Goal: Information Seeking & Learning: Learn about a topic

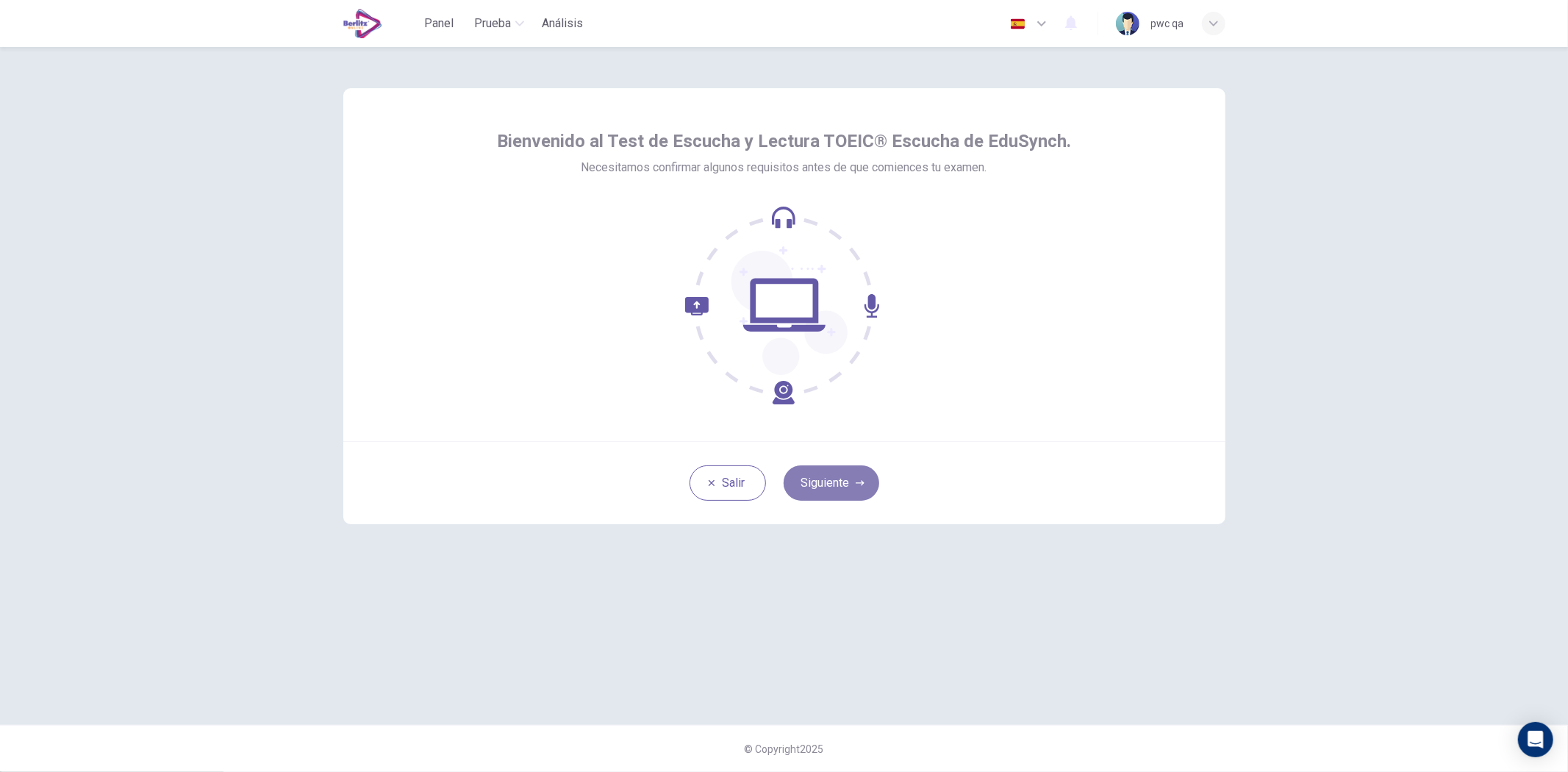
click at [849, 488] on button "Siguiente" at bounding box center [832, 484] width 96 height 36
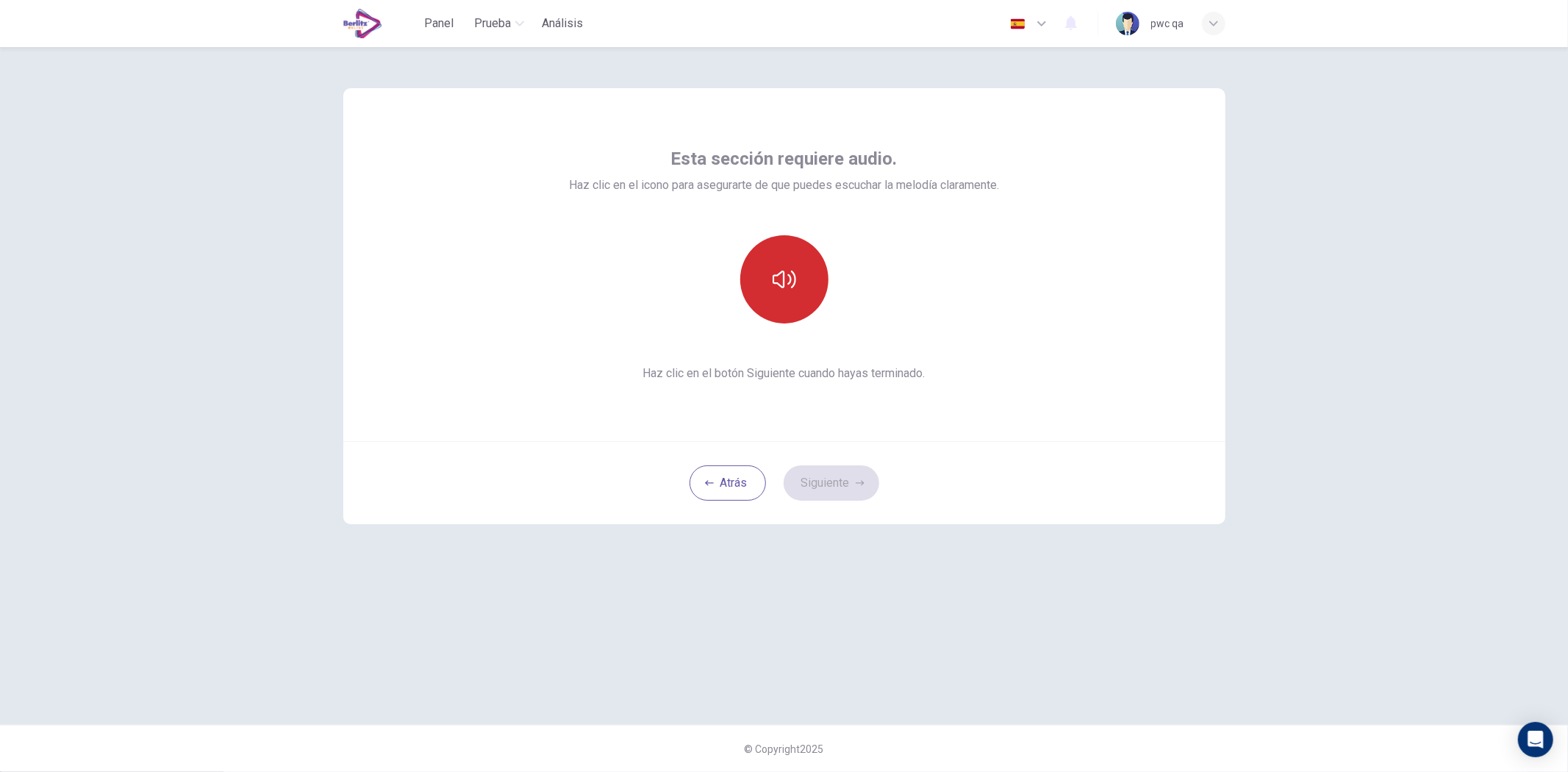
click at [787, 296] on button "button" at bounding box center [785, 280] width 88 height 88
click at [840, 472] on button "Siguiente" at bounding box center [832, 484] width 96 height 36
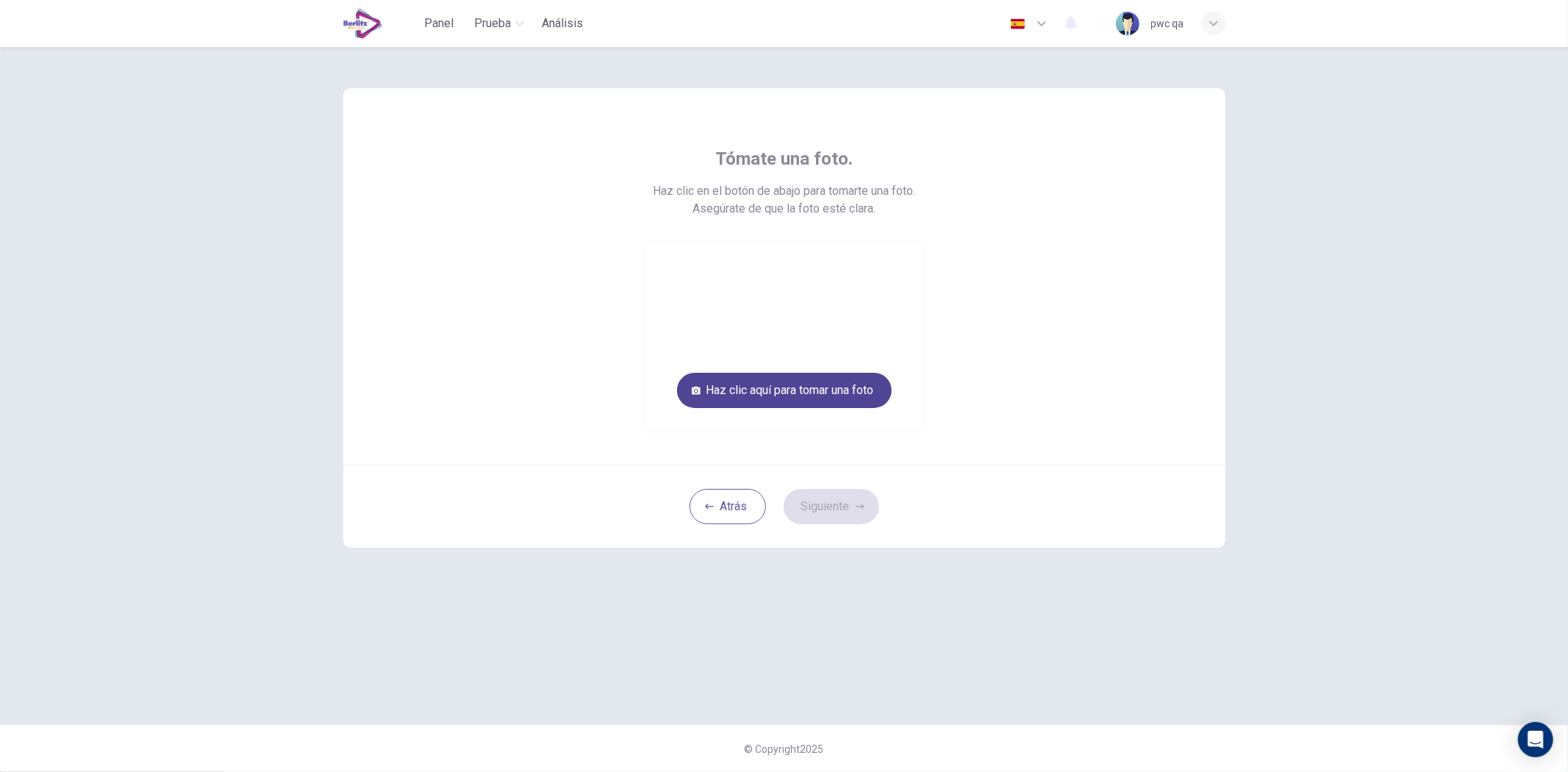
click at [834, 390] on button "Haz clic aquí para [PERSON_NAME] una foto" at bounding box center [785, 391] width 215 height 36
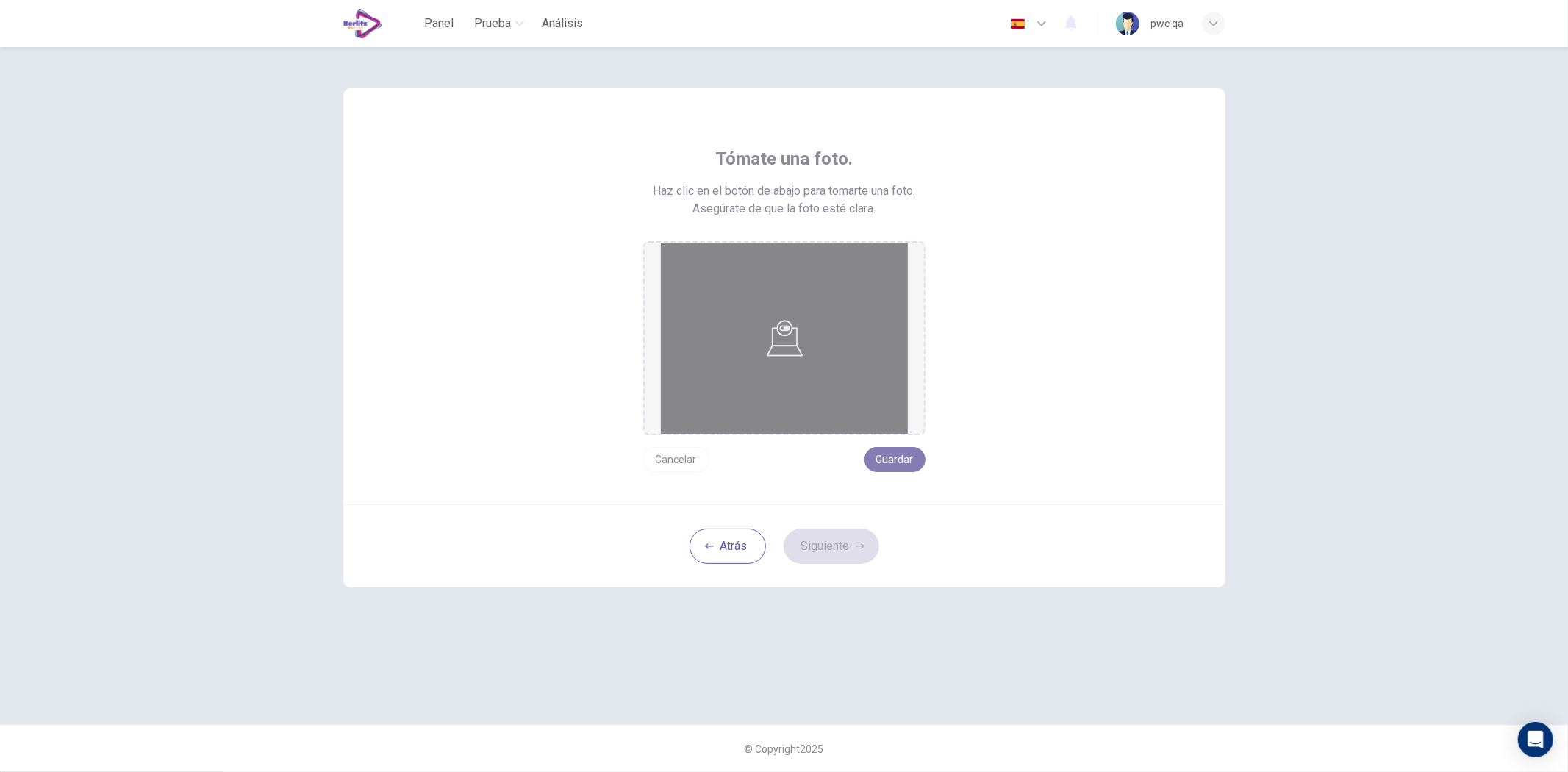
click at [899, 460] on button "Guardar" at bounding box center [895, 459] width 61 height 25
click at [853, 546] on button "Siguiente" at bounding box center [832, 547] width 96 height 36
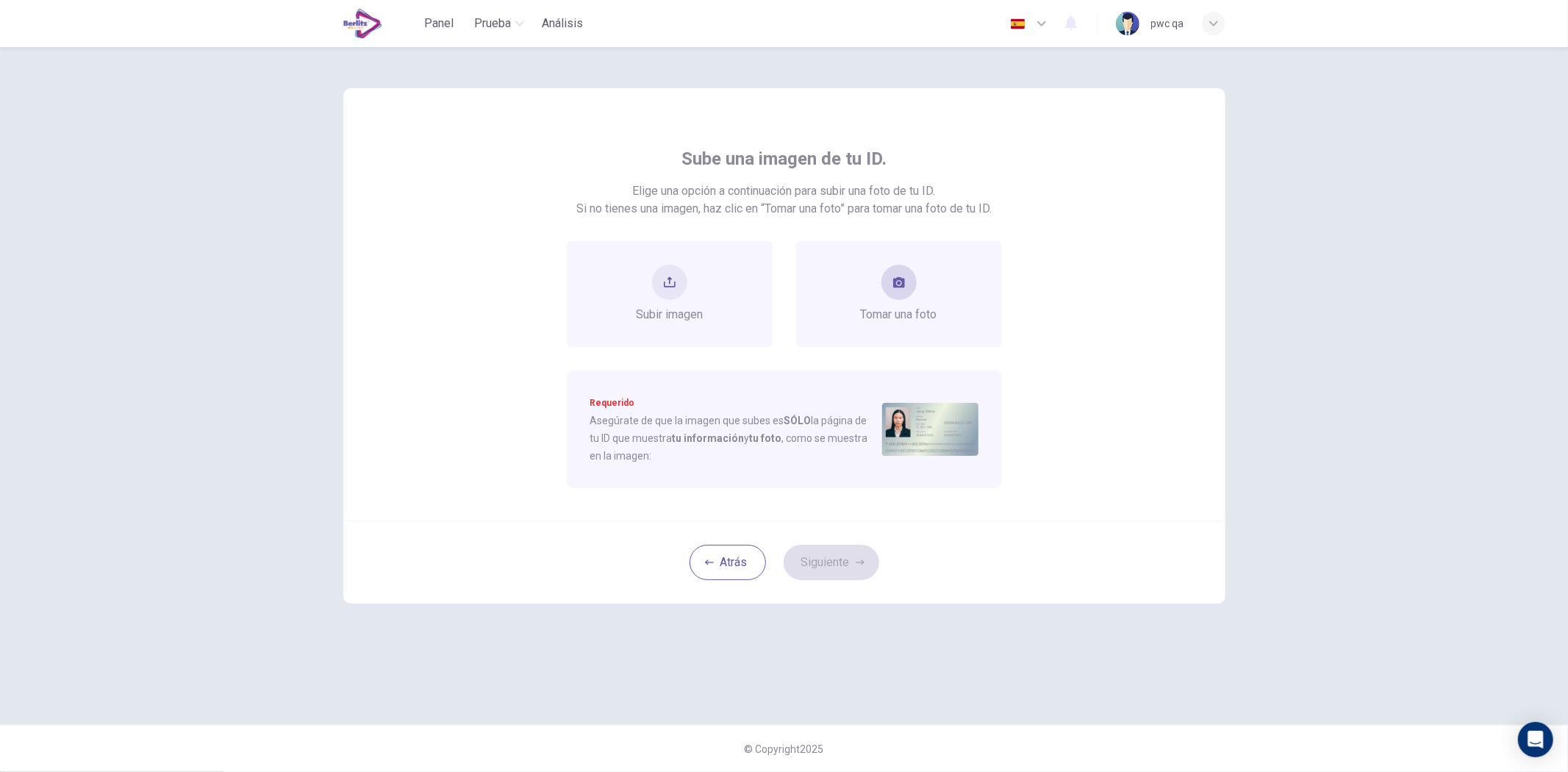
click at [885, 317] on span "[PERSON_NAME] una foto" at bounding box center [899, 314] width 76 height 18
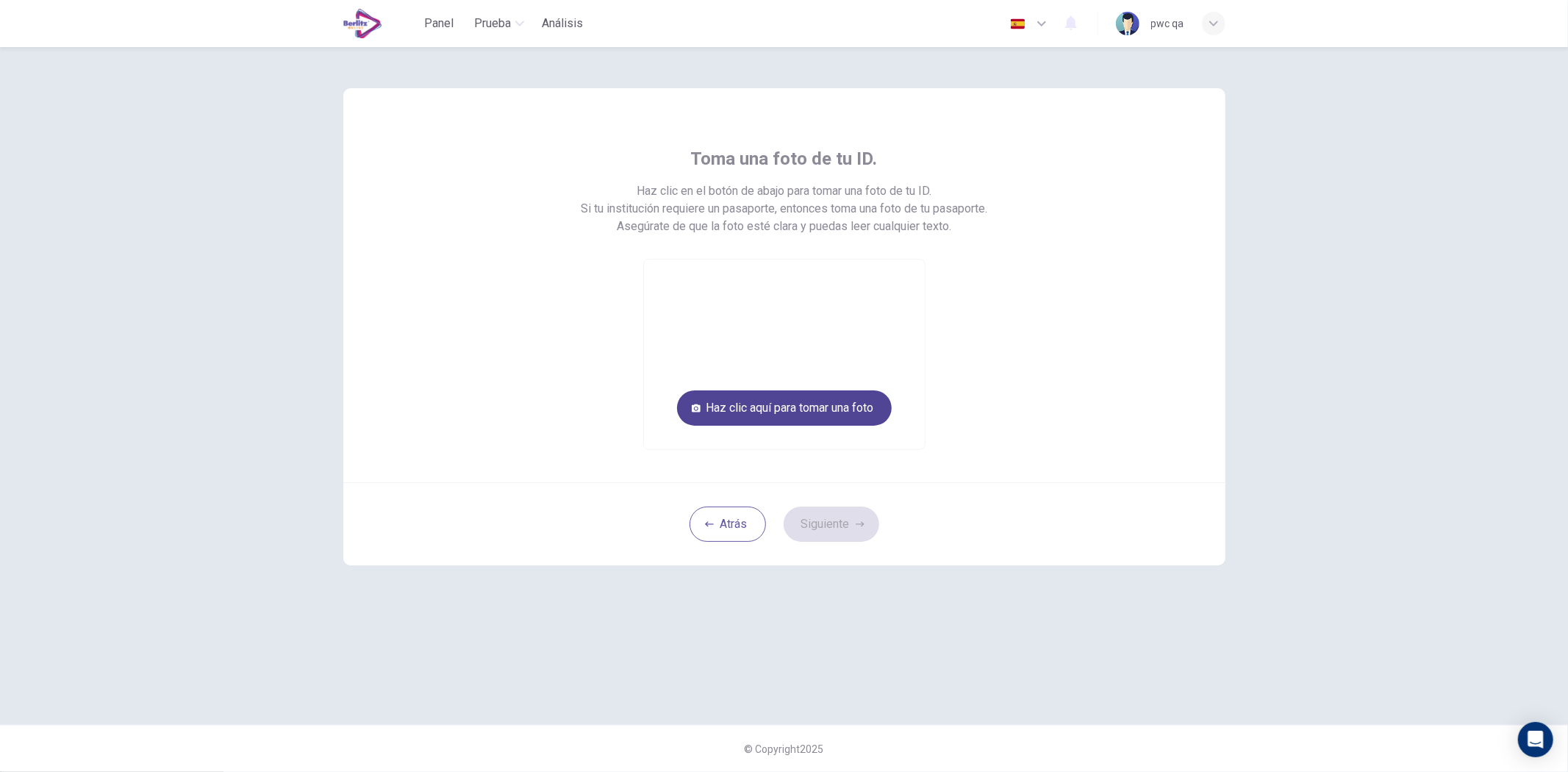
click at [840, 410] on button "Haz clic aquí para [PERSON_NAME] una foto" at bounding box center [785, 409] width 215 height 36
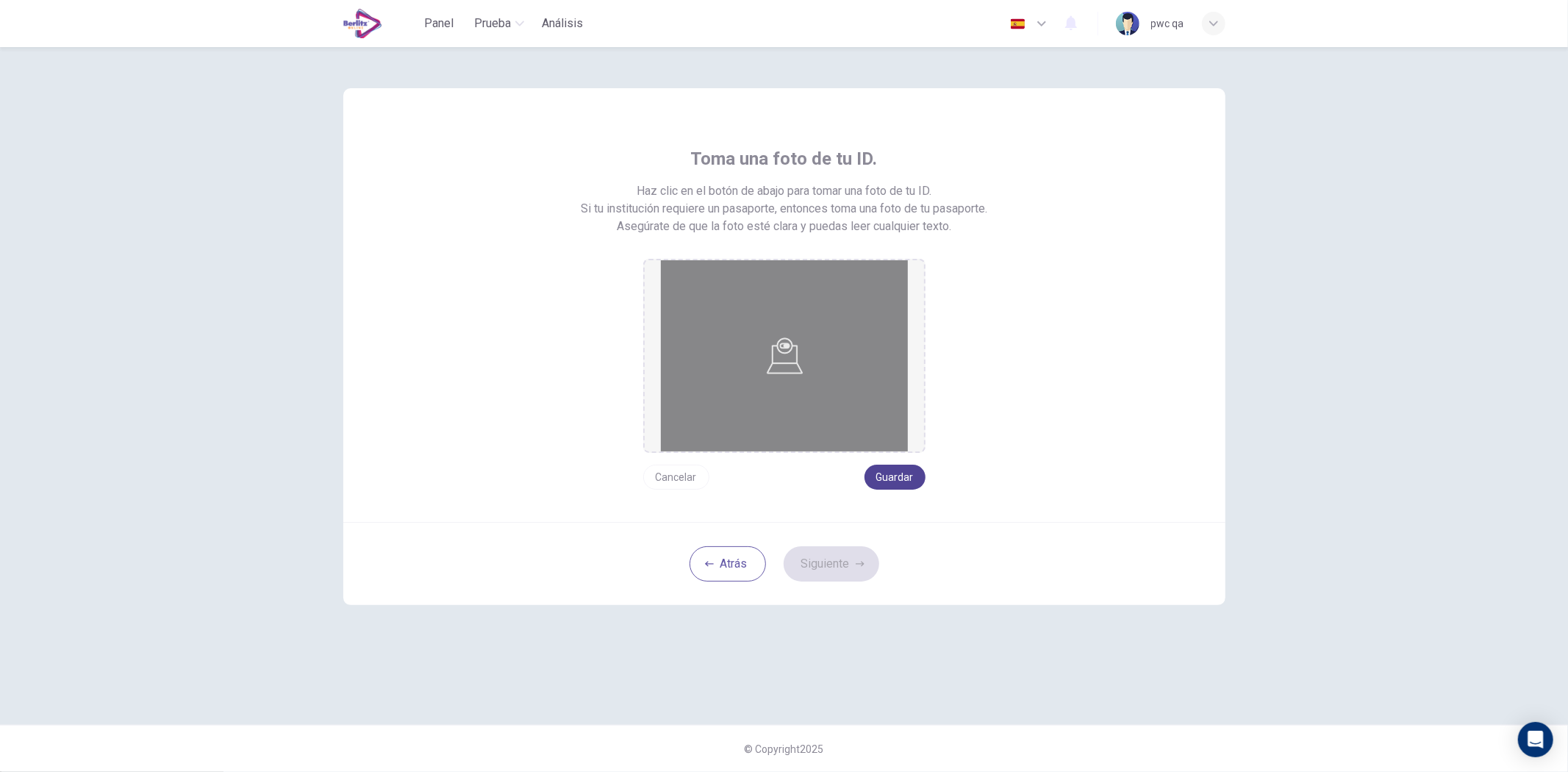
click at [895, 474] on button "Guardar" at bounding box center [895, 477] width 61 height 25
click at [855, 562] on button "Siguiente" at bounding box center [832, 564] width 96 height 36
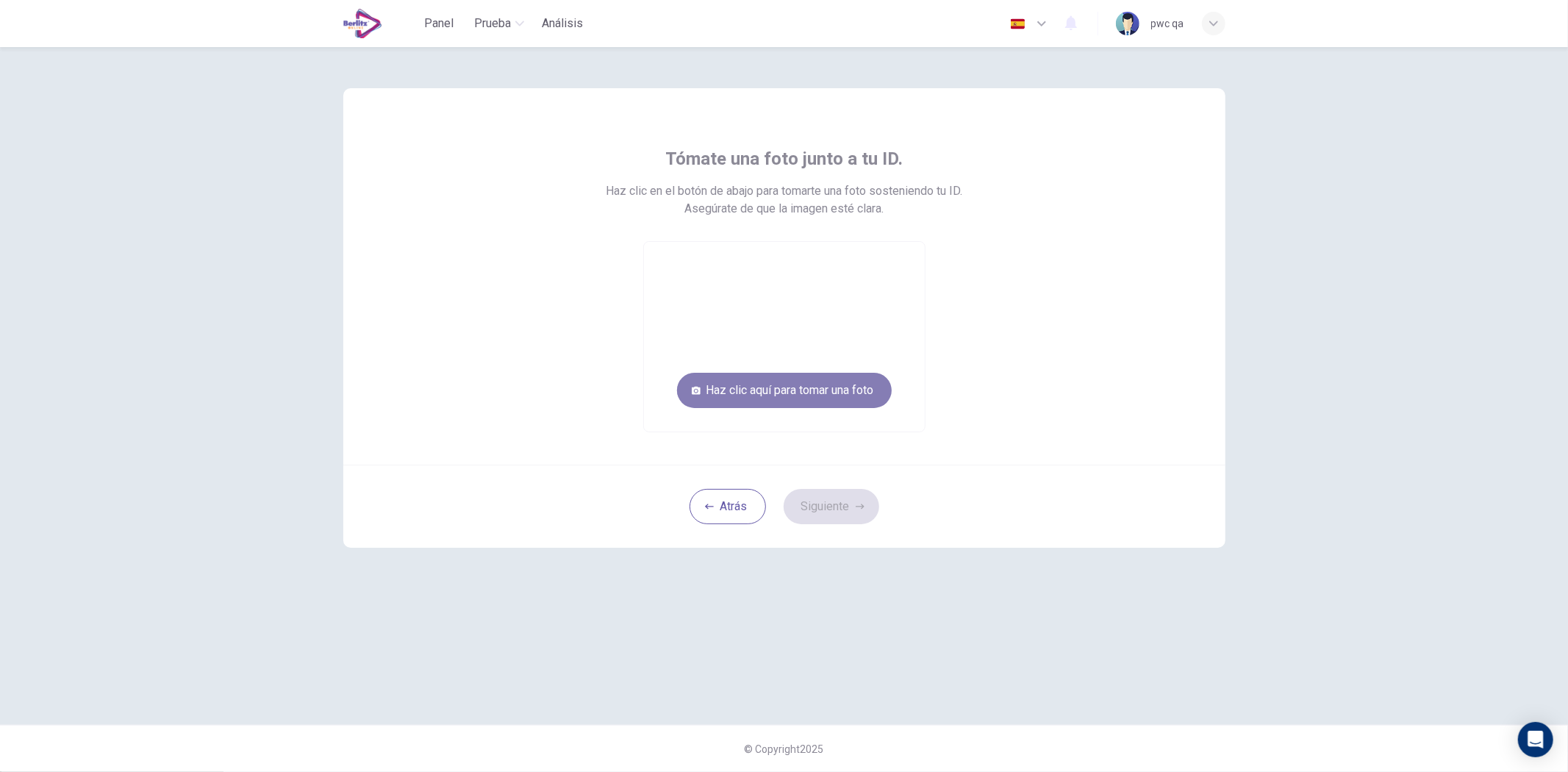
click at [879, 392] on button "Haz clic aquí para [PERSON_NAME] una foto" at bounding box center [785, 391] width 215 height 36
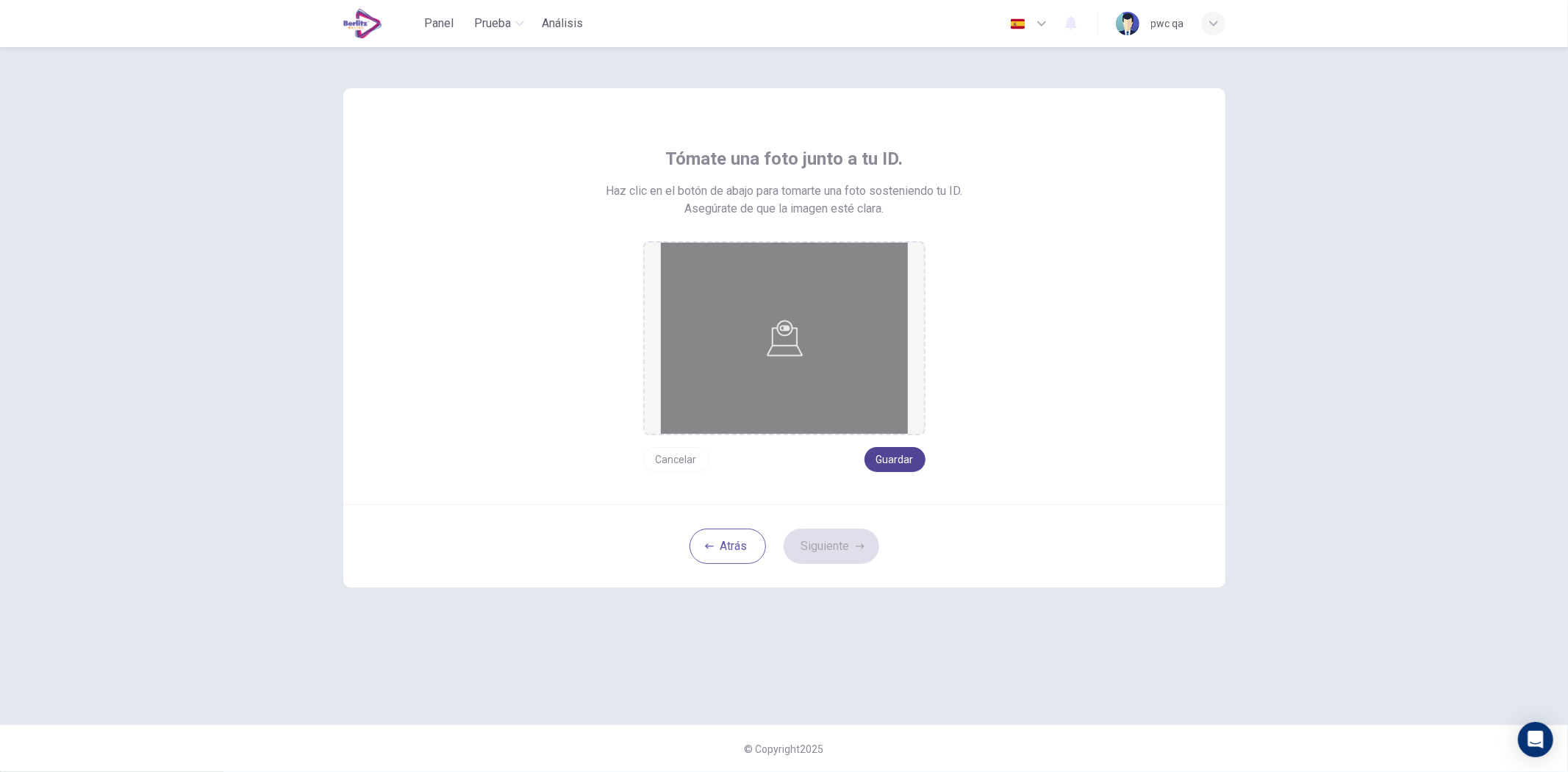
click at [902, 460] on button "Guardar" at bounding box center [895, 459] width 61 height 25
click at [853, 546] on button "Siguiente" at bounding box center [832, 547] width 96 height 36
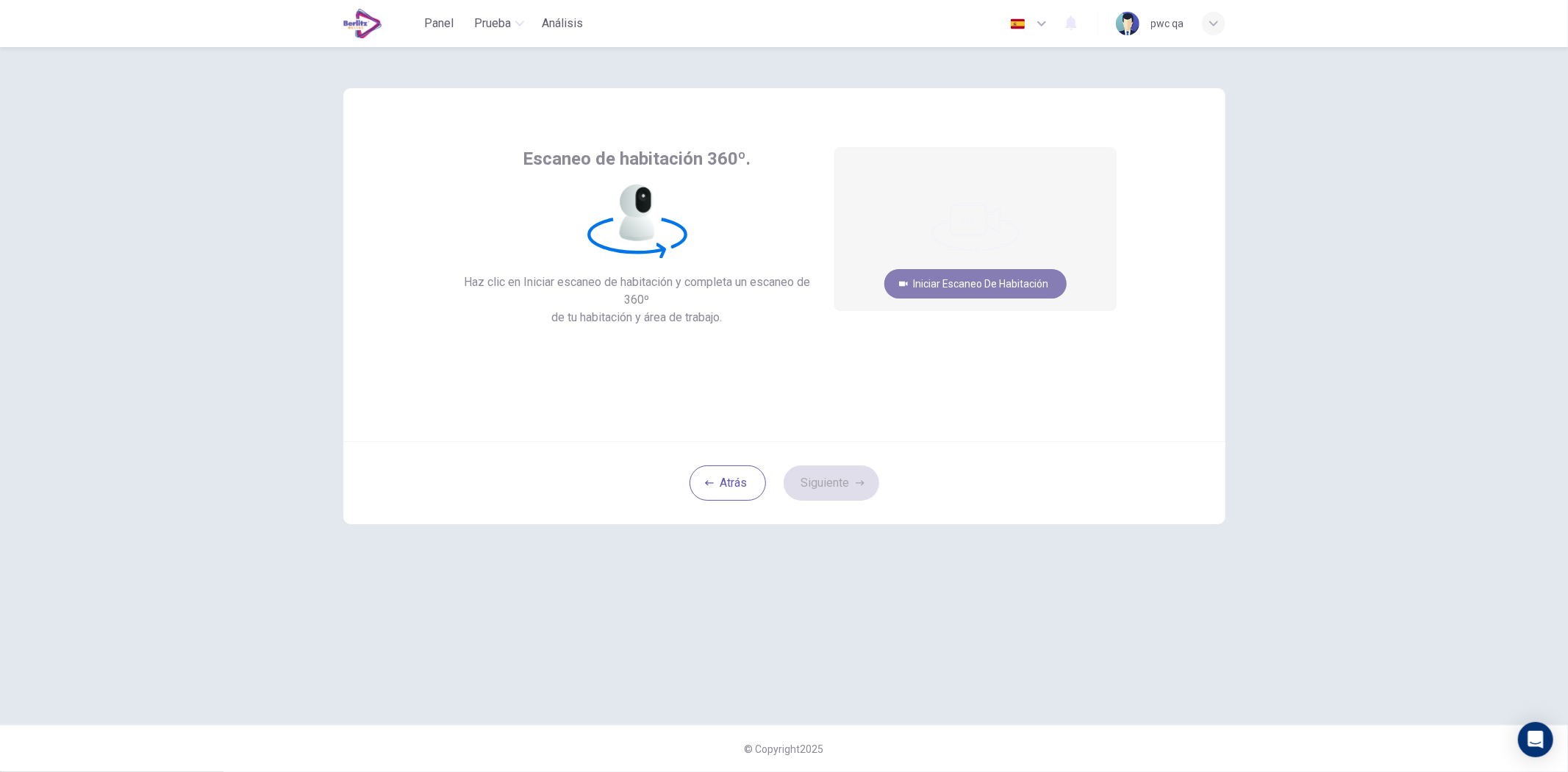
click at [927, 285] on button "Iniciar escaneo de habitación" at bounding box center [976, 283] width 183 height 29
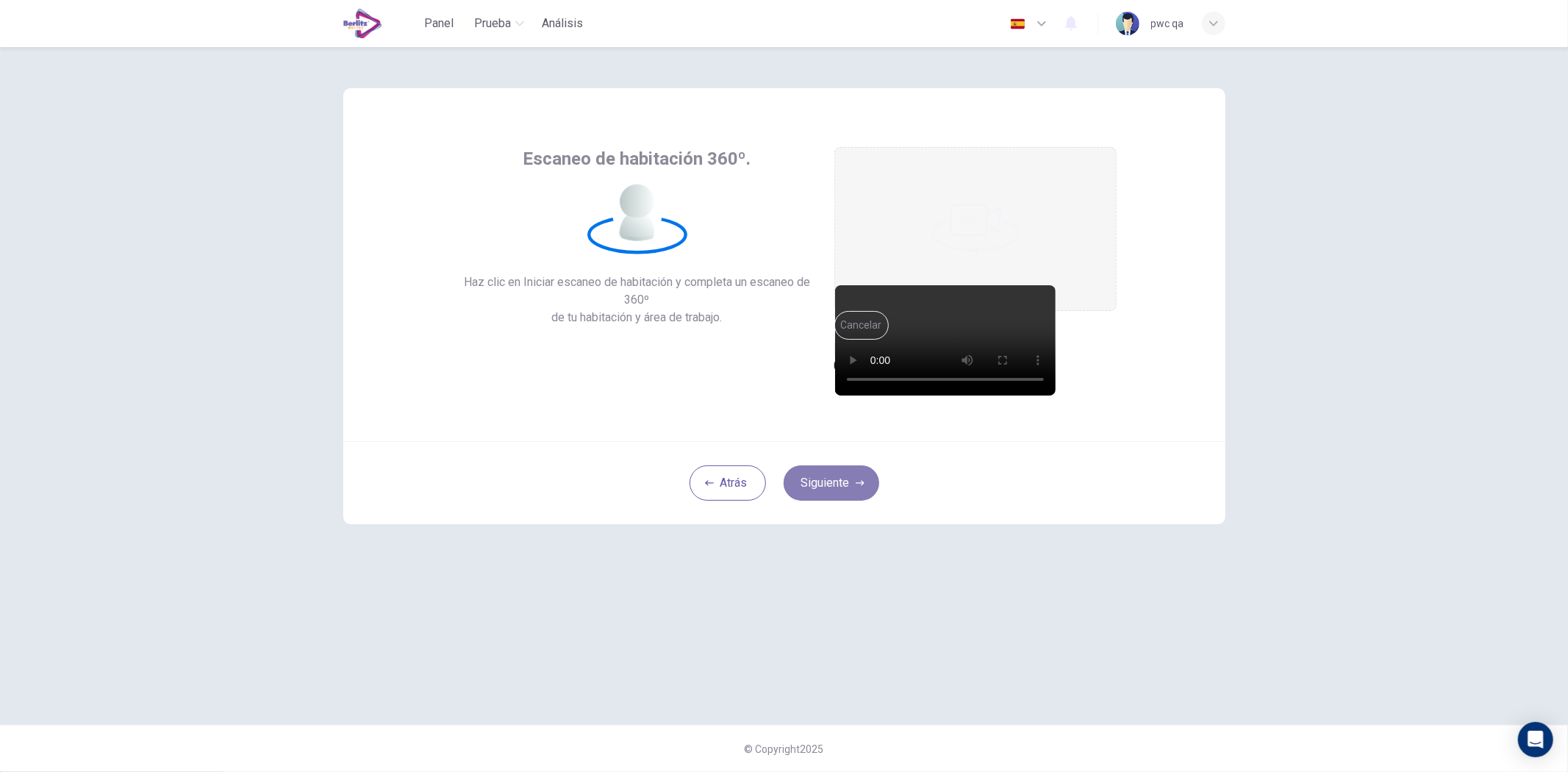
click at [837, 478] on button "Siguiente" at bounding box center [832, 484] width 96 height 36
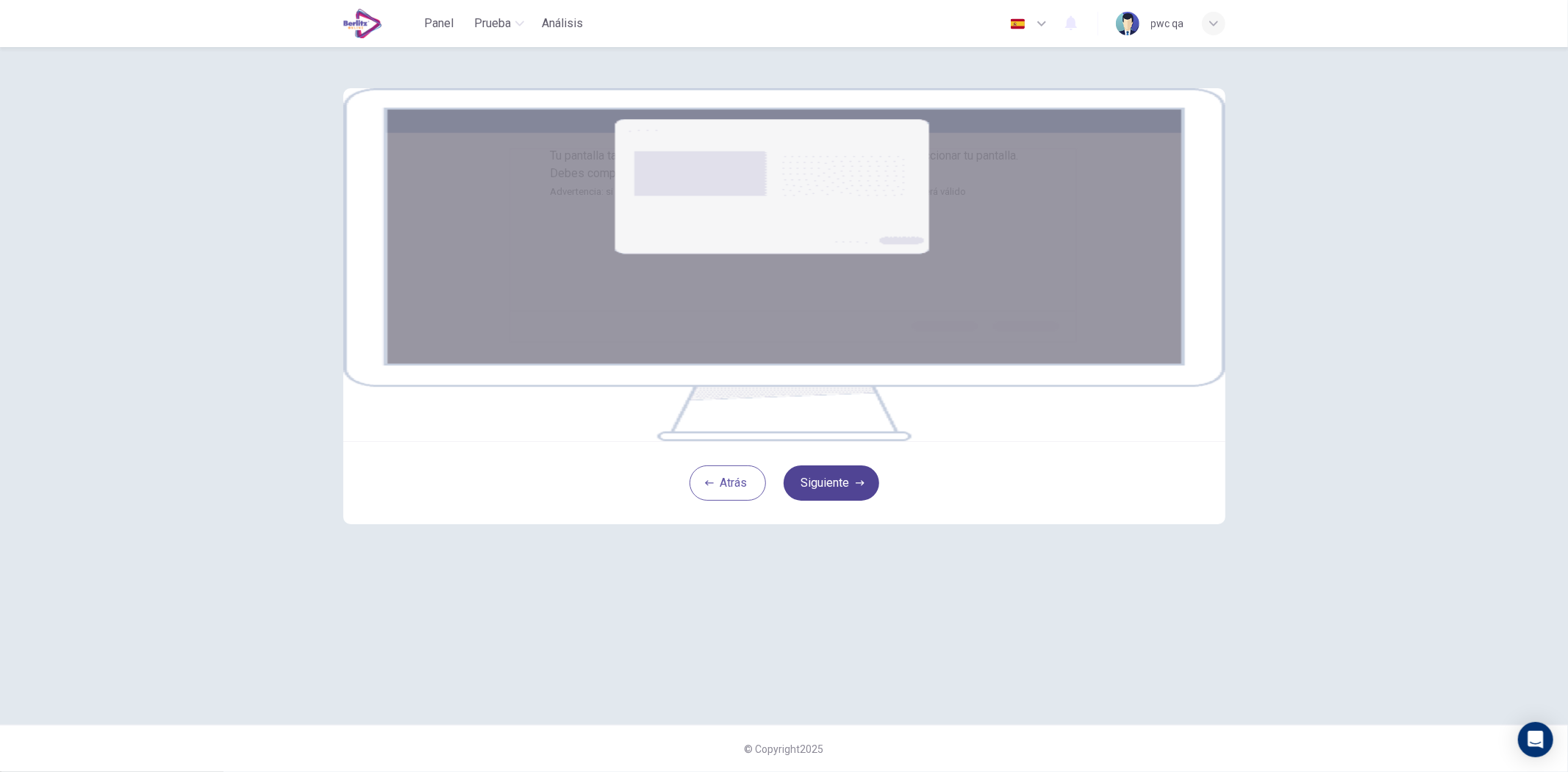
click at [836, 501] on button "Siguiente" at bounding box center [832, 484] width 96 height 36
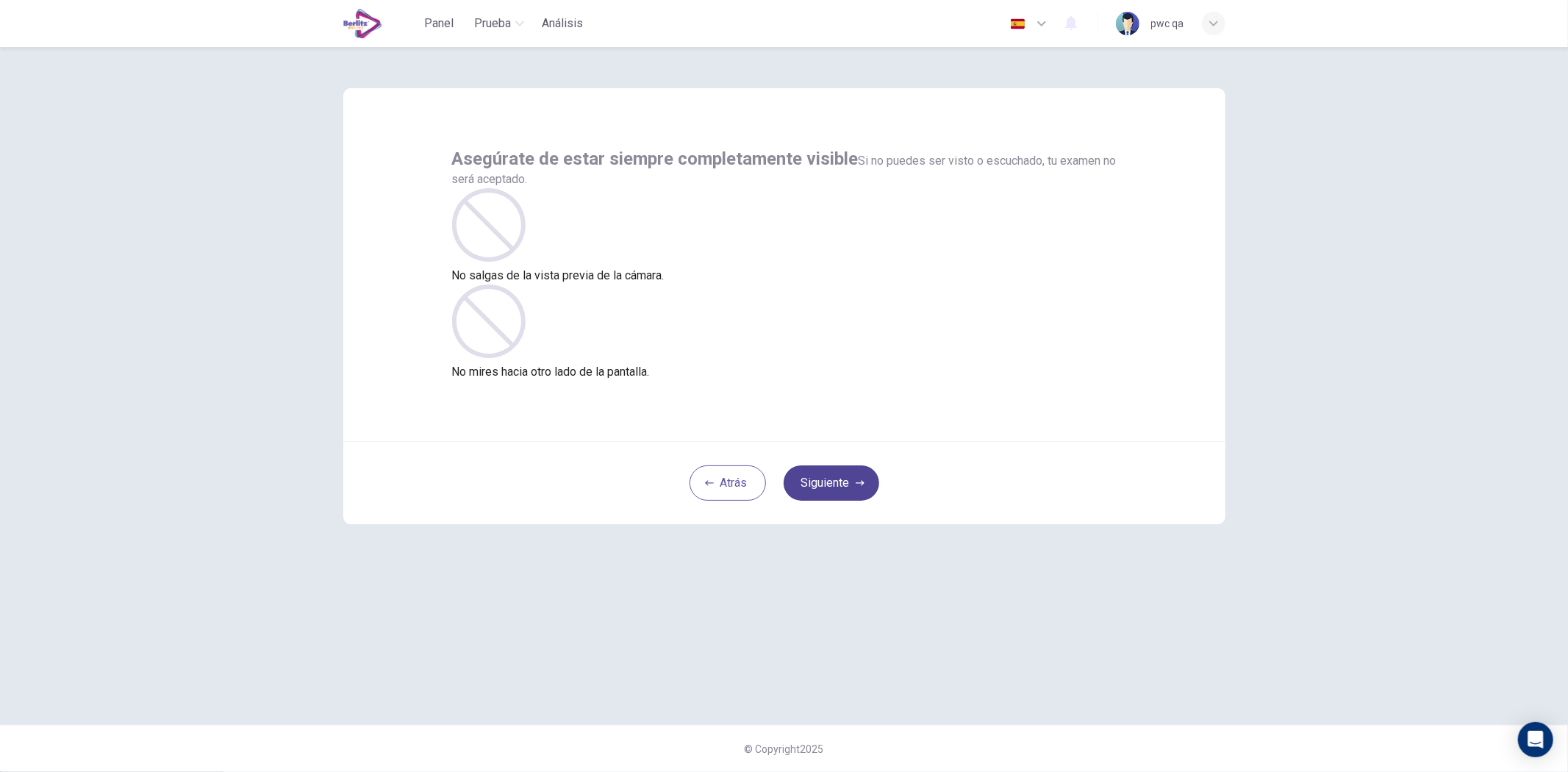
click at [824, 490] on button "Siguiente" at bounding box center [832, 484] width 96 height 36
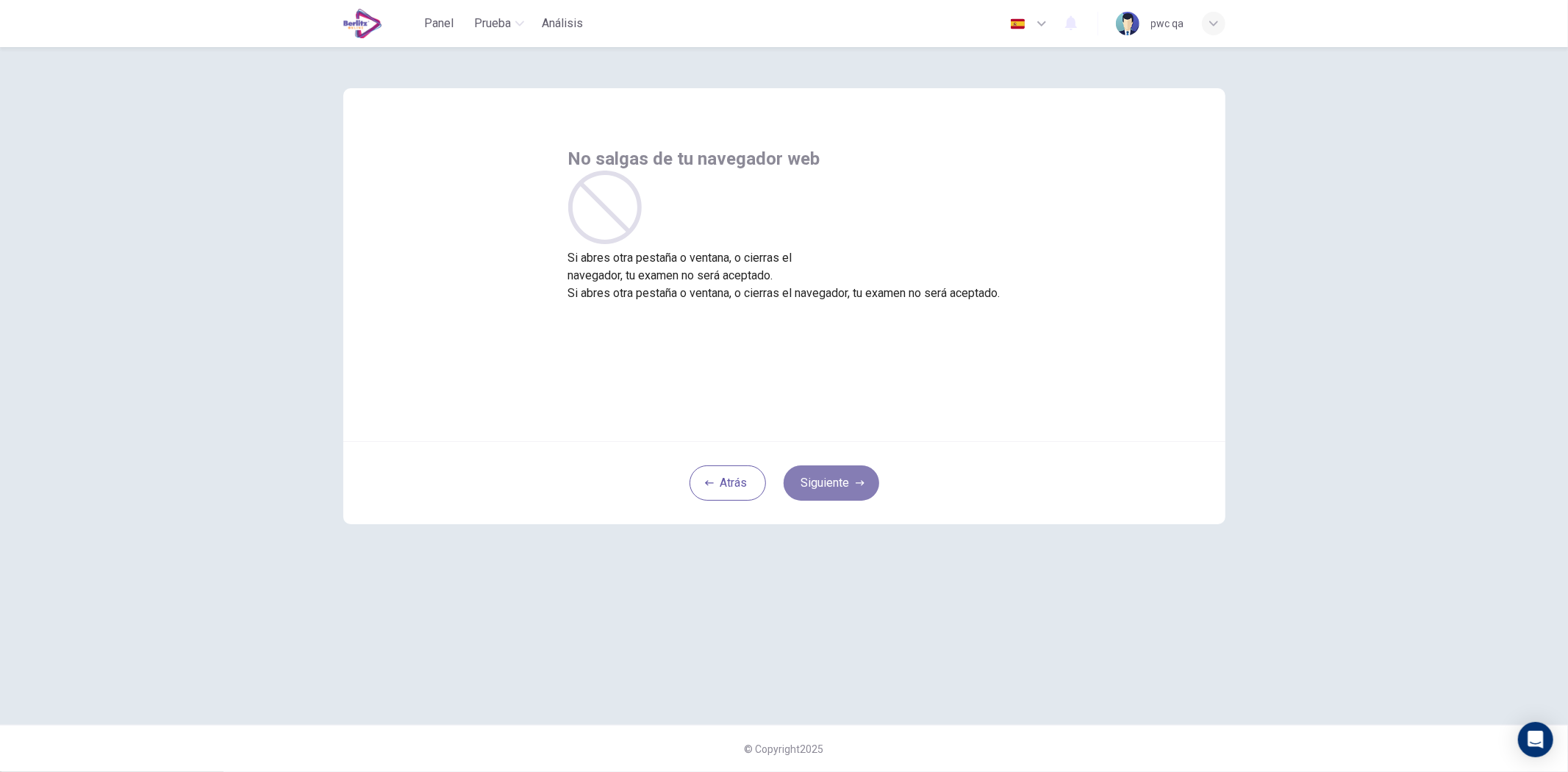
click at [824, 490] on button "Siguiente" at bounding box center [832, 484] width 96 height 36
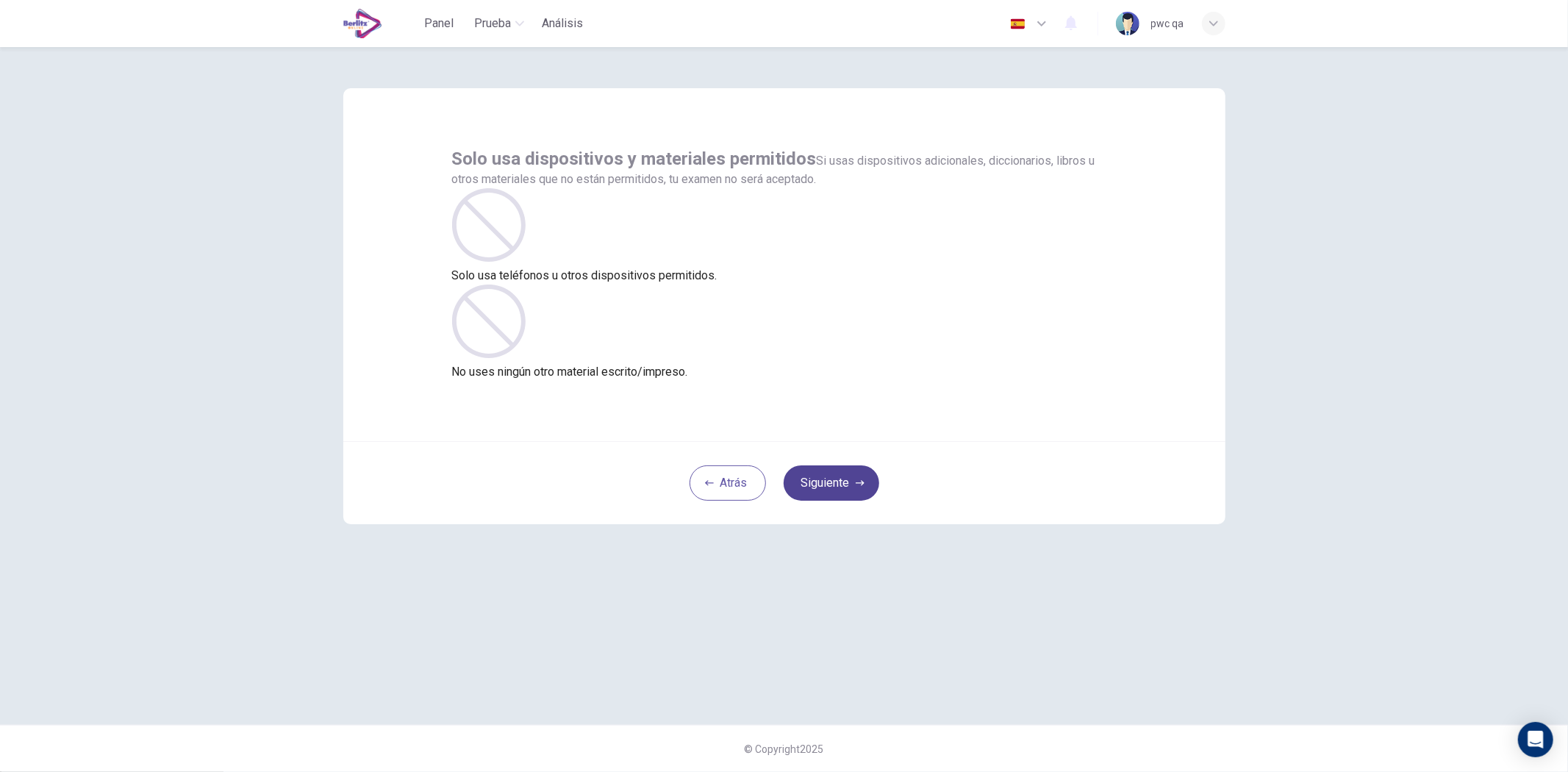
click at [824, 490] on button "Siguiente" at bounding box center [832, 484] width 96 height 36
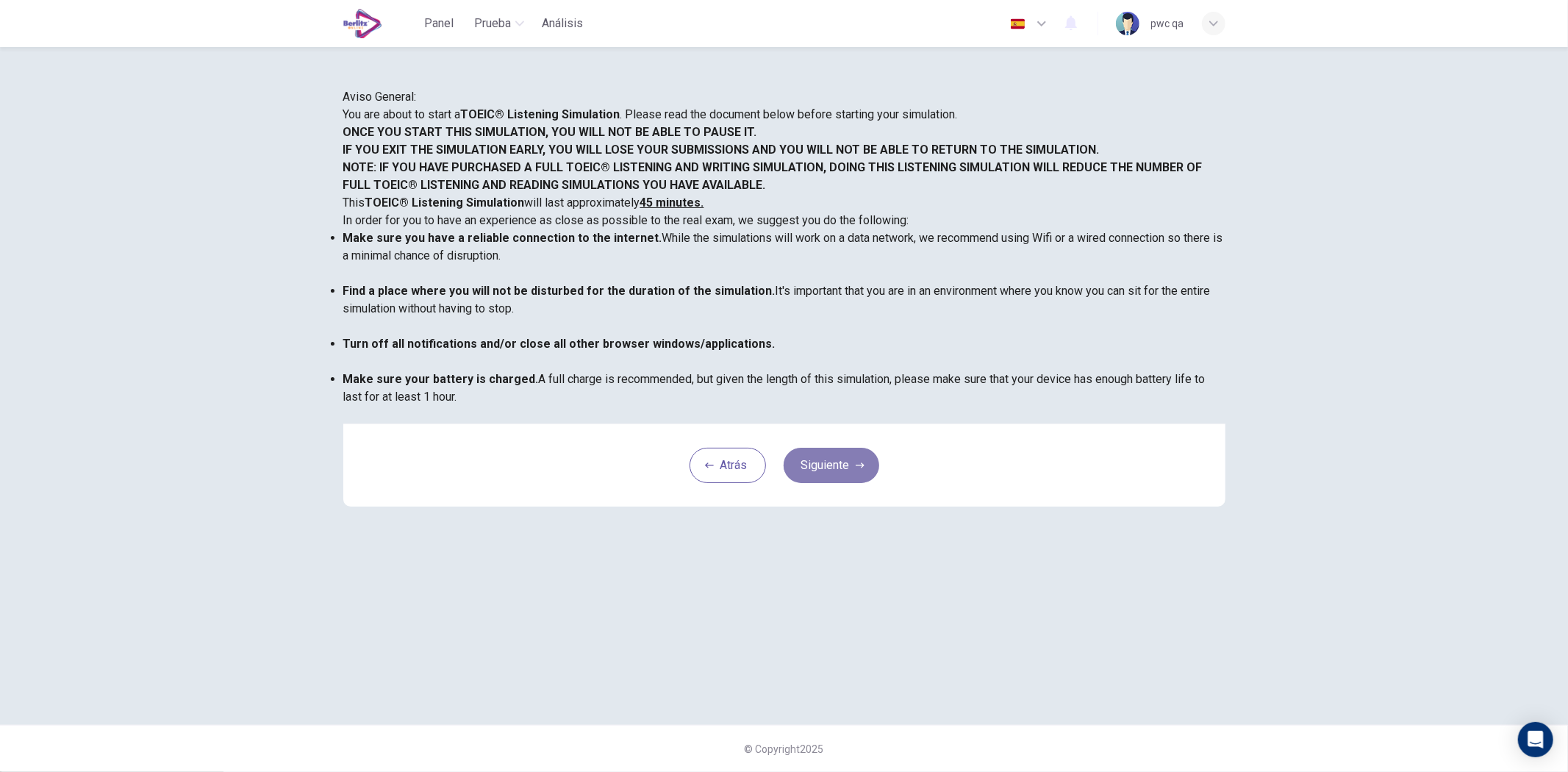
click at [844, 483] on button "Siguiente" at bounding box center [832, 466] width 96 height 36
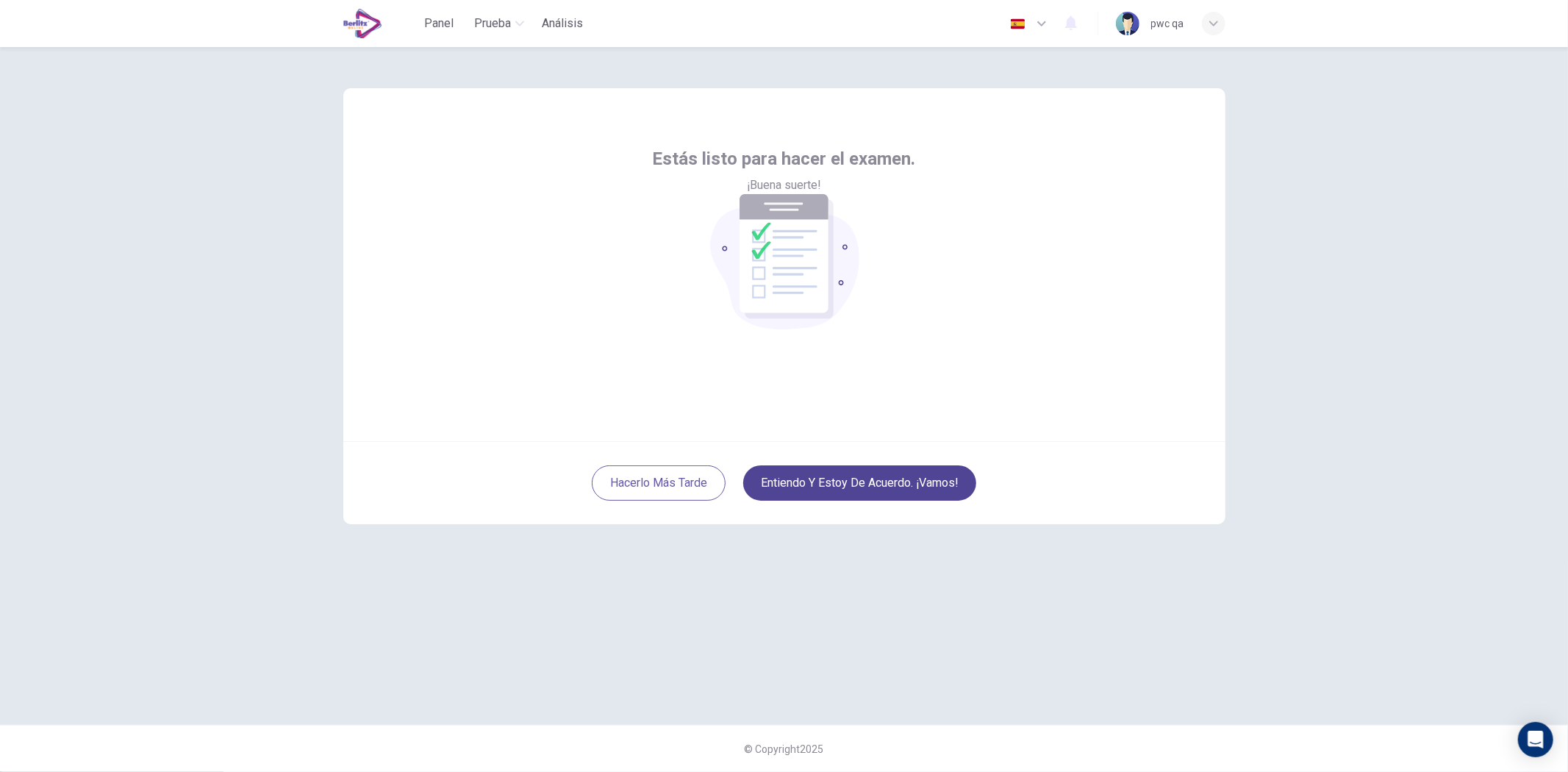
click at [889, 486] on button "Entiendo y estoy de acuerdo. ¡Vamos!" at bounding box center [860, 484] width 233 height 36
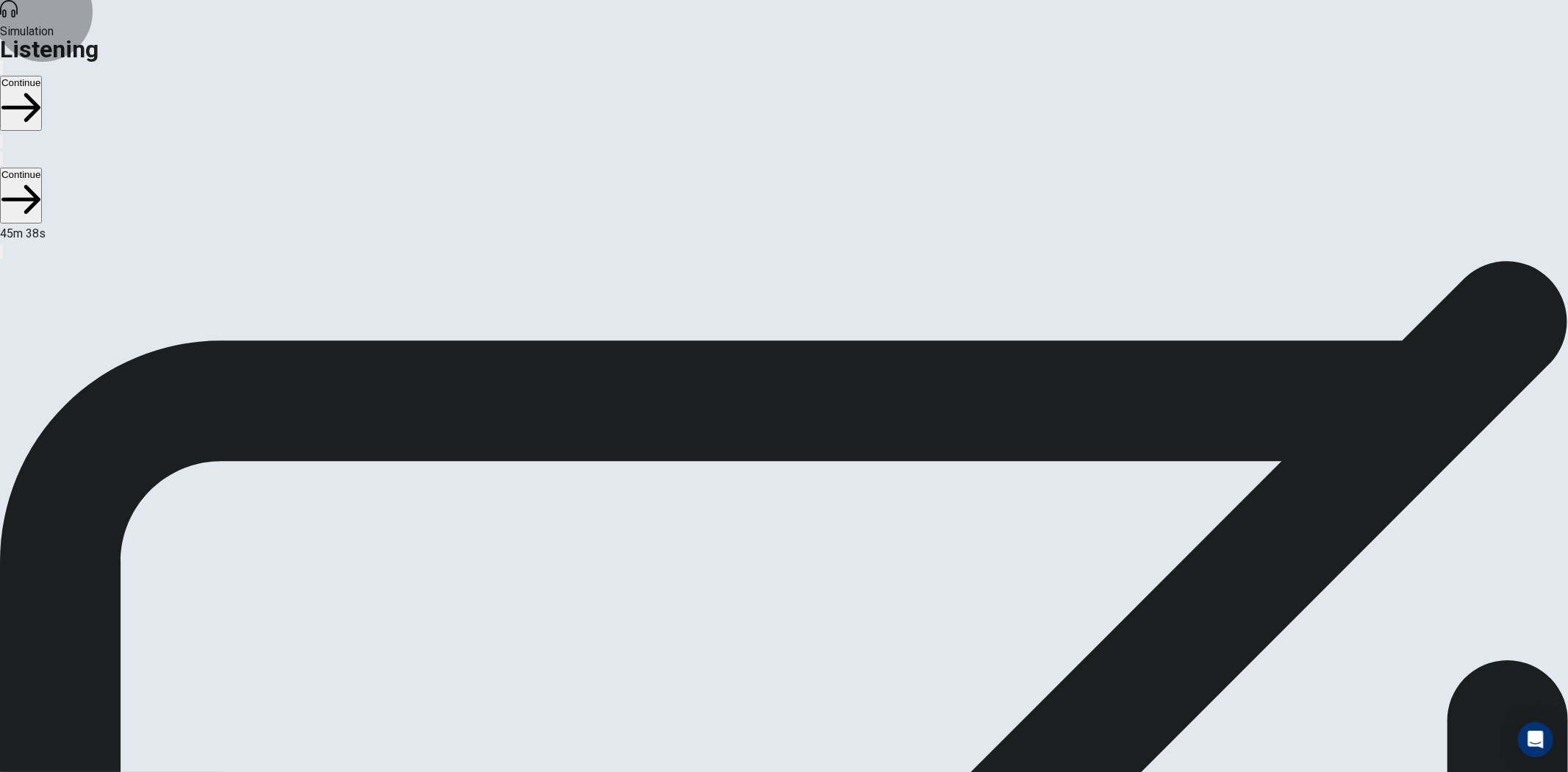
click at [42, 75] on button "Continue" at bounding box center [21, 103] width 42 height 56
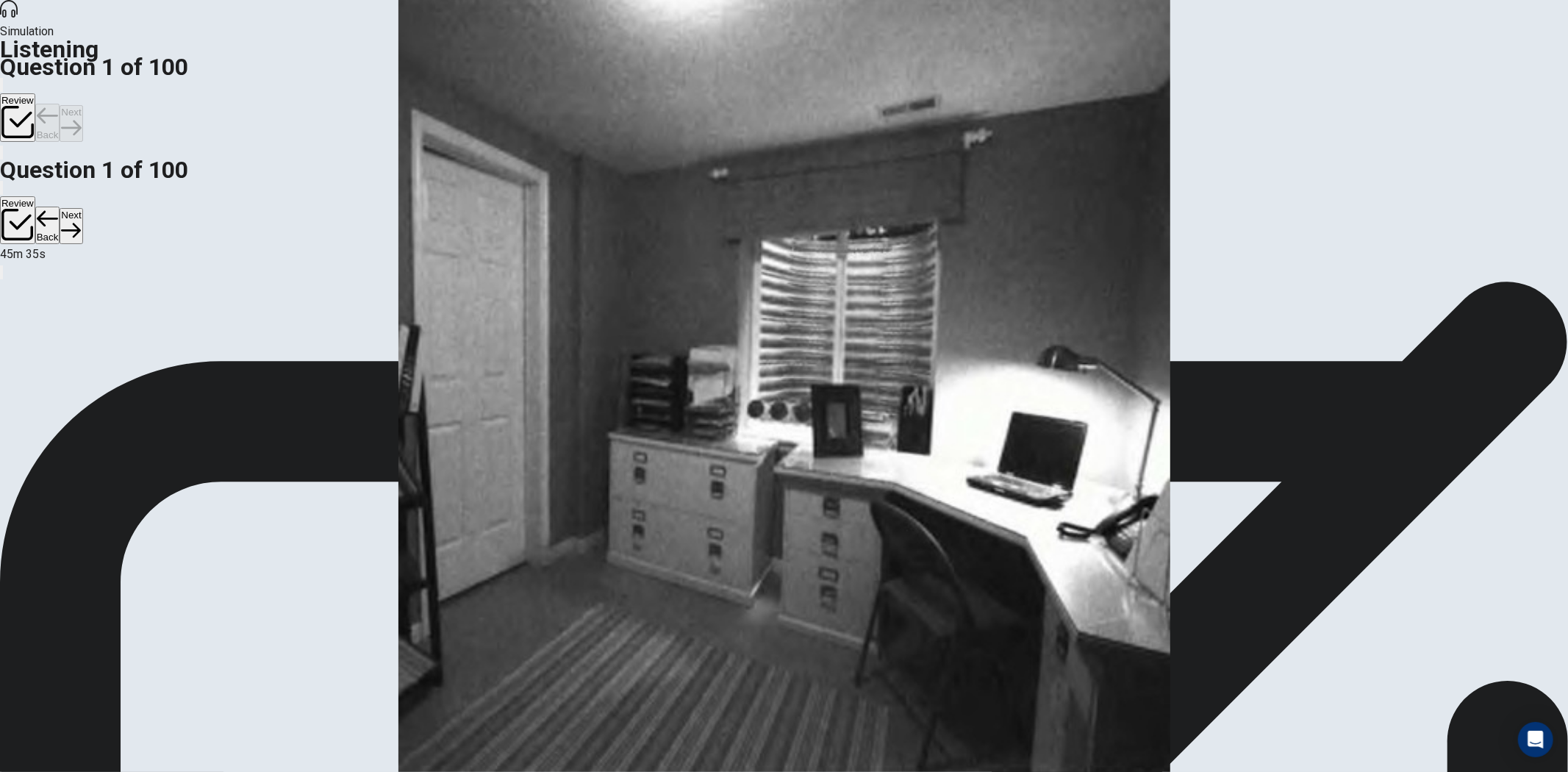
click at [83, 105] on button "Next" at bounding box center [71, 123] width 23 height 36
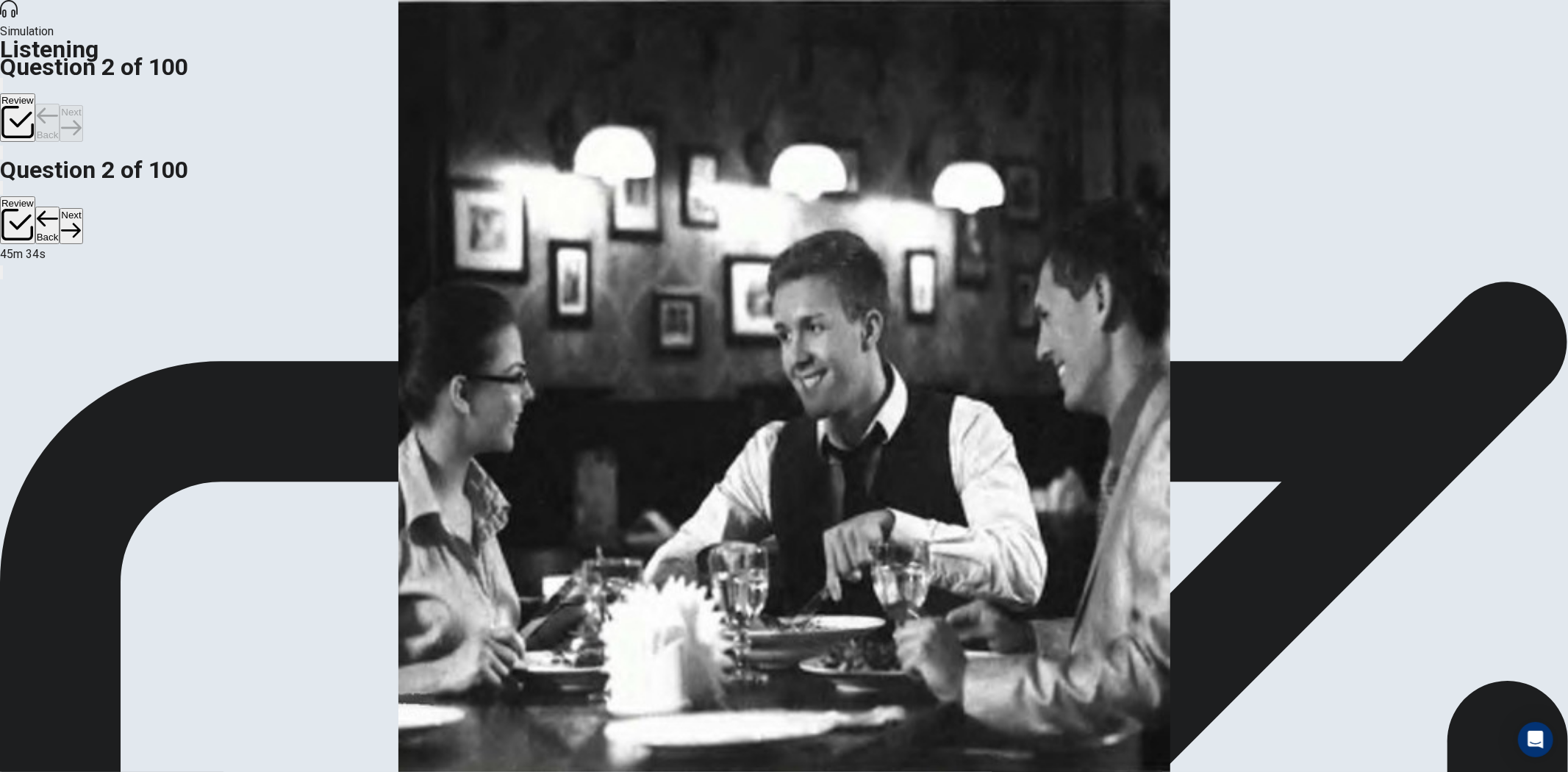
click at [83, 105] on button "Next" at bounding box center [71, 123] width 23 height 36
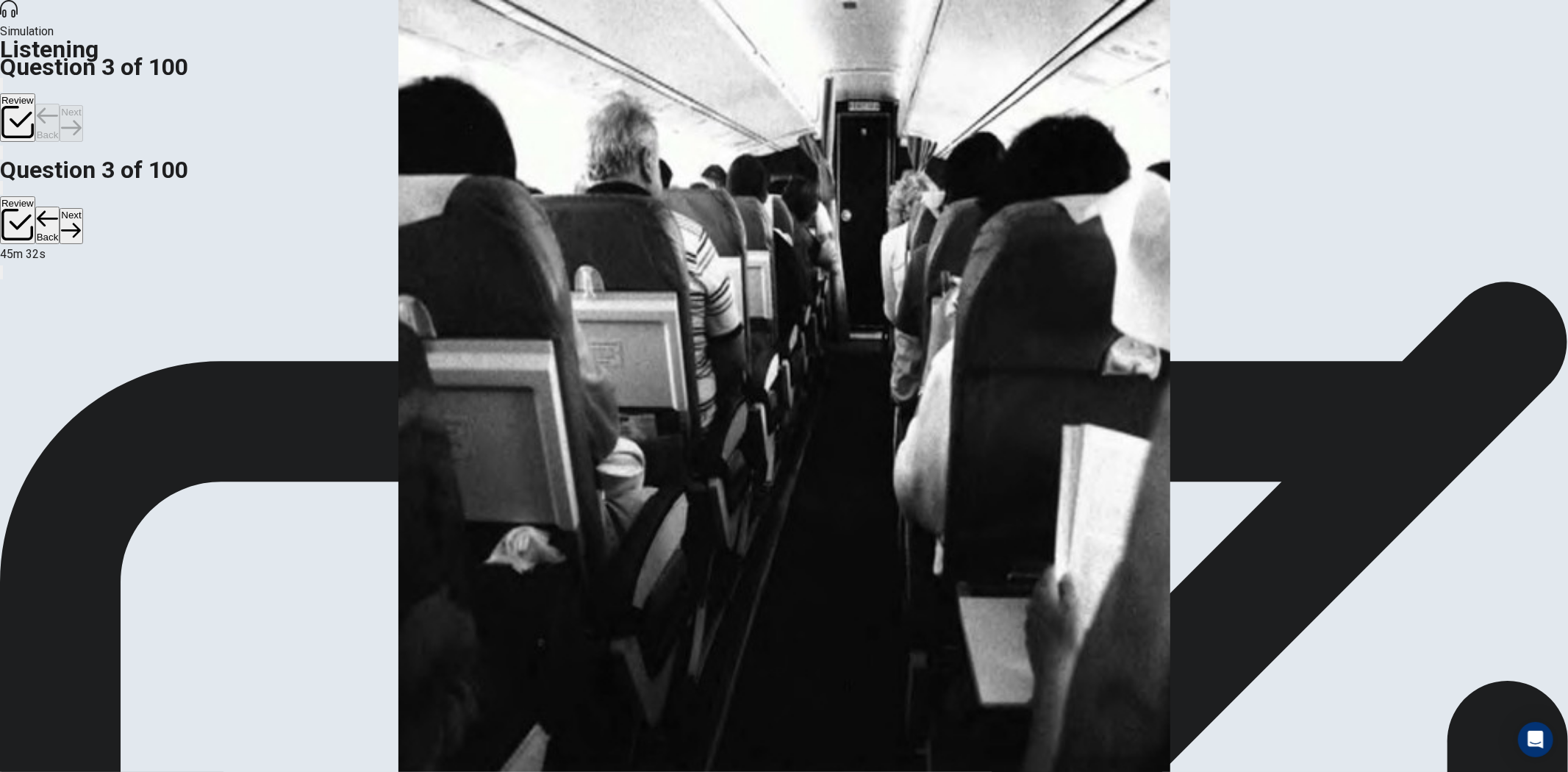
click at [83, 105] on button "Next" at bounding box center [71, 123] width 23 height 36
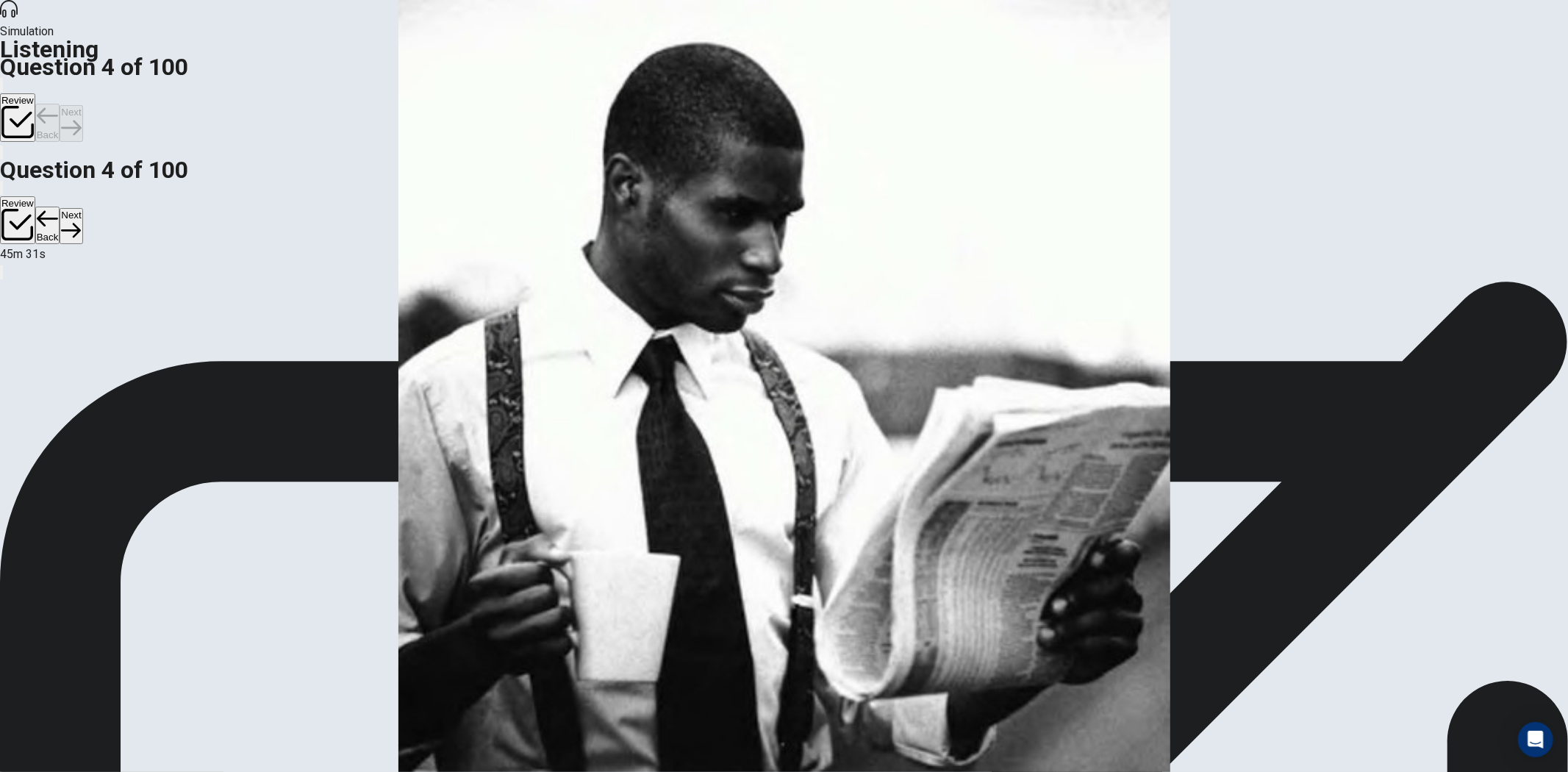
click at [83, 105] on button "Next" at bounding box center [71, 123] width 23 height 36
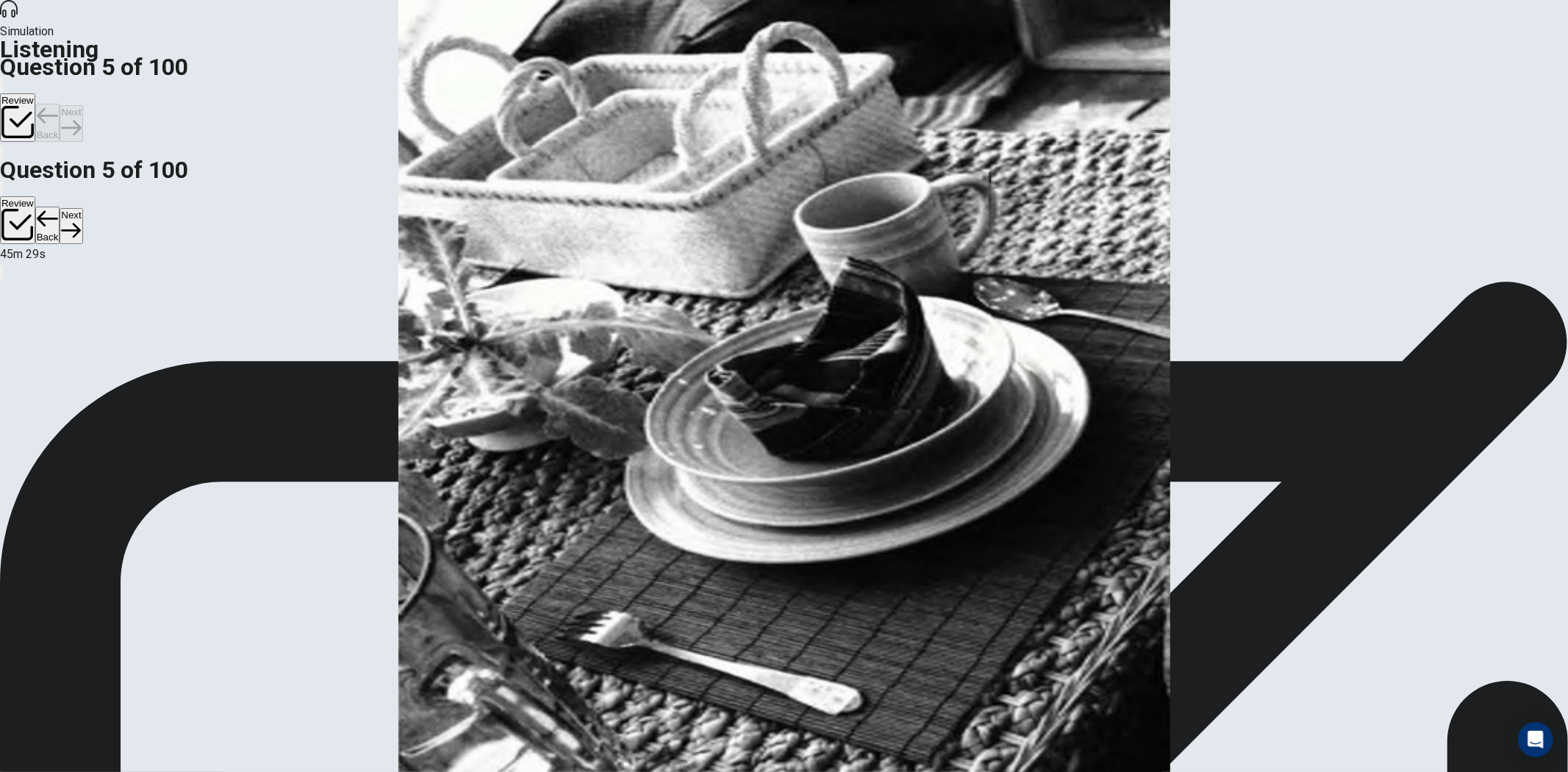
click at [36, 93] on button "Review" at bounding box center [18, 118] width 36 height 49
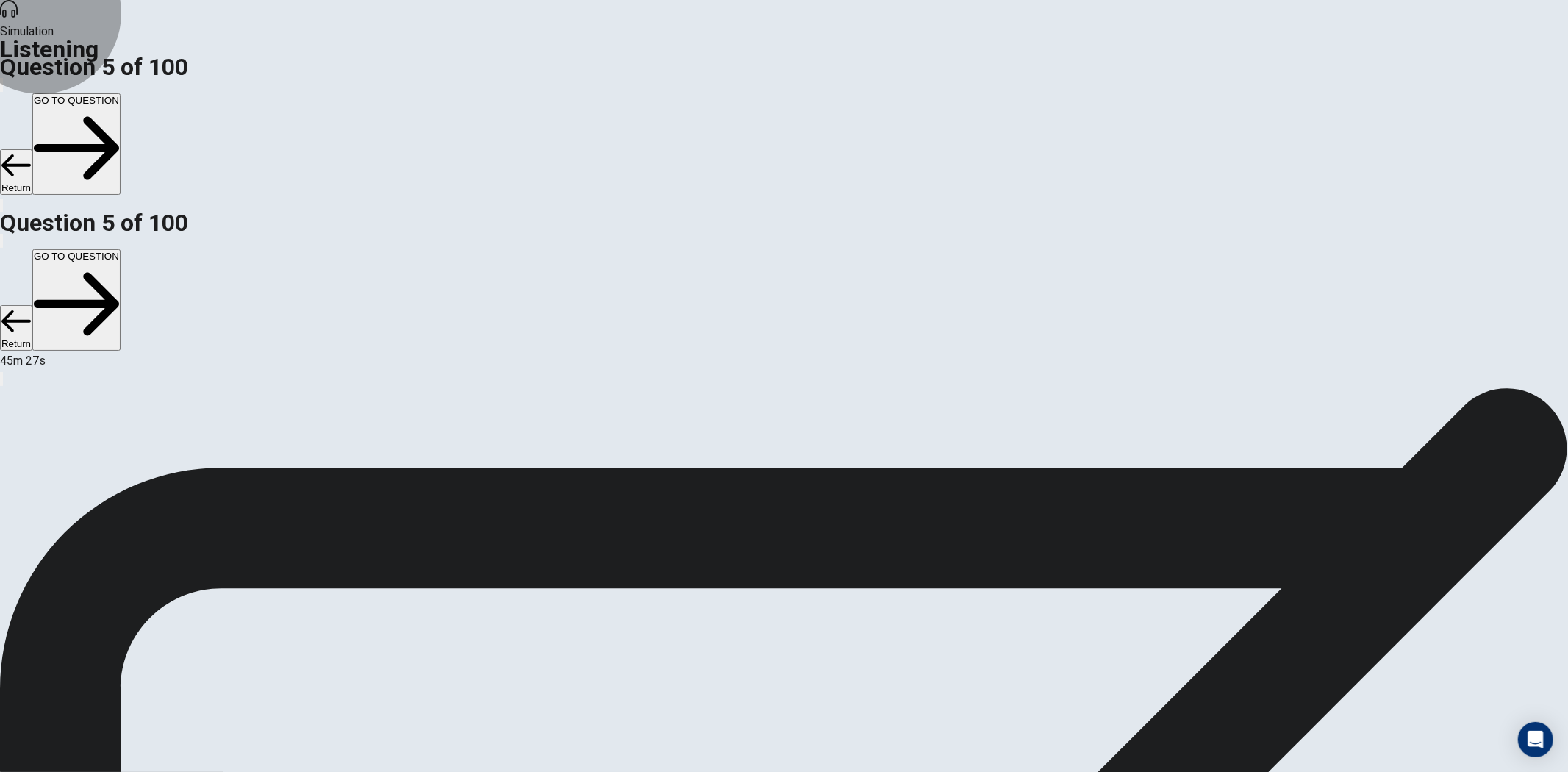
click at [120, 93] on button "GO TO QUESTION" at bounding box center [76, 144] width 88 height 102
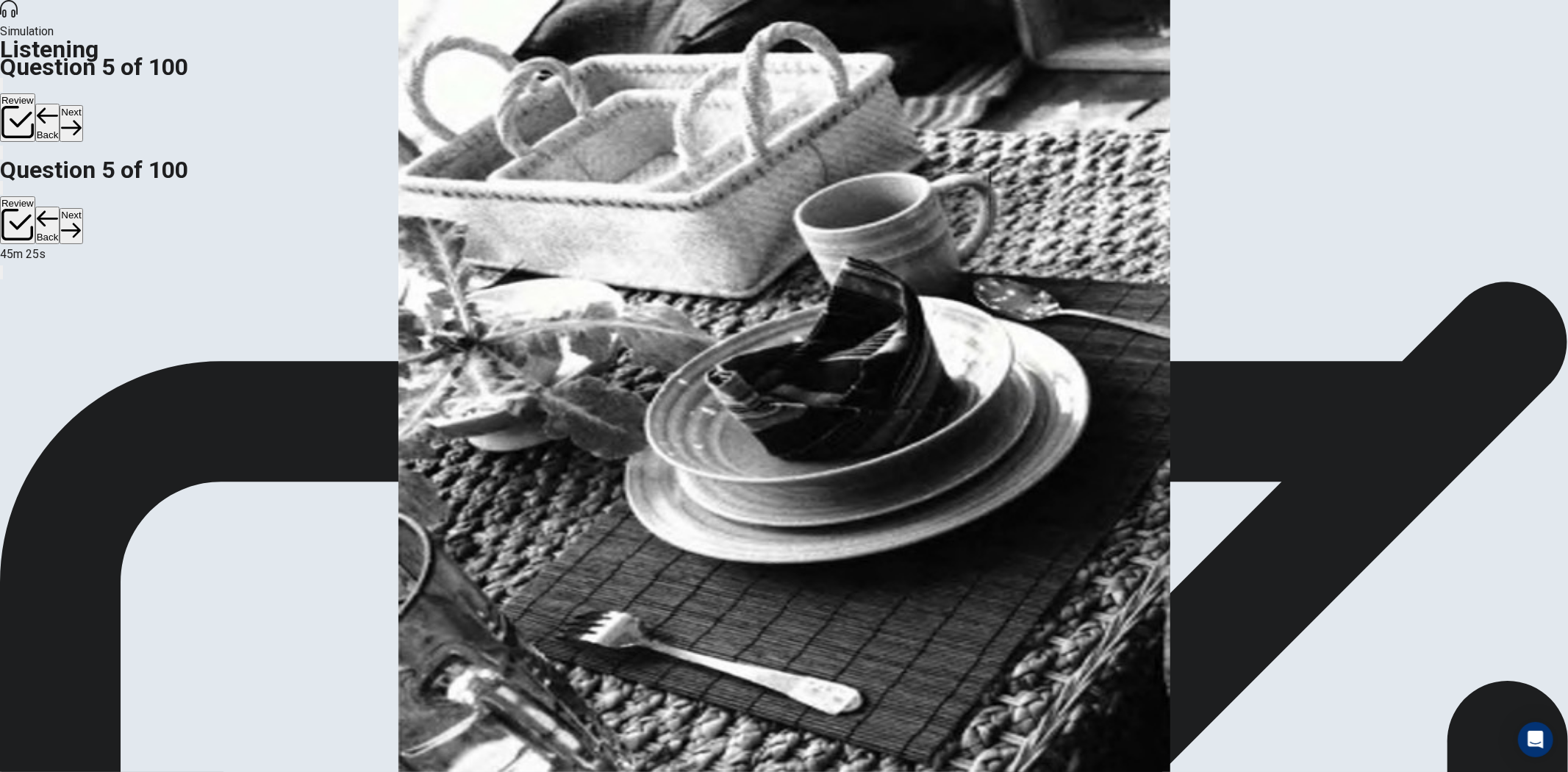
click at [83, 105] on button "Next" at bounding box center [71, 123] width 23 height 36
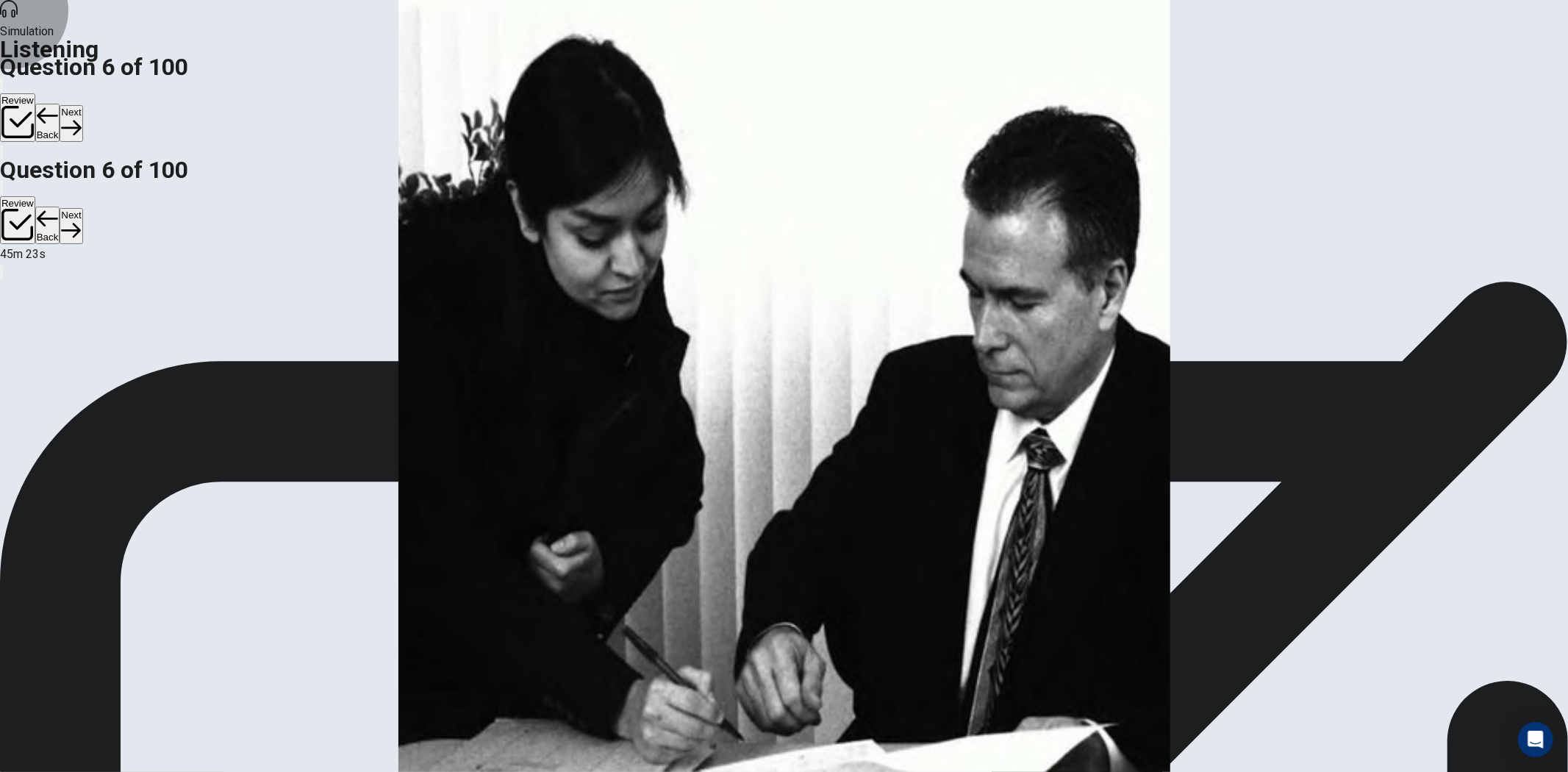
click at [83, 105] on button "Next" at bounding box center [71, 123] width 23 height 36
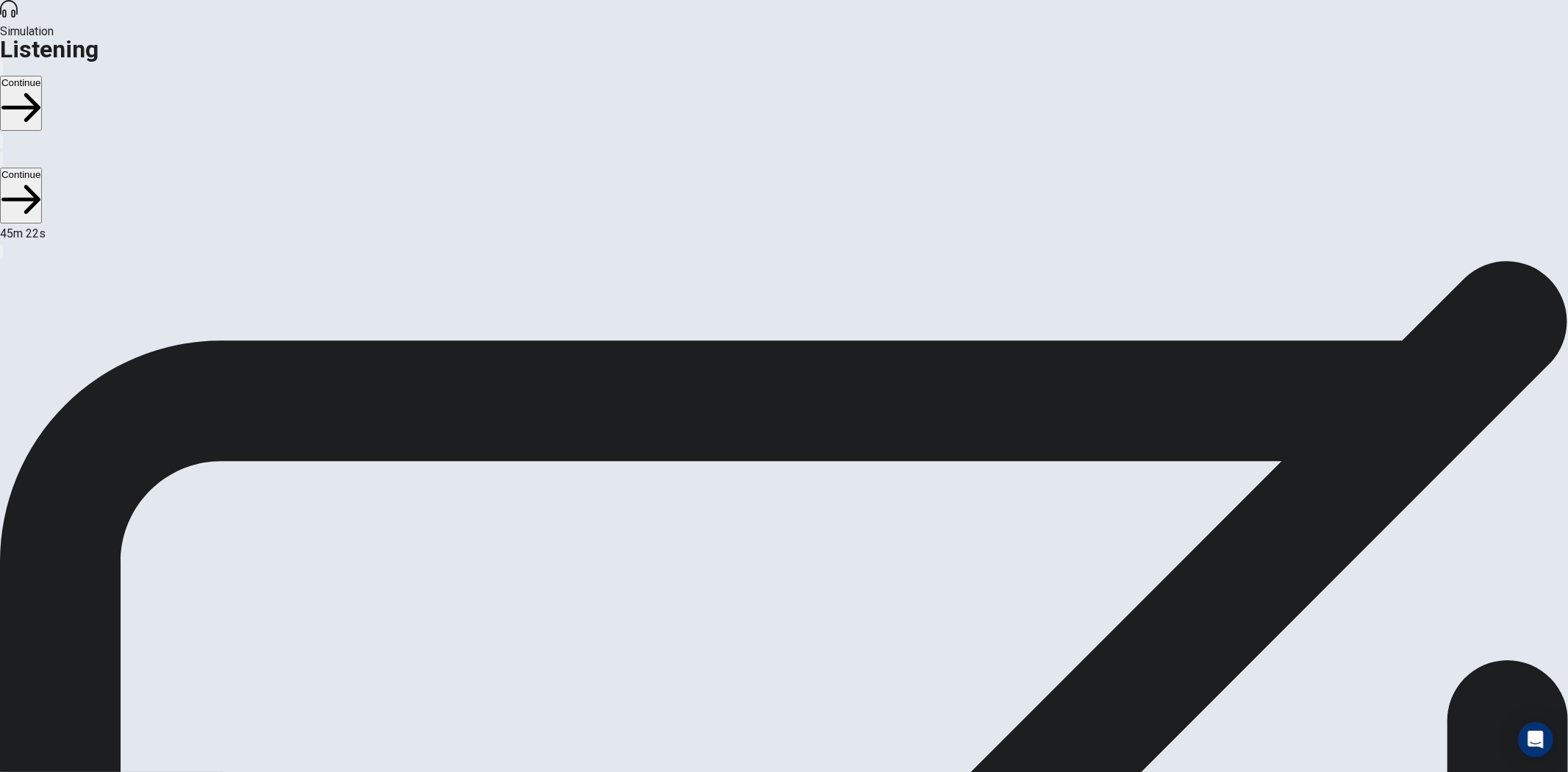
click at [42, 75] on button "Continue" at bounding box center [21, 103] width 42 height 56
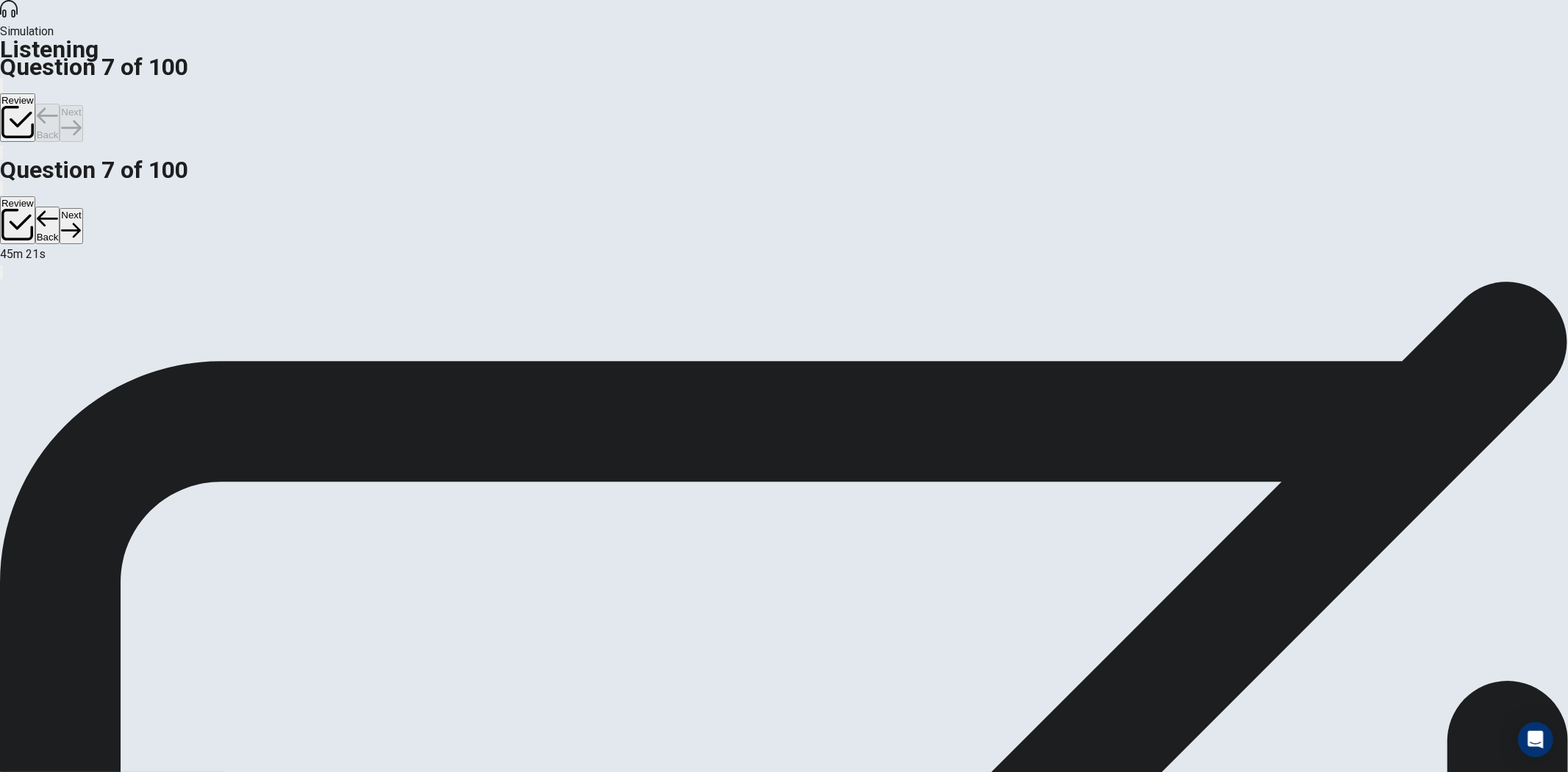
click at [83, 105] on button "Next" at bounding box center [71, 123] width 23 height 36
click at [3, 146] on button "button" at bounding box center [1, 153] width 3 height 14
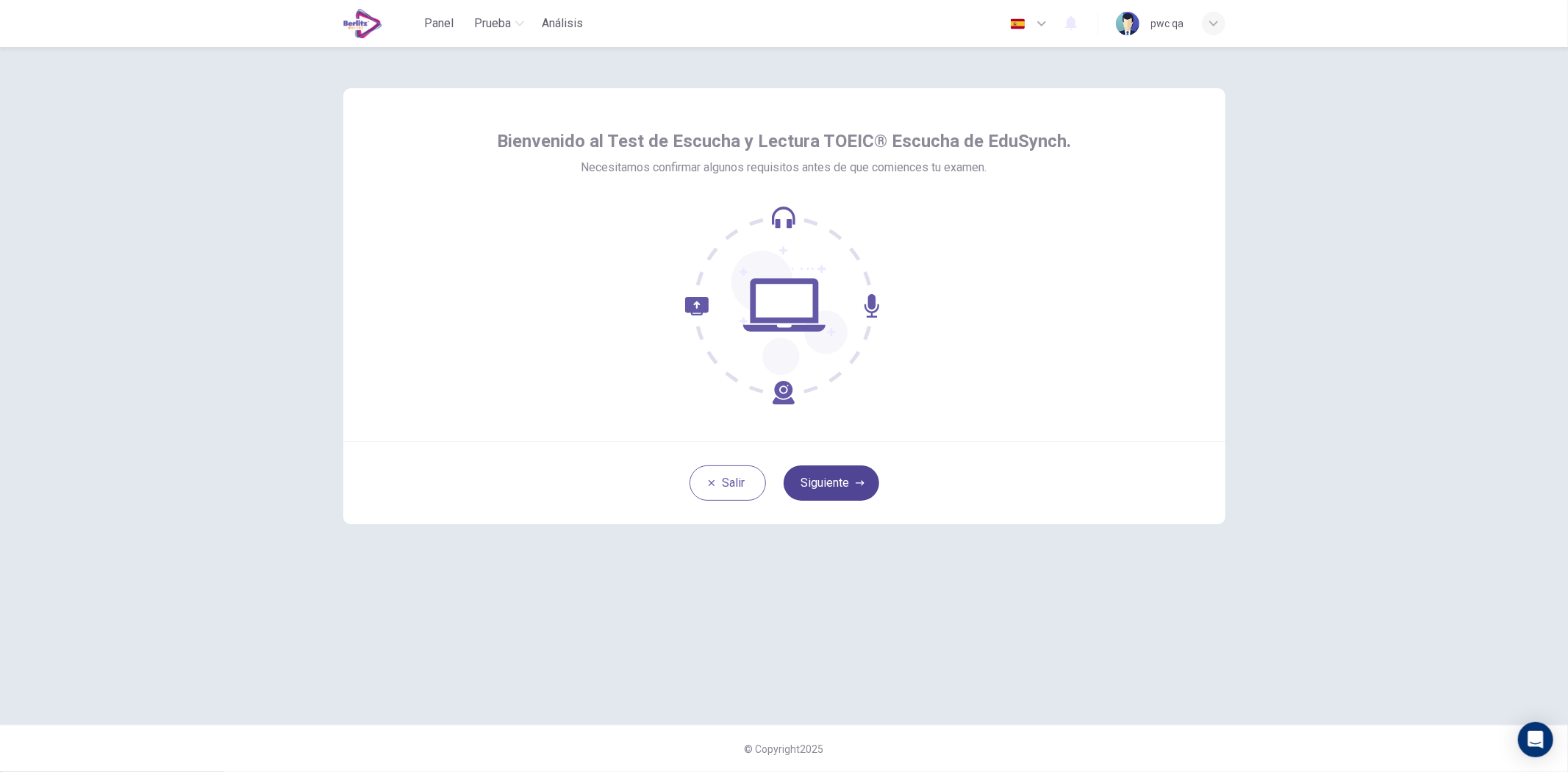
click at [842, 478] on button "Siguiente" at bounding box center [832, 484] width 96 height 36
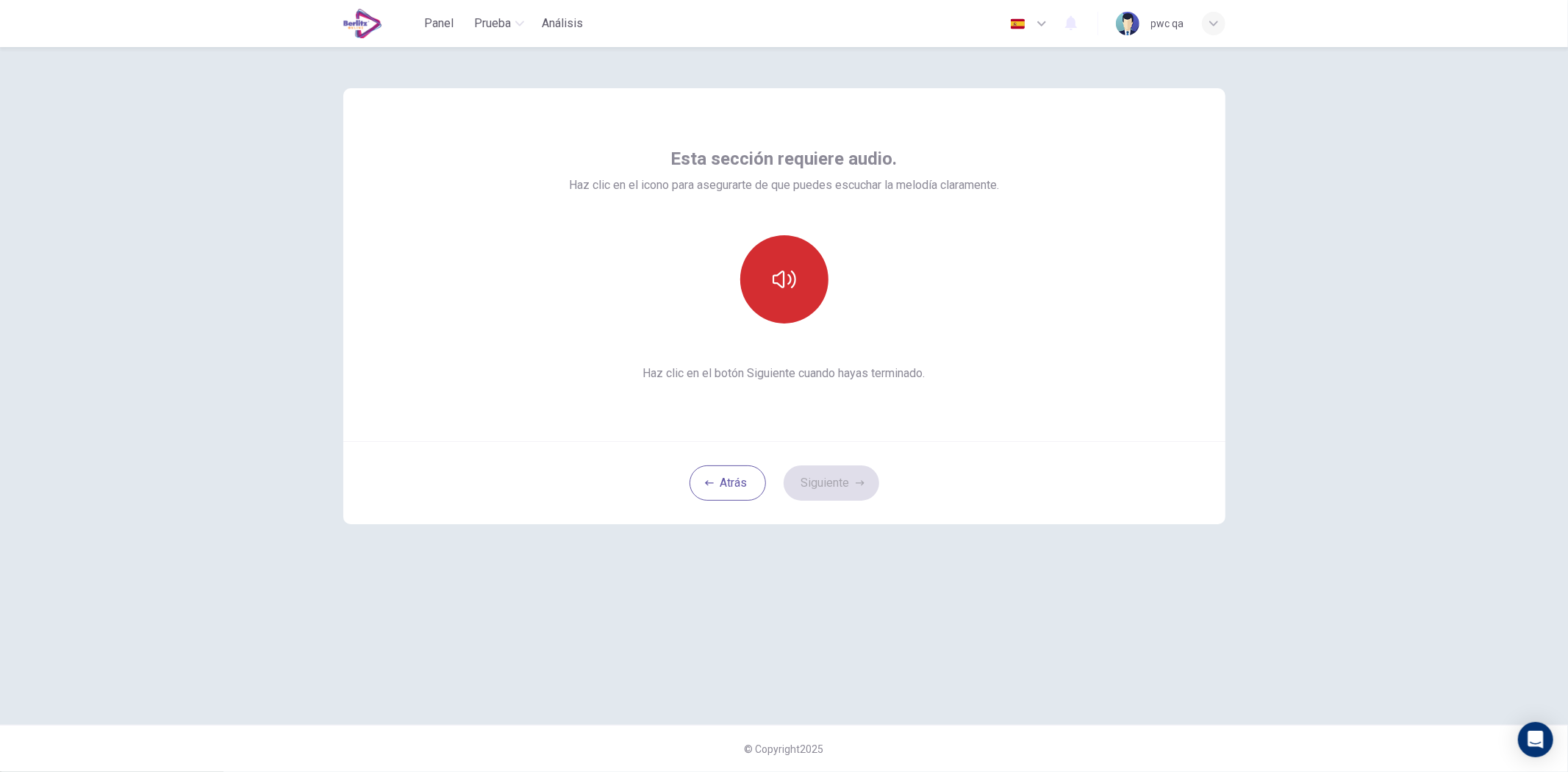
click at [794, 278] on icon "button" at bounding box center [784, 279] width 24 height 24
click at [843, 474] on button "Siguiente" at bounding box center [832, 484] width 96 height 36
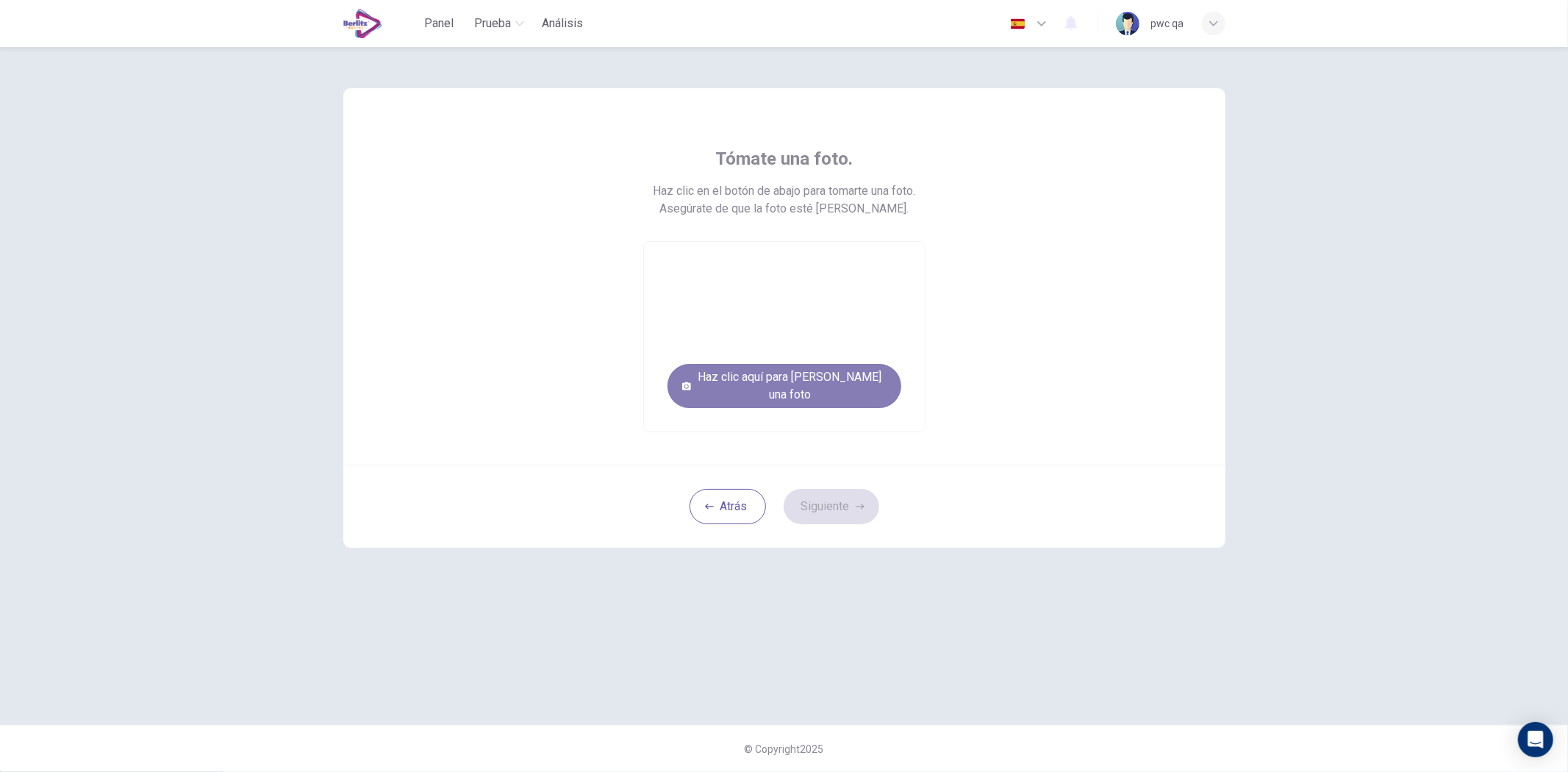
click at [840, 391] on button "Haz clic aquí para [PERSON_NAME] una foto" at bounding box center [784, 386] width 233 height 44
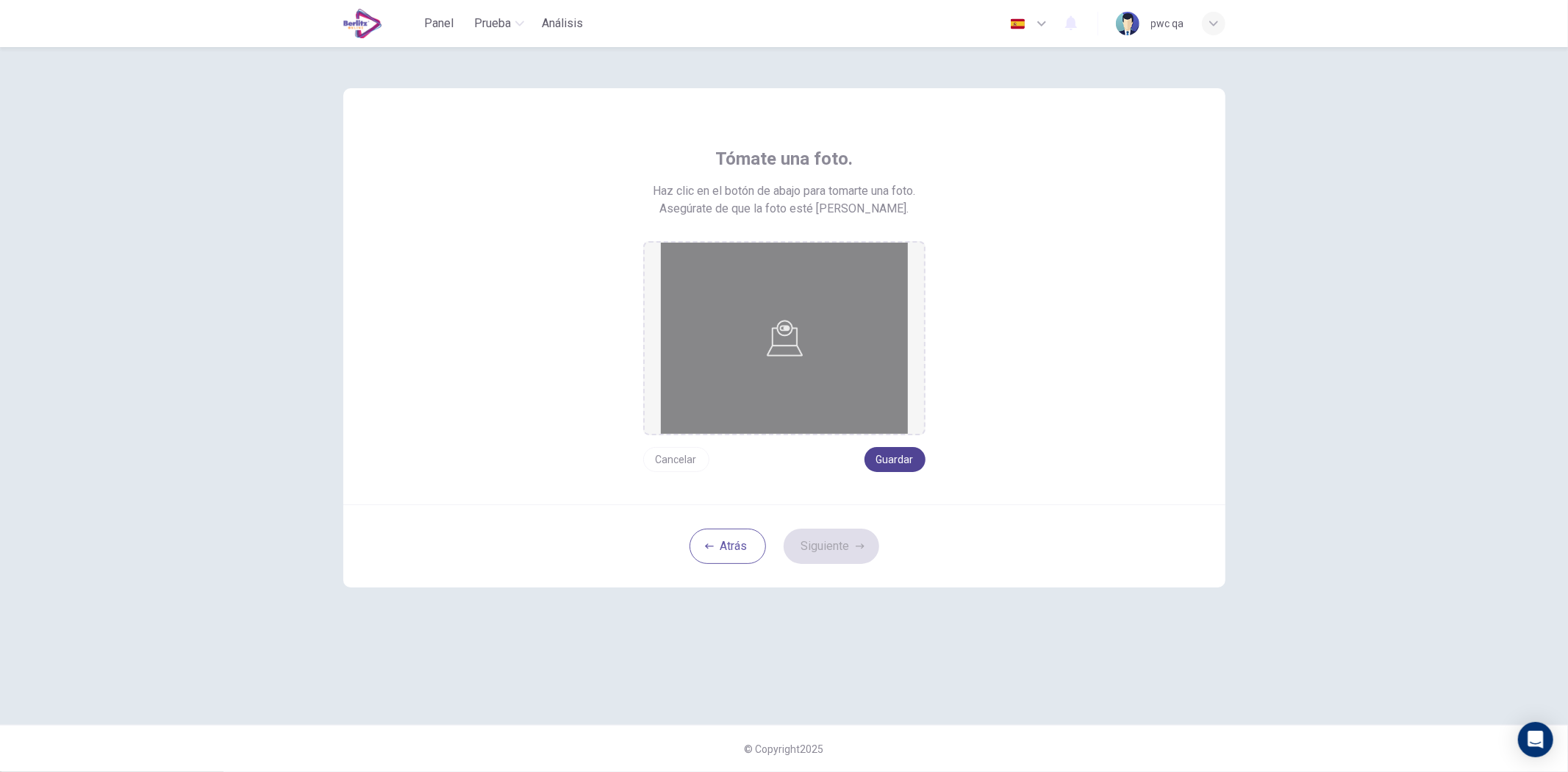
click at [892, 459] on button "Guardar" at bounding box center [895, 459] width 61 height 25
click at [861, 546] on icon "button" at bounding box center [859, 546] width 8 height 8
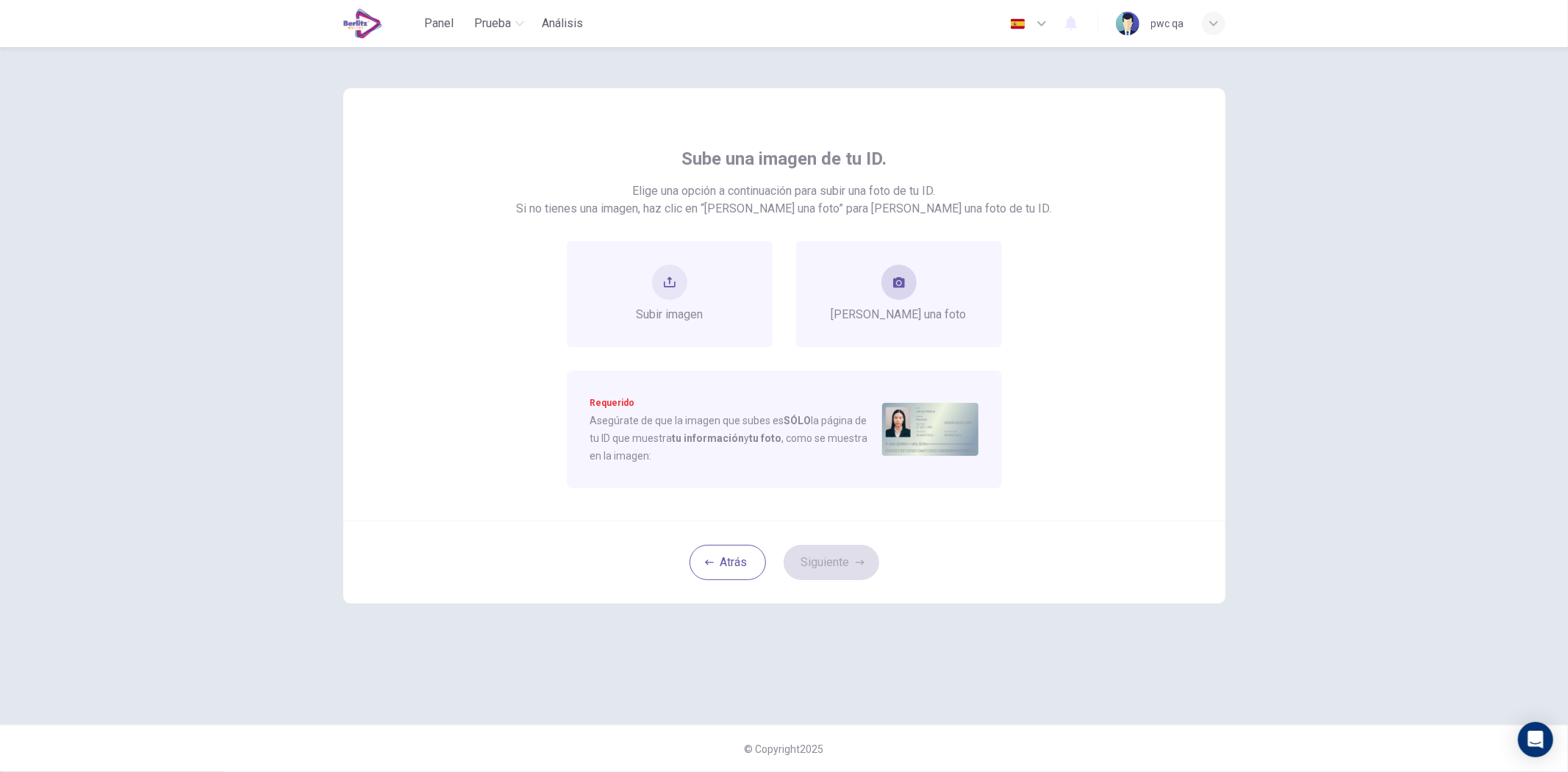
click at [880, 330] on div "[PERSON_NAME] una foto" at bounding box center [899, 294] width 206 height 106
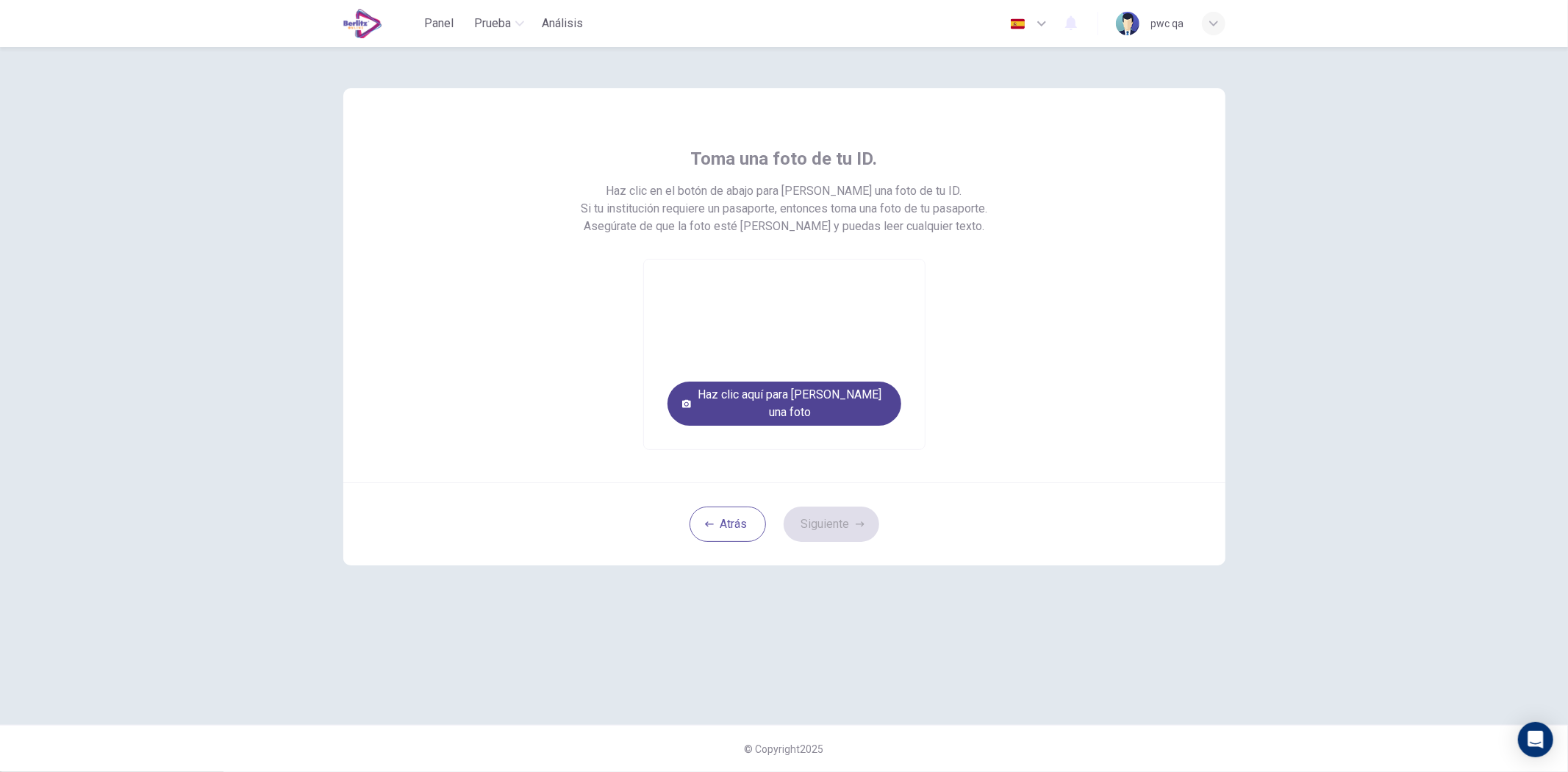
click at [863, 414] on button "Haz clic aquí para [PERSON_NAME] una foto" at bounding box center [784, 403] width 233 height 44
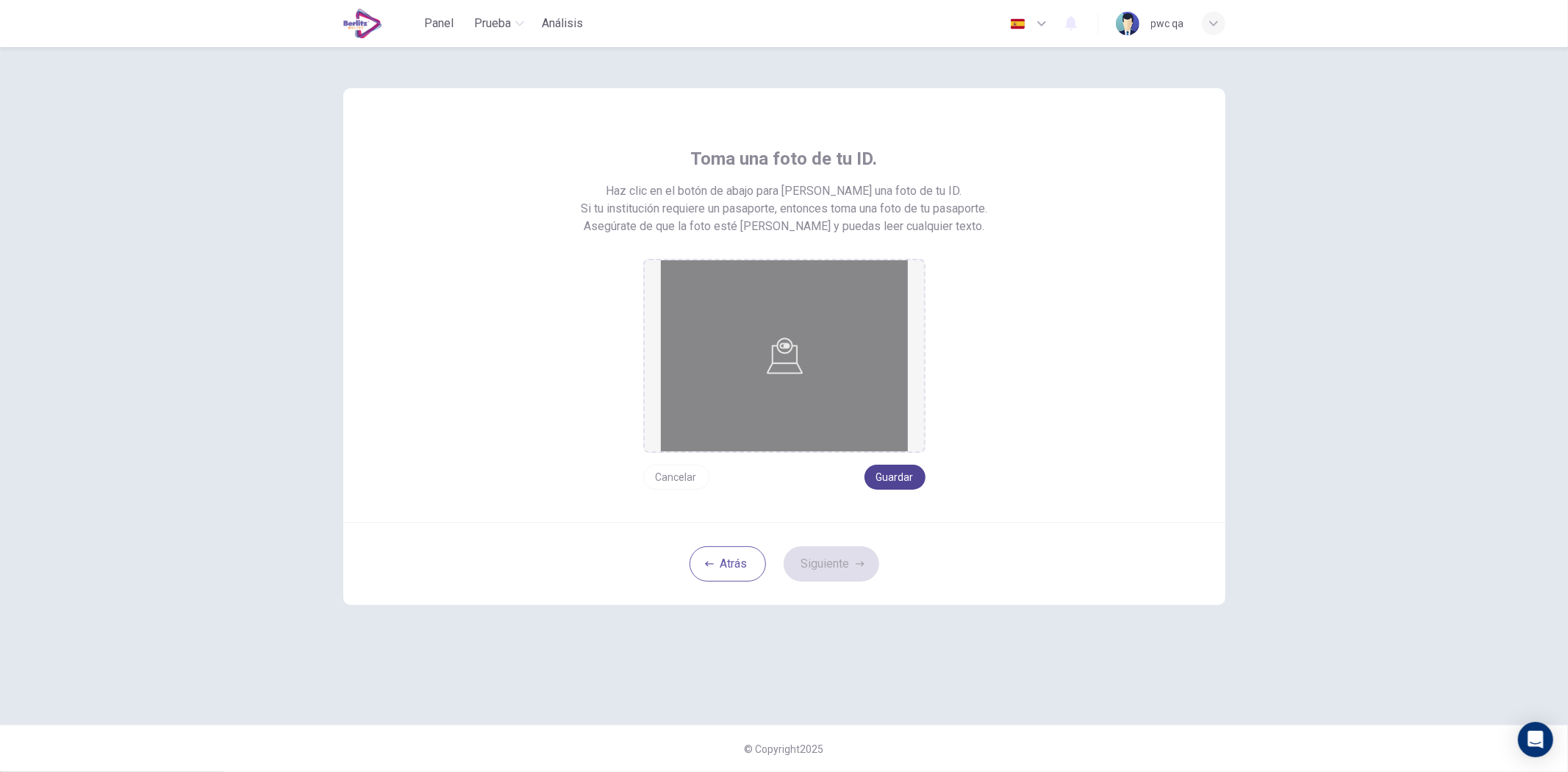
click at [904, 482] on button "Guardar" at bounding box center [895, 477] width 61 height 25
click at [842, 555] on button "Siguiente" at bounding box center [832, 564] width 96 height 36
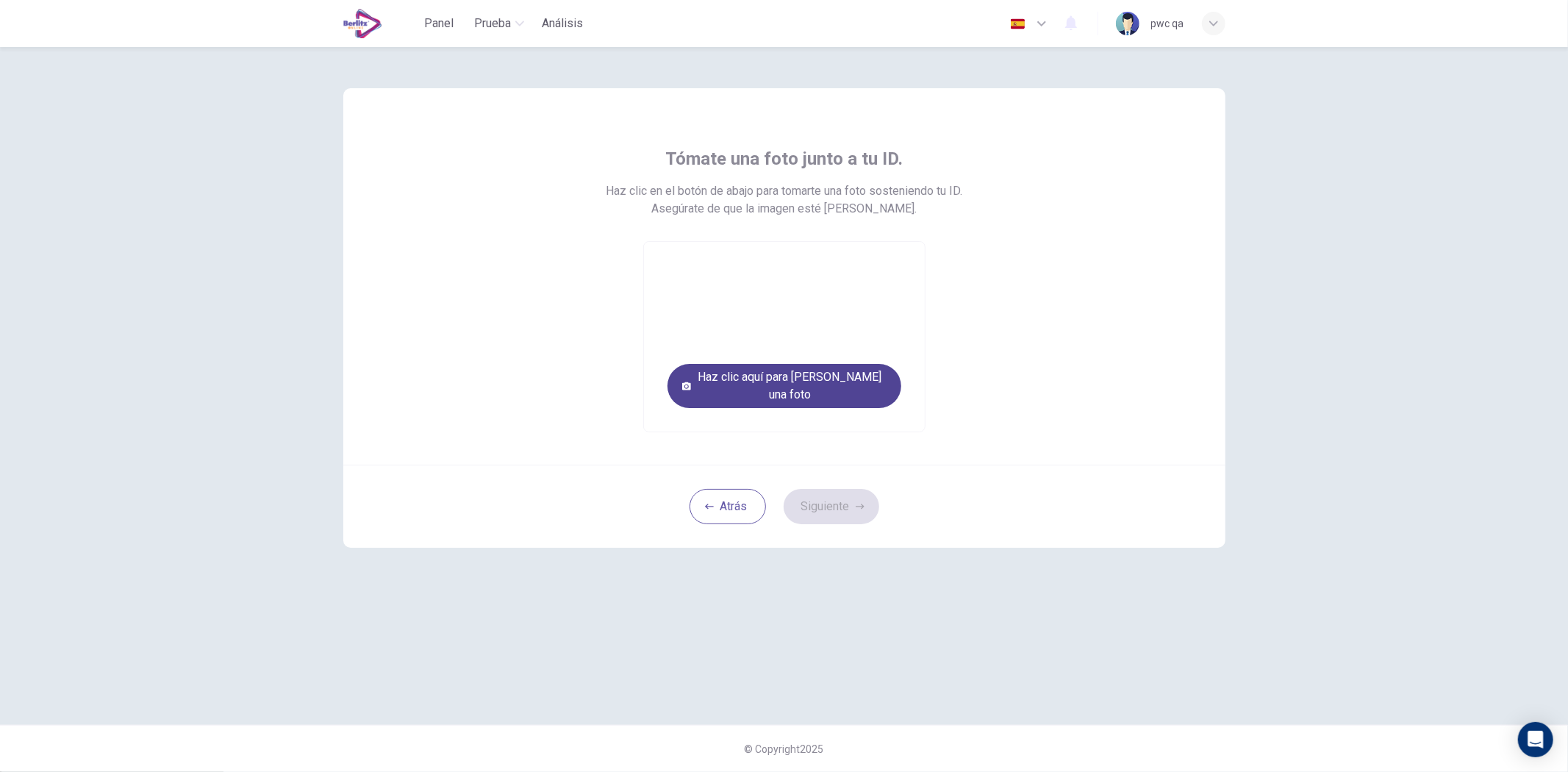
click at [876, 392] on button "Haz clic aquí para [PERSON_NAME] una foto" at bounding box center [784, 386] width 233 height 44
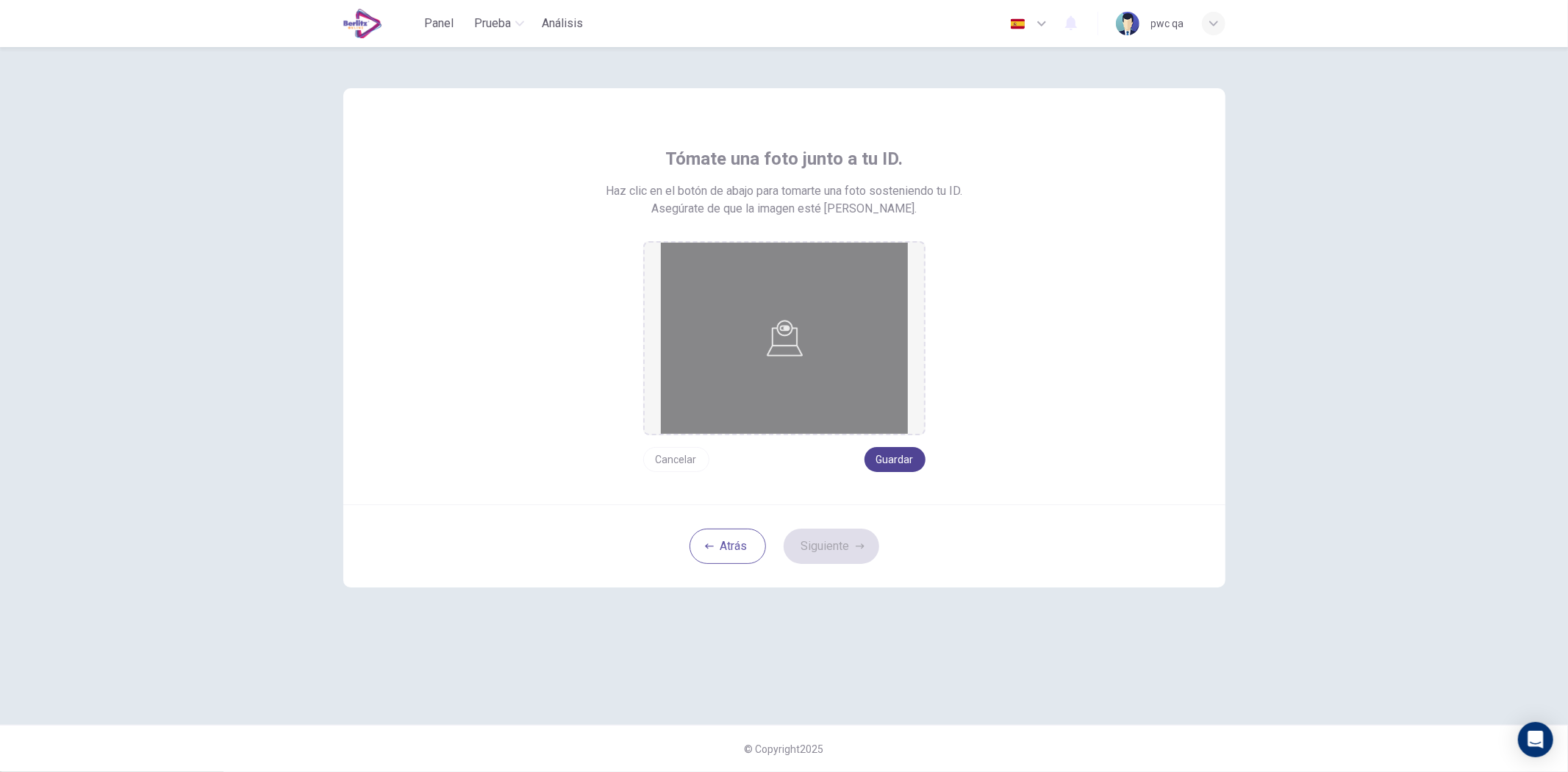
click at [912, 456] on button "Guardar" at bounding box center [895, 459] width 61 height 25
click at [840, 539] on button "Siguiente" at bounding box center [832, 547] width 96 height 36
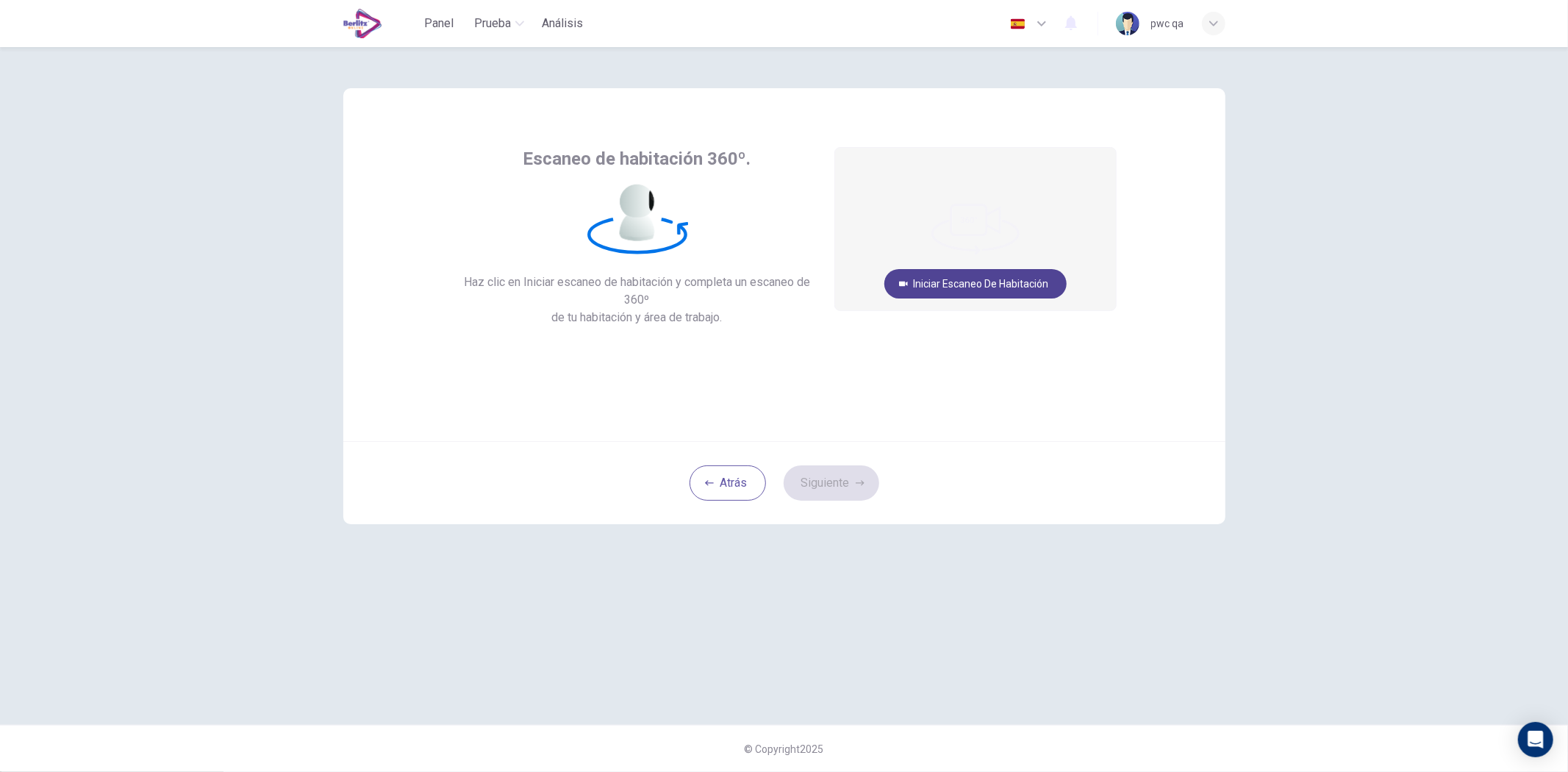
click at [981, 278] on button "Iniciar escaneo de habitación" at bounding box center [976, 283] width 183 height 29
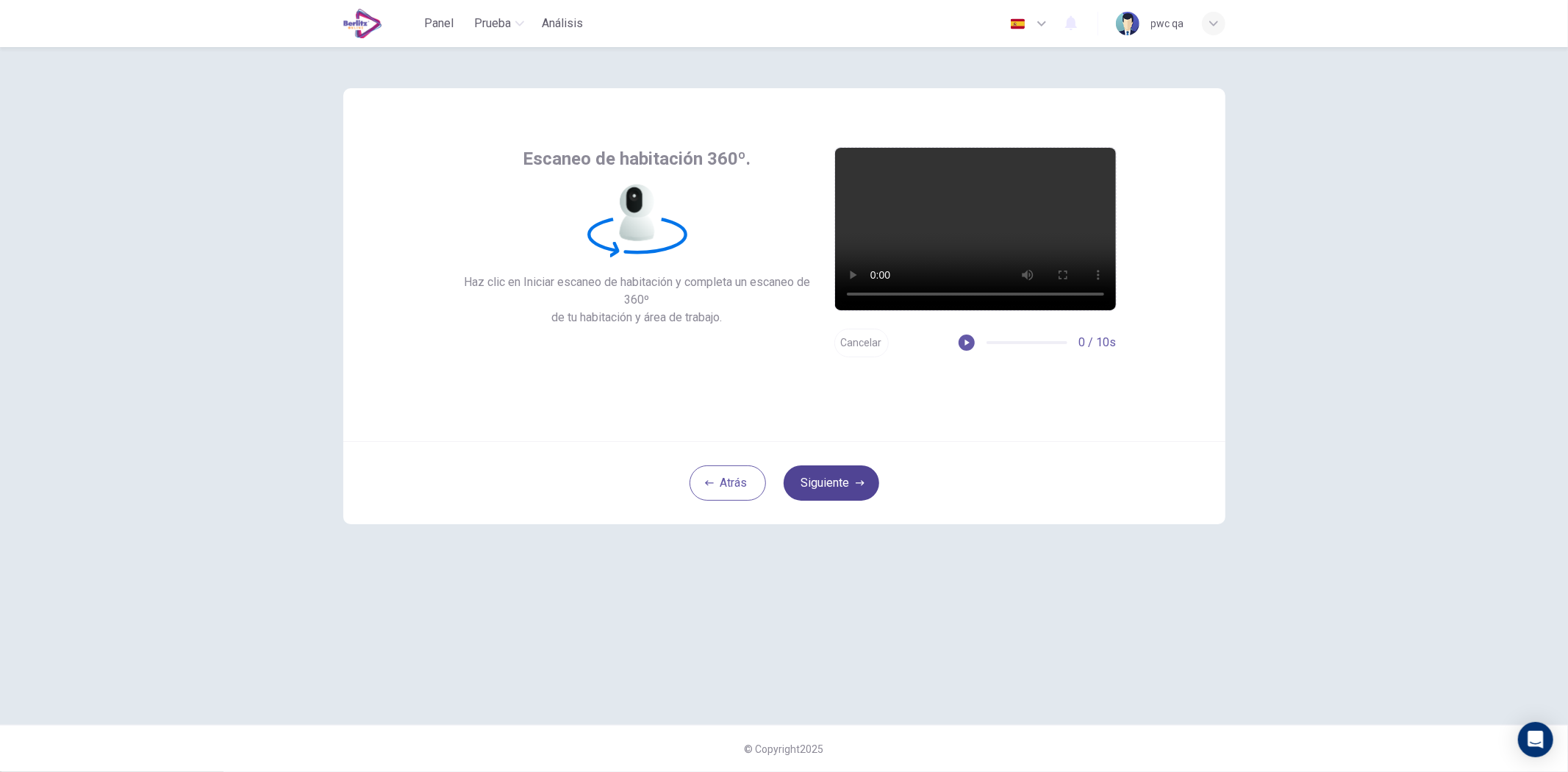
click at [845, 488] on button "Siguiente" at bounding box center [832, 484] width 96 height 36
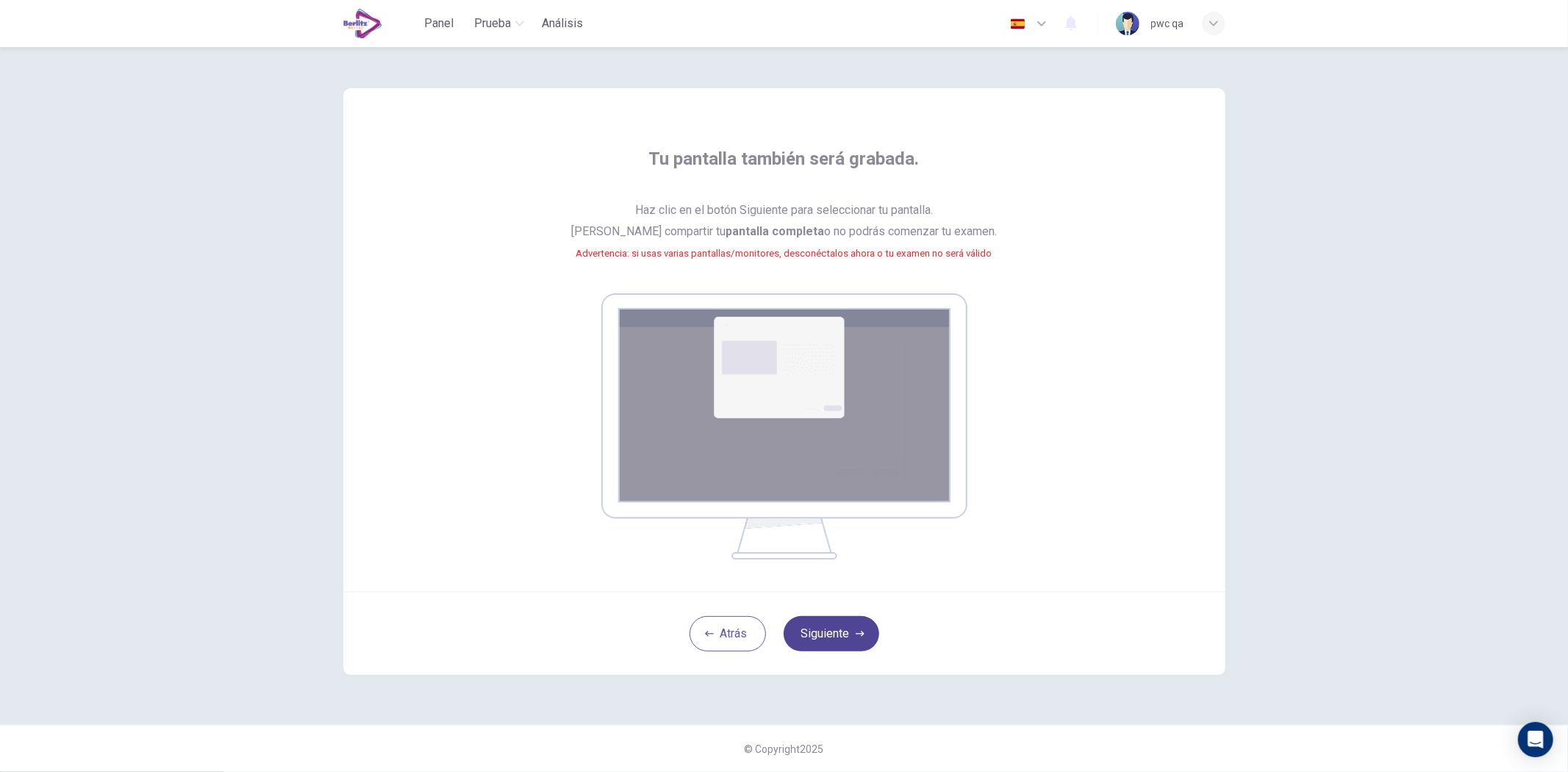
click at [849, 627] on button "Siguiente" at bounding box center [832, 635] width 96 height 36
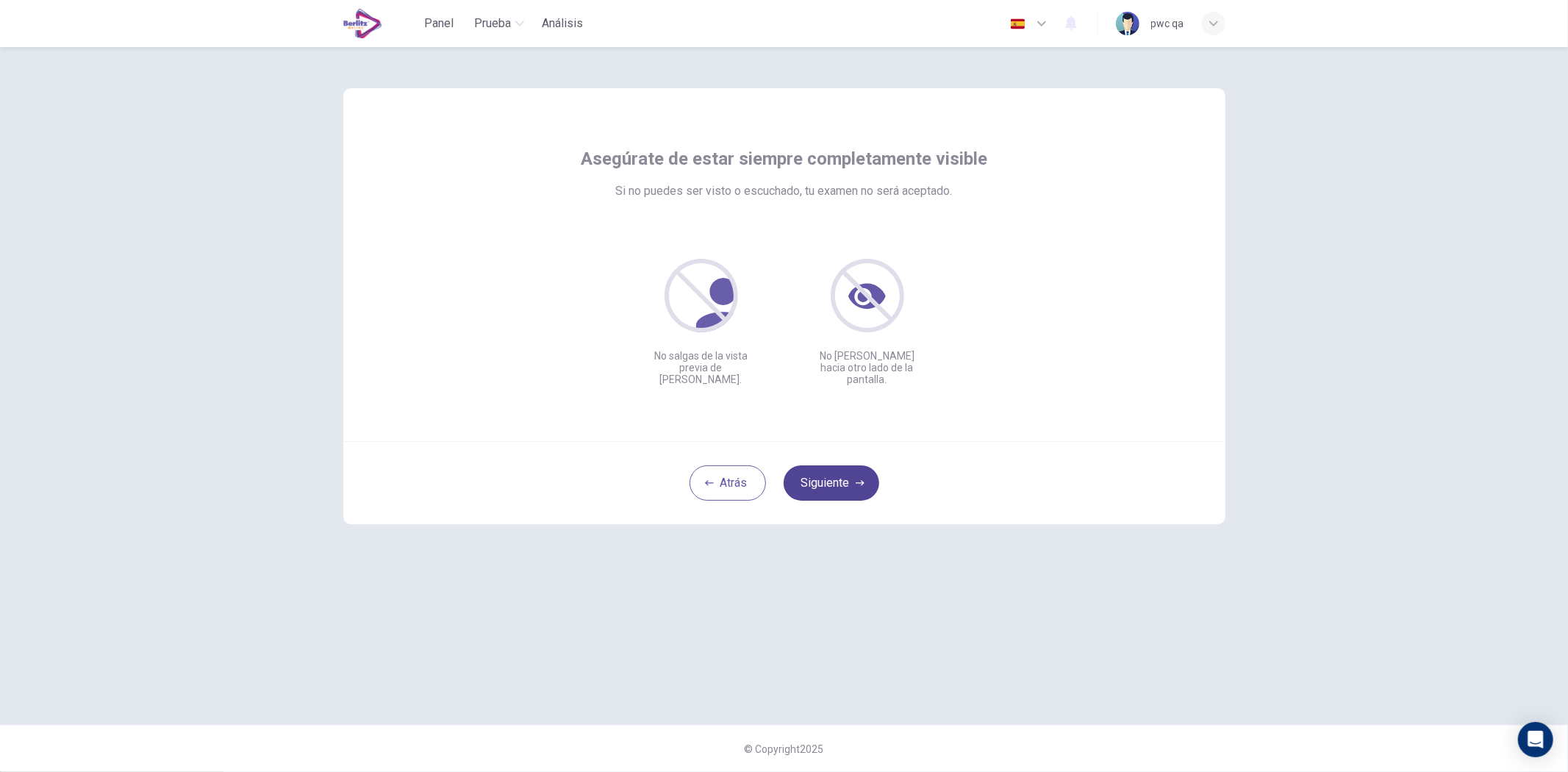
click at [869, 488] on button "Siguiente" at bounding box center [832, 484] width 96 height 36
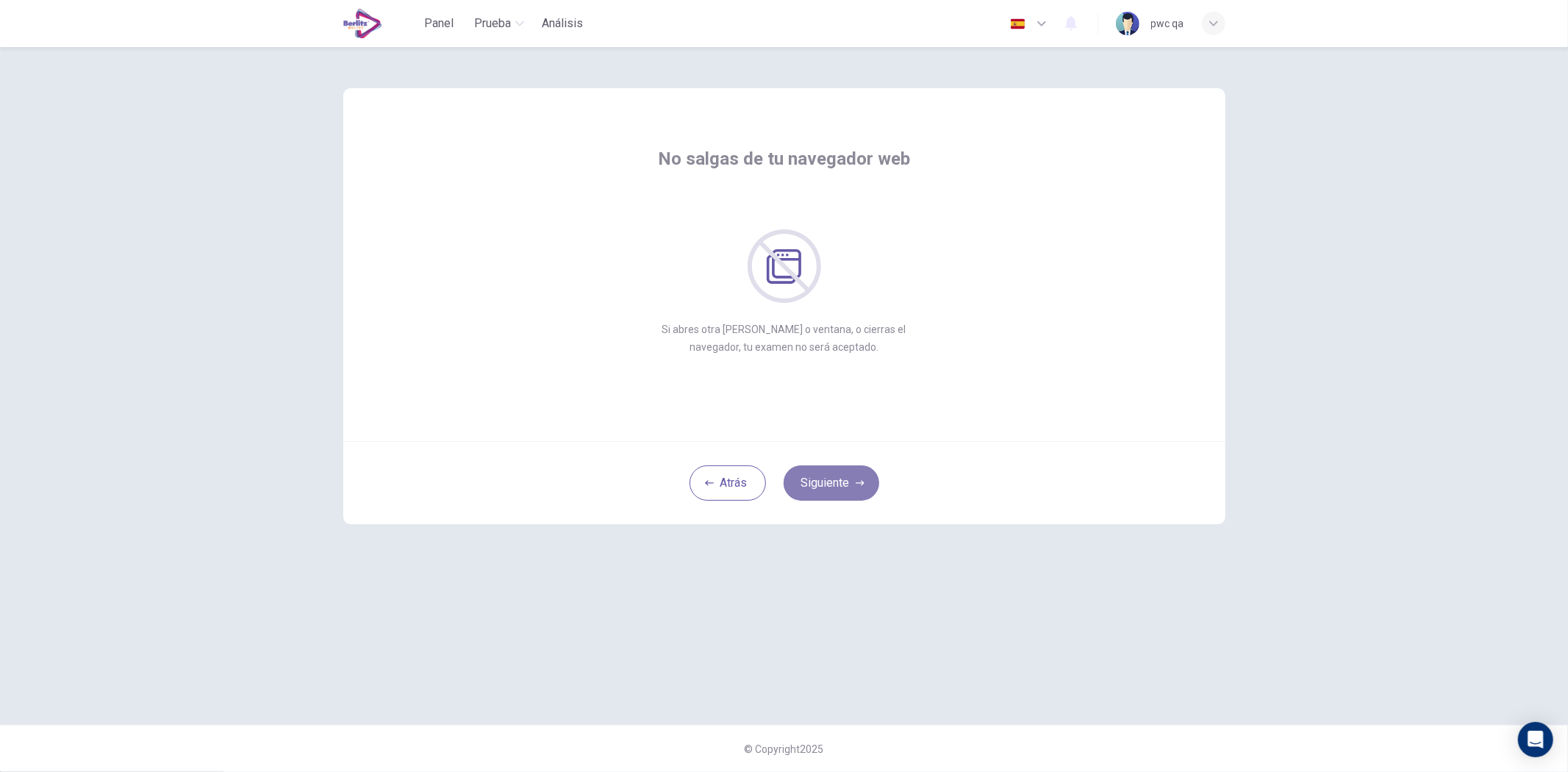
click at [869, 488] on button "Siguiente" at bounding box center [832, 484] width 96 height 36
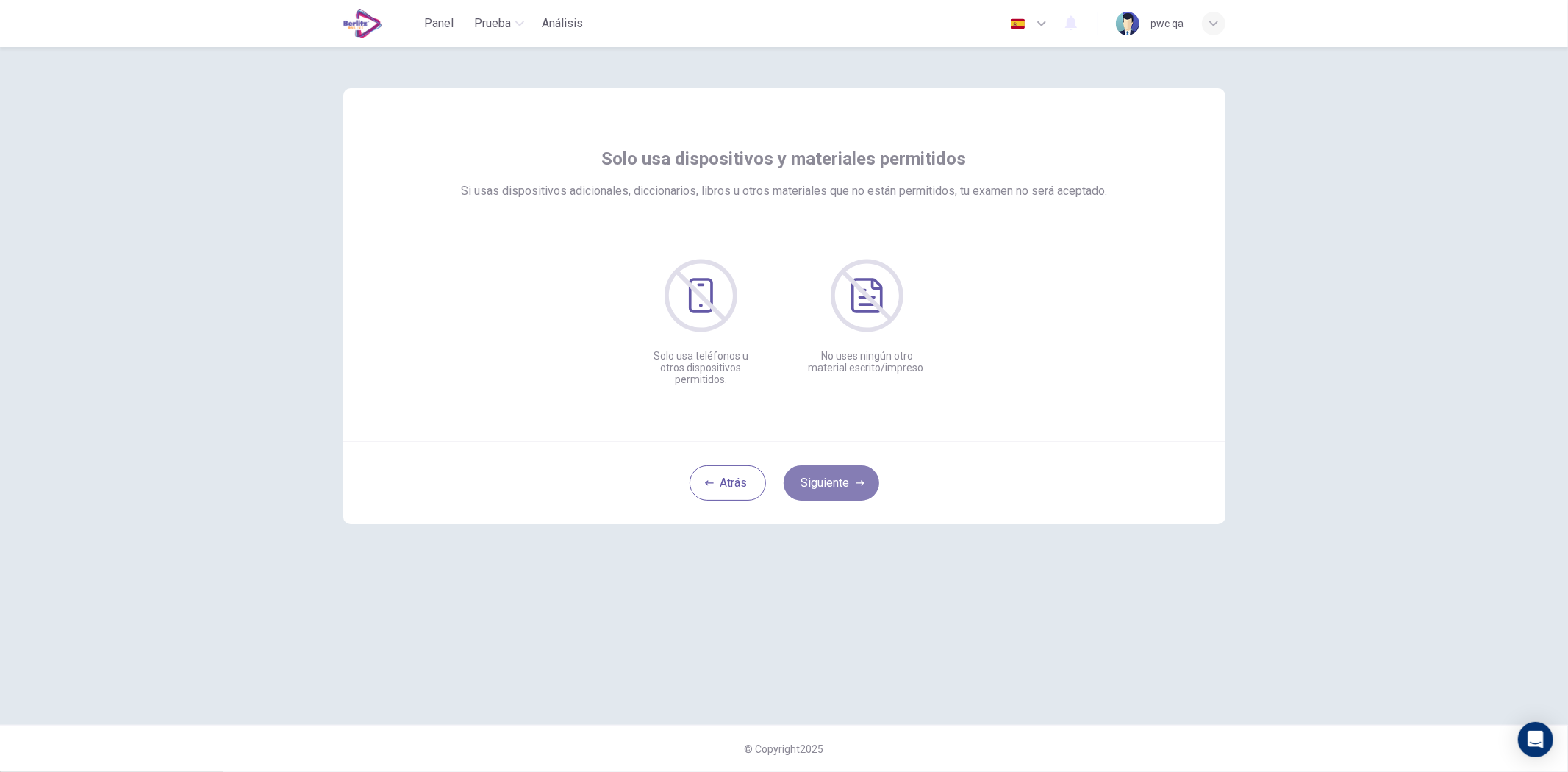
click at [869, 488] on button "Siguiente" at bounding box center [832, 484] width 96 height 36
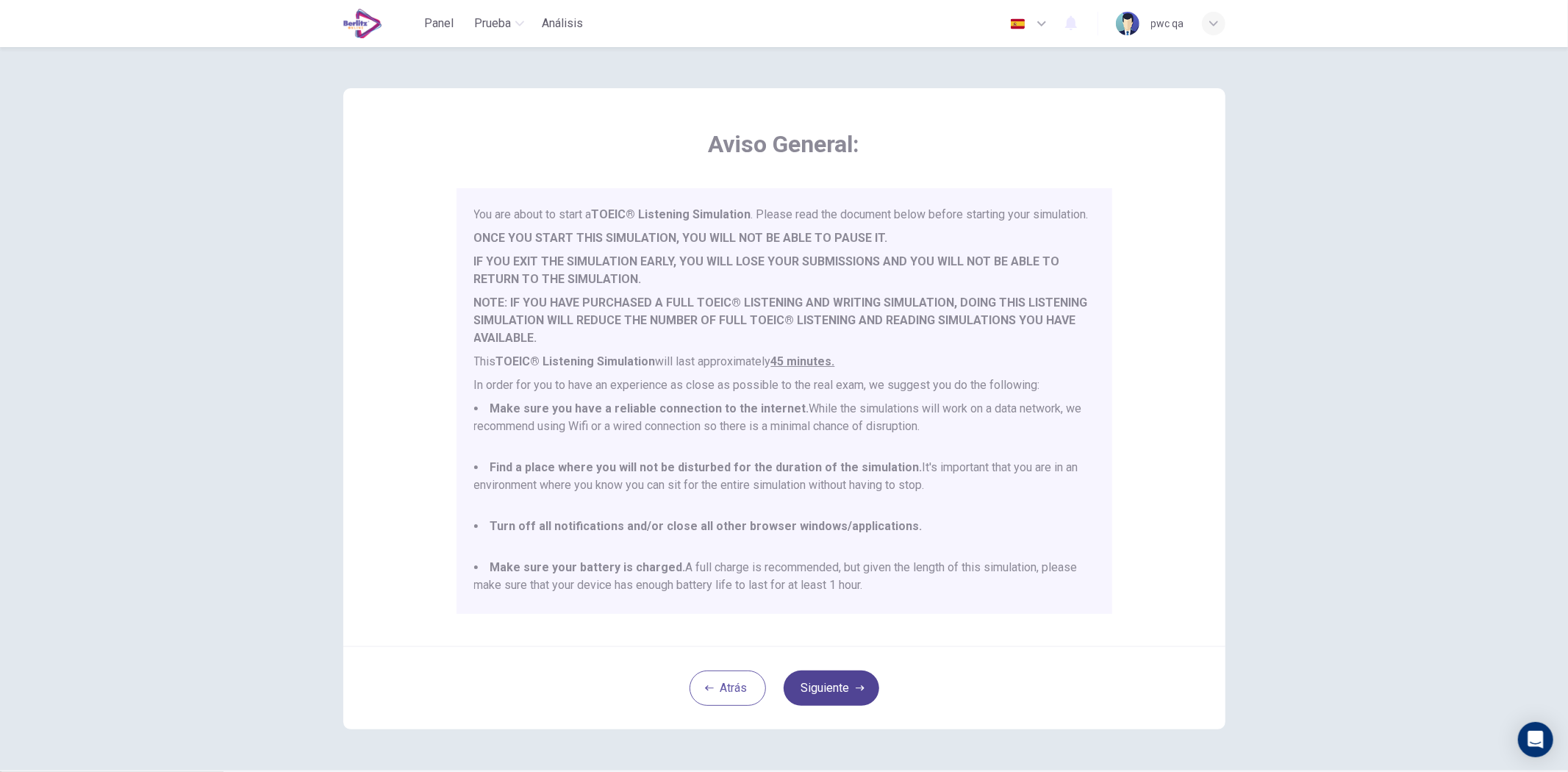
click at [826, 681] on button "Siguiente" at bounding box center [832, 689] width 96 height 36
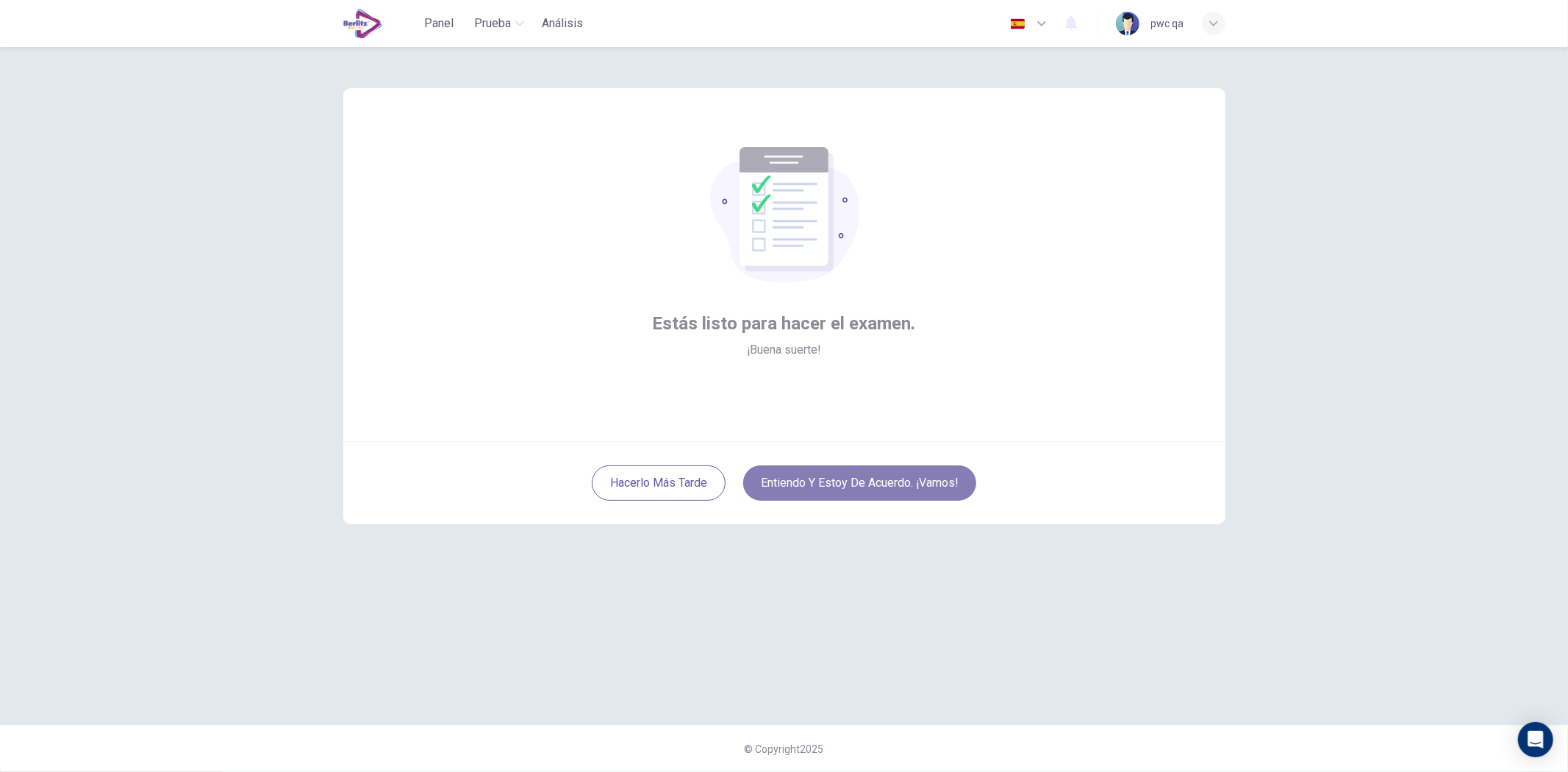
click at [875, 479] on button "Entiendo y estoy de acuerdo. ¡Vamos!" at bounding box center [860, 484] width 233 height 36
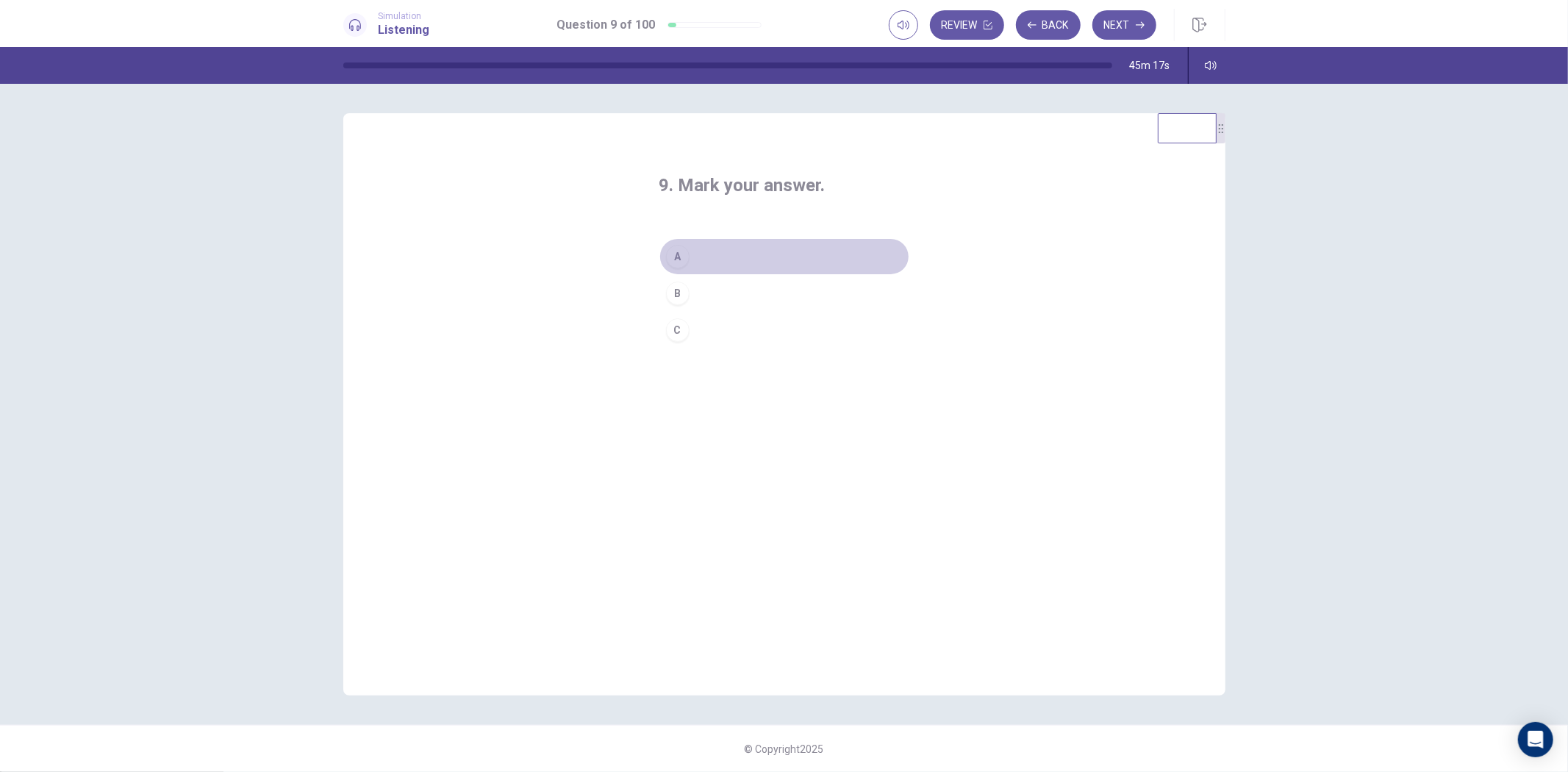
click at [738, 262] on button "A" at bounding box center [785, 256] width 250 height 37
click at [1128, 21] on button "Next" at bounding box center [1125, 24] width 64 height 29
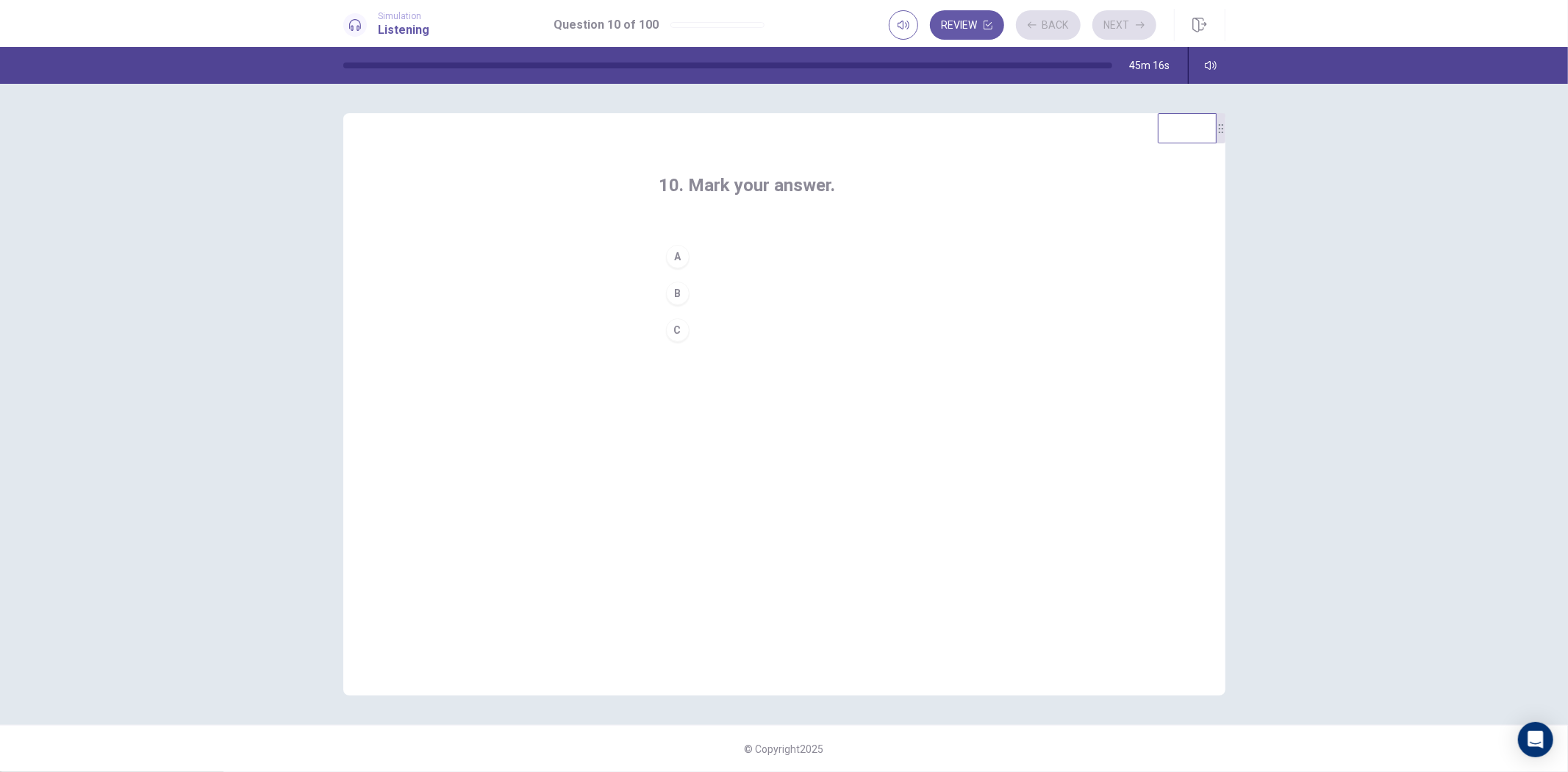
click at [766, 289] on button "B" at bounding box center [785, 293] width 250 height 37
click at [1138, 27] on icon "button" at bounding box center [1140, 24] width 8 height 8
click at [820, 248] on button "A" at bounding box center [785, 256] width 250 height 37
click at [1123, 17] on button "Next" at bounding box center [1125, 24] width 64 height 29
click at [820, 272] on button "A" at bounding box center [785, 256] width 250 height 37
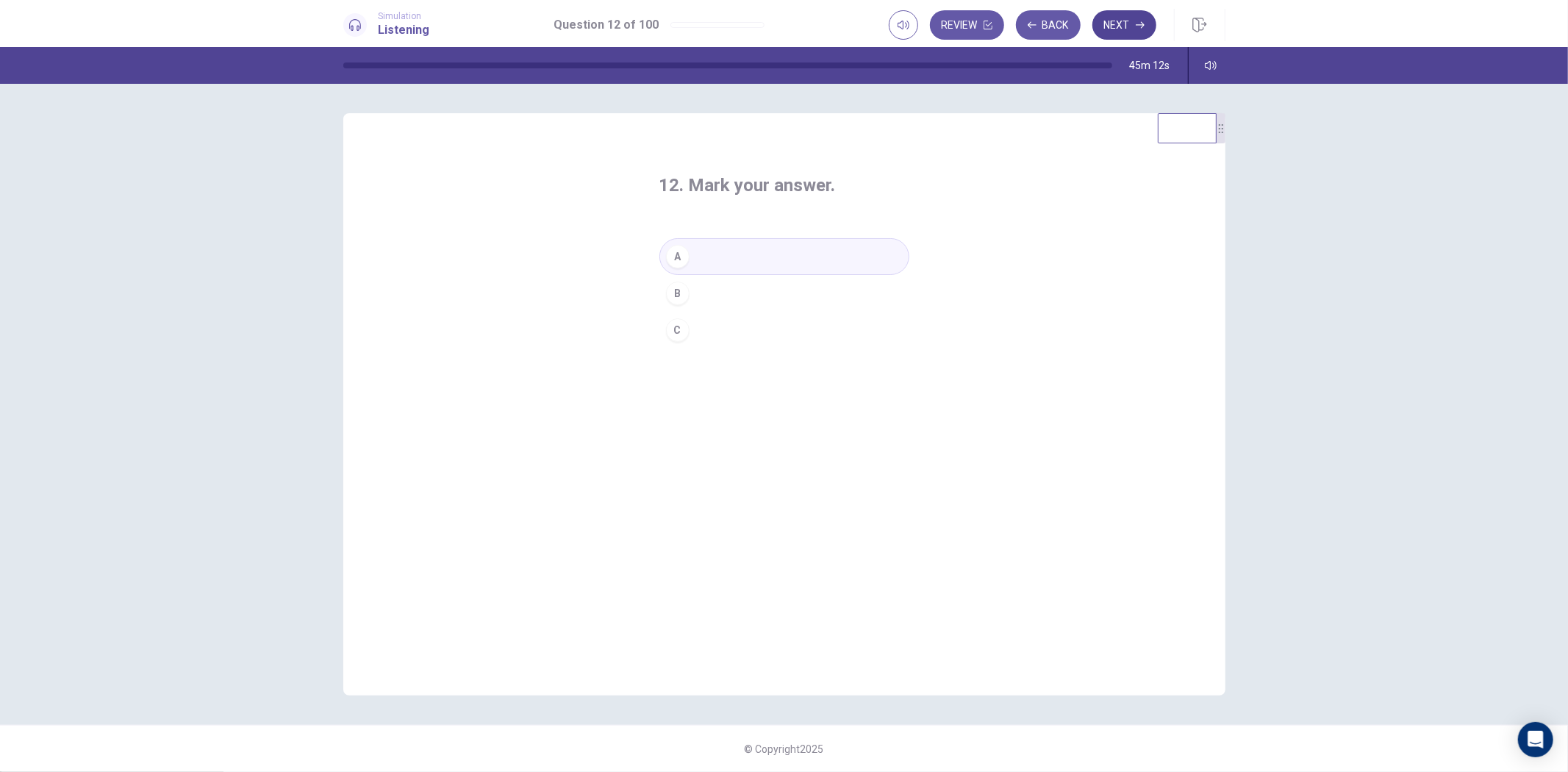
click at [1124, 30] on button "Next" at bounding box center [1125, 24] width 64 height 29
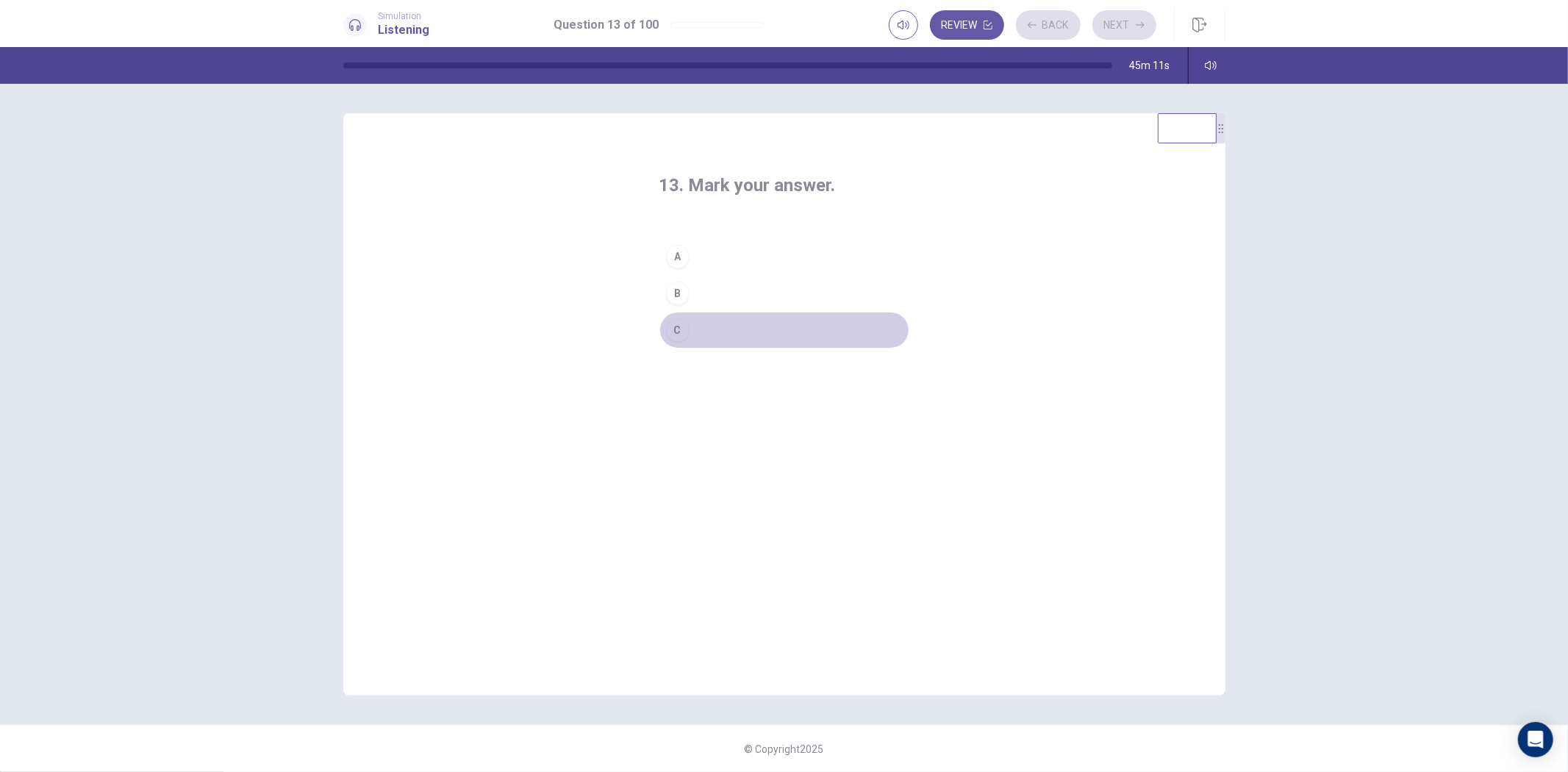
click at [819, 342] on button "C" at bounding box center [785, 330] width 250 height 37
click at [1114, 29] on button "Next" at bounding box center [1125, 24] width 64 height 29
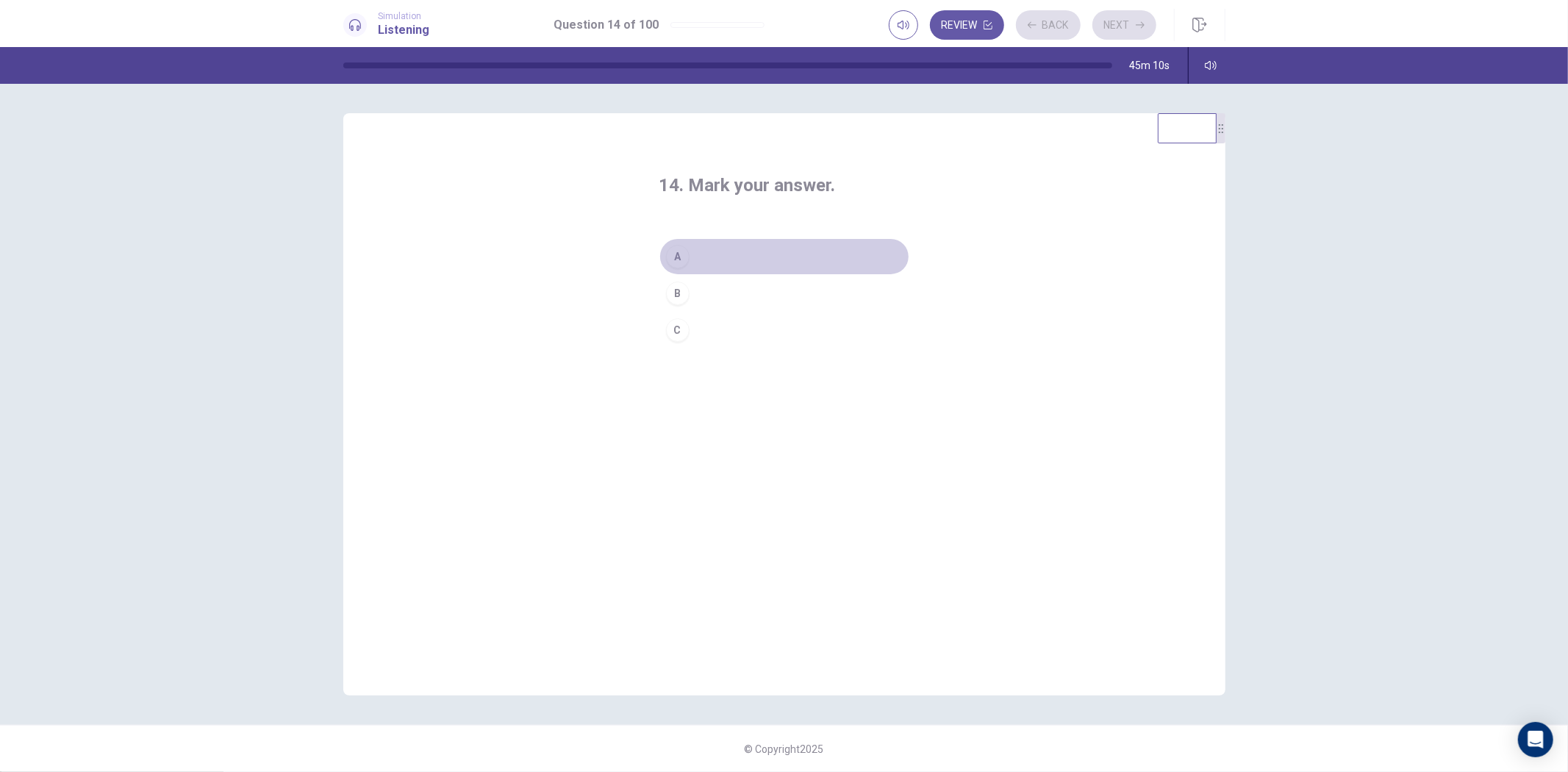
click at [832, 261] on button "A" at bounding box center [785, 256] width 250 height 37
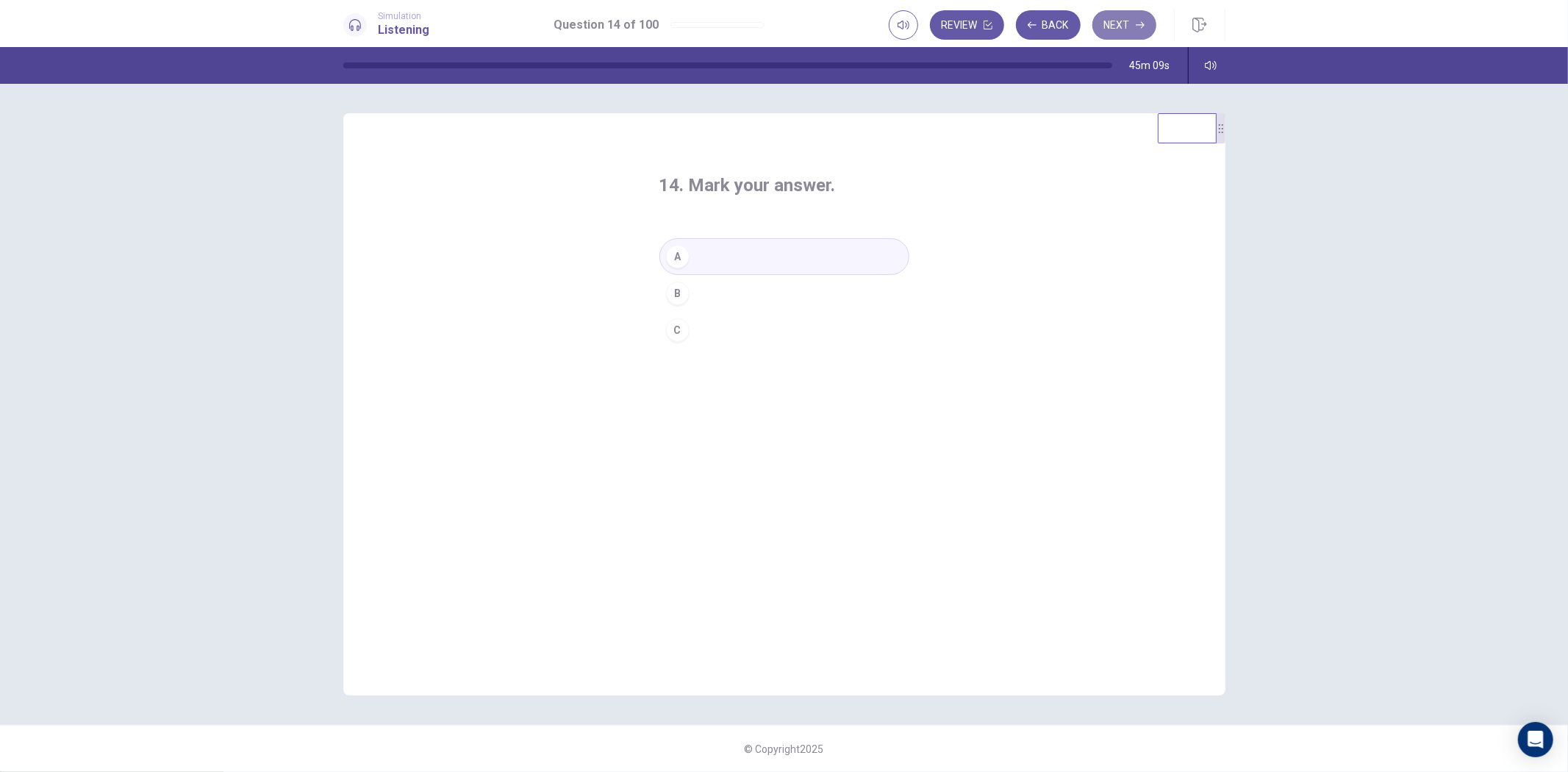
click at [1114, 21] on button "Next" at bounding box center [1125, 24] width 64 height 29
click at [866, 254] on button "A" at bounding box center [785, 256] width 250 height 37
click at [1119, 23] on button "Next" at bounding box center [1125, 24] width 64 height 29
click at [692, 297] on button "B" at bounding box center [785, 293] width 250 height 37
click at [1114, 24] on button "Next" at bounding box center [1125, 24] width 64 height 29
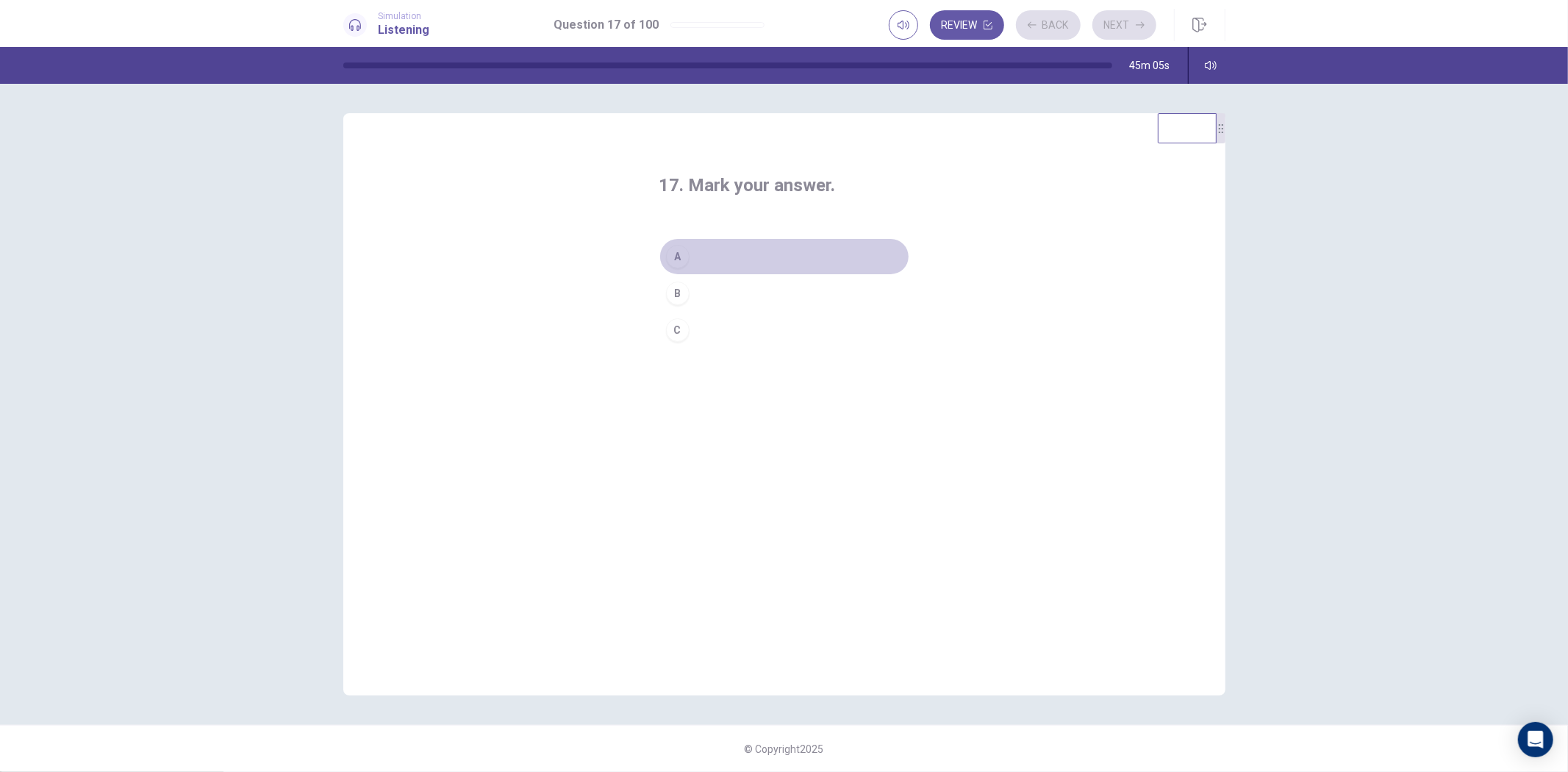
click at [795, 256] on button "A" at bounding box center [785, 256] width 250 height 37
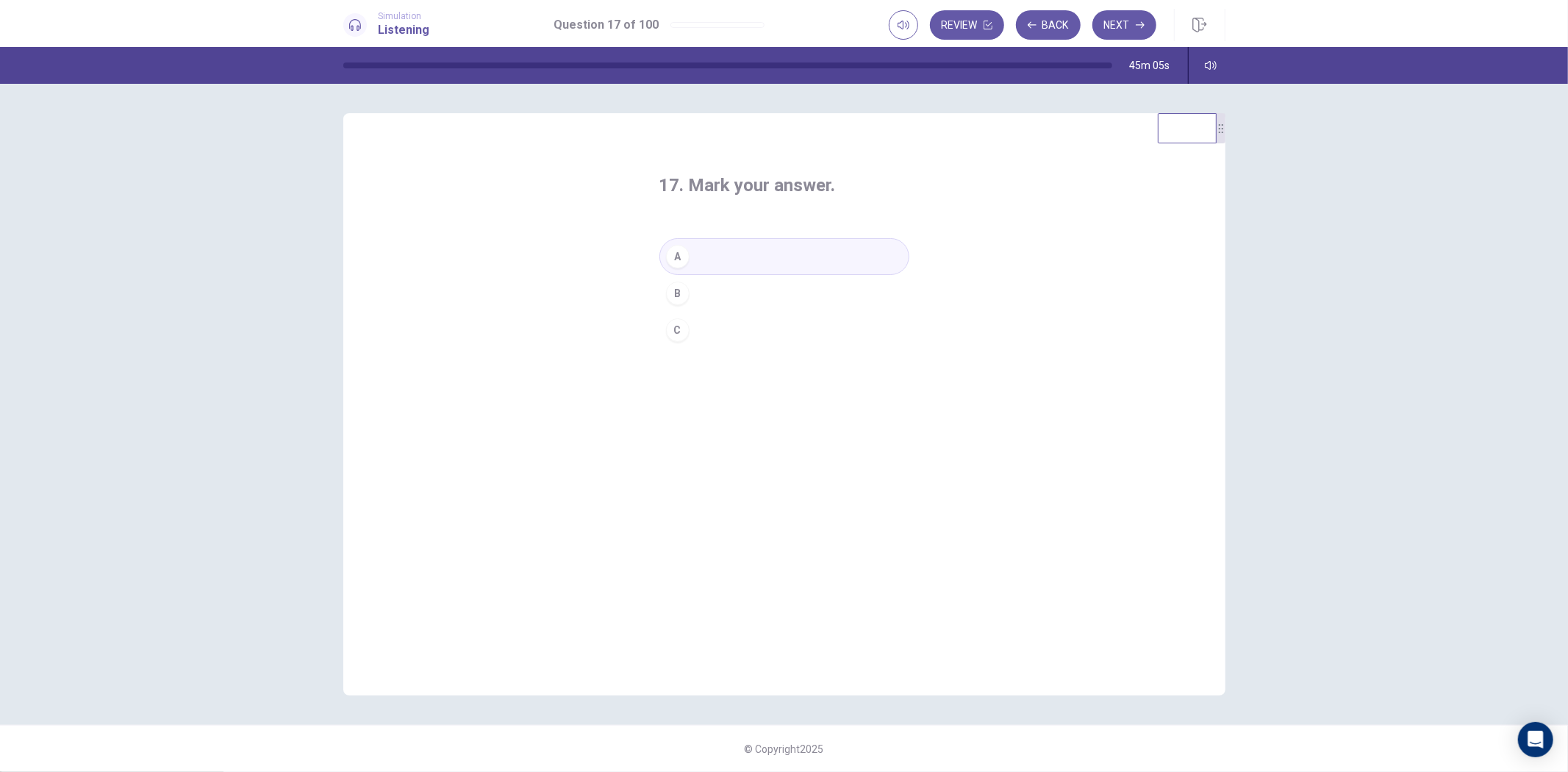
drag, startPoint x: 1113, startPoint y: 18, endPoint x: 1077, endPoint y: 61, distance: 56.1
click at [1114, 18] on button "Next" at bounding box center [1125, 24] width 64 height 29
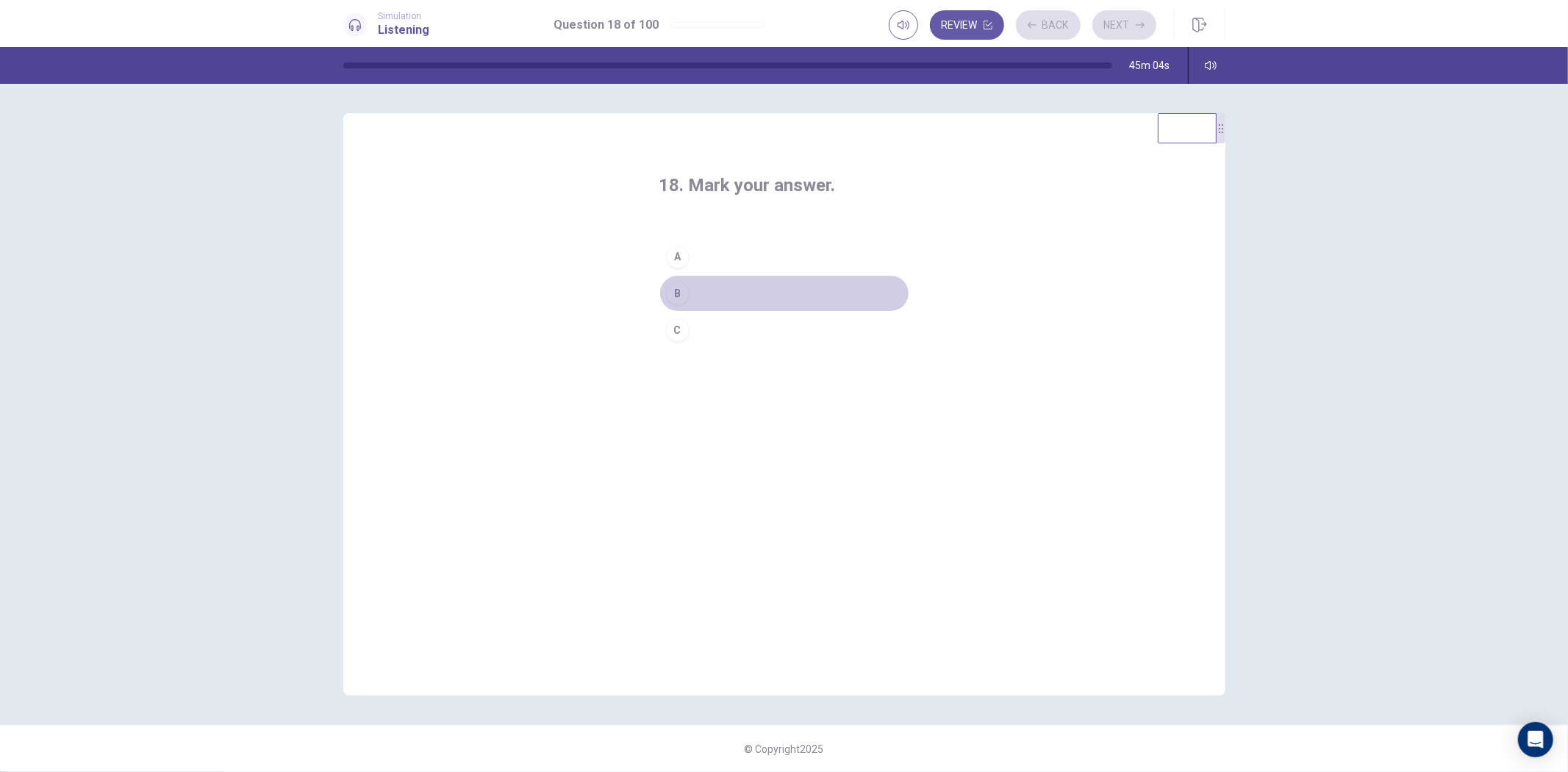
click at [771, 280] on button "B" at bounding box center [785, 293] width 250 height 37
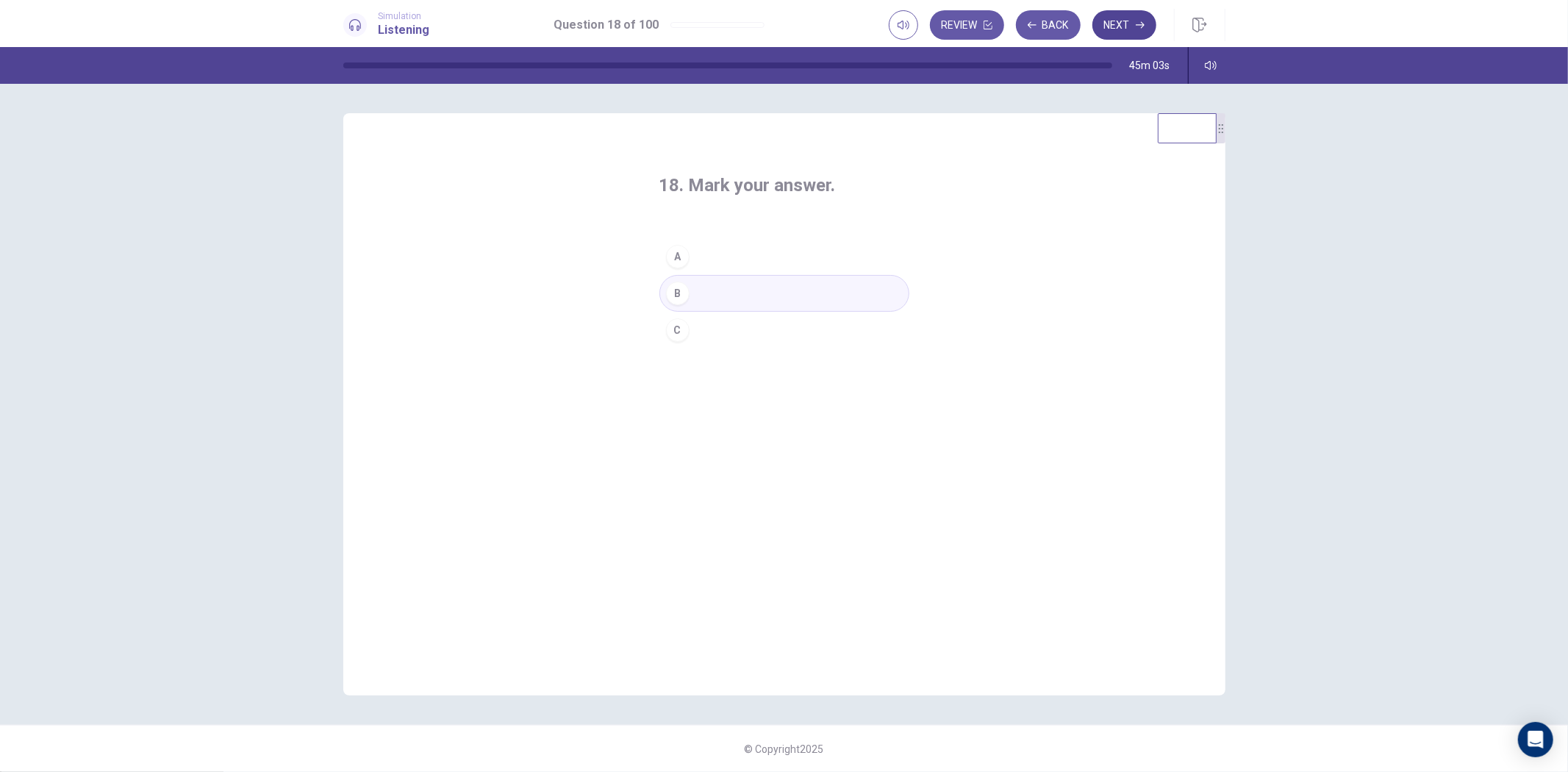
click at [1112, 27] on button "Next" at bounding box center [1125, 24] width 64 height 29
drag, startPoint x: 672, startPoint y: 301, endPoint x: 732, endPoint y: 284, distance: 62.4
click at [673, 301] on div "B" at bounding box center [678, 293] width 24 height 24
click at [1142, 34] on button "Next" at bounding box center [1125, 24] width 64 height 29
click at [769, 325] on button "C" at bounding box center [785, 330] width 250 height 37
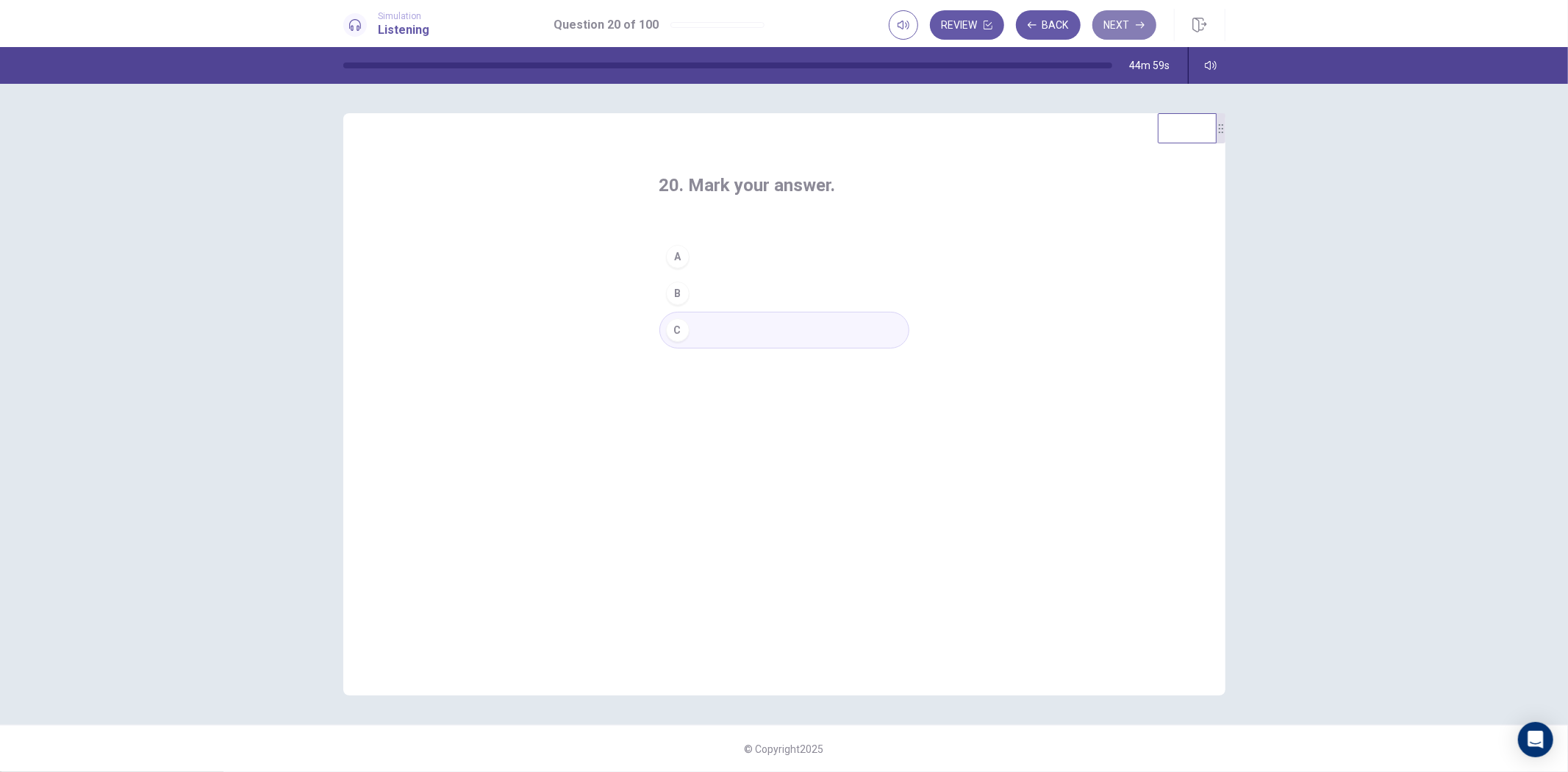
click at [1114, 34] on button "Next" at bounding box center [1125, 24] width 64 height 29
click at [755, 335] on button "C" at bounding box center [785, 330] width 250 height 37
click at [1109, 32] on button "Next" at bounding box center [1125, 24] width 64 height 29
click at [798, 326] on button "C" at bounding box center [785, 330] width 250 height 37
drag, startPoint x: 1137, startPoint y: 19, endPoint x: 1124, endPoint y: 42, distance: 26.4
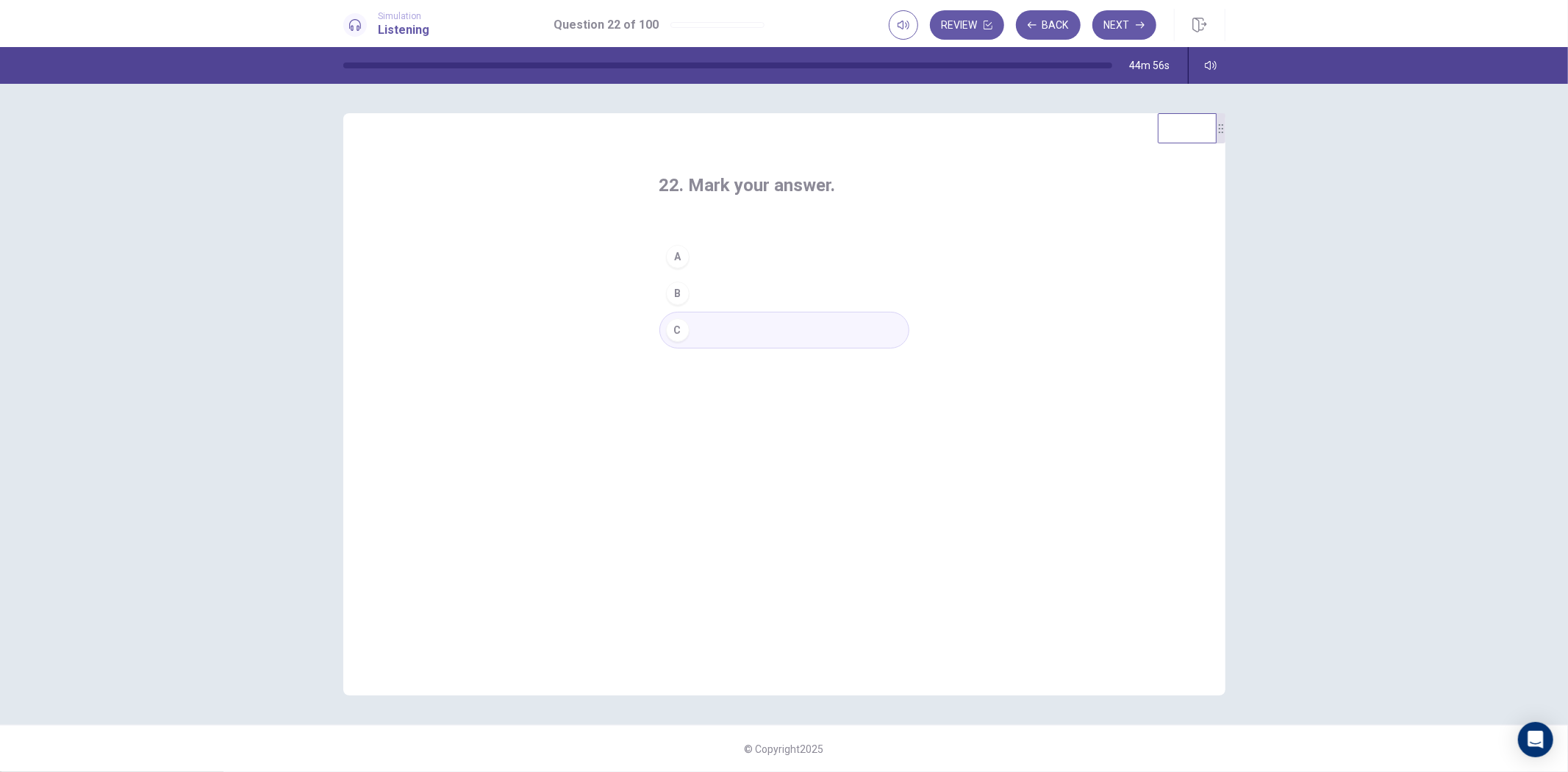
click at [1137, 19] on button "Next" at bounding box center [1125, 24] width 64 height 29
click at [765, 325] on button "C" at bounding box center [785, 330] width 250 height 37
click at [1126, 24] on button "Next" at bounding box center [1125, 24] width 64 height 29
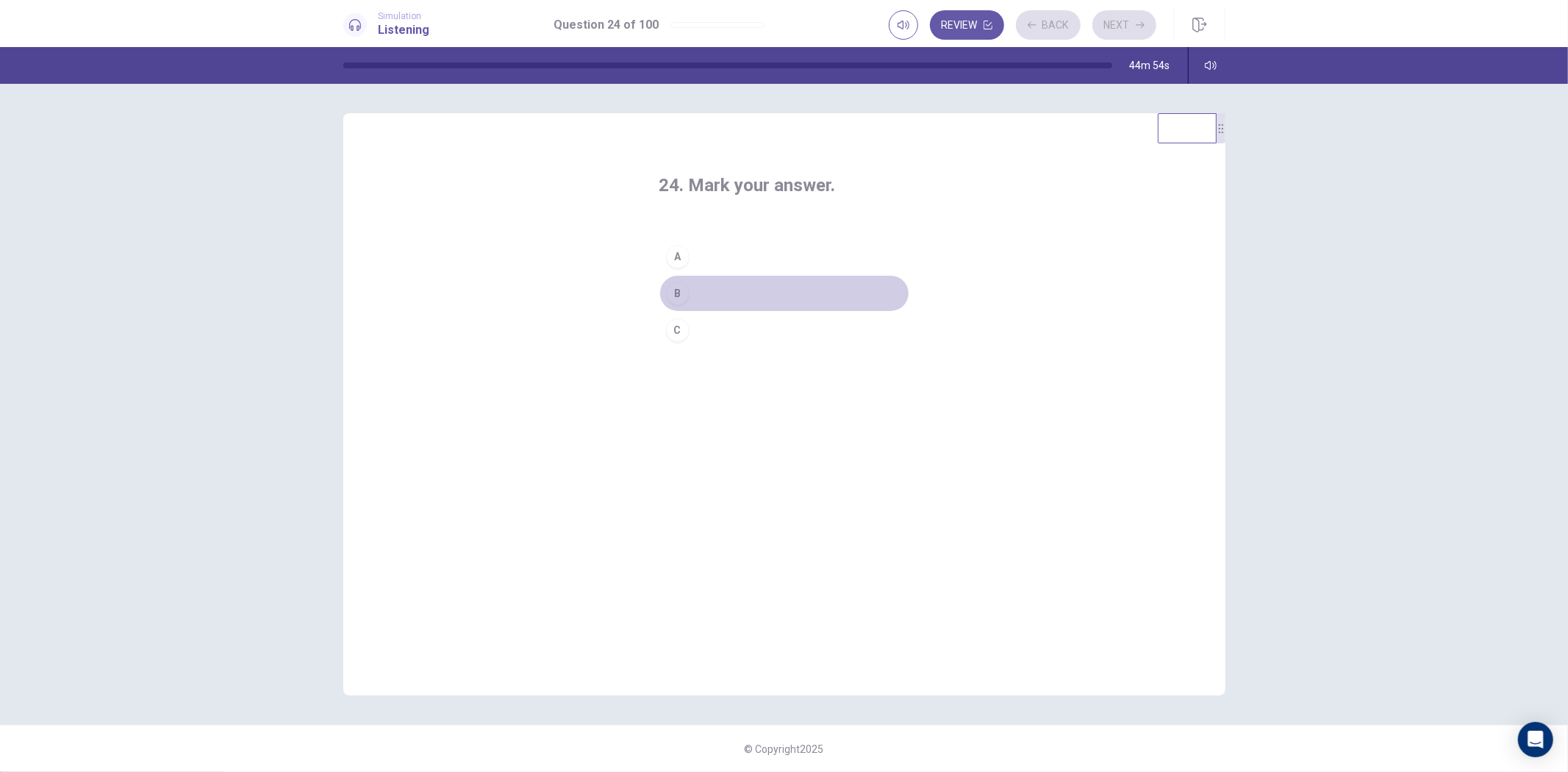
click at [750, 284] on button "B" at bounding box center [785, 293] width 250 height 37
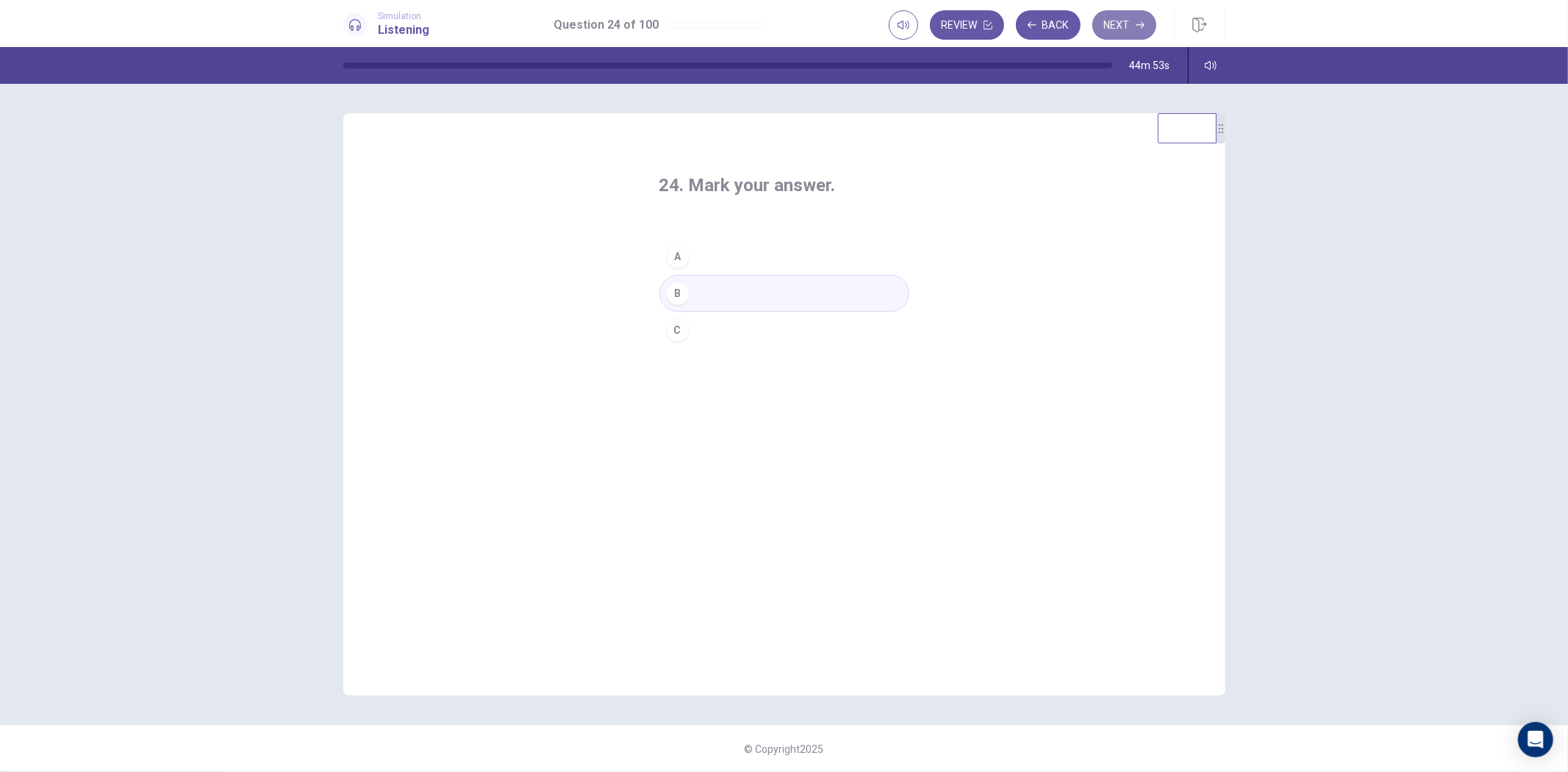
click at [1144, 24] on icon "button" at bounding box center [1140, 24] width 8 height 7
click at [805, 266] on button "A" at bounding box center [785, 256] width 250 height 37
click at [1112, 26] on button "Next" at bounding box center [1125, 24] width 64 height 29
click at [807, 256] on button "A" at bounding box center [785, 256] width 250 height 37
click at [1109, 29] on button "Next" at bounding box center [1125, 24] width 64 height 29
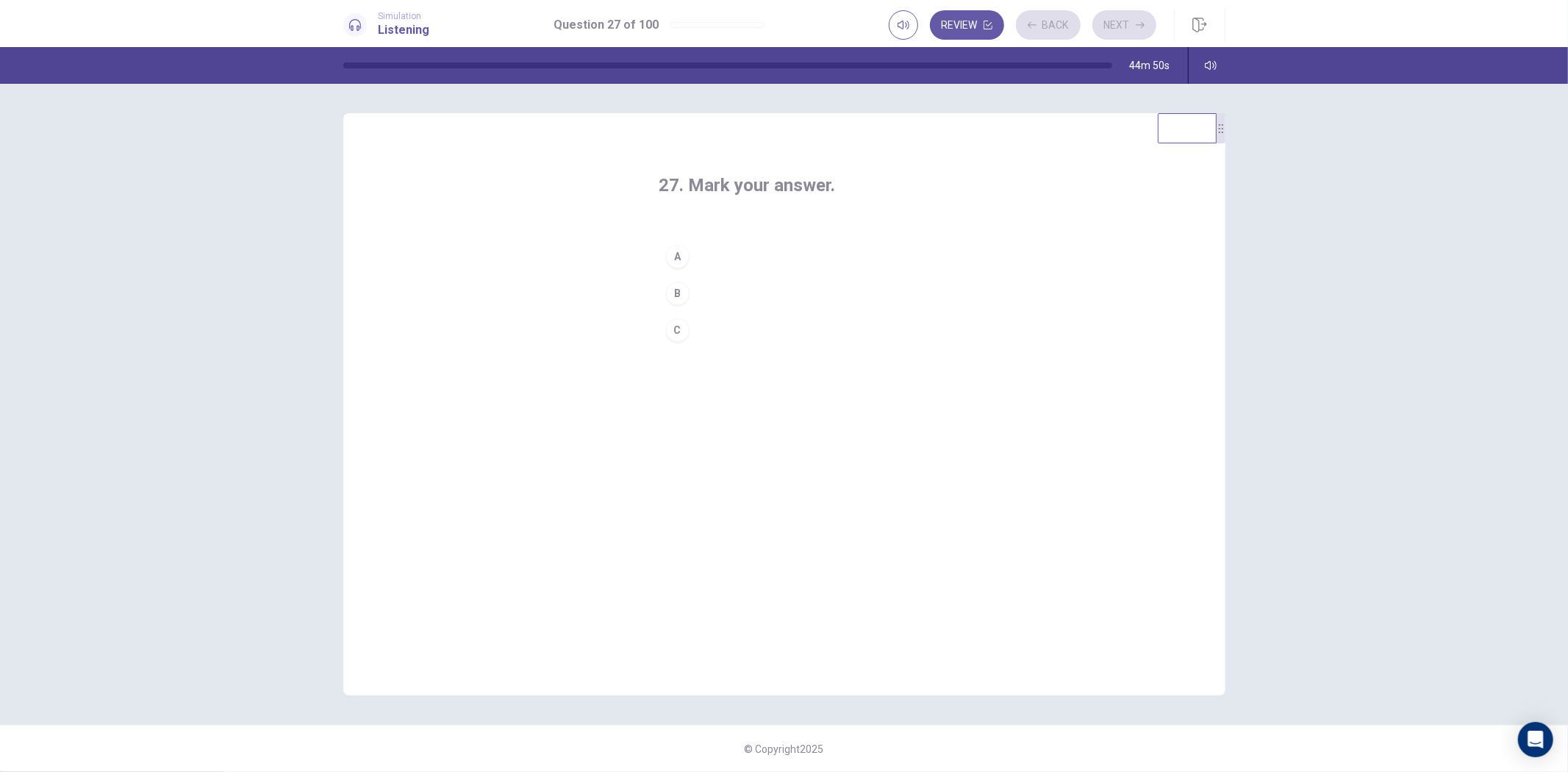
click at [822, 319] on button "C" at bounding box center [785, 330] width 250 height 37
click at [1135, 18] on button "Next" at bounding box center [1125, 24] width 64 height 29
click at [828, 295] on button "B" at bounding box center [785, 293] width 250 height 37
click at [1116, 24] on button "Next" at bounding box center [1125, 24] width 64 height 29
click at [803, 239] on button "A" at bounding box center [785, 256] width 250 height 37
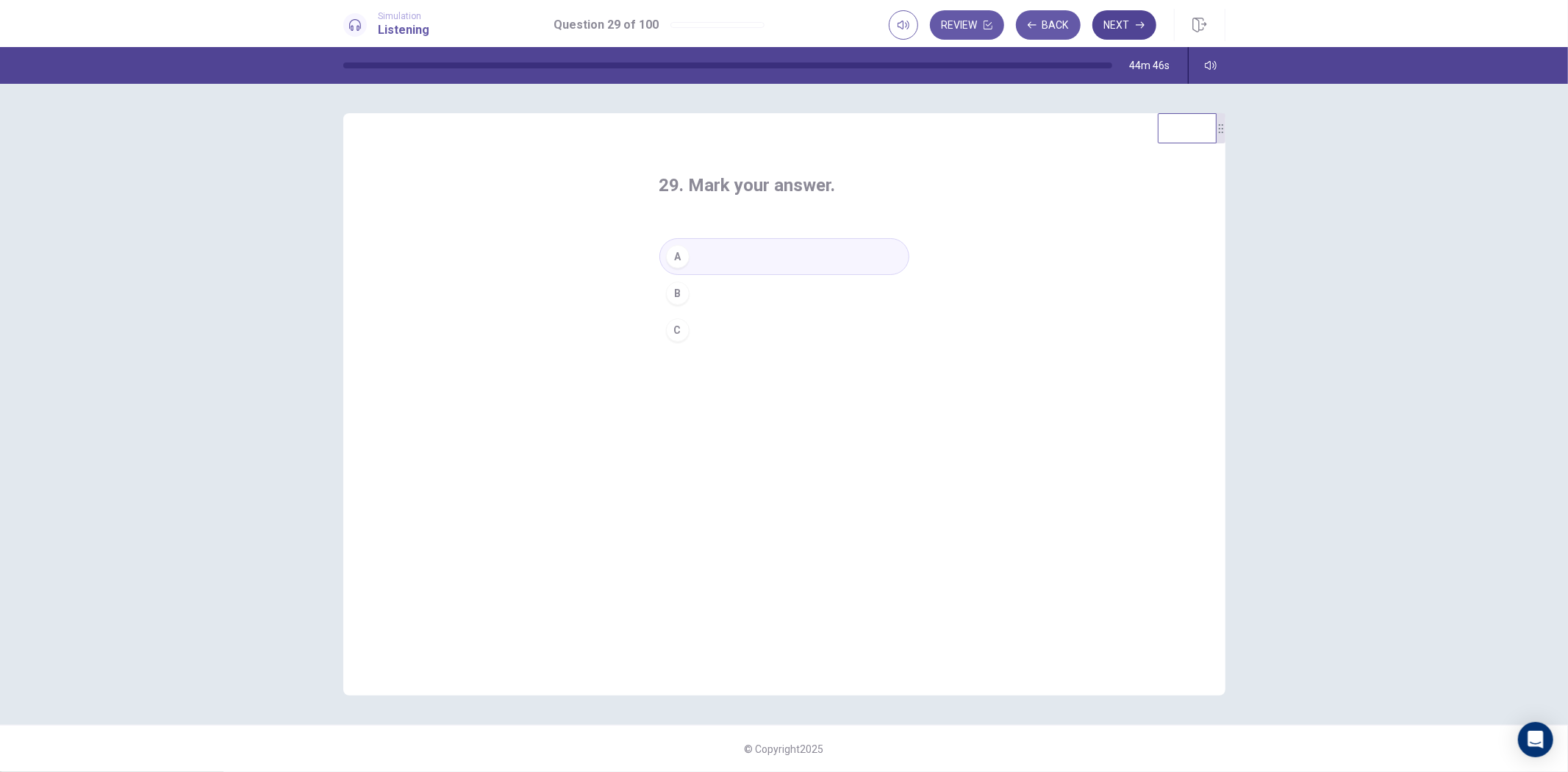
click at [1112, 31] on button "Next" at bounding box center [1125, 24] width 64 height 29
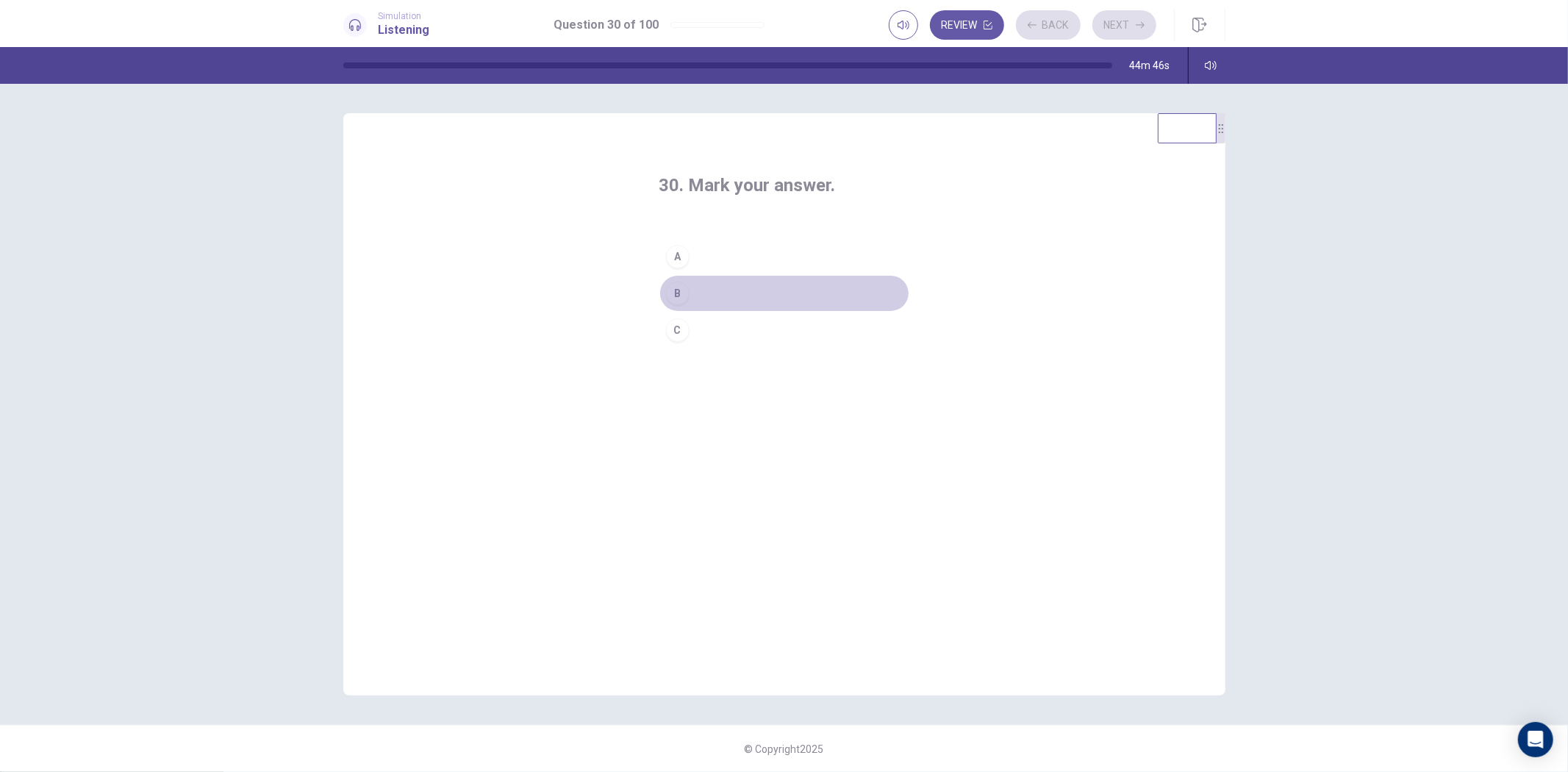
click at [821, 281] on button "B" at bounding box center [785, 293] width 250 height 37
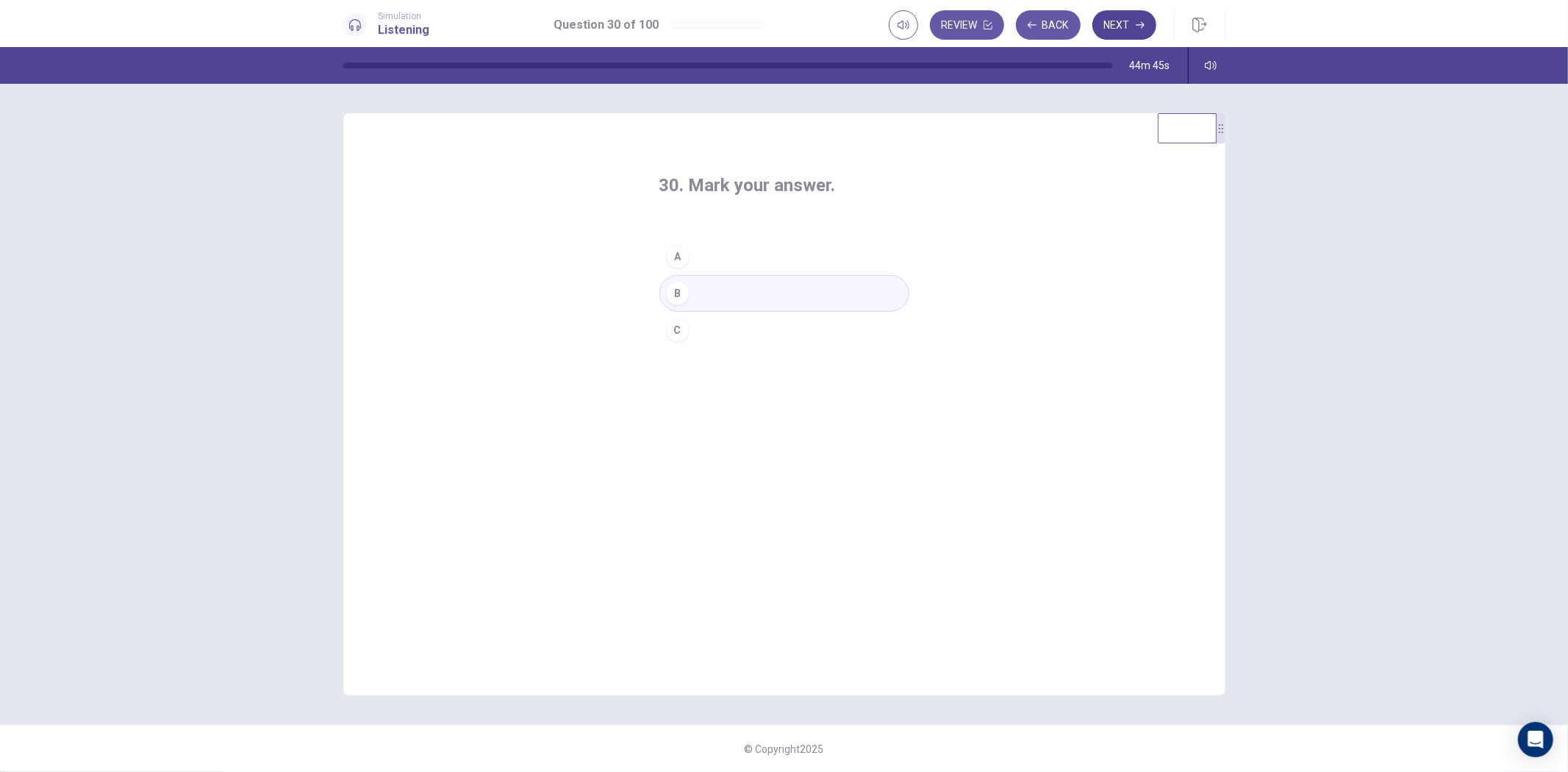
click at [1129, 23] on button "Next" at bounding box center [1125, 24] width 64 height 29
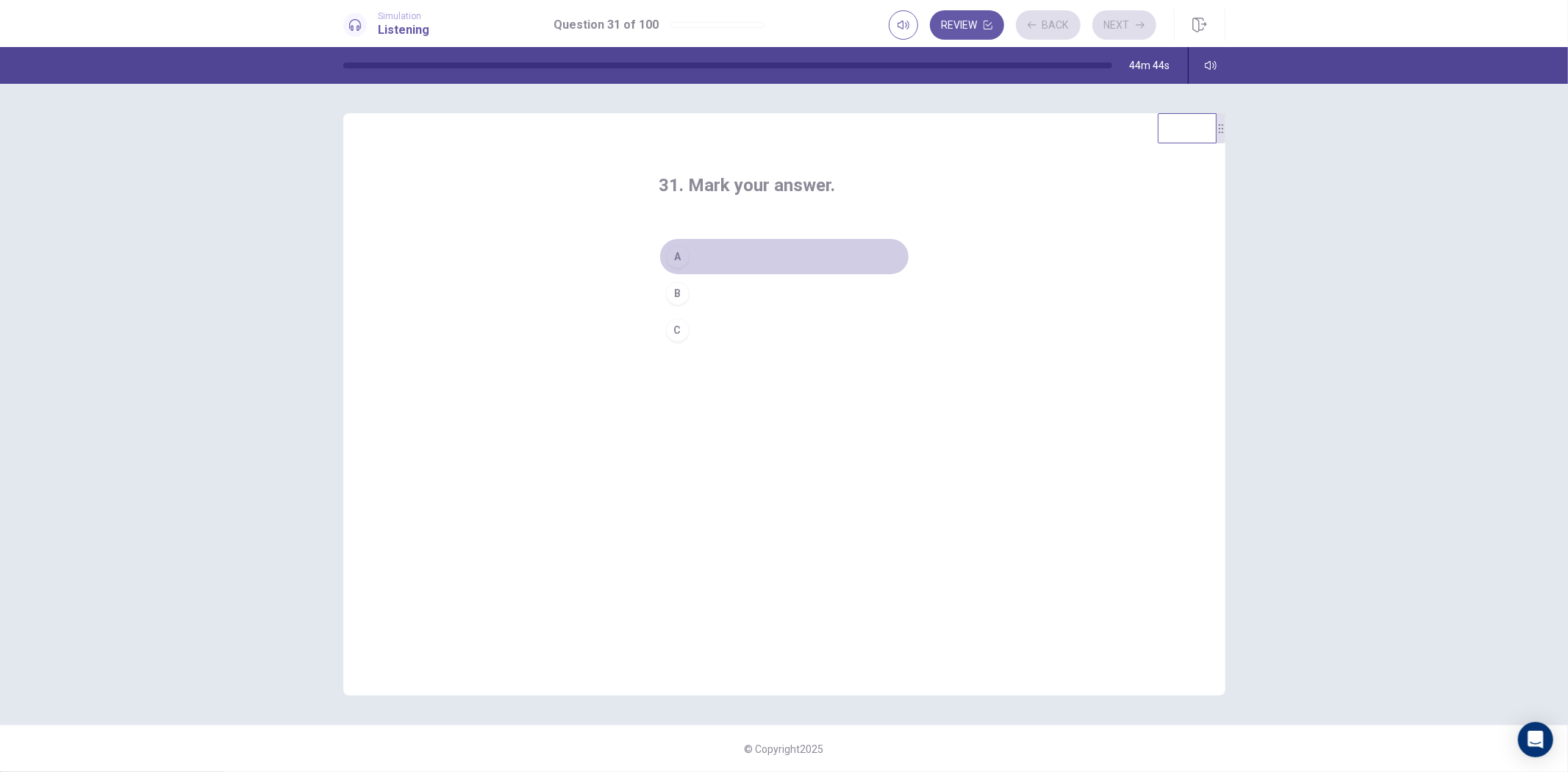
click at [861, 254] on button "A" at bounding box center [785, 256] width 250 height 37
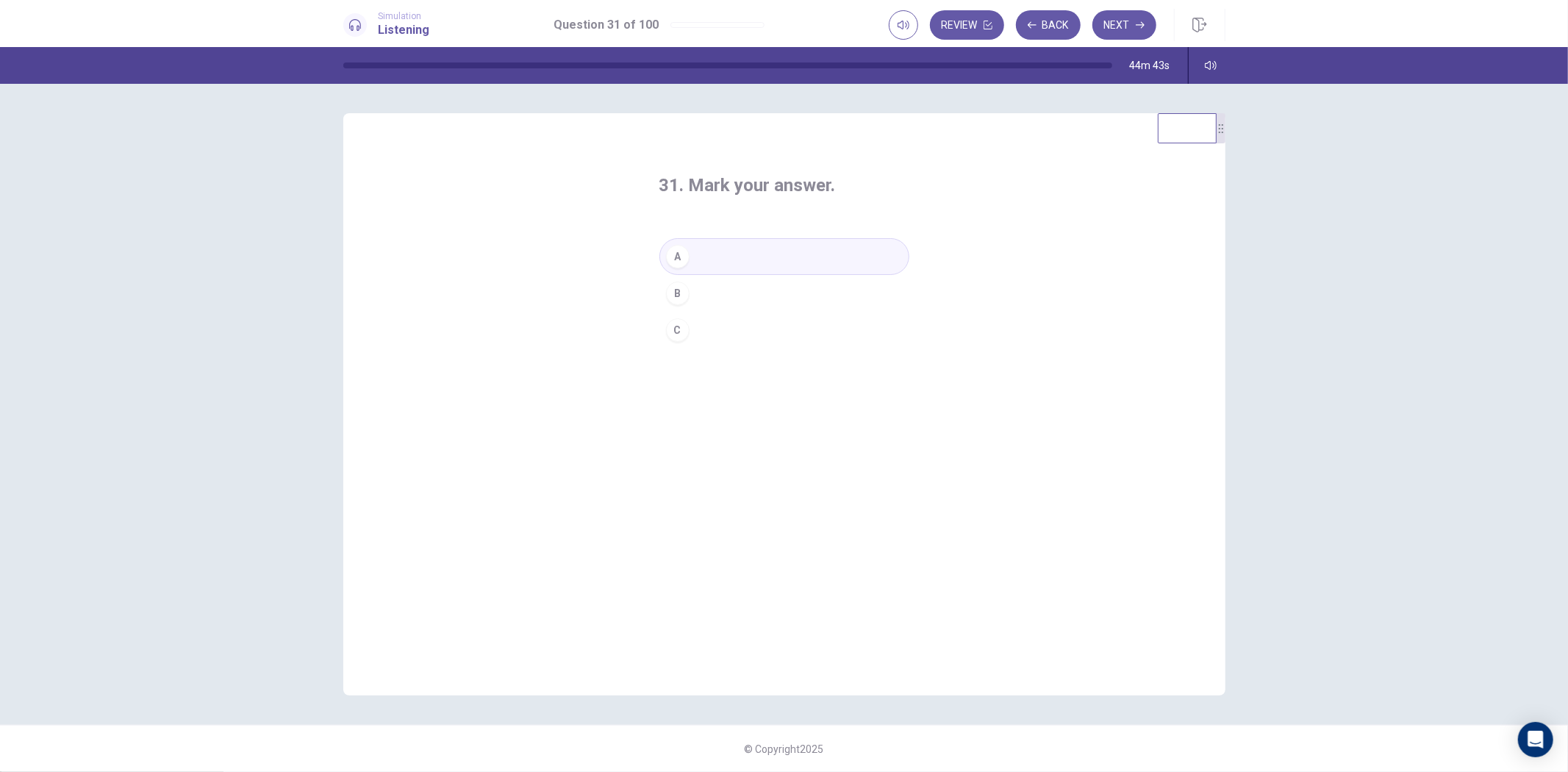
drag, startPoint x: 1130, startPoint y: 19, endPoint x: 1128, endPoint y: 27, distance: 8.2
click at [1130, 20] on button "Next" at bounding box center [1125, 24] width 64 height 29
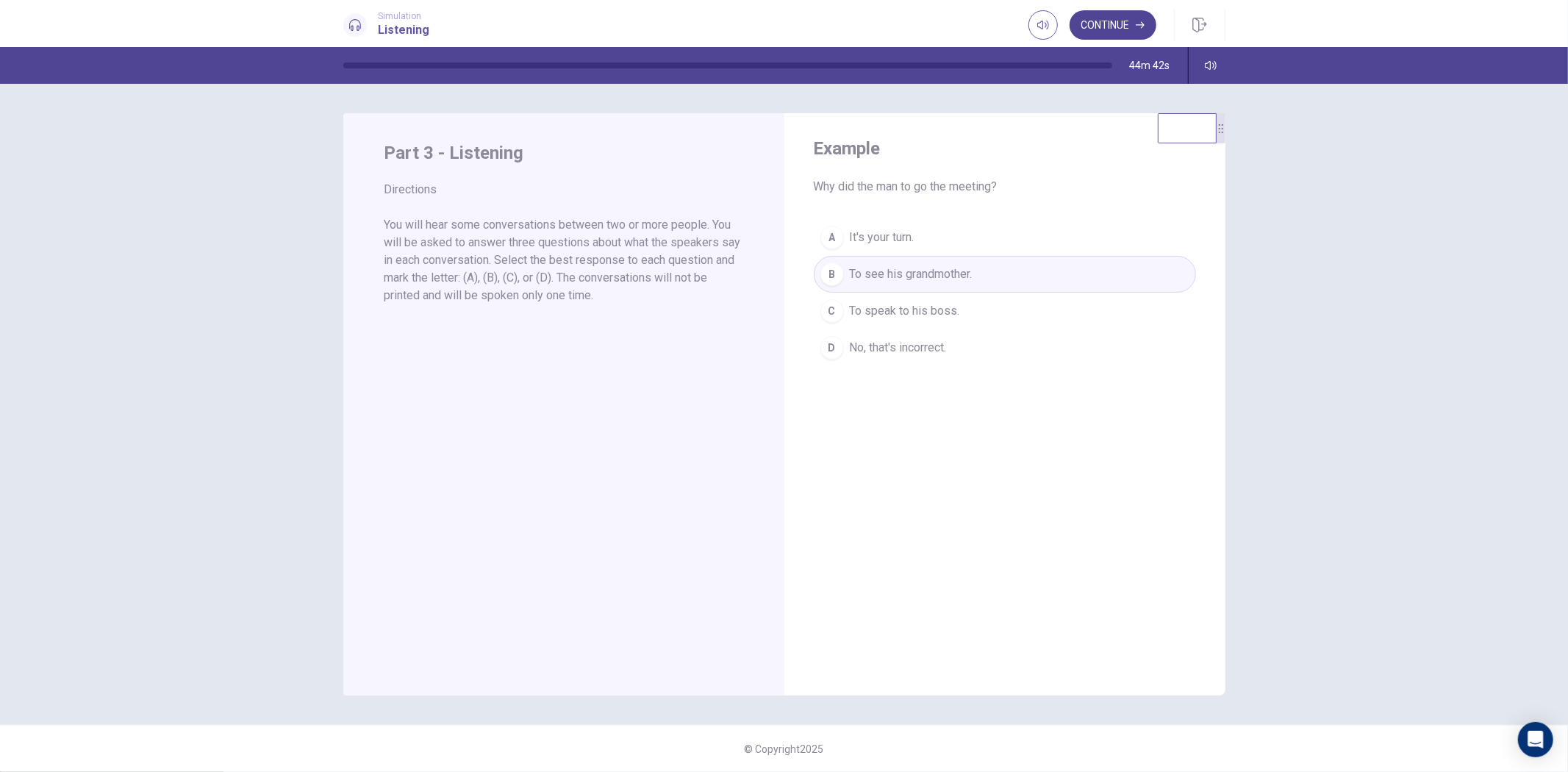
click at [1096, 26] on button "Continue" at bounding box center [1113, 24] width 87 height 29
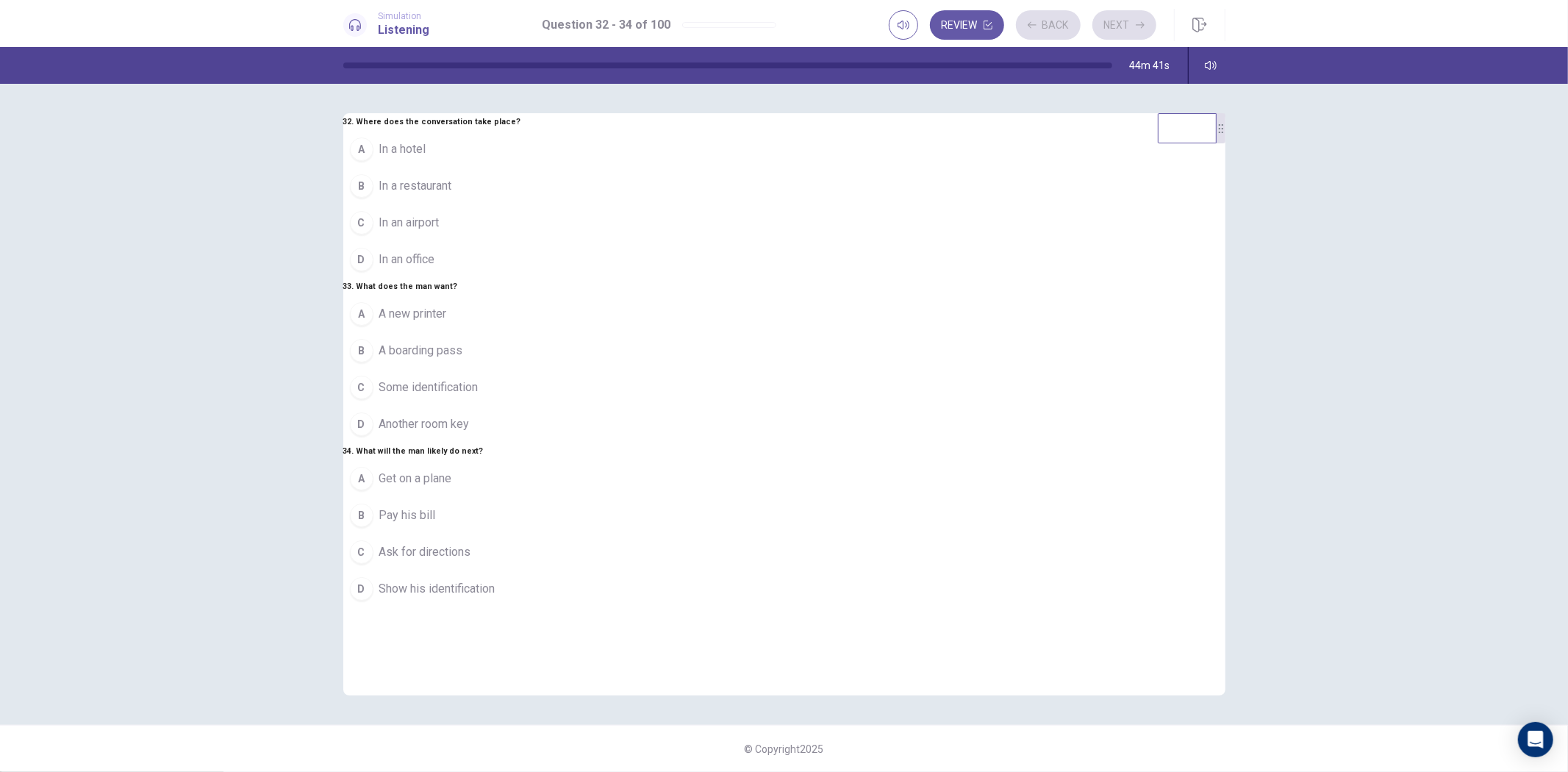
drag, startPoint x: 721, startPoint y: 278, endPoint x: 721, endPoint y: 304, distance: 26.0
click at [521, 241] on button "C In an airport" at bounding box center [432, 222] width 178 height 37
click at [521, 332] on button "A A new printer" at bounding box center [432, 314] width 178 height 37
click at [452, 488] on span "Get on a plane" at bounding box center [415, 478] width 72 height 18
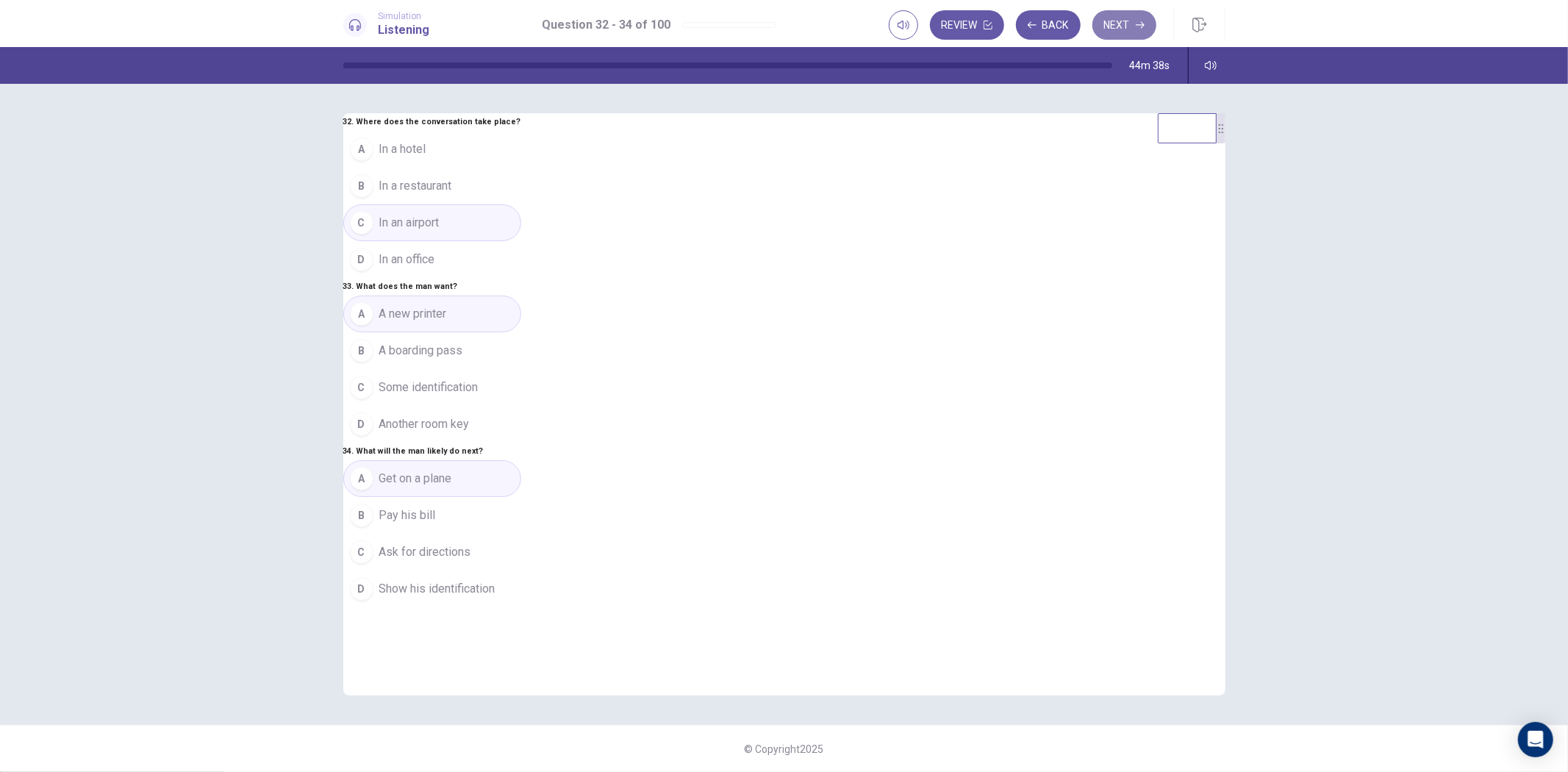
click at [1115, 19] on button "Next" at bounding box center [1125, 24] width 64 height 29
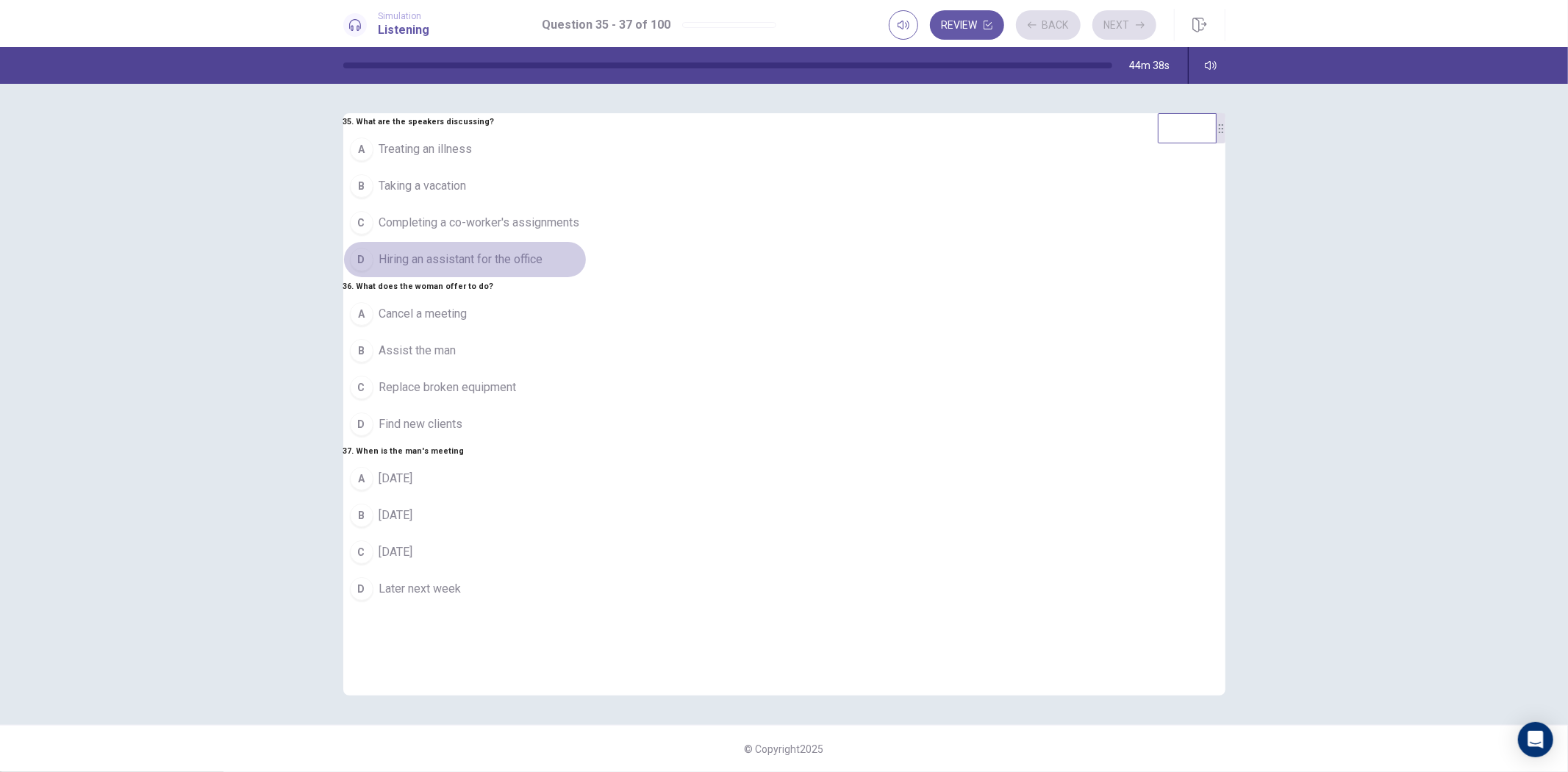
click at [586, 241] on button "D Hiring an assistant for the office" at bounding box center [465, 259] width 244 height 37
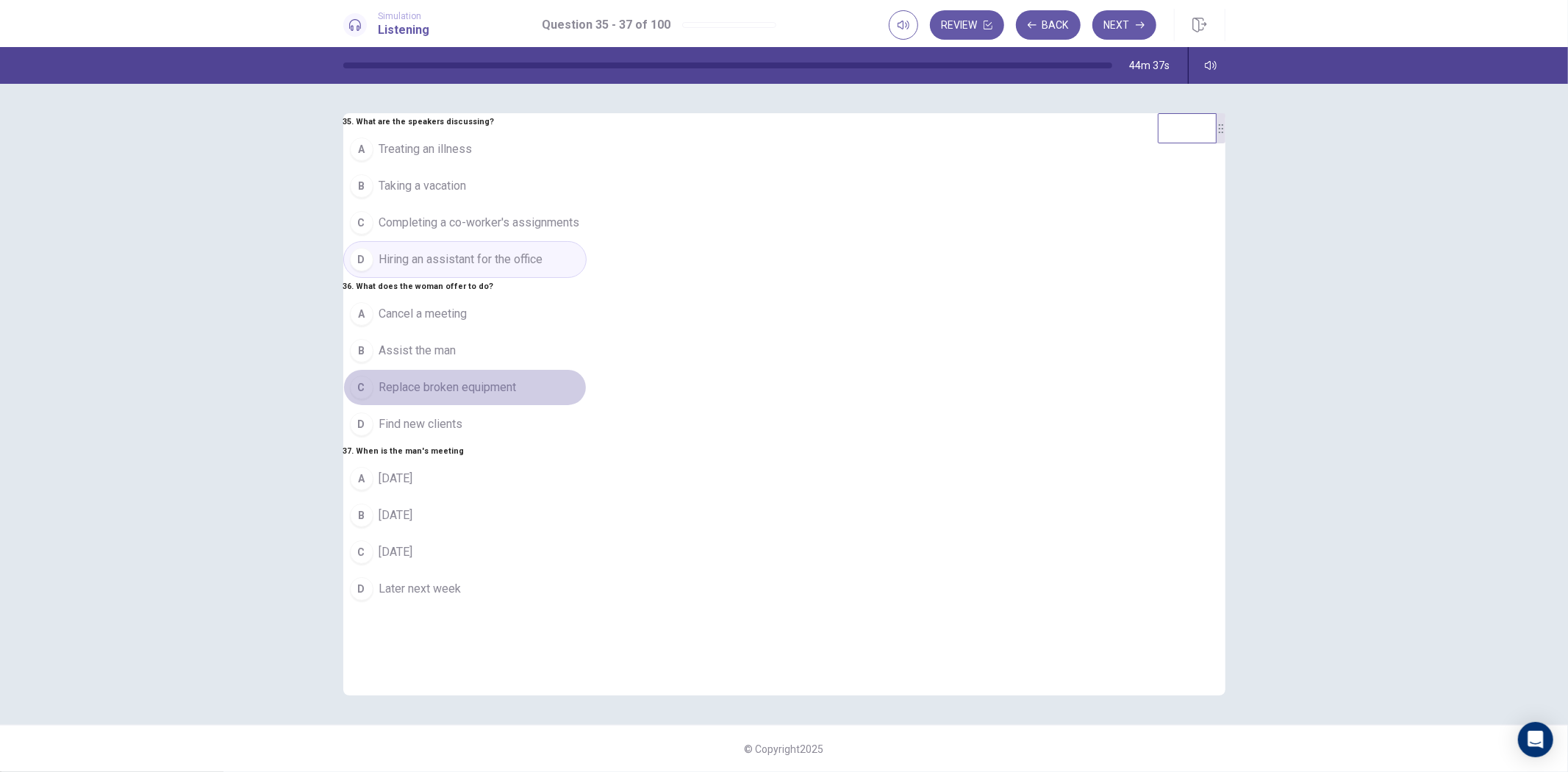
drag, startPoint x: 631, startPoint y: 393, endPoint x: 703, endPoint y: 597, distance: 216.3
click at [517, 394] on span "Replace broken equipment" at bounding box center [448, 387] width 137 height 18
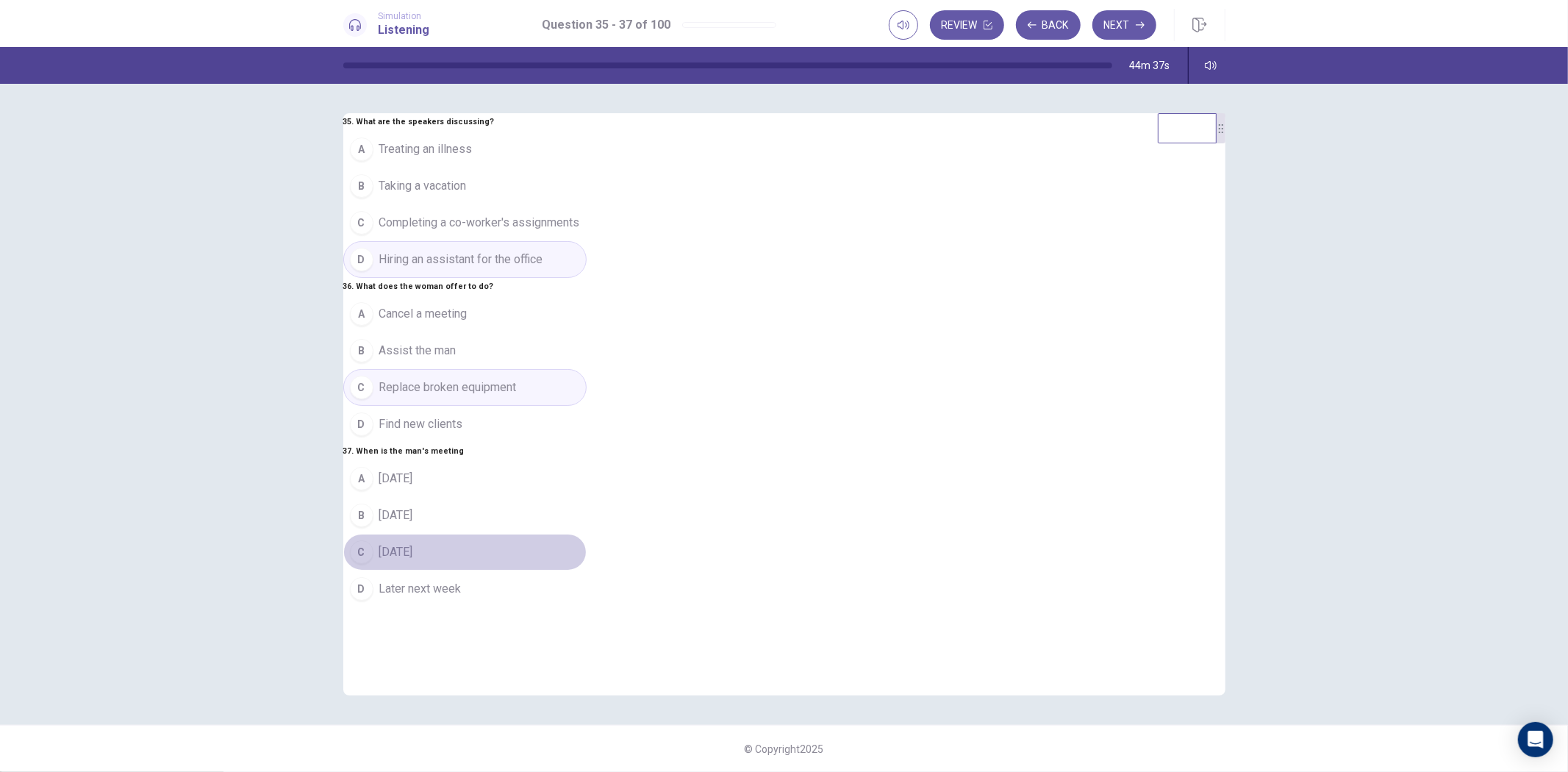
click at [586, 571] on button "C [DATE]" at bounding box center [465, 552] width 244 height 37
click at [1114, 19] on button "Next" at bounding box center [1125, 24] width 64 height 29
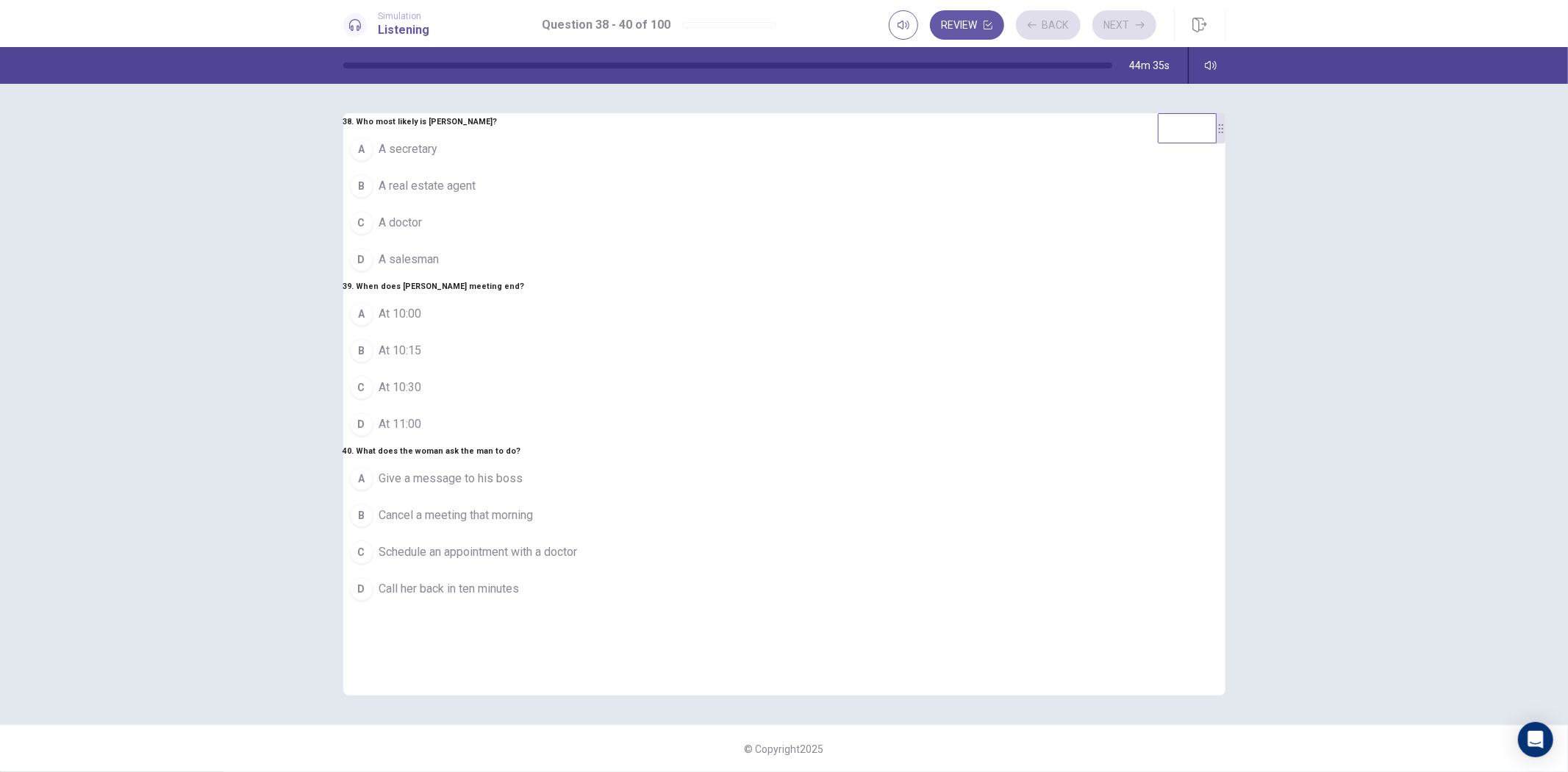
click at [584, 204] on button "C A doctor" at bounding box center [464, 222] width 241 height 37
click at [584, 332] on button "A At 10:00" at bounding box center [464, 314] width 241 height 37
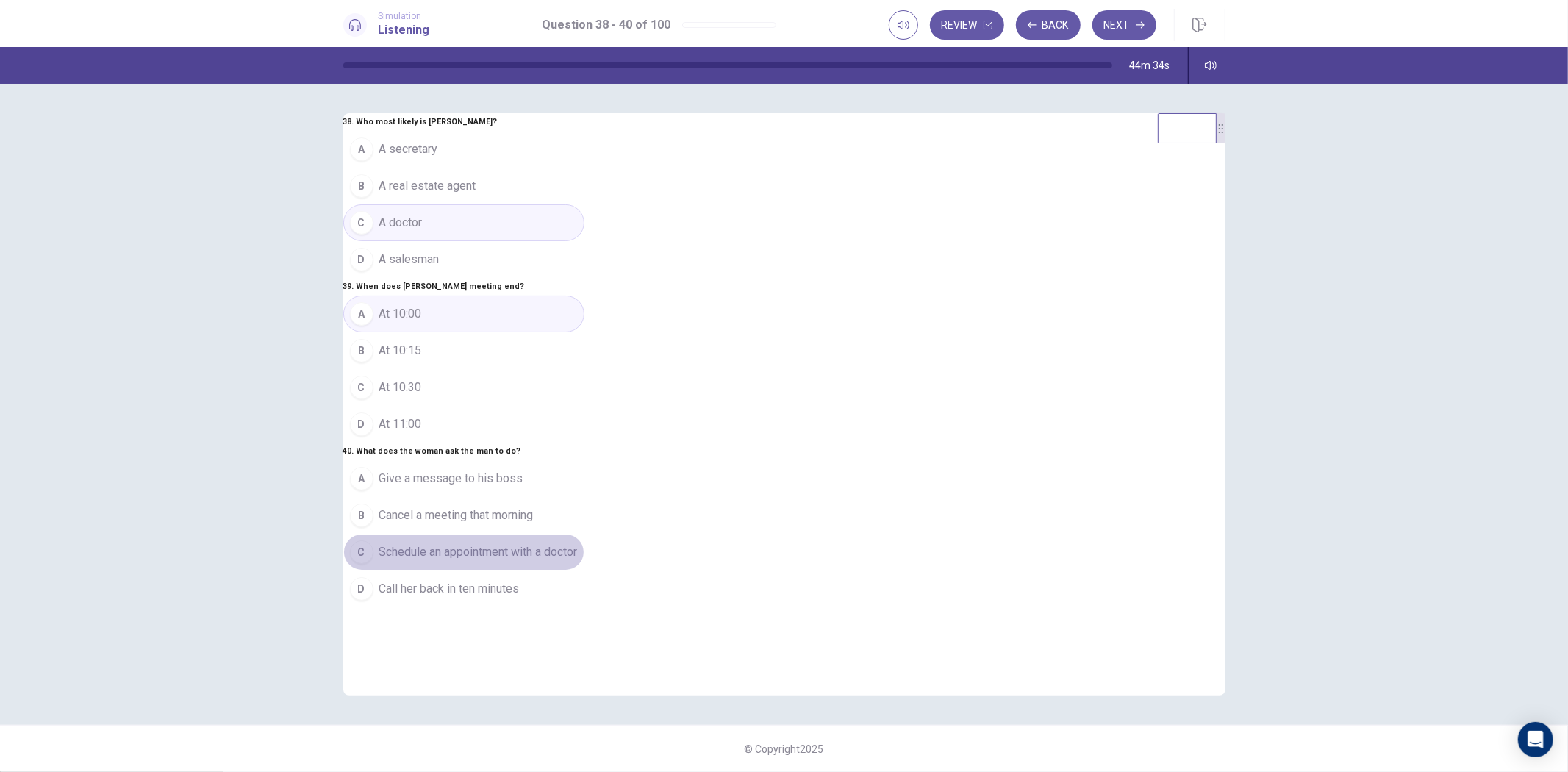
click at [578, 561] on span "Schedule an appointment with a doctor" at bounding box center [478, 552] width 199 height 18
click at [1105, 27] on button "Next" at bounding box center [1125, 24] width 64 height 29
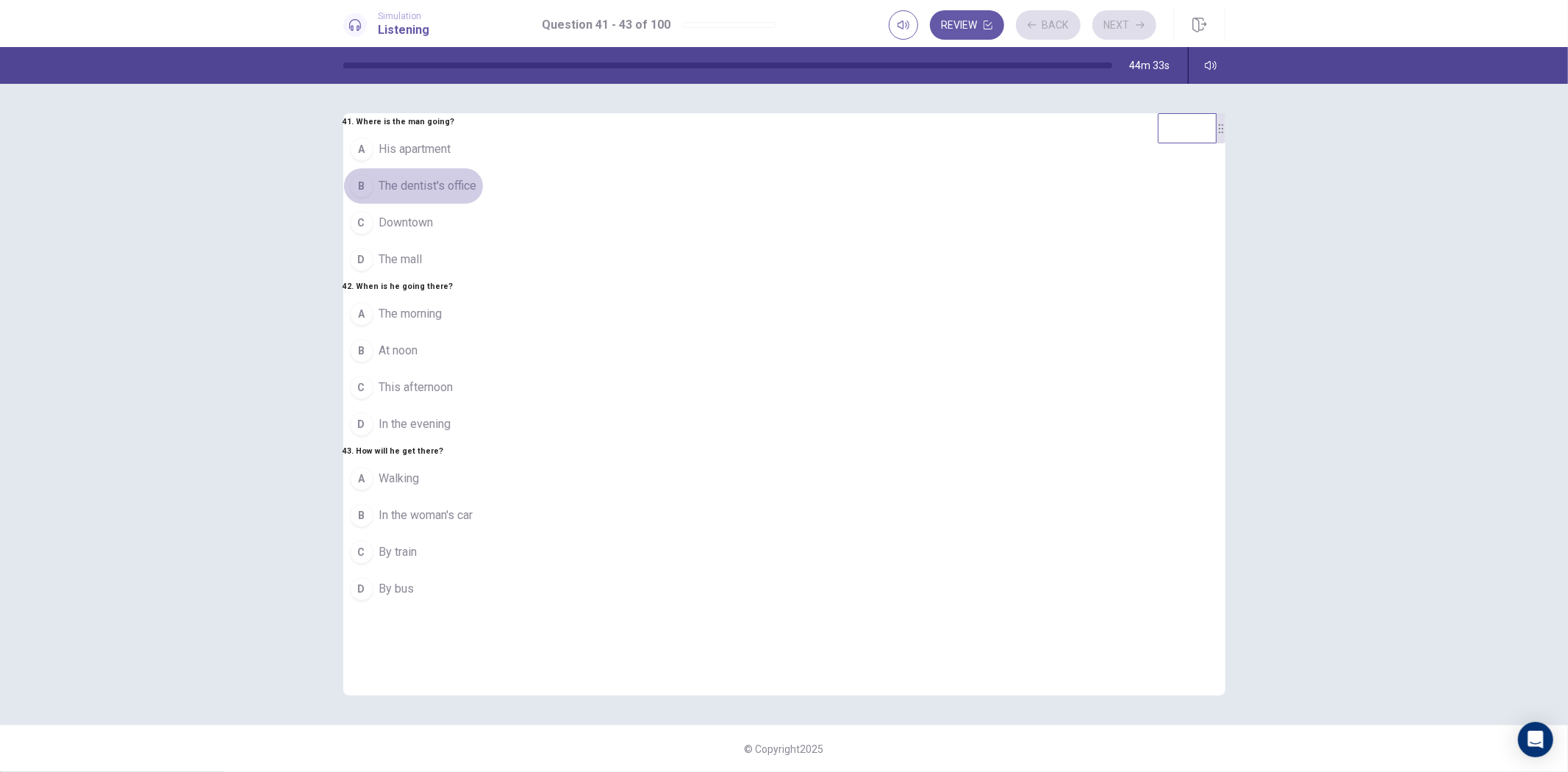
click at [484, 168] on button "B The dentist's office" at bounding box center [413, 185] width 140 height 37
click at [484, 355] on button "B At noon" at bounding box center [413, 350] width 140 height 37
click at [484, 497] on button "A Walking" at bounding box center [413, 478] width 140 height 37
click at [1116, 19] on button "Next" at bounding box center [1125, 24] width 64 height 29
click at [551, 177] on span "They need to order new supplies." at bounding box center [465, 185] width 171 height 18
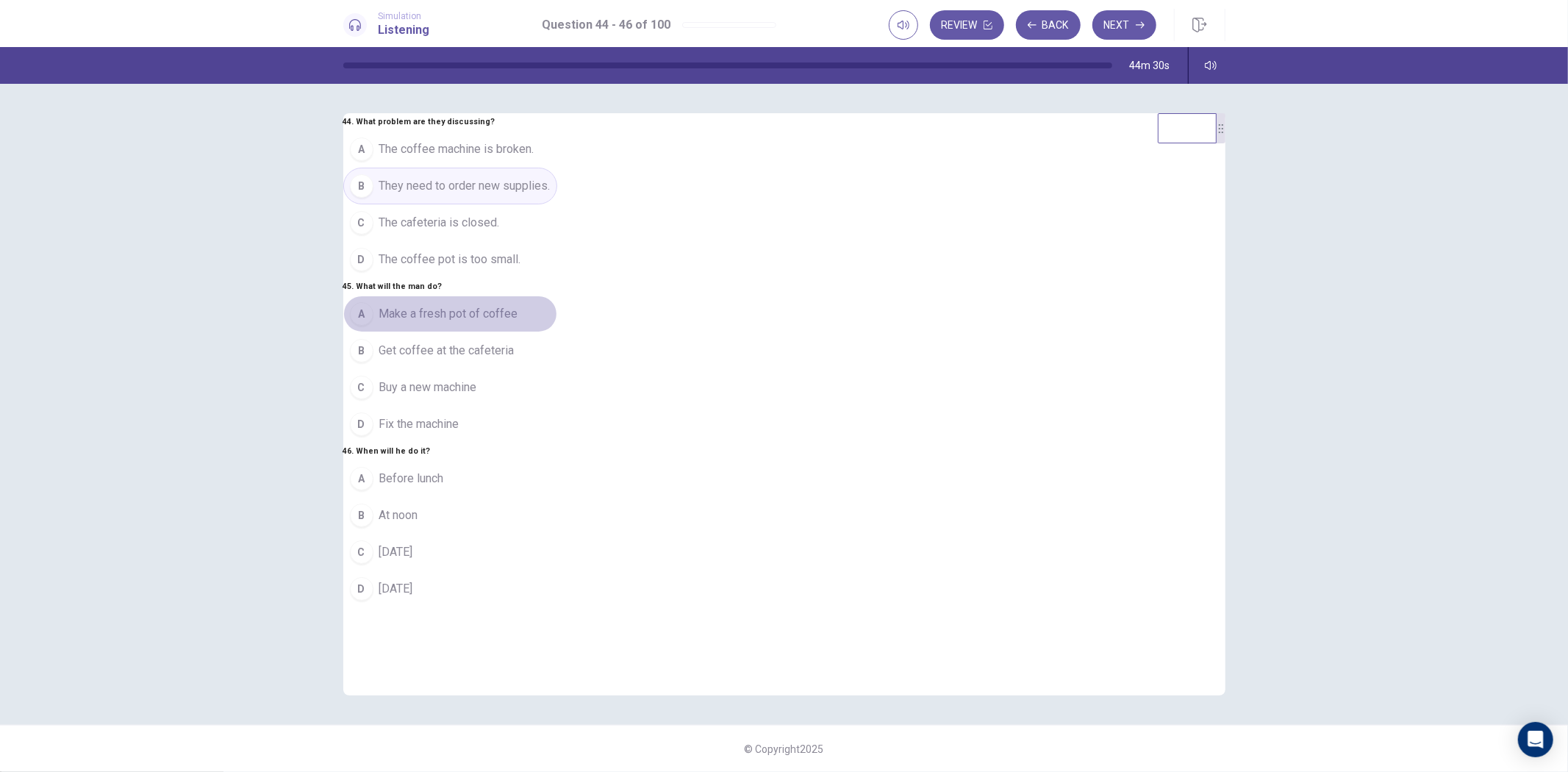
drag, startPoint x: 744, startPoint y: 336, endPoint x: 792, endPoint y: 580, distance: 248.7
click at [557, 332] on button "A Make a fresh pot of coffee" at bounding box center [450, 314] width 214 height 37
click at [557, 571] on button "C [DATE]" at bounding box center [450, 552] width 214 height 37
click at [1126, 30] on button "Next" at bounding box center [1125, 24] width 64 height 29
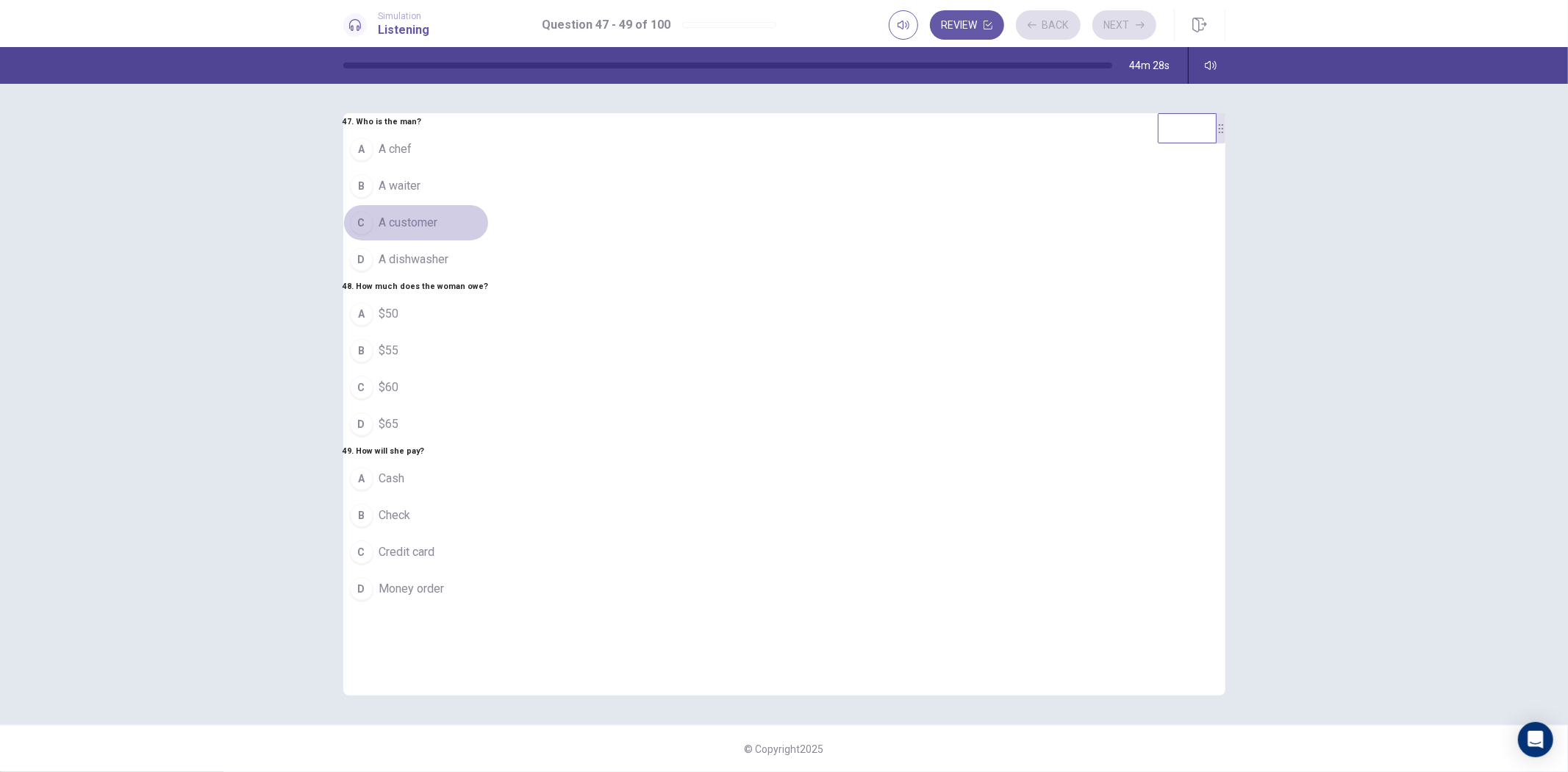
drag, startPoint x: 744, startPoint y: 186, endPoint x: 732, endPoint y: 429, distance: 243.3
click at [489, 204] on button "C A customer" at bounding box center [416, 222] width 146 height 37
click at [489, 442] on button "D $65" at bounding box center [416, 424] width 146 height 37
click at [489, 571] on button "C Credit card" at bounding box center [416, 552] width 146 height 37
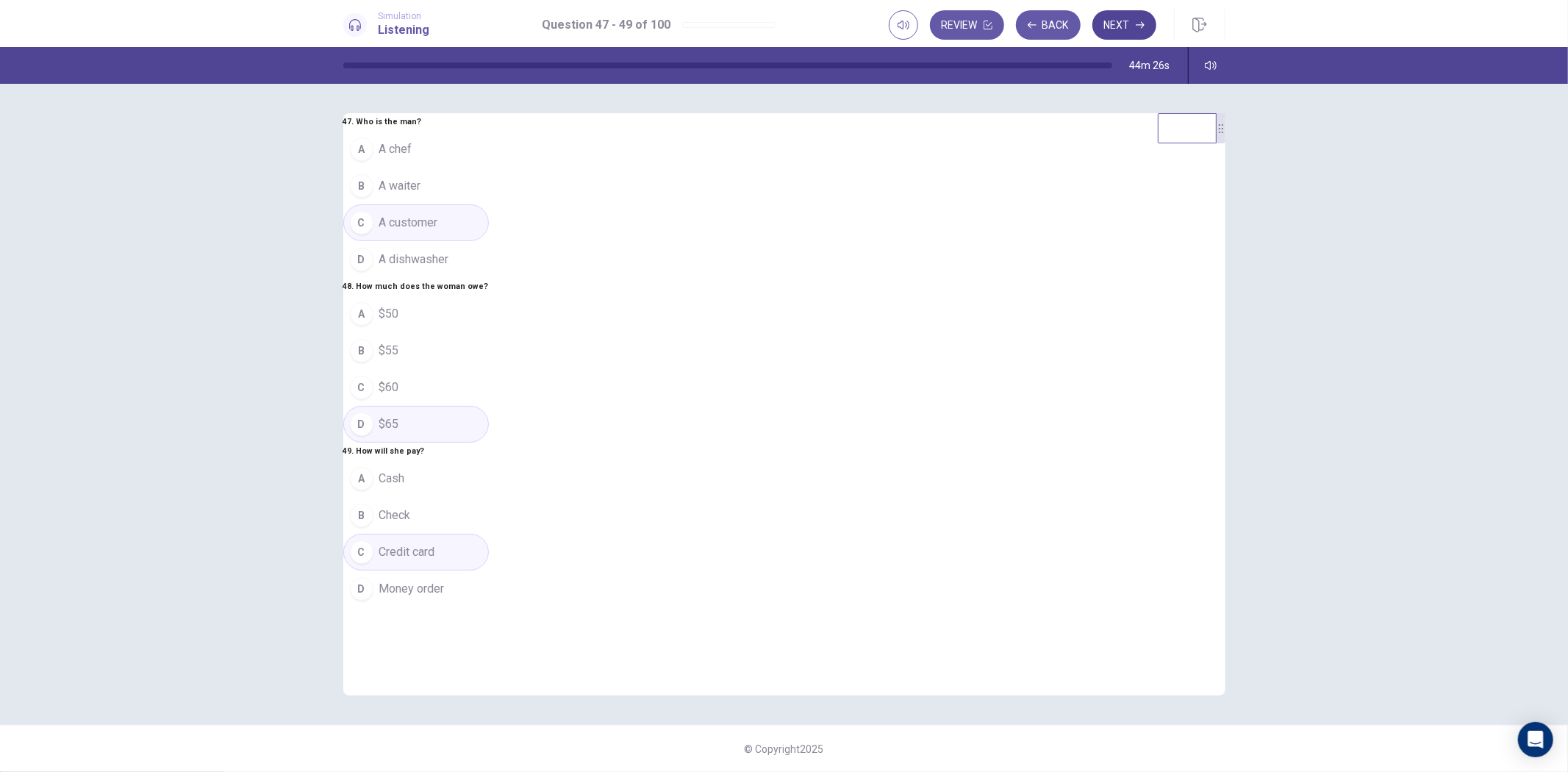
click at [1119, 15] on button "Next" at bounding box center [1125, 24] width 64 height 29
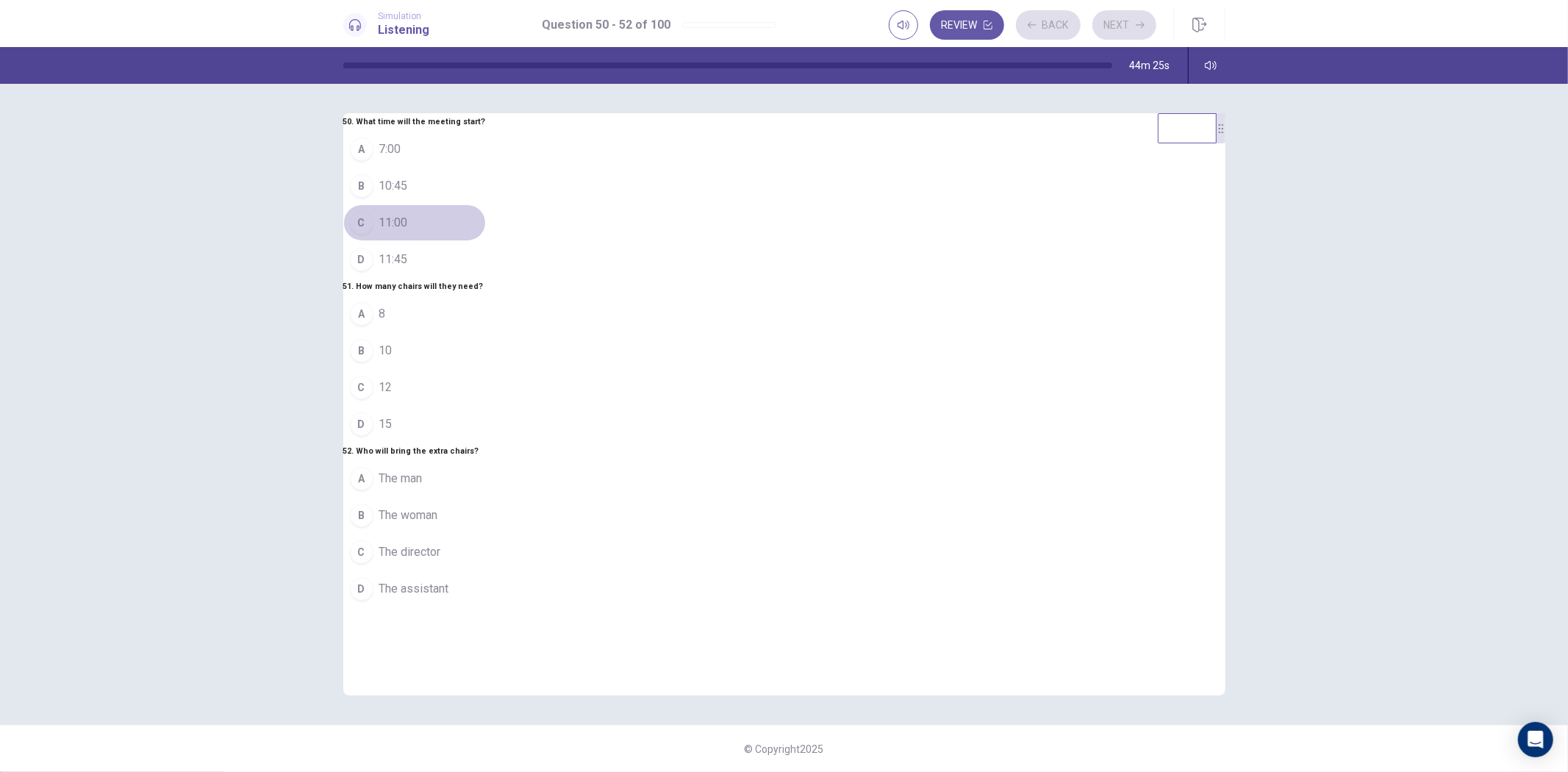
click at [486, 204] on button "C 11:00" at bounding box center [415, 222] width 143 height 37
click at [486, 321] on button "A 8" at bounding box center [415, 314] width 143 height 37
drag, startPoint x: 710, startPoint y: 589, endPoint x: 734, endPoint y: 584, distance: 24.5
click at [486, 534] on button "B The woman" at bounding box center [415, 515] width 143 height 37
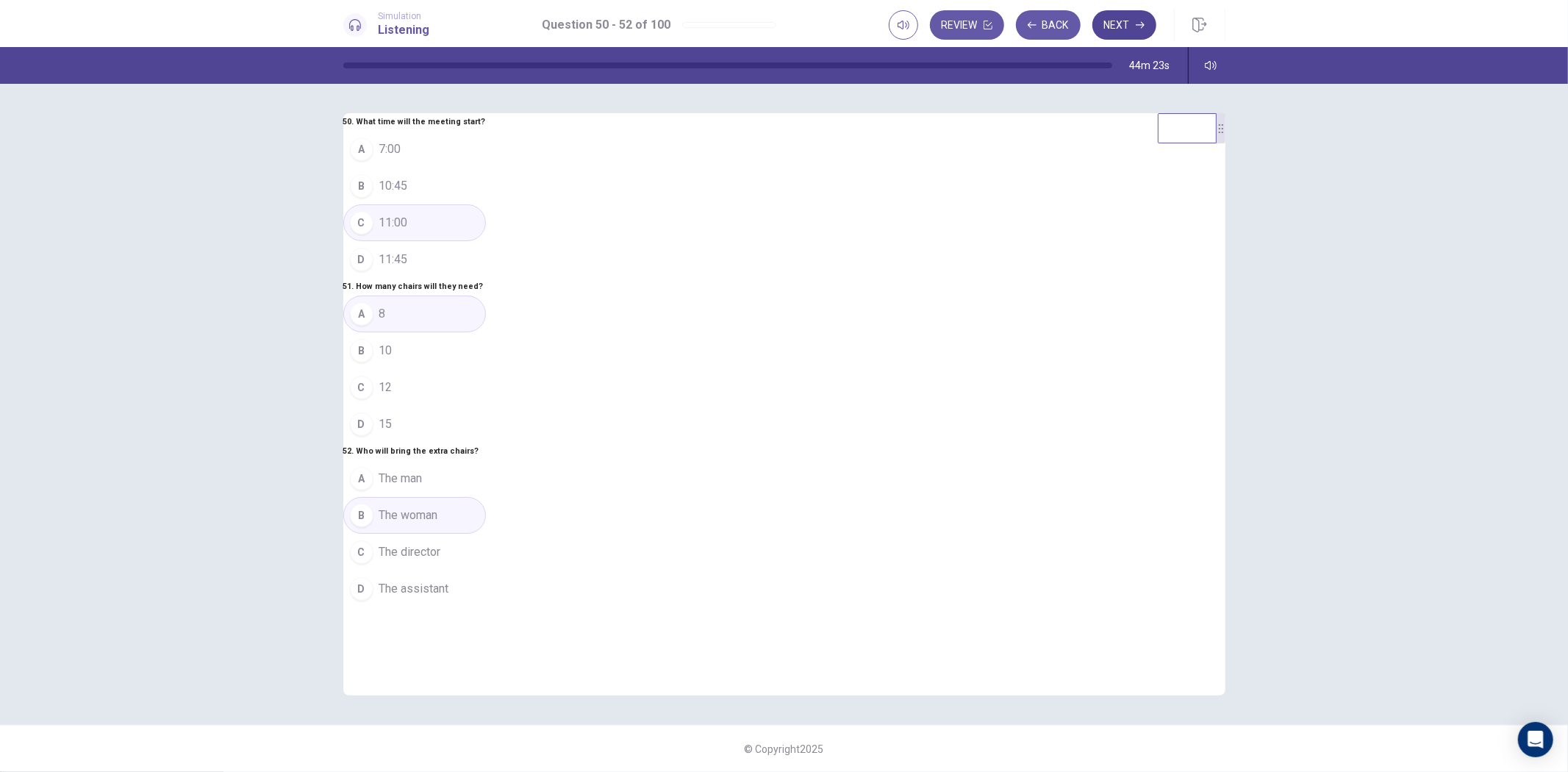
click at [1128, 32] on button "Next" at bounding box center [1125, 24] width 64 height 29
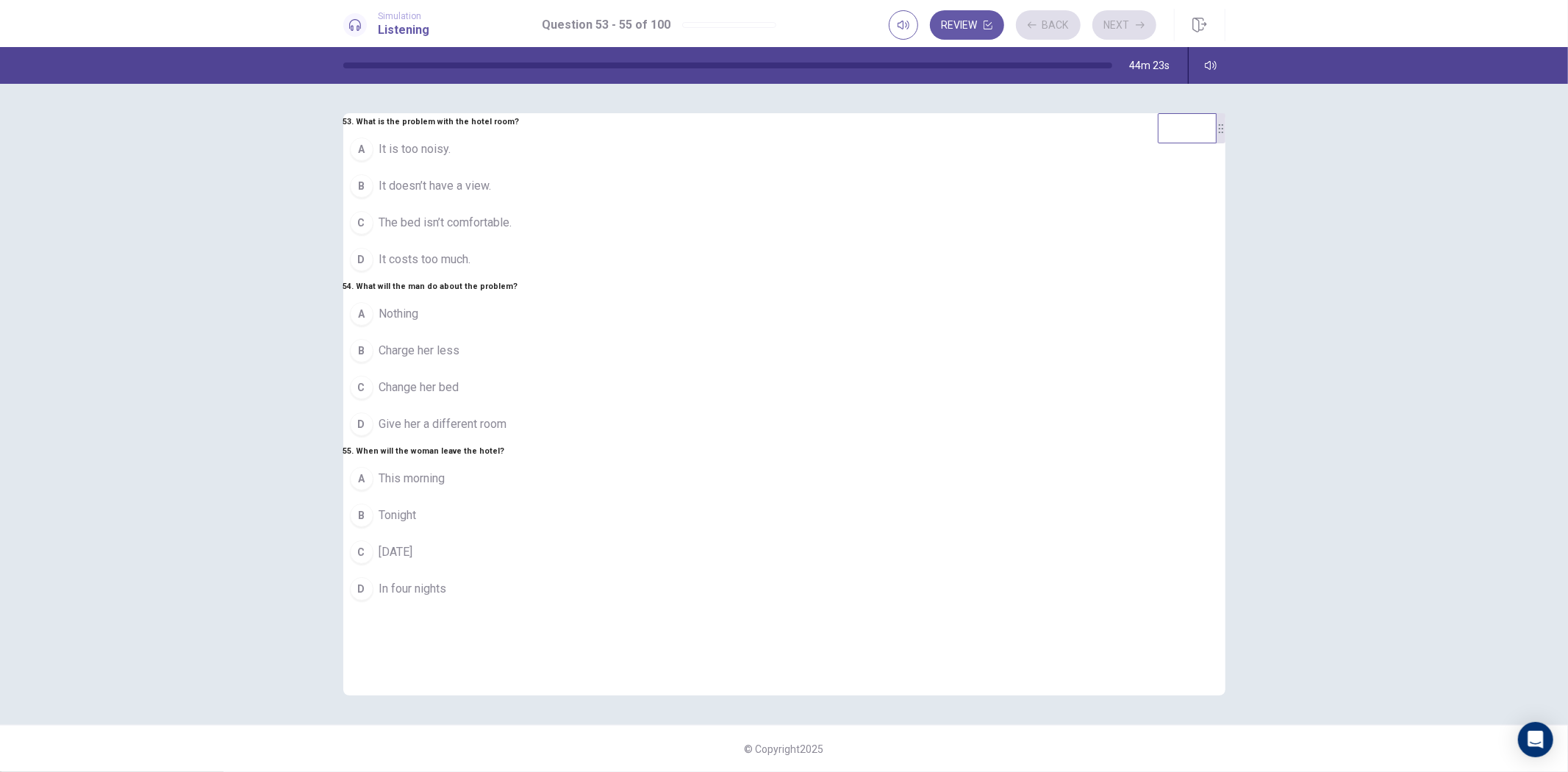
click at [520, 204] on button "C The bed isn’t comfortable." at bounding box center [432, 222] width 177 height 37
drag, startPoint x: 716, startPoint y: 417, endPoint x: 729, endPoint y: 490, distance: 74.1
click at [520, 416] on button "D Give her a different room" at bounding box center [432, 424] width 177 height 37
click at [520, 534] on button "B Tonight" at bounding box center [432, 515] width 177 height 37
click at [1119, 26] on button "Next" at bounding box center [1125, 24] width 64 height 29
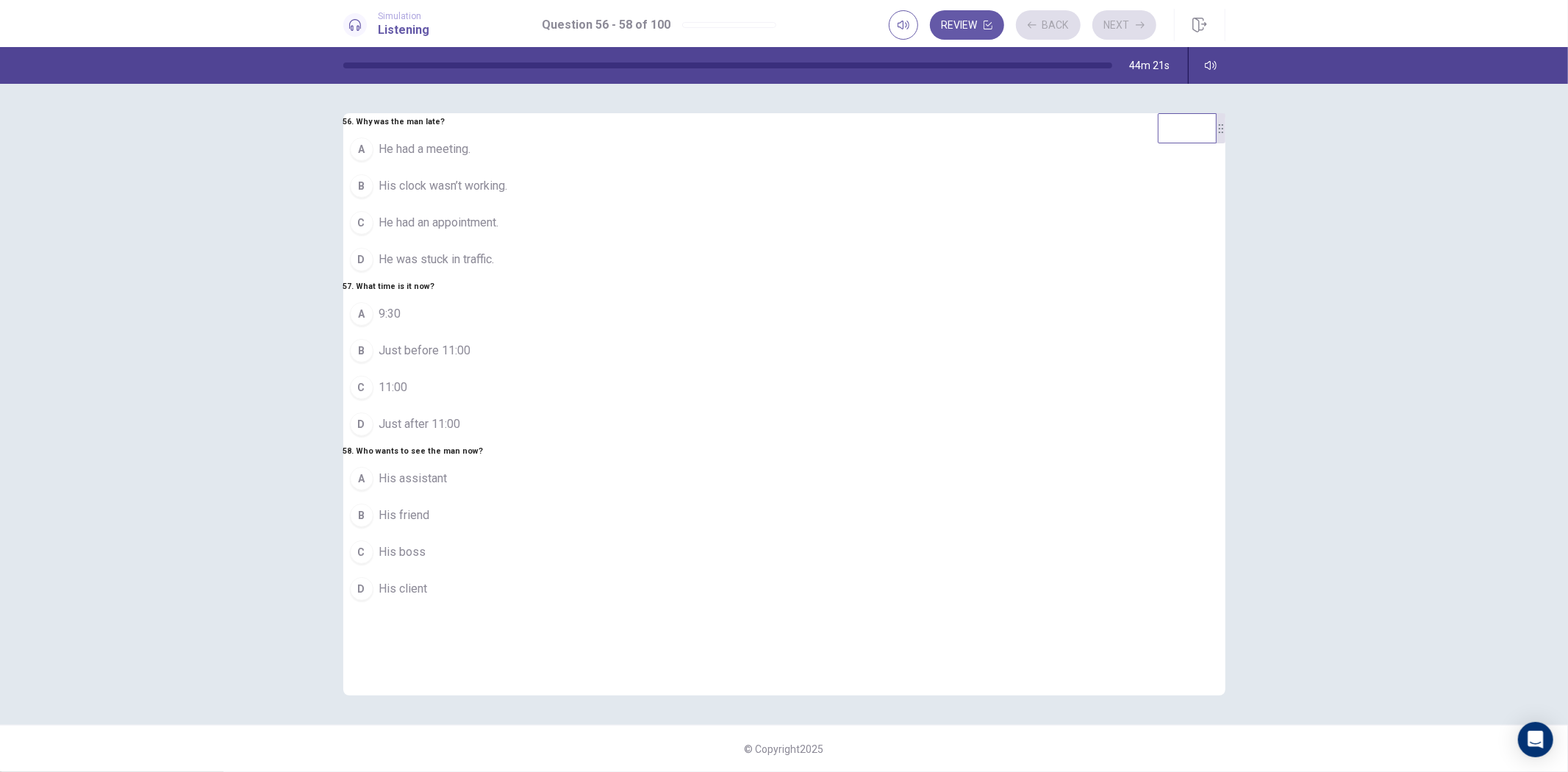
click at [515, 241] on button "D He was stuck in traffic." at bounding box center [429, 259] width 171 height 37
drag, startPoint x: 690, startPoint y: 362, endPoint x: 719, endPoint y: 530, distance: 170.5
click at [515, 365] on button "B Just before 11:00" at bounding box center [429, 350] width 171 height 37
click at [515, 497] on button "A His assistant" at bounding box center [429, 478] width 171 height 37
click at [1136, 25] on icon "button" at bounding box center [1140, 24] width 8 height 7
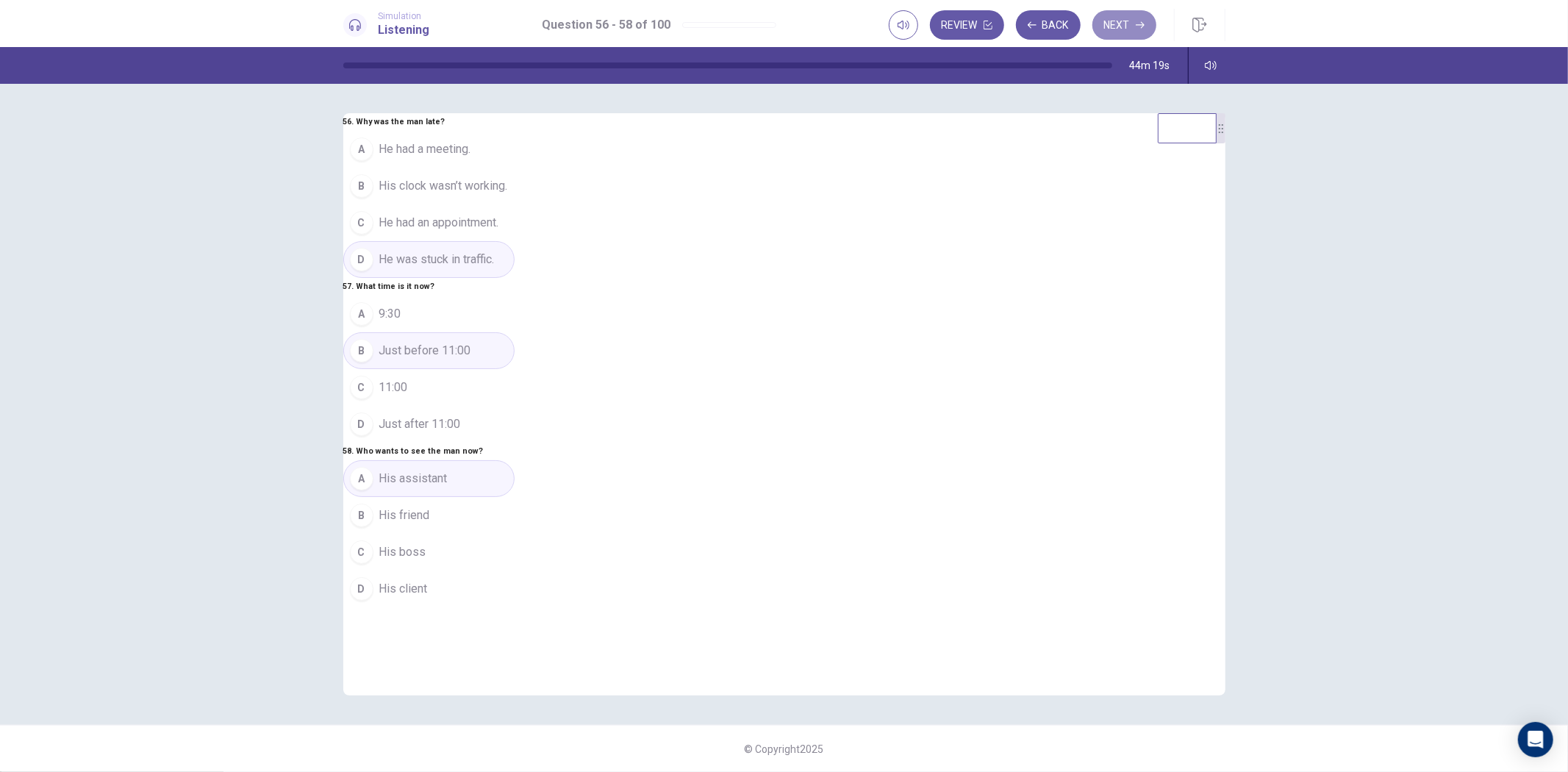
scroll to position [101, 0]
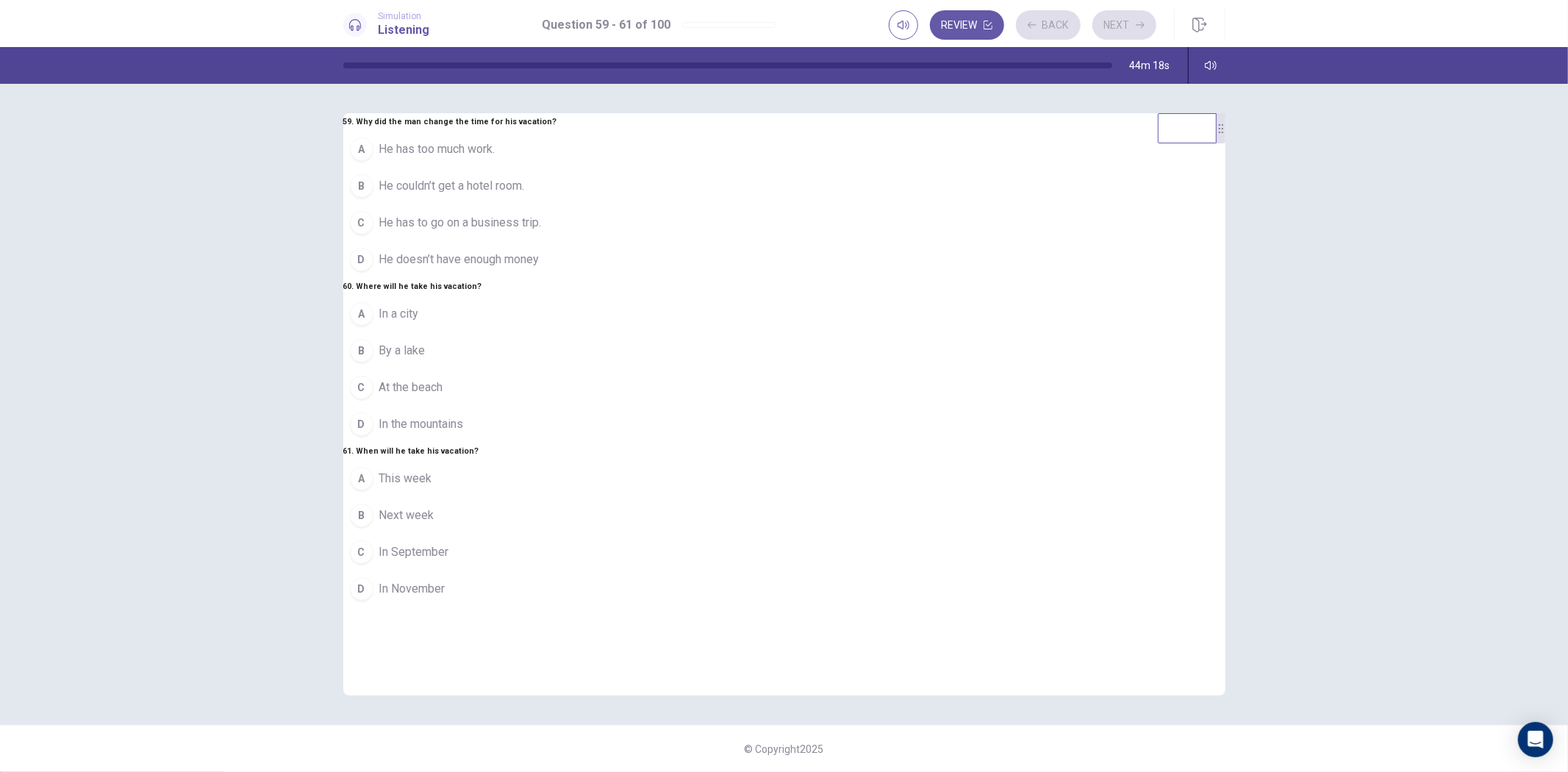
drag, startPoint x: 761, startPoint y: 196, endPoint x: 760, endPoint y: 282, distance: 86.0
click at [557, 204] on button "C He has to go on a business trip." at bounding box center [450, 222] width 214 height 37
drag, startPoint x: 721, startPoint y: 370, endPoint x: 737, endPoint y: 432, distance: 64.0
click at [557, 369] on button "B By a lake" at bounding box center [450, 350] width 214 height 37
click at [557, 497] on button "A This week" at bounding box center [450, 478] width 214 height 37
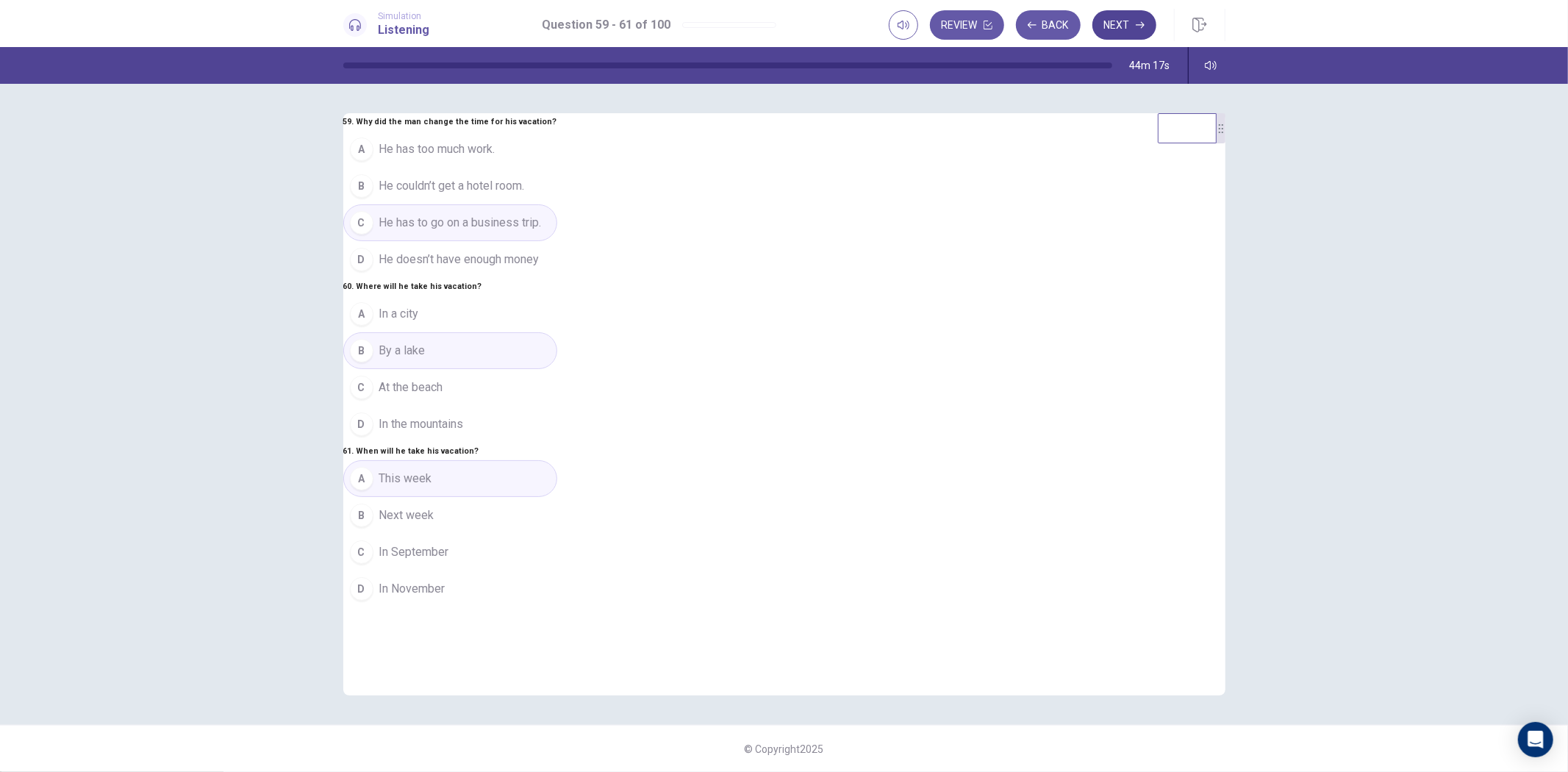
click at [1128, 27] on button "Next" at bounding box center [1125, 24] width 64 height 29
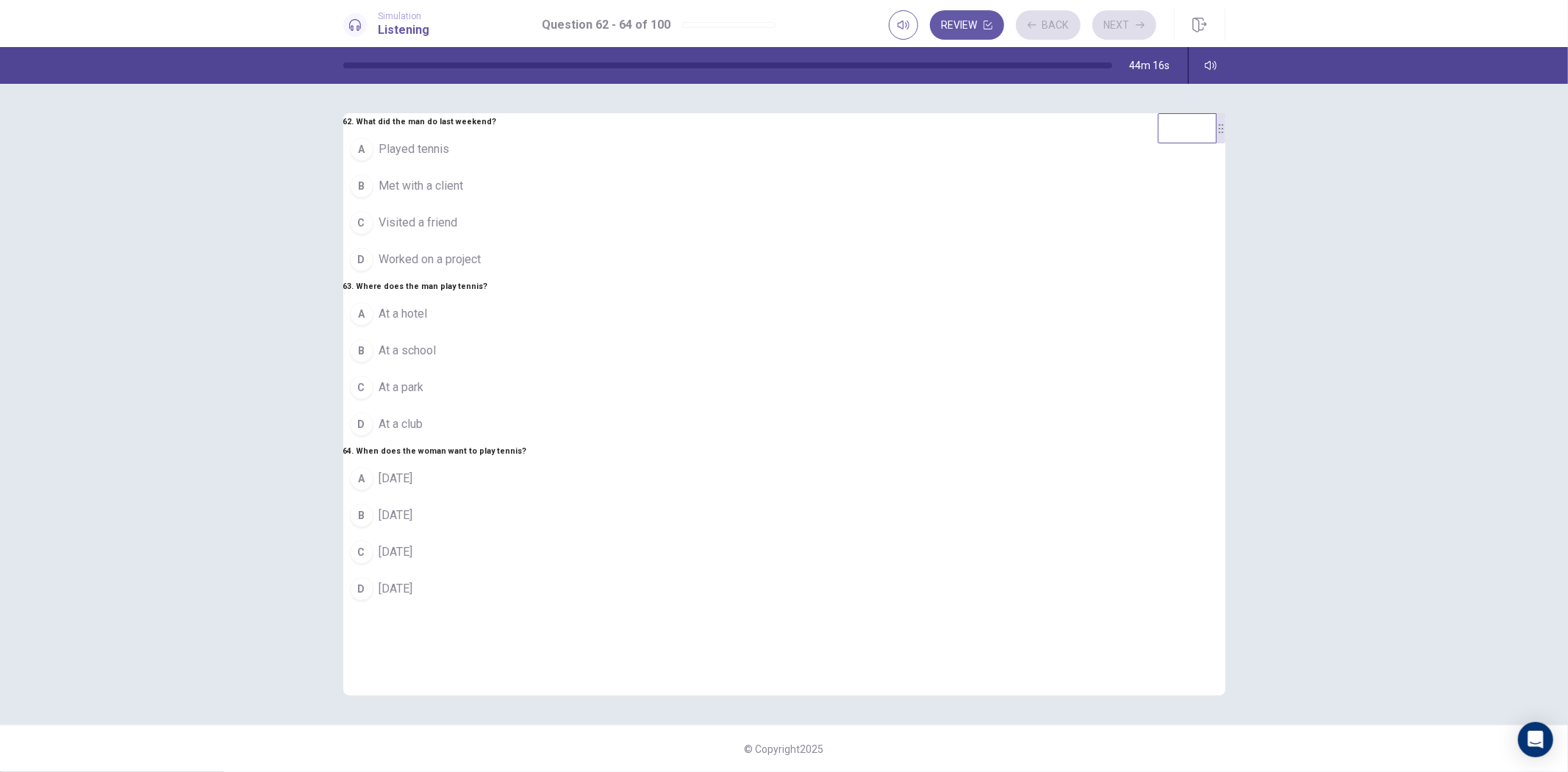
drag, startPoint x: 787, startPoint y: 174, endPoint x: 787, endPoint y: 217, distance: 43.0
click at [527, 204] on button "C Visited a friend" at bounding box center [435, 222] width 184 height 37
click at [527, 369] on button "B At a school" at bounding box center [435, 350] width 184 height 37
drag, startPoint x: 718, startPoint y: 577, endPoint x: 877, endPoint y: 503, distance: 175.4
click at [527, 534] on button "B [DATE]" at bounding box center [435, 515] width 184 height 37
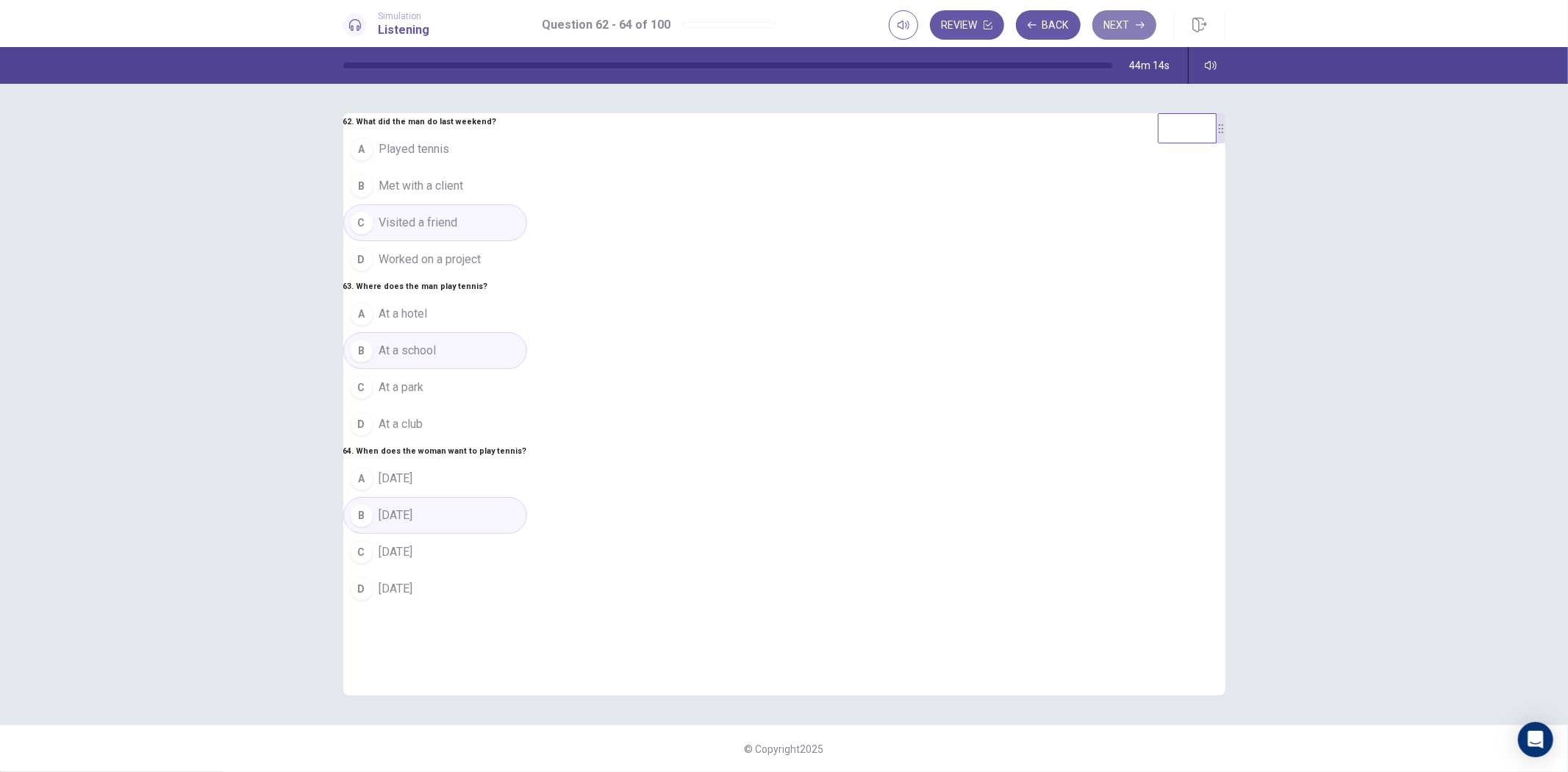
click at [1132, 21] on button "Next" at bounding box center [1125, 24] width 64 height 29
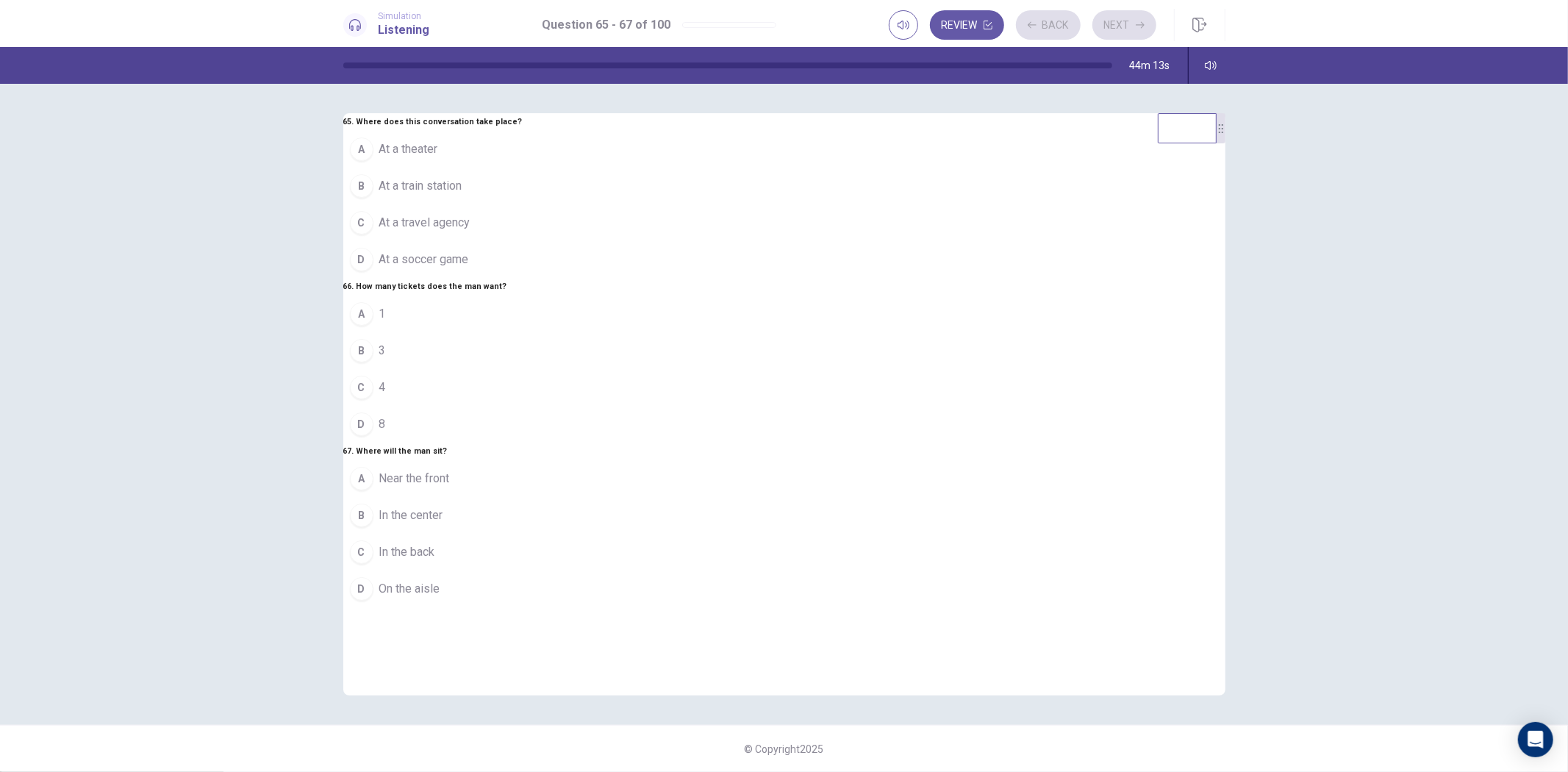
drag, startPoint x: 824, startPoint y: 167, endPoint x: 824, endPoint y: 201, distance: 34.0
click at [522, 172] on div "A At a theater B At a train station C At a travel agency D At a soccer game" at bounding box center [433, 204] width 180 height 147
drag, startPoint x: 734, startPoint y: 366, endPoint x: 790, endPoint y: 496, distance: 141.5
click at [522, 368] on button "B 3" at bounding box center [433, 350] width 180 height 37
click at [522, 497] on button "A Near the front" at bounding box center [433, 478] width 180 height 37
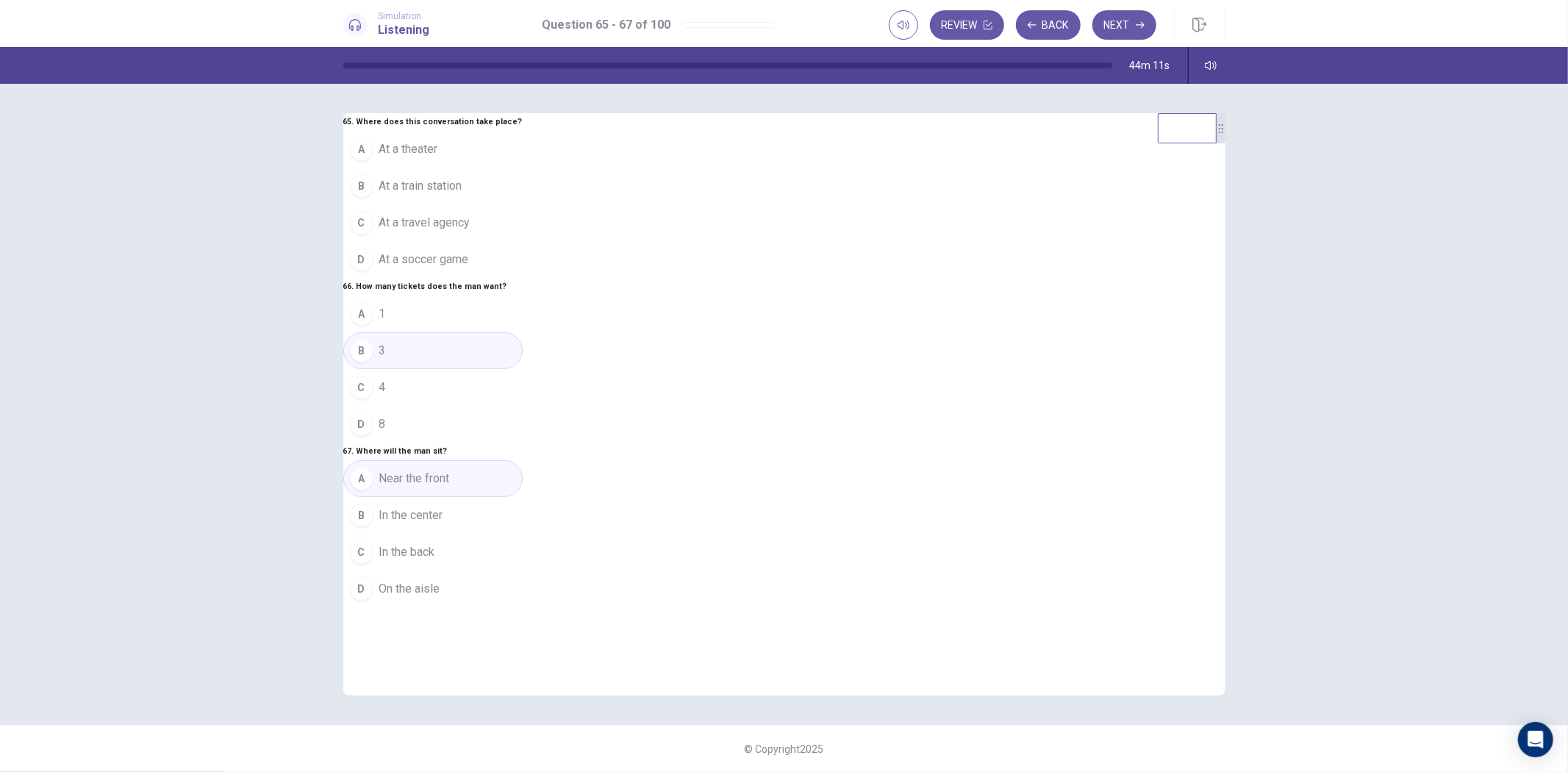
drag, startPoint x: 1120, startPoint y: 29, endPoint x: 1038, endPoint y: 92, distance: 103.4
click at [1120, 28] on button "Next" at bounding box center [1125, 24] width 64 height 29
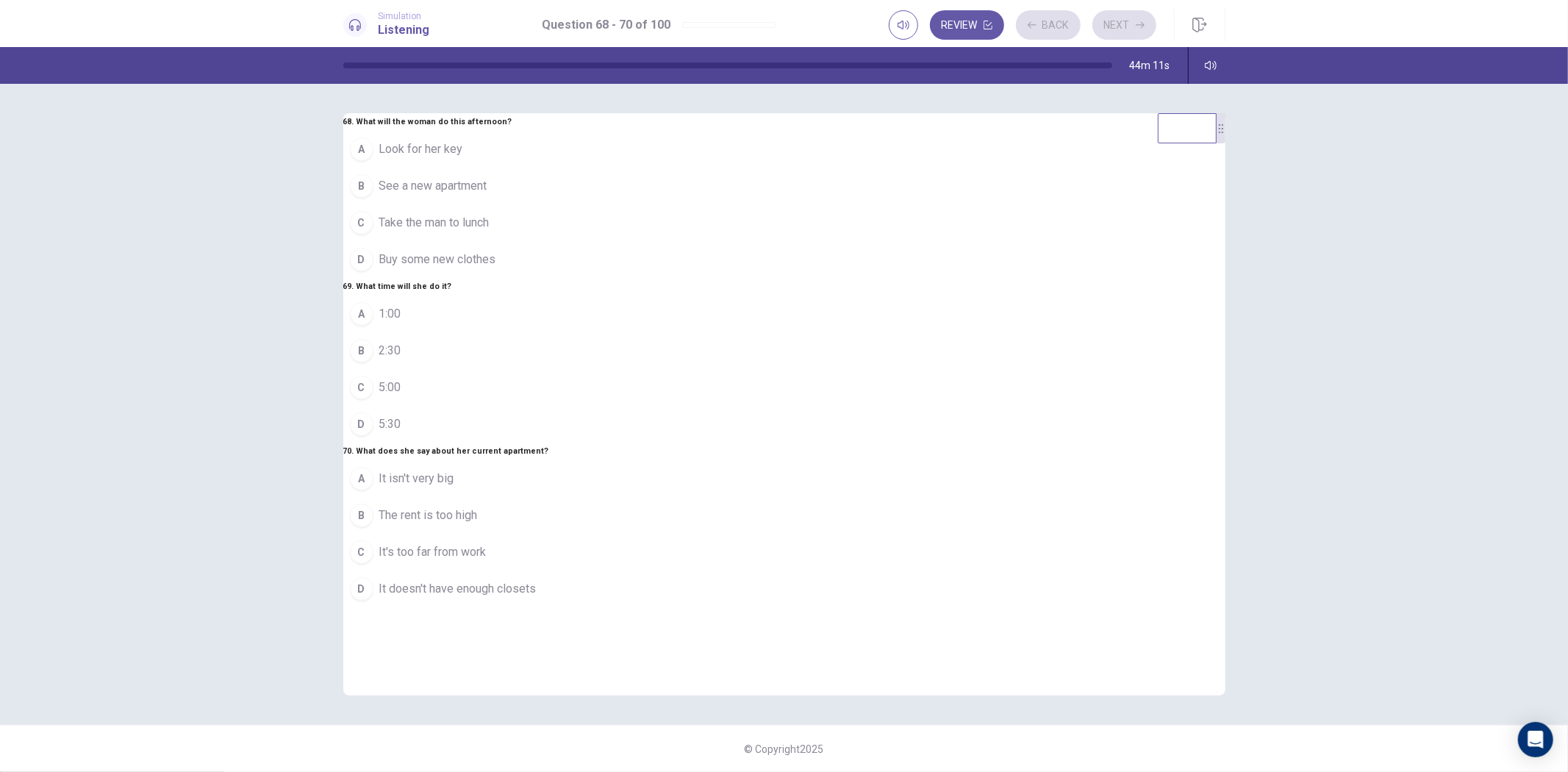
drag, startPoint x: 784, startPoint y: 203, endPoint x: 788, endPoint y: 224, distance: 21.4
click at [550, 204] on div "A Look for her key B See a new apartment C Take the man to lunch D Buy some new…" at bounding box center [446, 204] width 206 height 147
drag, startPoint x: 737, startPoint y: 407, endPoint x: 767, endPoint y: 626, distance: 221.0
click at [550, 406] on button "C 5:00" at bounding box center [446, 387] width 206 height 37
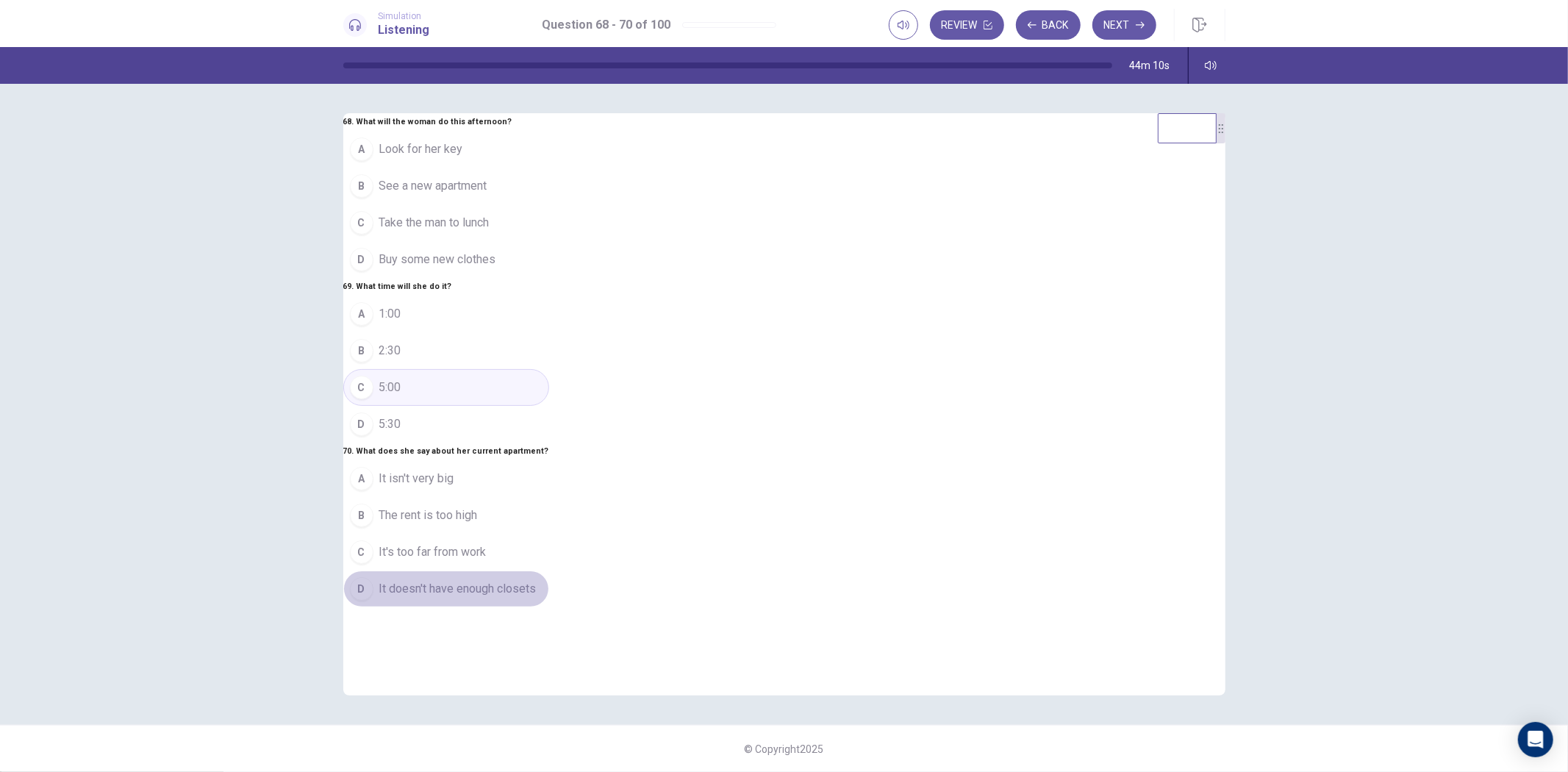
drag, startPoint x: 766, startPoint y: 633, endPoint x: 814, endPoint y: 601, distance: 57.7
click at [550, 607] on button "D It doesn't have enough closets" at bounding box center [446, 588] width 206 height 37
click at [1122, 32] on button "Next" at bounding box center [1125, 24] width 64 height 29
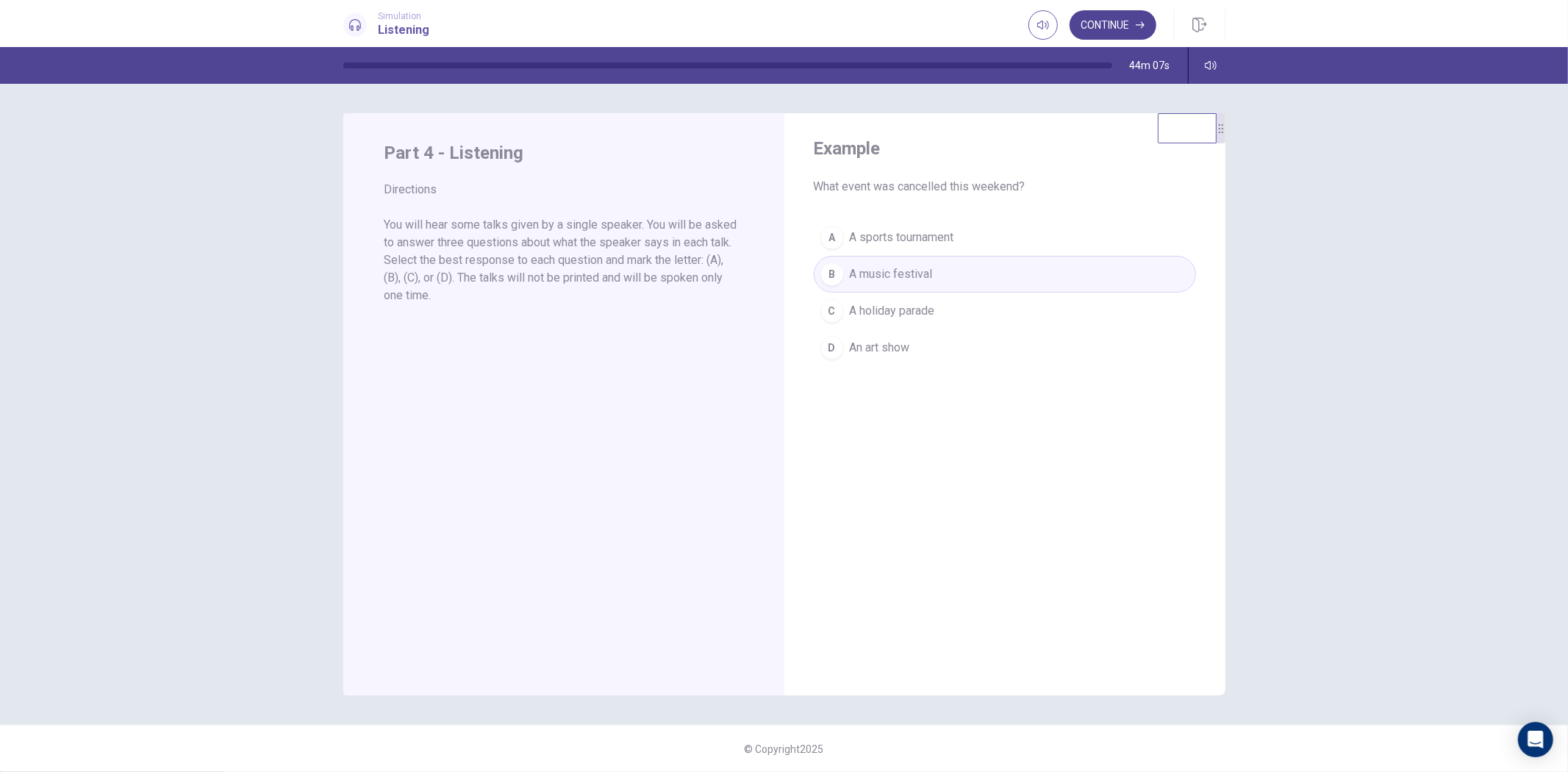
click at [1106, 22] on button "Continue" at bounding box center [1113, 24] width 87 height 29
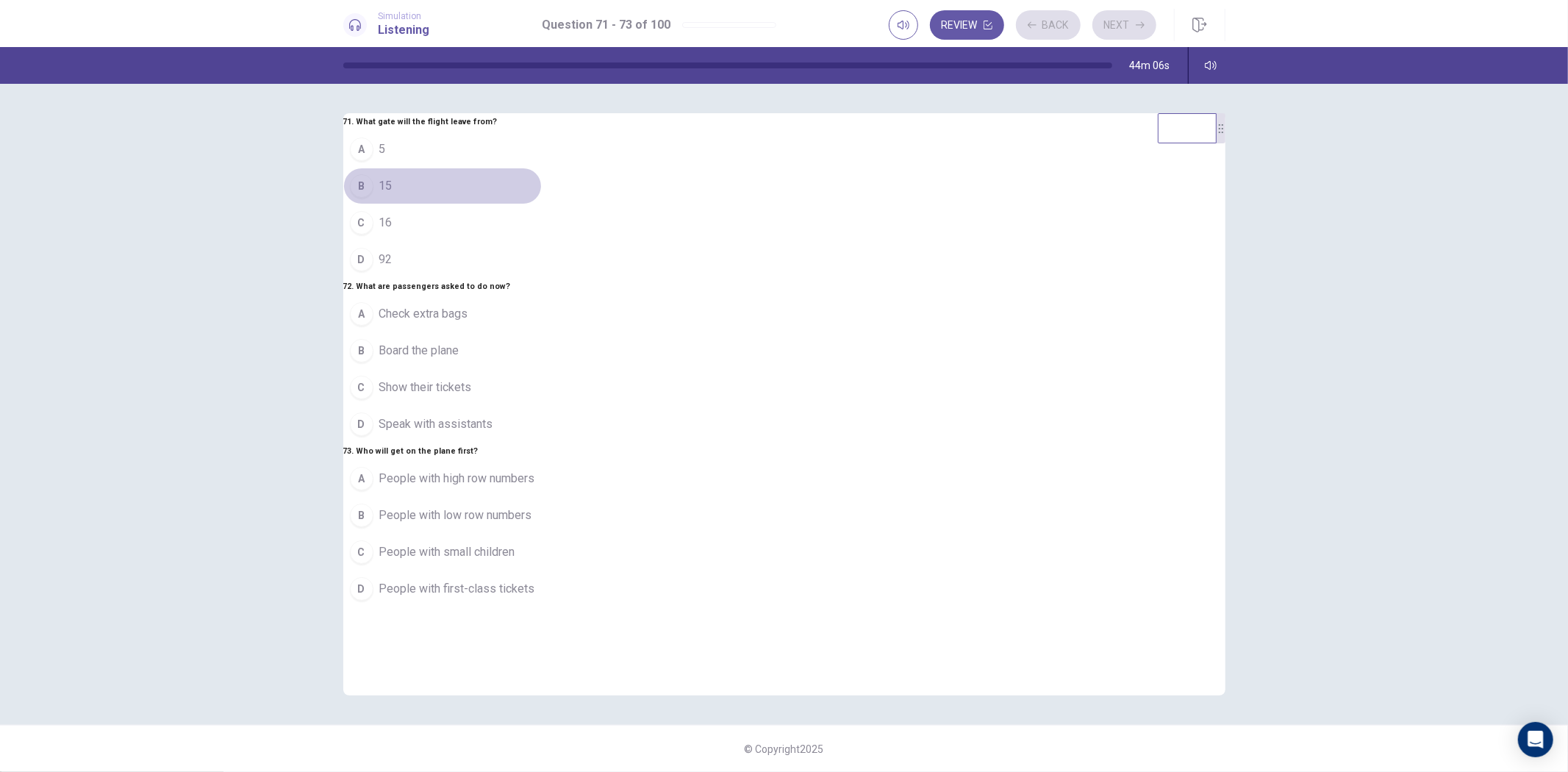
drag, startPoint x: 722, startPoint y: 231, endPoint x: 744, endPoint y: 399, distance: 169.4
click at [542, 204] on button "B 15" at bounding box center [442, 185] width 199 height 37
click at [542, 332] on button "A Check extra bags" at bounding box center [442, 314] width 199 height 37
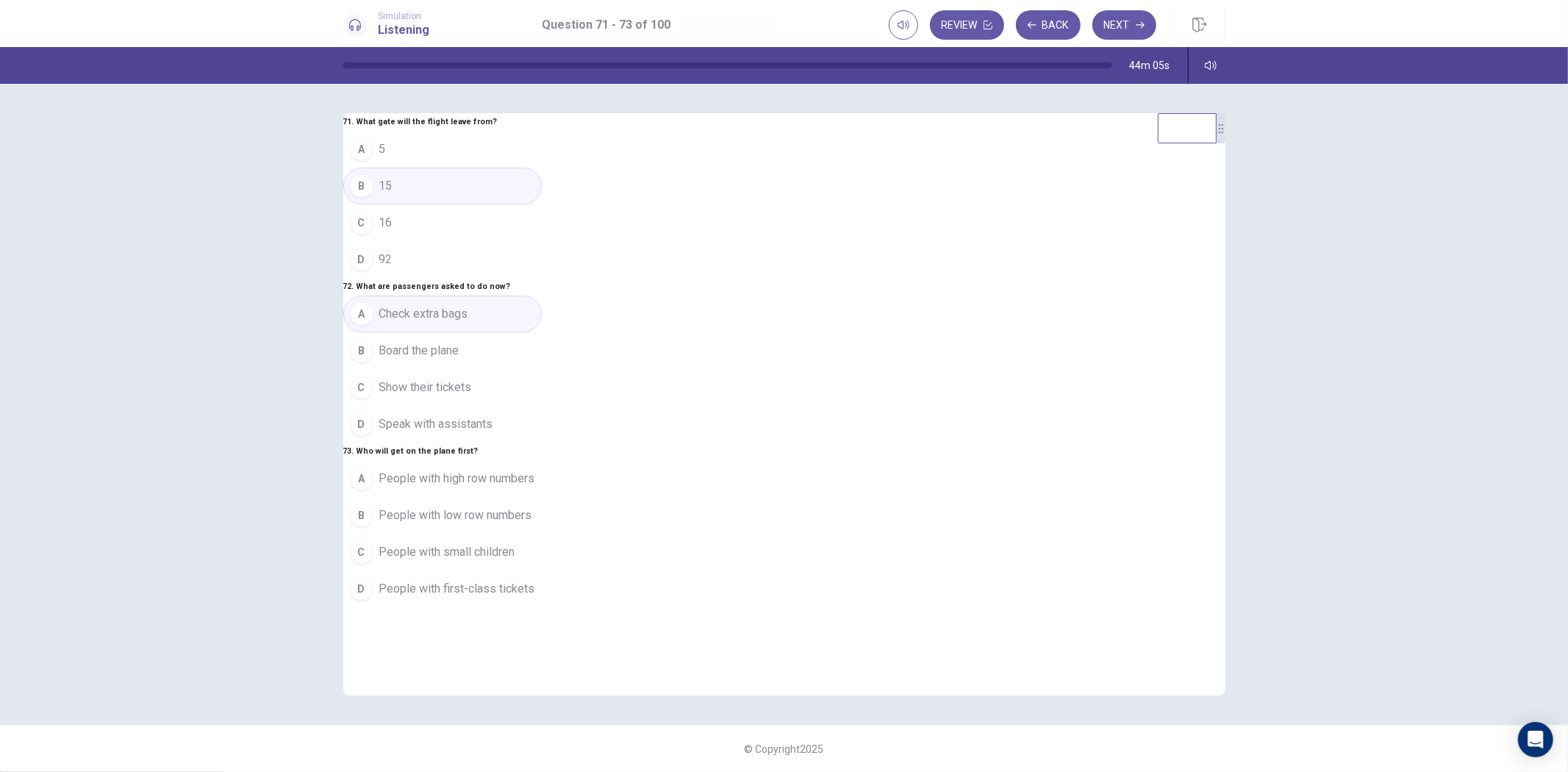
scroll to position [84, 0]
click at [542, 497] on button "A People with high row numbers" at bounding box center [442, 478] width 199 height 37
click at [1128, 31] on button "Next" at bounding box center [1125, 24] width 64 height 29
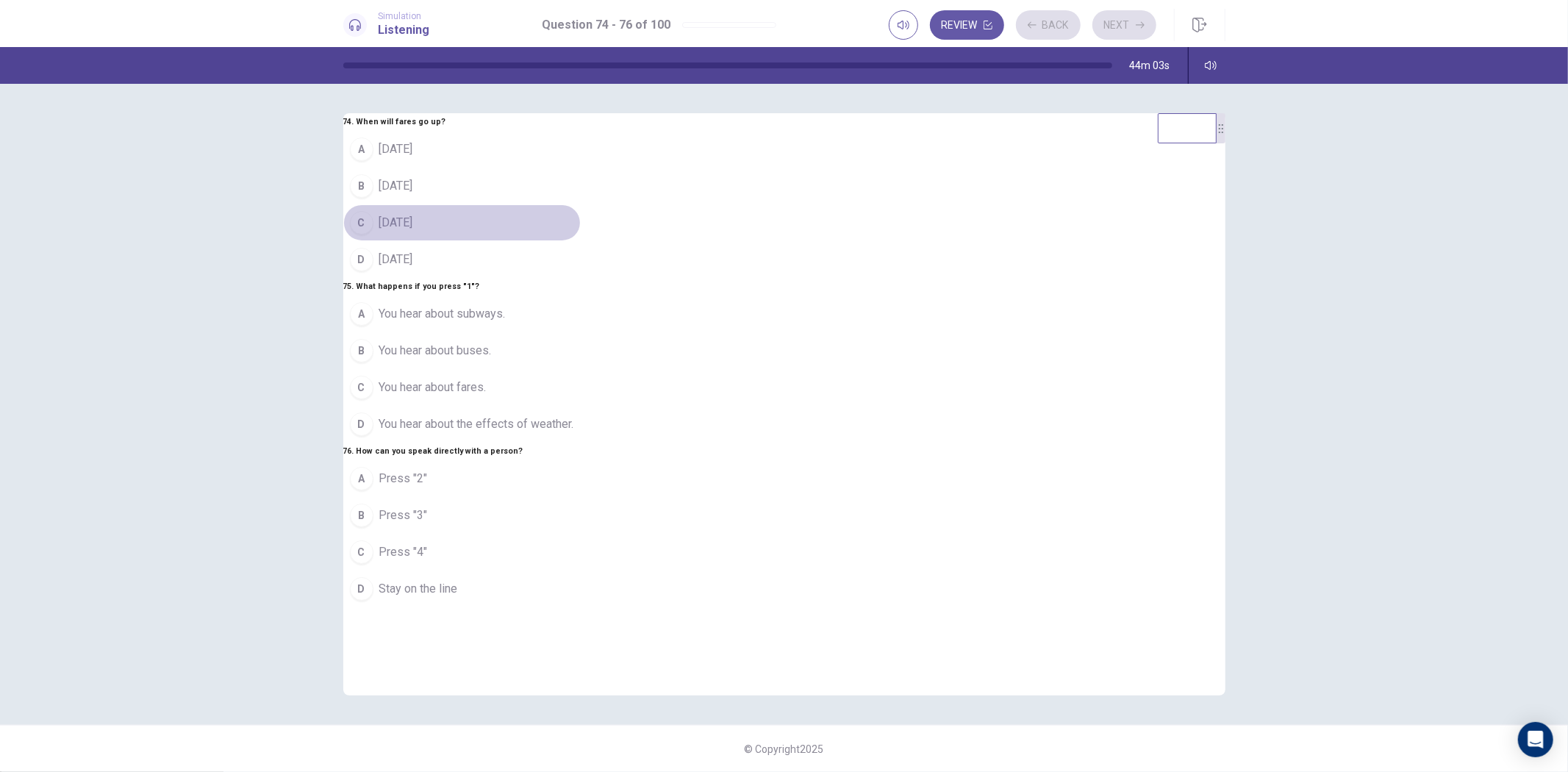
drag, startPoint x: 719, startPoint y: 195, endPoint x: 718, endPoint y: 370, distance: 175.0
click at [581, 204] on button "C [DATE]" at bounding box center [462, 222] width 237 height 37
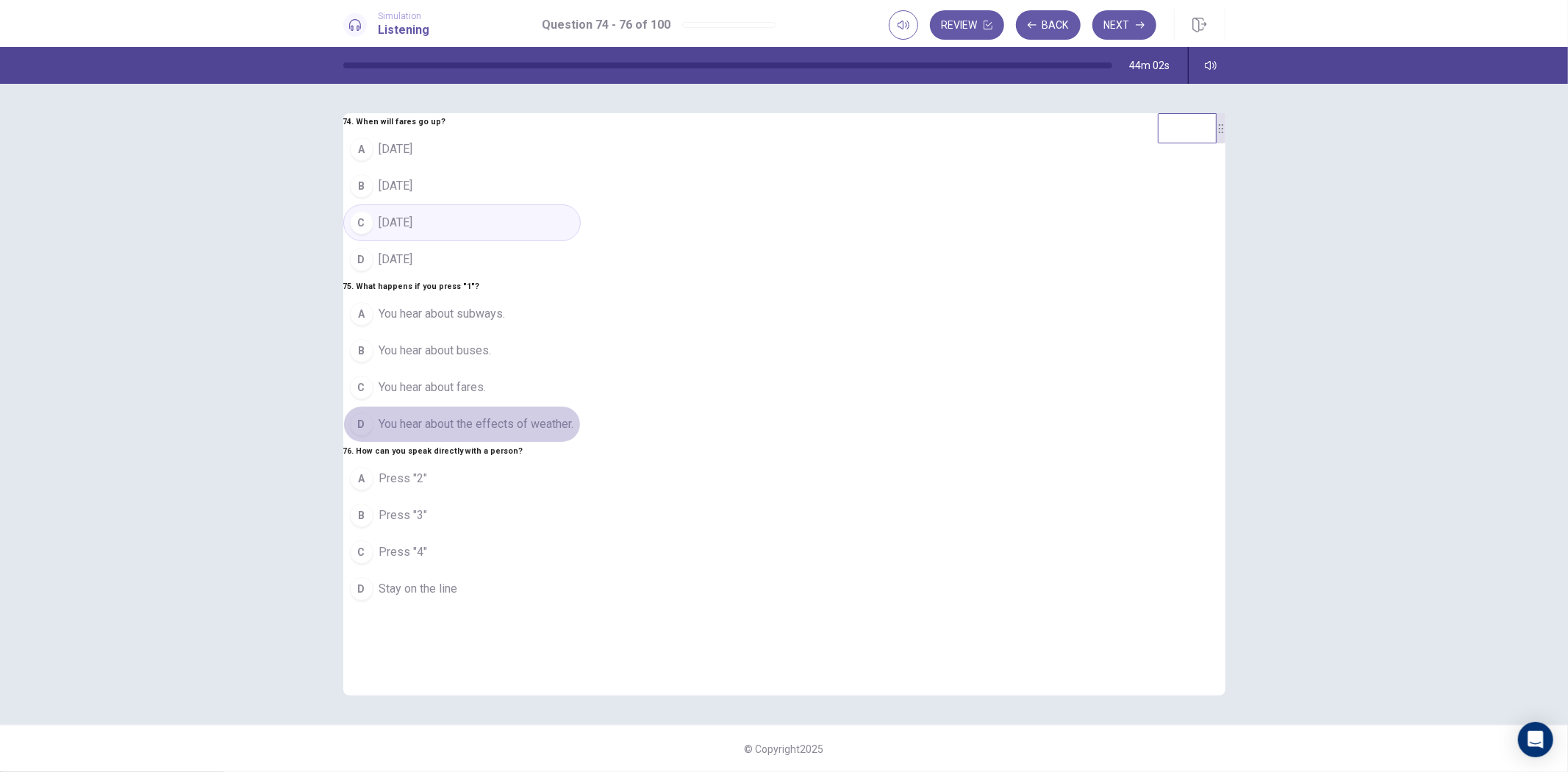
drag, startPoint x: 696, startPoint y: 426, endPoint x: 710, endPoint y: 490, distance: 65.5
click at [574, 427] on span "You hear about the effects of weather." at bounding box center [476, 424] width 195 height 18
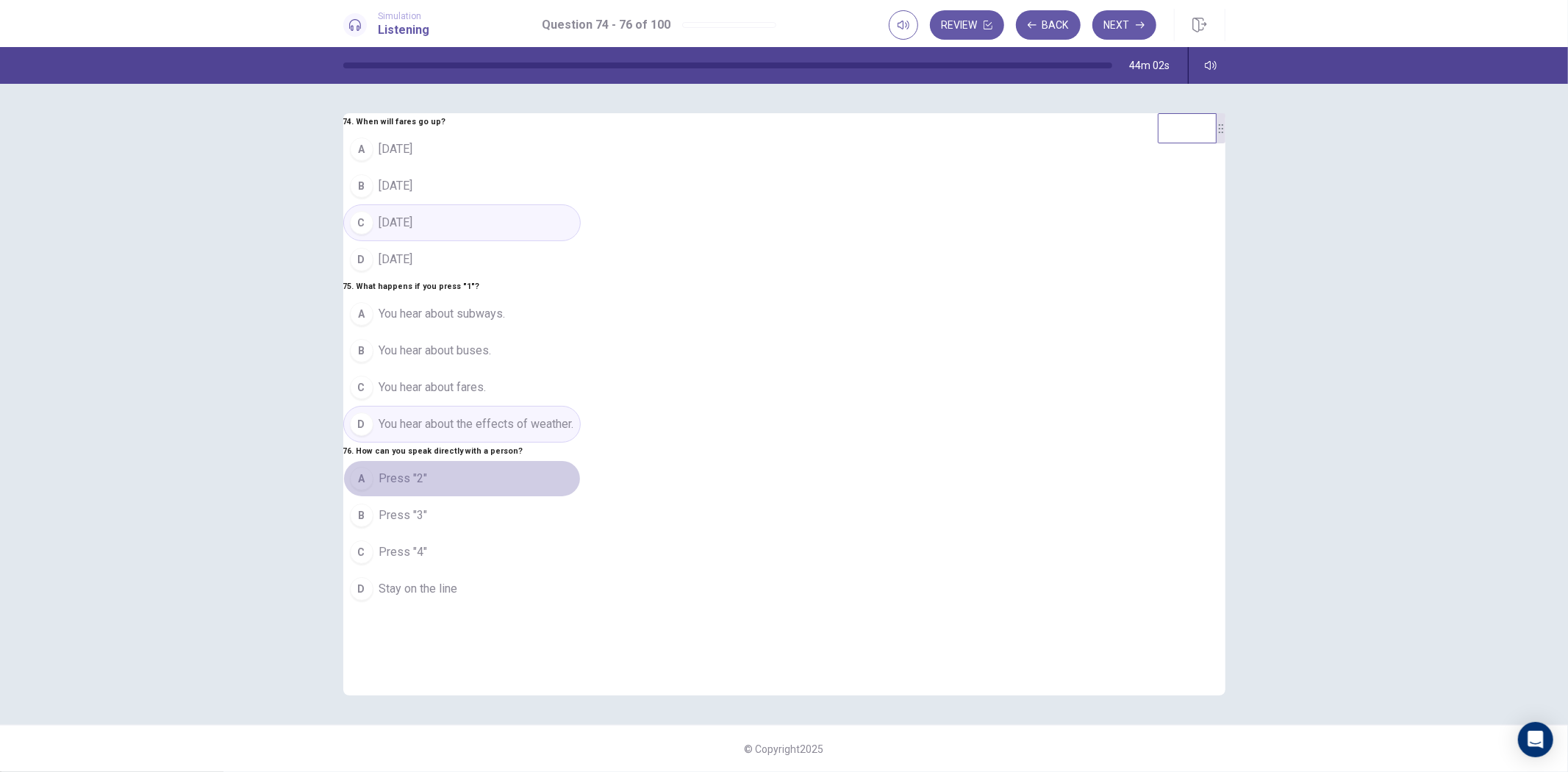
click at [581, 497] on button "A Press "2"" at bounding box center [462, 478] width 237 height 37
click at [1125, 19] on button "Next" at bounding box center [1125, 24] width 64 height 29
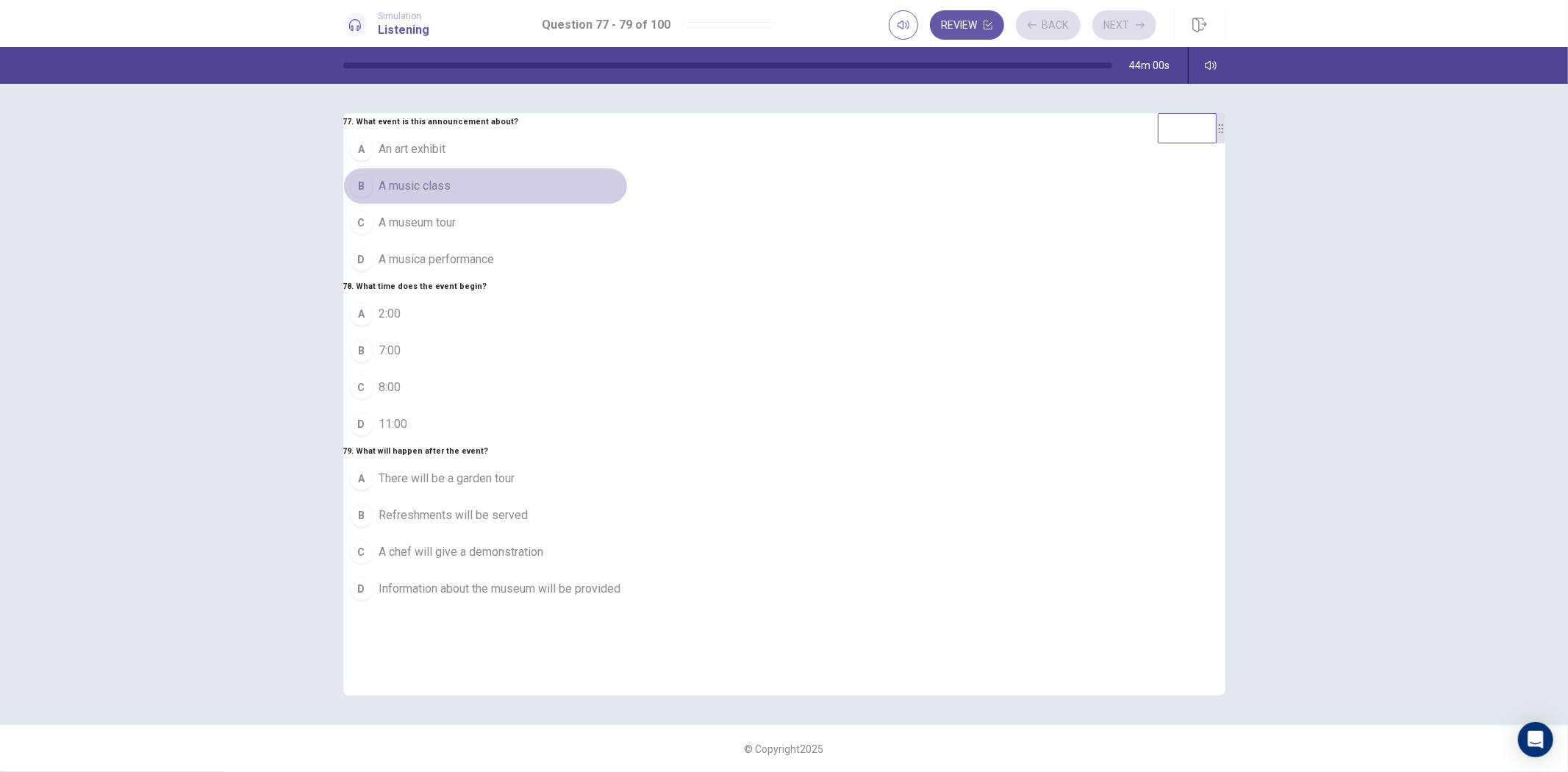
click at [628, 168] on button "B A music class" at bounding box center [486, 185] width 284 height 37
drag, startPoint x: 671, startPoint y: 382, endPoint x: 744, endPoint y: 543, distance: 176.8
click at [628, 392] on button "C 8:00" at bounding box center [486, 387] width 284 height 37
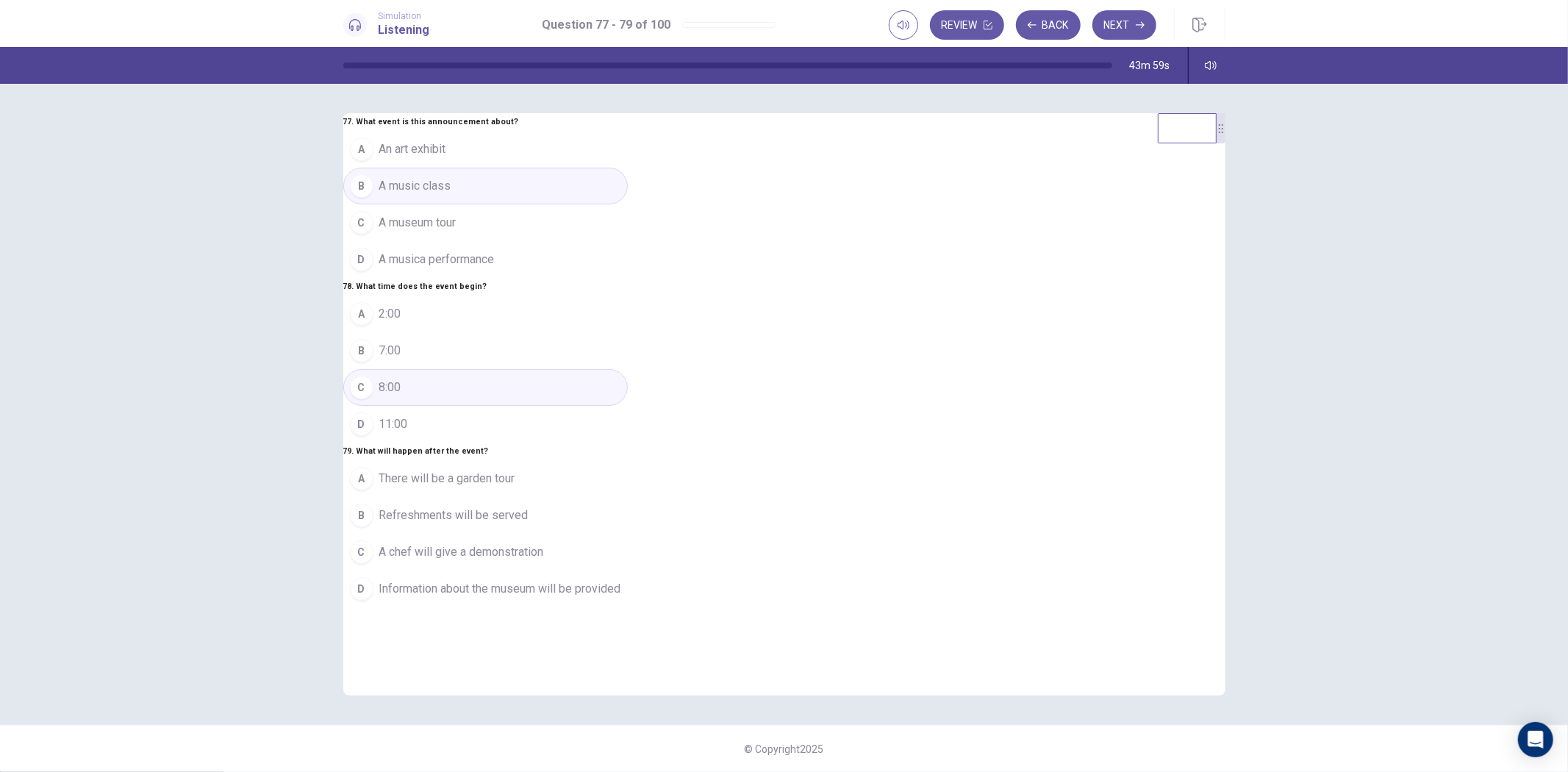
click at [544, 561] on span "A chef will give a demonstration" at bounding box center [461, 552] width 165 height 18
click at [1112, 29] on button "Next" at bounding box center [1125, 24] width 64 height 29
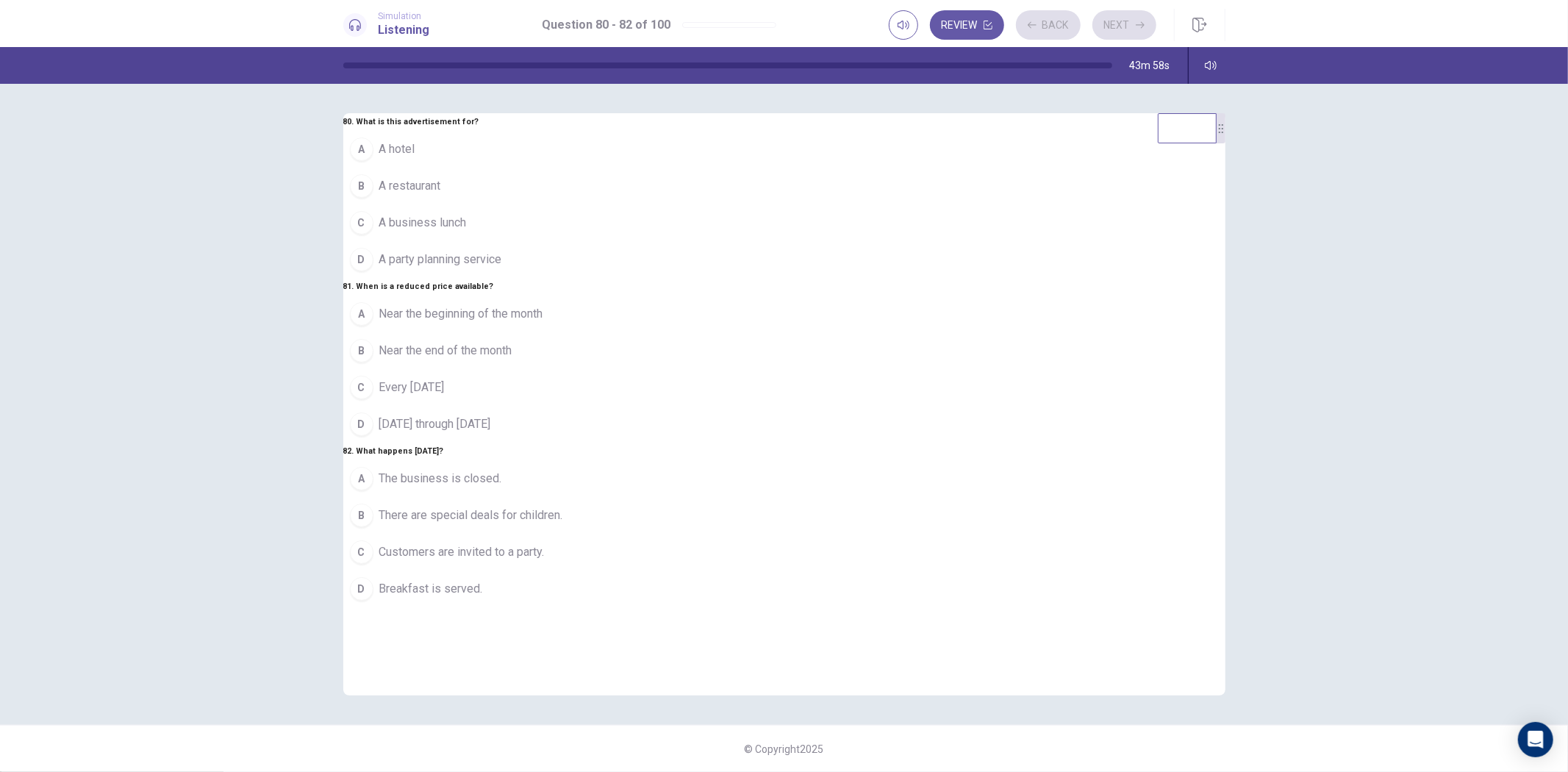
drag, startPoint x: 770, startPoint y: 156, endPoint x: 766, endPoint y: 200, distance: 44.2
click at [569, 168] on button "B A restaurant" at bounding box center [456, 185] width 227 height 37
drag, startPoint x: 710, startPoint y: 380, endPoint x: 740, endPoint y: 462, distance: 87.3
click at [569, 381] on button "C Every [DATE]" at bounding box center [456, 387] width 227 height 37
click at [569, 497] on button "A The business is closed." at bounding box center [456, 478] width 227 height 37
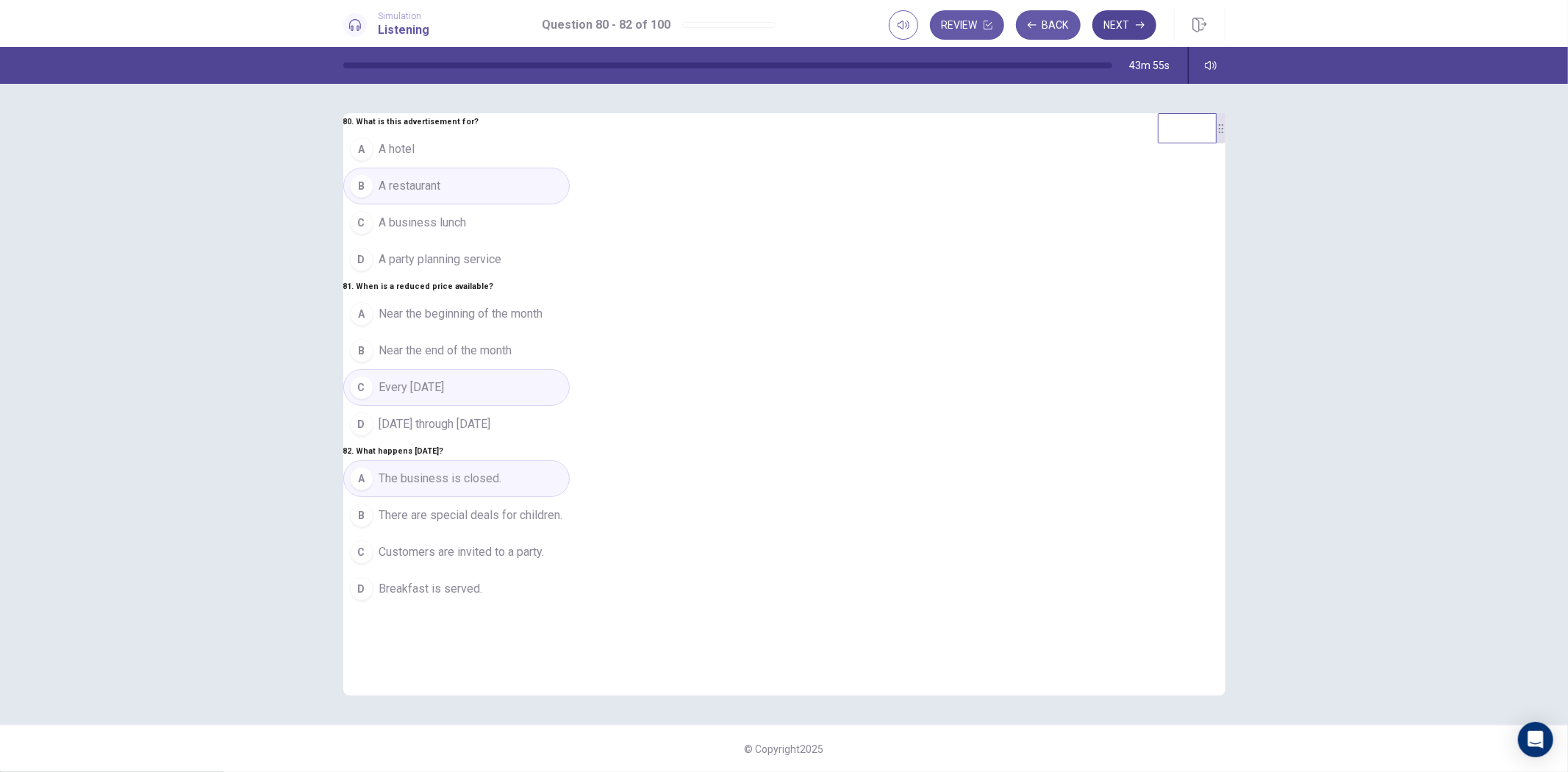
click at [1112, 15] on button "Next" at bounding box center [1125, 24] width 64 height 29
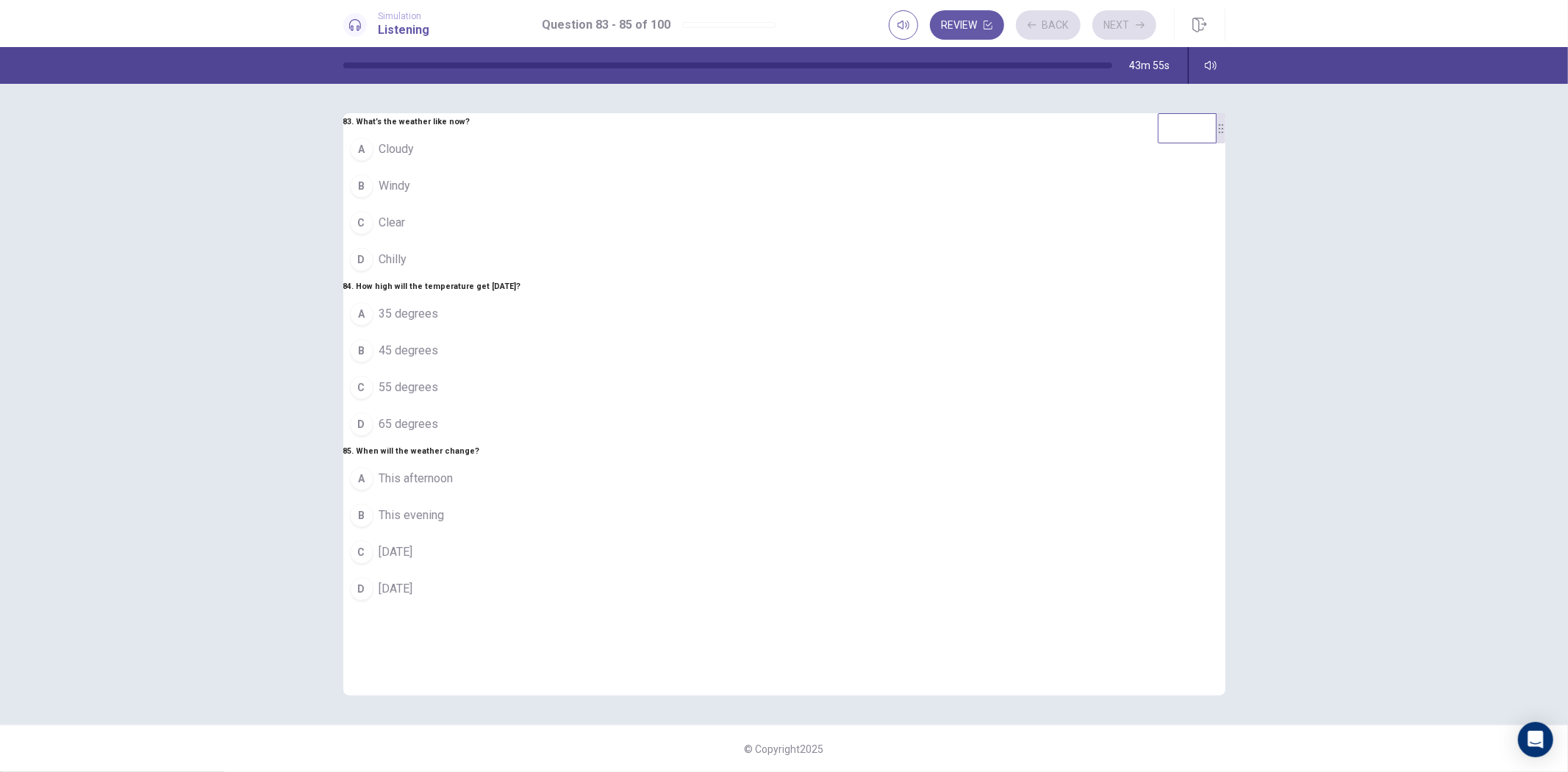
drag, startPoint x: 680, startPoint y: 188, endPoint x: 701, endPoint y: 337, distance: 150.5
click at [521, 204] on button "C Clear" at bounding box center [432, 222] width 178 height 37
drag, startPoint x: 688, startPoint y: 365, endPoint x: 740, endPoint y: 464, distance: 111.8
click at [521, 369] on button "B 45 degrees" at bounding box center [432, 350] width 178 height 37
click at [521, 534] on button "B This evening" at bounding box center [432, 515] width 178 height 37
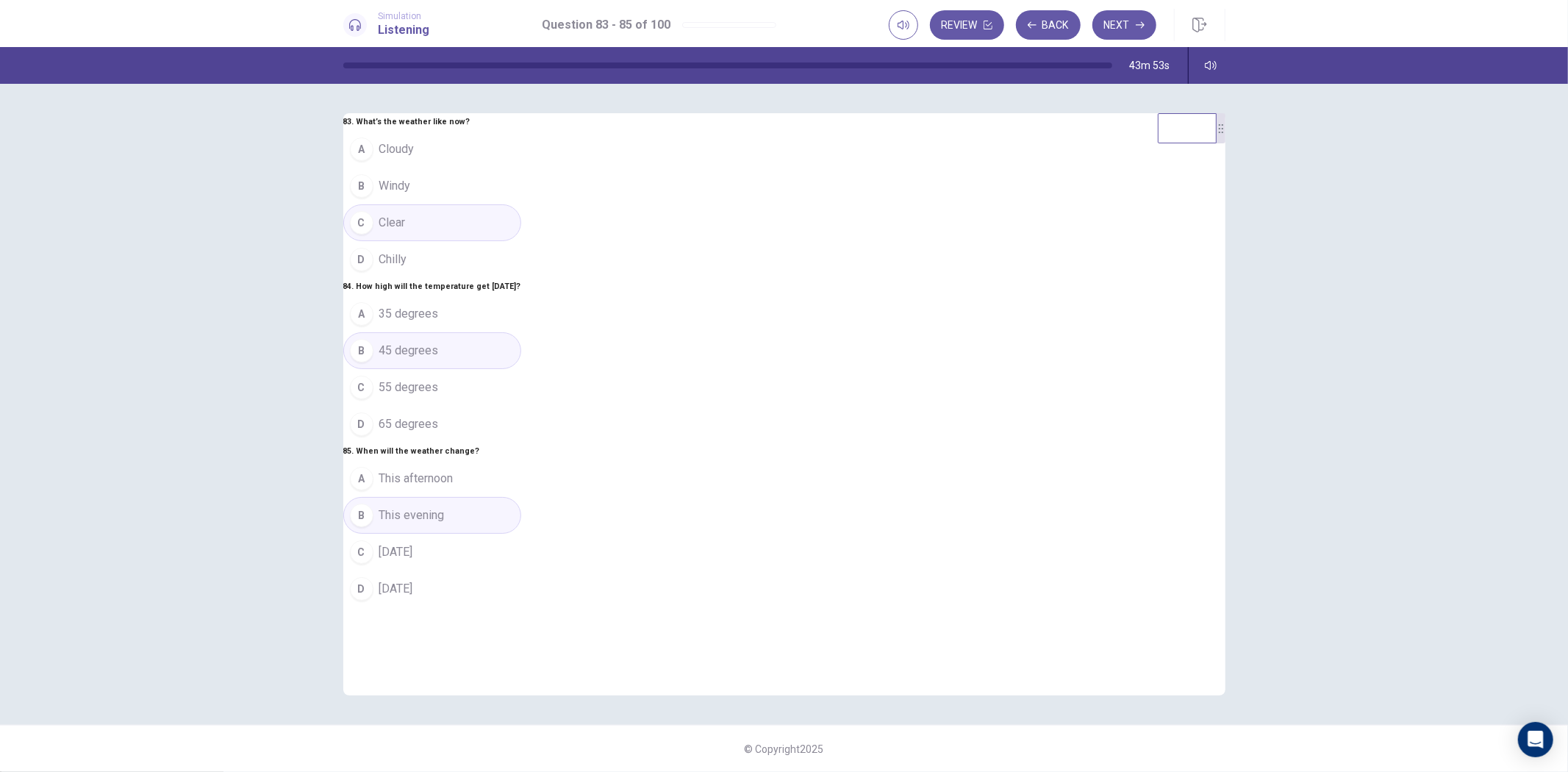
drag, startPoint x: 1118, startPoint y: 18, endPoint x: 1106, endPoint y: 35, distance: 20.8
click at [1118, 19] on button "Next" at bounding box center [1125, 24] width 64 height 29
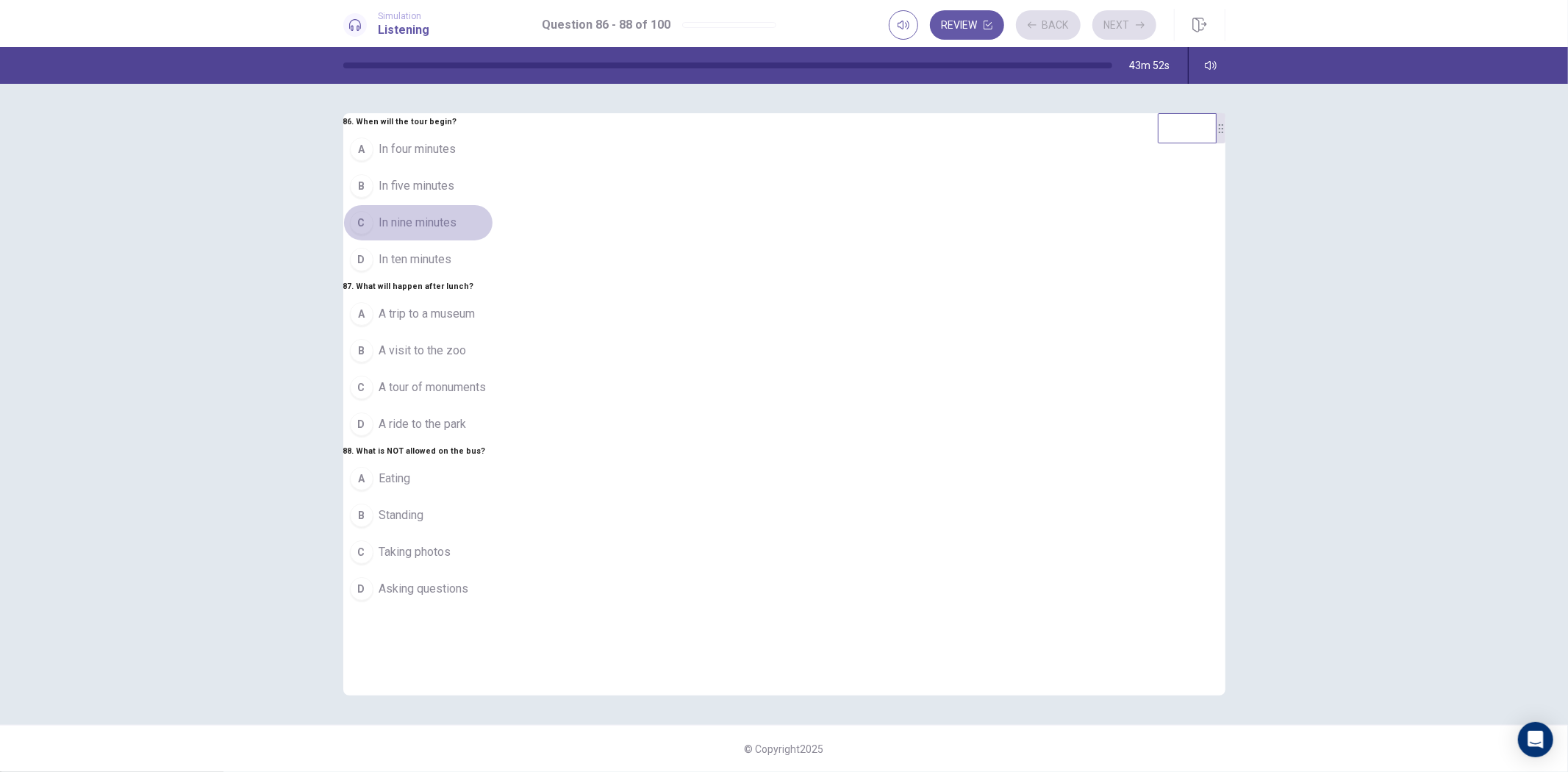
drag, startPoint x: 625, startPoint y: 185, endPoint x: 694, endPoint y: 427, distance: 251.6
click at [457, 214] on span "In nine minutes" at bounding box center [418, 222] width 78 height 18
drag, startPoint x: 694, startPoint y: 439, endPoint x: 746, endPoint y: 520, distance: 96.3
click at [493, 442] on button "D A ride to the park" at bounding box center [418, 424] width 150 height 37
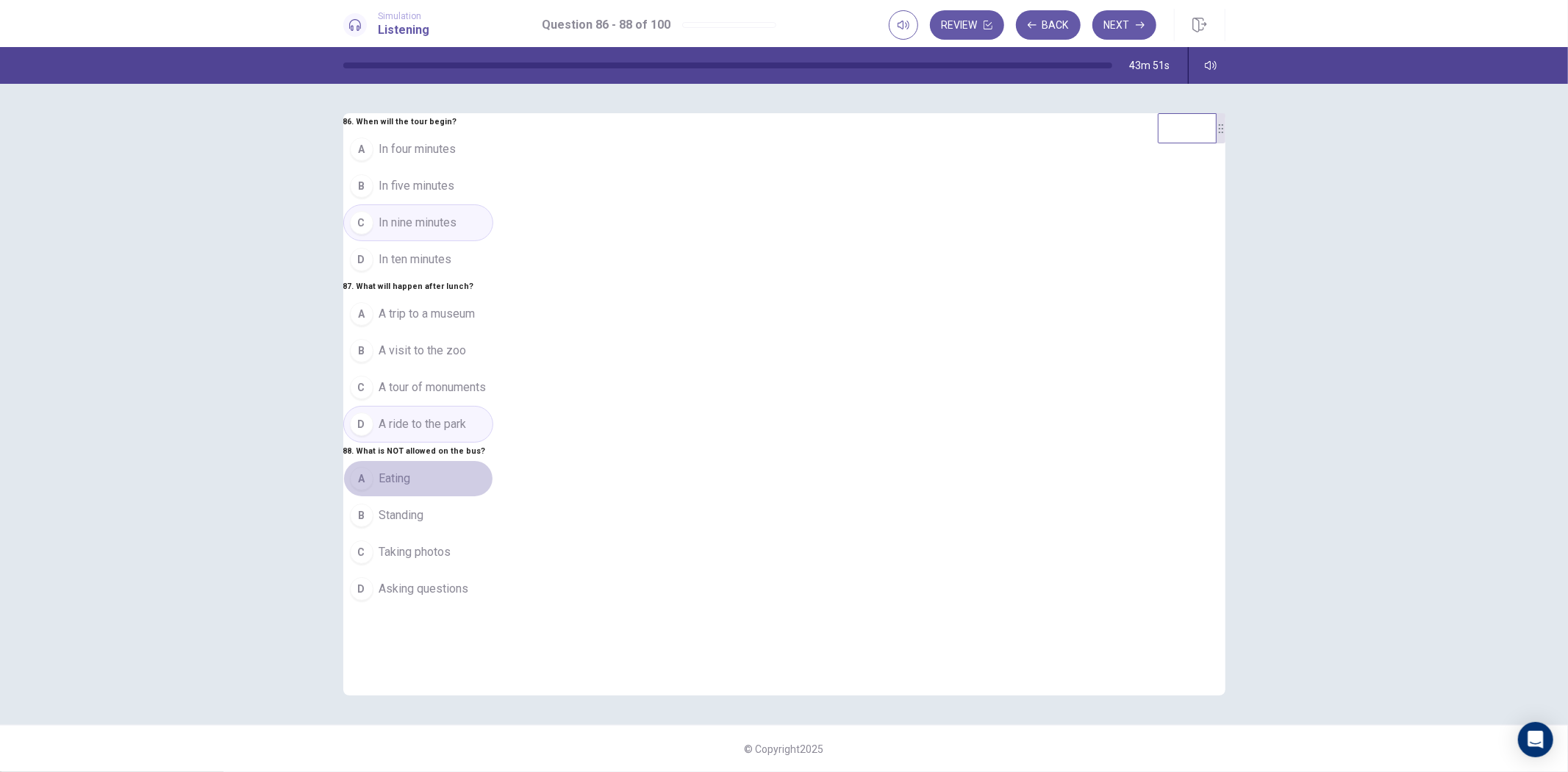
click at [493, 497] on button "A Eating" at bounding box center [418, 478] width 150 height 37
click at [1112, 19] on button "Next" at bounding box center [1125, 24] width 64 height 29
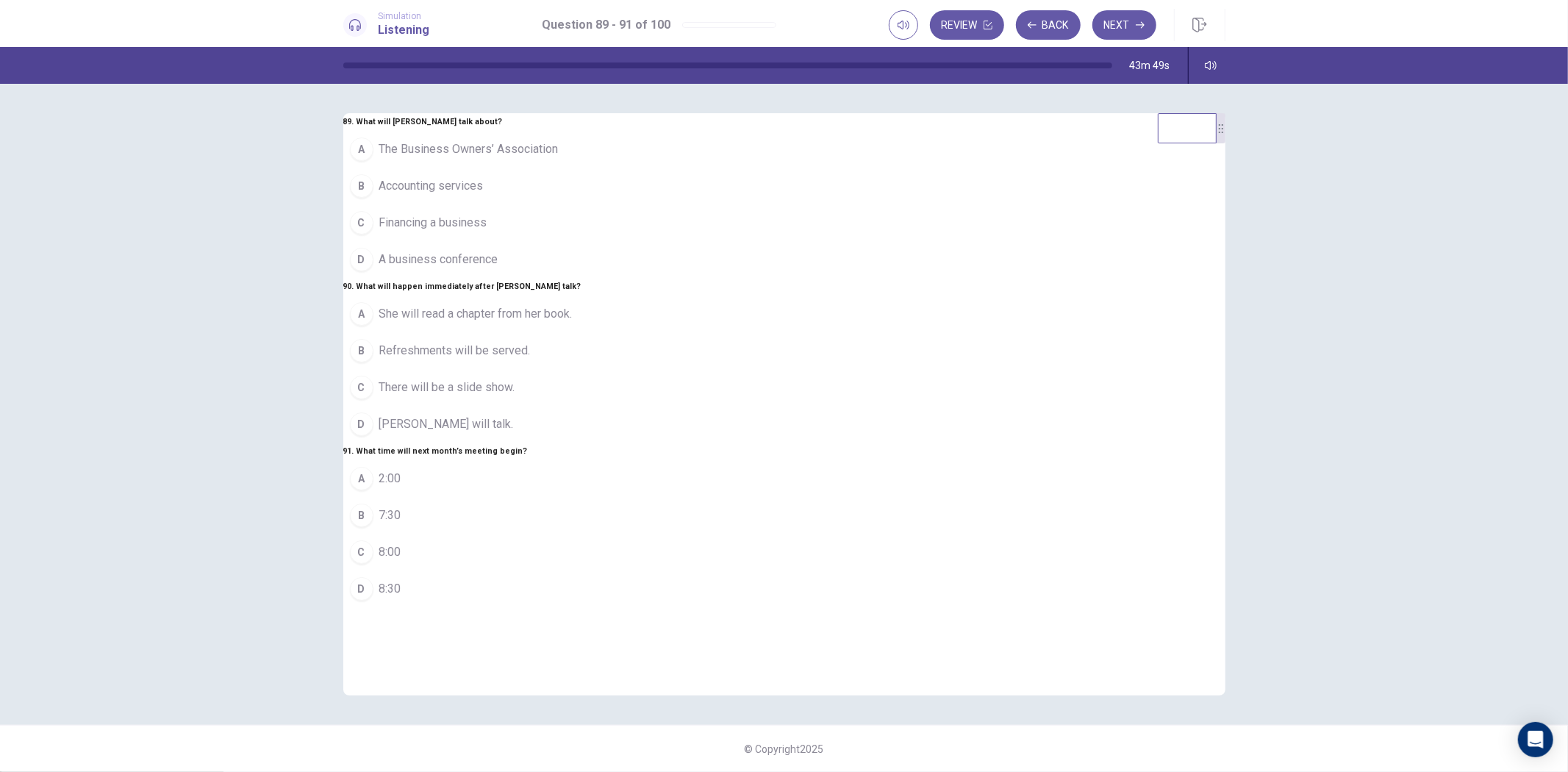
drag, startPoint x: 690, startPoint y: 216, endPoint x: 696, endPoint y: 310, distance: 94.2
click at [499, 250] on span "A business conference" at bounding box center [439, 259] width 120 height 18
drag
click at [531, 360] on span "Refreshments will be served." at bounding box center [455, 350] width 152 height 18
click at [582, 534] on button "B 7:30" at bounding box center [462, 515] width 238 height 37
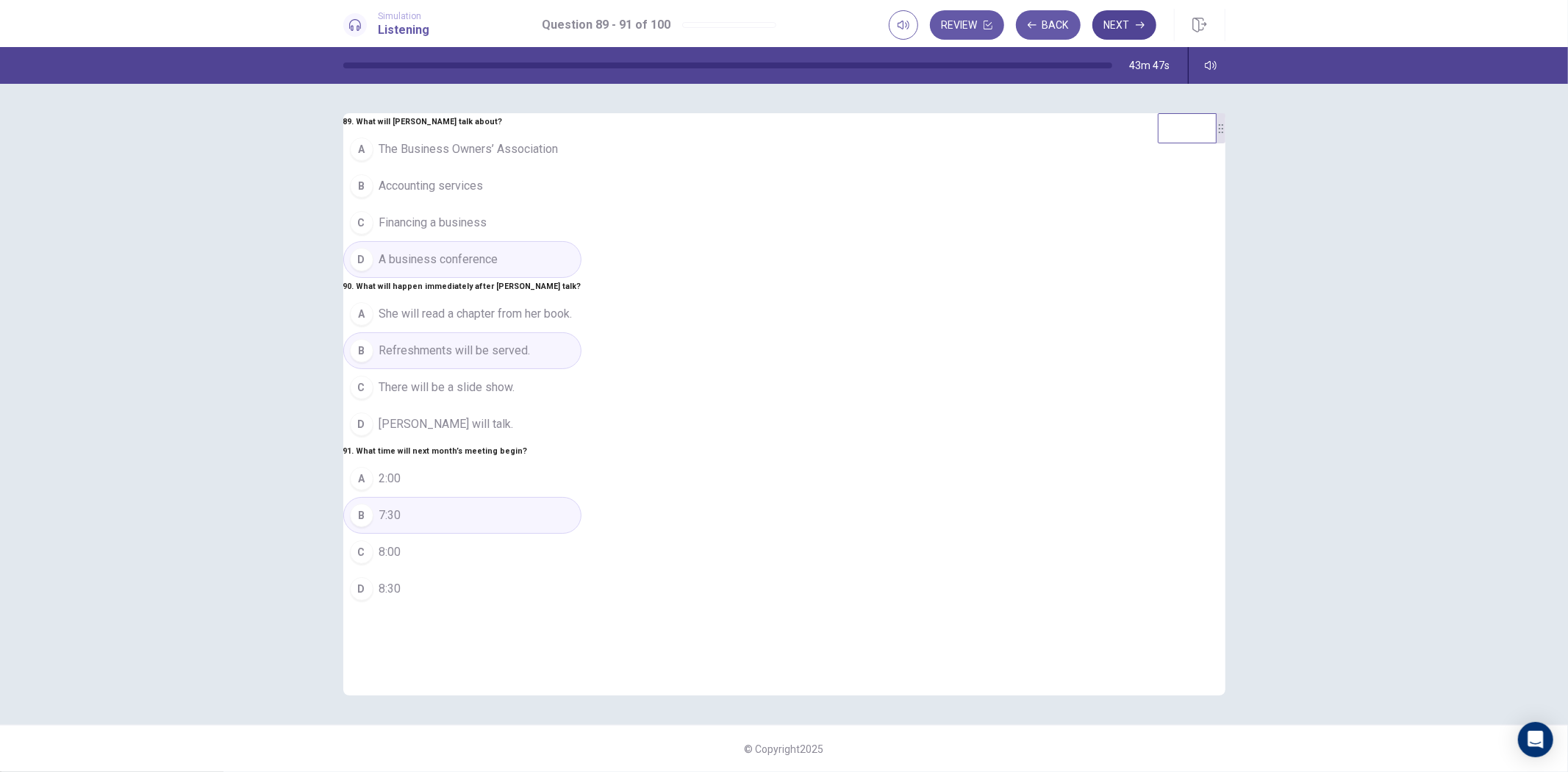
click at [1118, 25] on button "Next" at bounding box center [1125, 24] width 64 height 29
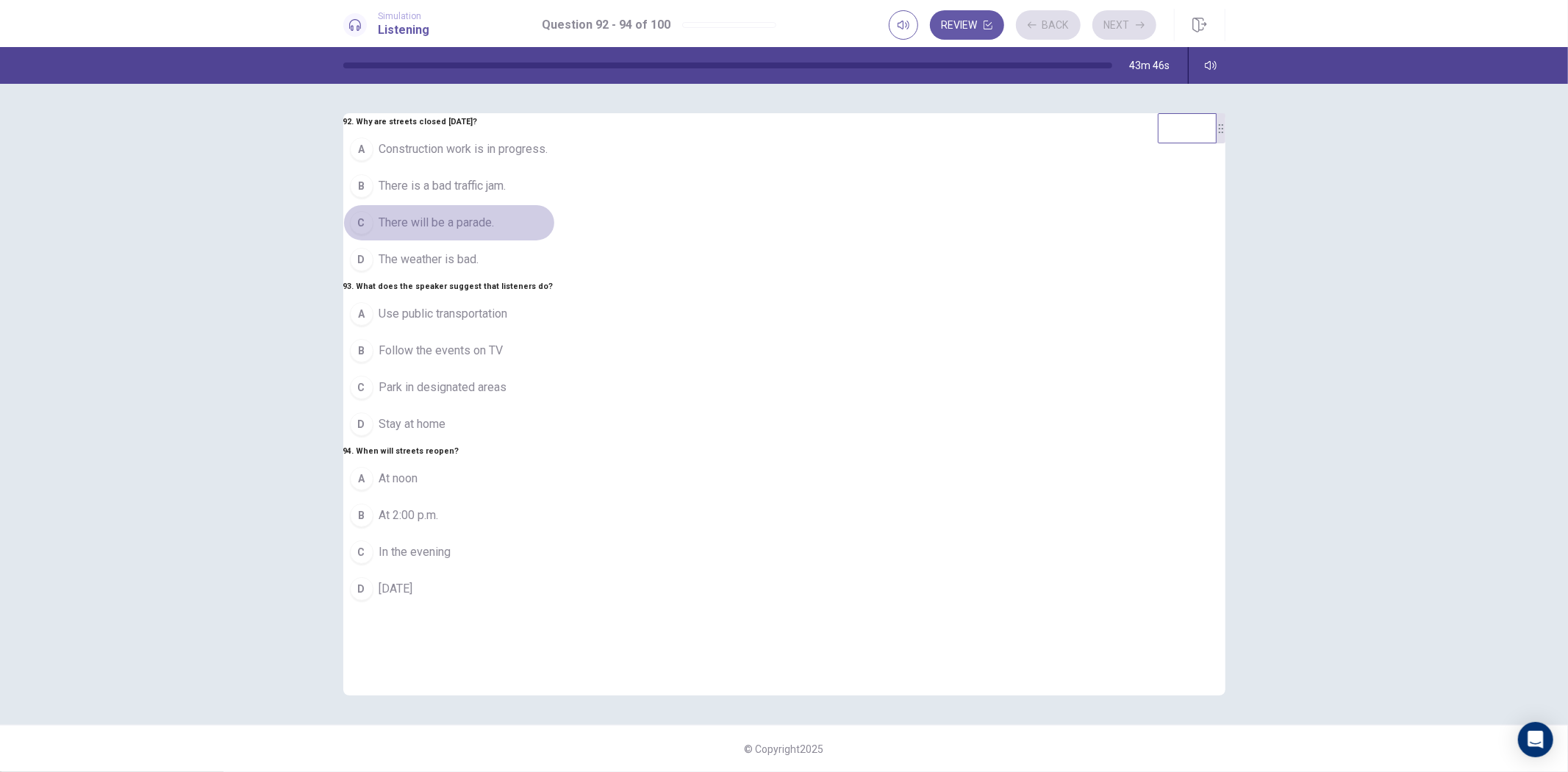
click at [555, 208] on div "A Construction work is in progress. B There is a bad traffic jam. C There will …" at bounding box center [449, 204] width 212 height 147
click at [555, 369] on button "B Follow the events on TV" at bounding box center [449, 350] width 212 height 37
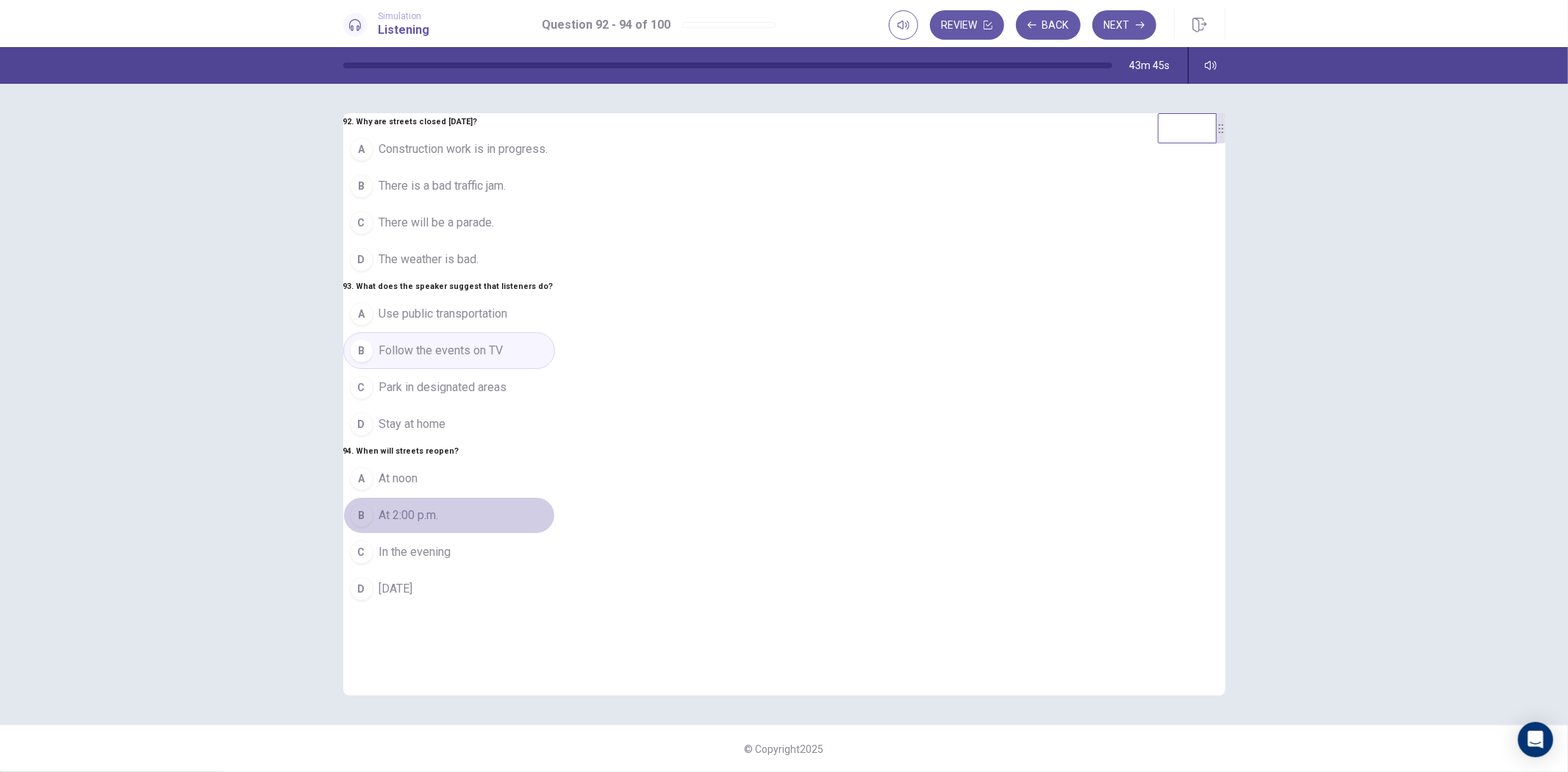
click at [555, 534] on button "B At 2:00 p.m." at bounding box center [449, 515] width 212 height 37
click at [1144, 15] on button "Next" at bounding box center [1125, 24] width 64 height 29
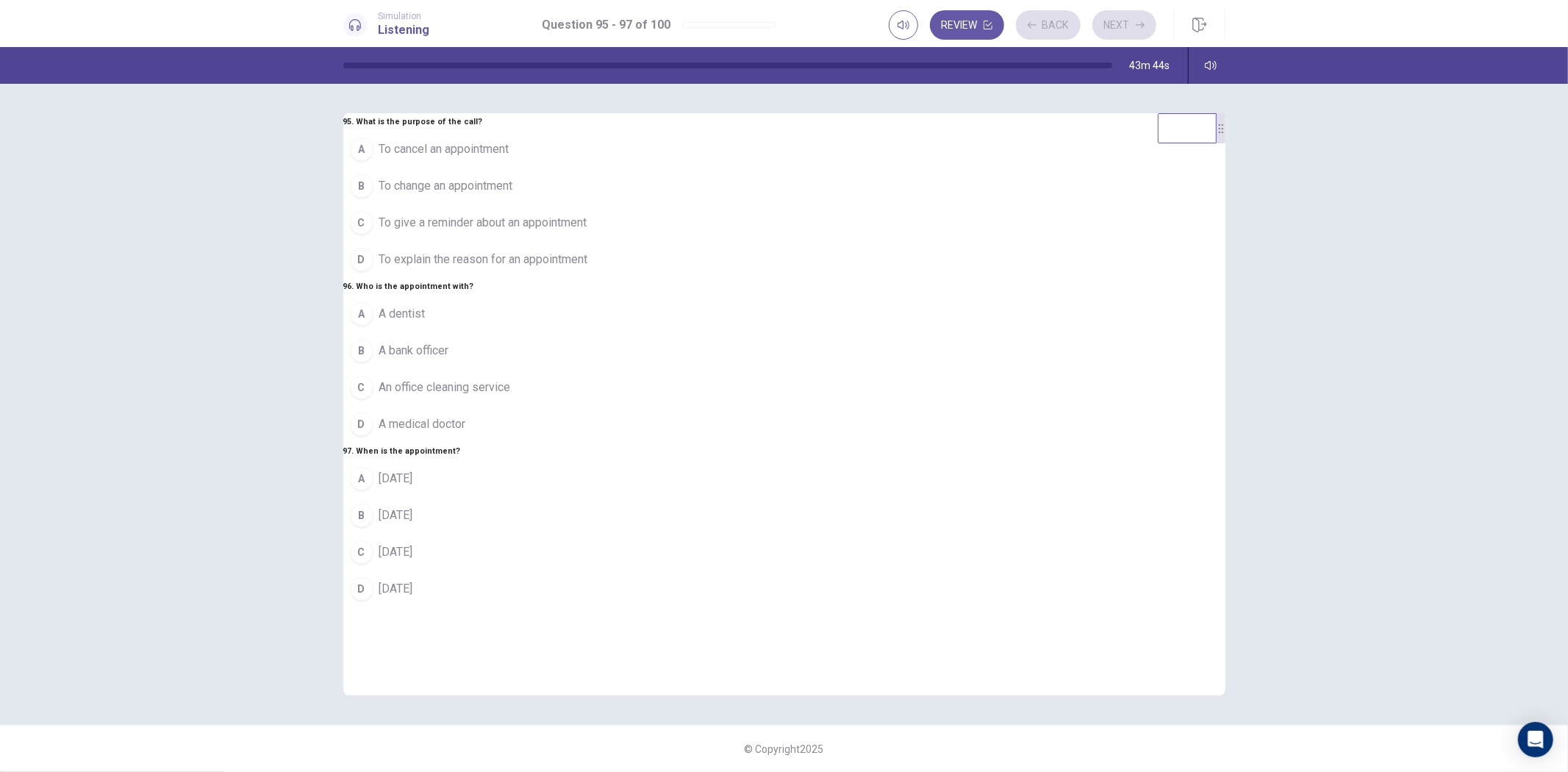
click at [595, 204] on button "C To give a reminder about an appointment" at bounding box center [469, 222] width 251 height 37
click at [595, 406] on button "C An office cleaning service" at bounding box center [469, 387] width 251 height 37
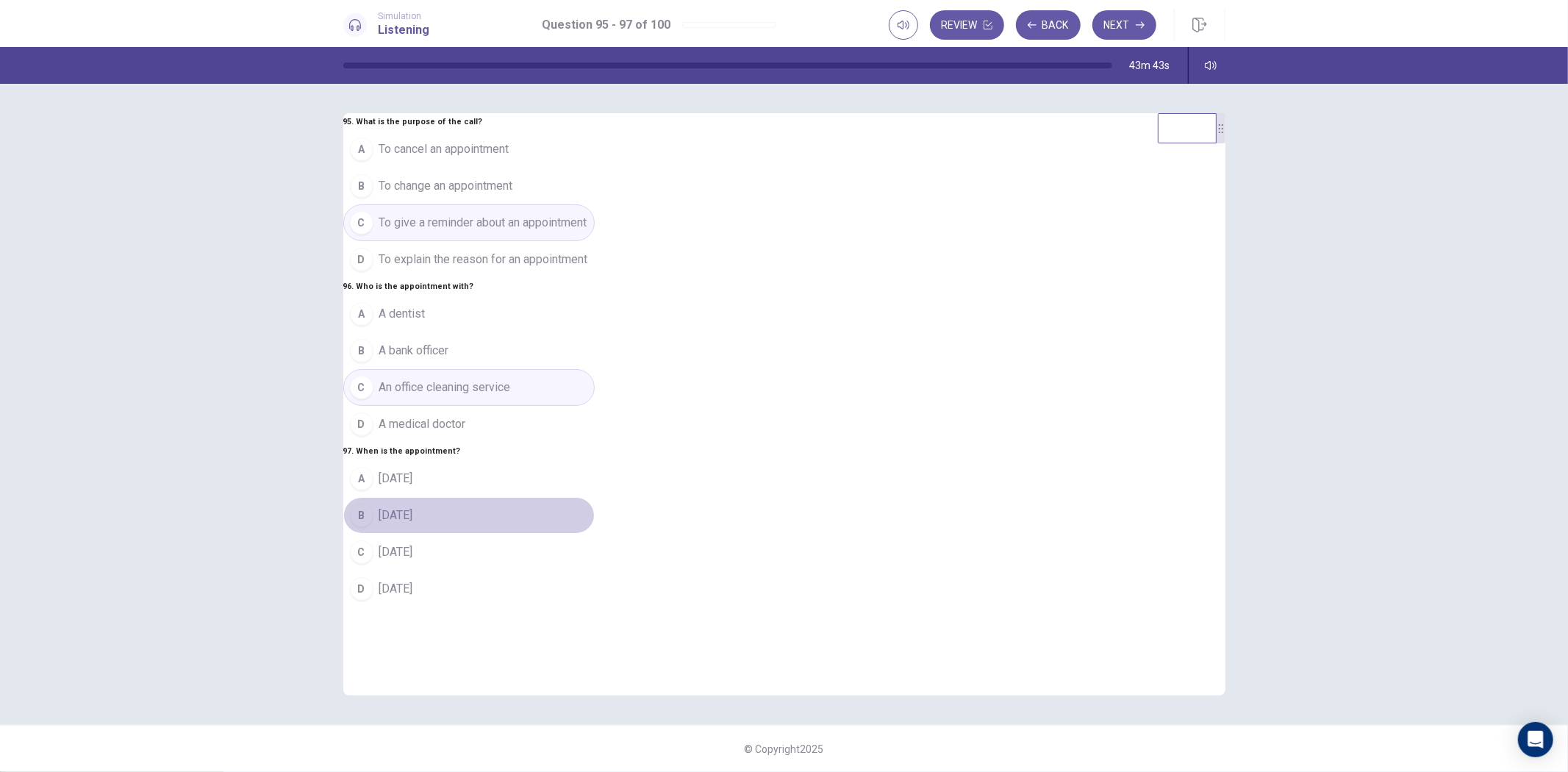
click at [595, 534] on button "B [DATE]" at bounding box center [469, 515] width 251 height 37
click at [1120, 12] on button "Next" at bounding box center [1125, 24] width 64 height 29
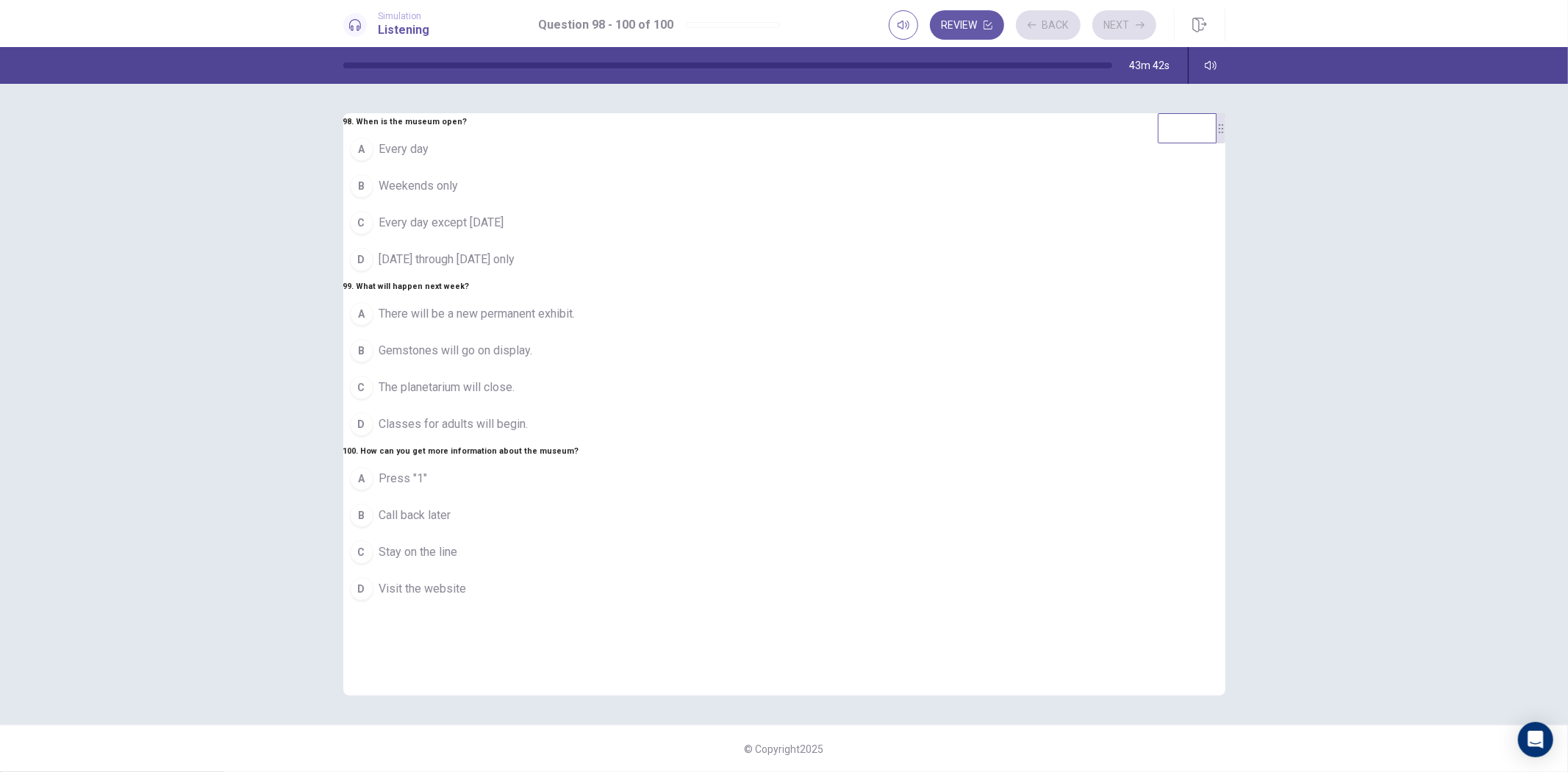
click at [583, 168] on button "B Weekends only" at bounding box center [463, 185] width 239 height 37
click at [583, 348] on div "A There will be a new permanent exhibit. B Gemstones will go on display. C The …" at bounding box center [463, 369] width 239 height 147
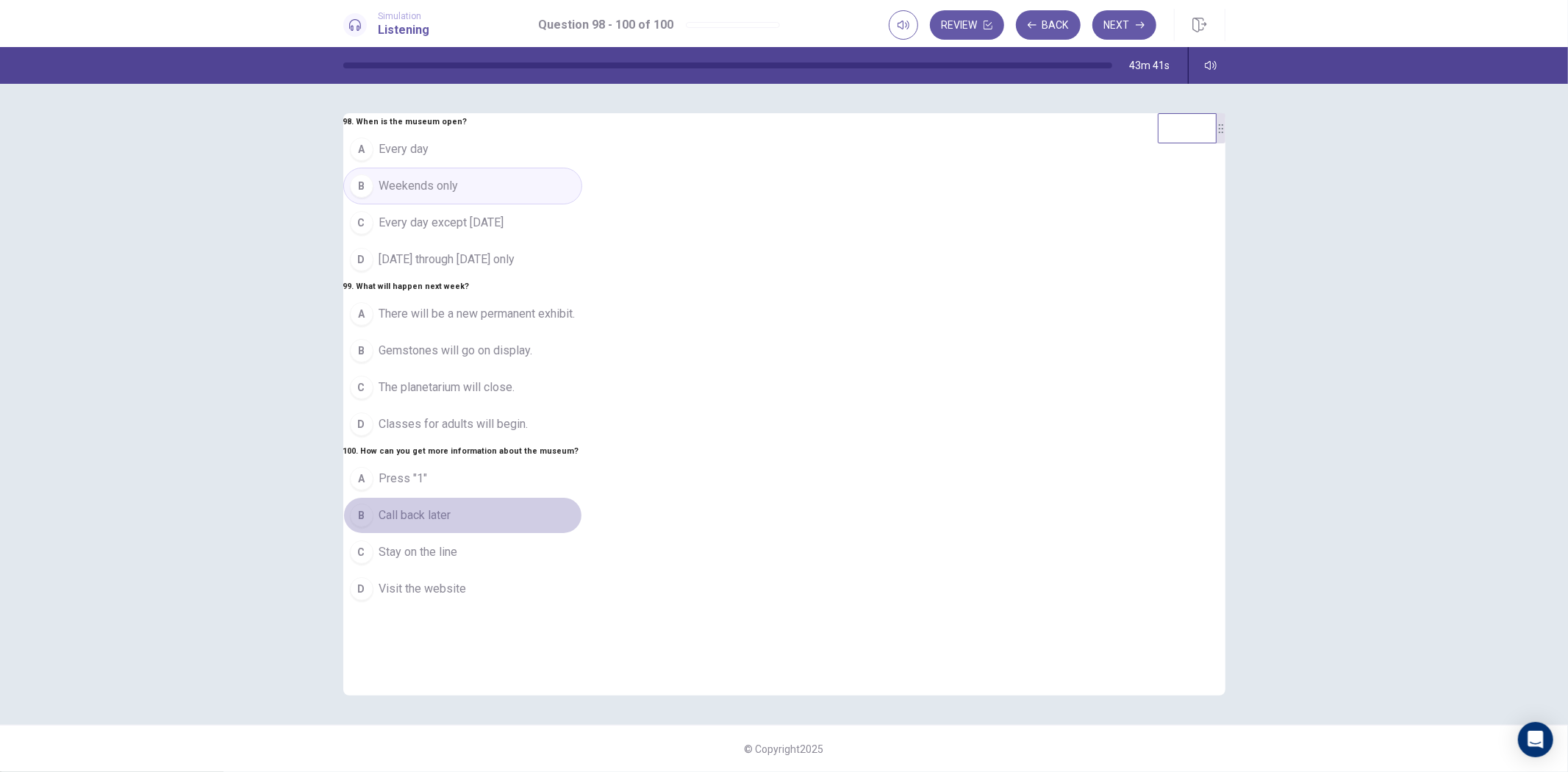
click at [583, 534] on button "B Call back later" at bounding box center [463, 515] width 239 height 37
click at [1104, 24] on button "Next" at bounding box center [1125, 24] width 64 height 29
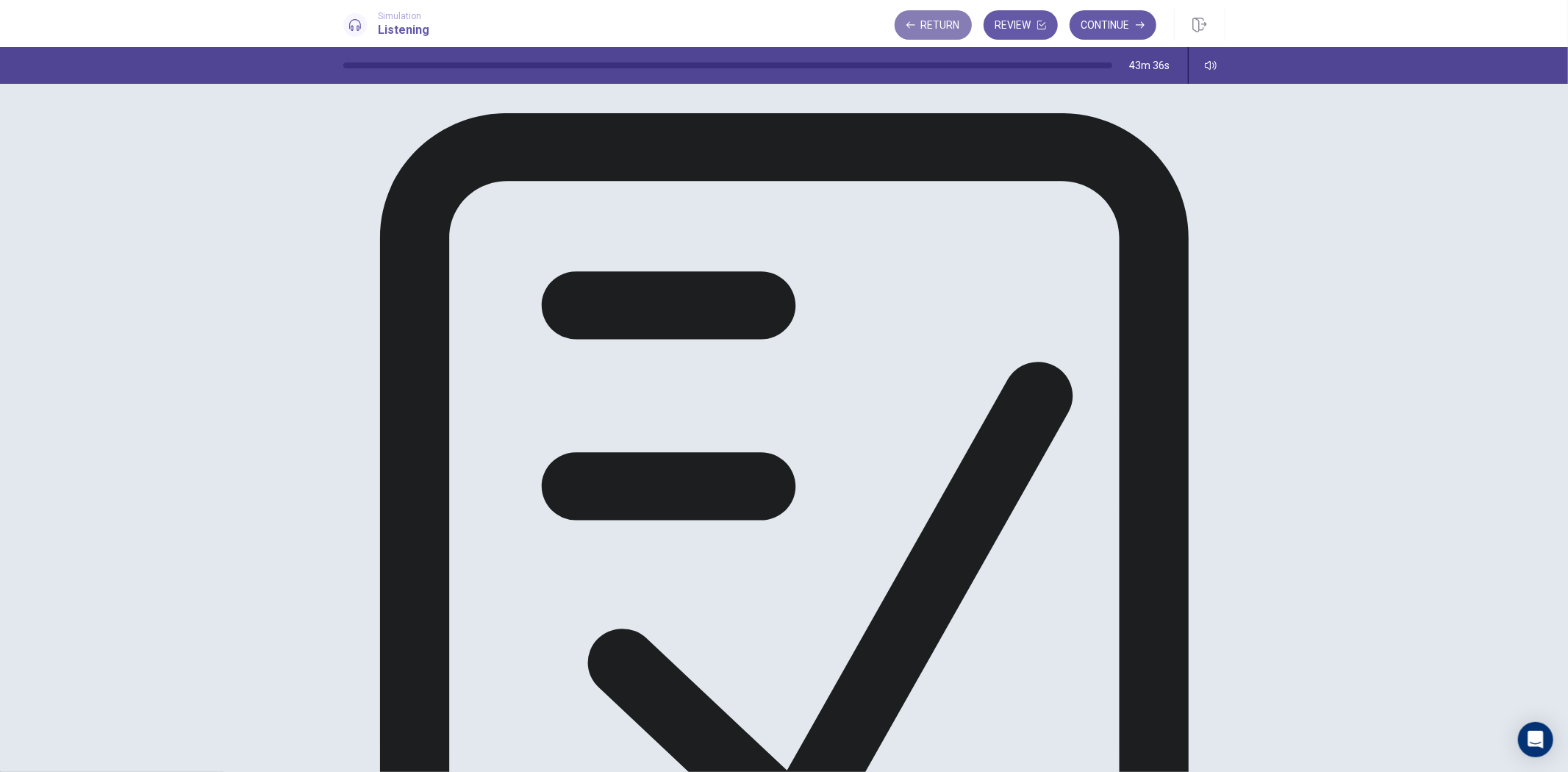
click at [916, 23] on button "Return" at bounding box center [934, 24] width 77 height 29
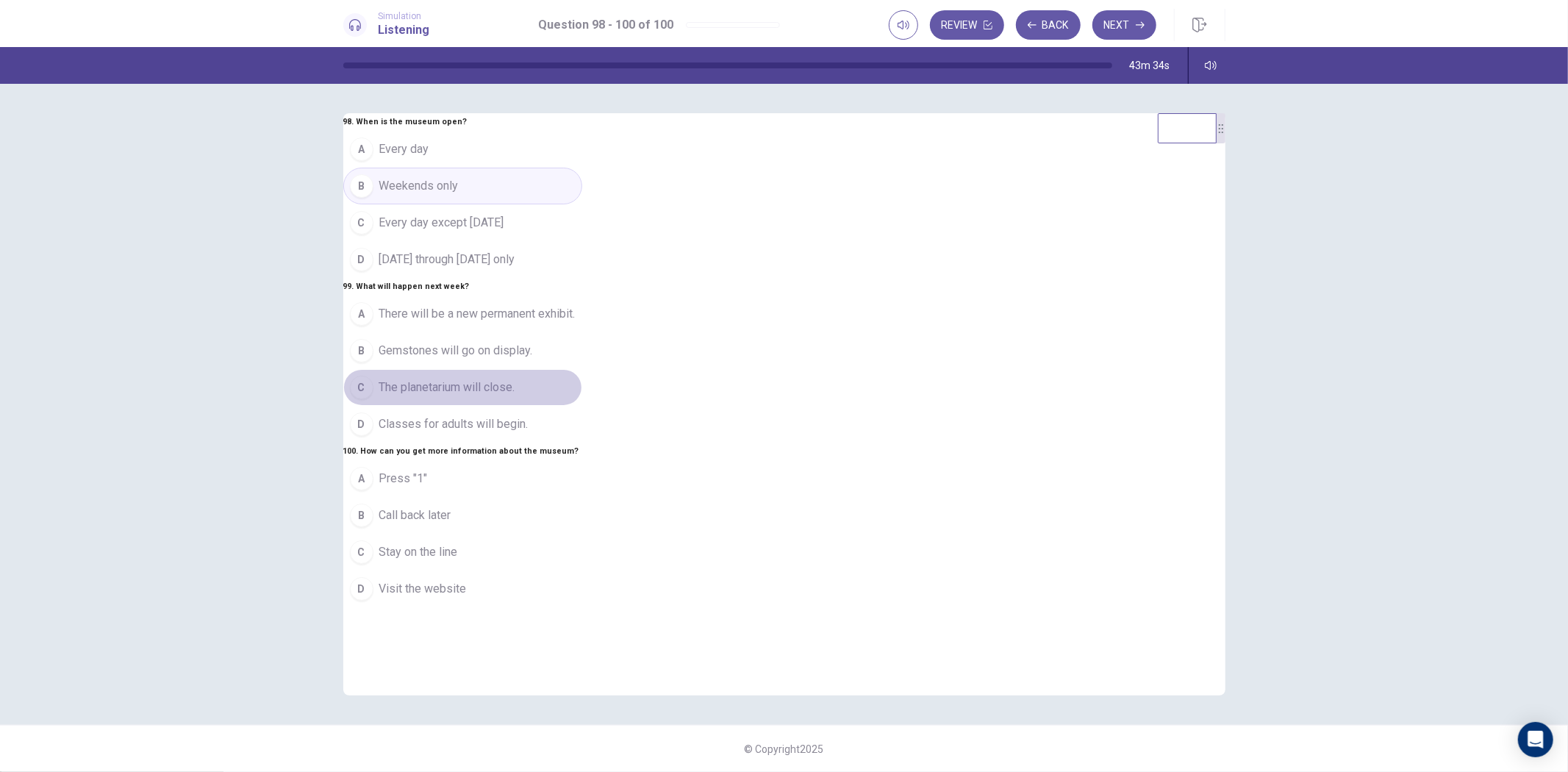
click at [583, 406] on button "C The planetarium will close." at bounding box center [463, 387] width 239 height 37
click at [583, 534] on button "B Call back later" at bounding box center [463, 515] width 239 height 37
click at [1120, 17] on button "Next" at bounding box center [1125, 24] width 64 height 29
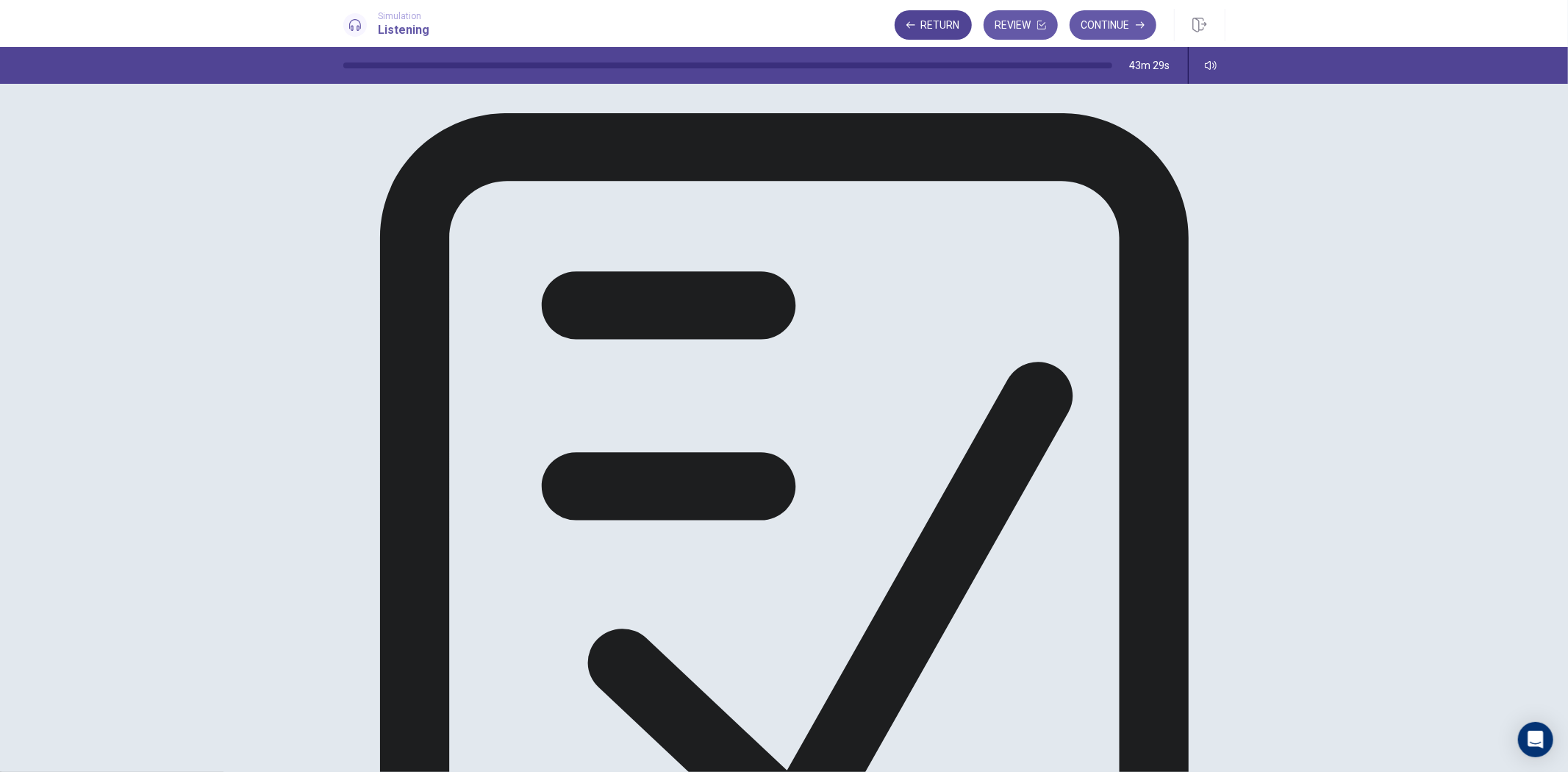
click at [941, 32] on button "Return" at bounding box center [934, 24] width 77 height 29
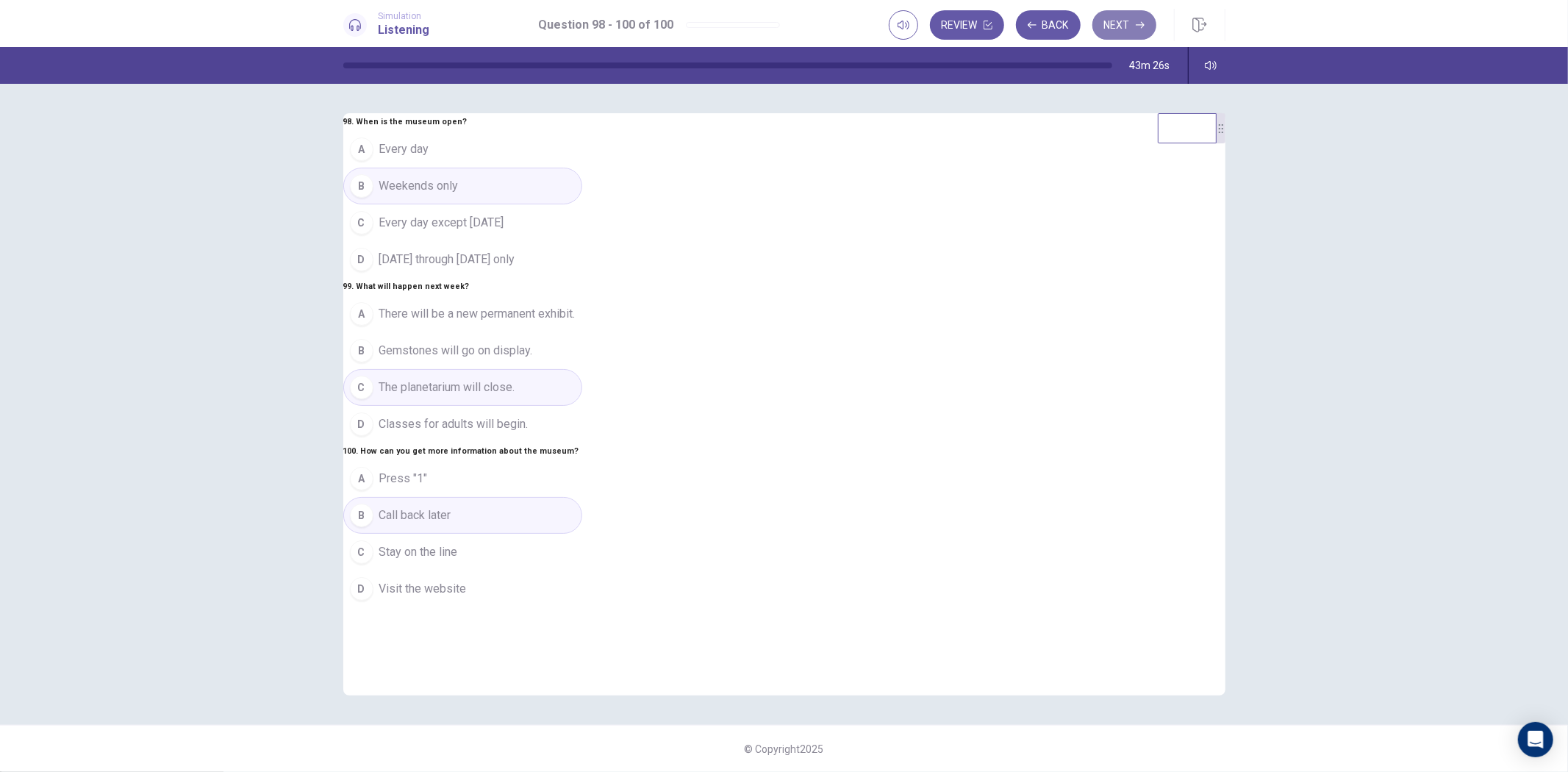
click at [1112, 26] on button "Next" at bounding box center [1125, 24] width 64 height 29
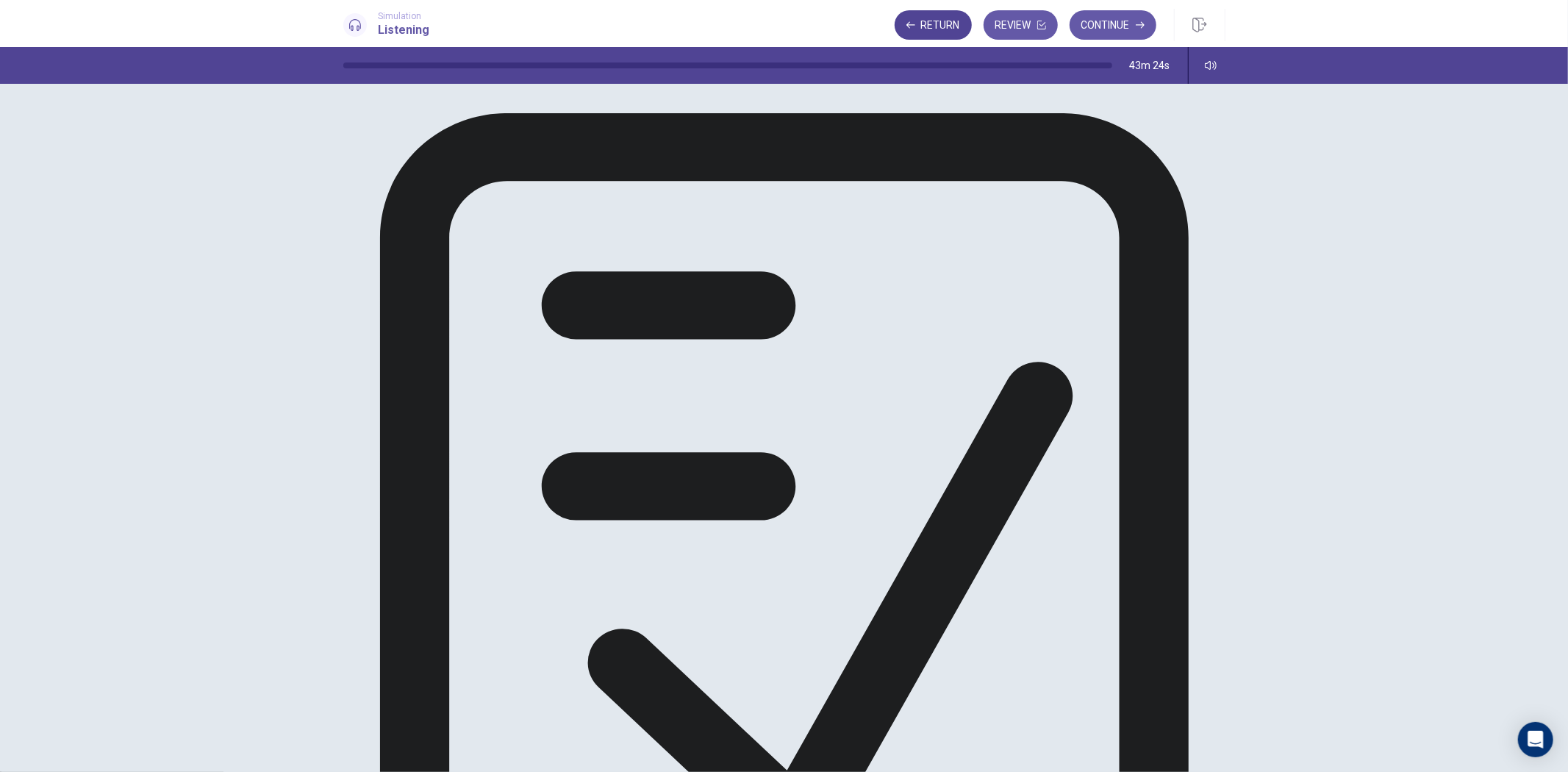
click at [939, 24] on button "Return" at bounding box center [934, 24] width 77 height 29
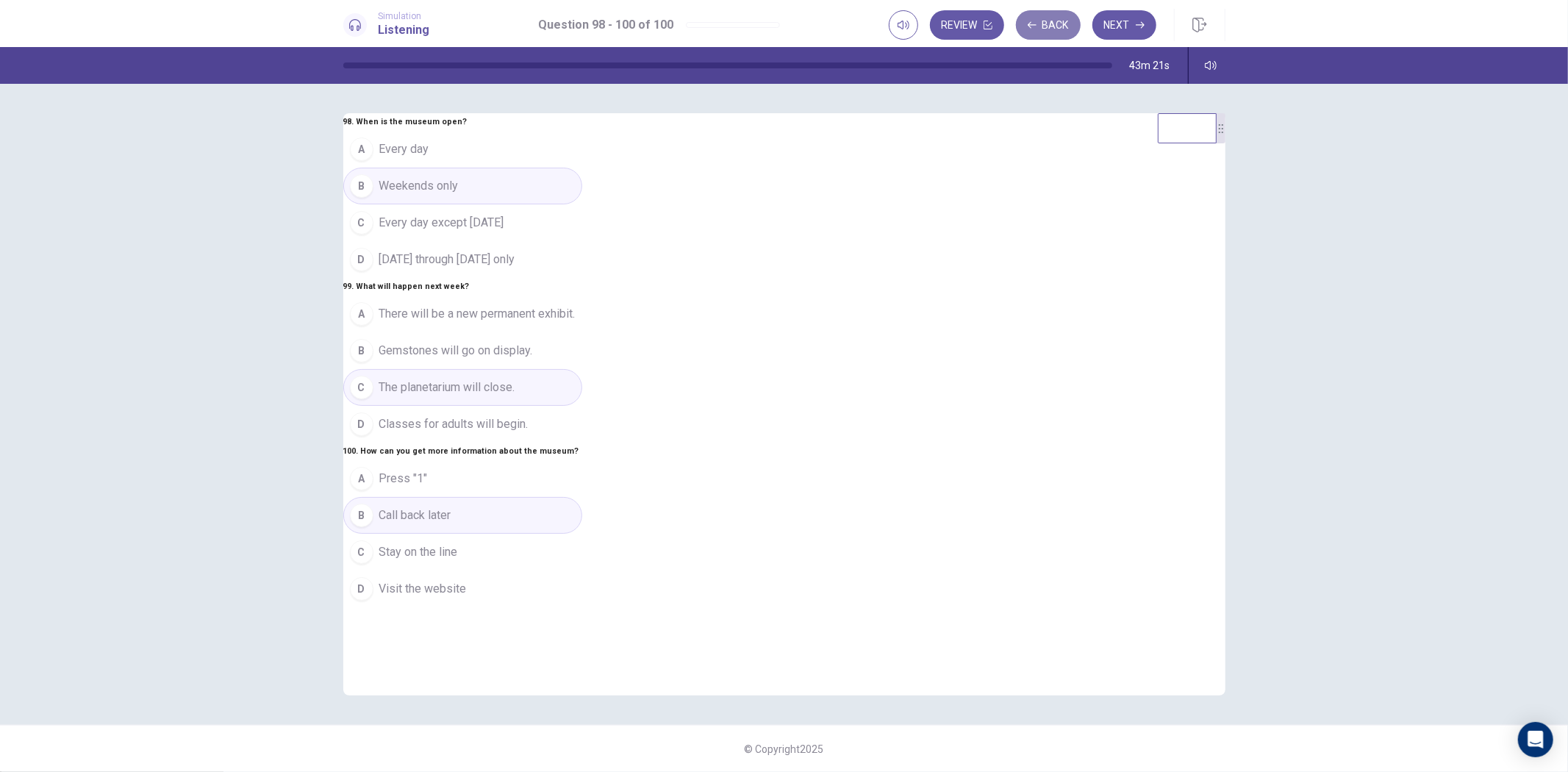
click at [1048, 26] on button "Back" at bounding box center [1048, 24] width 65 height 29
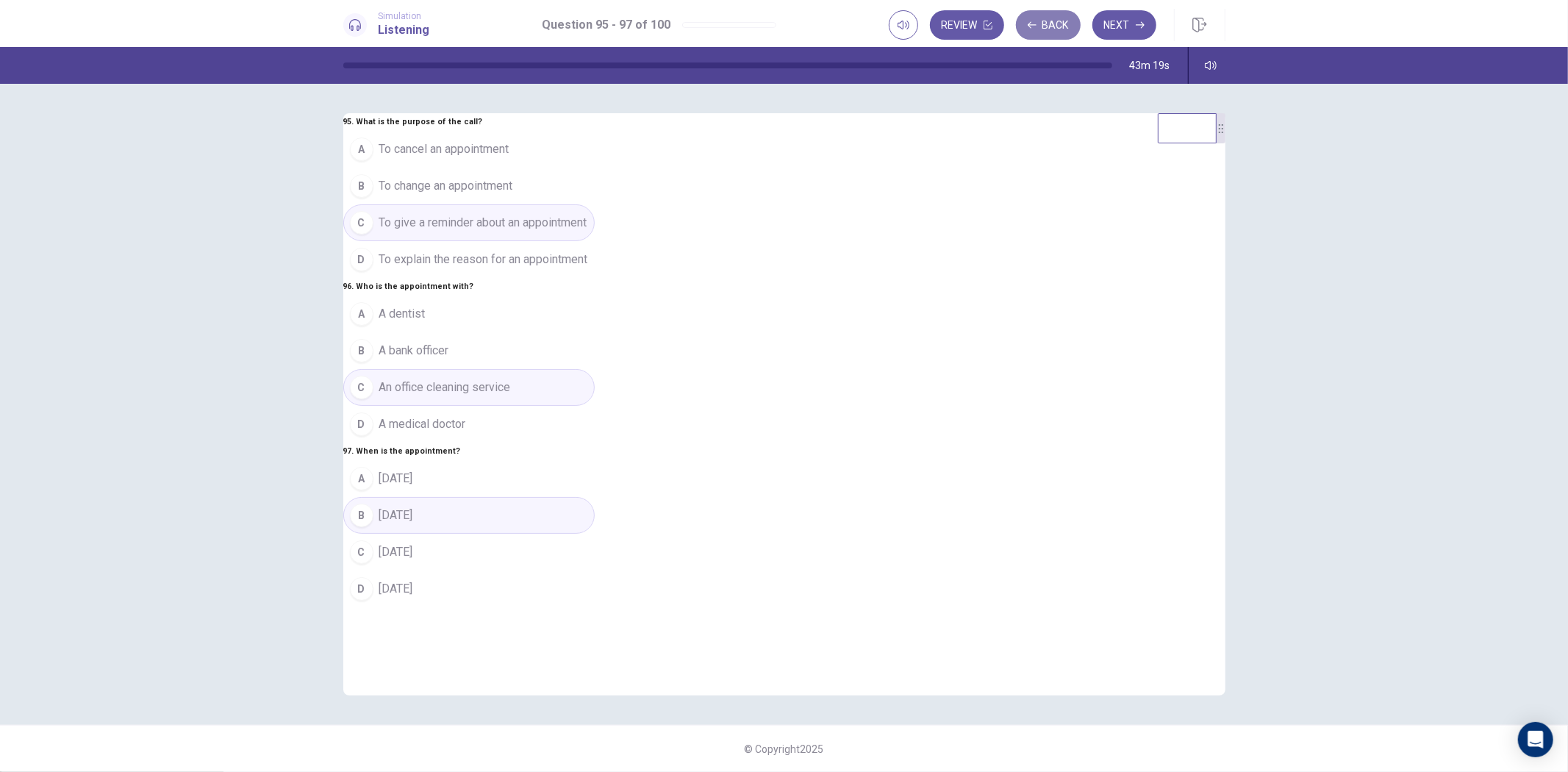
click at [1063, 16] on button "Back" at bounding box center [1048, 24] width 65 height 29
click at [1055, 32] on button "Back" at bounding box center [1048, 24] width 65 height 29
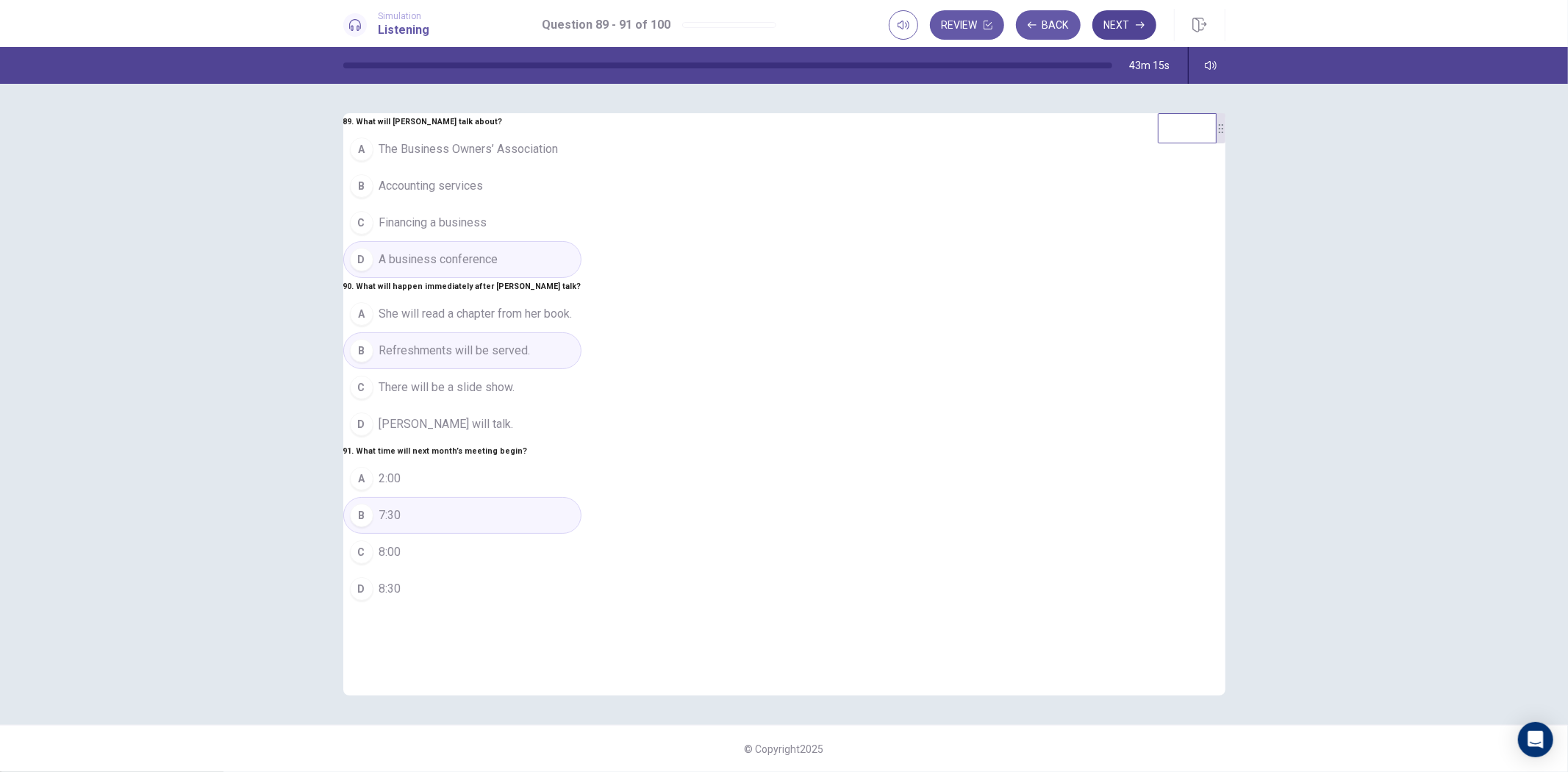
click at [1151, 24] on button "Next" at bounding box center [1125, 24] width 64 height 29
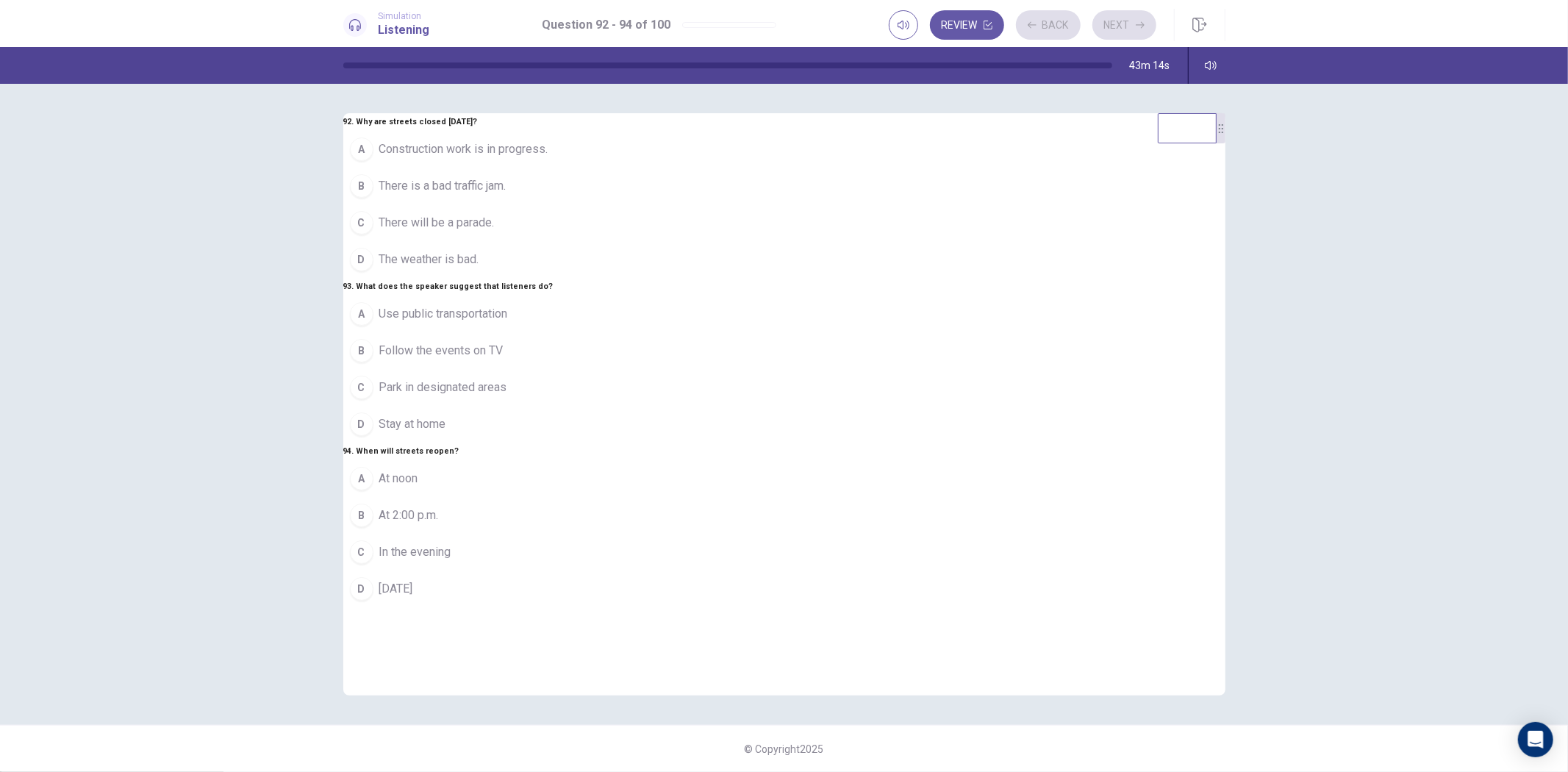
click at [555, 241] on button "C There will be a parade." at bounding box center [449, 222] width 212 height 37
click at [555, 406] on button "C Park in designated areas" at bounding box center [449, 387] width 212 height 37
click at [555, 534] on button "B At 2:00 p.m." at bounding box center [449, 515] width 212 height 37
click at [1064, 23] on button "Back" at bounding box center [1048, 24] width 65 height 29
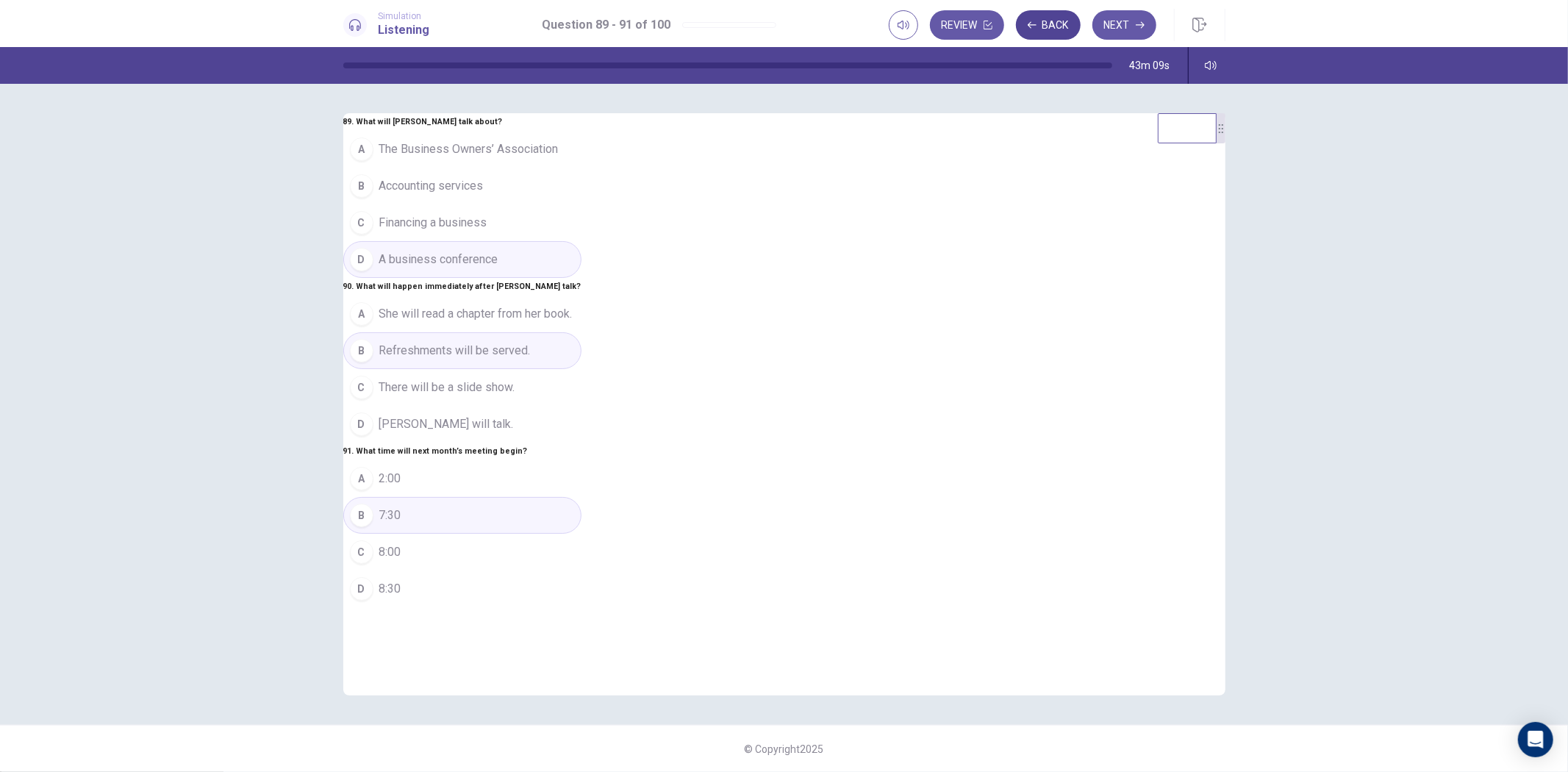
click at [1064, 23] on button "Back" at bounding box center [1048, 24] width 65 height 29
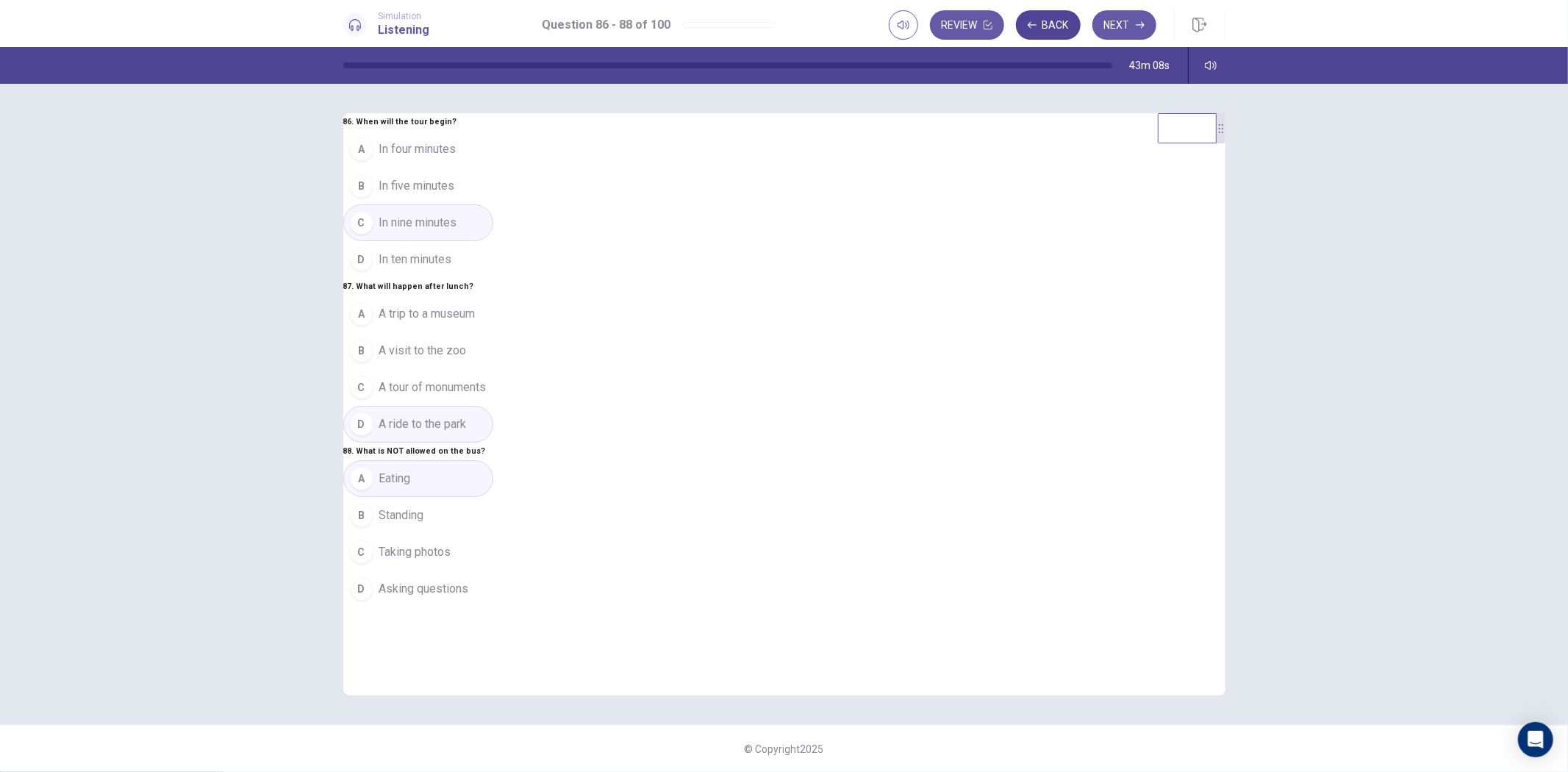
click at [1064, 23] on button "Back" at bounding box center [1048, 24] width 65 height 29
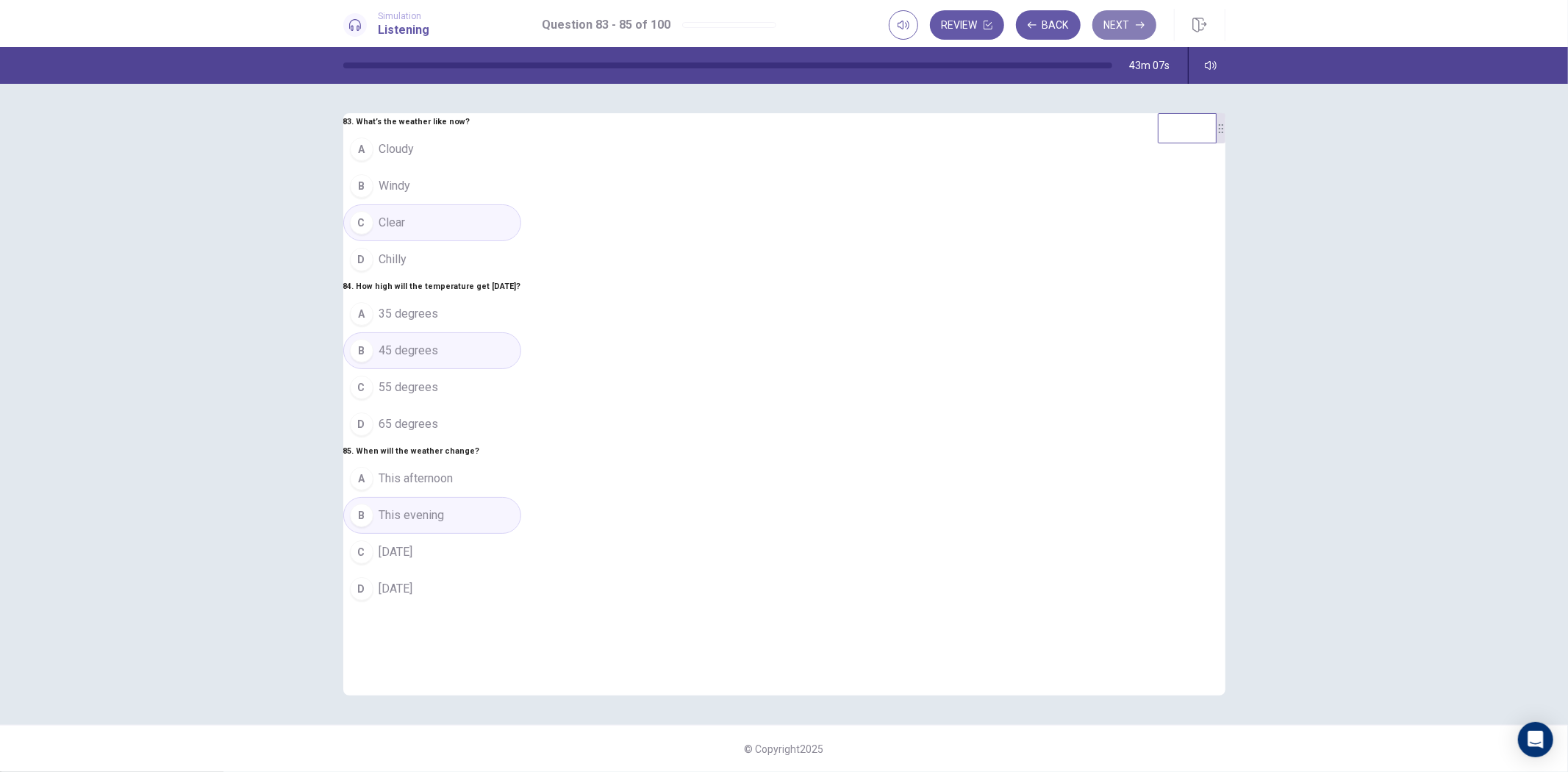
click at [1132, 23] on button "Next" at bounding box center [1125, 24] width 64 height 29
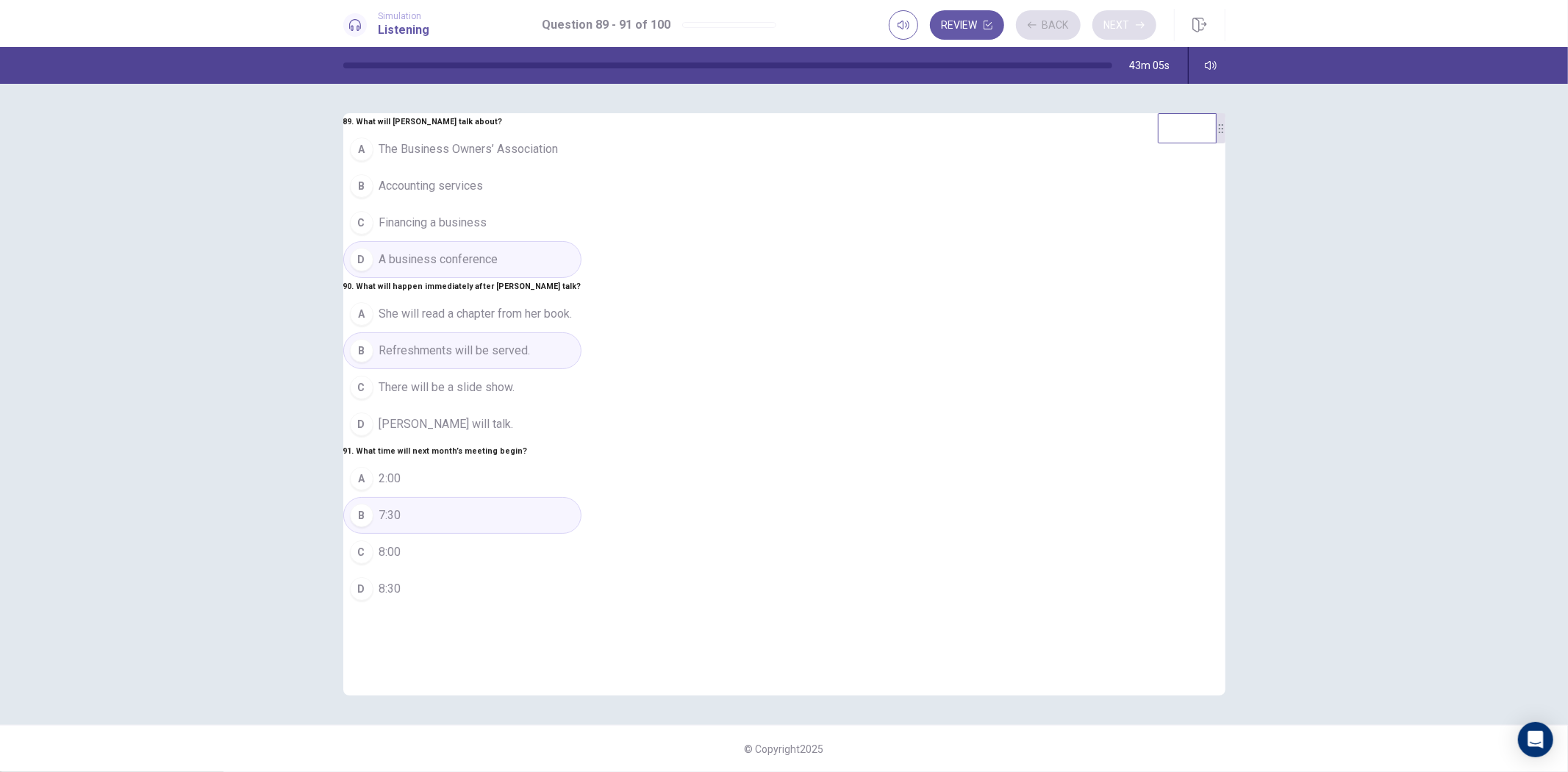
click at [1132, 23] on div "Review Back Next" at bounding box center [1023, 24] width 267 height 29
click at [1132, 23] on button "Next" at bounding box center [1125, 24] width 64 height 29
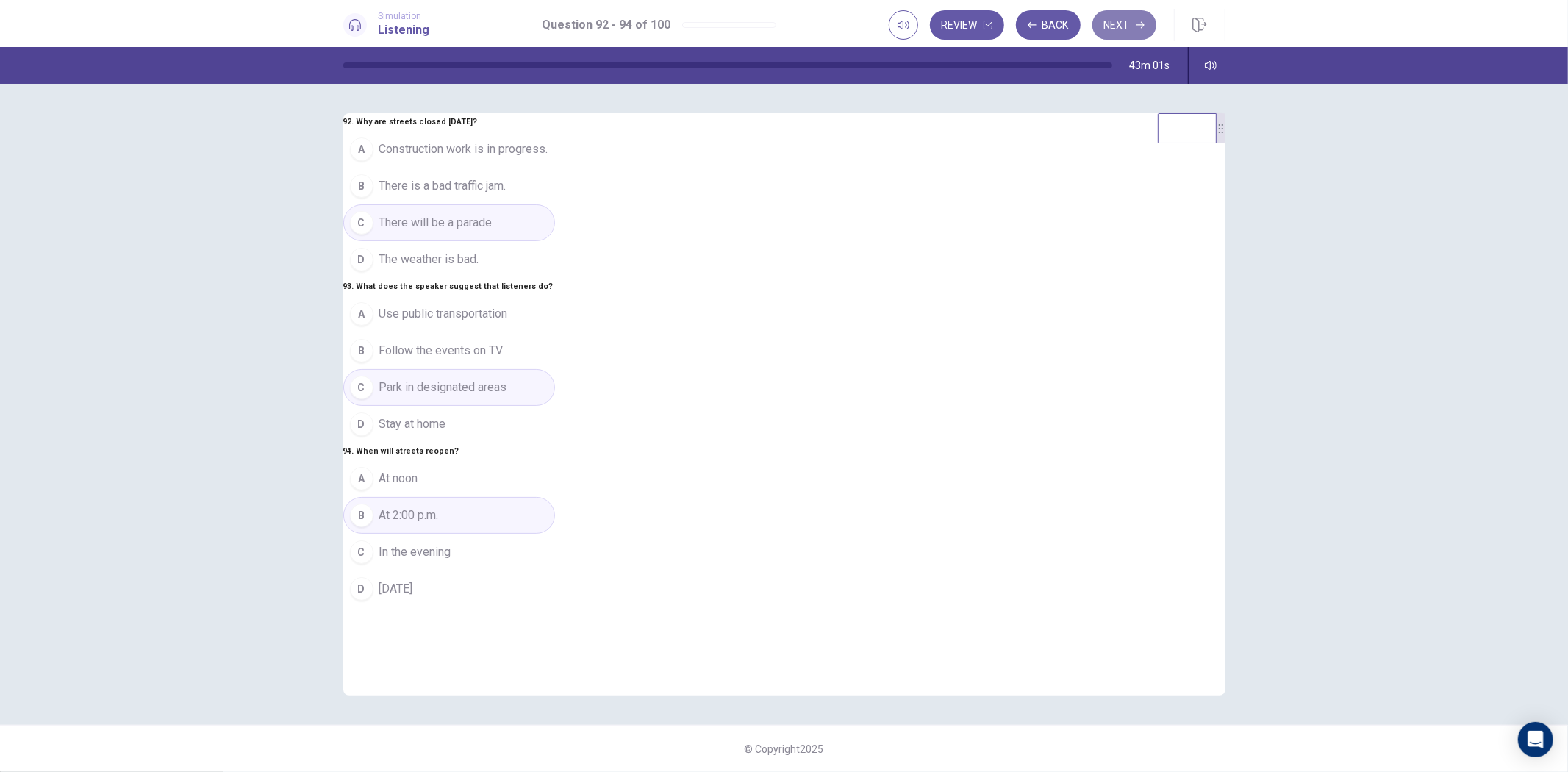
click at [1132, 23] on button "Next" at bounding box center [1125, 24] width 64 height 29
click at [1128, 24] on button "Next" at bounding box center [1125, 24] width 64 height 29
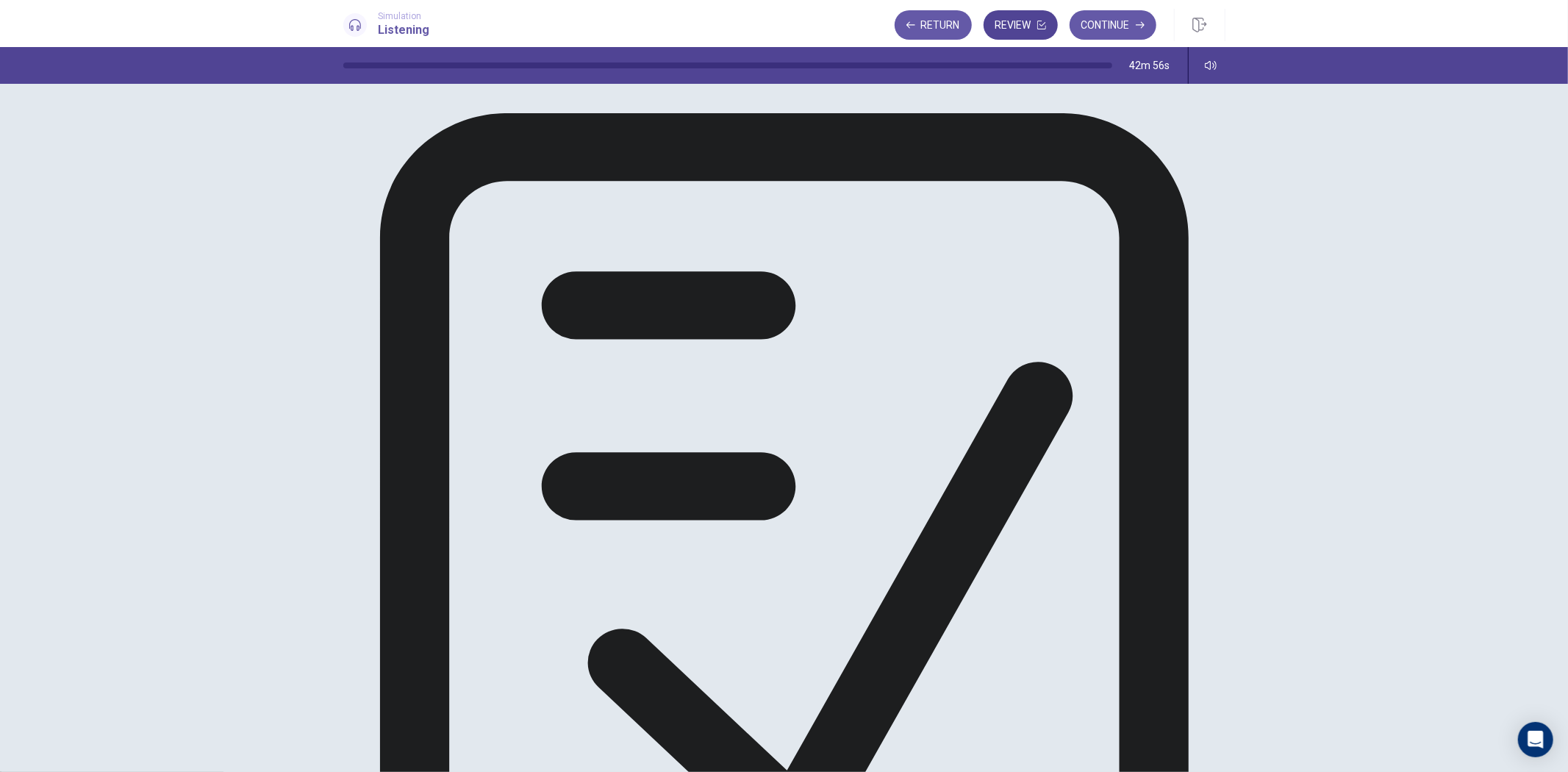
click at [1026, 20] on button "Review" at bounding box center [1020, 24] width 74 height 29
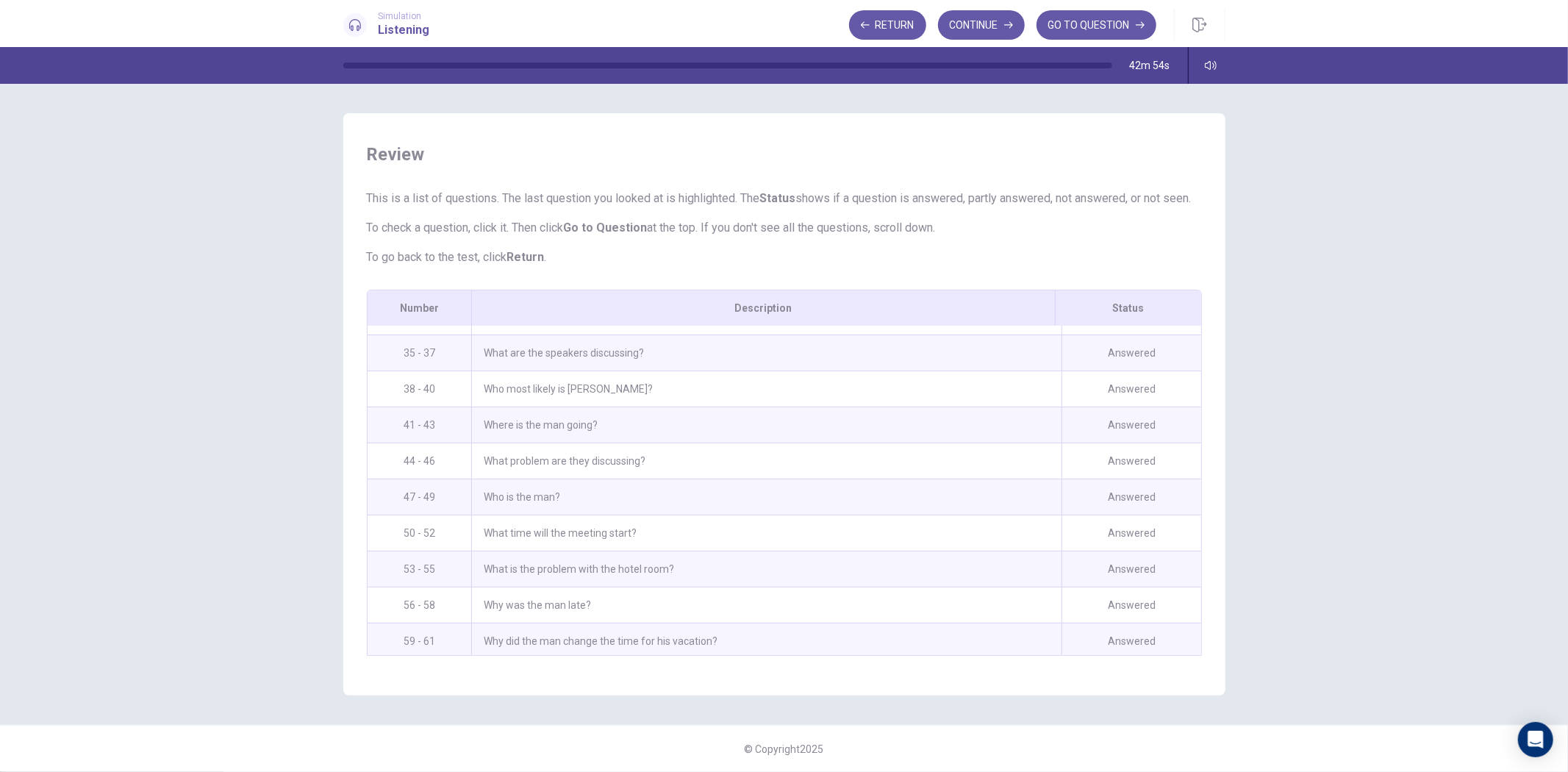
scroll to position [1627, 0]
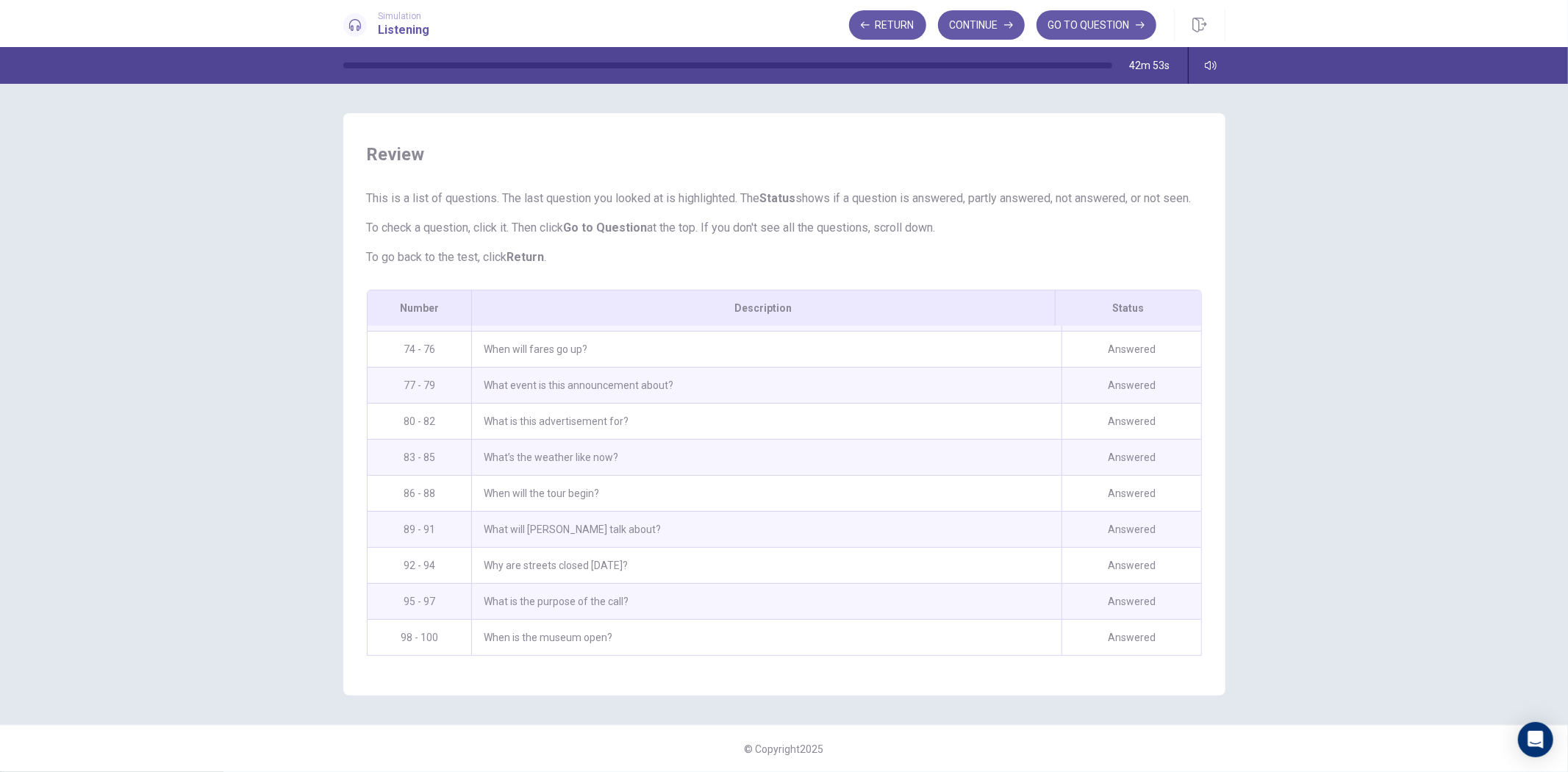
click at [779, 610] on div "What is the purpose of the call?" at bounding box center [766, 602] width 590 height 36
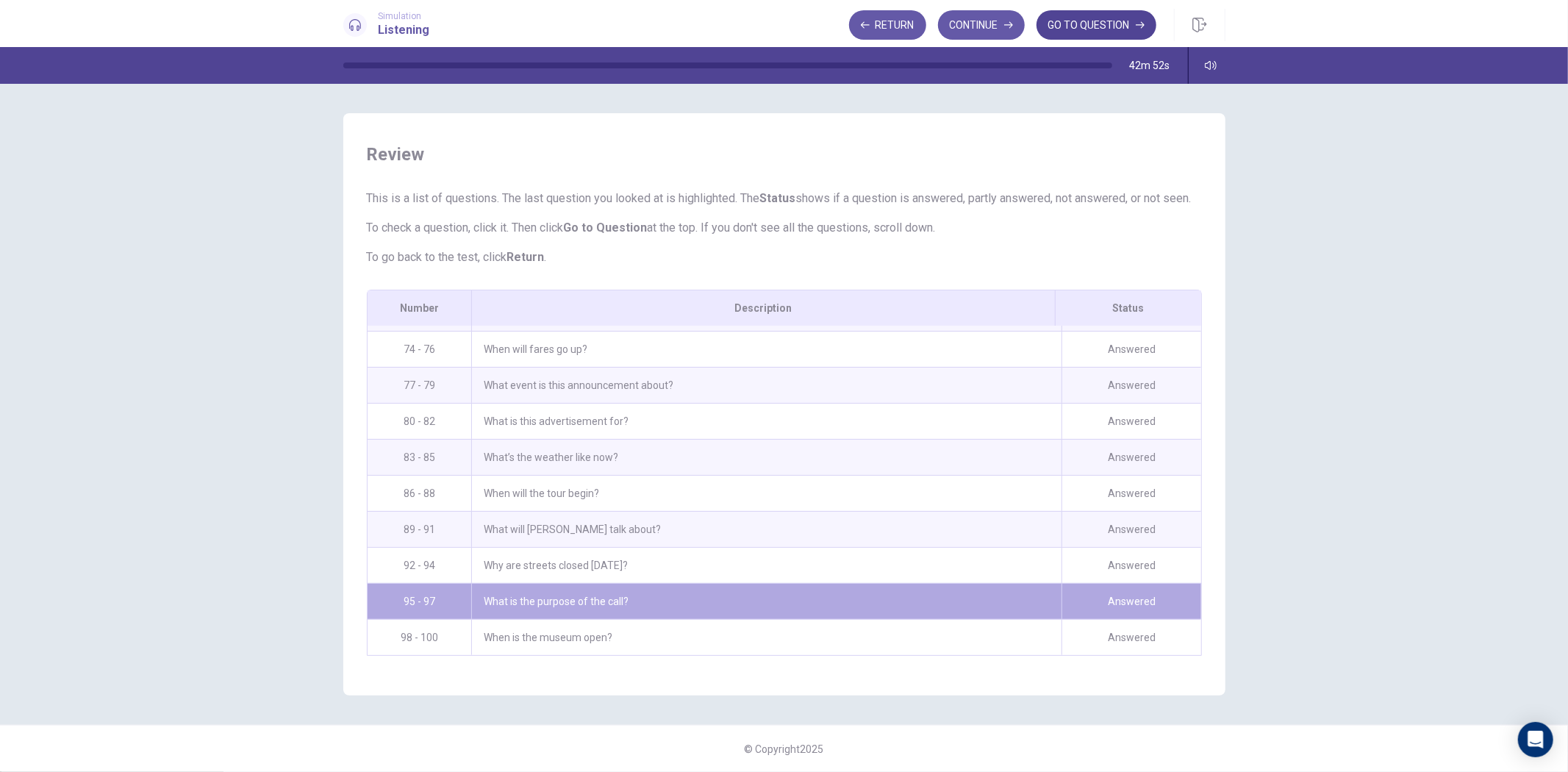
click at [1060, 19] on button "GO TO QUESTION" at bounding box center [1096, 24] width 120 height 29
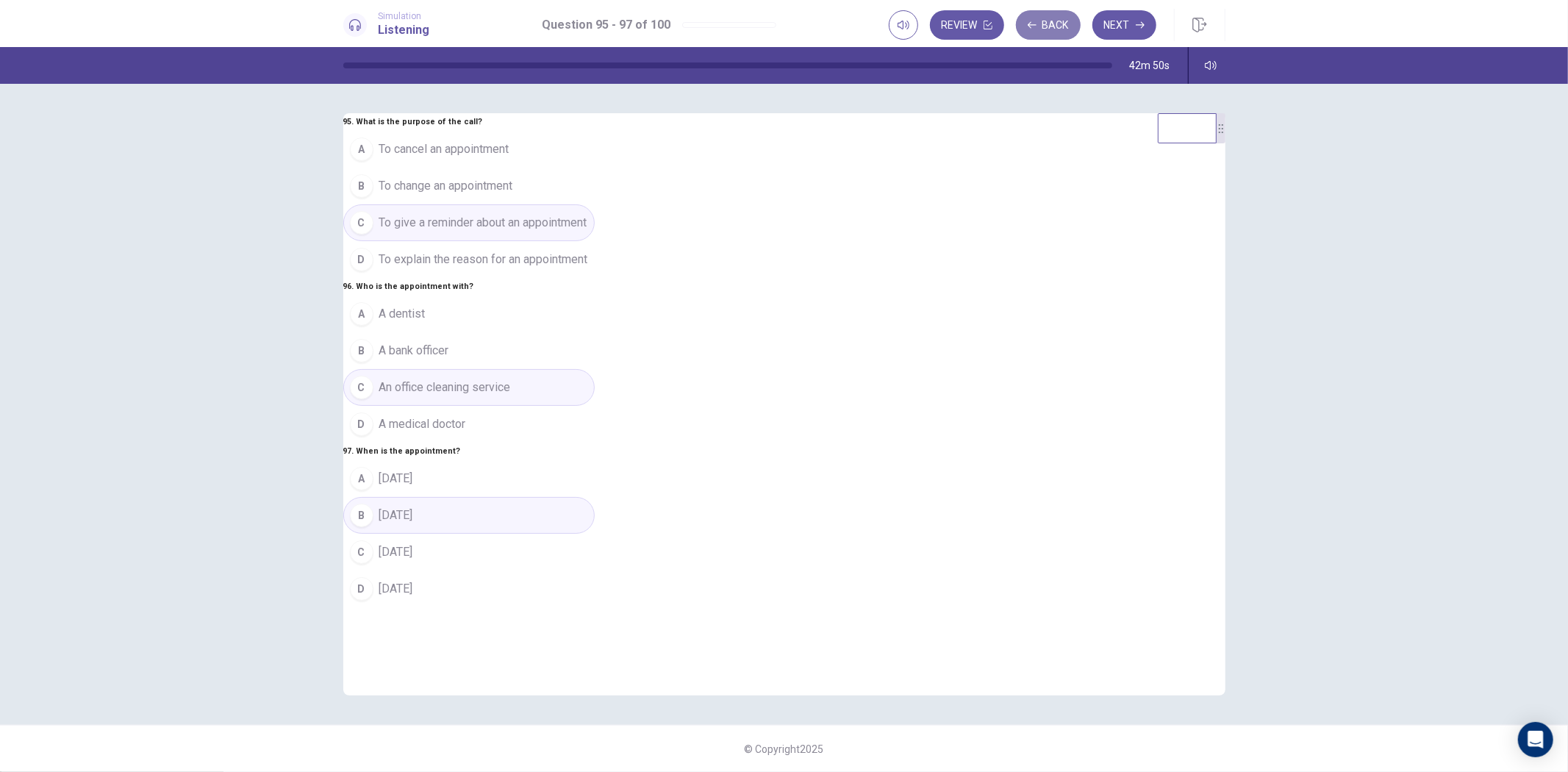
click at [1048, 26] on button "Back" at bounding box center [1048, 24] width 65 height 29
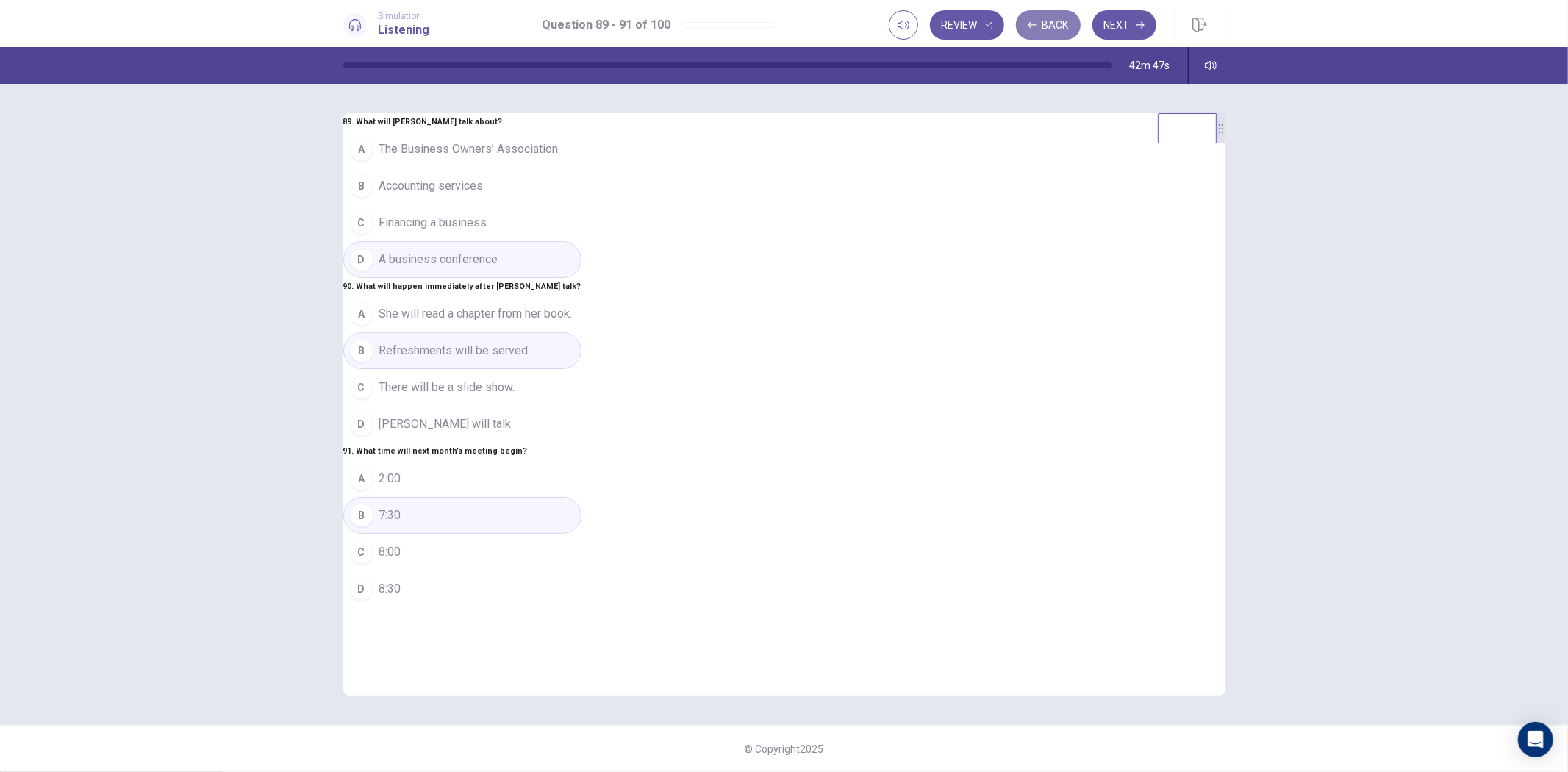
click at [1044, 20] on button "Back" at bounding box center [1048, 24] width 65 height 29
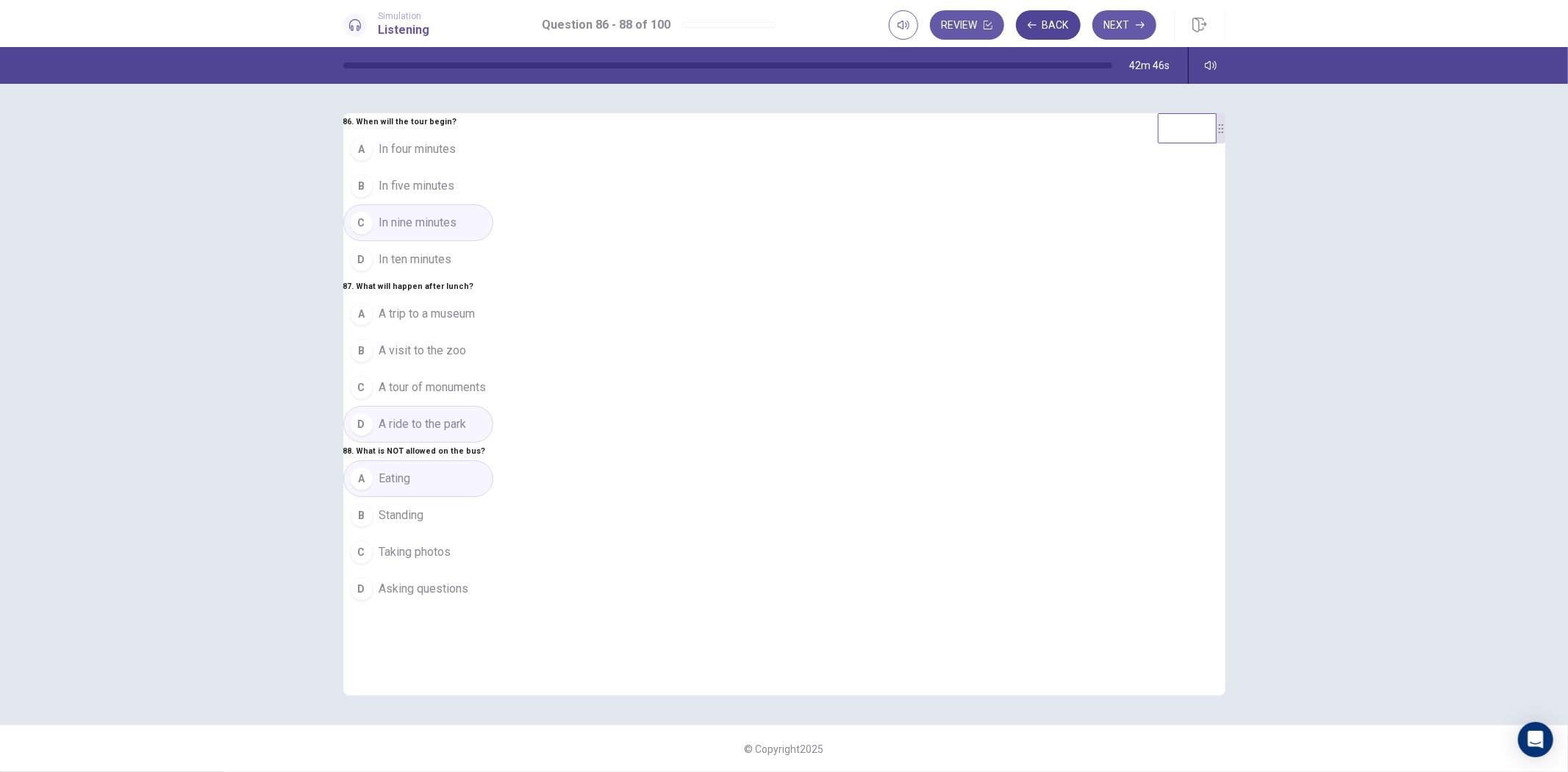
click at [1044, 20] on button "Back" at bounding box center [1048, 24] width 65 height 29
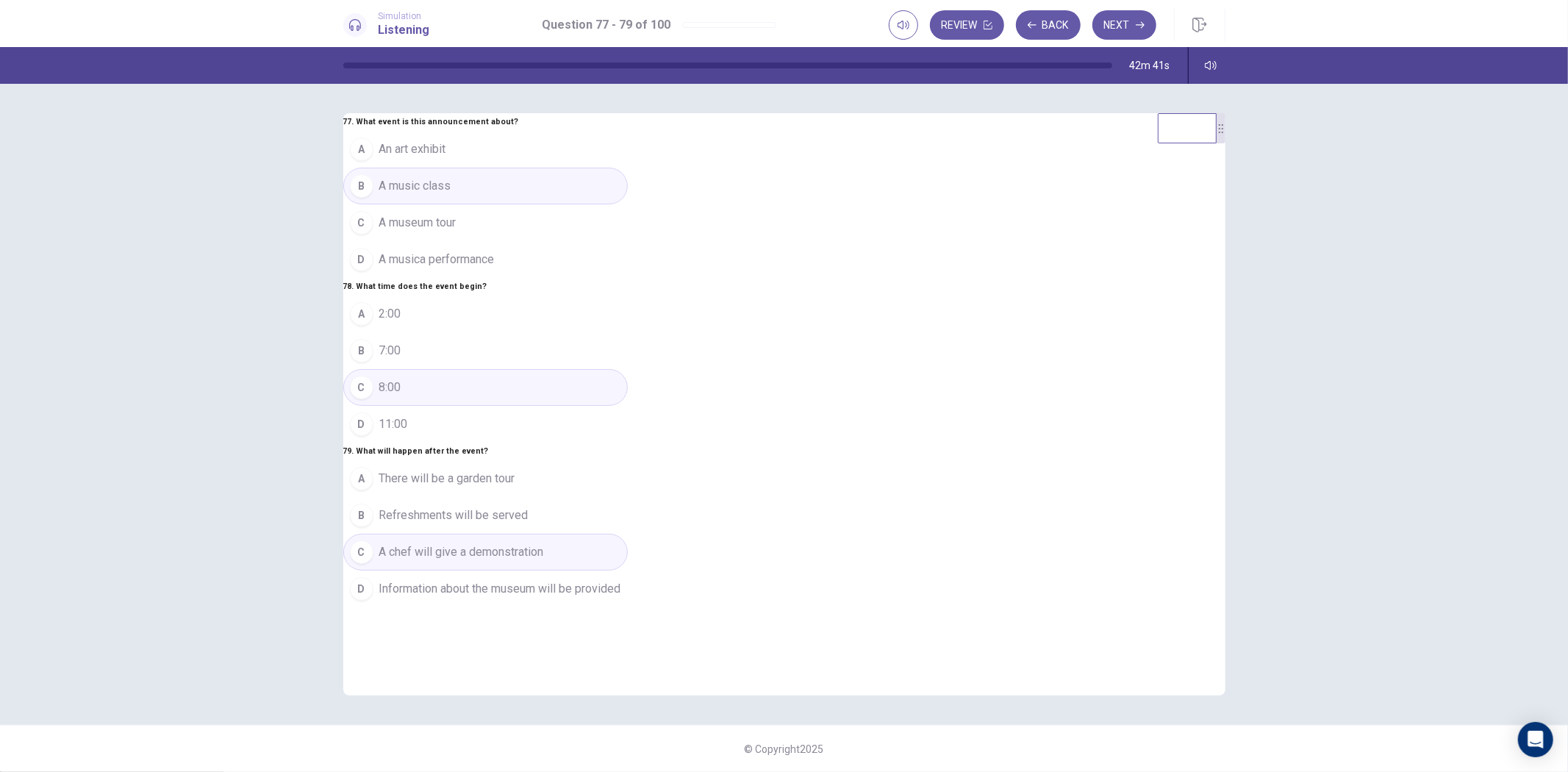
scroll to position [84, 0]
click at [1048, 23] on button "Back" at bounding box center [1048, 24] width 65 height 29
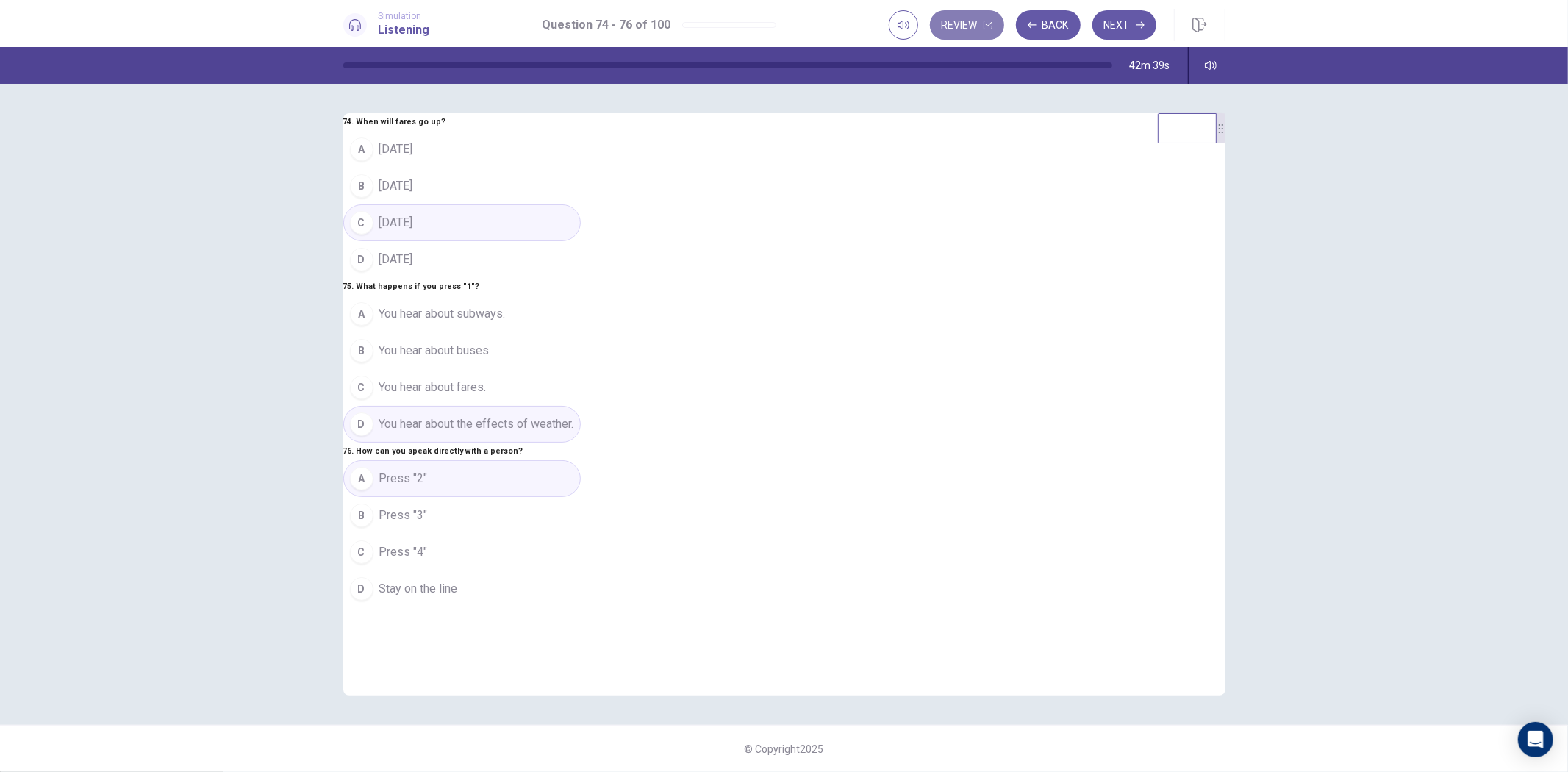
click at [960, 16] on button "Review" at bounding box center [967, 24] width 74 height 29
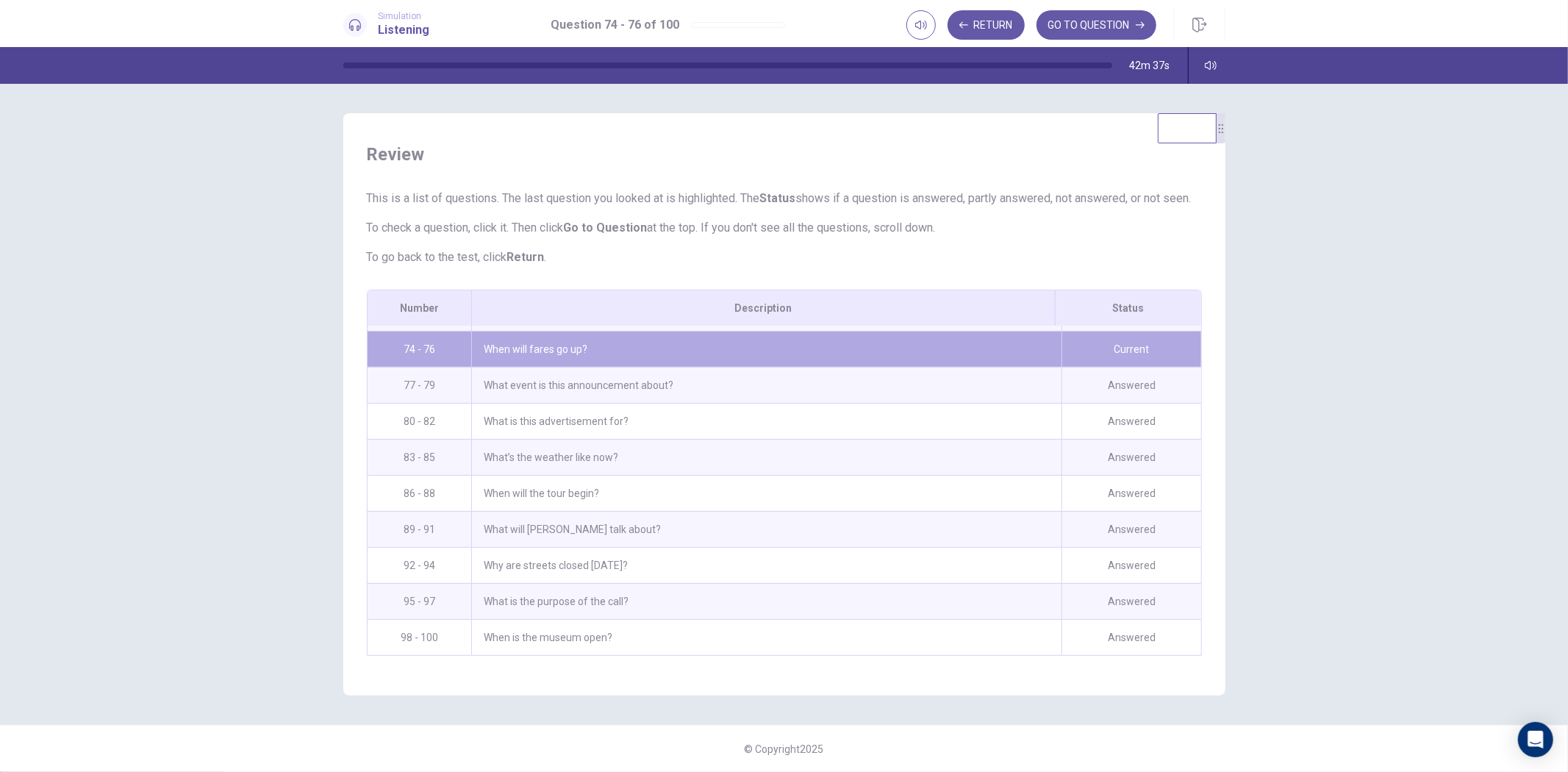
scroll to position [1627, 0]
click at [750, 649] on div "When is the museum open?" at bounding box center [766, 638] width 590 height 36
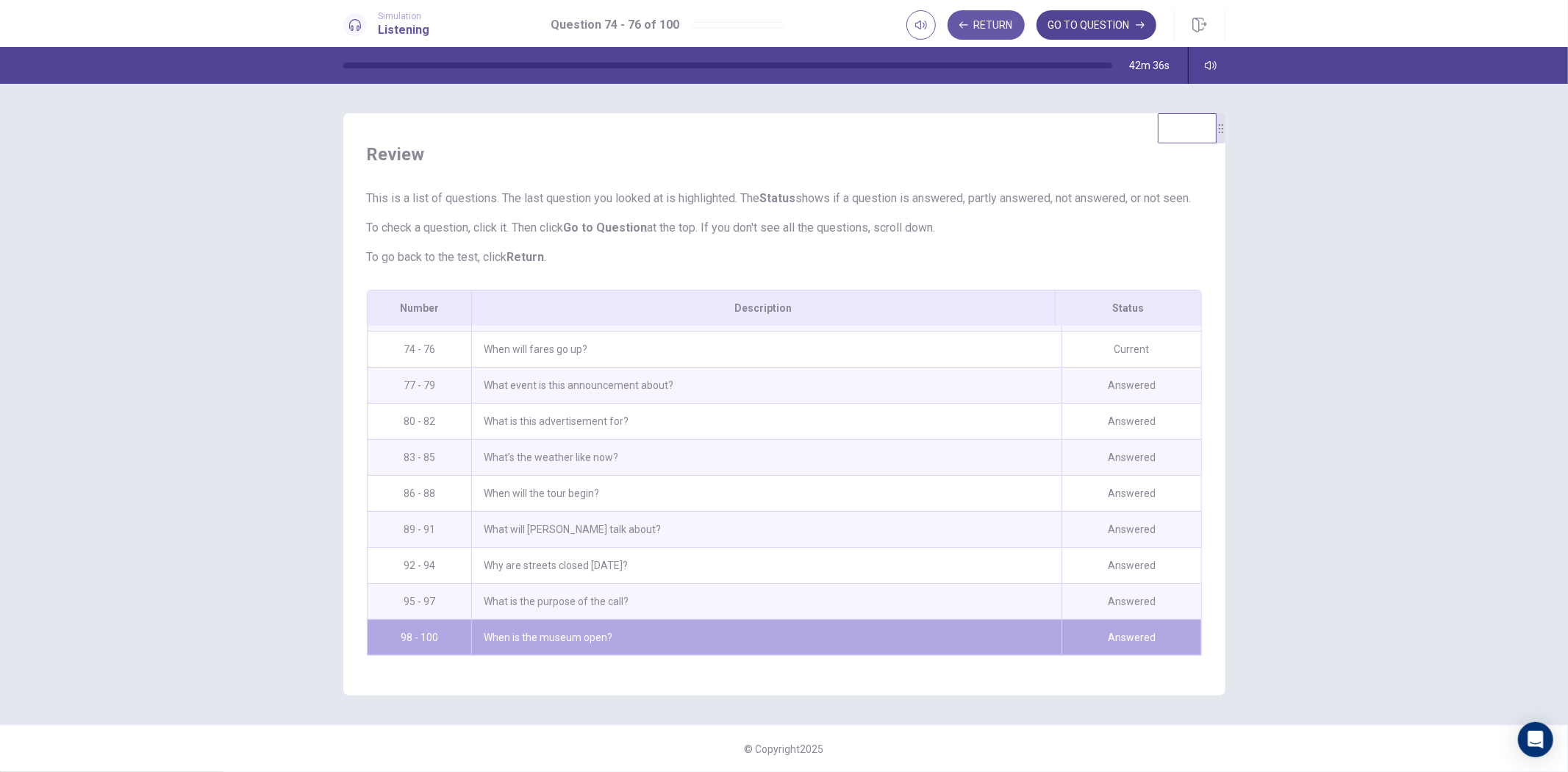
click at [1127, 24] on button "GO TO QUESTION" at bounding box center [1096, 24] width 120 height 29
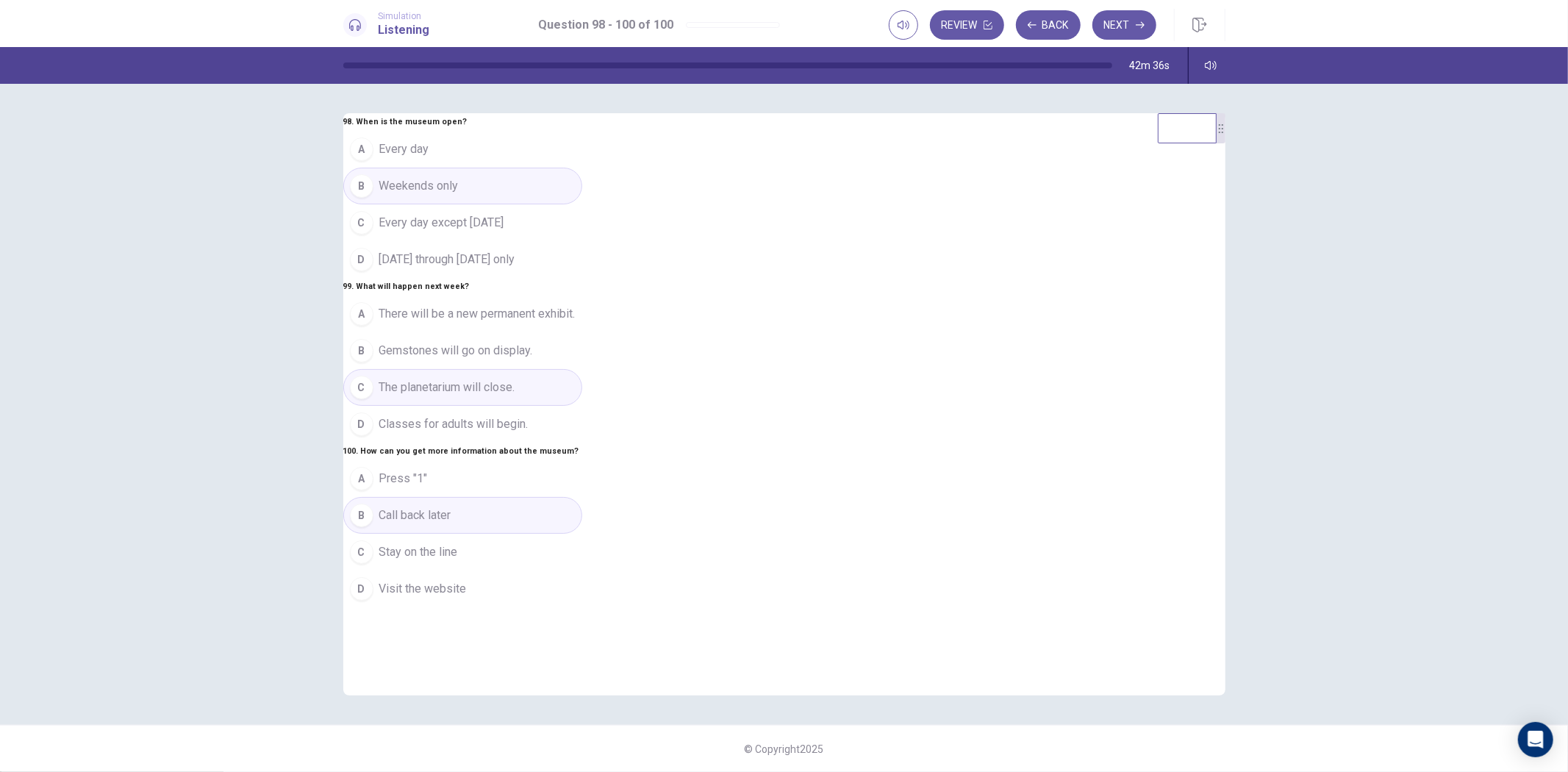
scroll to position [0, 0]
click at [1057, 22] on button "Back" at bounding box center [1048, 24] width 65 height 29
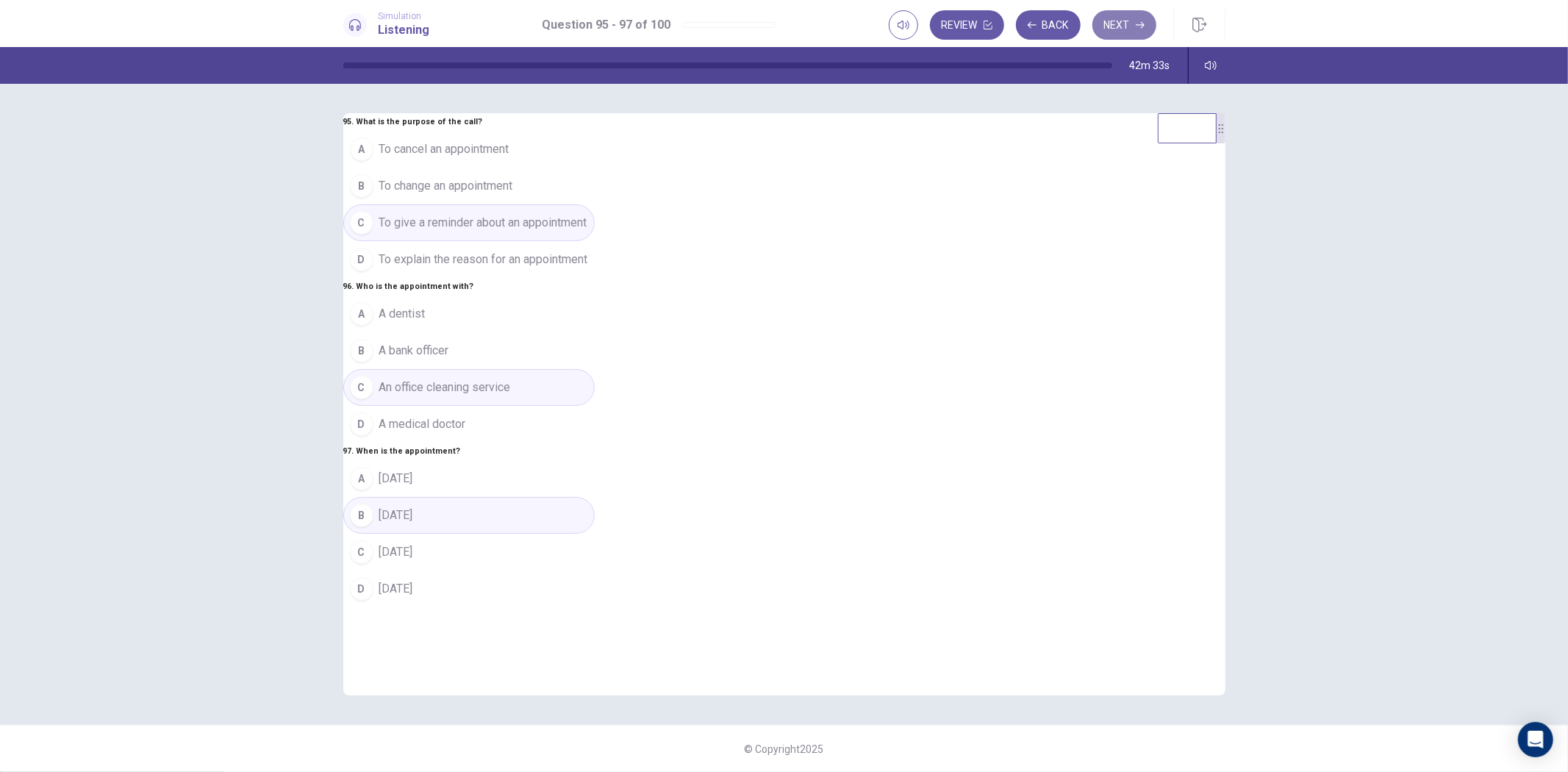
click at [1120, 22] on button "Next" at bounding box center [1125, 24] width 64 height 29
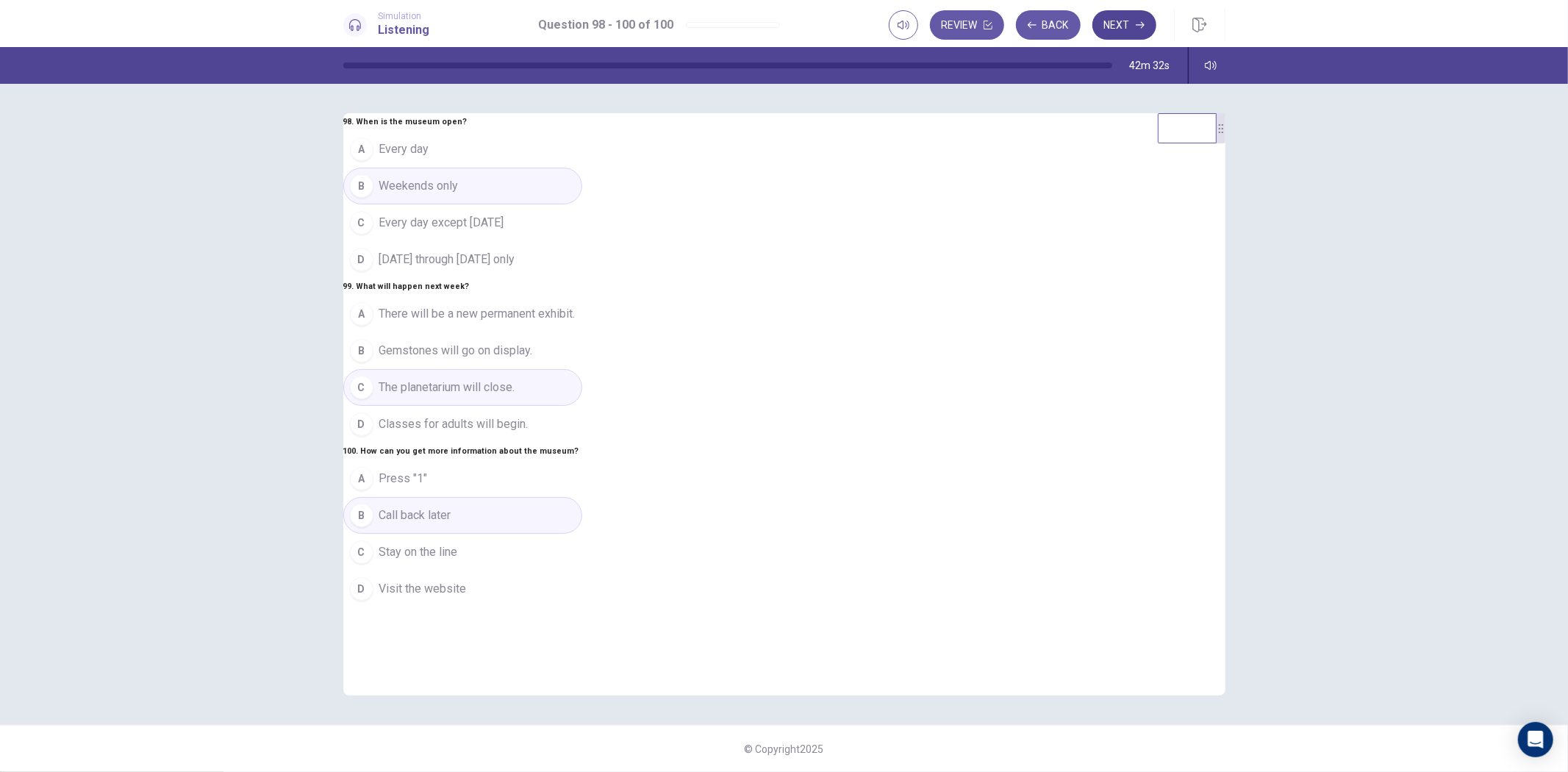
click at [1121, 26] on button "Next" at bounding box center [1125, 24] width 64 height 29
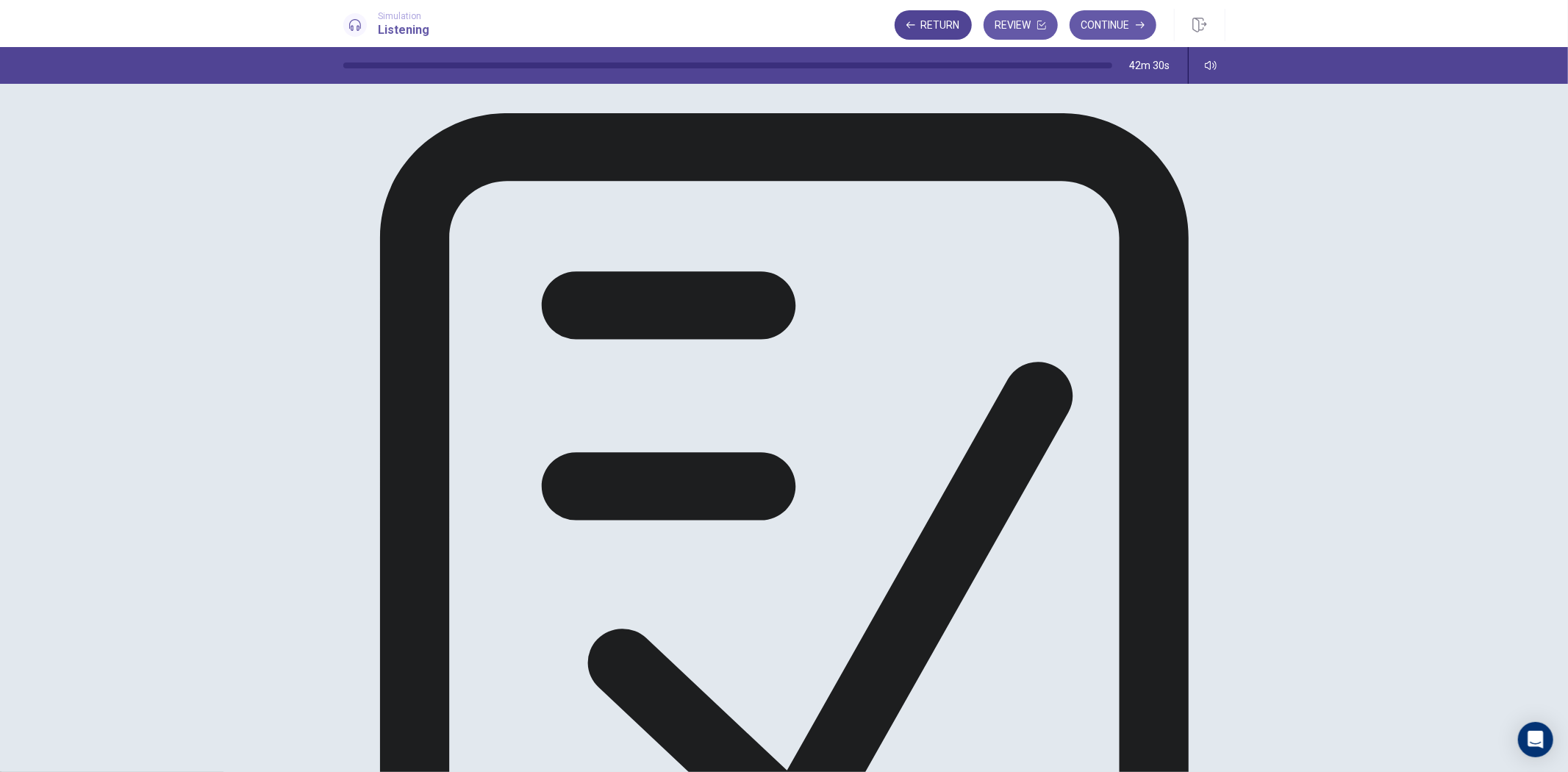
click at [930, 24] on button "Return" at bounding box center [934, 24] width 77 height 29
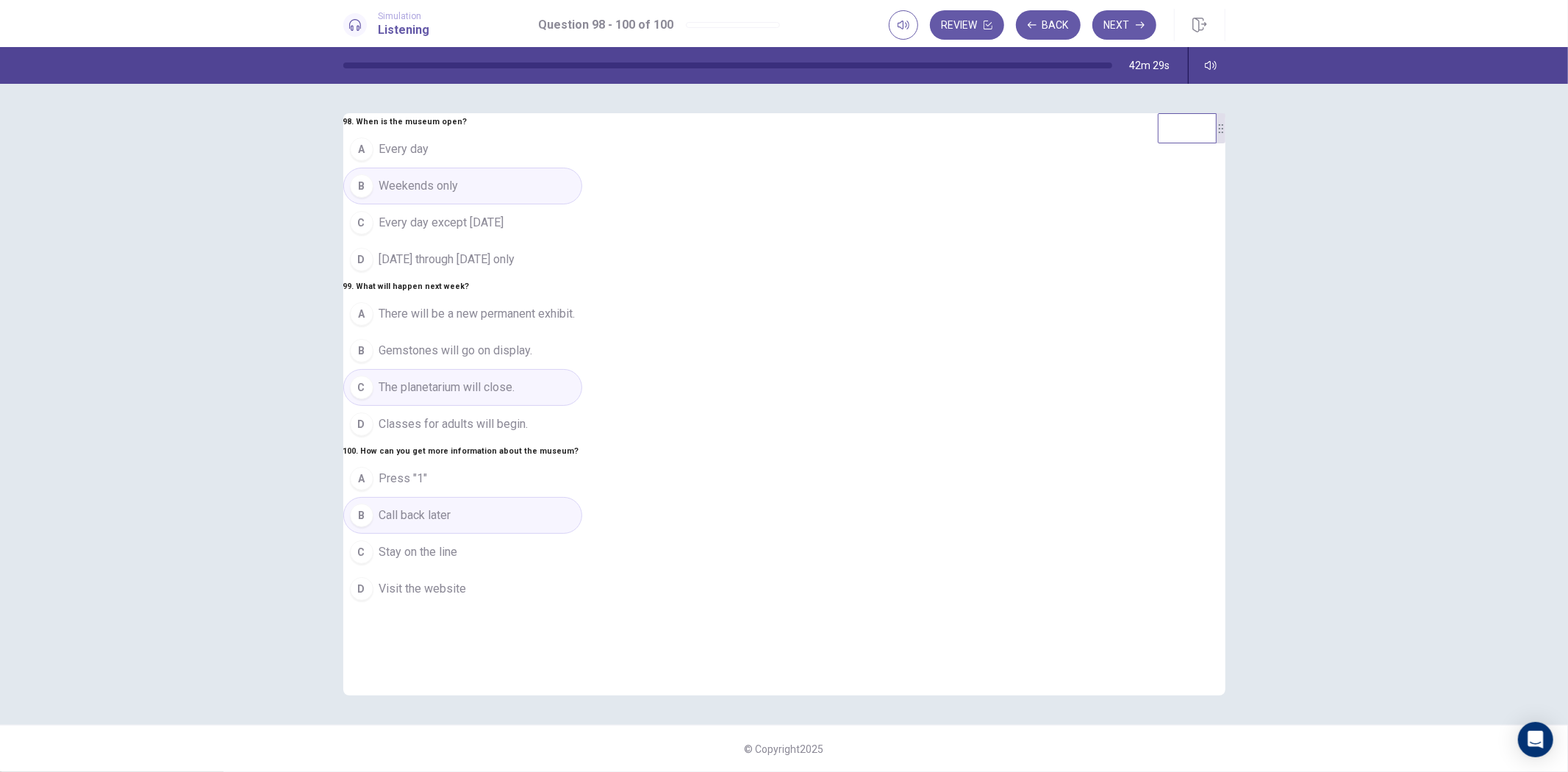
click at [930, 24] on button "Review" at bounding box center [967, 24] width 74 height 29
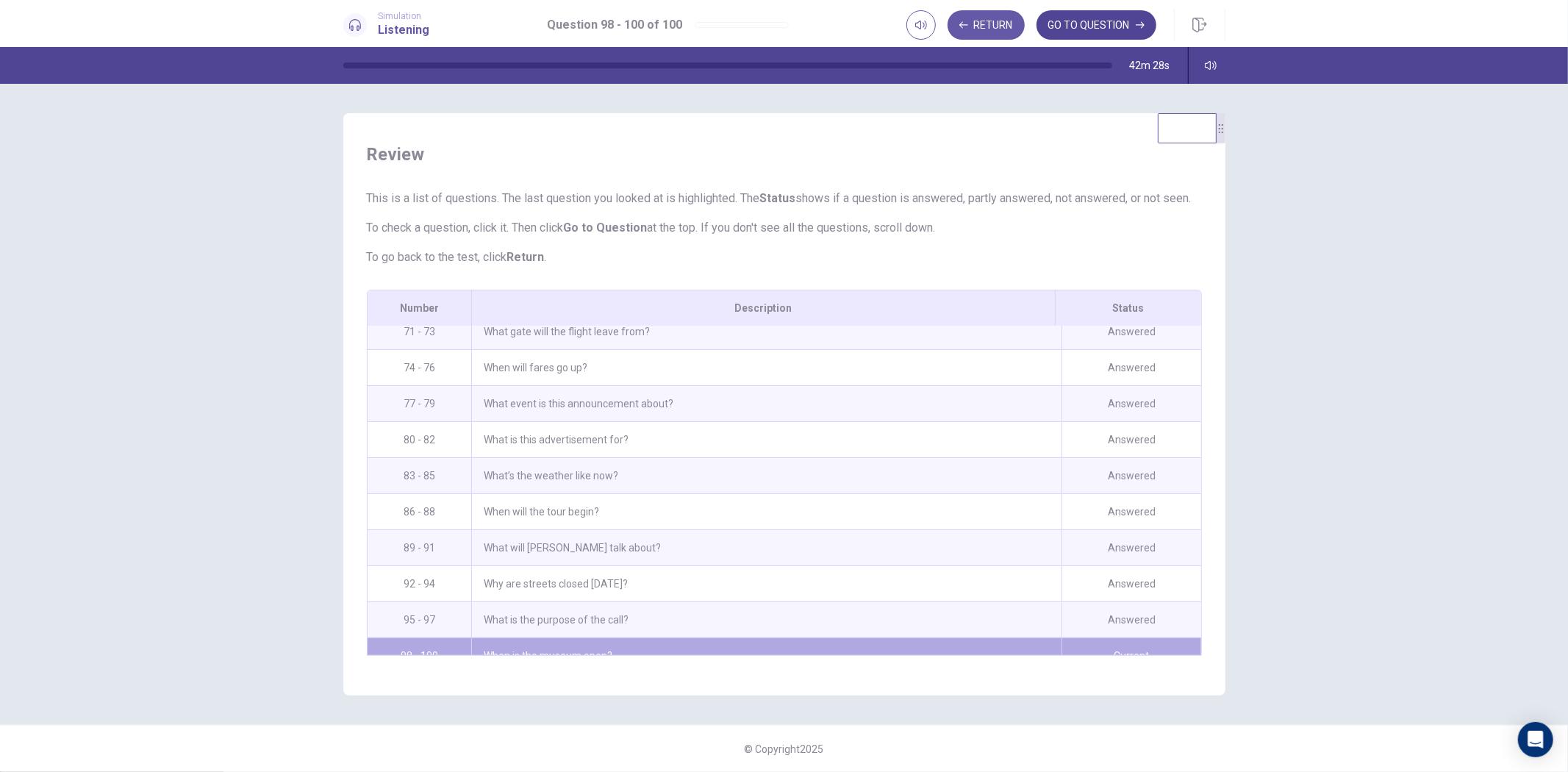
scroll to position [1627, 0]
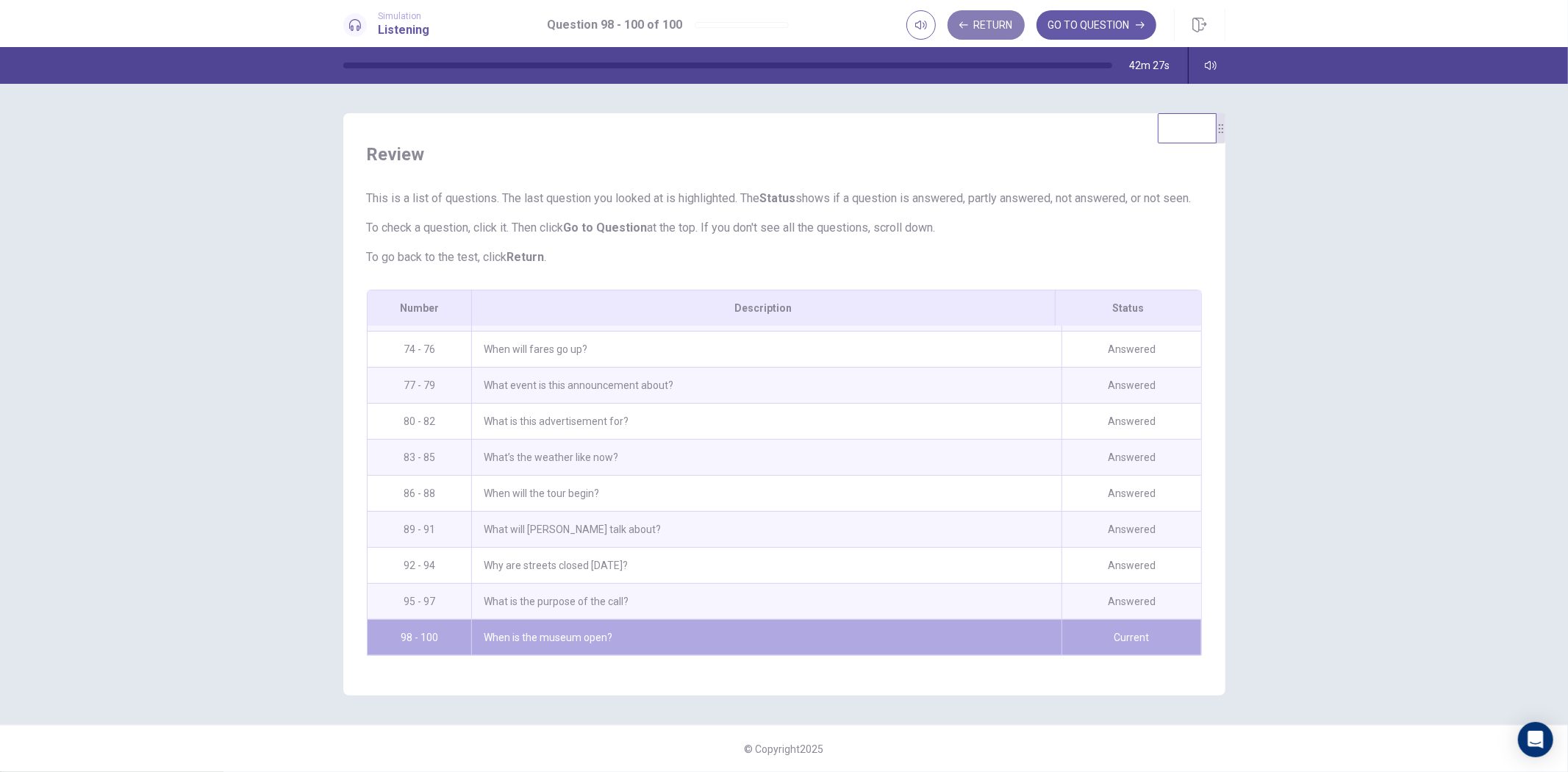
click at [980, 24] on button "Return" at bounding box center [986, 24] width 77 height 29
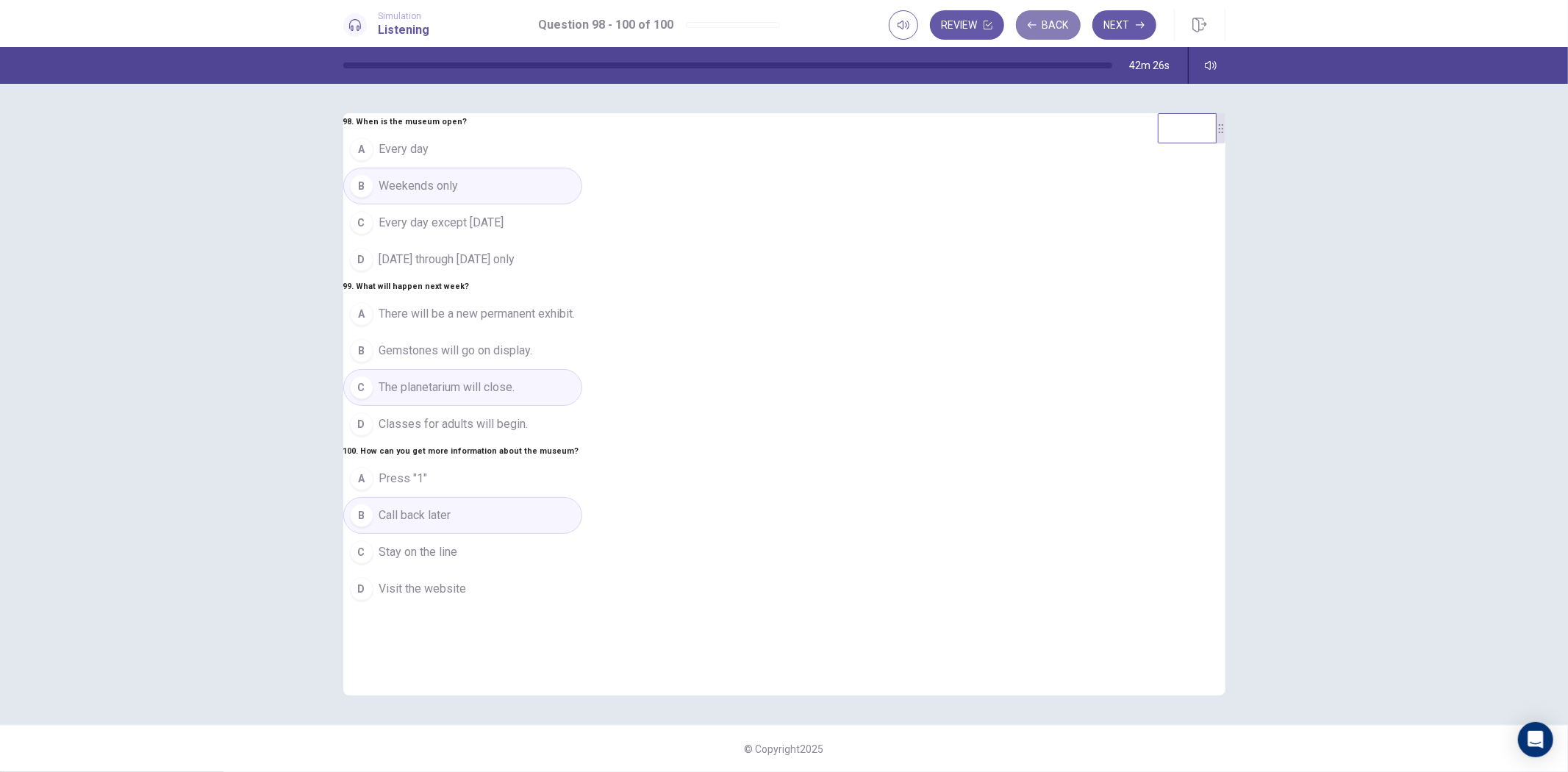
click at [1048, 25] on button "Back" at bounding box center [1048, 24] width 65 height 29
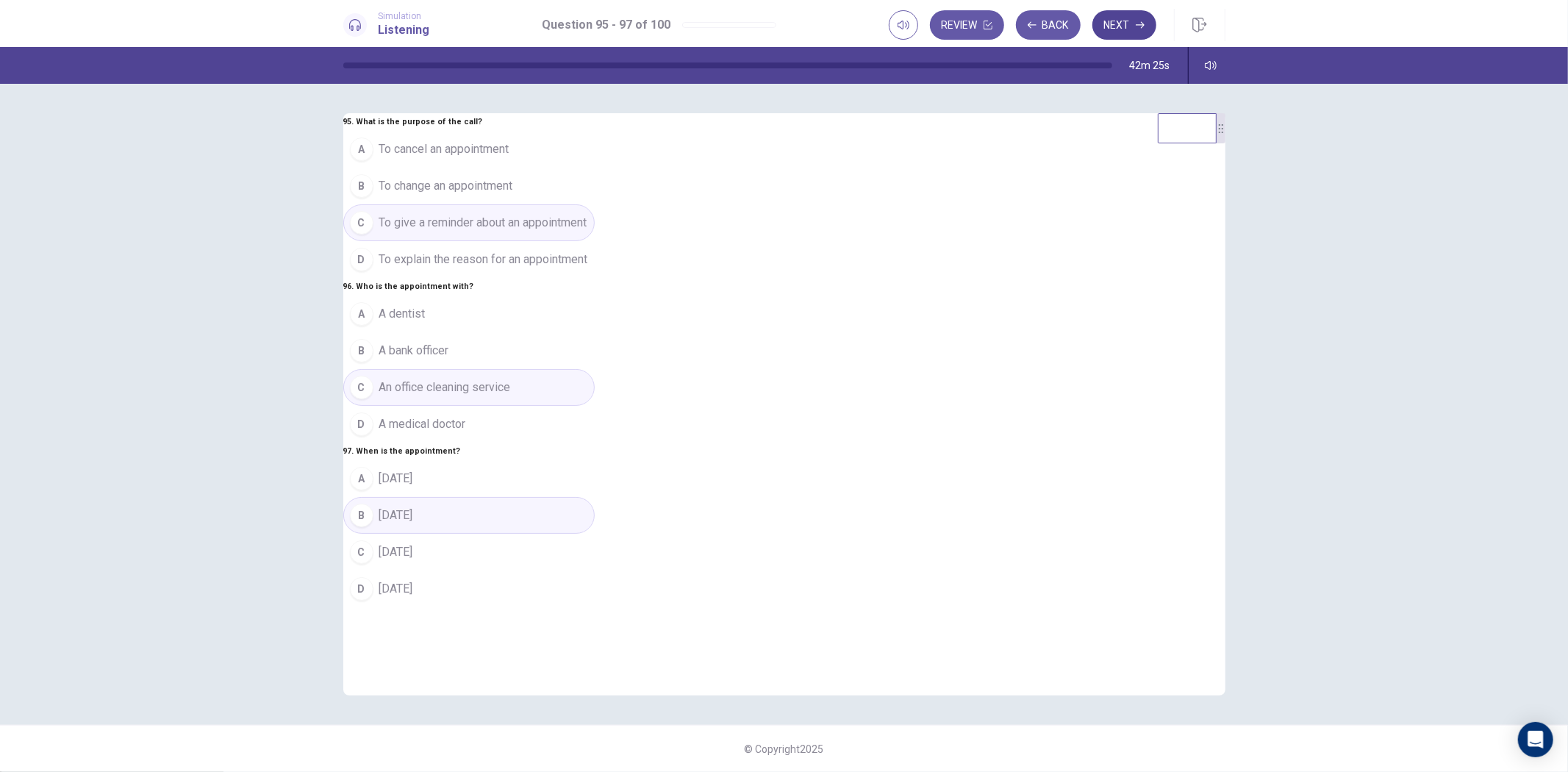
click at [1135, 23] on button "Next" at bounding box center [1125, 24] width 64 height 29
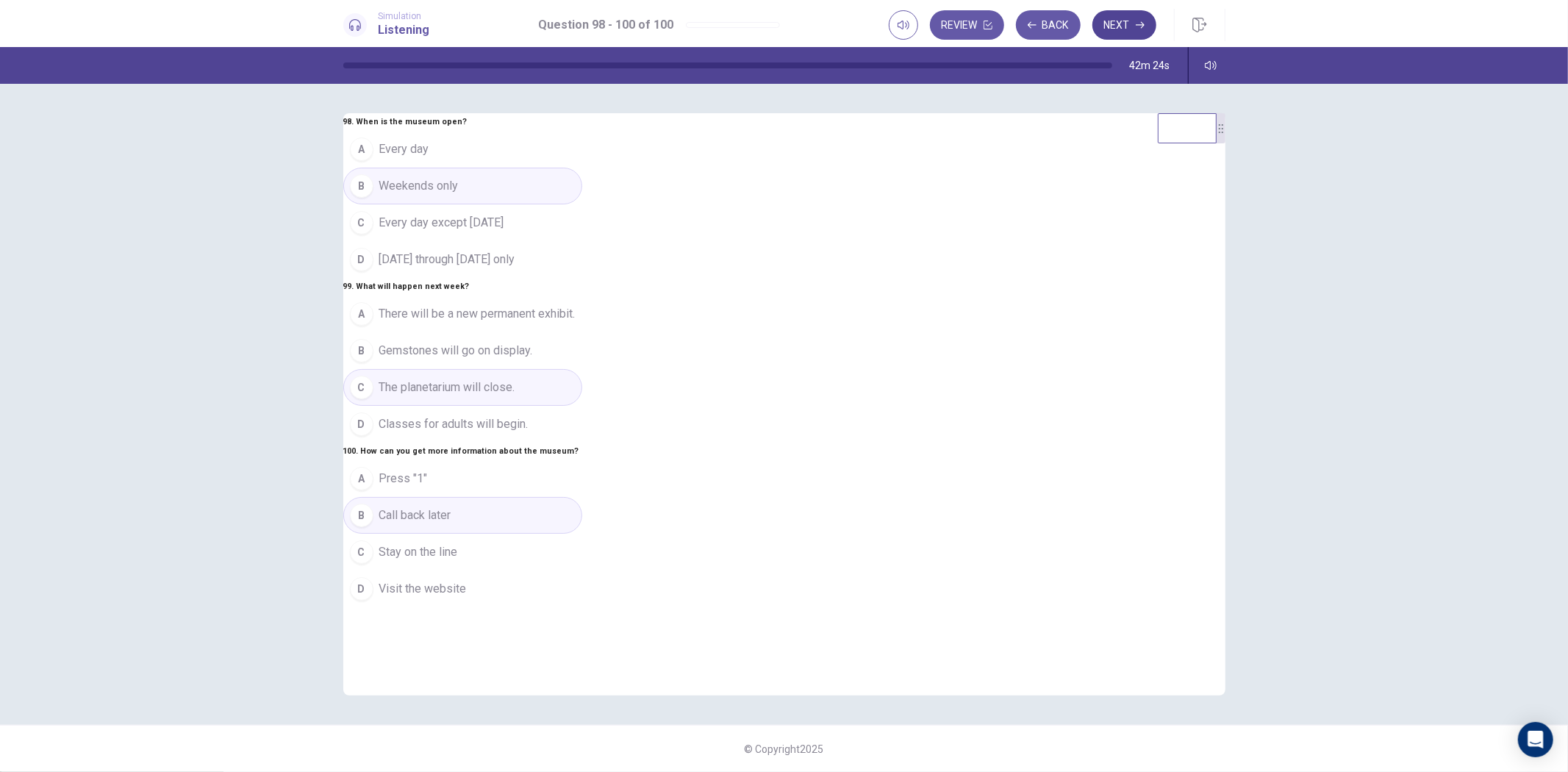
click at [1128, 26] on button "Next" at bounding box center [1125, 24] width 64 height 29
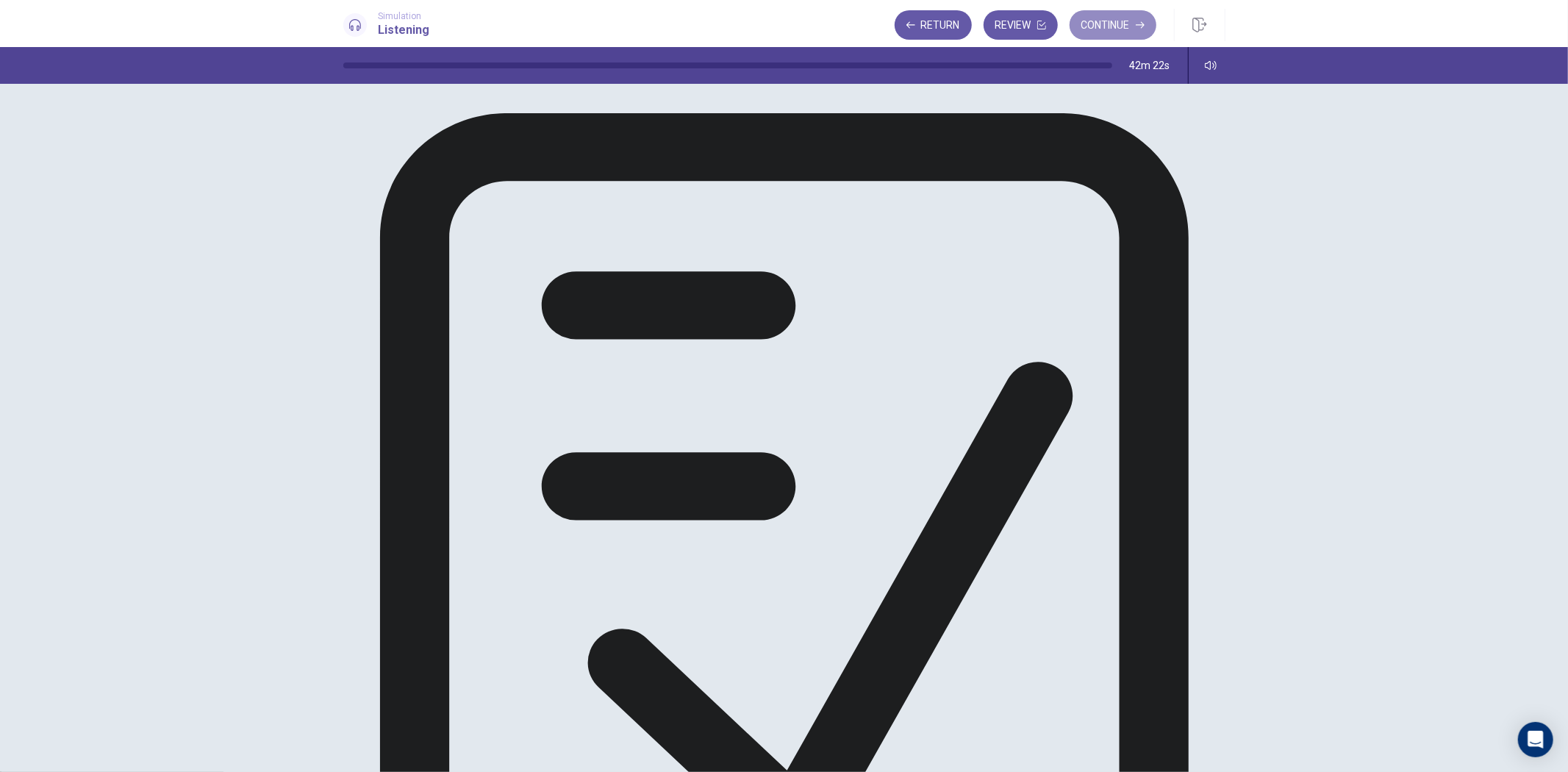
click at [1108, 27] on button "Continue" at bounding box center [1113, 24] width 87 height 29
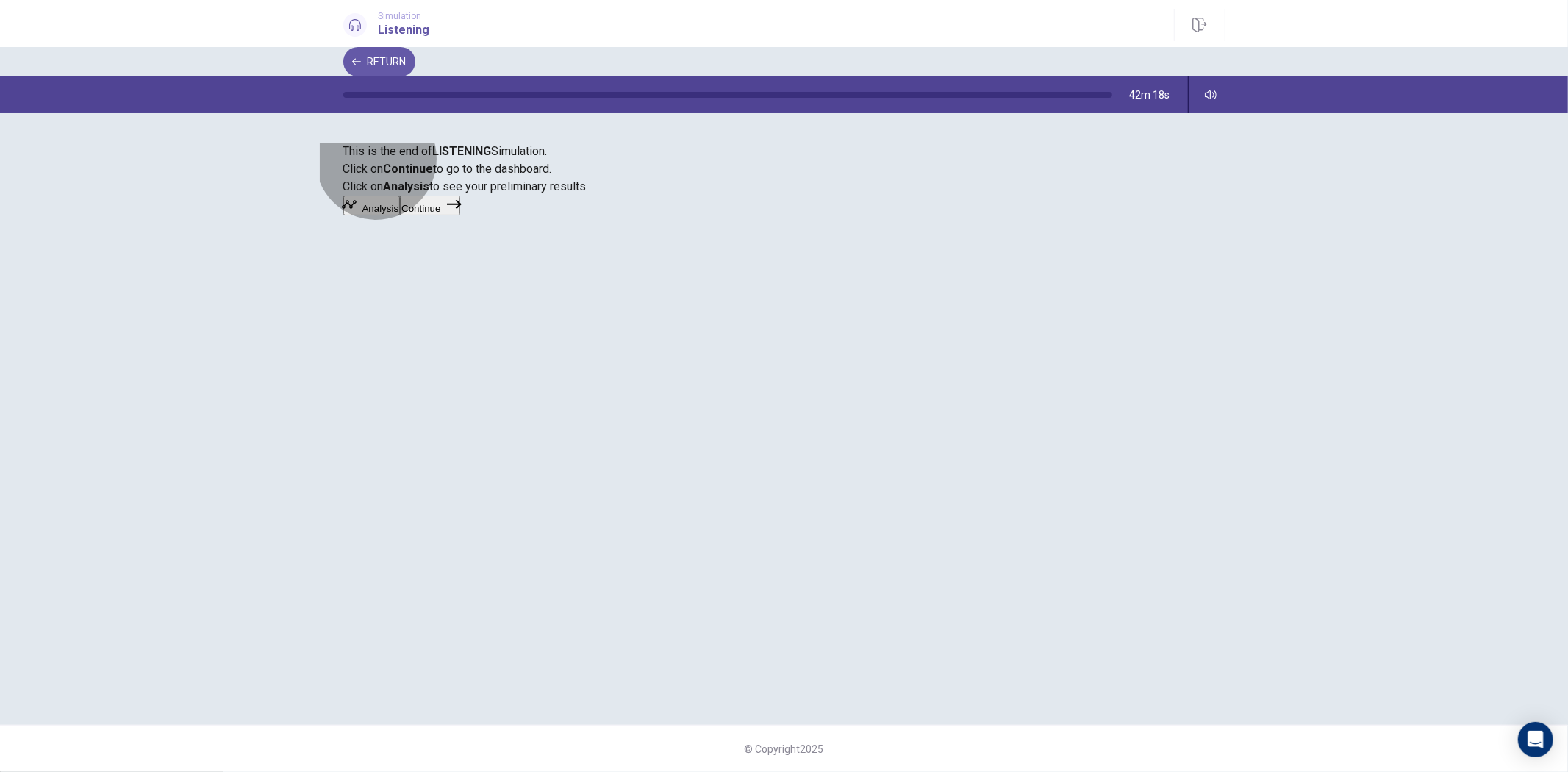
click at [459, 216] on button "Continue" at bounding box center [429, 205] width 59 height 20
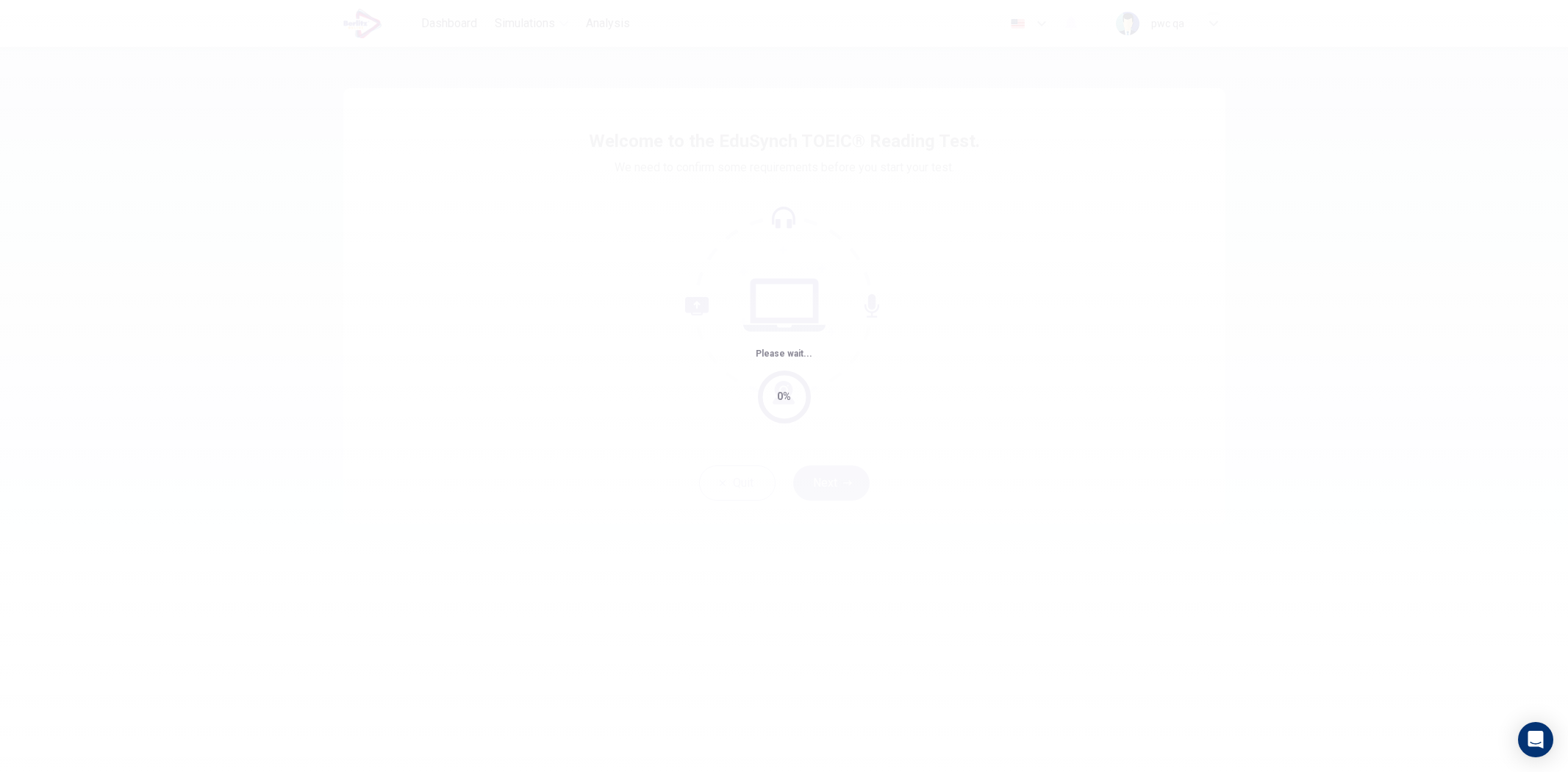
type input "**"
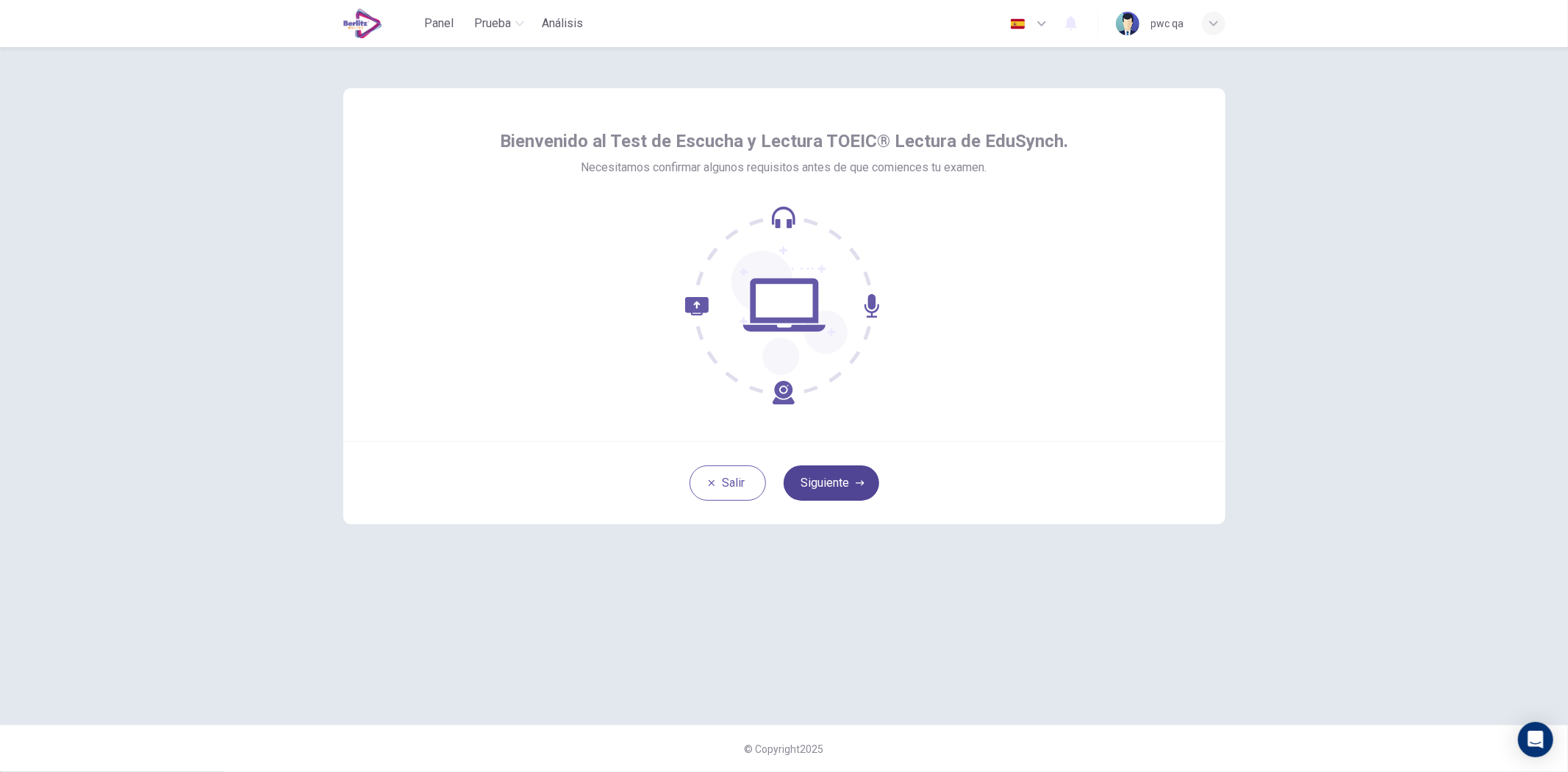
click at [831, 483] on button "Siguiente" at bounding box center [832, 484] width 96 height 36
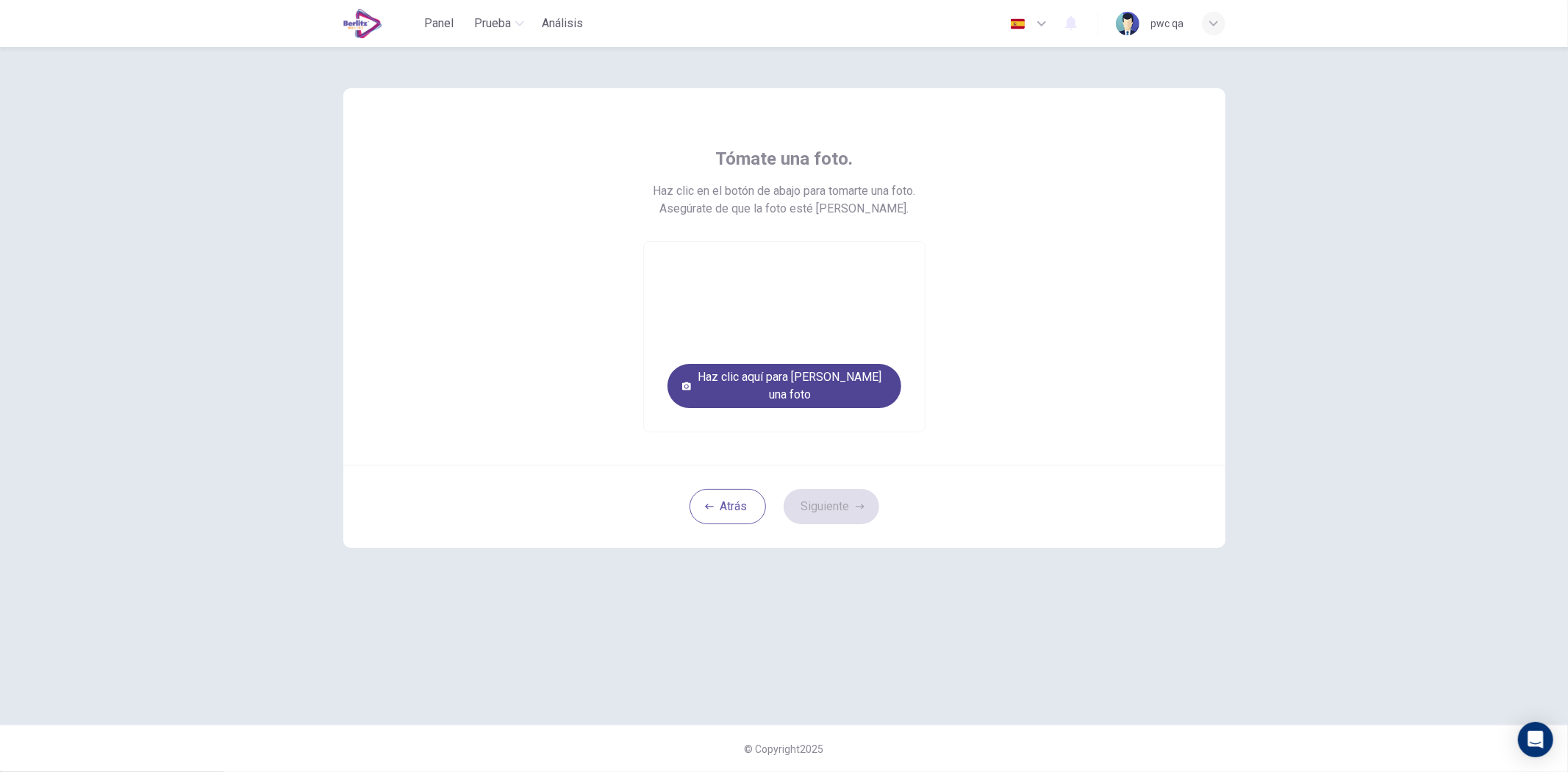
click at [816, 395] on button "Haz clic aquí para [PERSON_NAME] una foto" at bounding box center [784, 386] width 233 height 44
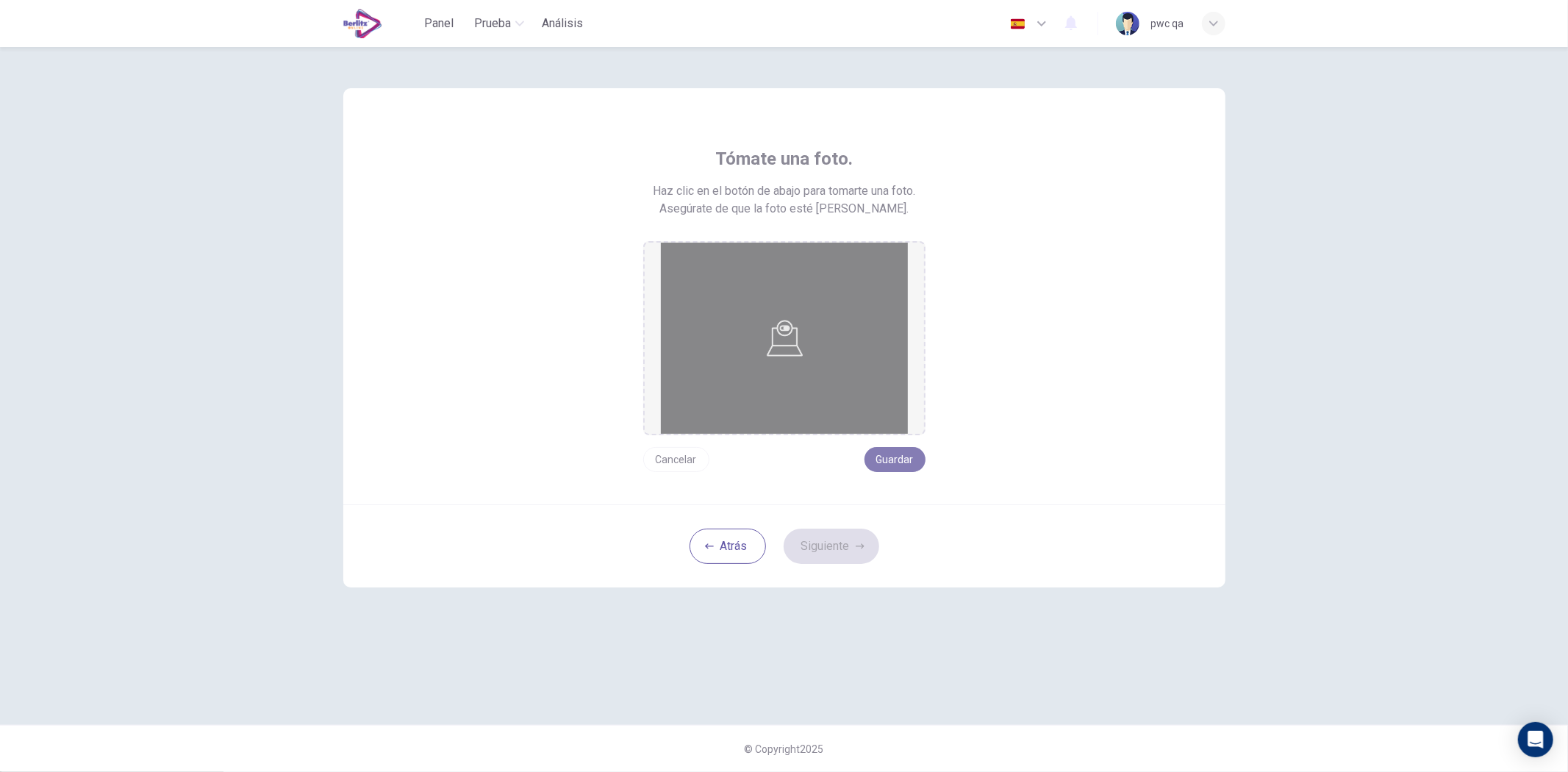
click at [898, 463] on button "Guardar" at bounding box center [895, 459] width 61 height 25
click at [832, 546] on button "Siguiente" at bounding box center [832, 547] width 96 height 36
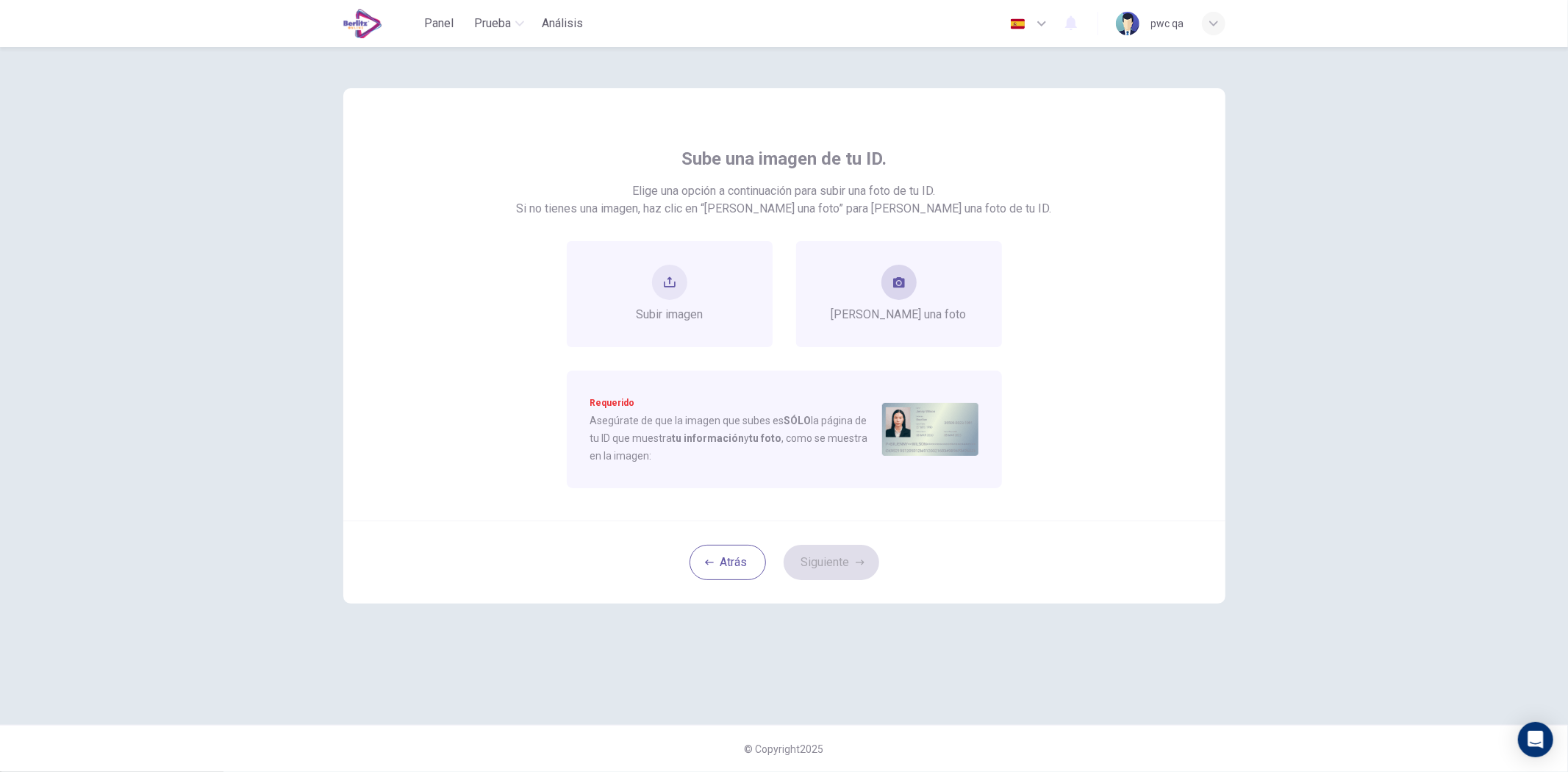
click at [907, 318] on span "[PERSON_NAME] una foto" at bounding box center [900, 314] width 136 height 18
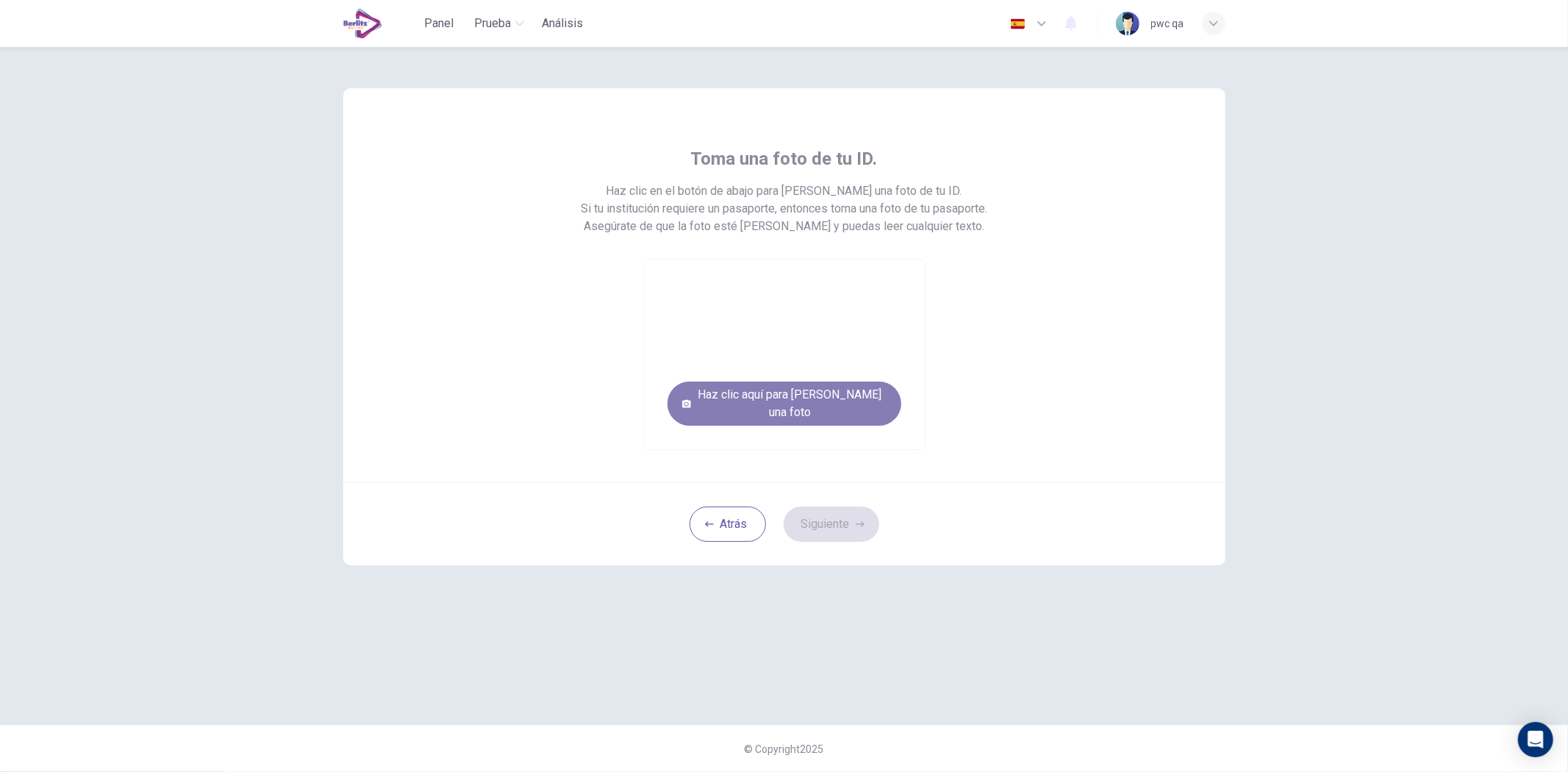
click at [870, 416] on button "Haz clic aquí para [PERSON_NAME] una foto" at bounding box center [784, 403] width 233 height 44
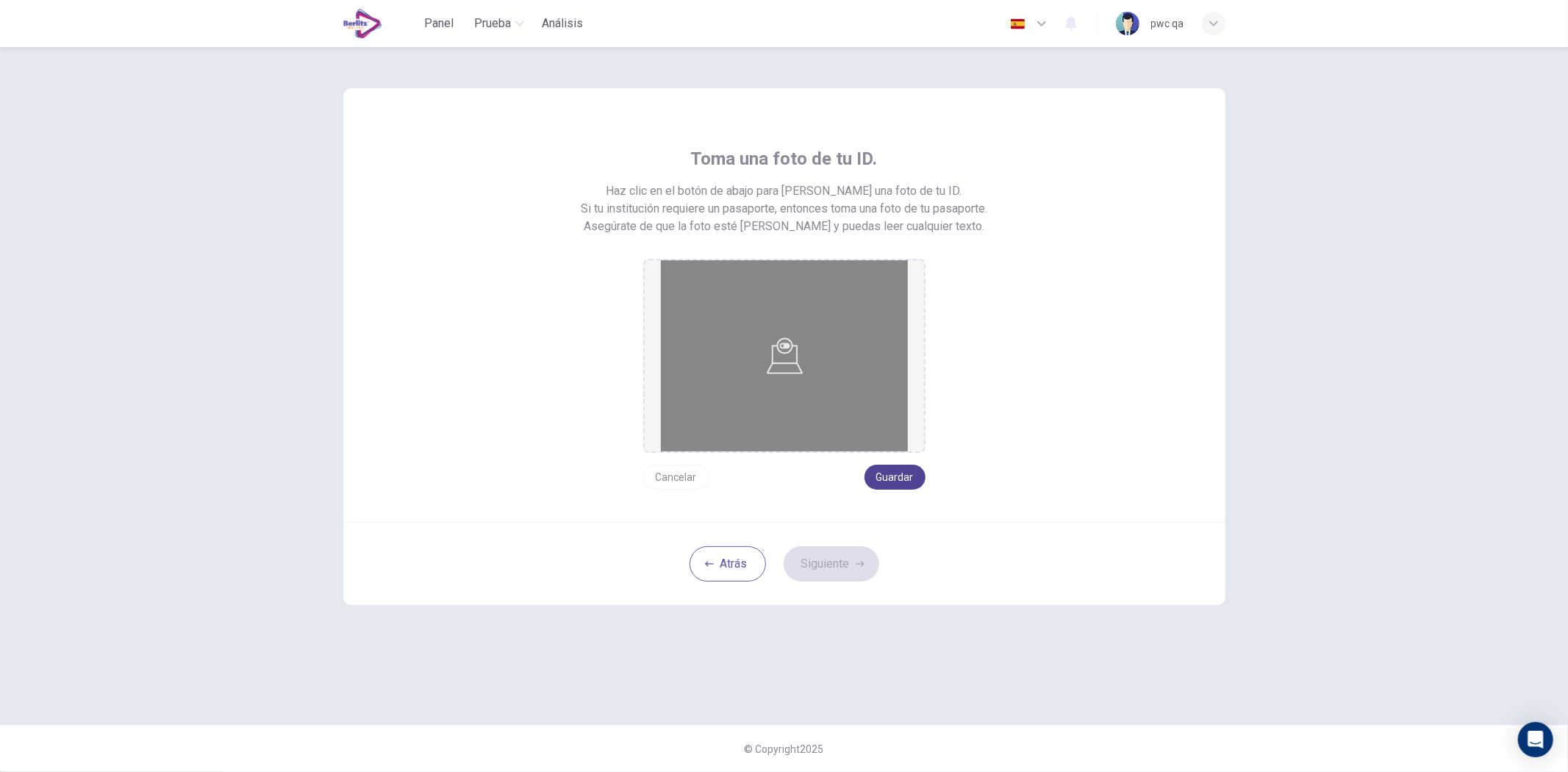
click at [917, 476] on button "Guardar" at bounding box center [895, 477] width 61 height 25
click at [824, 564] on button "Siguiente" at bounding box center [832, 564] width 96 height 36
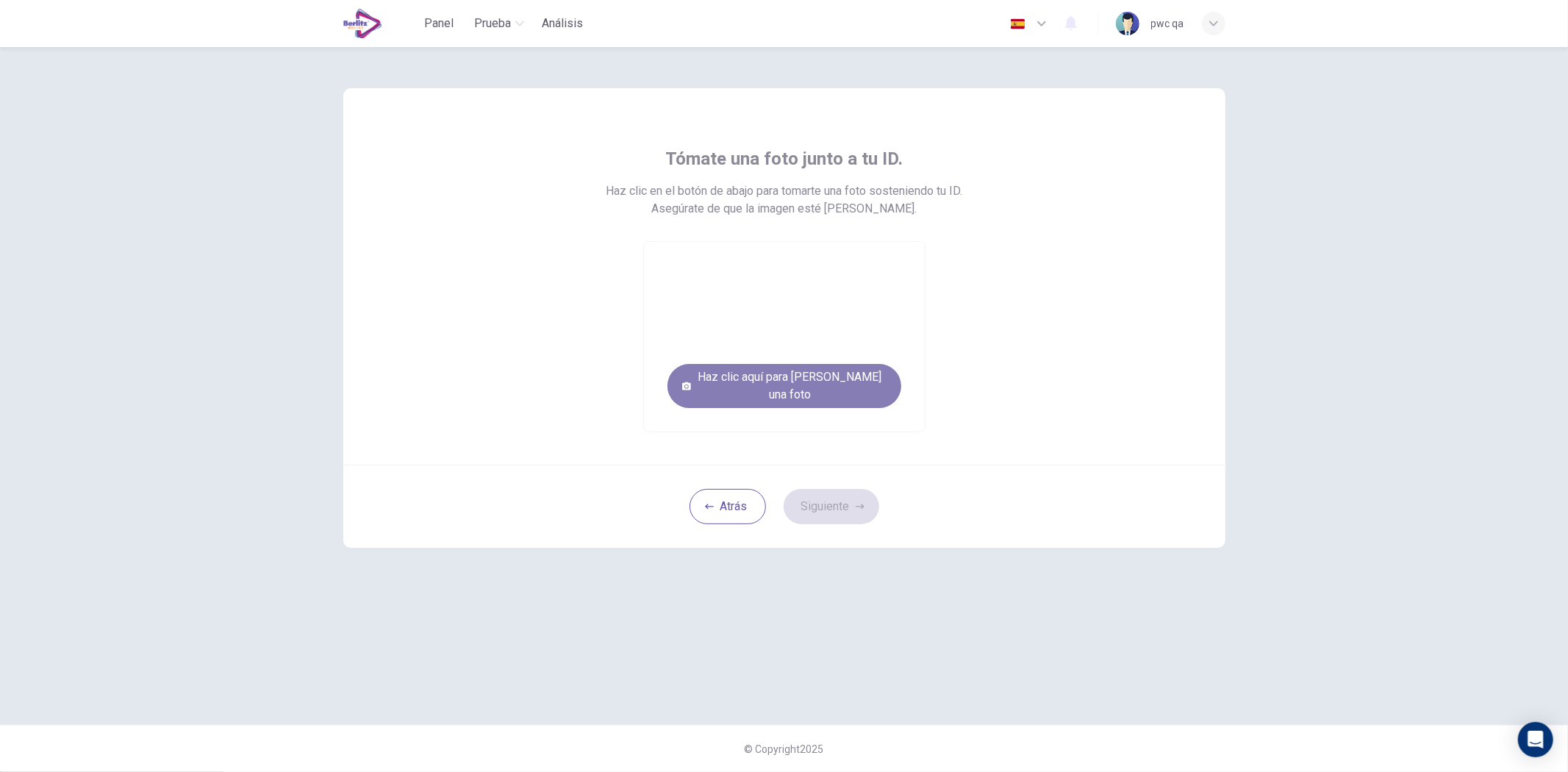
click at [861, 402] on button "Haz clic aquí para [PERSON_NAME] una foto" at bounding box center [784, 386] width 233 height 44
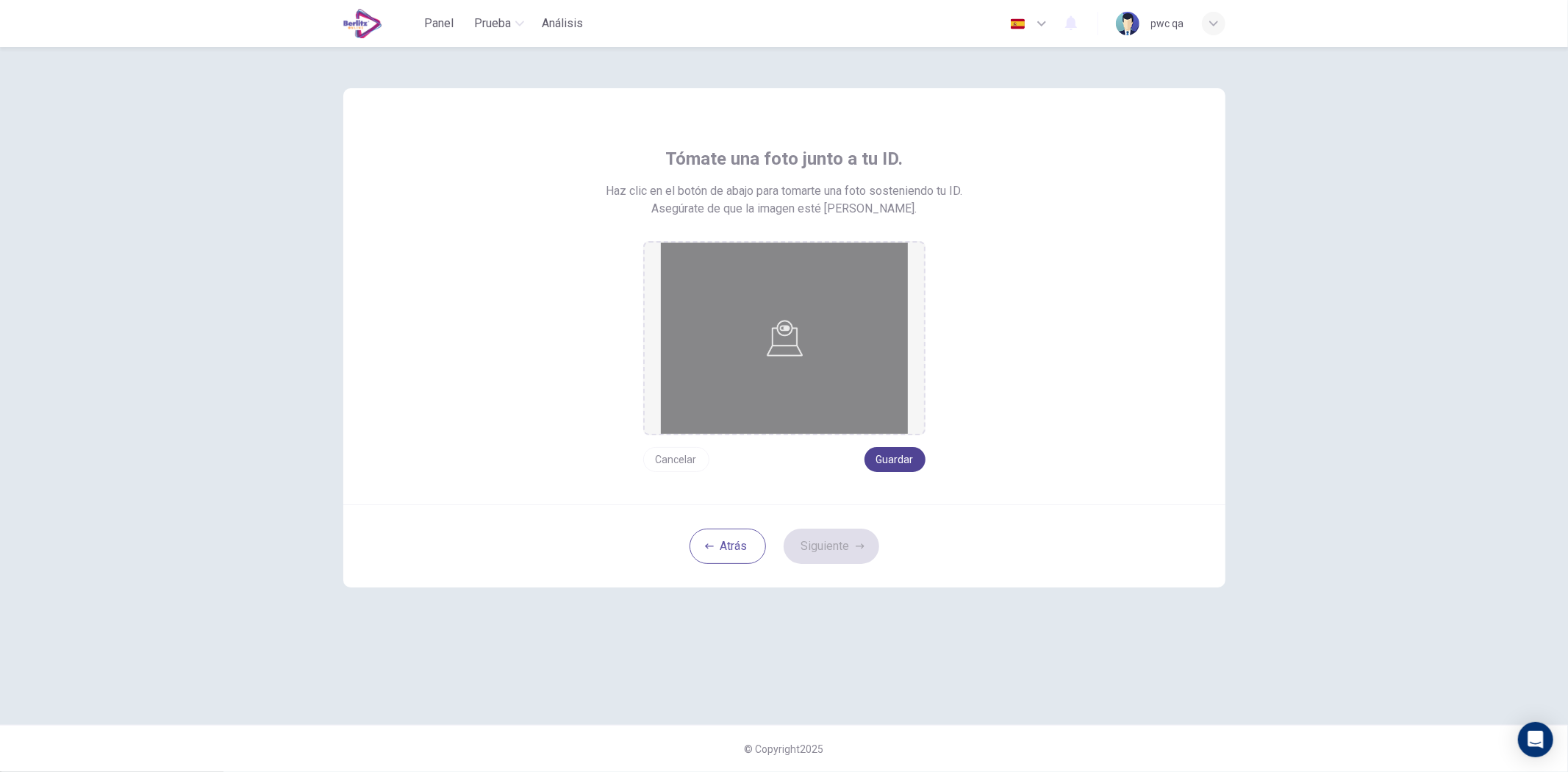
click at [900, 454] on button "Guardar" at bounding box center [895, 459] width 61 height 25
click at [817, 542] on button "Siguiente" at bounding box center [832, 547] width 96 height 36
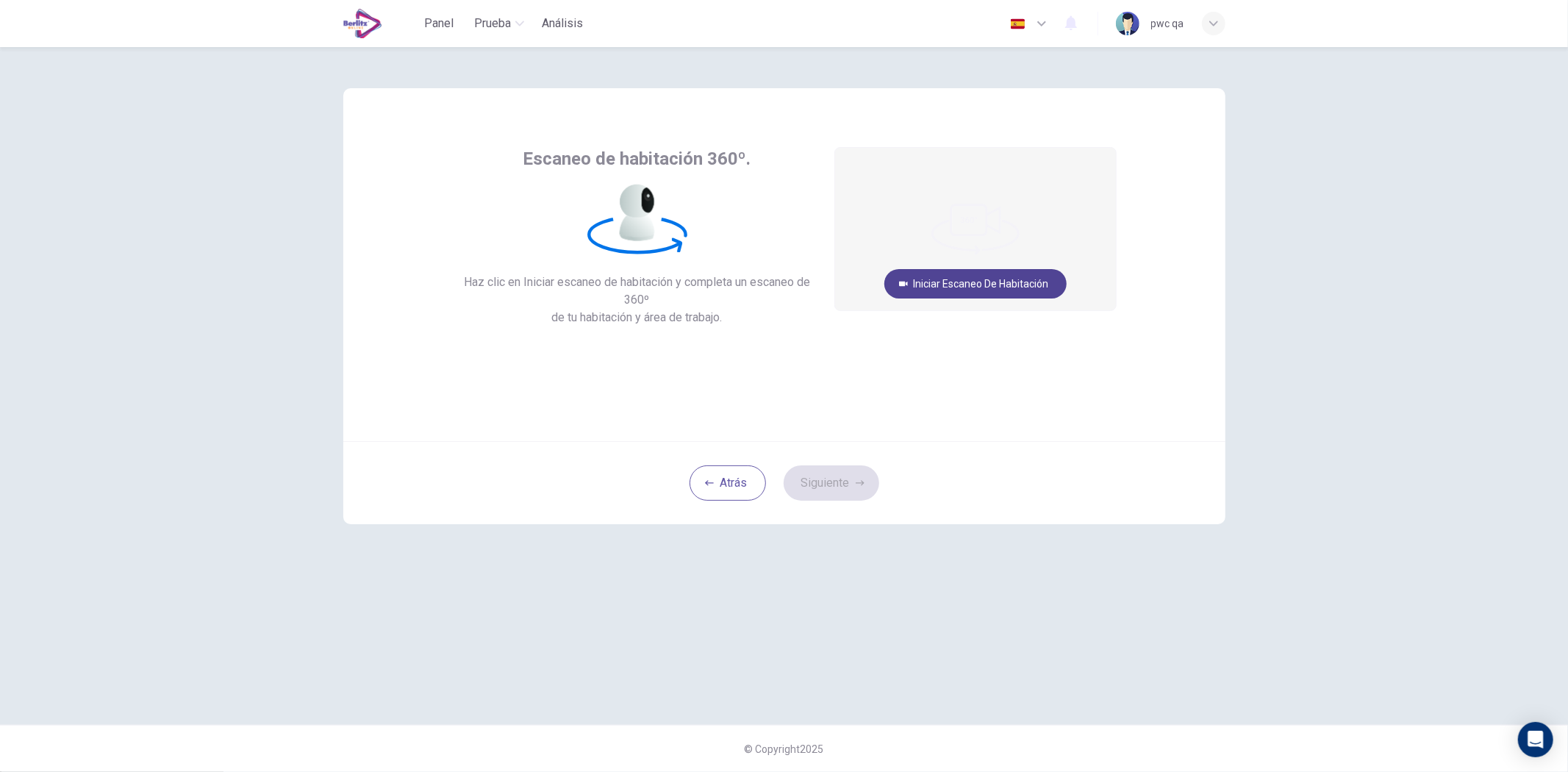
click at [984, 280] on button "Iniciar escaneo de habitación" at bounding box center [976, 283] width 183 height 29
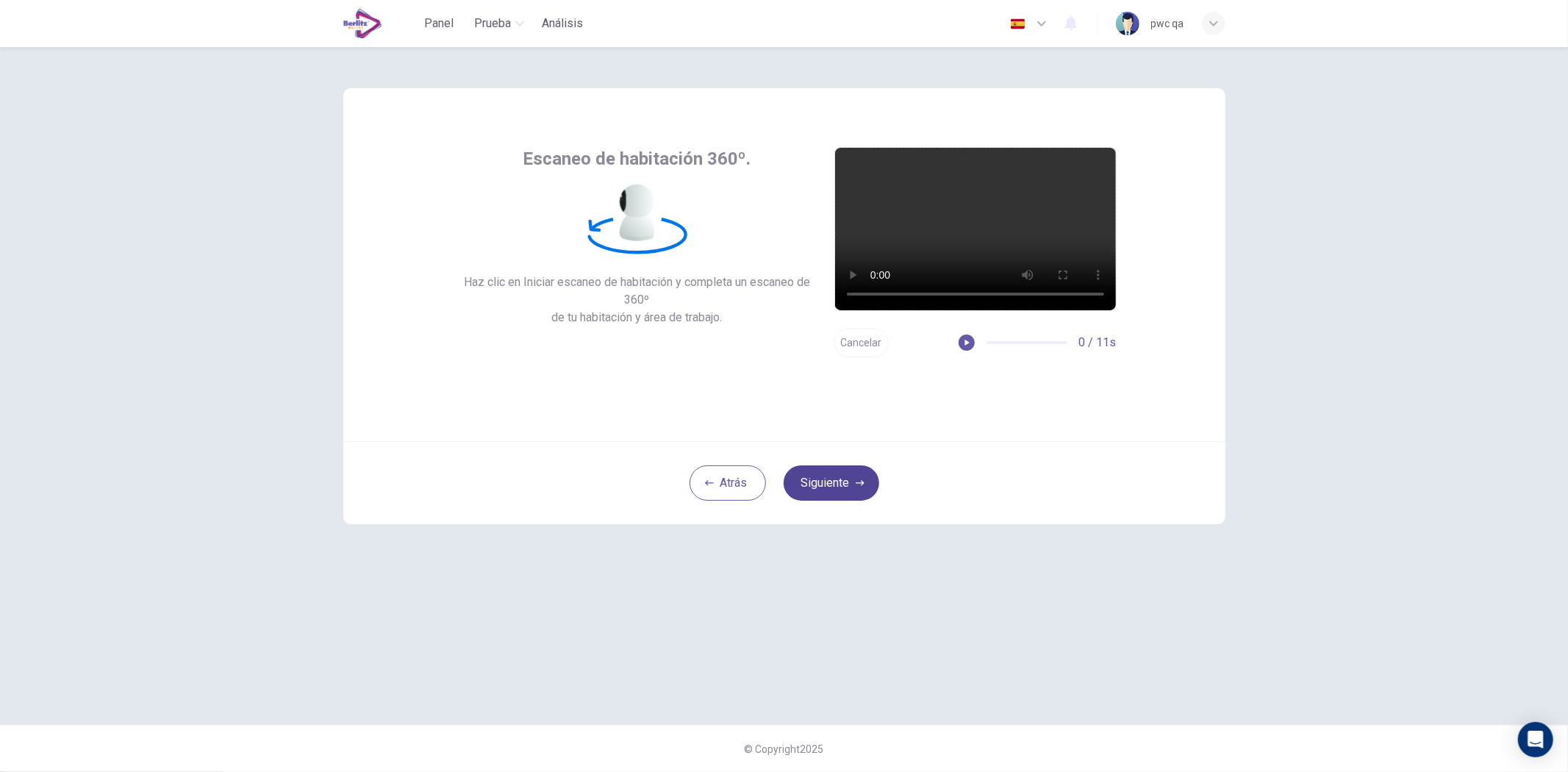
click at [829, 491] on button "Siguiente" at bounding box center [832, 484] width 96 height 36
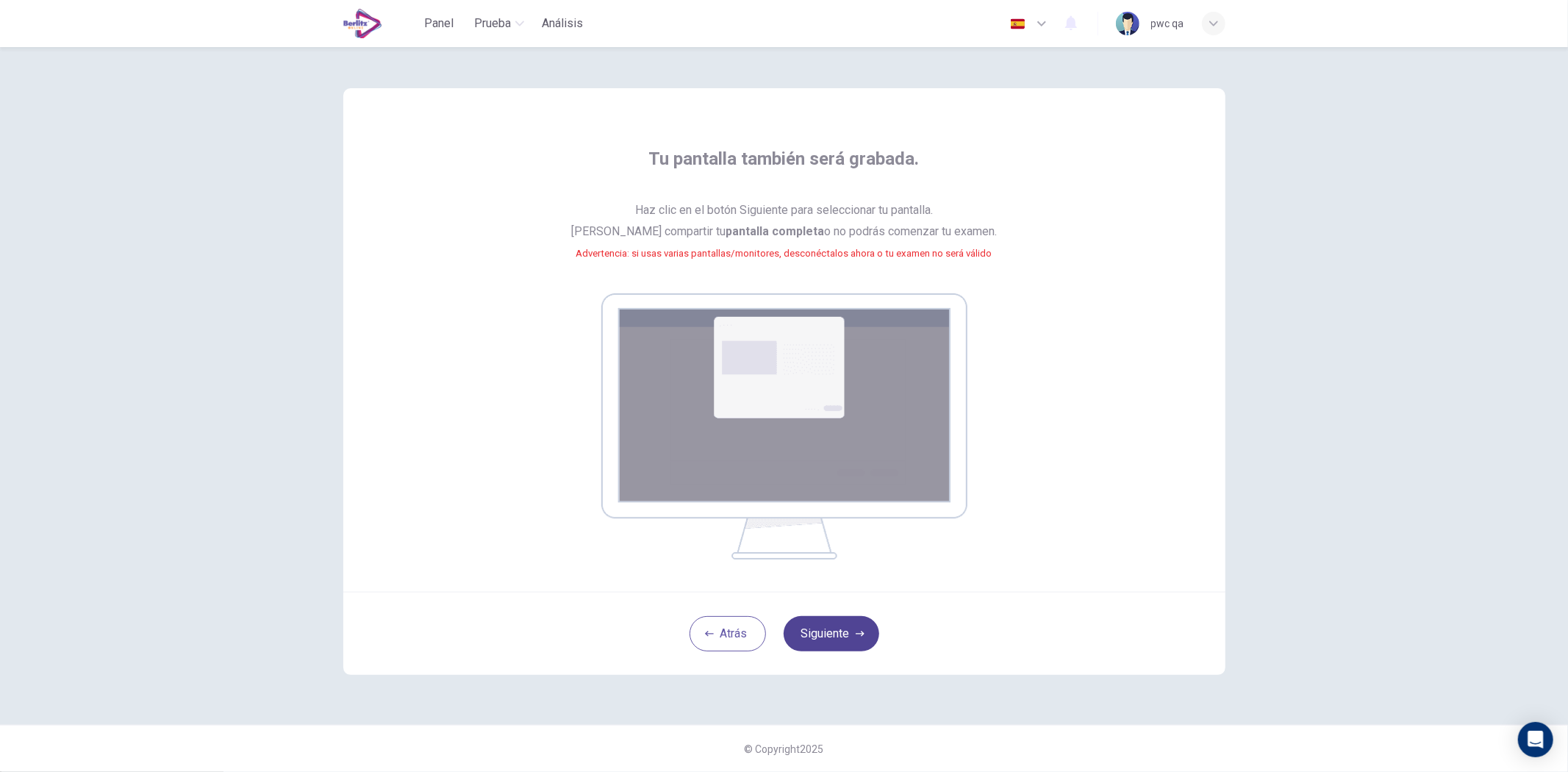
click at [852, 627] on button "Siguiente" at bounding box center [832, 635] width 96 height 36
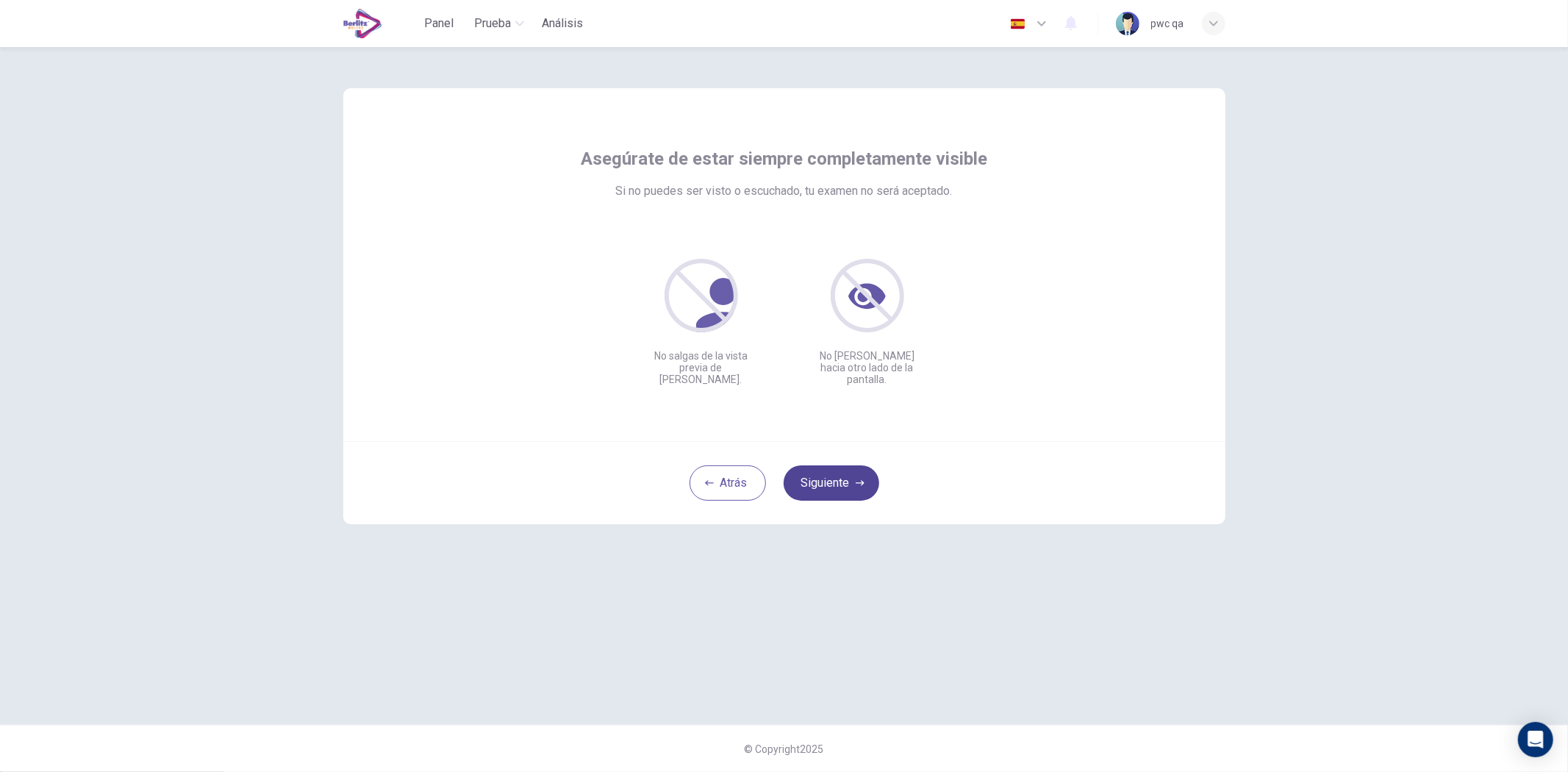
click at [839, 491] on button "Siguiente" at bounding box center [832, 484] width 96 height 36
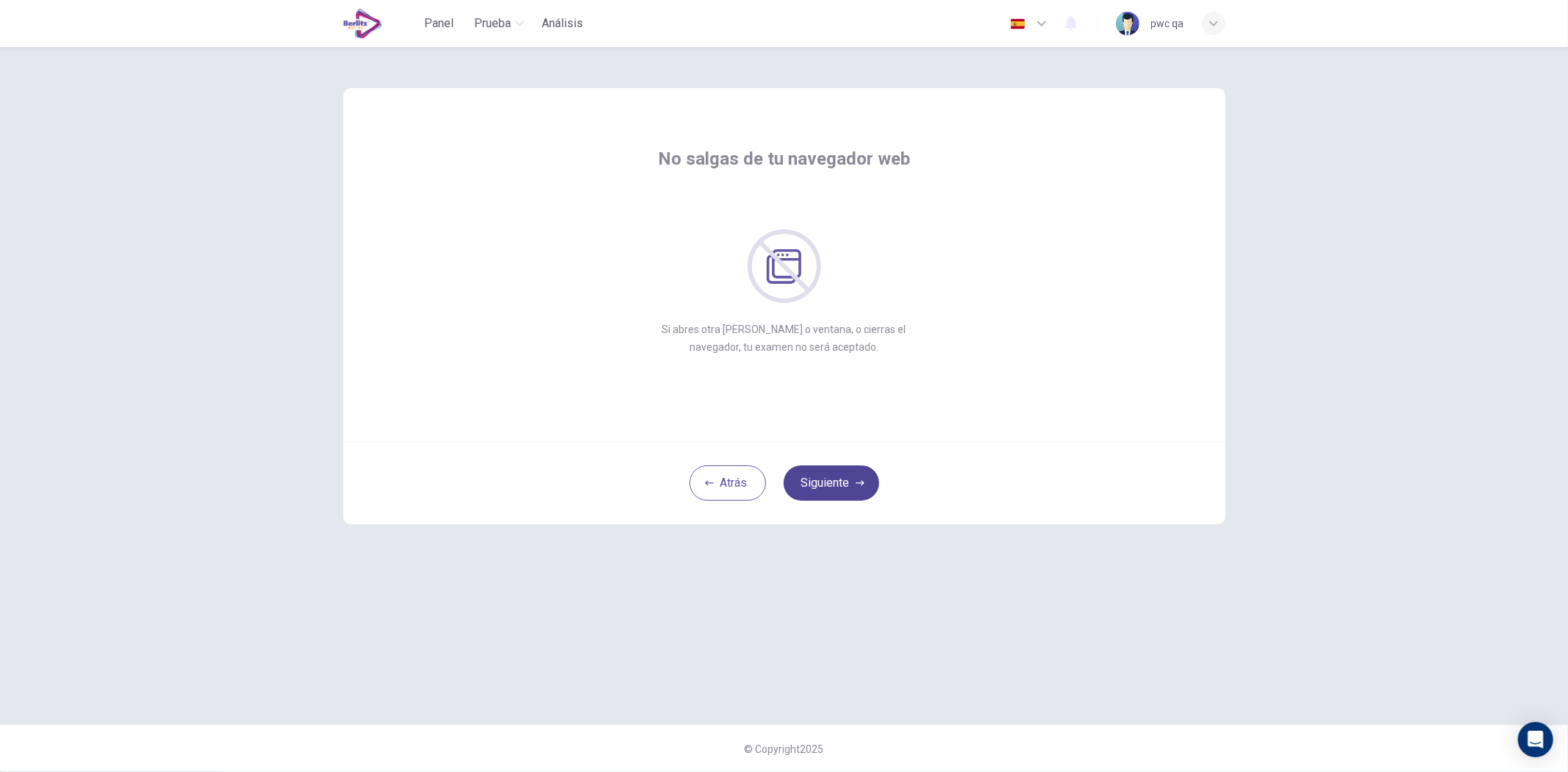
click at [839, 491] on button "Siguiente" at bounding box center [832, 484] width 96 height 36
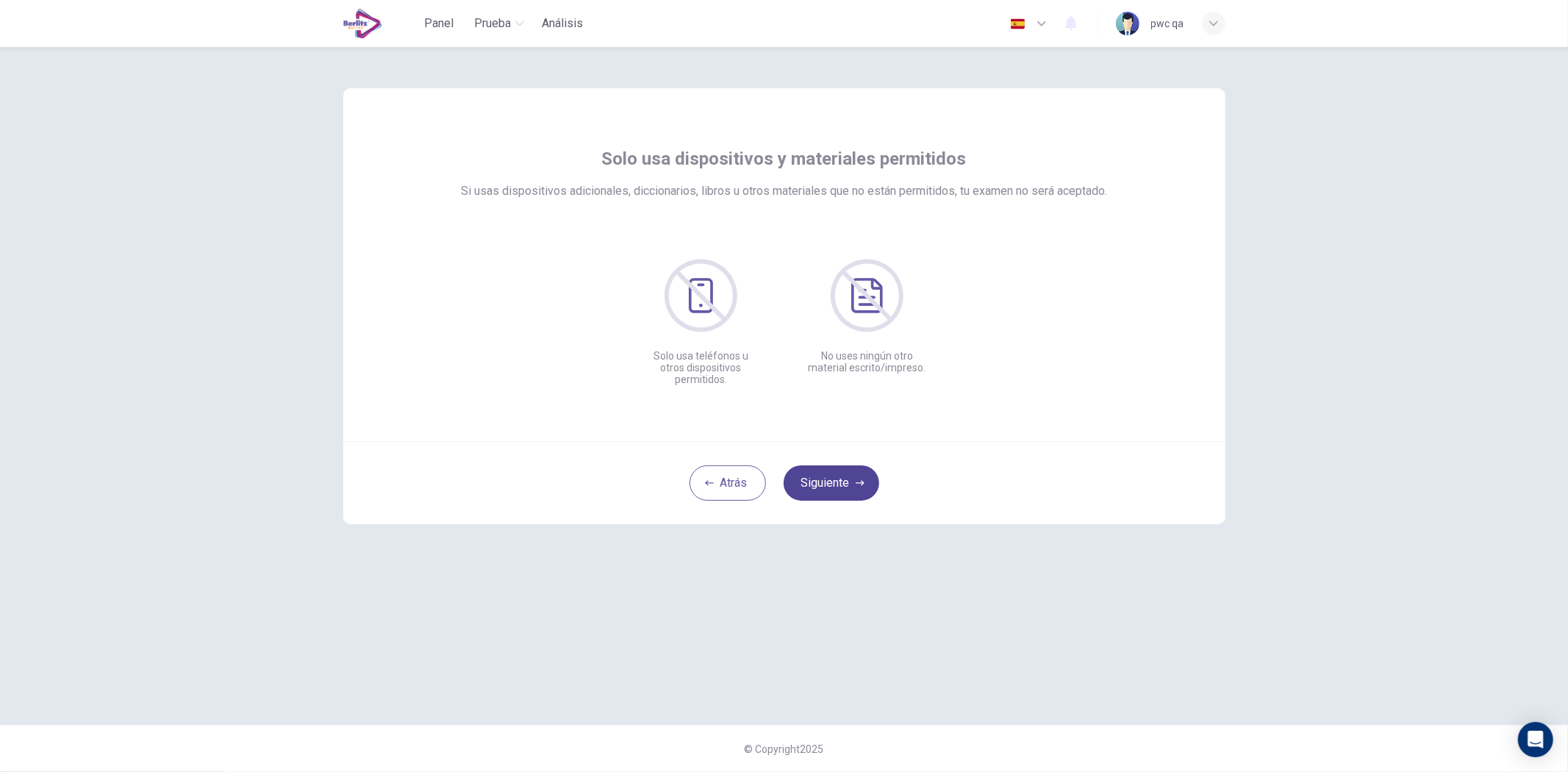
click at [839, 491] on button "Siguiente" at bounding box center [832, 484] width 96 height 36
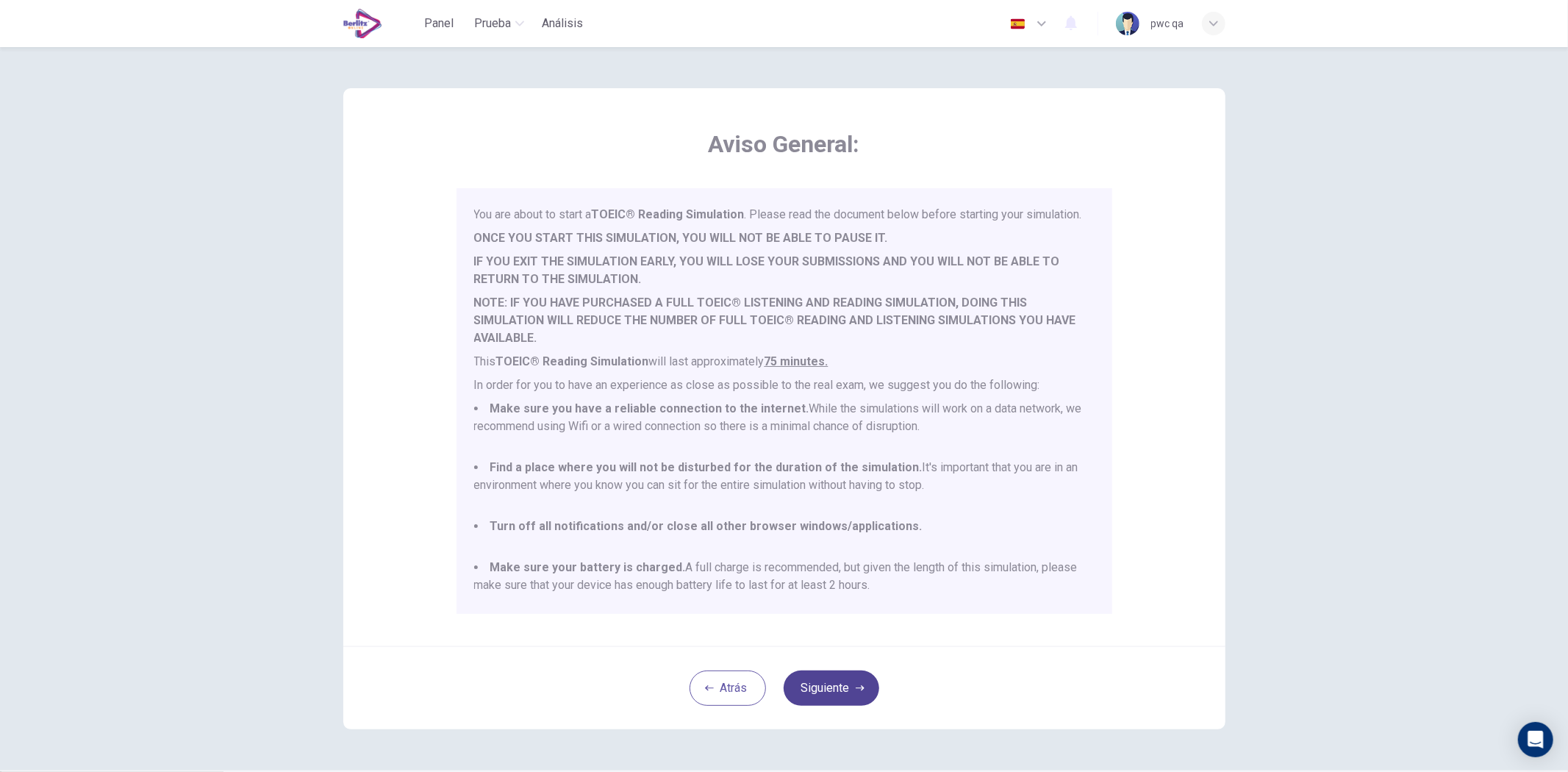
click at [840, 678] on button "Siguiente" at bounding box center [832, 689] width 96 height 36
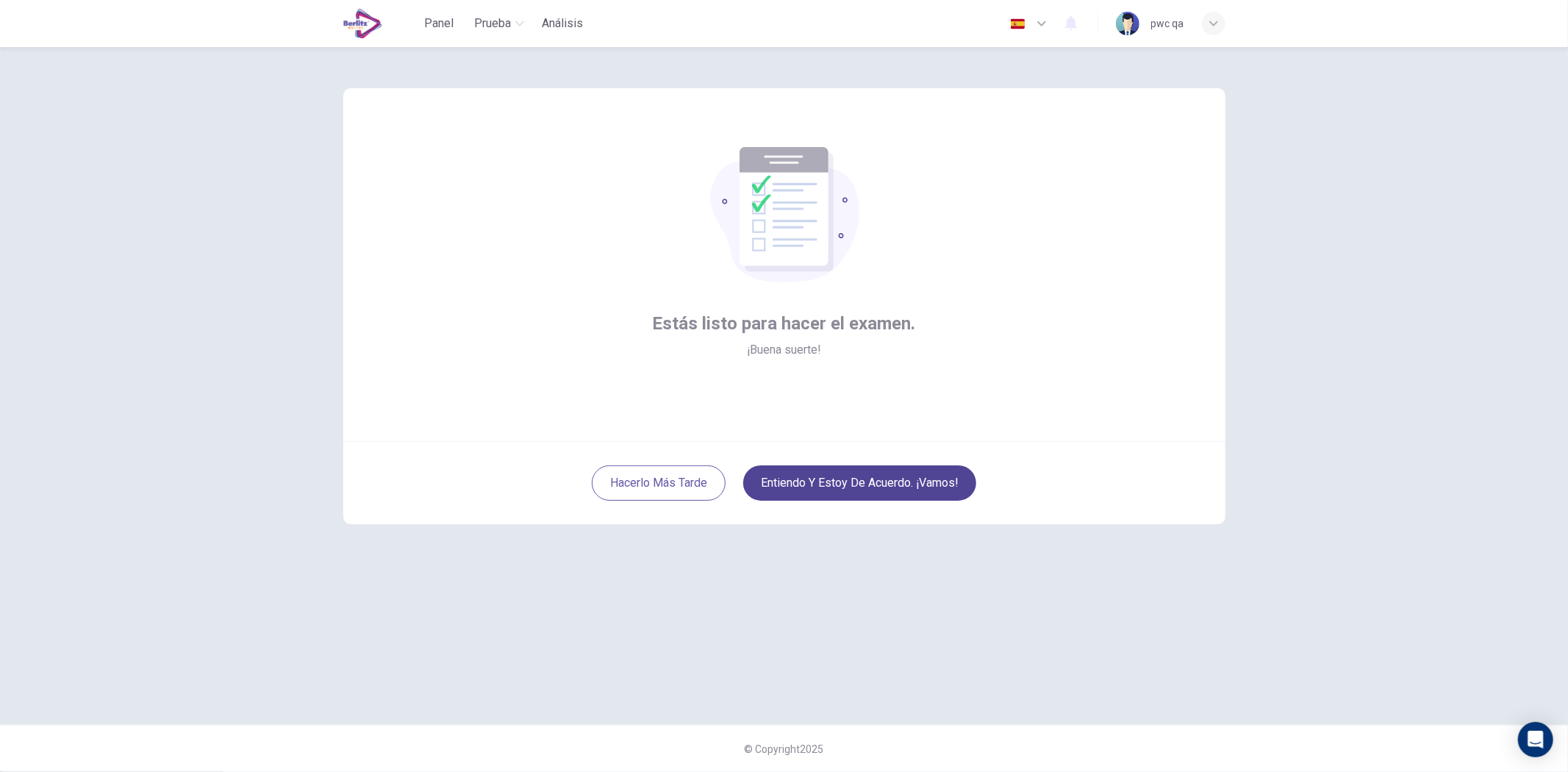
click at [864, 479] on button "Entiendo y estoy de acuerdo. ¡Vamos!" at bounding box center [860, 484] width 233 height 36
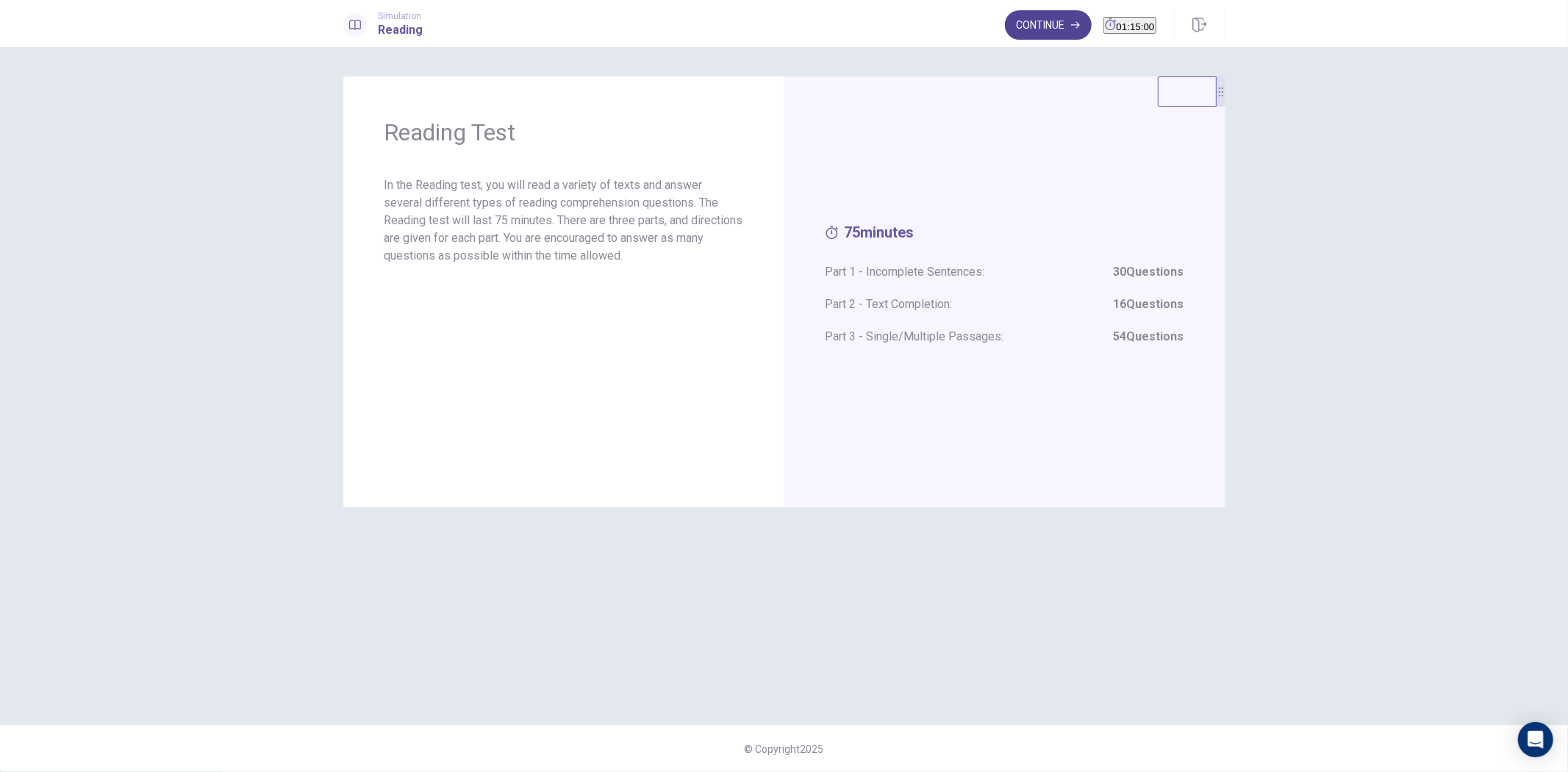
click at [1030, 15] on button "Continue" at bounding box center [1048, 24] width 87 height 29
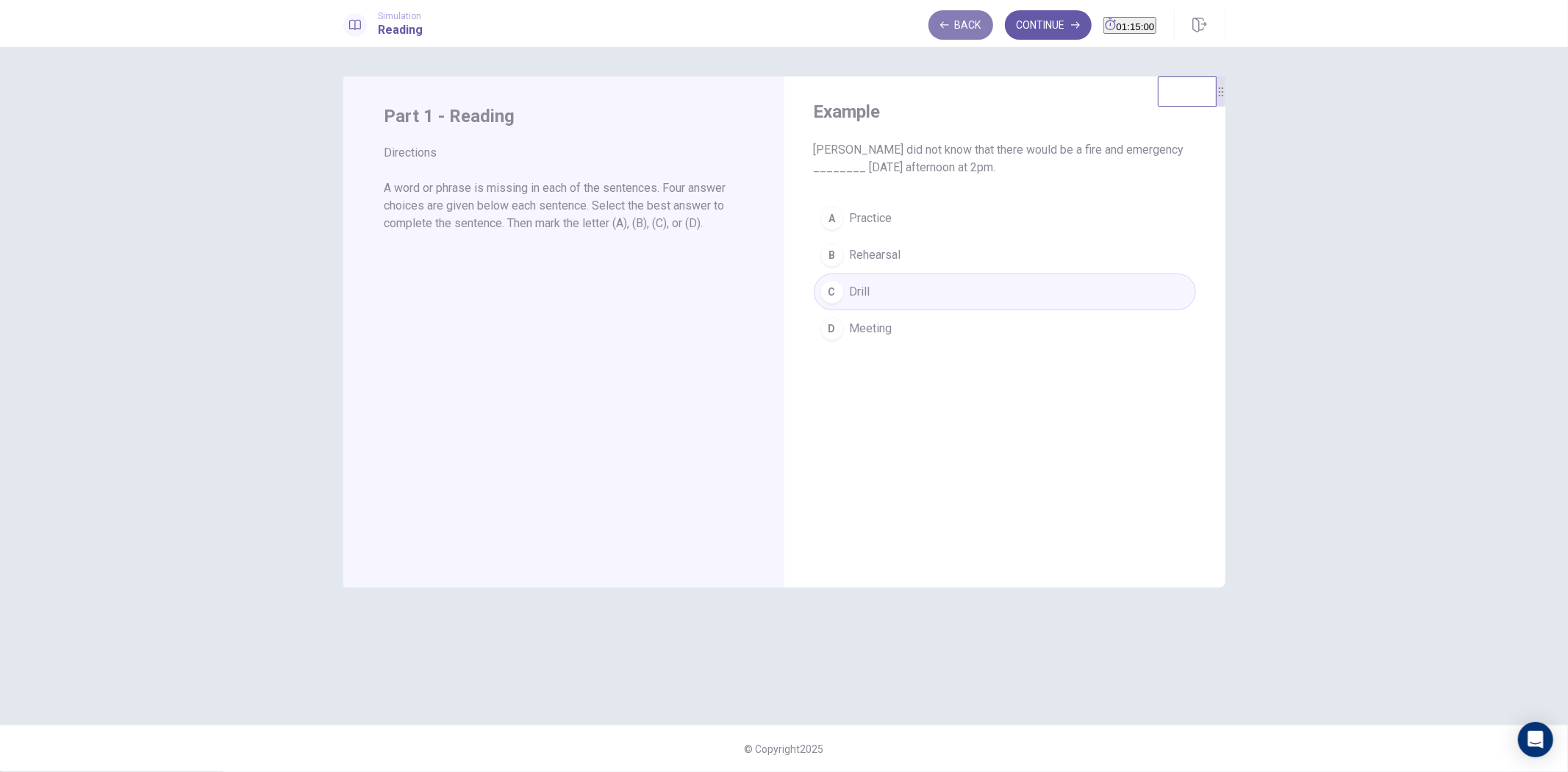
click at [929, 25] on button "Back" at bounding box center [961, 24] width 65 height 29
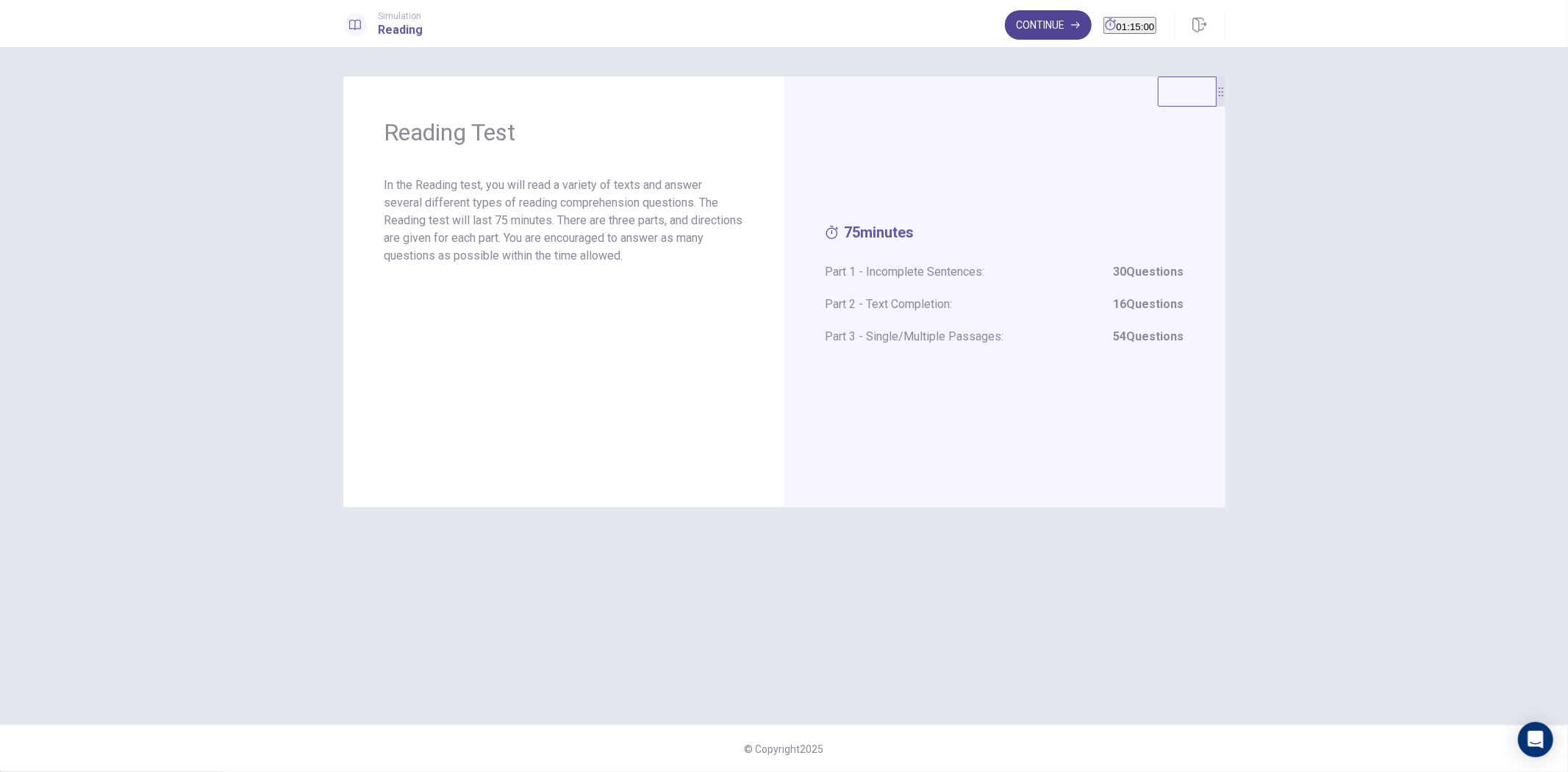
click at [1005, 25] on button "Continue" at bounding box center [1048, 24] width 87 height 29
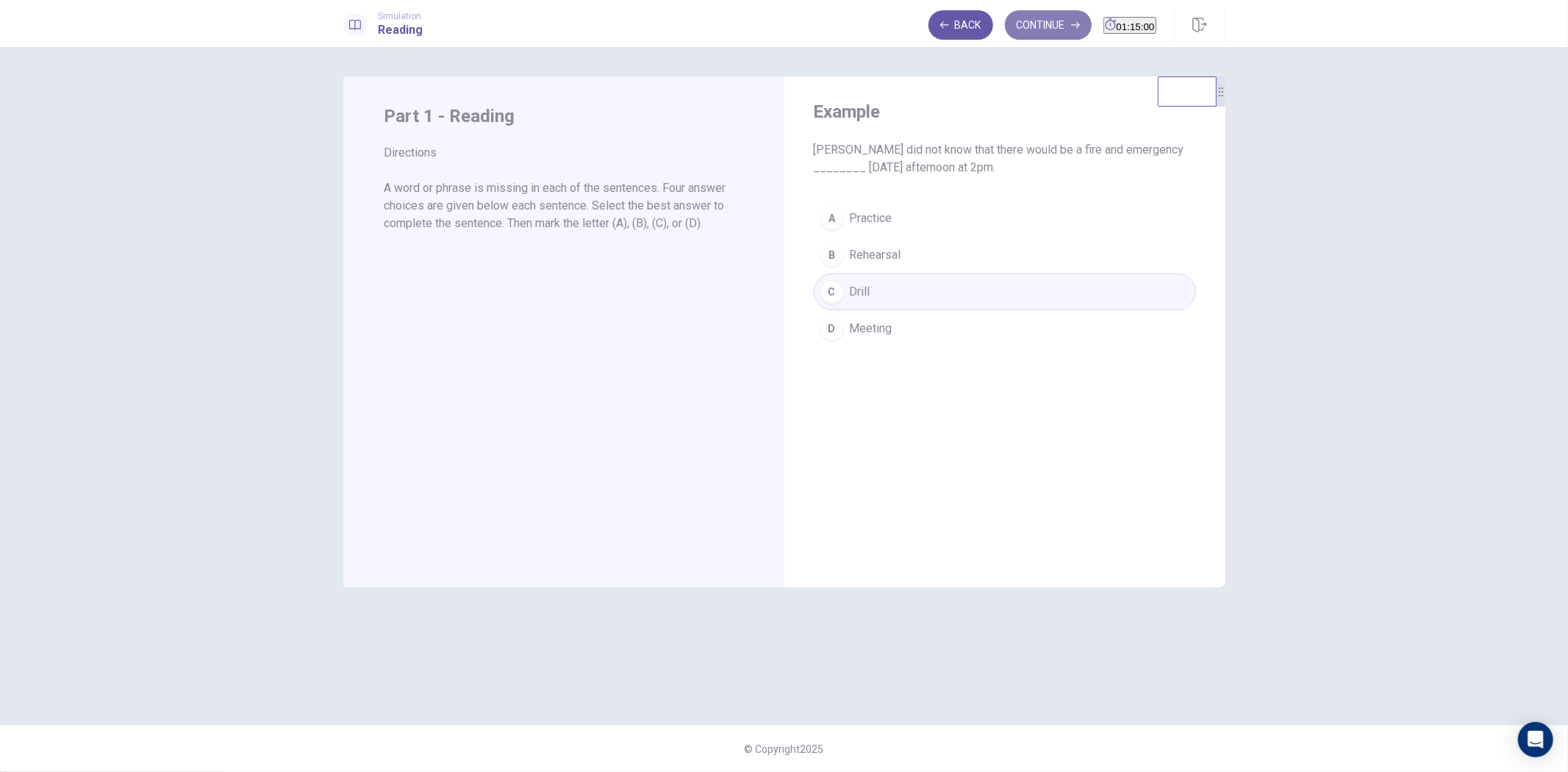
click at [1025, 25] on button "Continue" at bounding box center [1048, 24] width 87 height 29
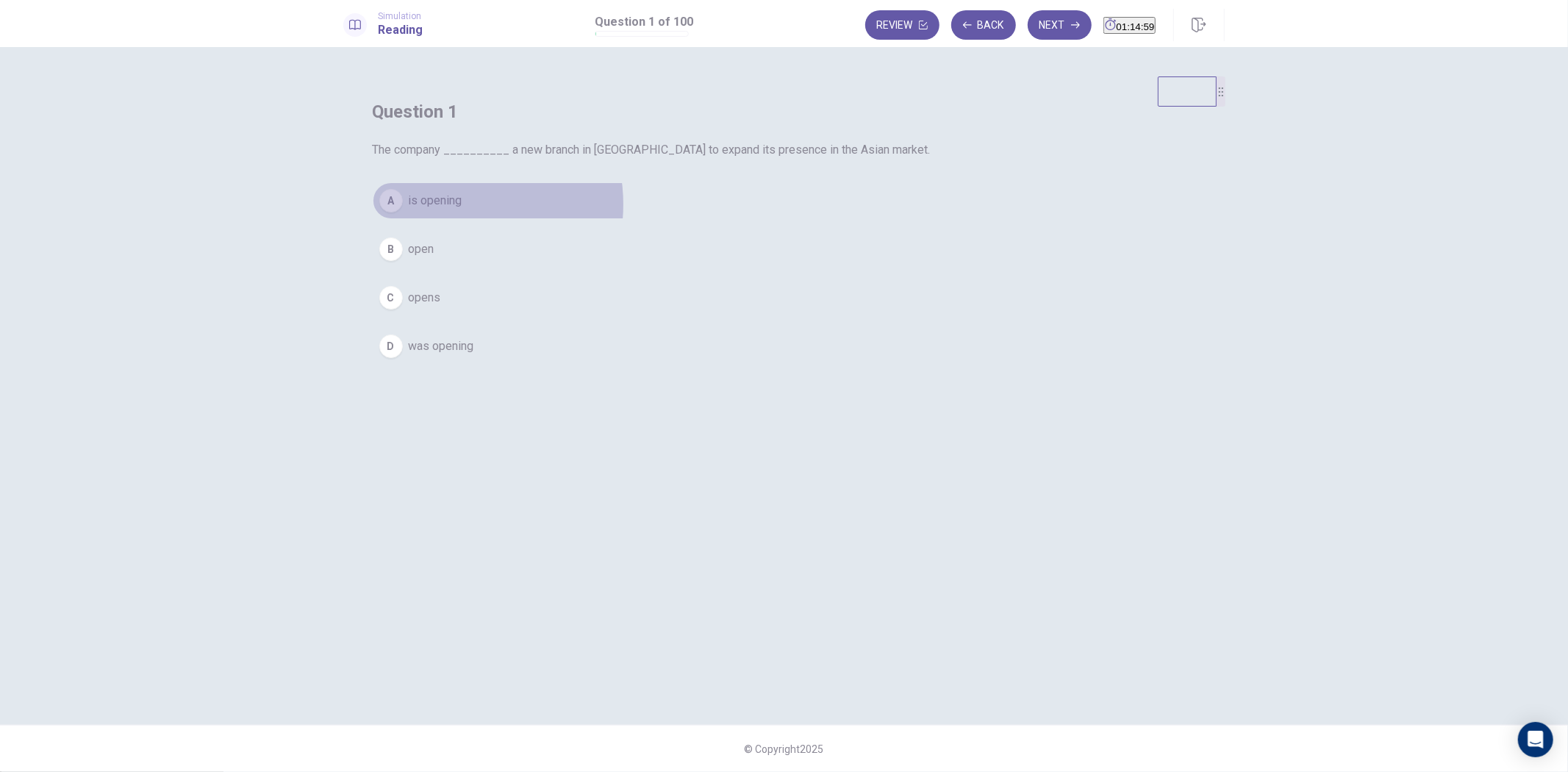
click at [462, 210] on span "is opening" at bounding box center [435, 201] width 54 height 18
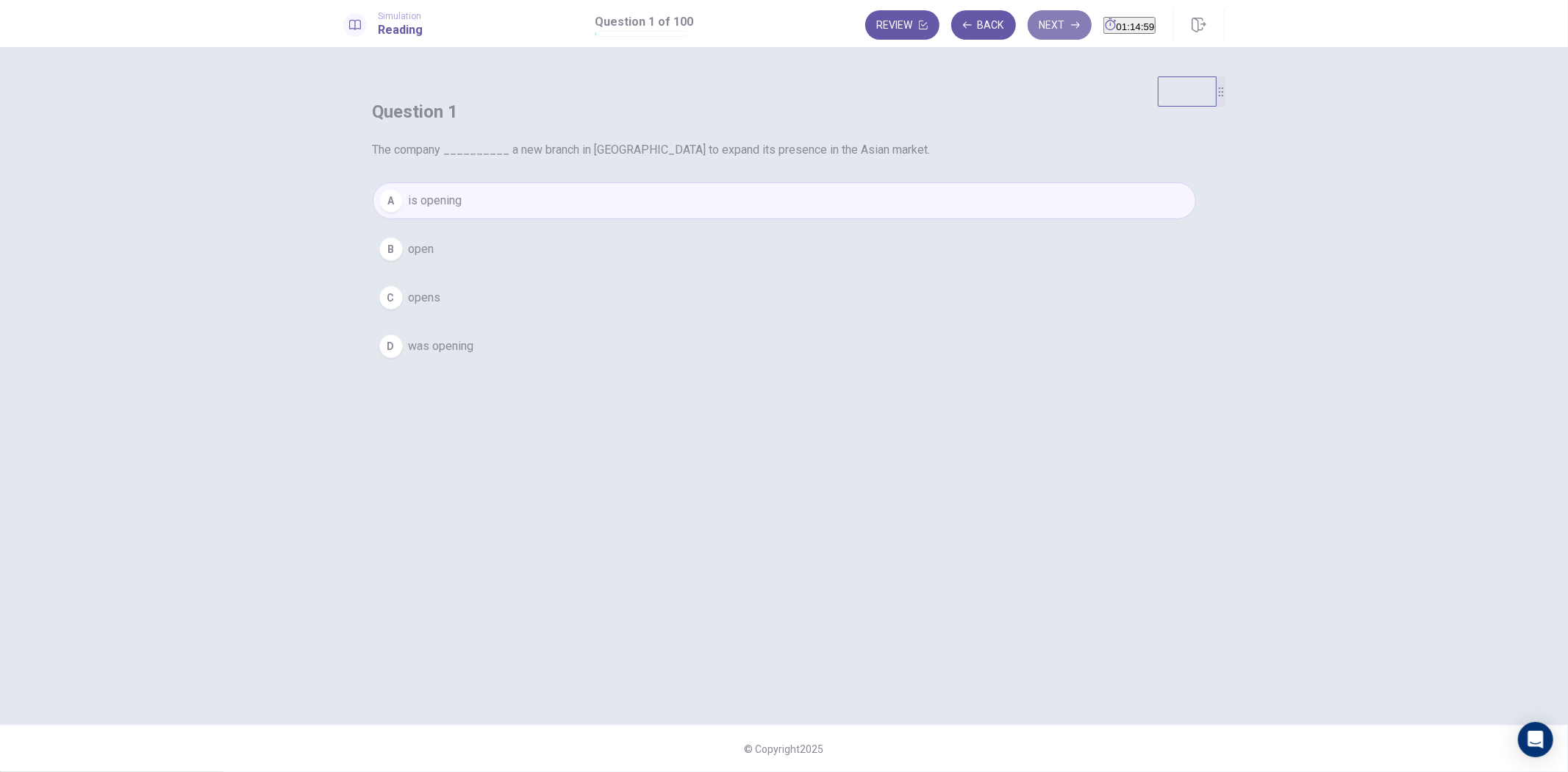
click at [1028, 28] on button "Next" at bounding box center [1060, 24] width 64 height 29
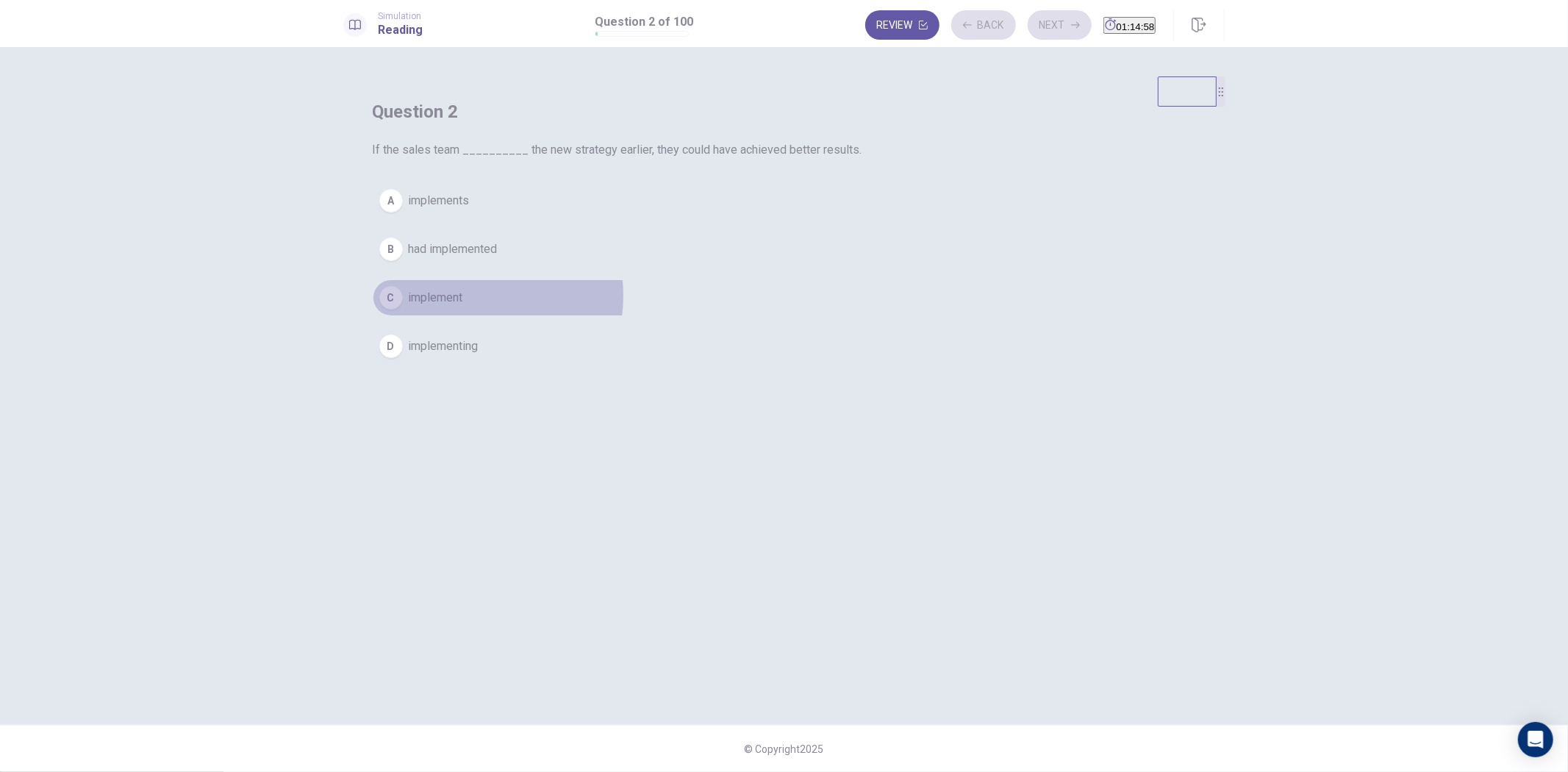
drag, startPoint x: 754, startPoint y: 350, endPoint x: 766, endPoint y: 348, distance: 12.2
click at [754, 316] on button "C implement" at bounding box center [784, 298] width 824 height 37
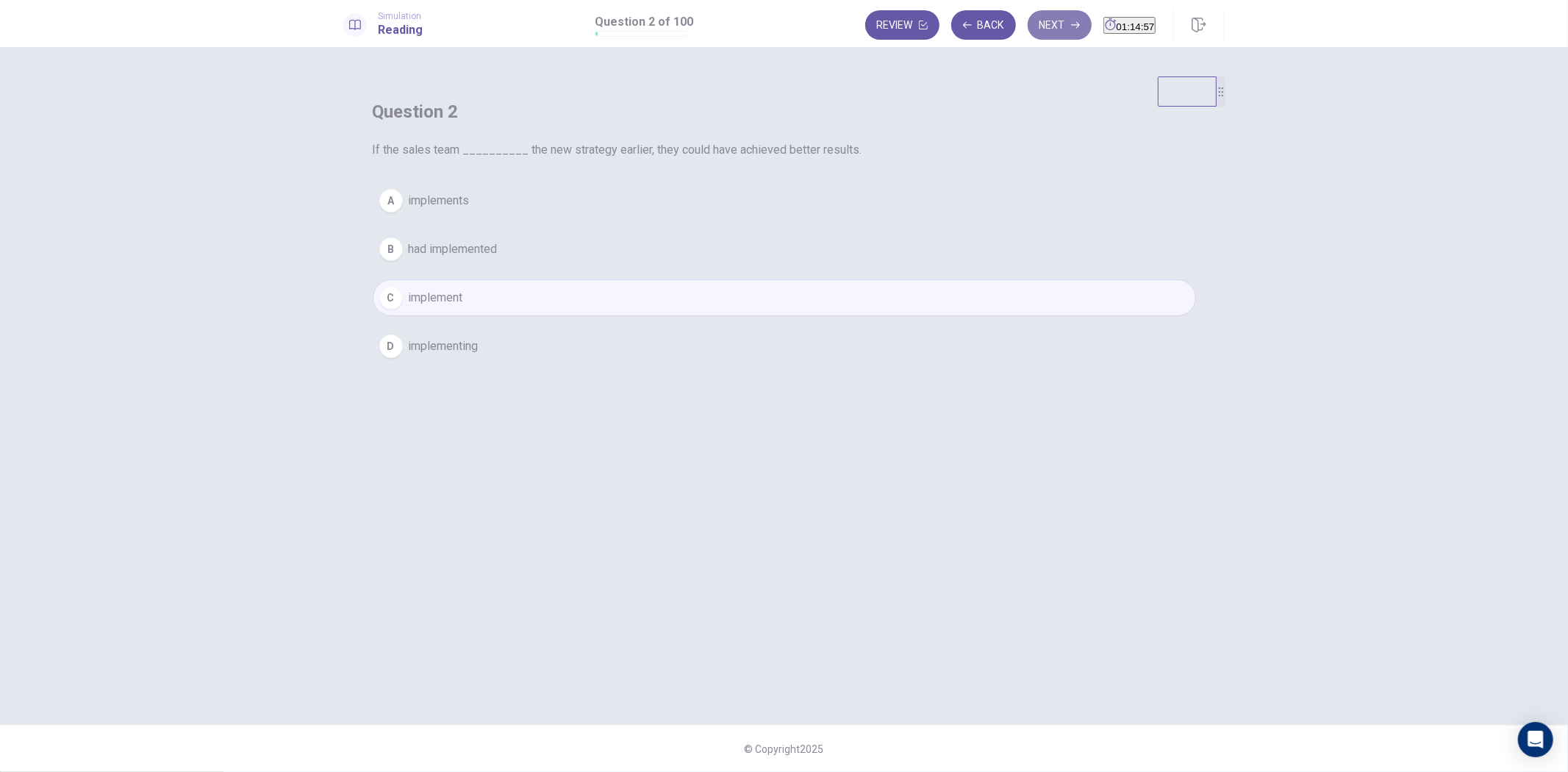
drag, startPoint x: 1014, startPoint y: 15, endPoint x: 917, endPoint y: 144, distance: 161.4
click at [1028, 15] on button "Next" at bounding box center [1060, 24] width 64 height 29
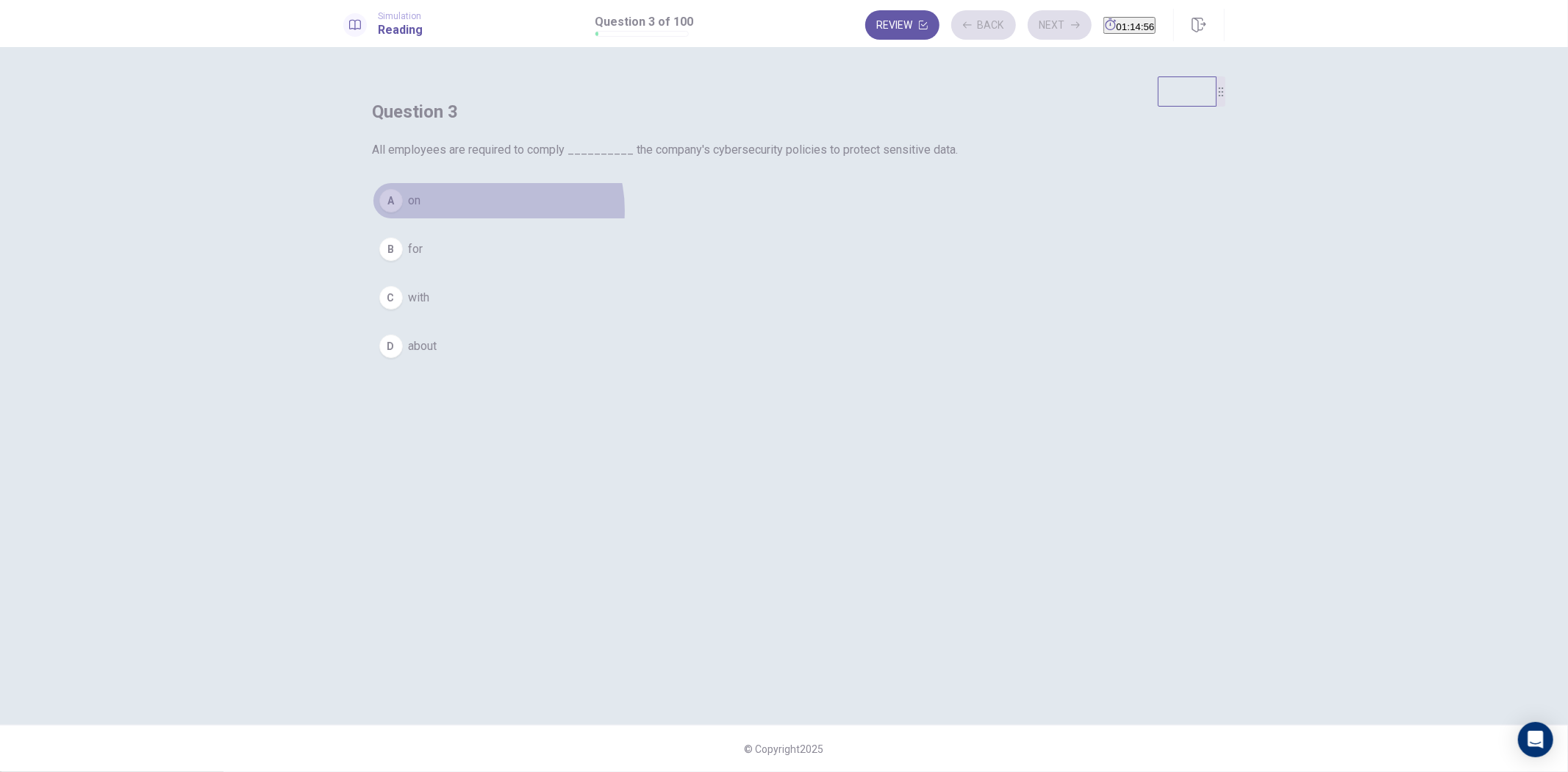
click at [775, 219] on button "A on" at bounding box center [784, 201] width 824 height 37
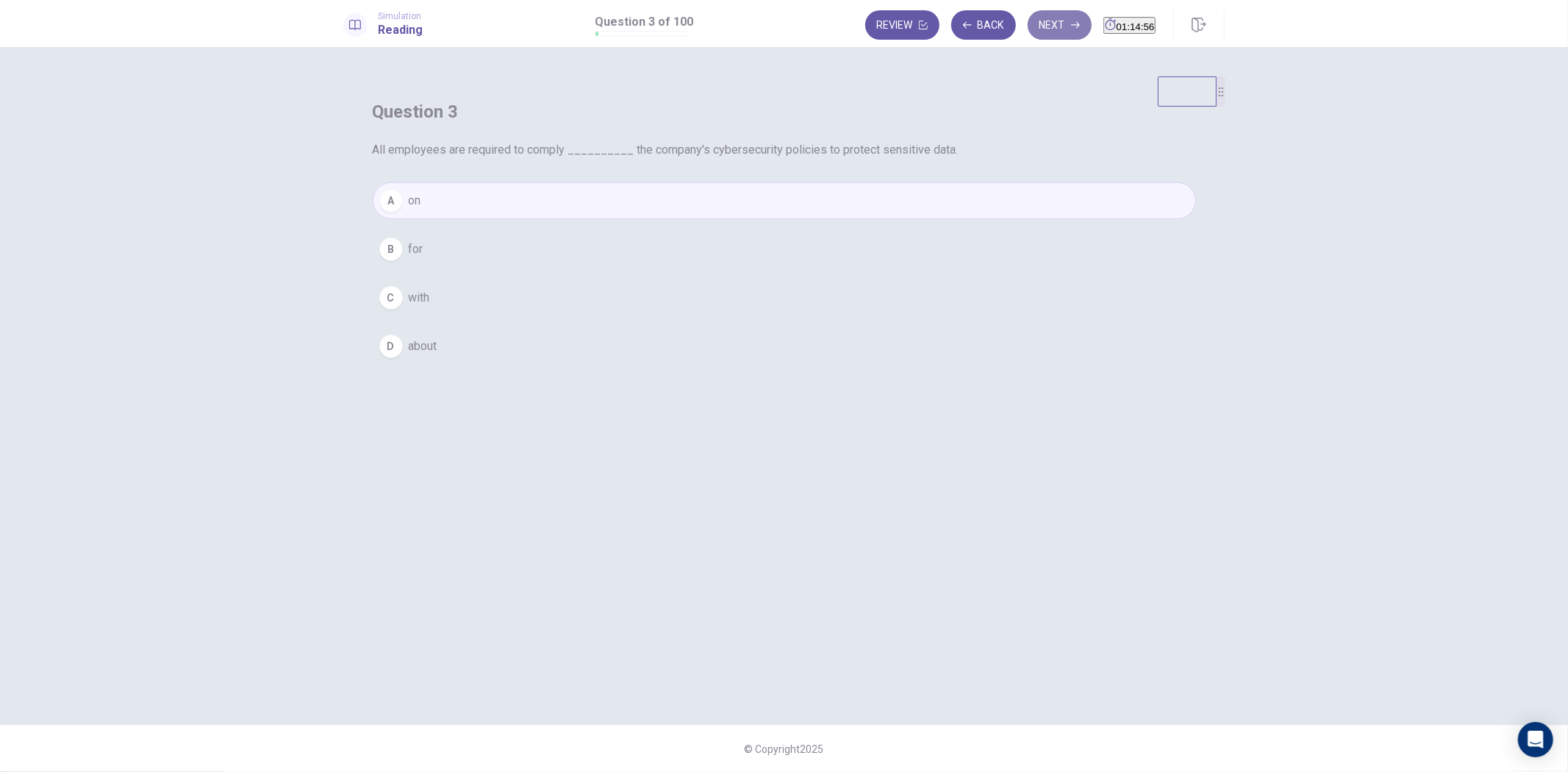
click at [1028, 27] on button "Next" at bounding box center [1060, 24] width 64 height 29
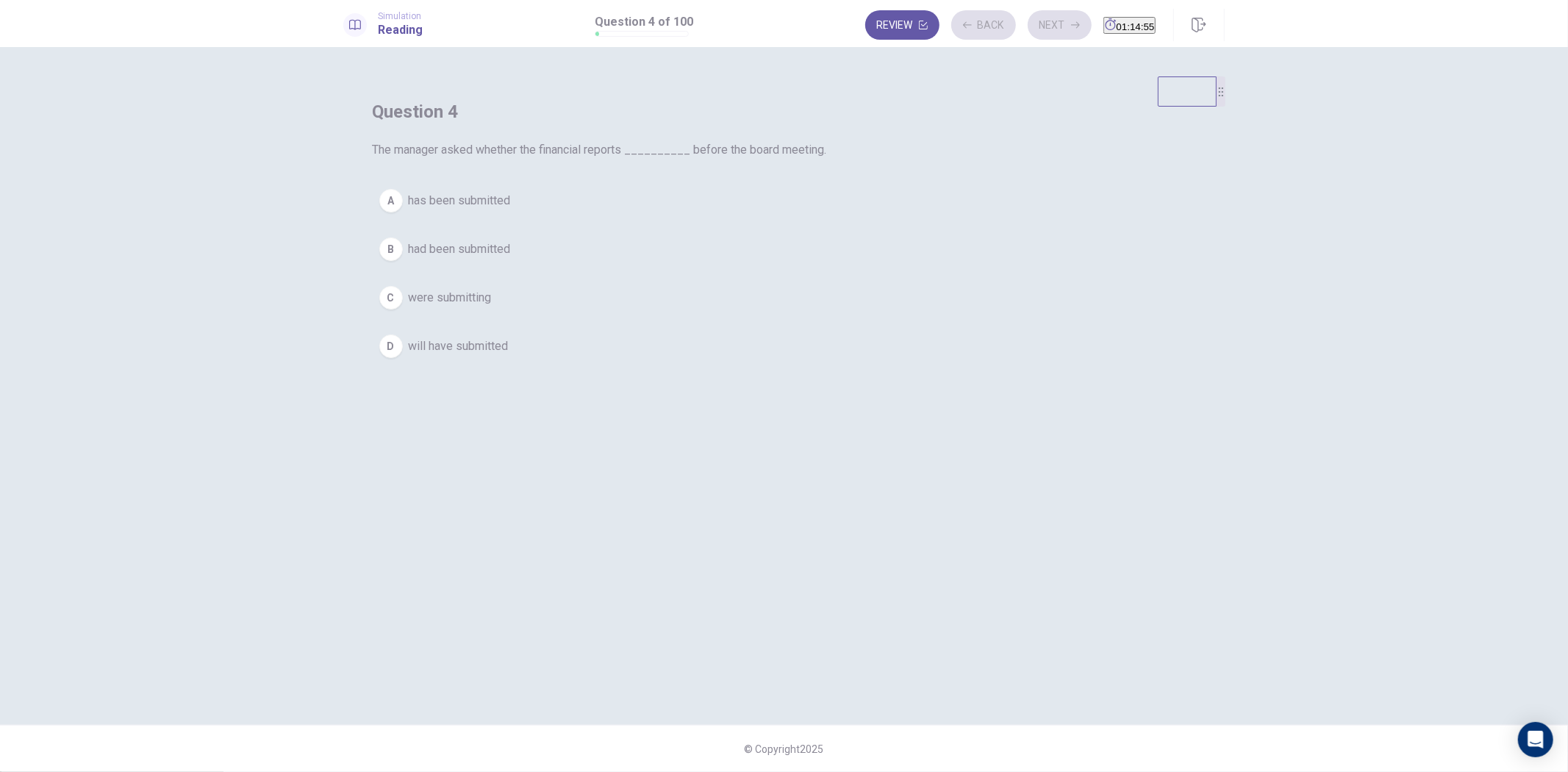
click at [511, 258] on span "had been submitted" at bounding box center [459, 249] width 103 height 18
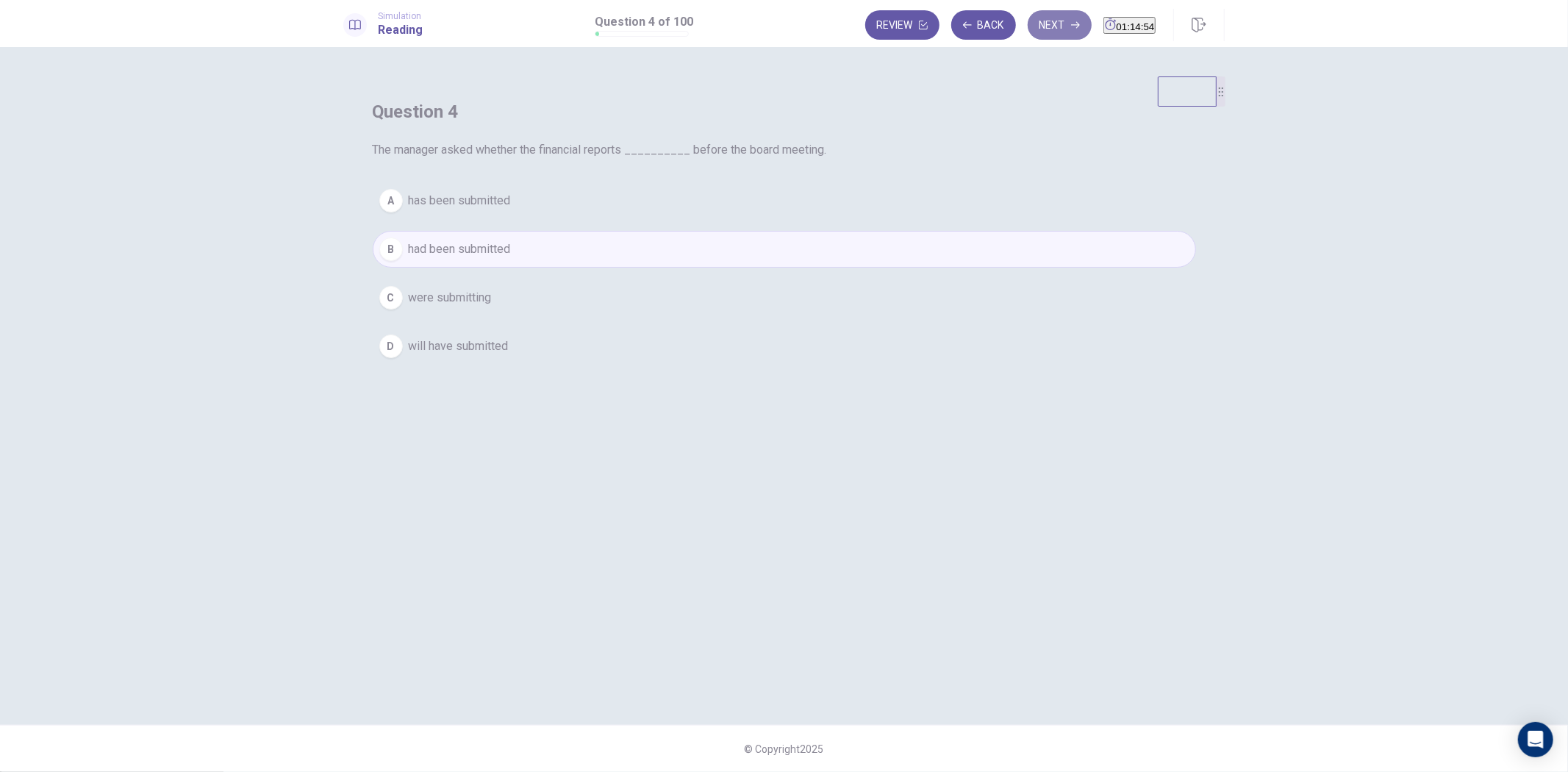
click at [1028, 25] on button "Next" at bounding box center [1060, 24] width 64 height 29
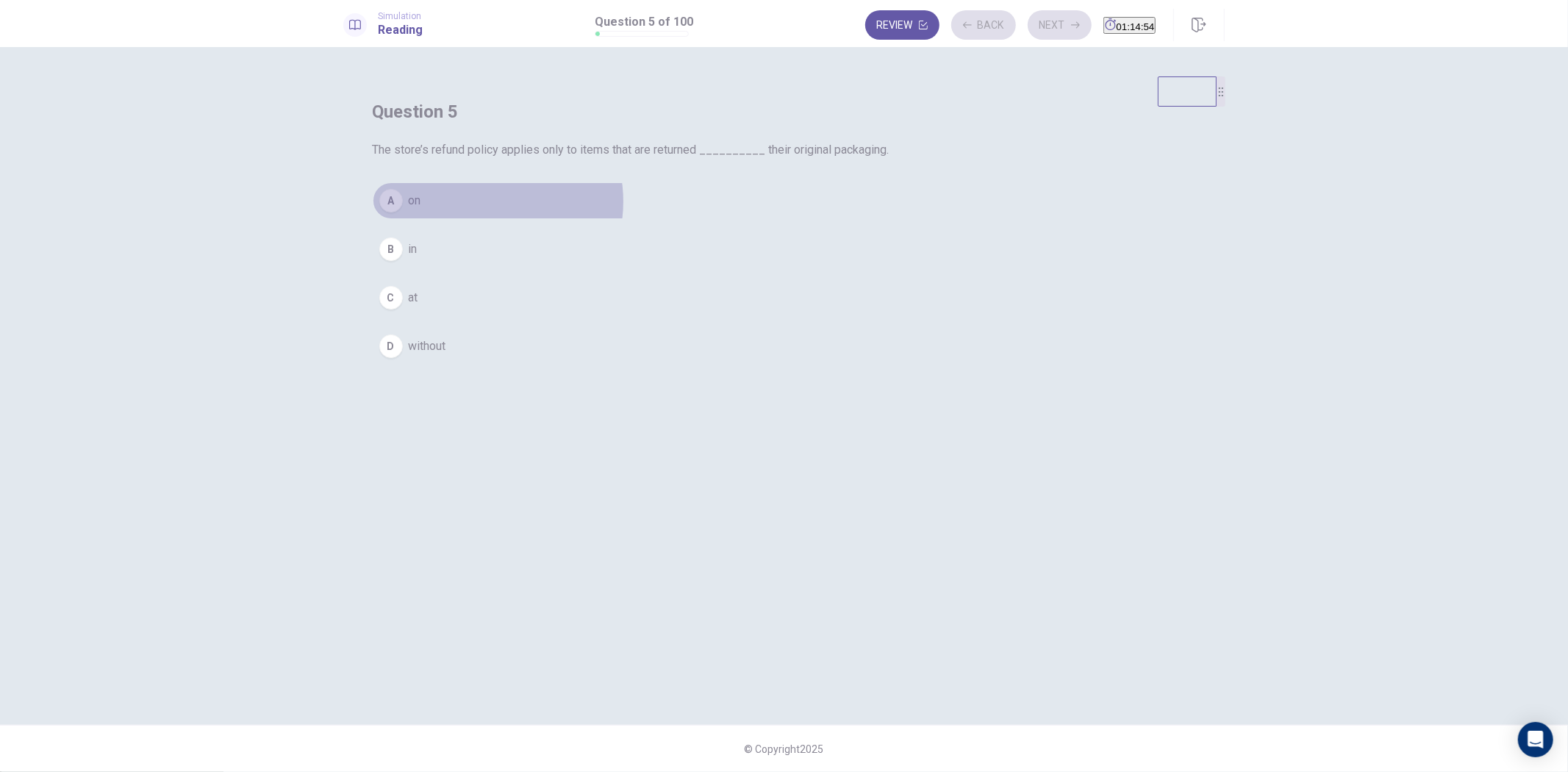
click at [773, 219] on button "A on" at bounding box center [784, 201] width 824 height 37
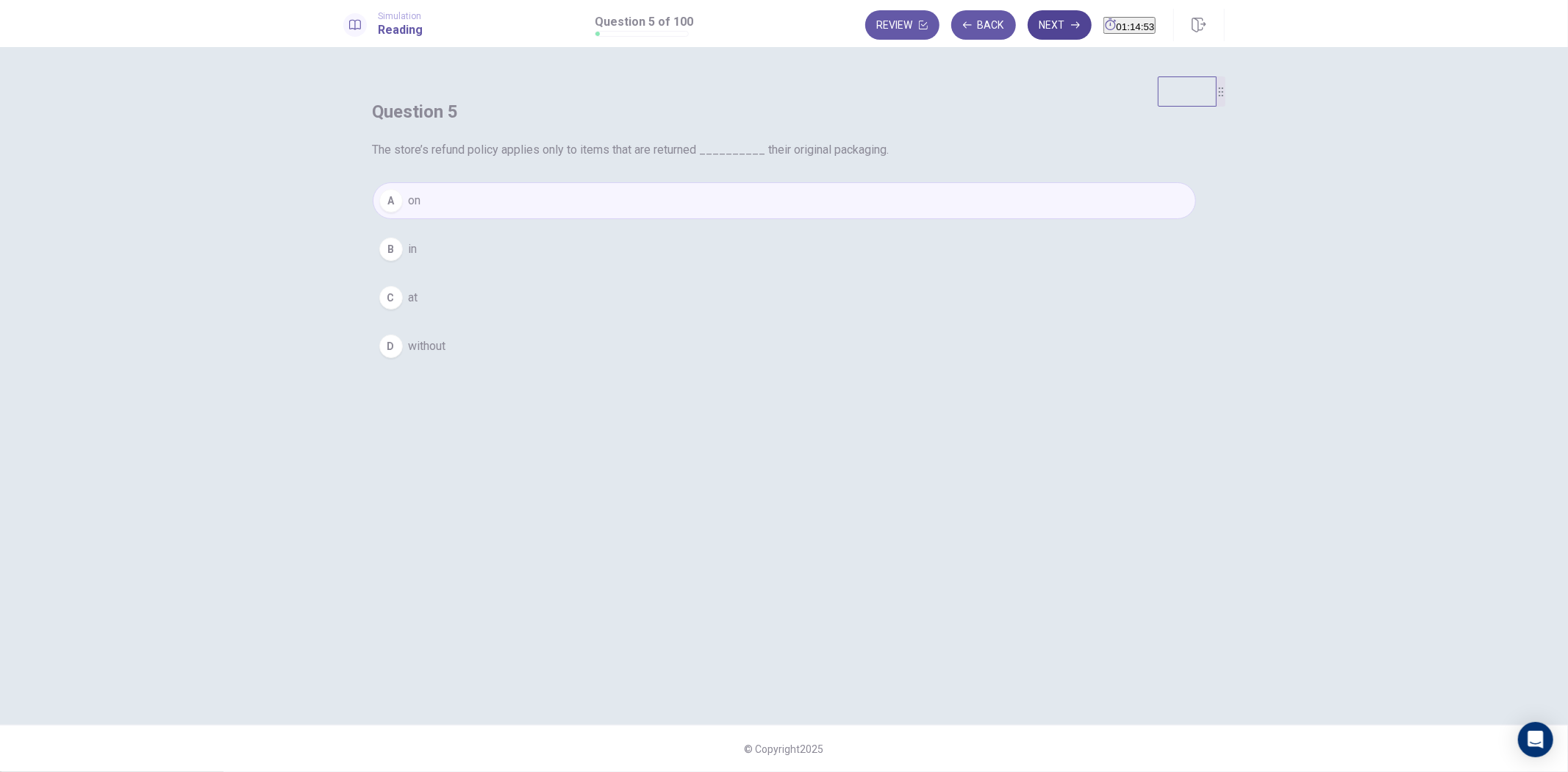
click at [1028, 22] on button "Next" at bounding box center [1060, 24] width 64 height 29
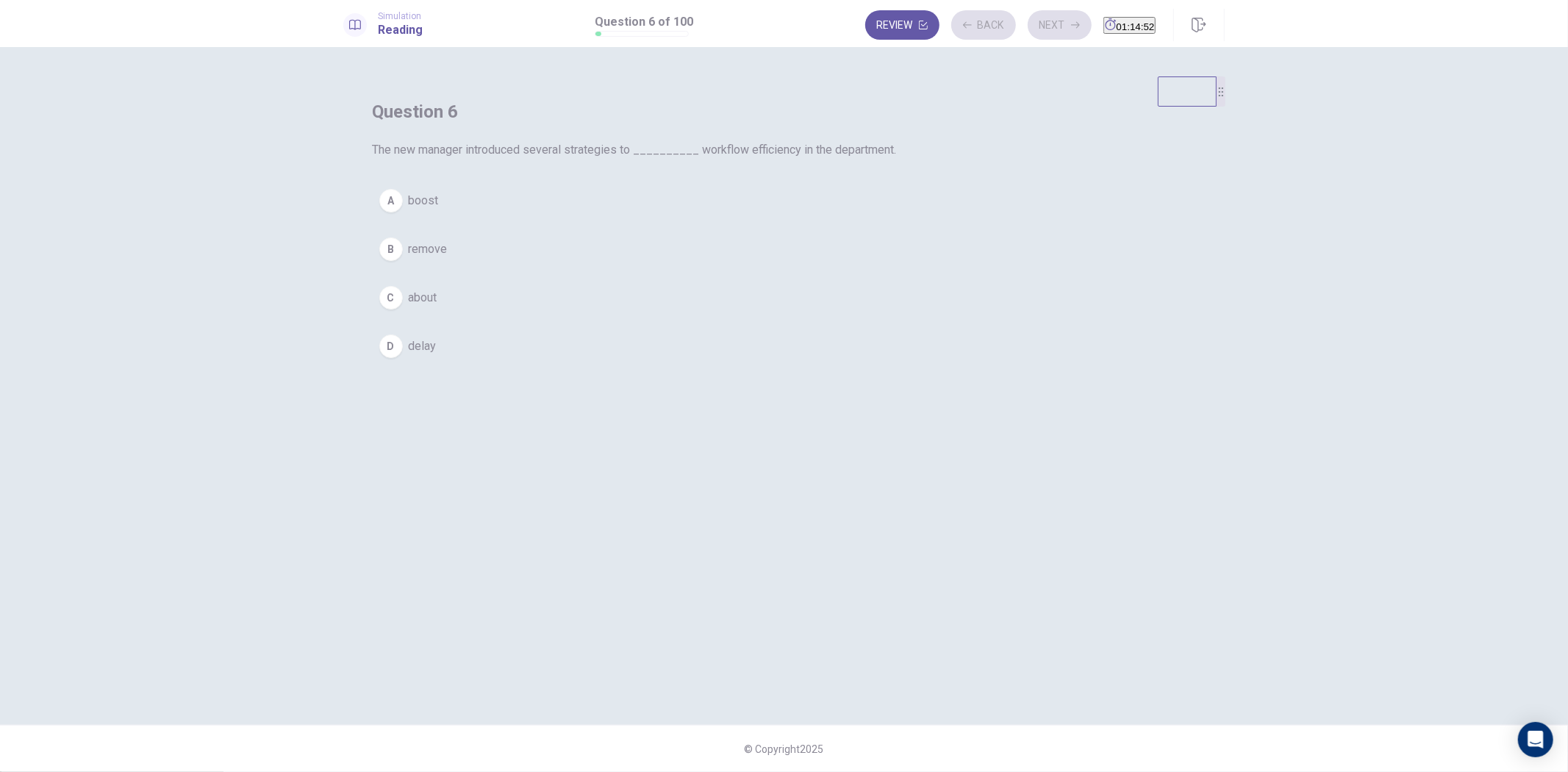
click at [771, 316] on button "C about" at bounding box center [784, 298] width 824 height 37
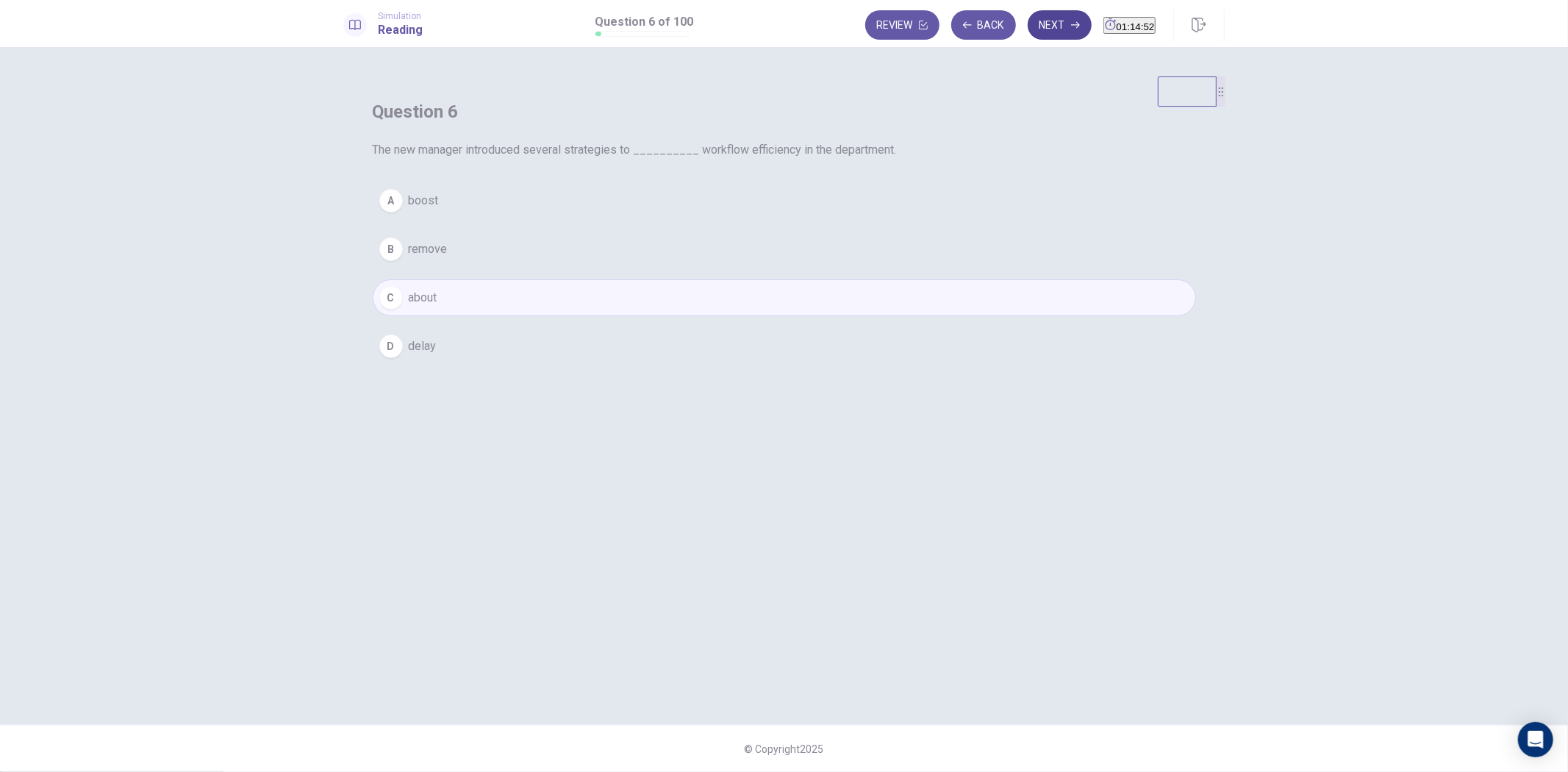
click at [1035, 23] on button "Next" at bounding box center [1060, 24] width 64 height 29
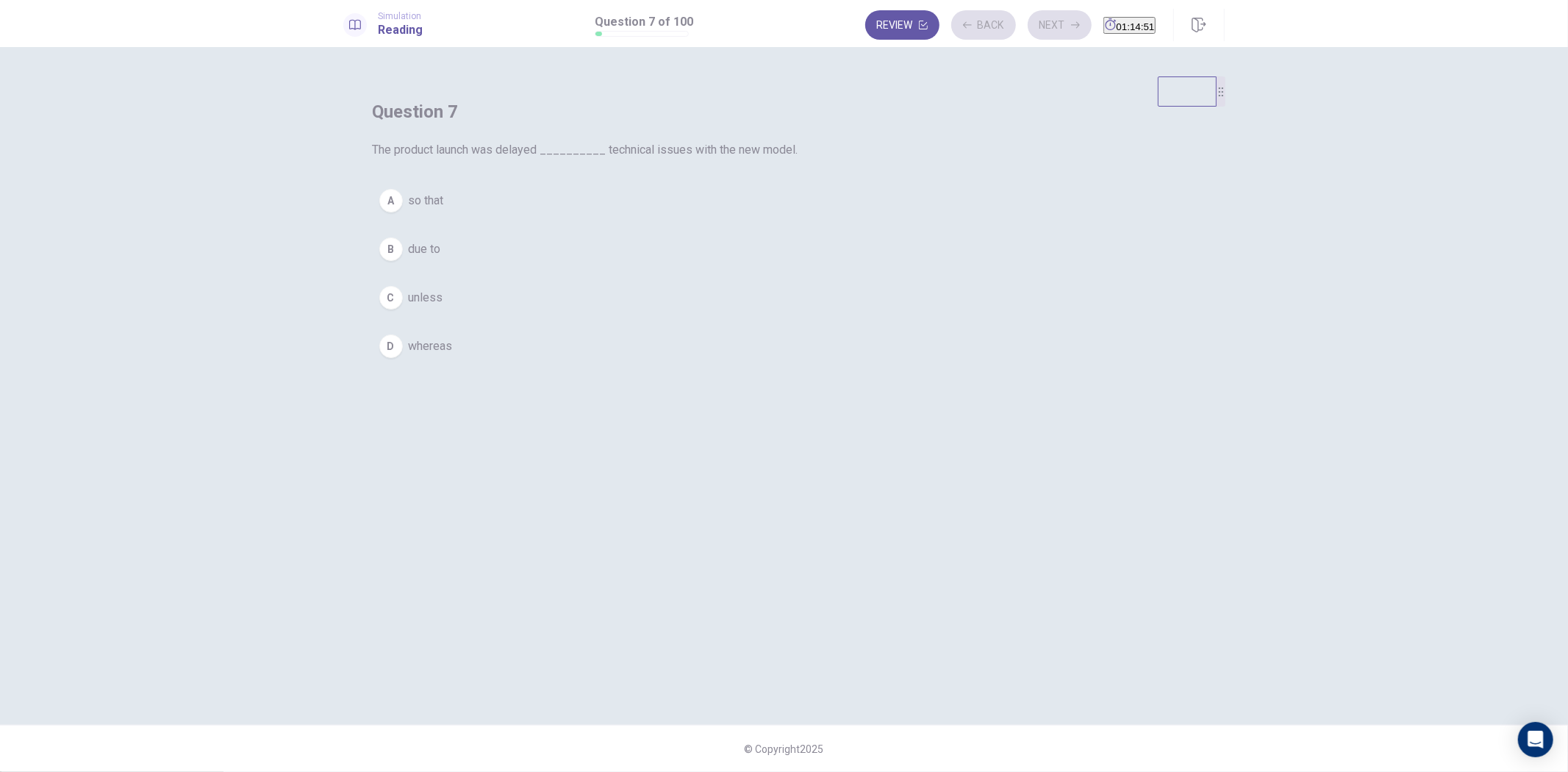
click at [810, 280] on div "A so that B due to C unless D whereas" at bounding box center [784, 274] width 824 height 183
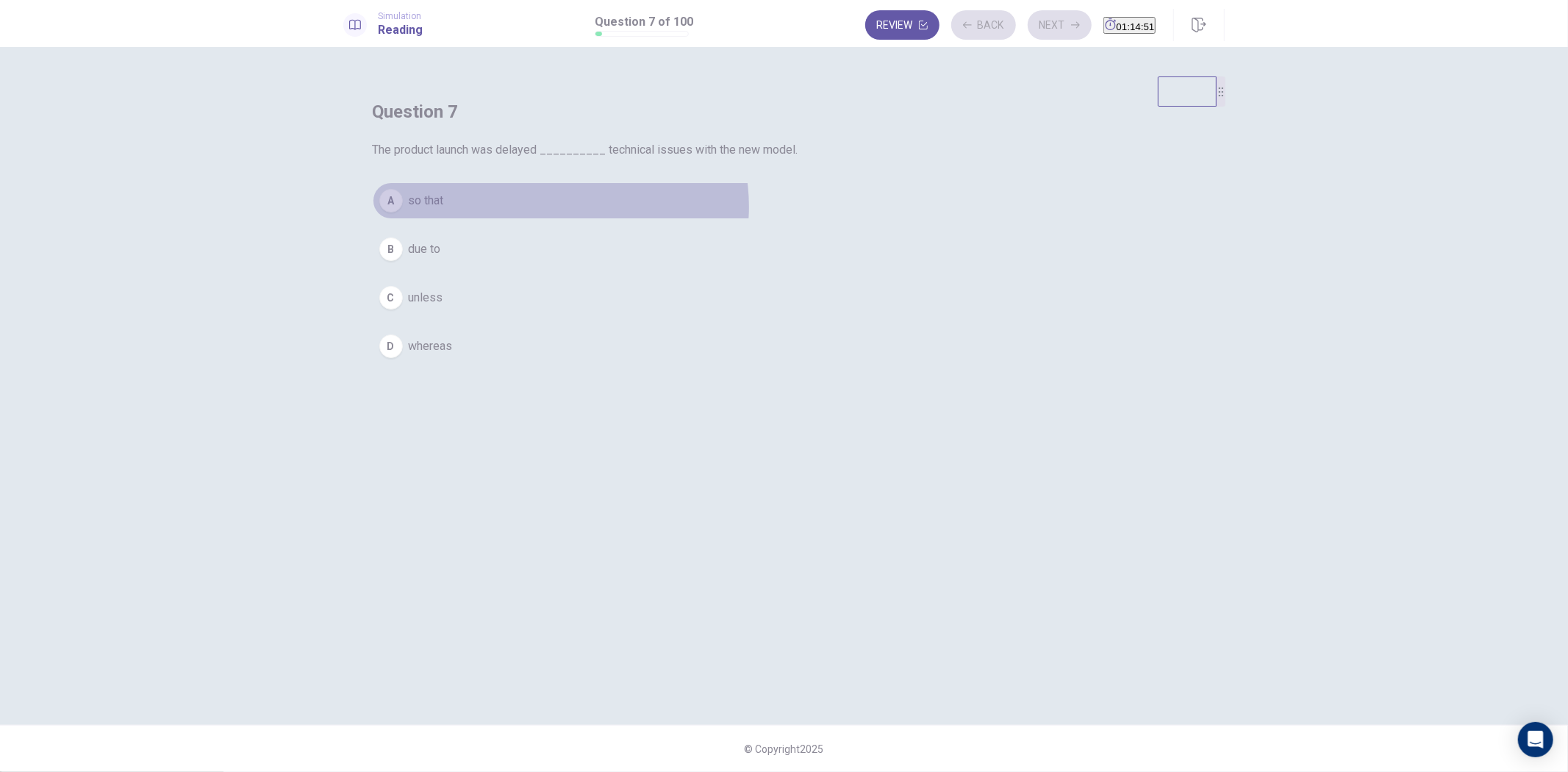
click at [847, 219] on button "A so that" at bounding box center [784, 201] width 824 height 37
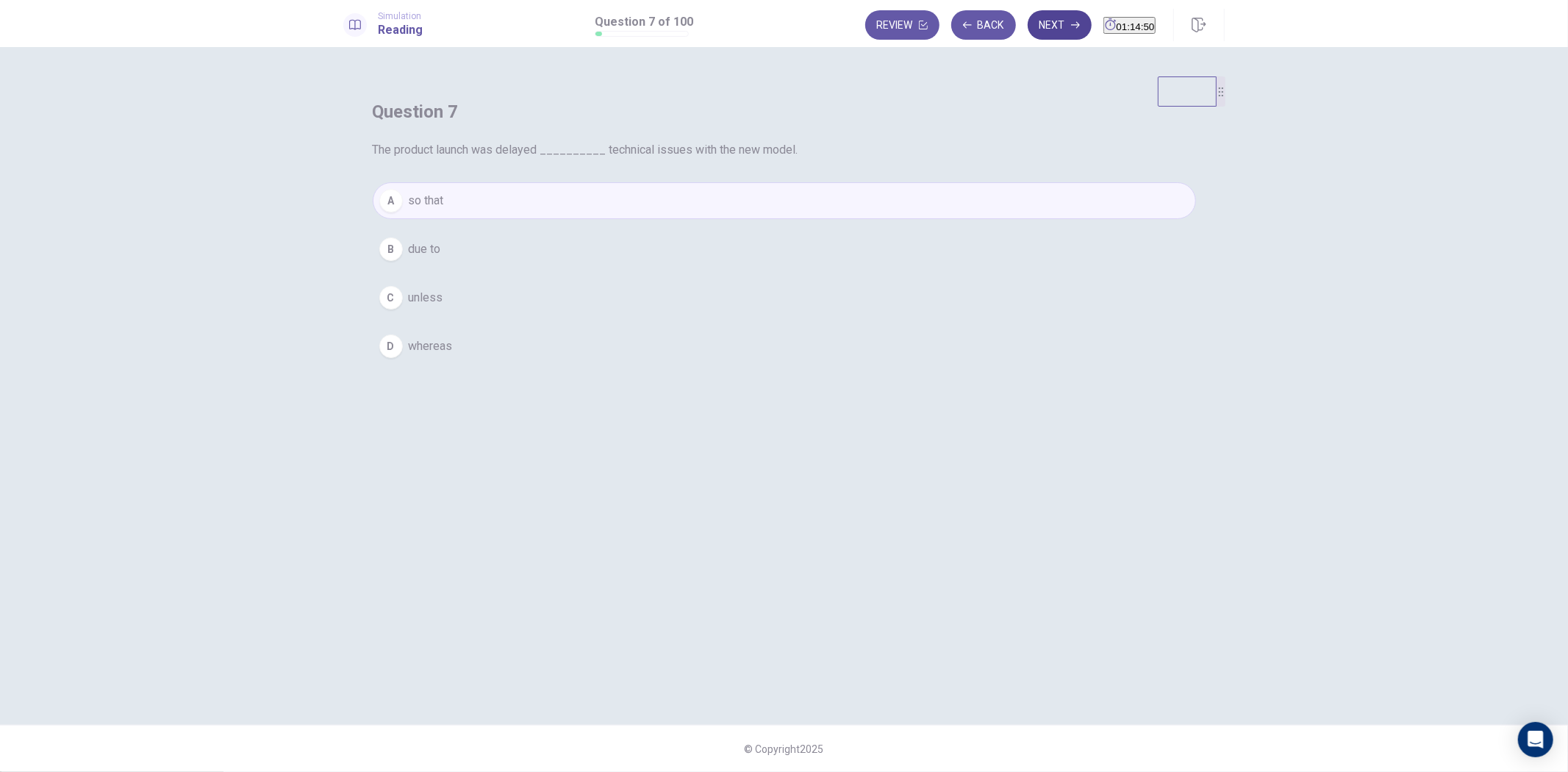
click at [1053, 13] on button "Next" at bounding box center [1060, 24] width 64 height 29
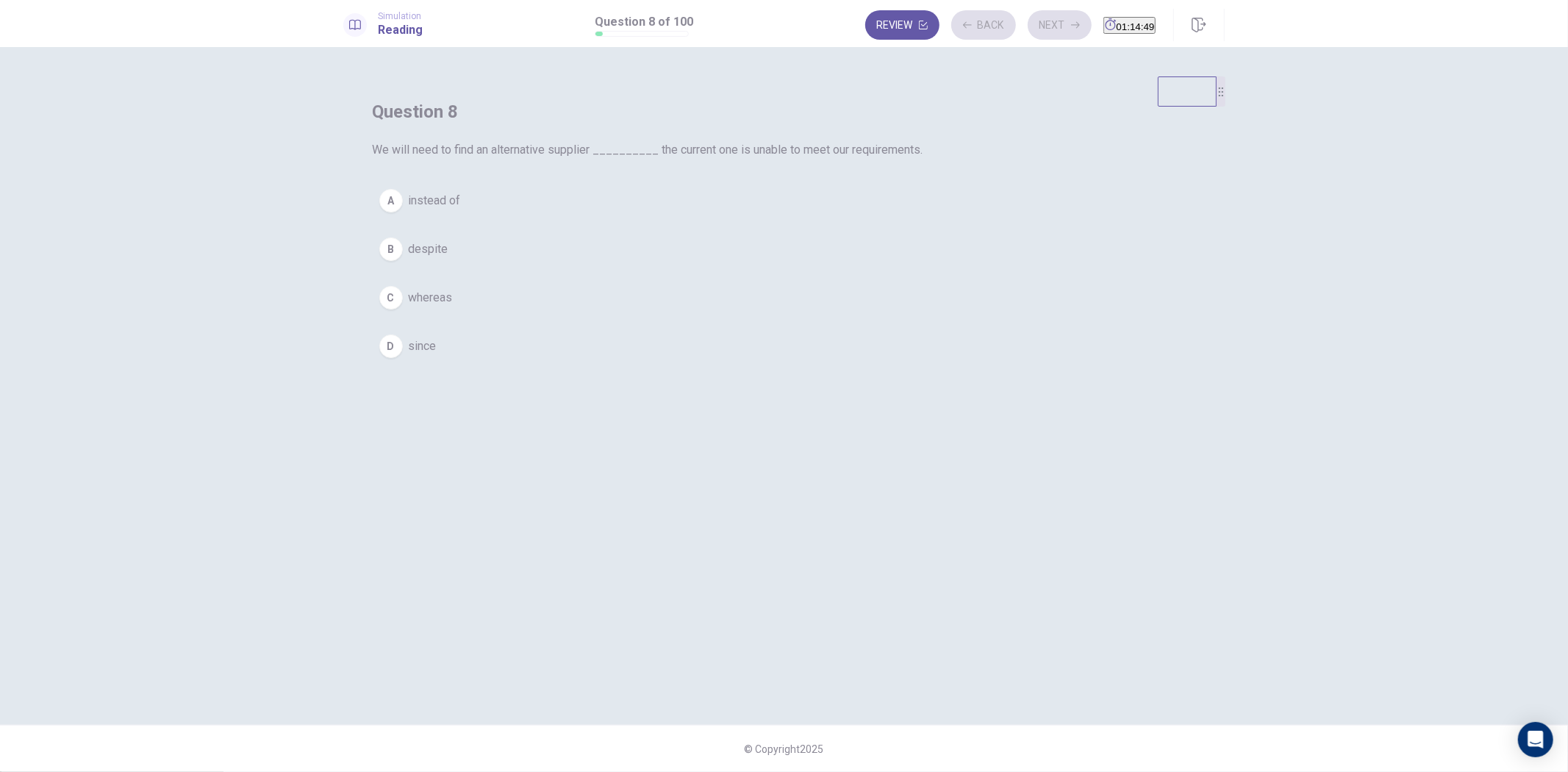
click at [833, 267] on button "B despite" at bounding box center [784, 249] width 824 height 37
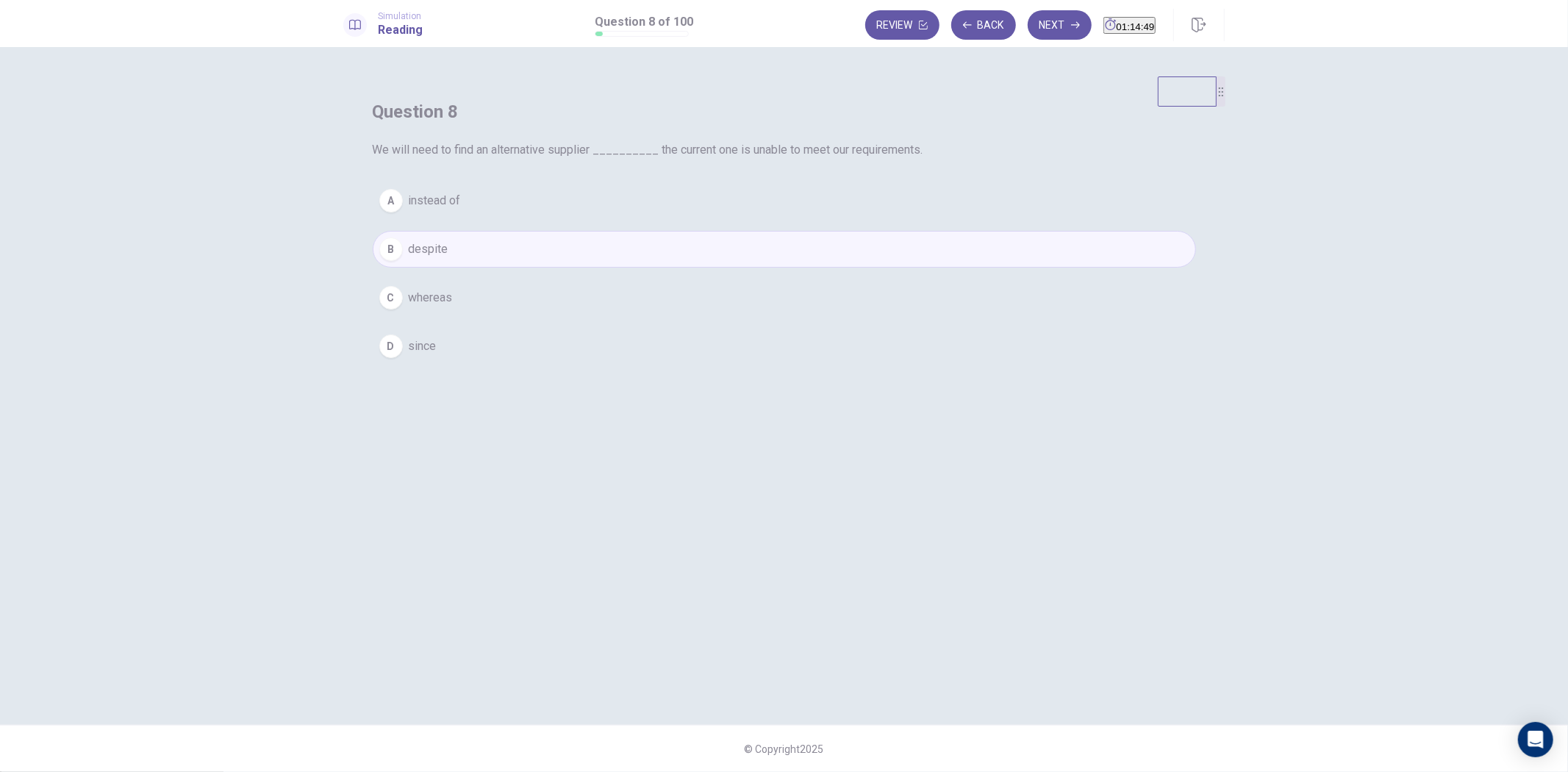
drag, startPoint x: 1035, startPoint y: 23, endPoint x: 925, endPoint y: 180, distance: 191.7
click at [1035, 22] on button "Next" at bounding box center [1060, 24] width 64 height 29
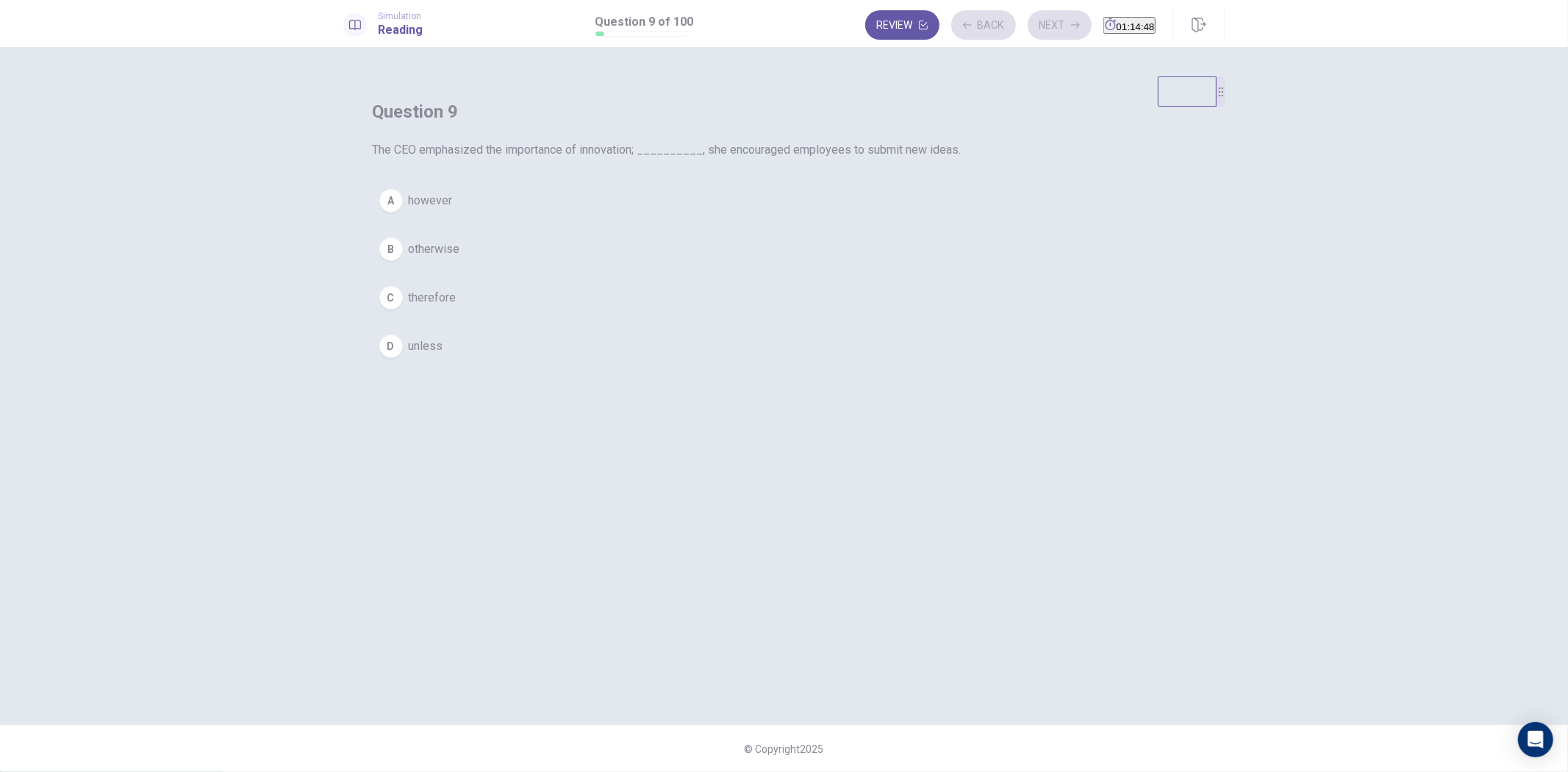
click at [872, 219] on button "A however" at bounding box center [784, 201] width 824 height 37
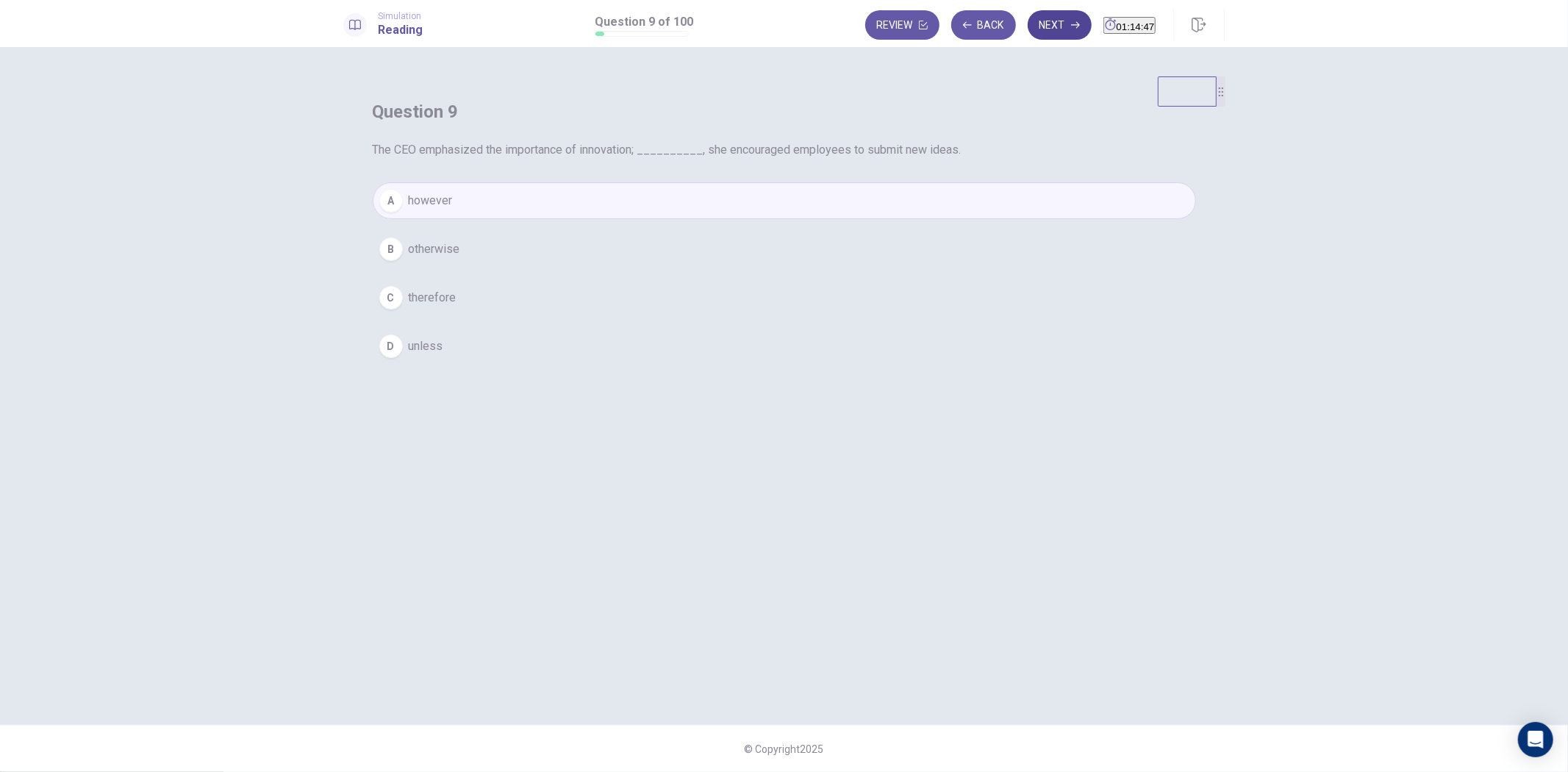
click at [1028, 35] on button "Next" at bounding box center [1060, 24] width 64 height 29
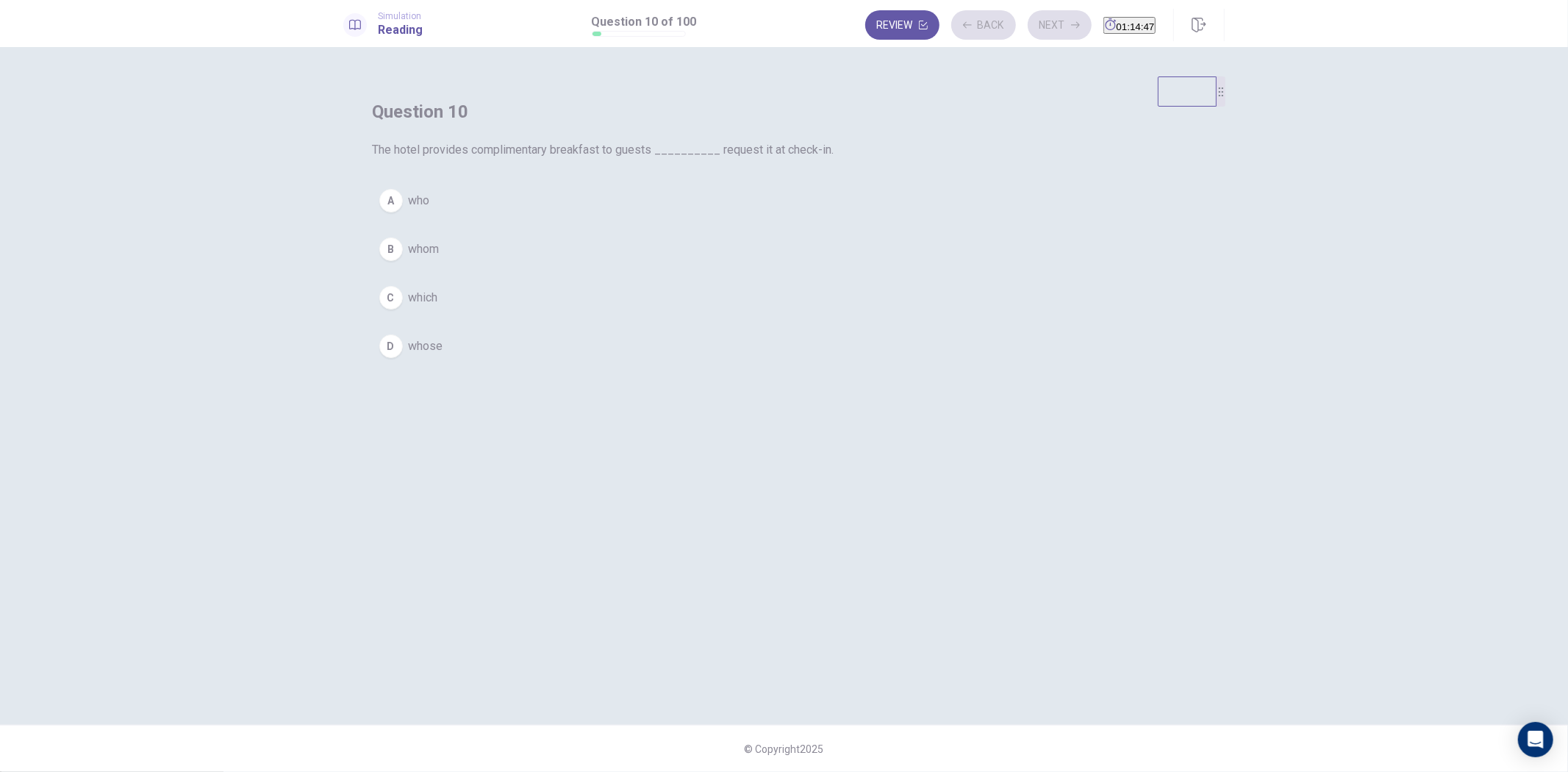
drag, startPoint x: 888, startPoint y: 266, endPoint x: 923, endPoint y: 244, distance: 41.3
click at [888, 219] on button "A who" at bounding box center [784, 201] width 824 height 37
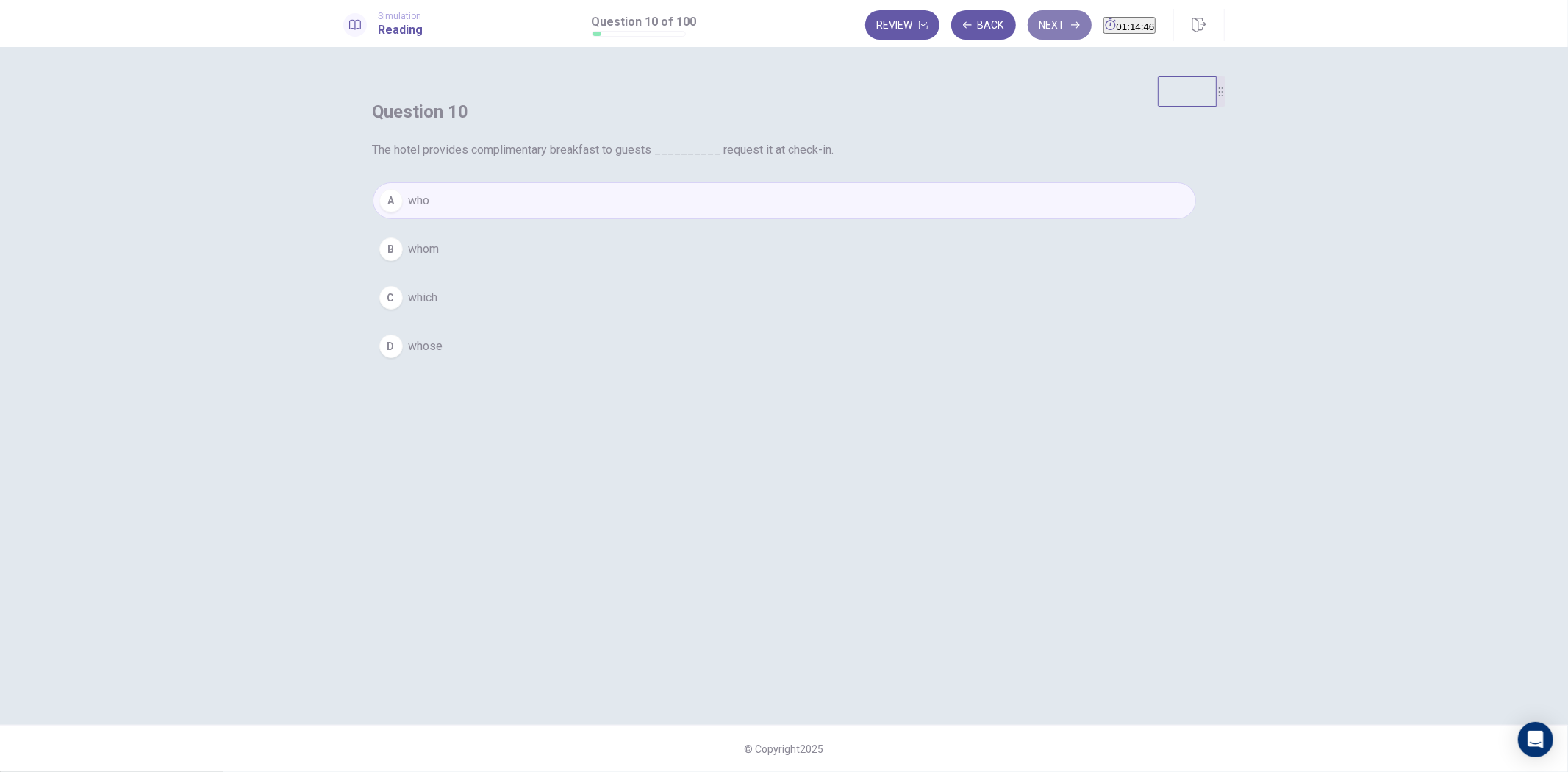
click at [1028, 22] on button "Next" at bounding box center [1060, 24] width 64 height 29
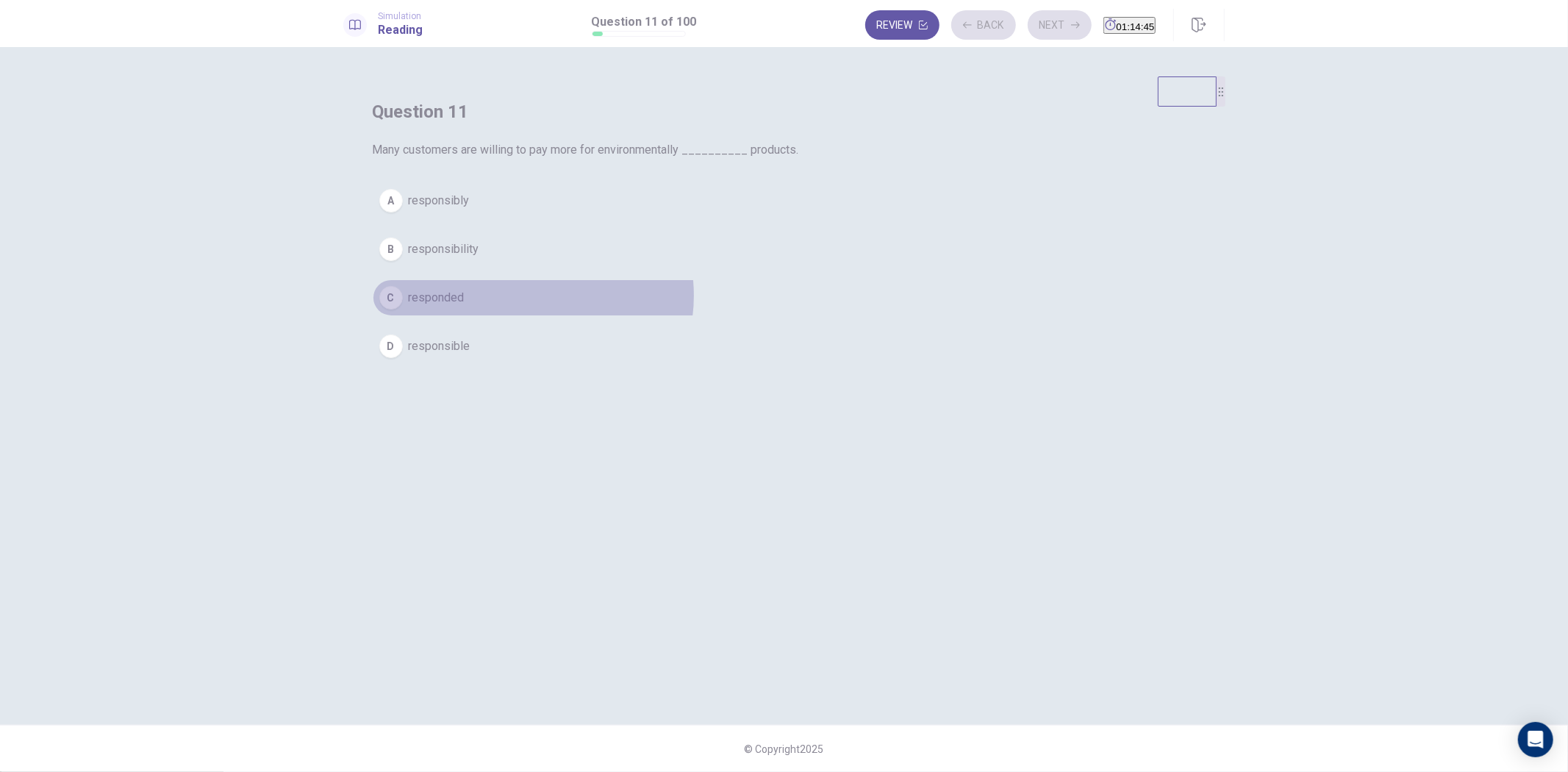
click at [820, 316] on button "C responded" at bounding box center [784, 298] width 824 height 37
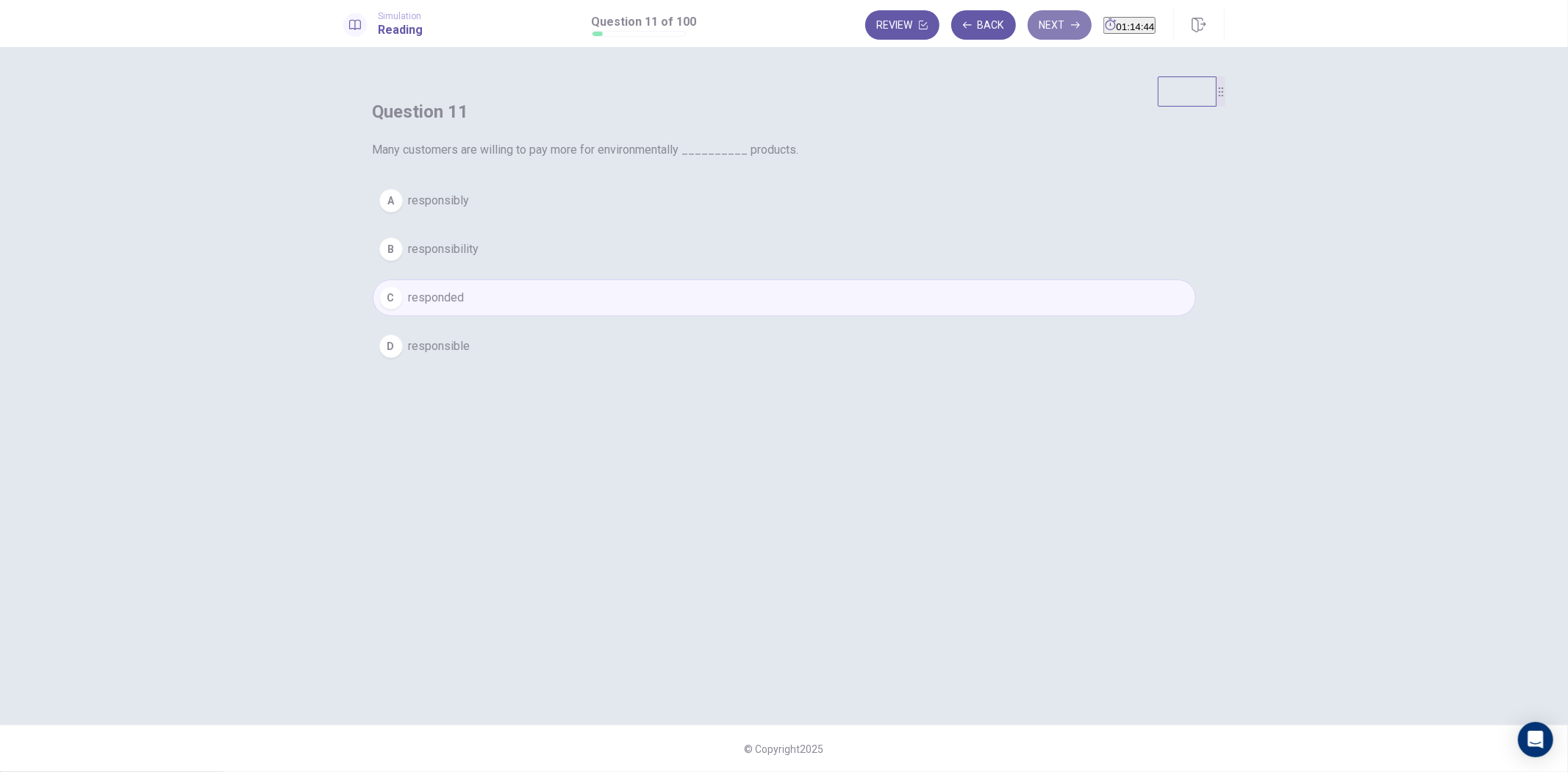
click at [1046, 19] on button "Next" at bounding box center [1060, 24] width 64 height 29
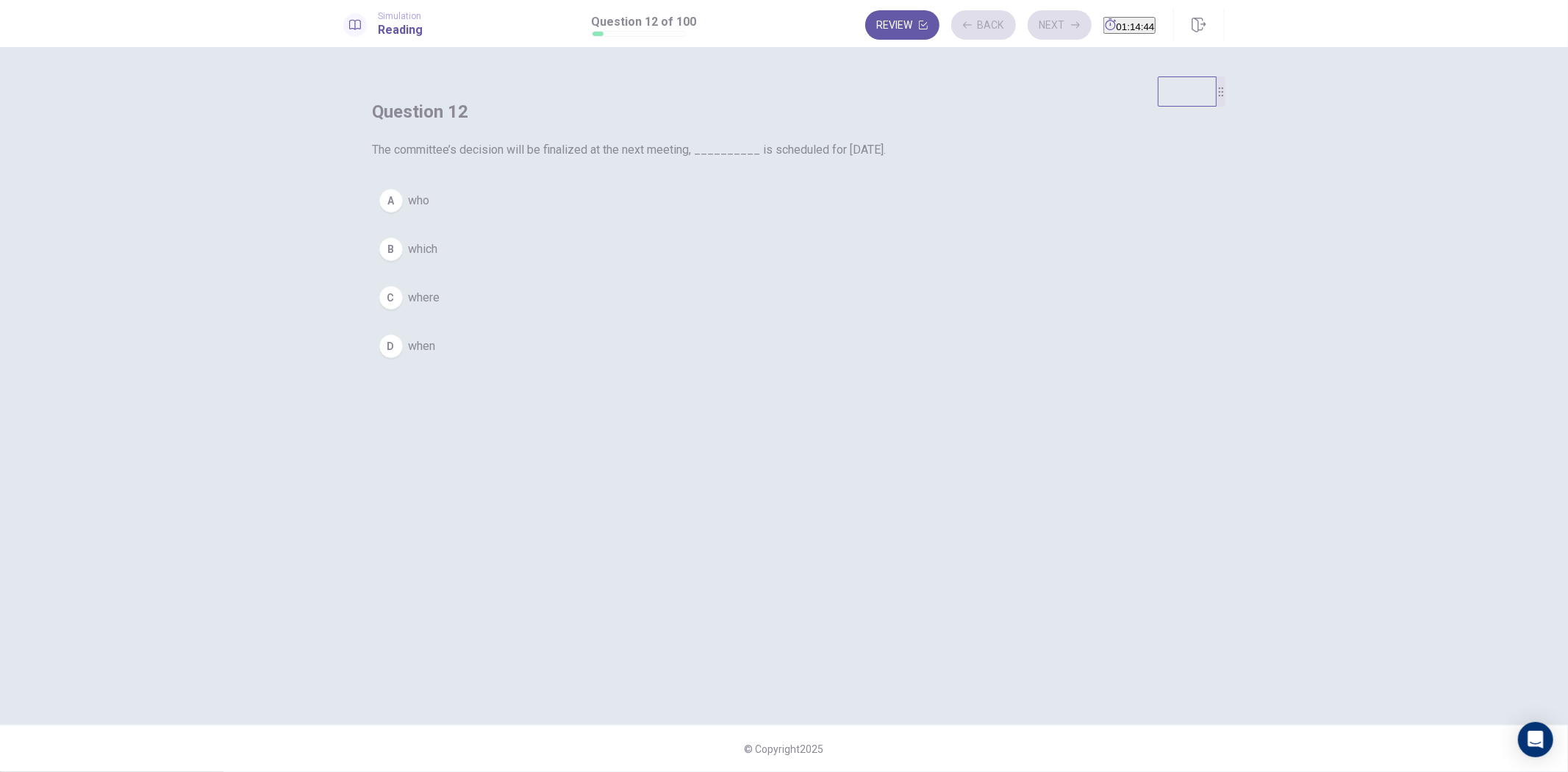
click at [906, 267] on button "B which" at bounding box center [784, 249] width 824 height 37
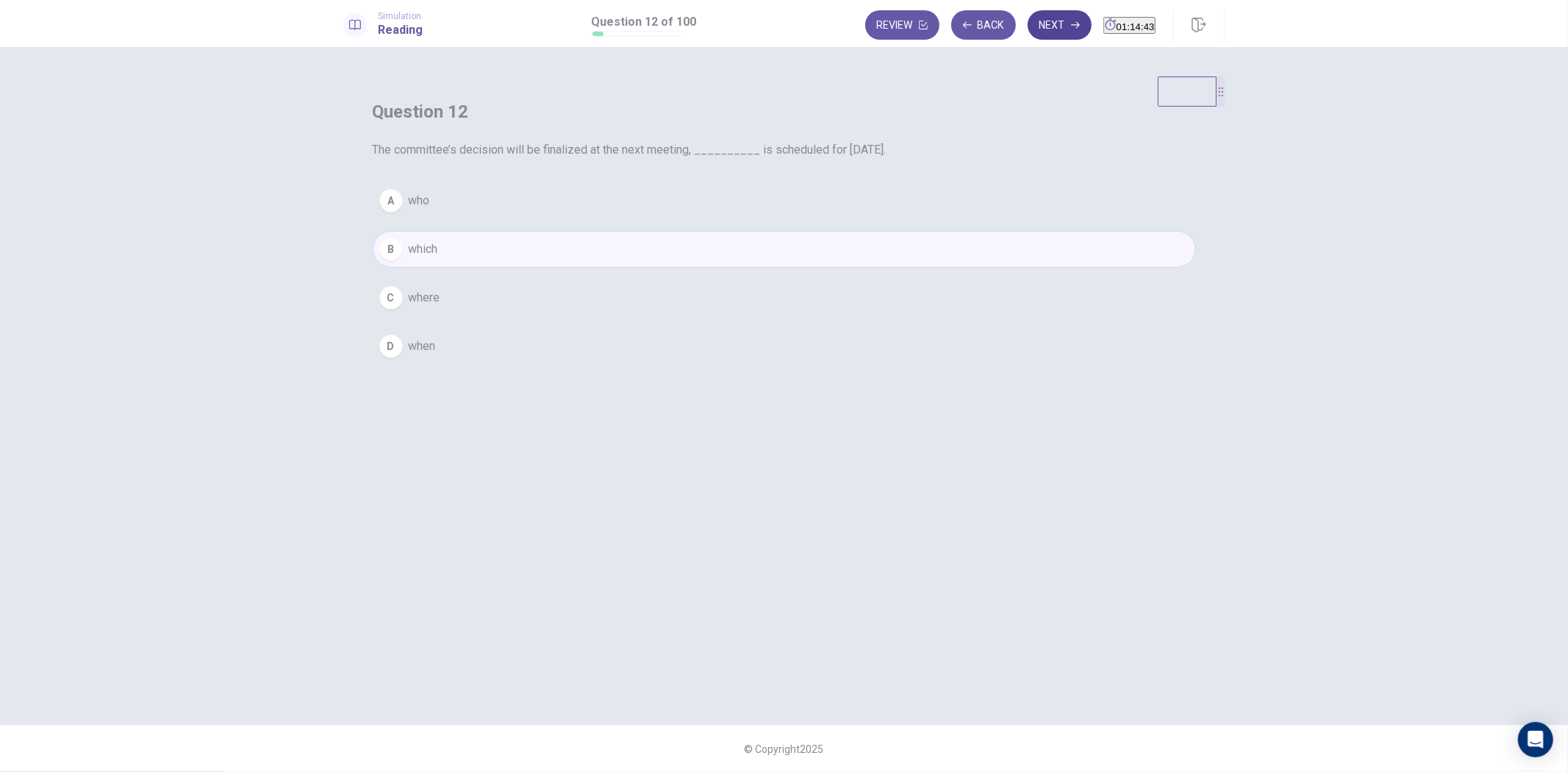
click at [1071, 27] on icon "button" at bounding box center [1075, 24] width 8 height 7
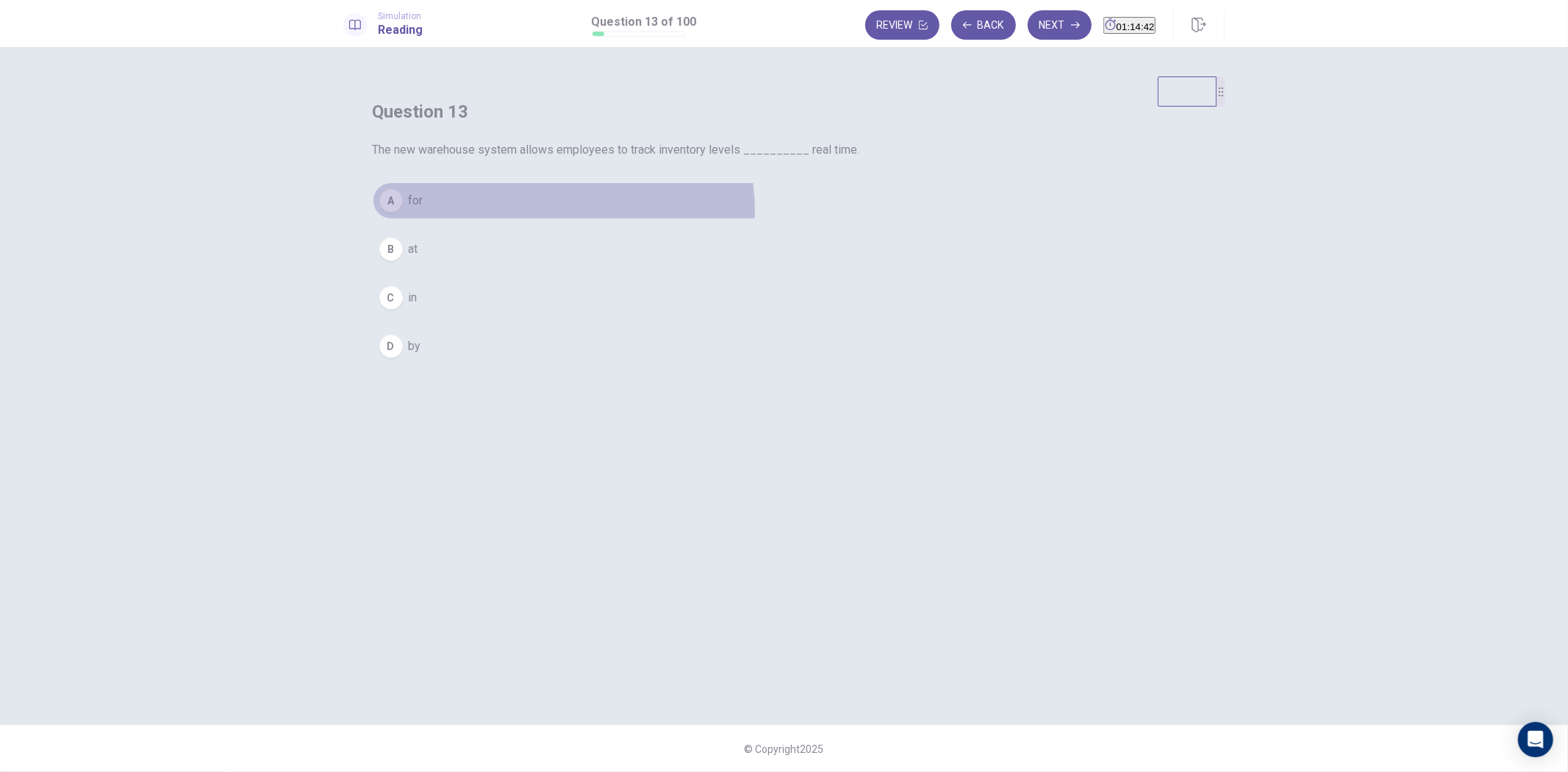
click at [850, 219] on button "A for" at bounding box center [784, 201] width 824 height 37
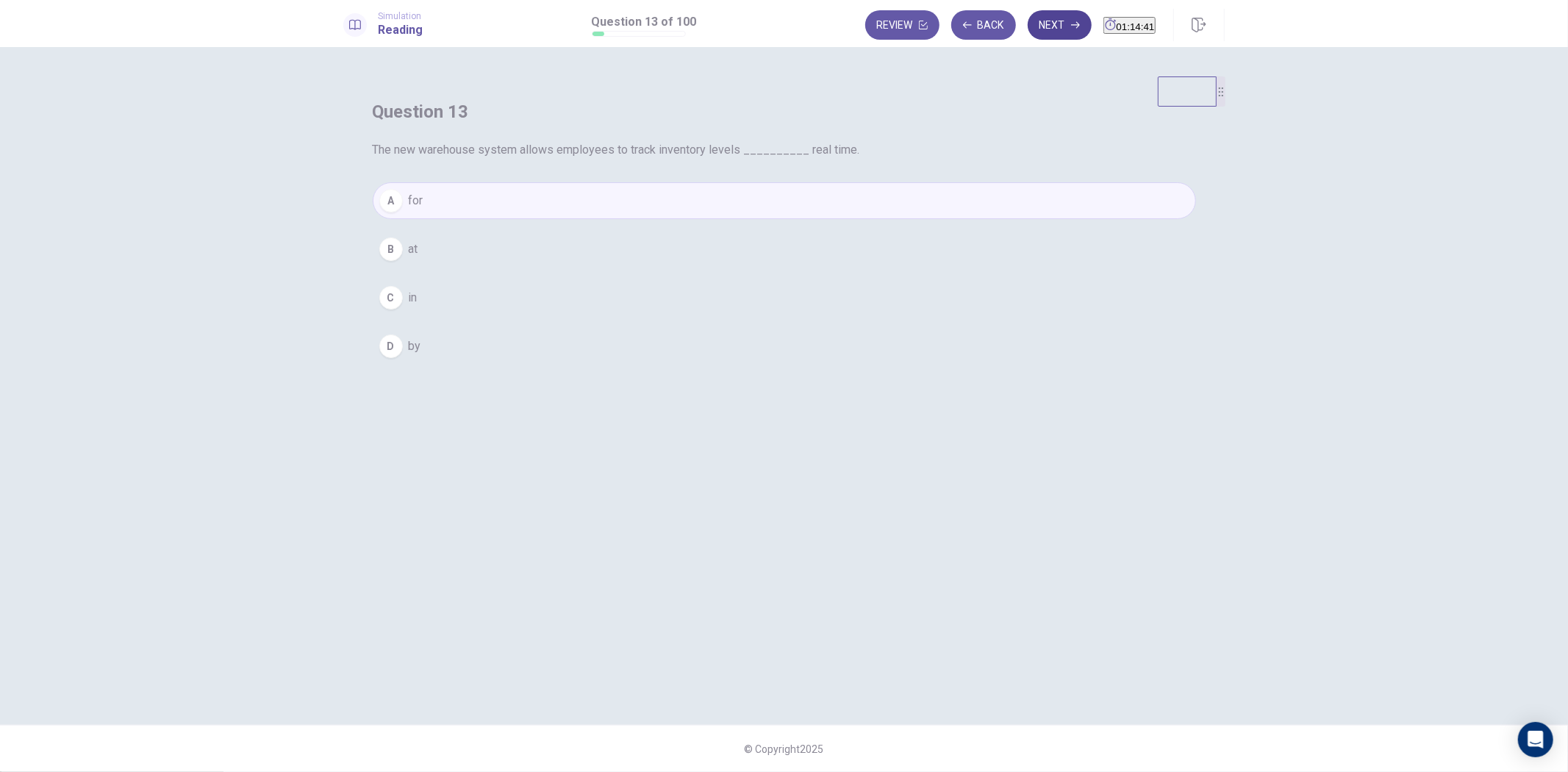
click at [1028, 24] on button "Next" at bounding box center [1060, 24] width 64 height 29
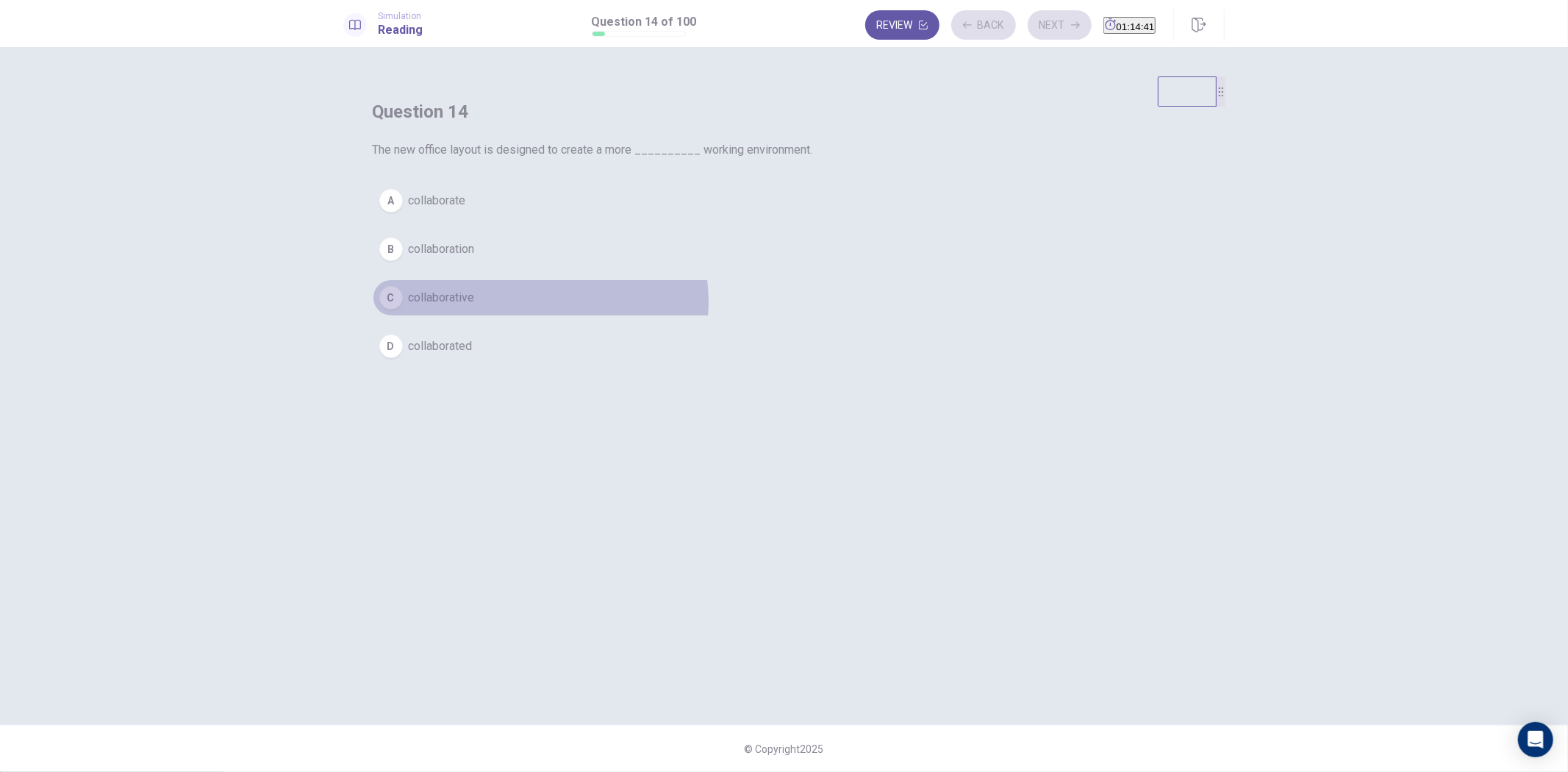
click at [827, 316] on button "C collaborative" at bounding box center [784, 298] width 824 height 37
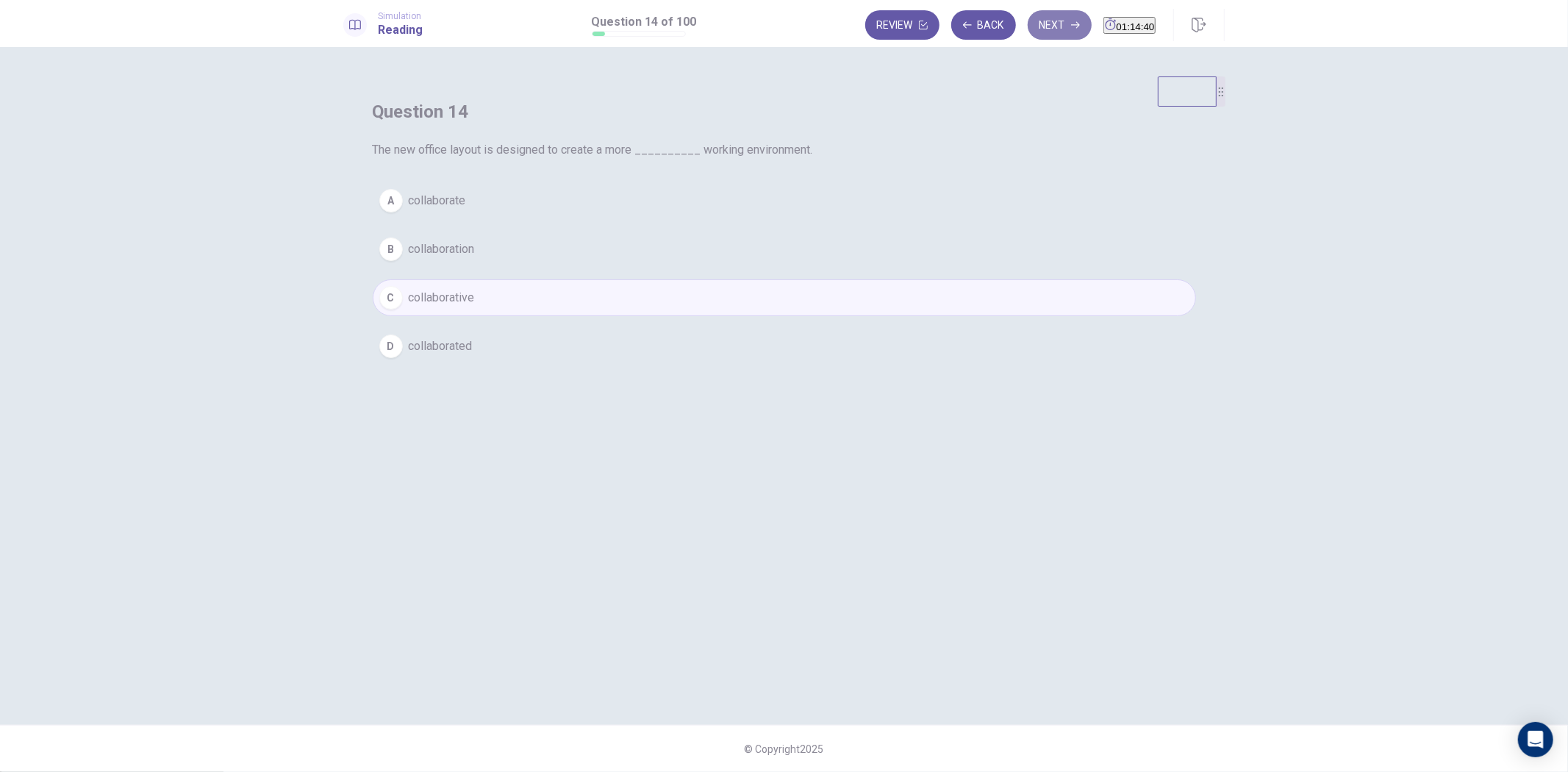
click at [1028, 32] on button "Next" at bounding box center [1060, 24] width 64 height 29
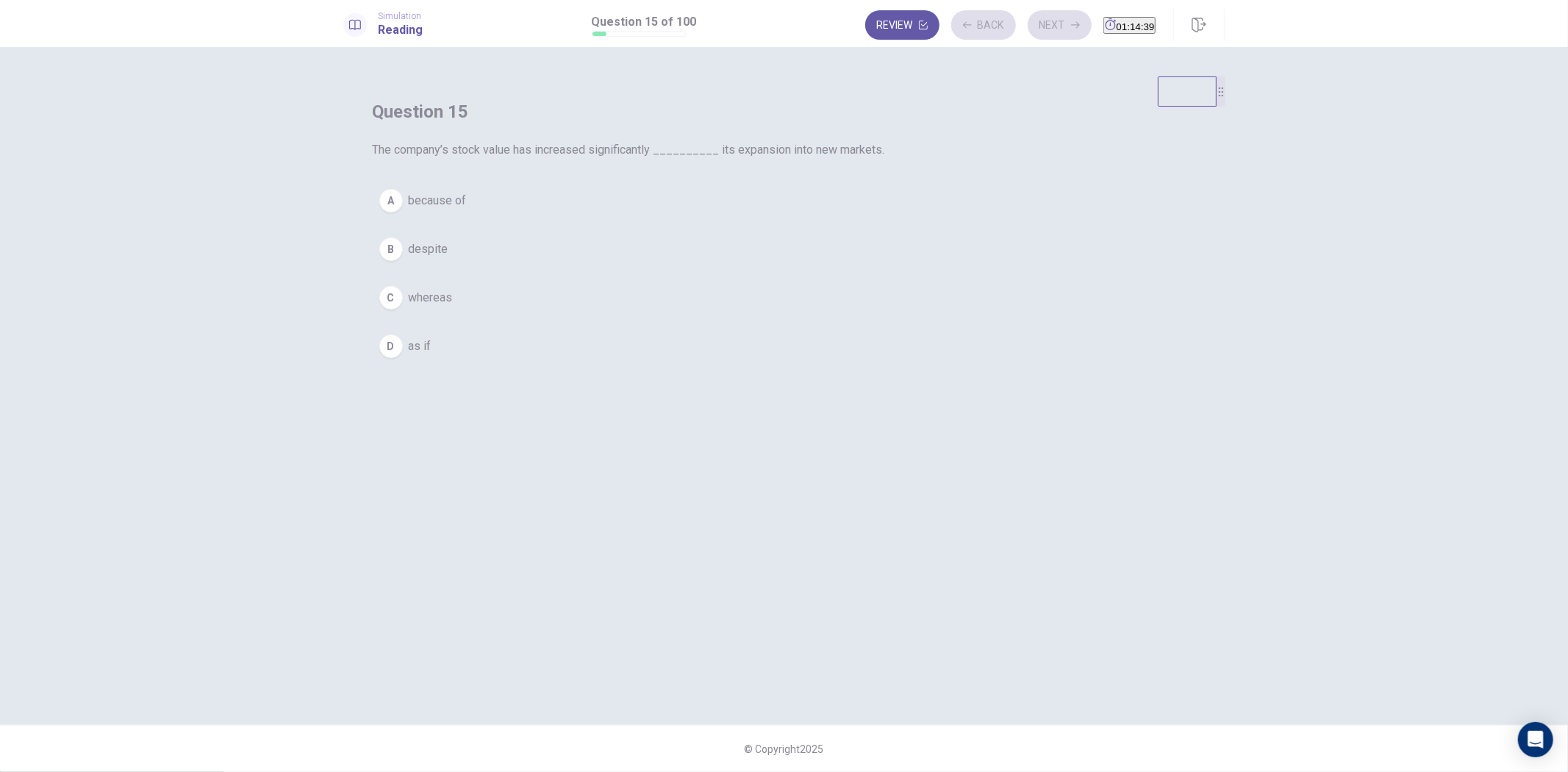
click at [795, 365] on div "A because of B despite C whereas D as if" at bounding box center [784, 274] width 824 height 183
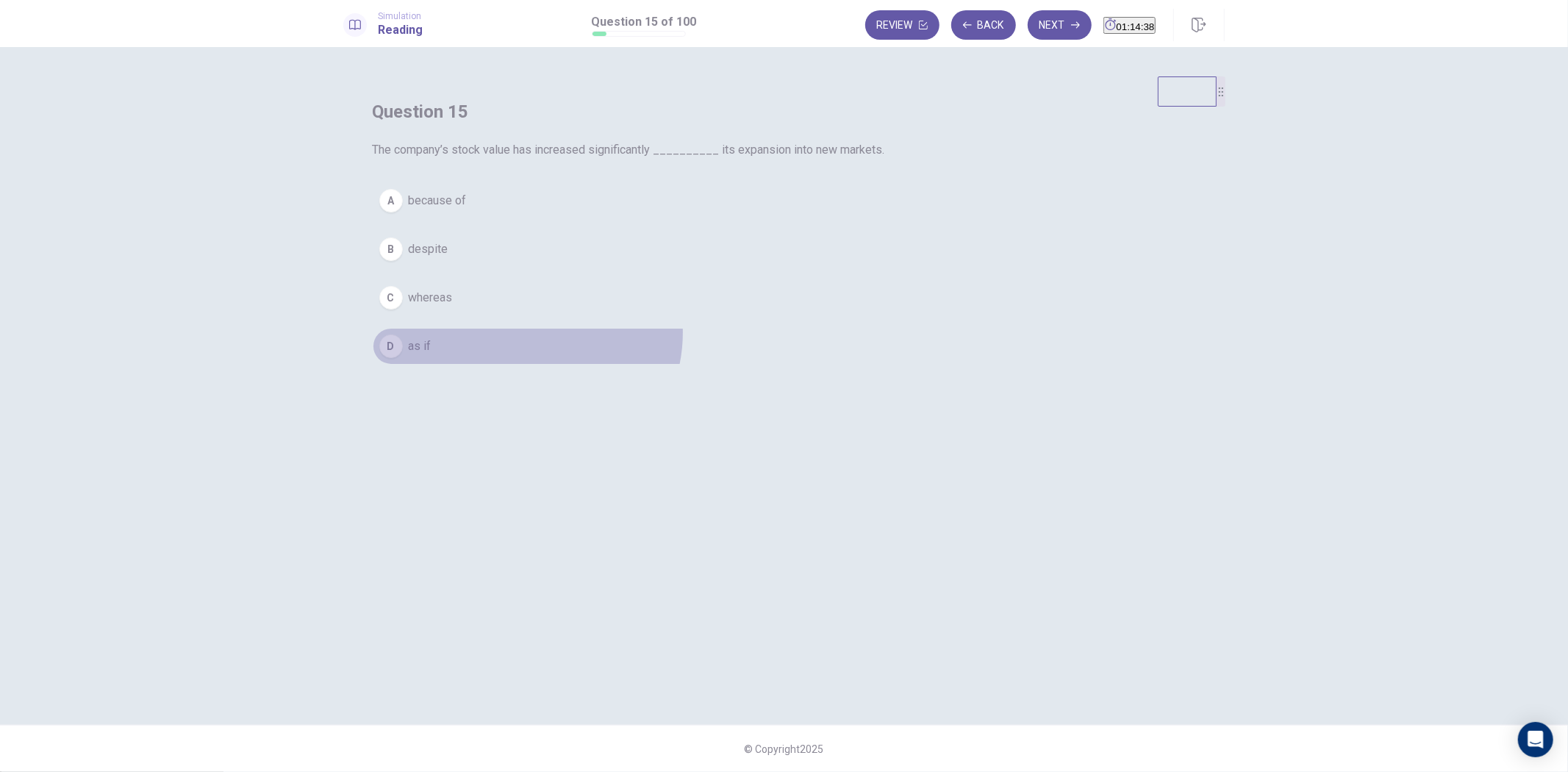
click at [813, 365] on button "D as if" at bounding box center [784, 346] width 824 height 37
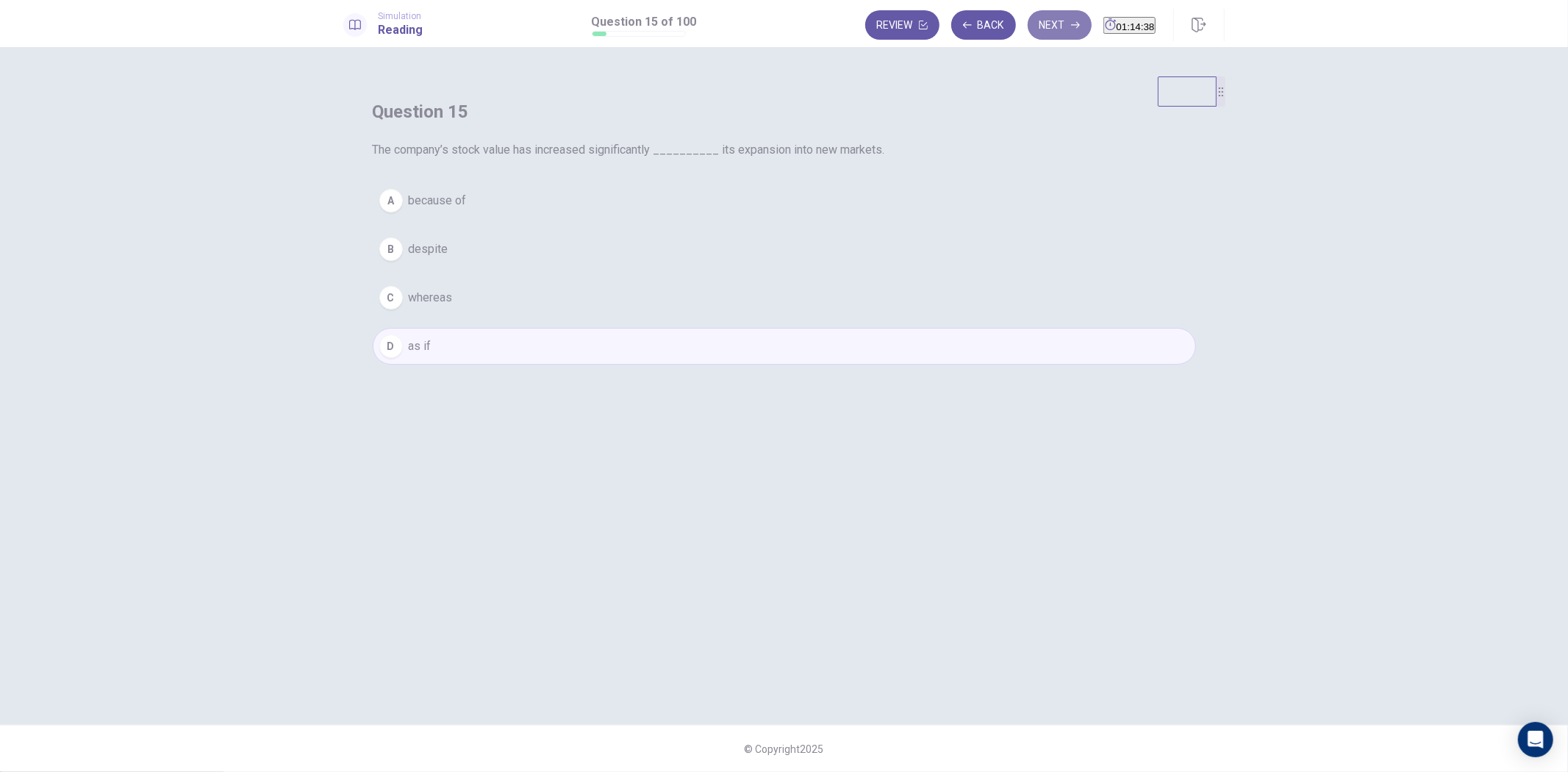
click at [1028, 29] on button "Next" at bounding box center [1060, 24] width 64 height 29
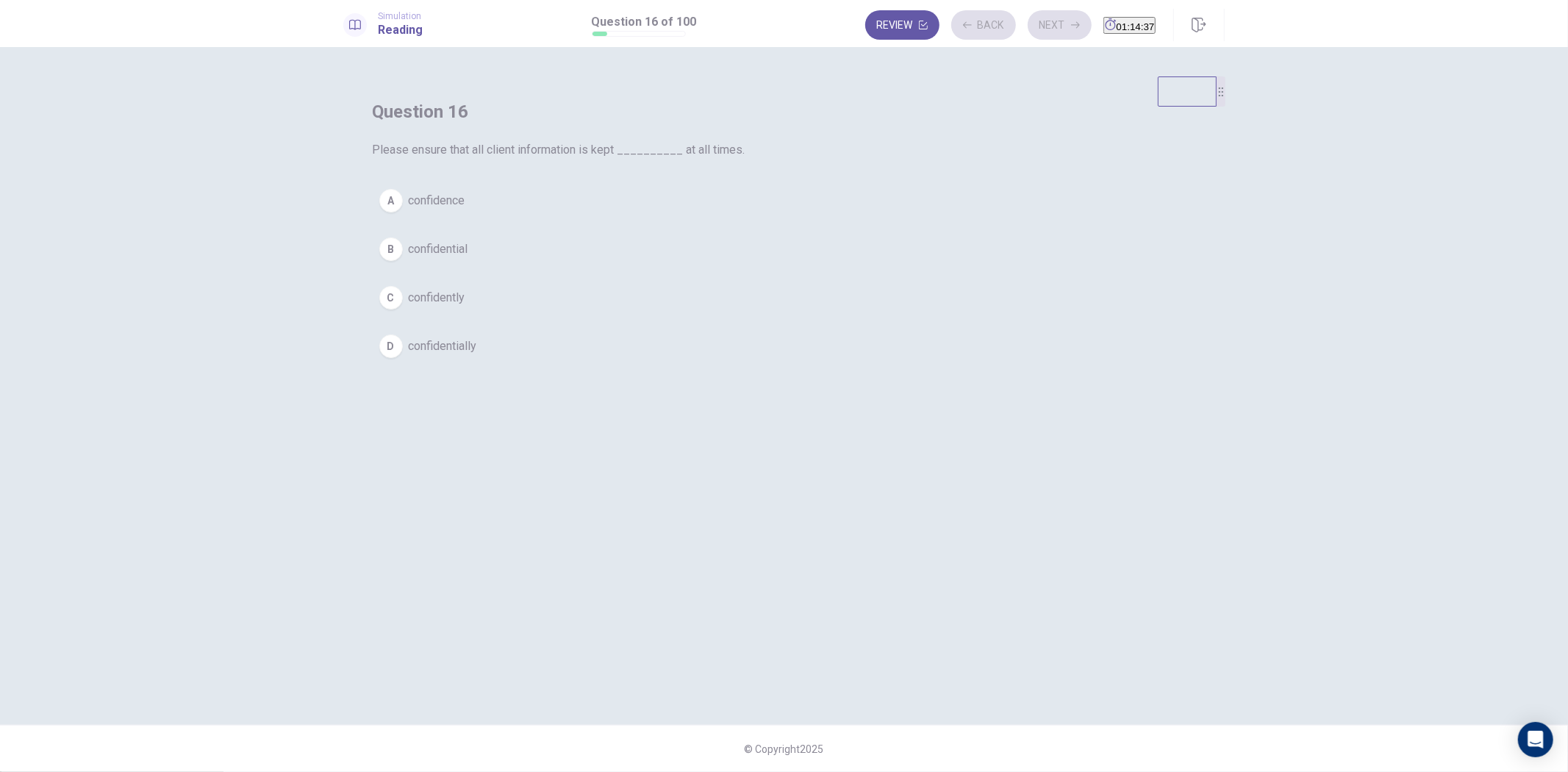
click at [816, 267] on button "B confidential" at bounding box center [784, 249] width 824 height 37
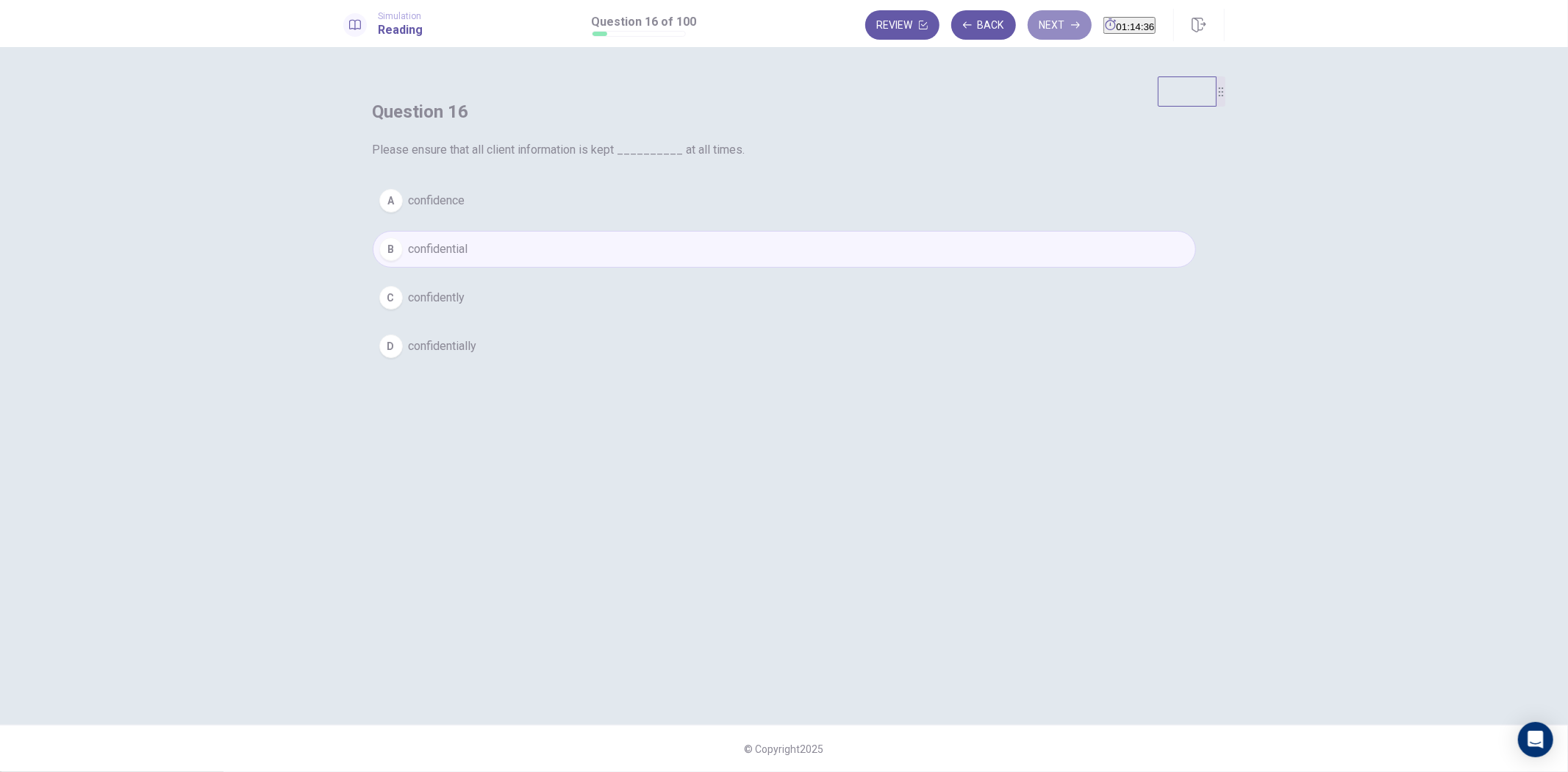
drag, startPoint x: 1023, startPoint y: 24, endPoint x: 932, endPoint y: 147, distance: 153.0
click at [1028, 24] on button "Next" at bounding box center [1060, 24] width 64 height 29
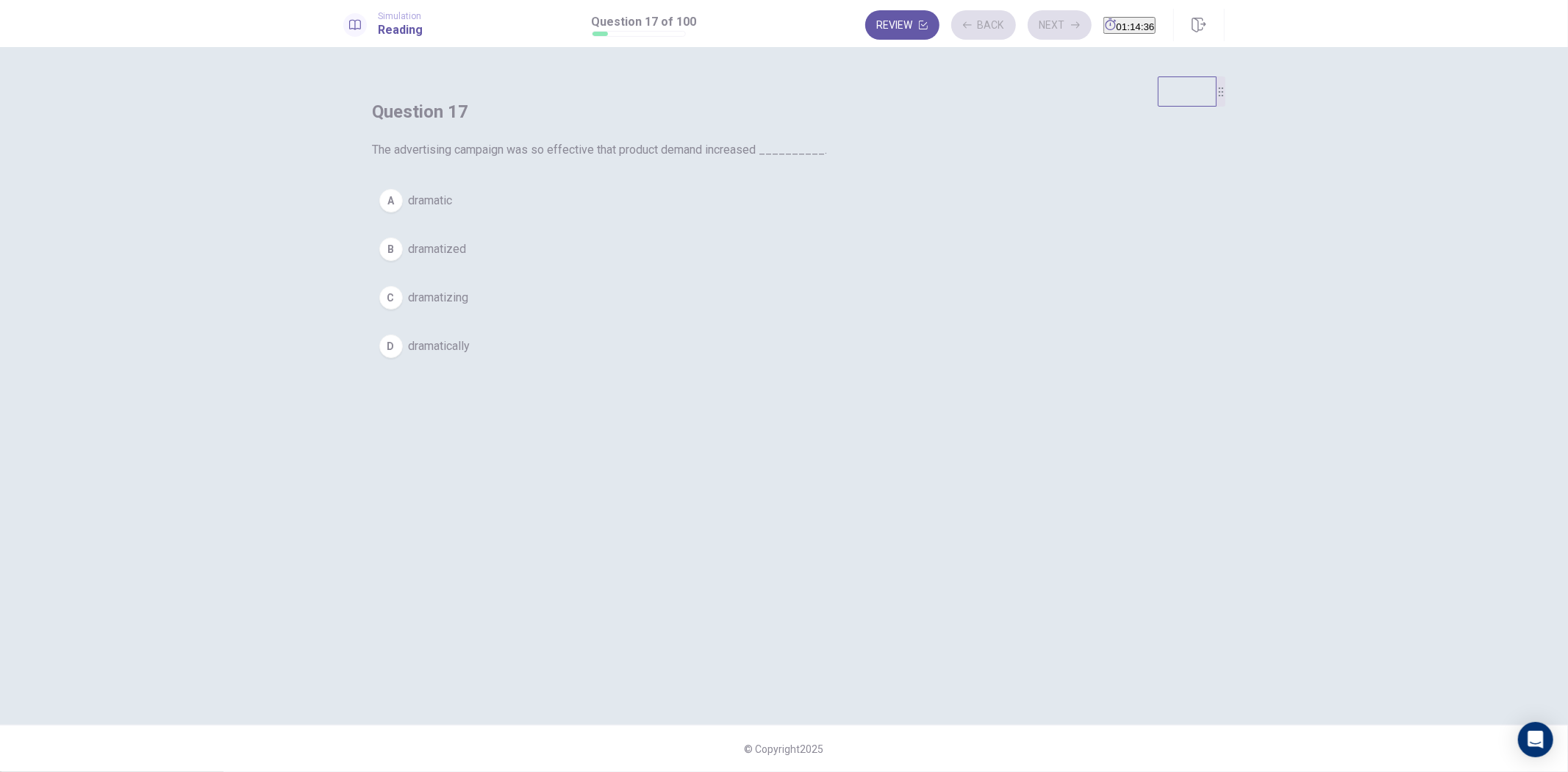
click at [831, 219] on button "A dramatic" at bounding box center [784, 201] width 824 height 37
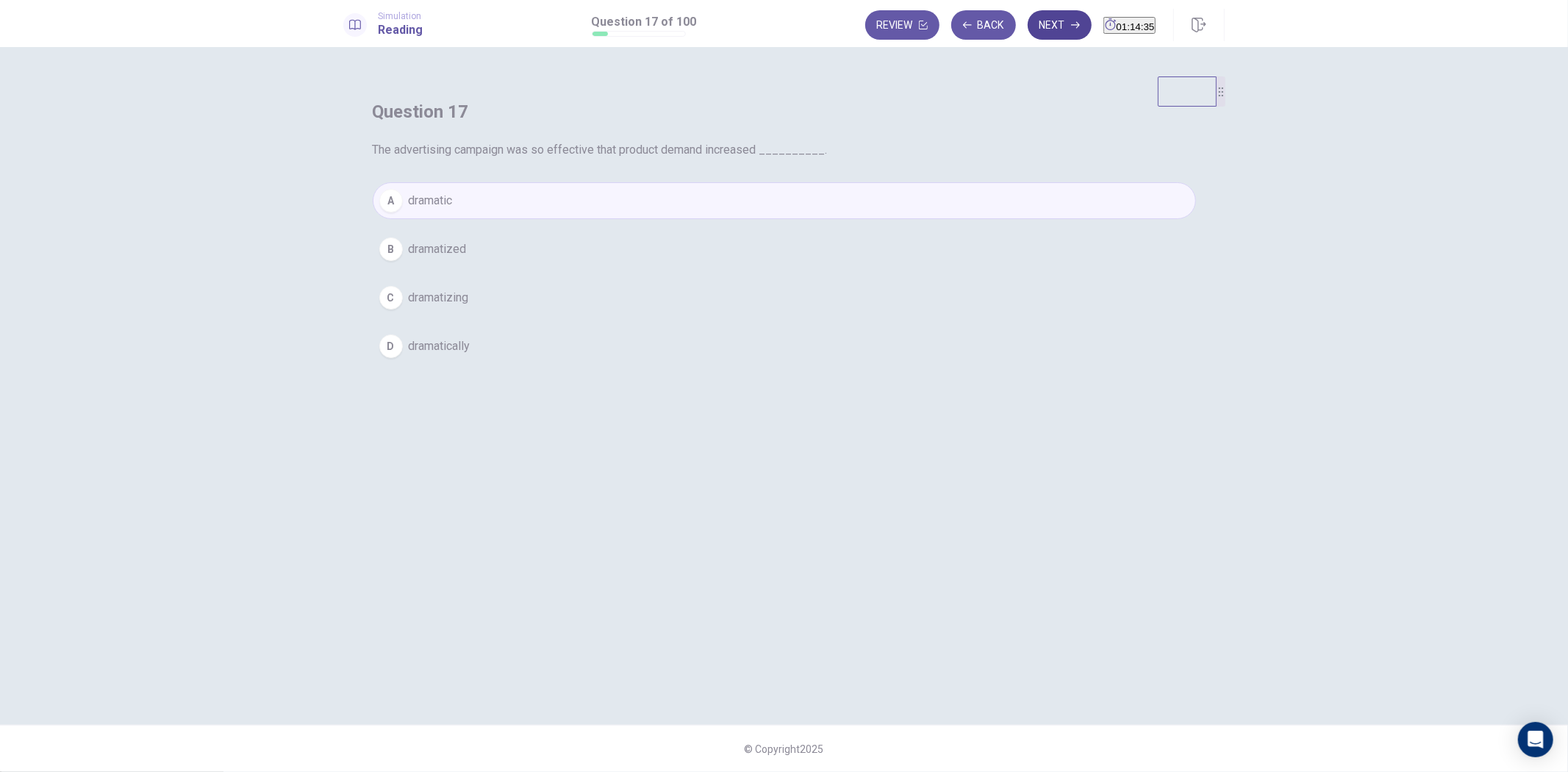
drag, startPoint x: 1028, startPoint y: 6, endPoint x: 1024, endPoint y: 24, distance: 18.4
click at [1027, 6] on div "Simulation Reading Question 17 of 100 Review Back Next 01:14:35" at bounding box center [784, 24] width 1568 height 47
click at [1028, 32] on button "Next" at bounding box center [1060, 24] width 64 height 29
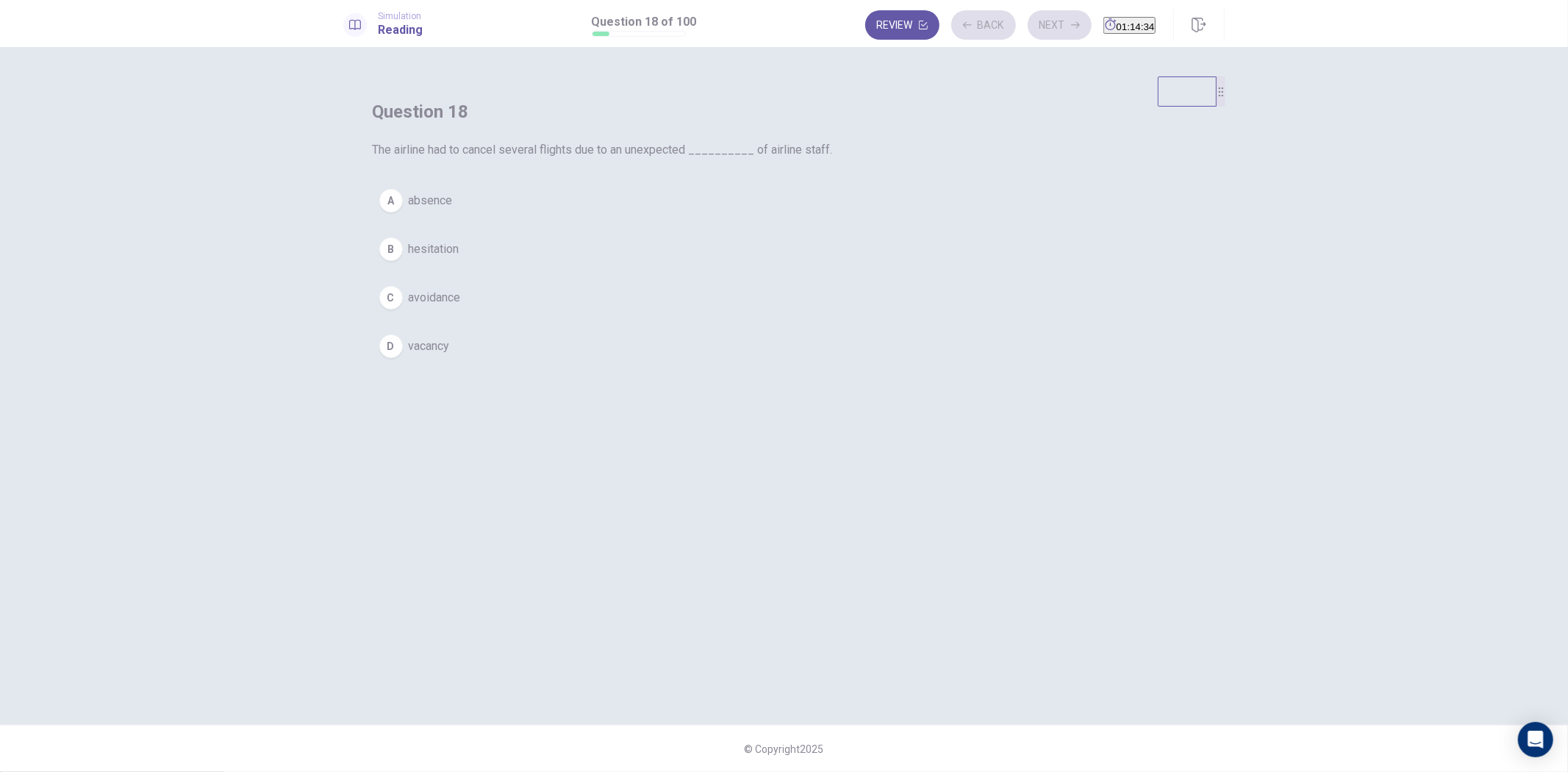
click at [812, 331] on div "A absence B hesitation C avoidance D vacancy" at bounding box center [784, 274] width 824 height 183
click at [819, 316] on button "C avoidance" at bounding box center [784, 298] width 824 height 37
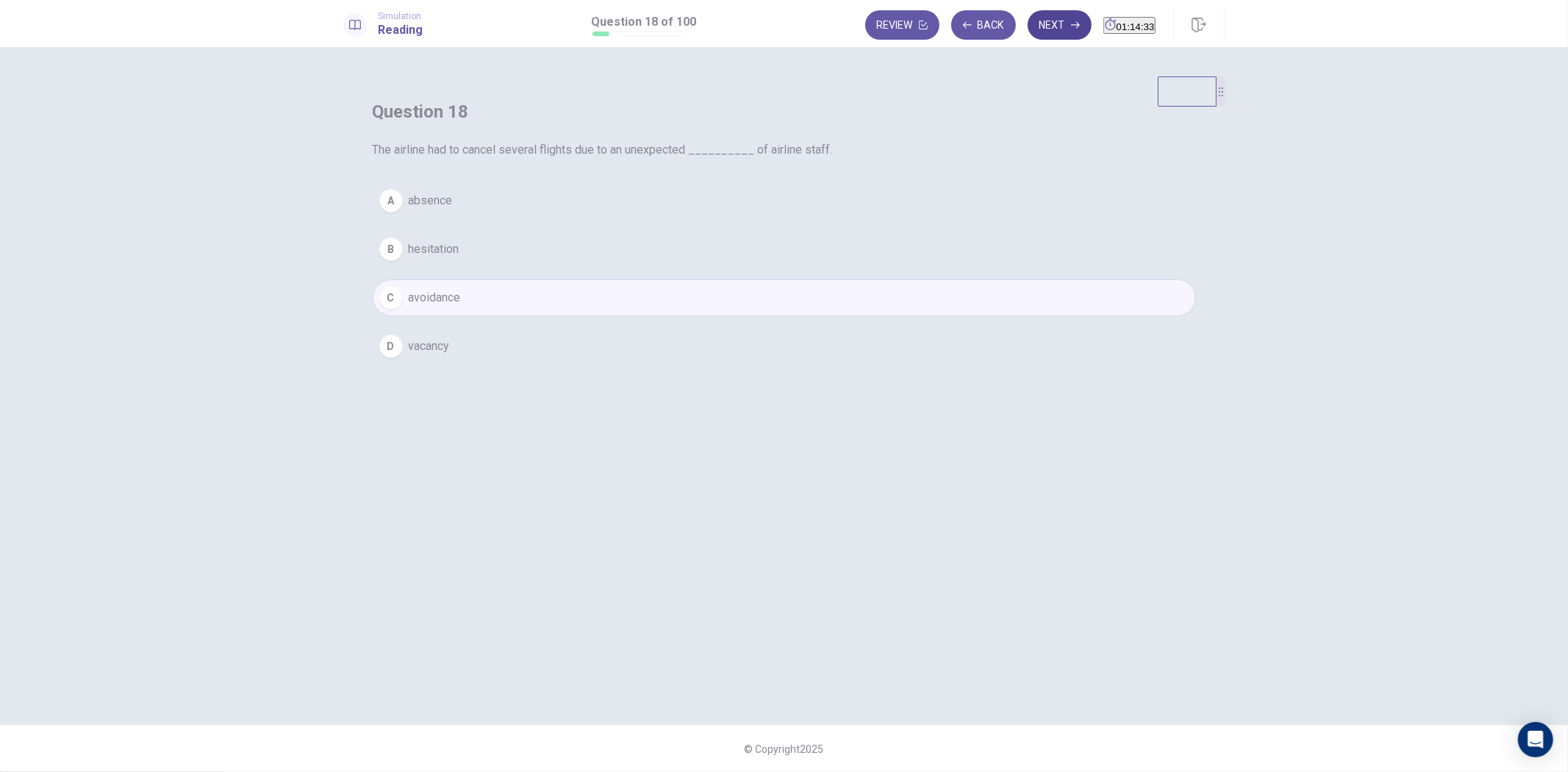
click at [1028, 29] on button "Next" at bounding box center [1060, 24] width 64 height 29
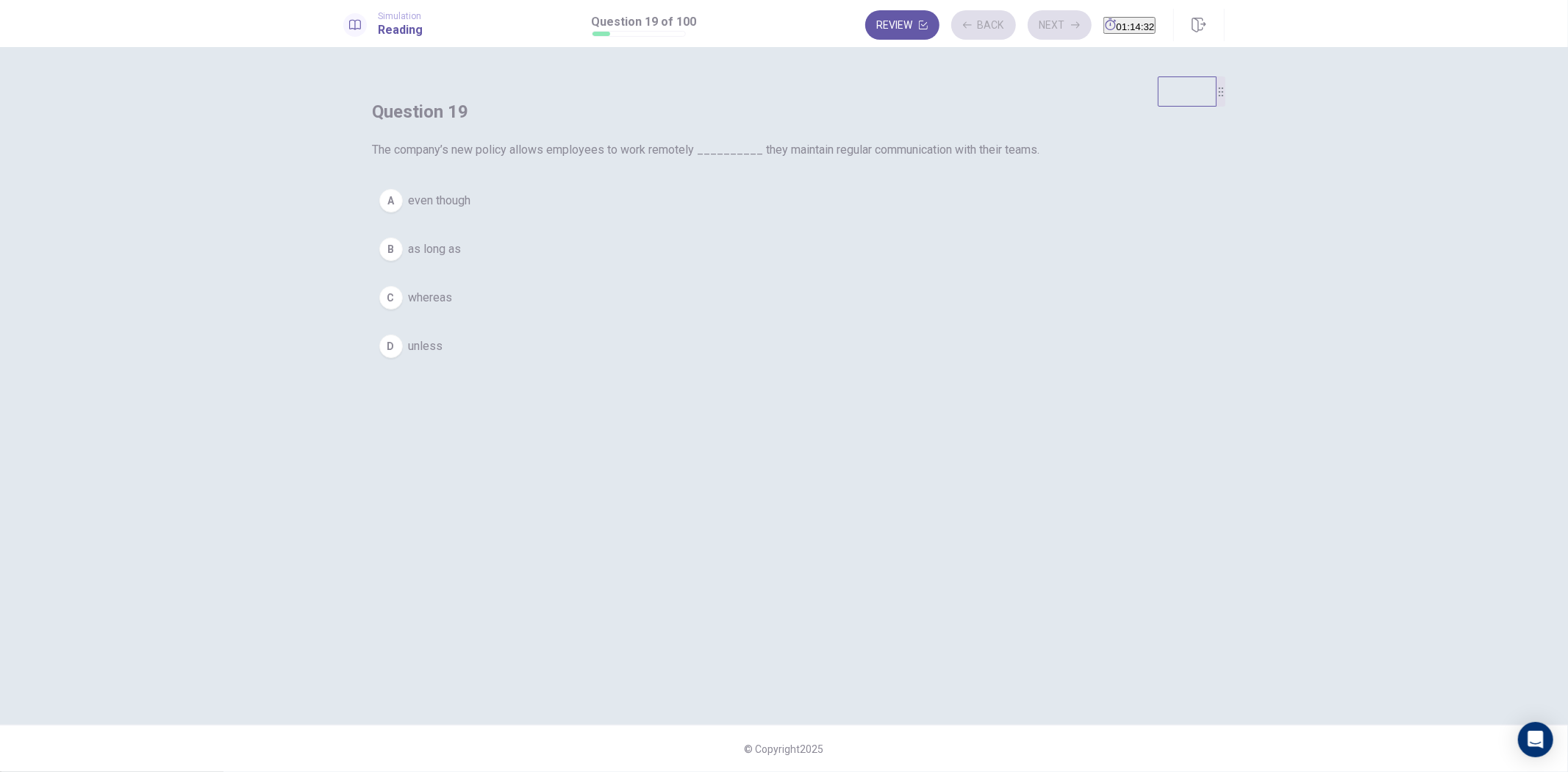
click at [816, 267] on button "B as long as" at bounding box center [784, 249] width 824 height 37
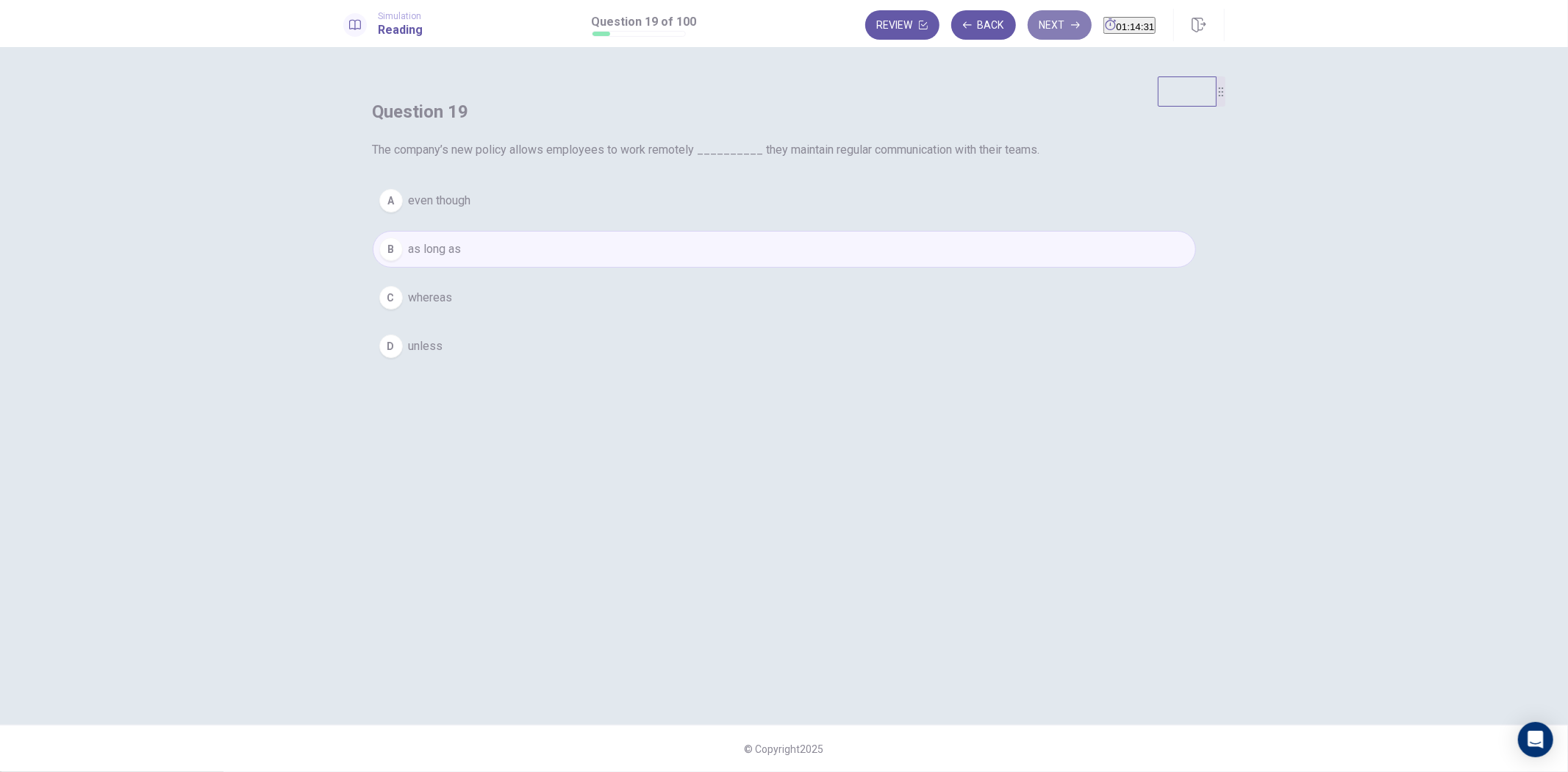
click at [1041, 10] on button "Next" at bounding box center [1060, 24] width 64 height 29
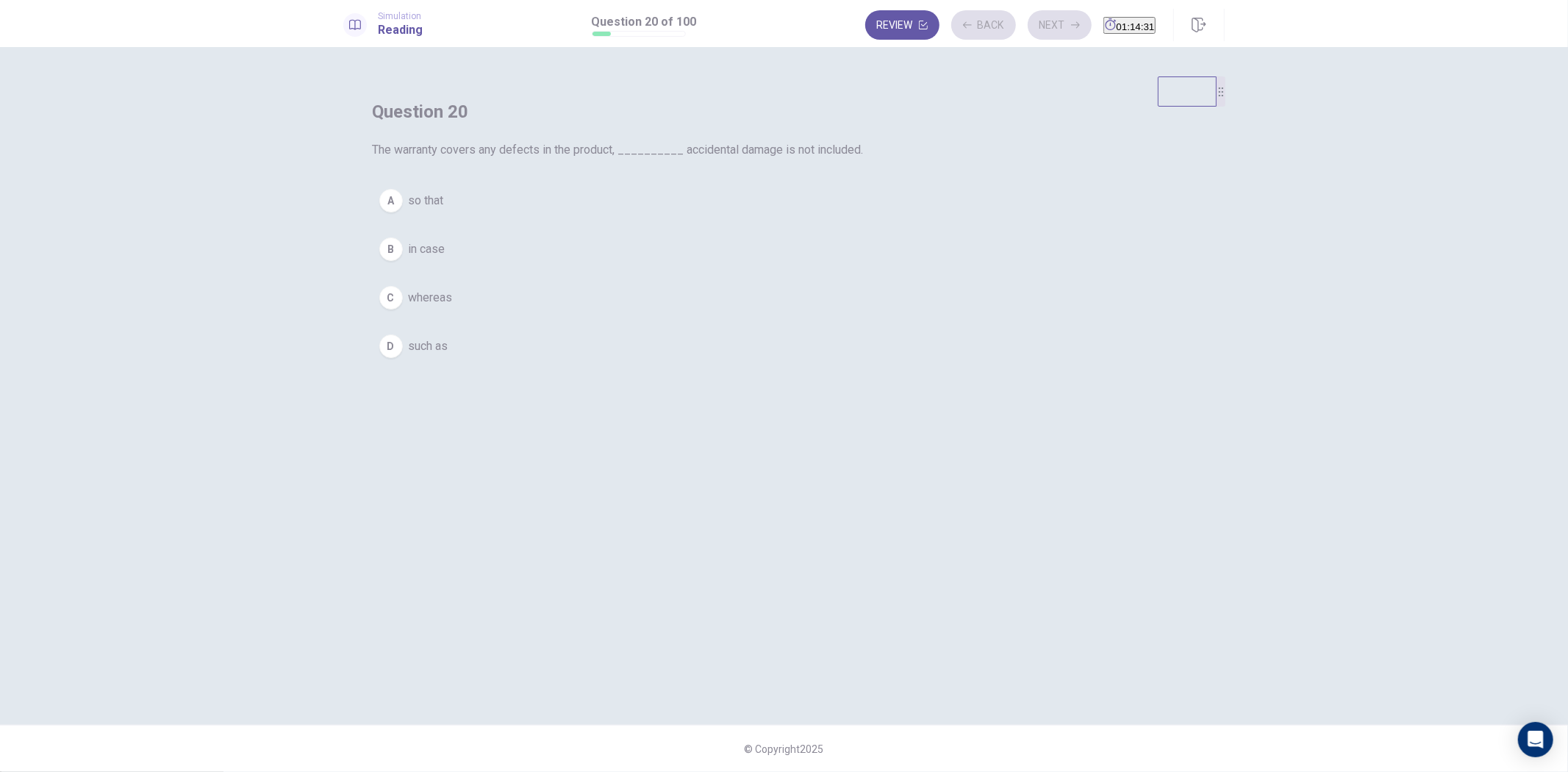
click at [860, 219] on button "A so that" at bounding box center [784, 201] width 824 height 37
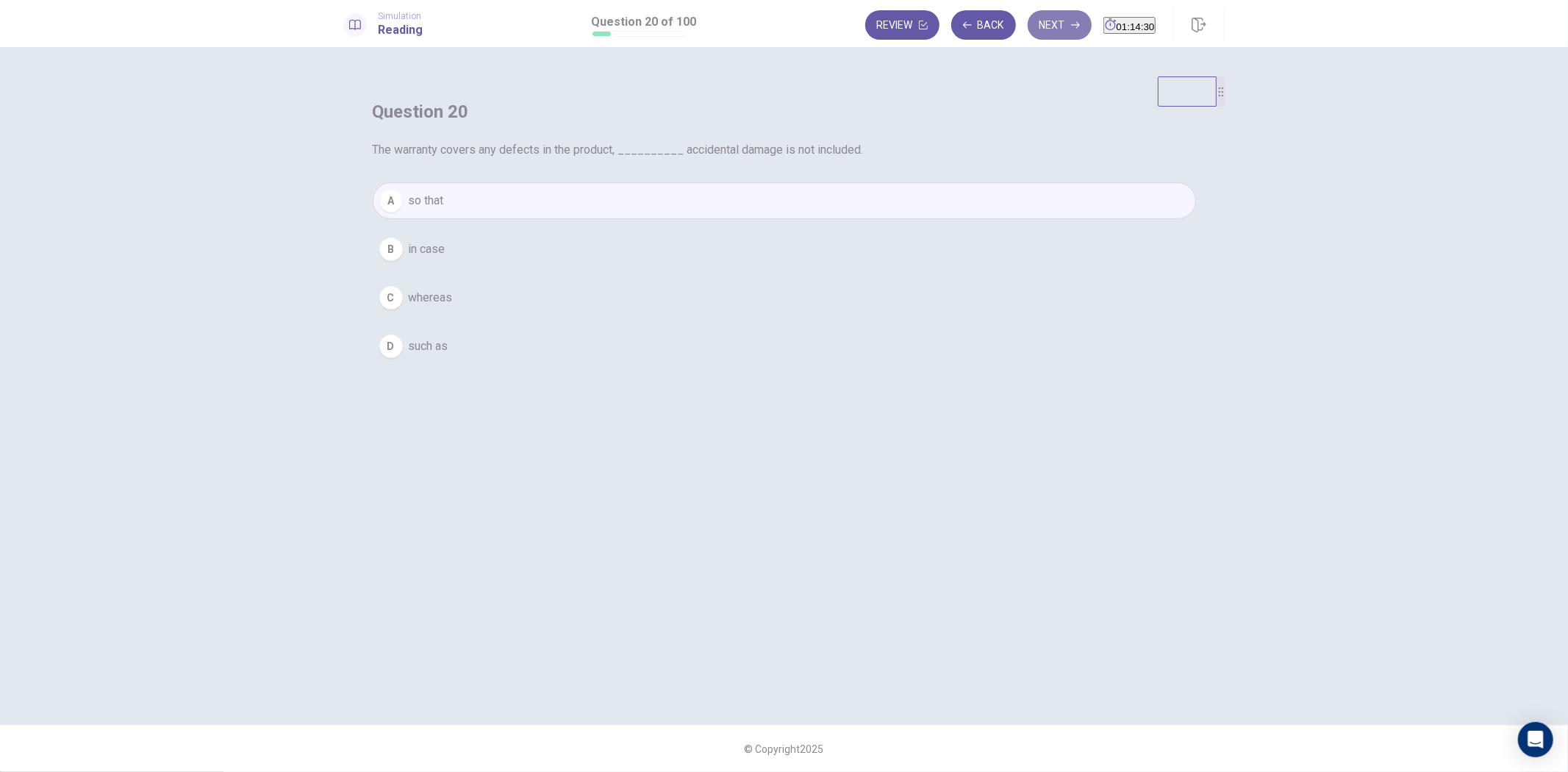
click at [1028, 22] on button "Next" at bounding box center [1060, 24] width 64 height 29
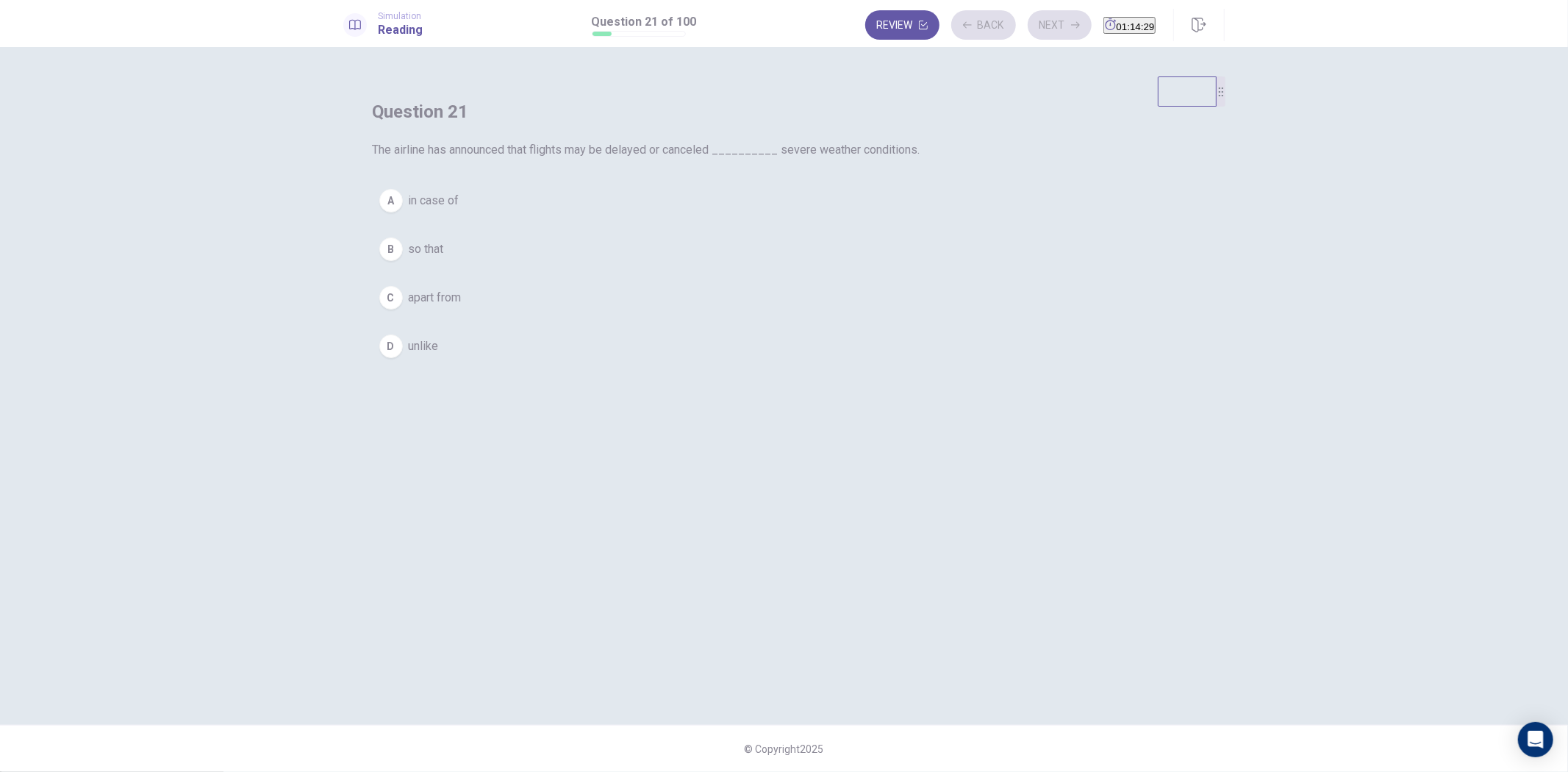
click at [818, 219] on button "A in case of" at bounding box center [784, 201] width 824 height 37
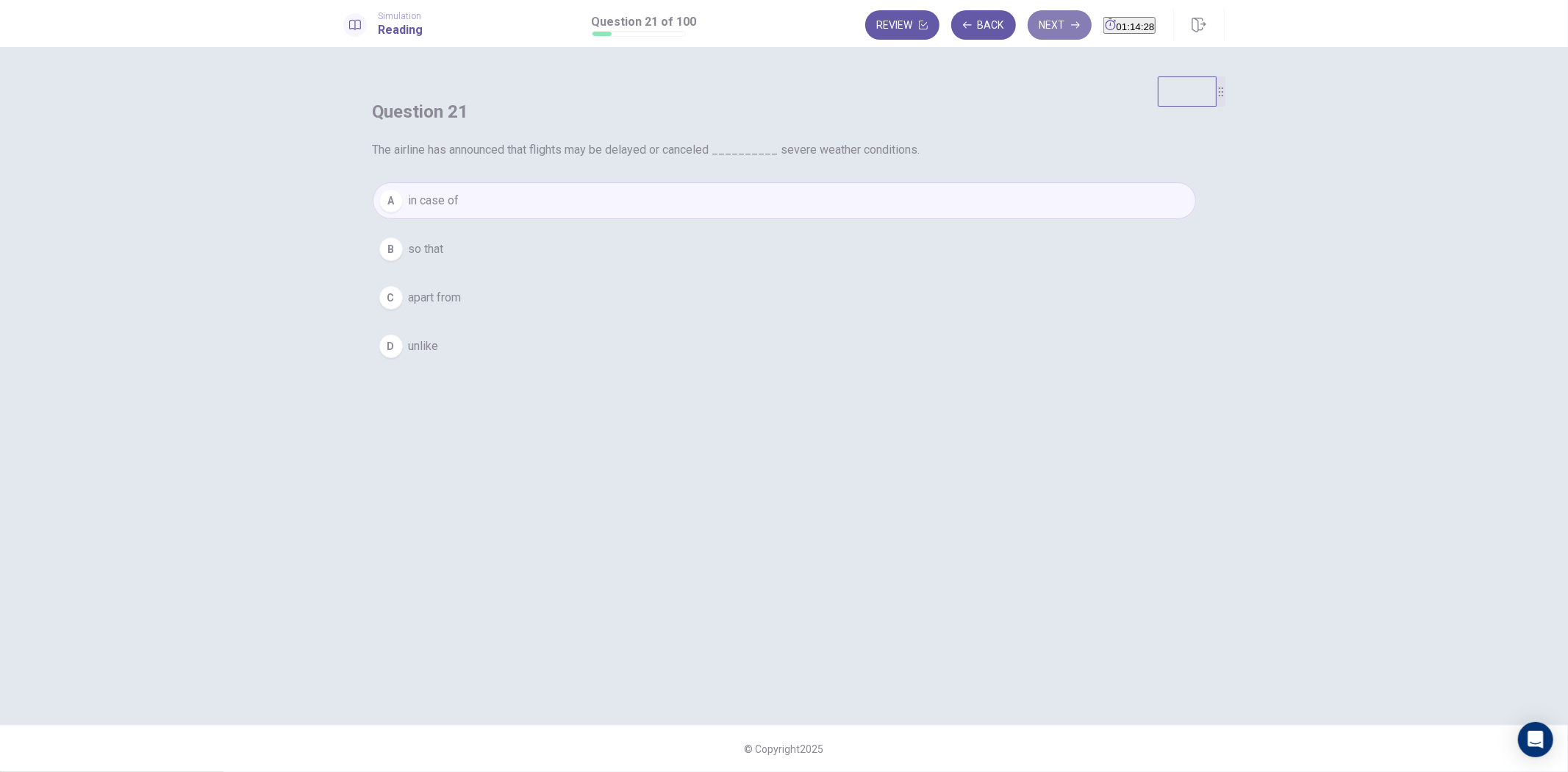
click at [1028, 22] on button "Next" at bounding box center [1060, 24] width 64 height 29
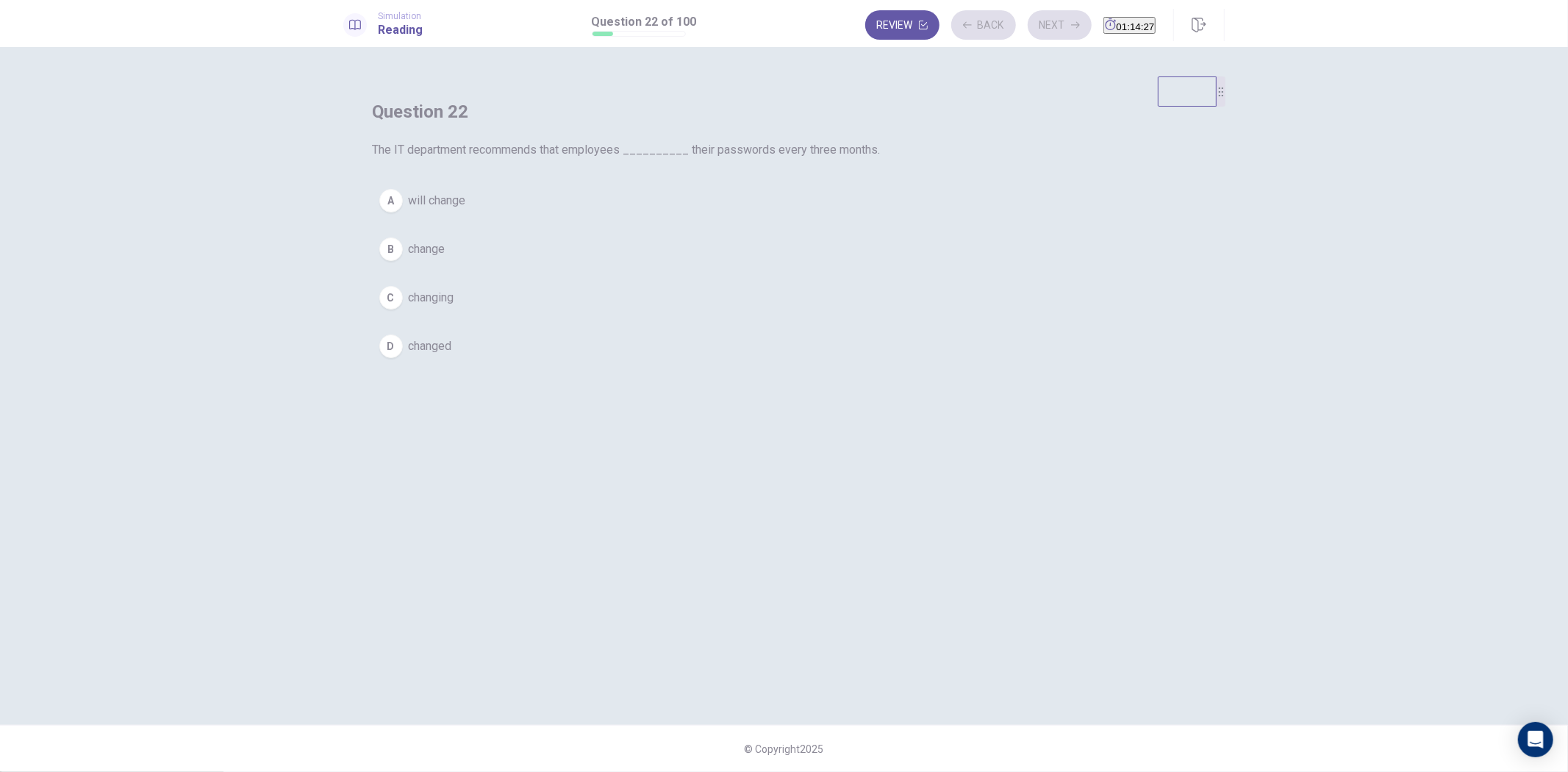
click at [809, 316] on button "C changing" at bounding box center [784, 298] width 824 height 37
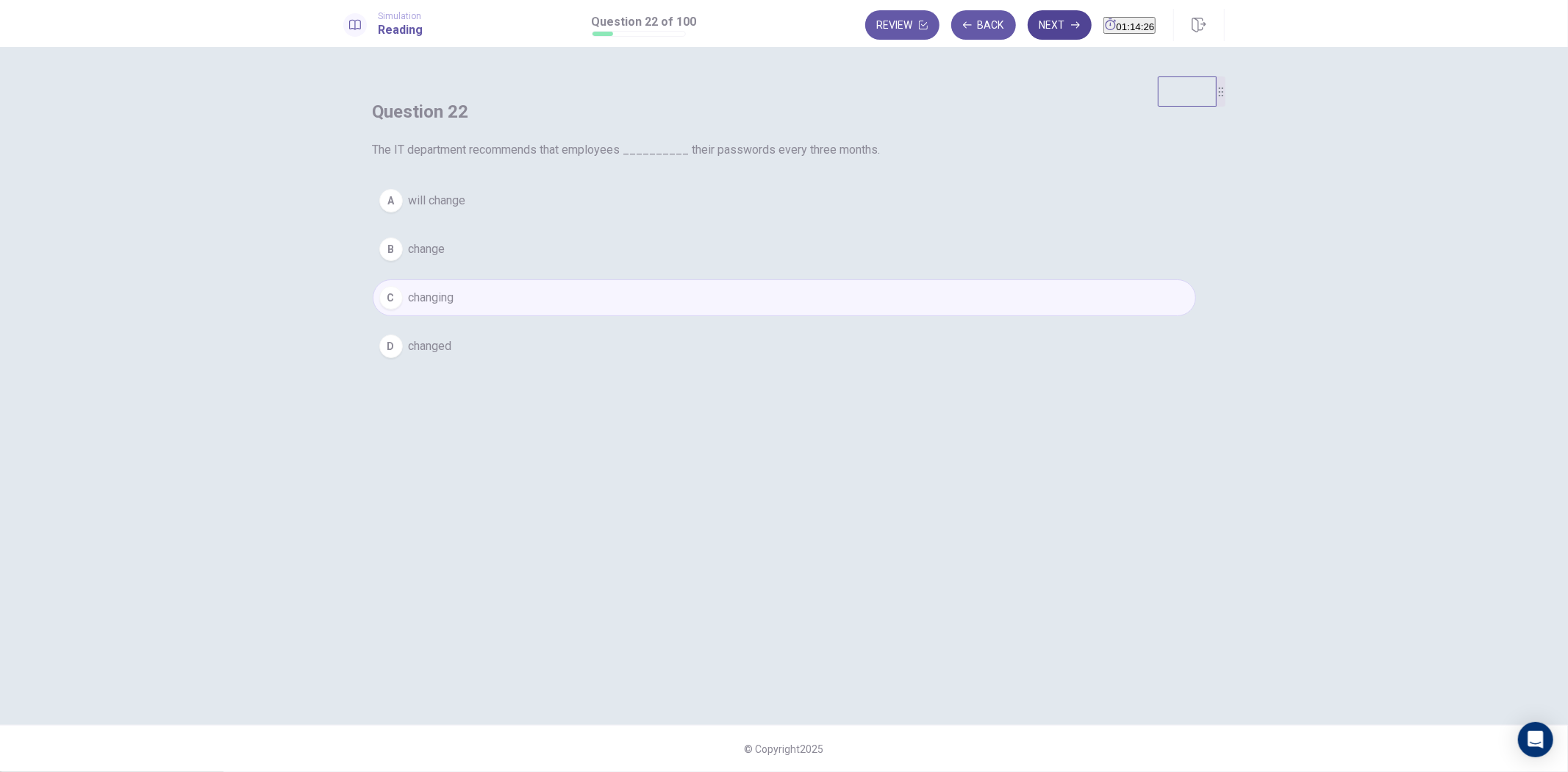
click at [1030, 25] on button "Next" at bounding box center [1060, 24] width 64 height 29
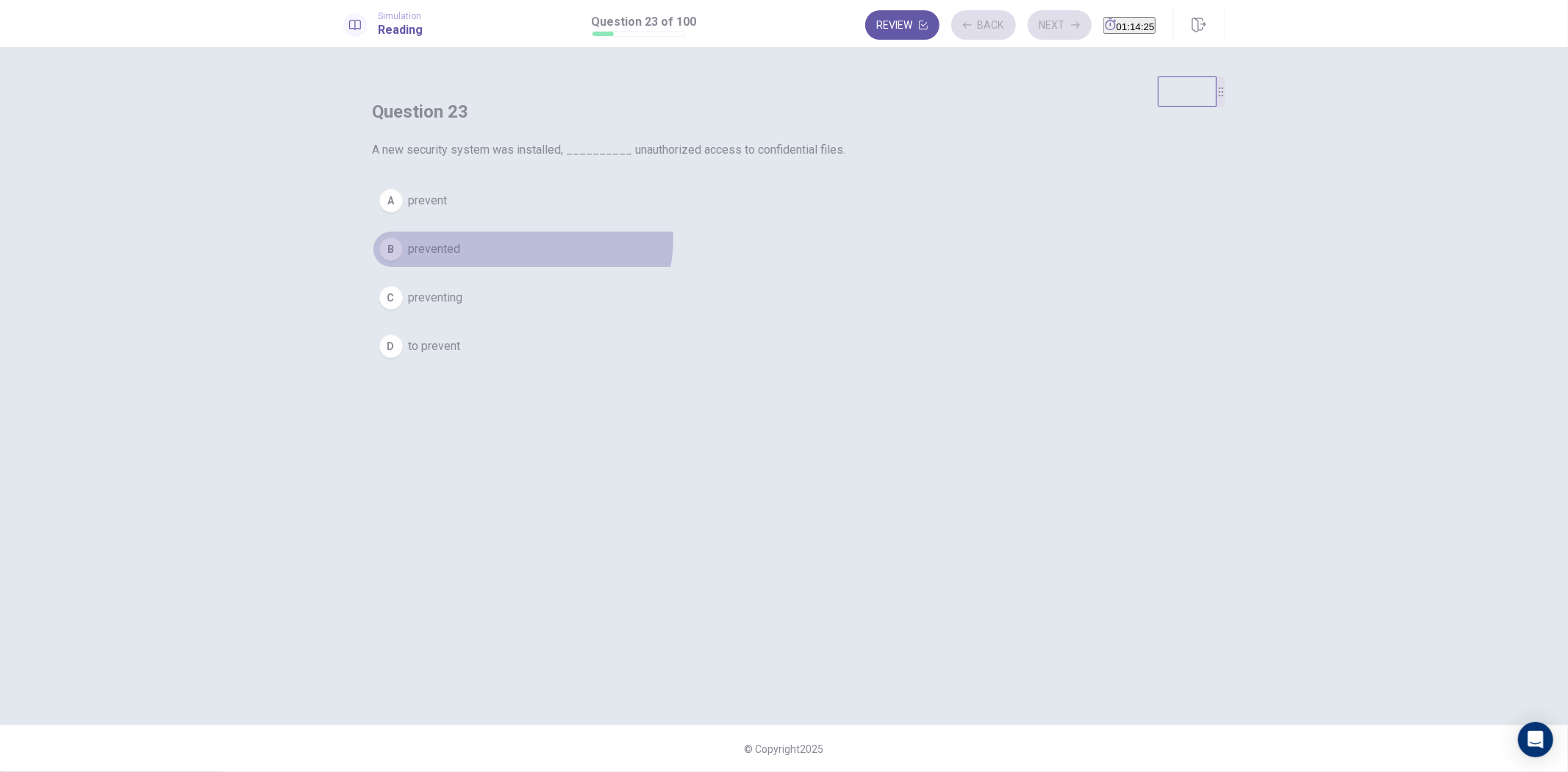
click at [808, 267] on button "B prevented" at bounding box center [784, 249] width 824 height 37
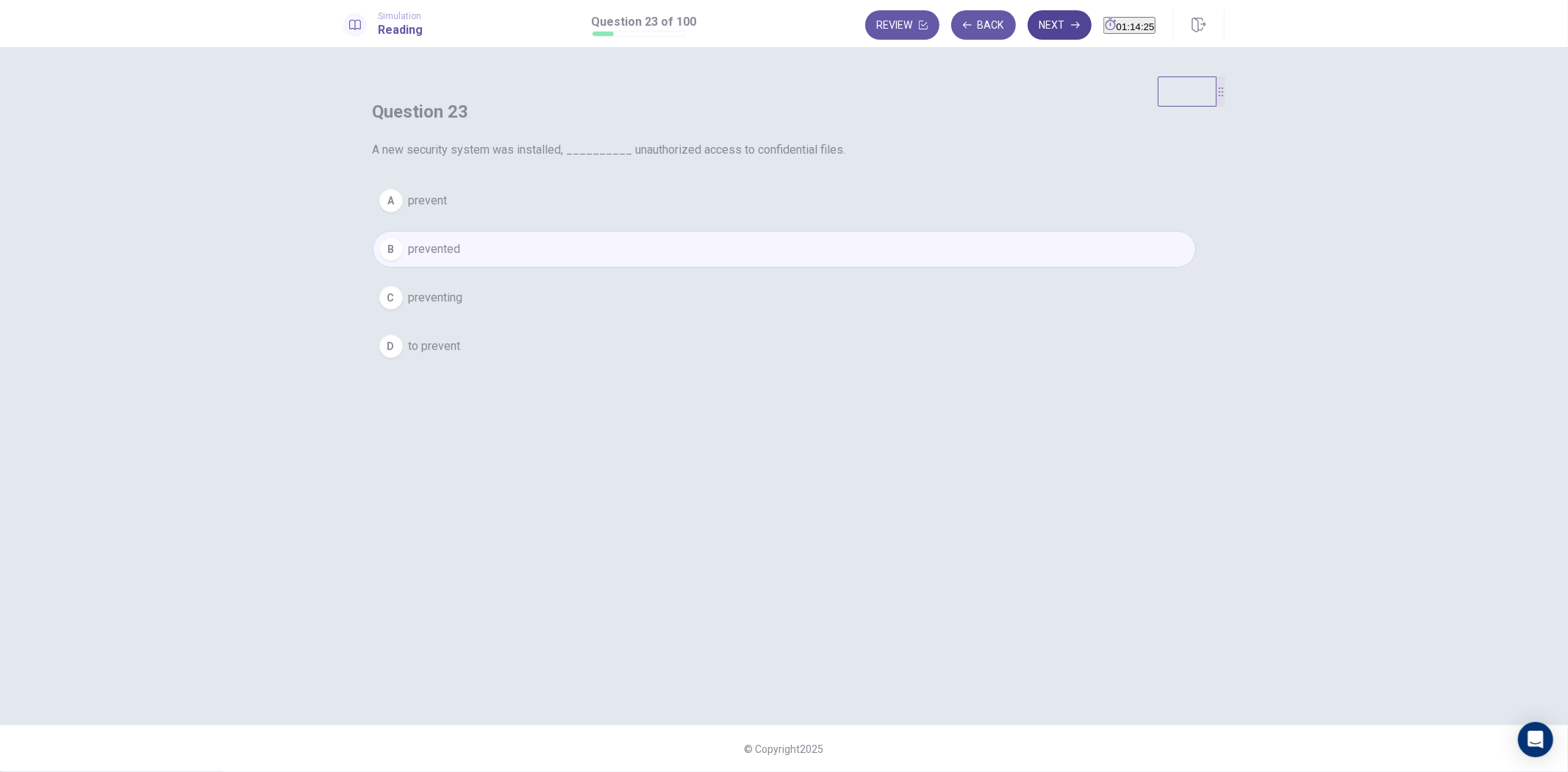
drag, startPoint x: 1017, startPoint y: 16, endPoint x: 1016, endPoint y: 30, distance: 14.0
click at [1028, 17] on button "Next" at bounding box center [1060, 24] width 64 height 29
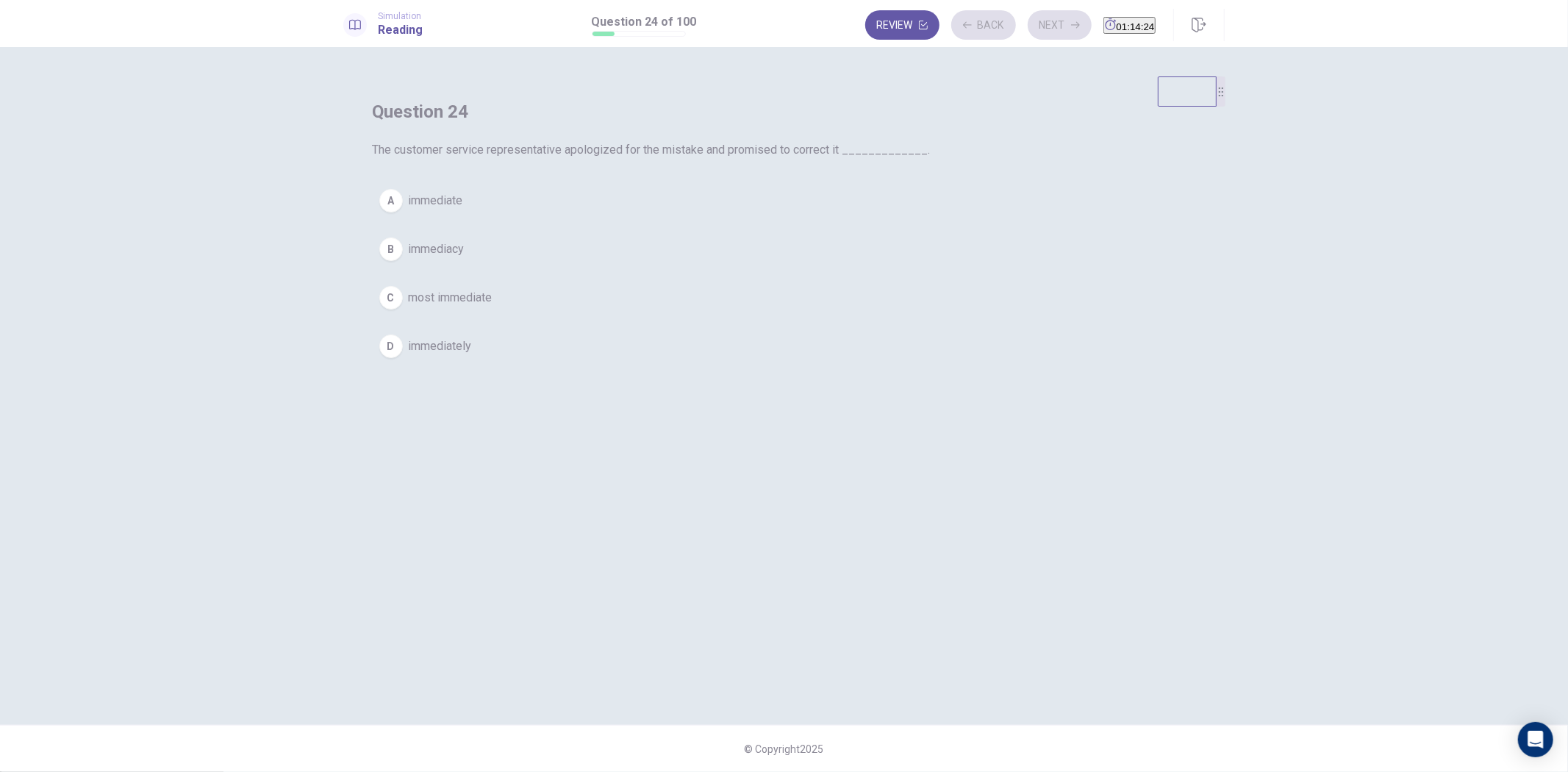
drag, startPoint x: 827, startPoint y: 276, endPoint x: 905, endPoint y: 232, distance: 89.6
click at [826, 219] on button "A immediate" at bounding box center [784, 201] width 824 height 37
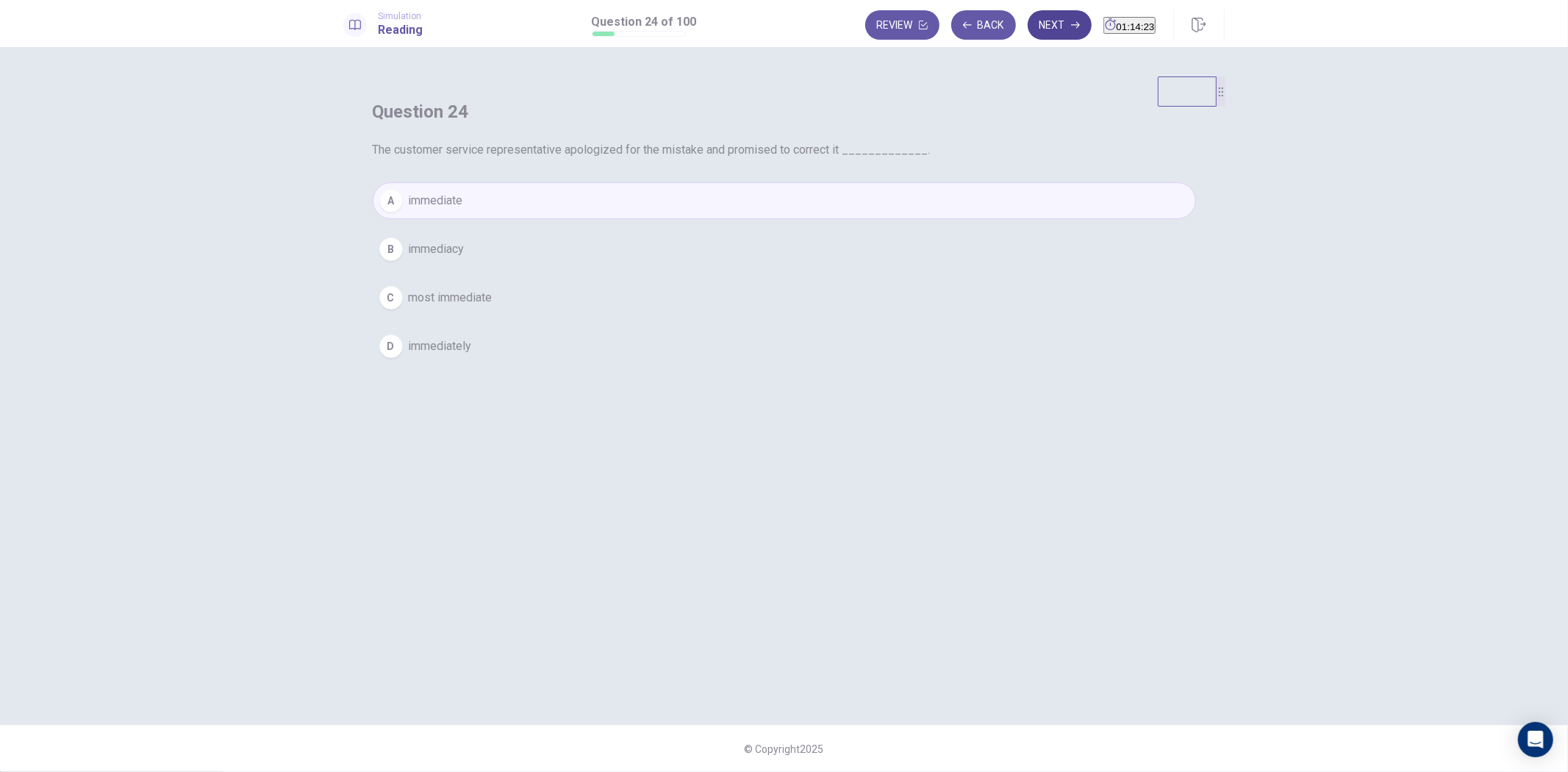
click at [1028, 37] on button "Next" at bounding box center [1060, 24] width 64 height 29
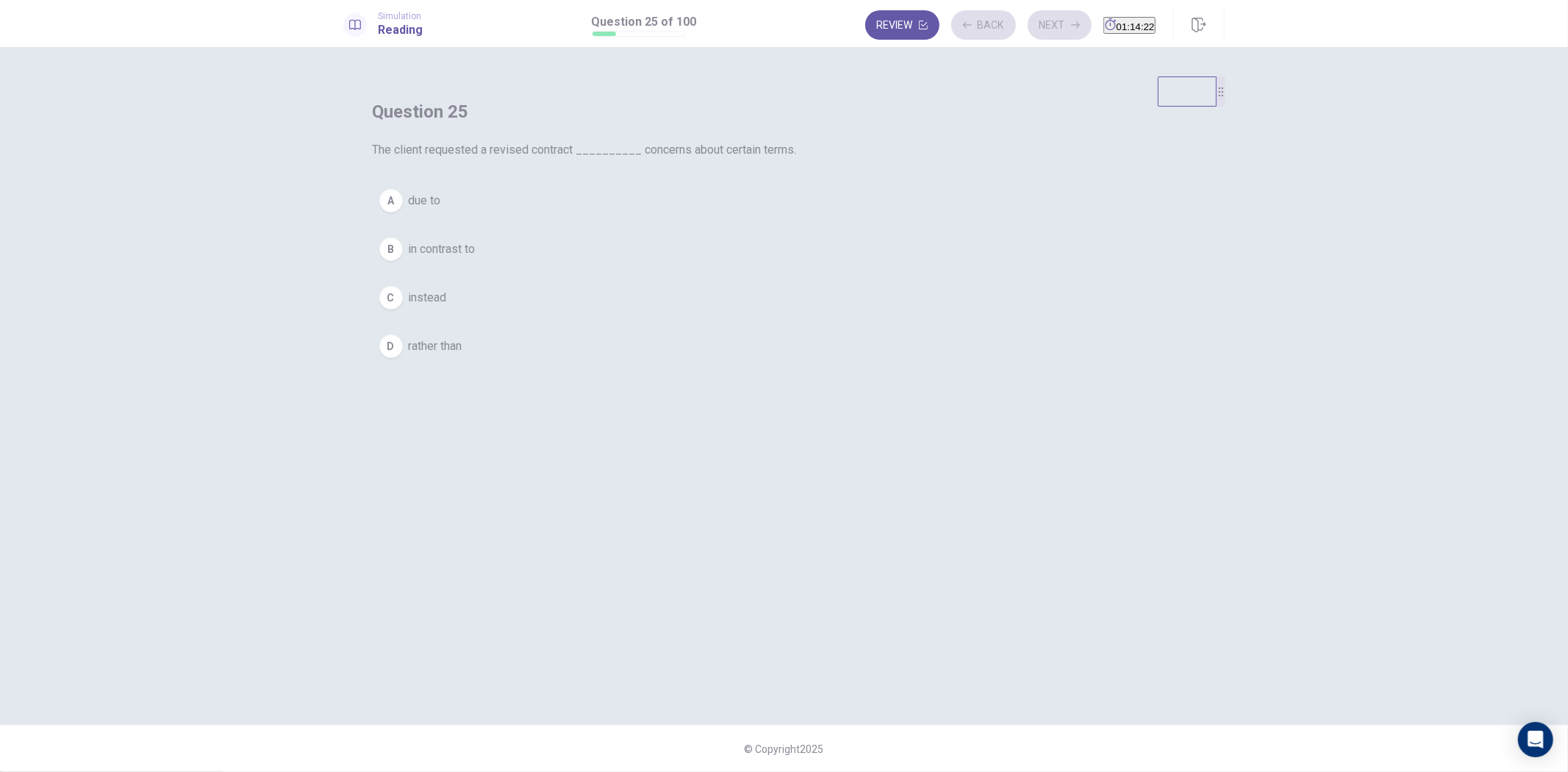
click at [848, 274] on div "A due to B in contrast to C instead D rather than" at bounding box center [784, 274] width 824 height 183
click at [894, 219] on button "A due to" at bounding box center [784, 201] width 824 height 37
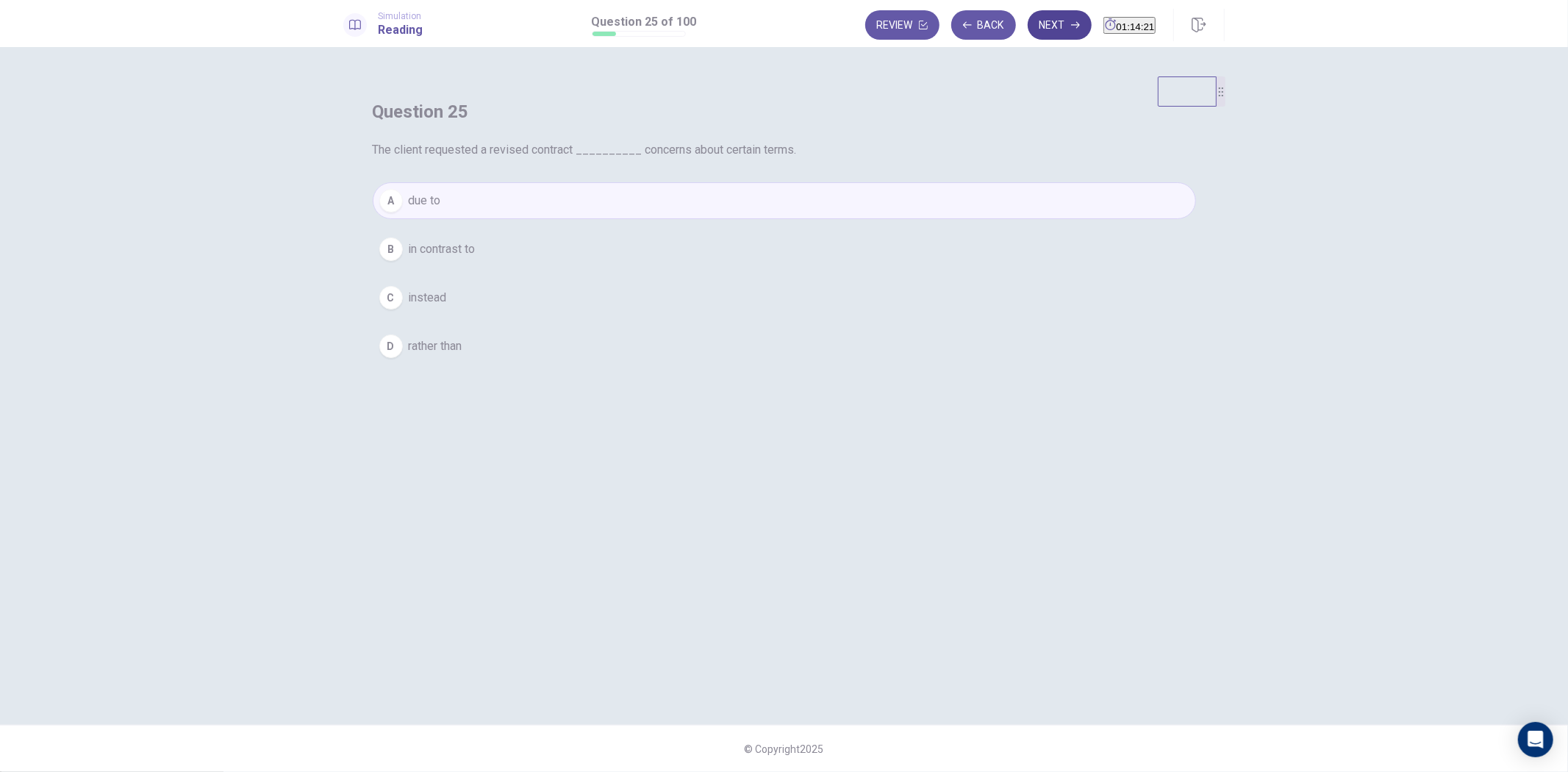
click at [1032, 25] on button "Next" at bounding box center [1060, 24] width 64 height 29
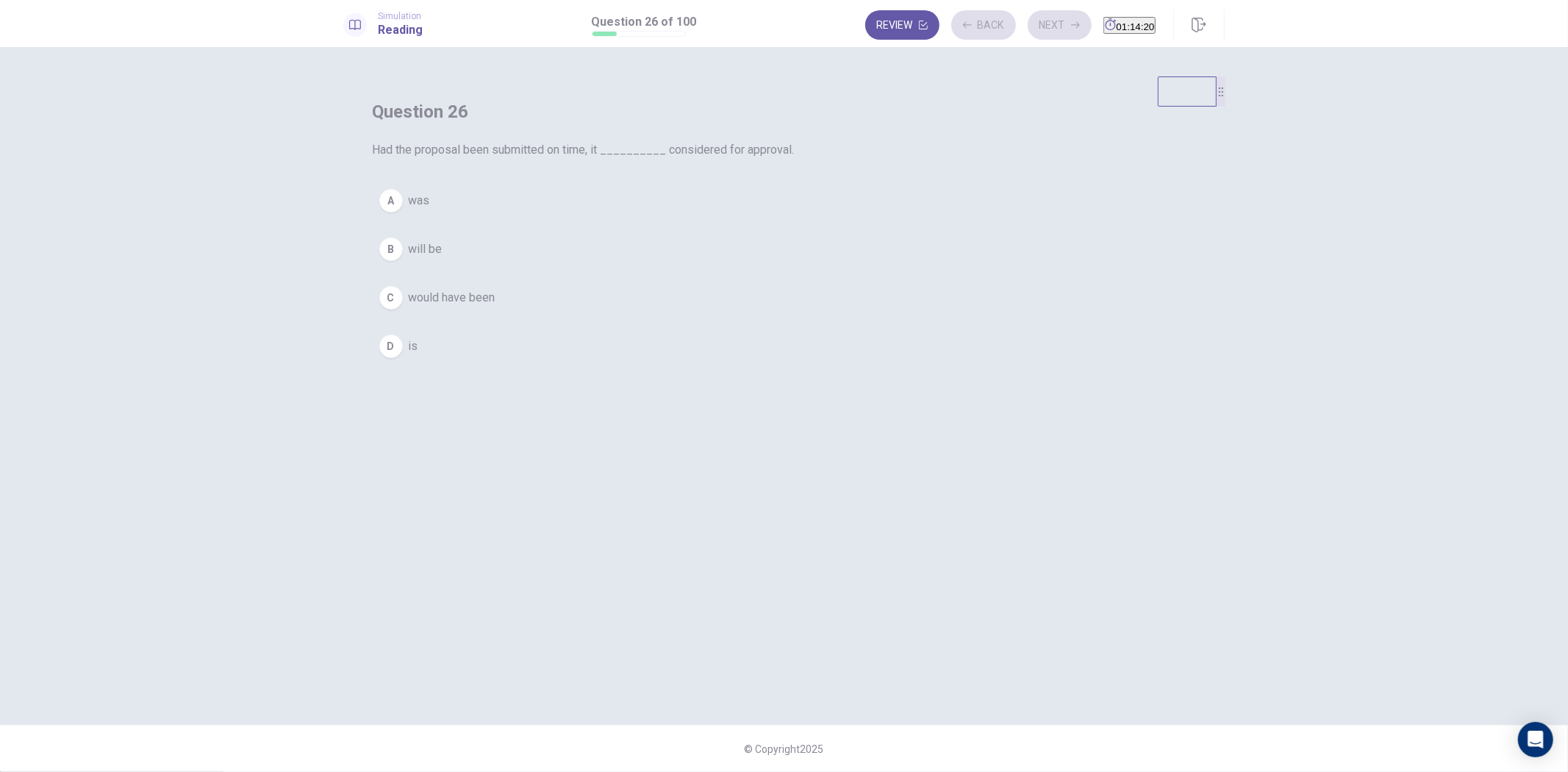
click at [872, 219] on button "A was" at bounding box center [784, 201] width 824 height 37
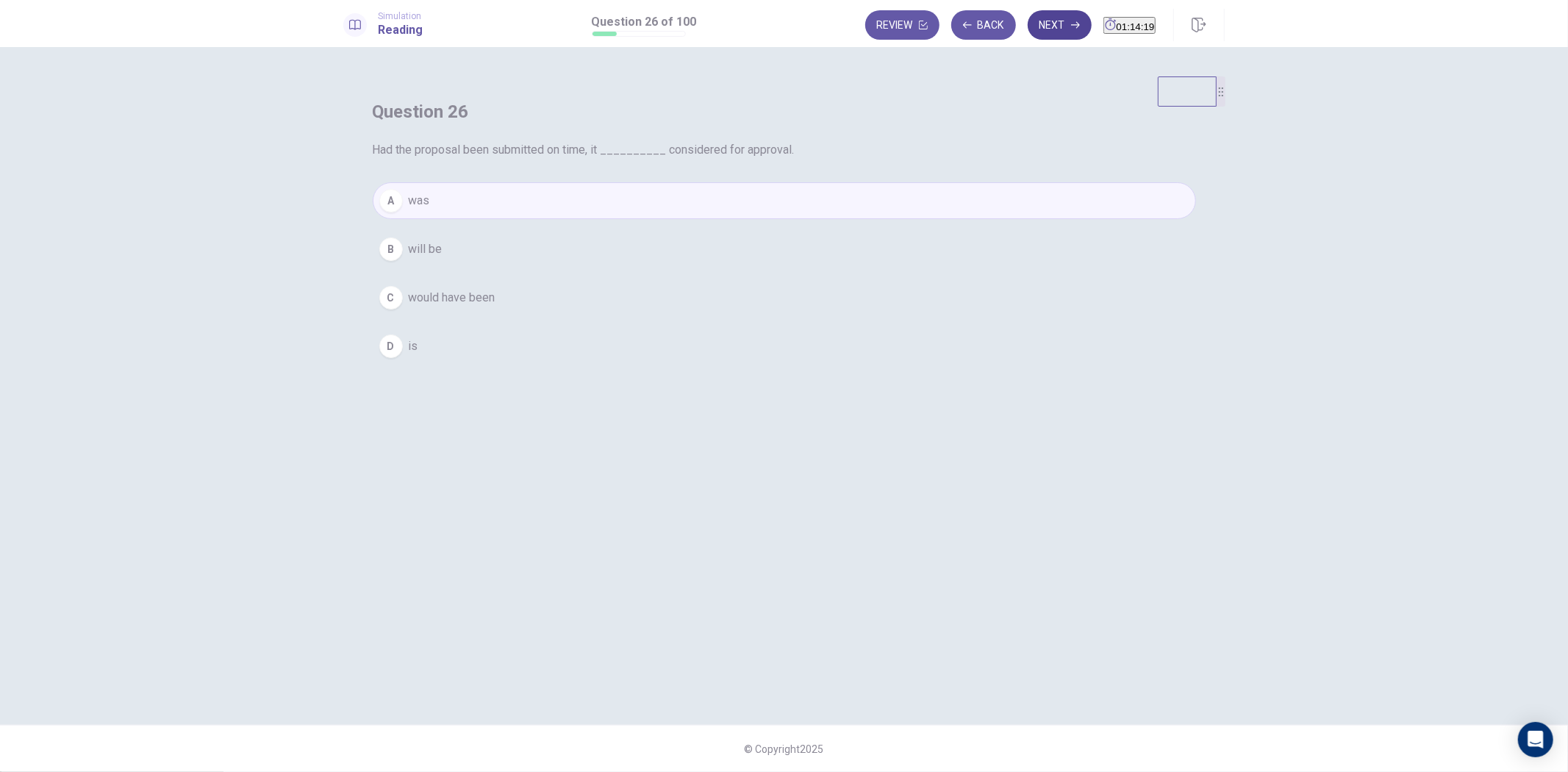
click at [1028, 37] on button "Next" at bounding box center [1060, 24] width 64 height 29
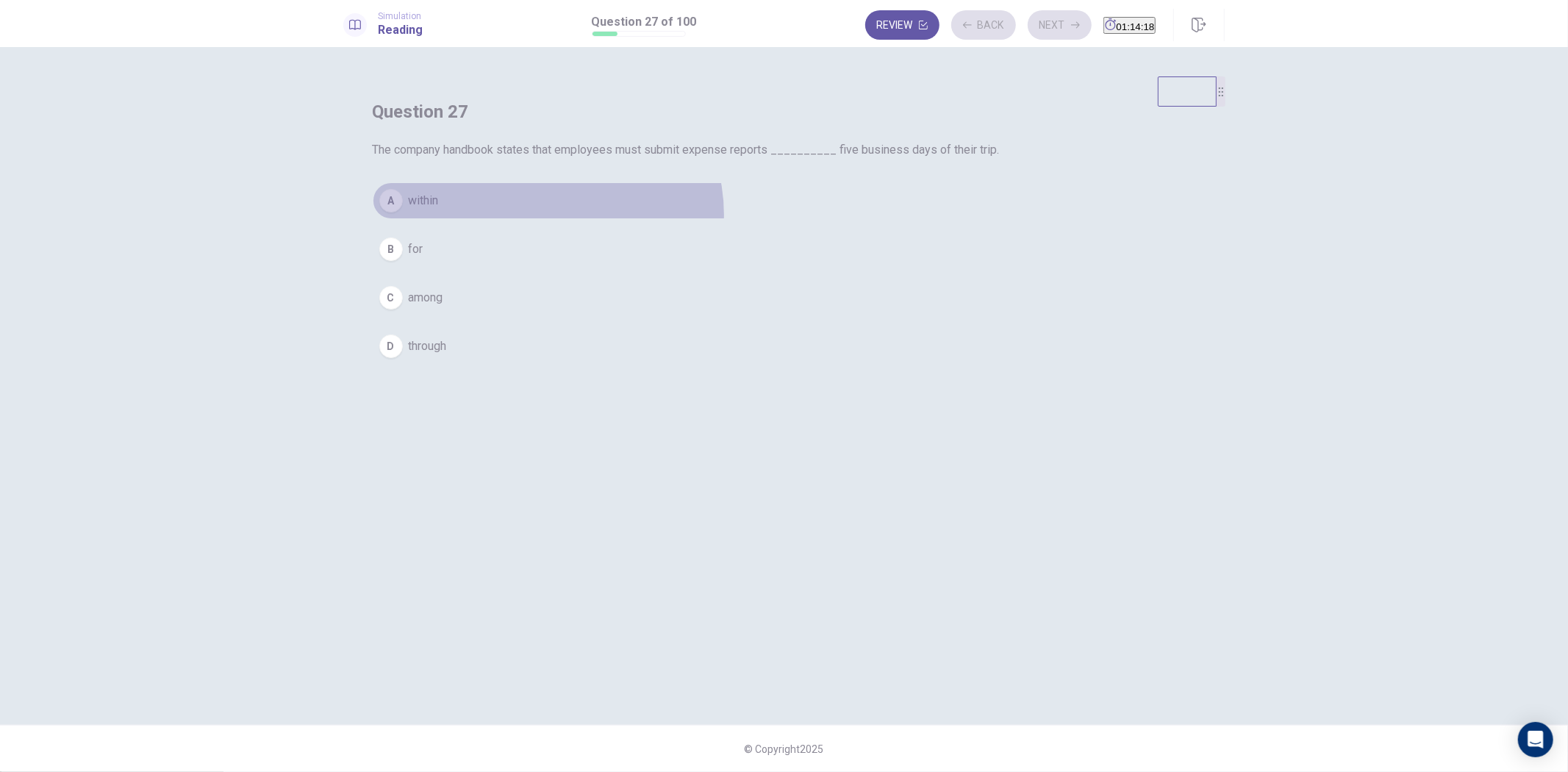
click at [834, 219] on button "A within" at bounding box center [784, 201] width 824 height 37
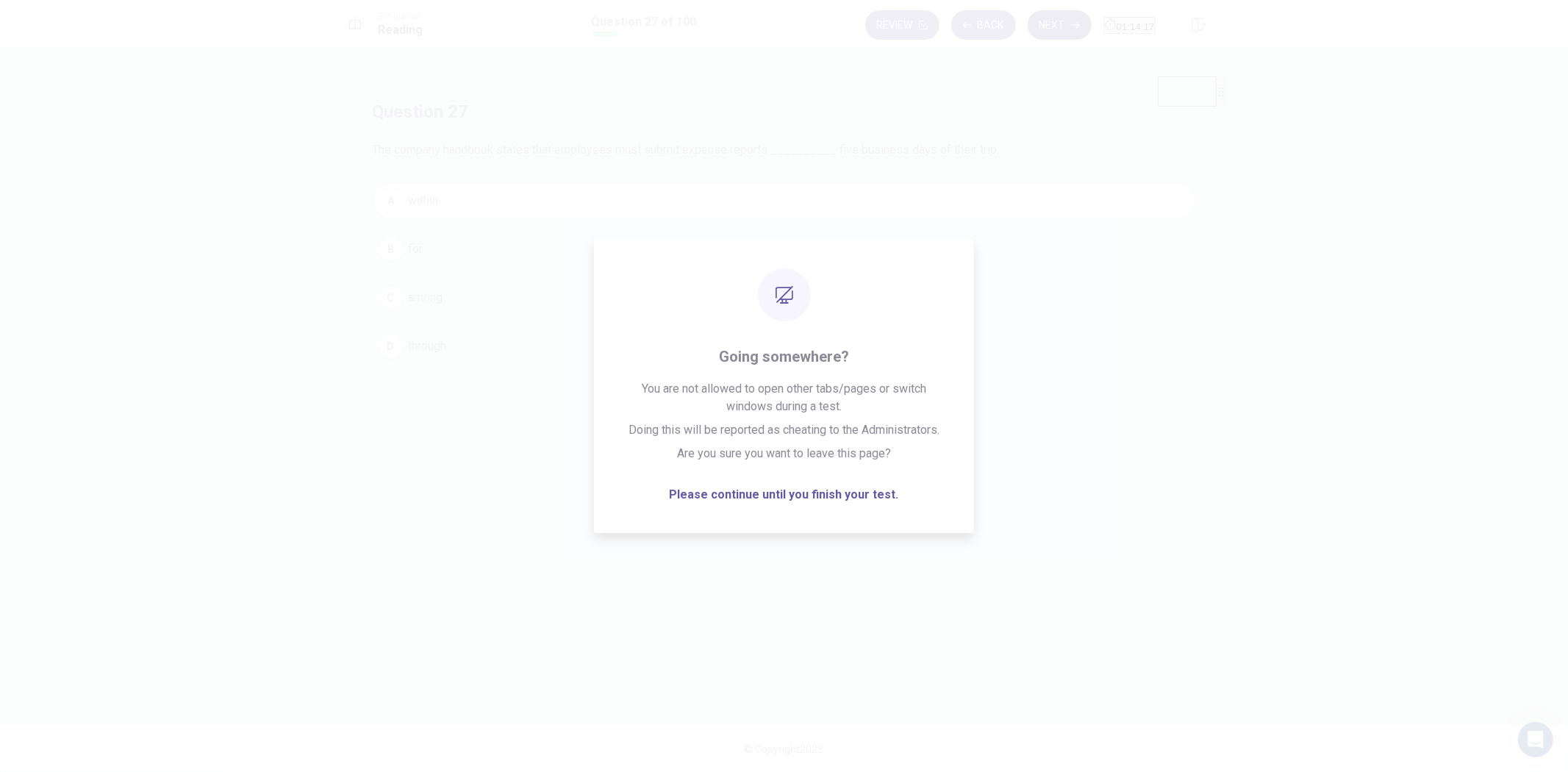
click at [1028, 25] on button "Next" at bounding box center [1060, 24] width 64 height 29
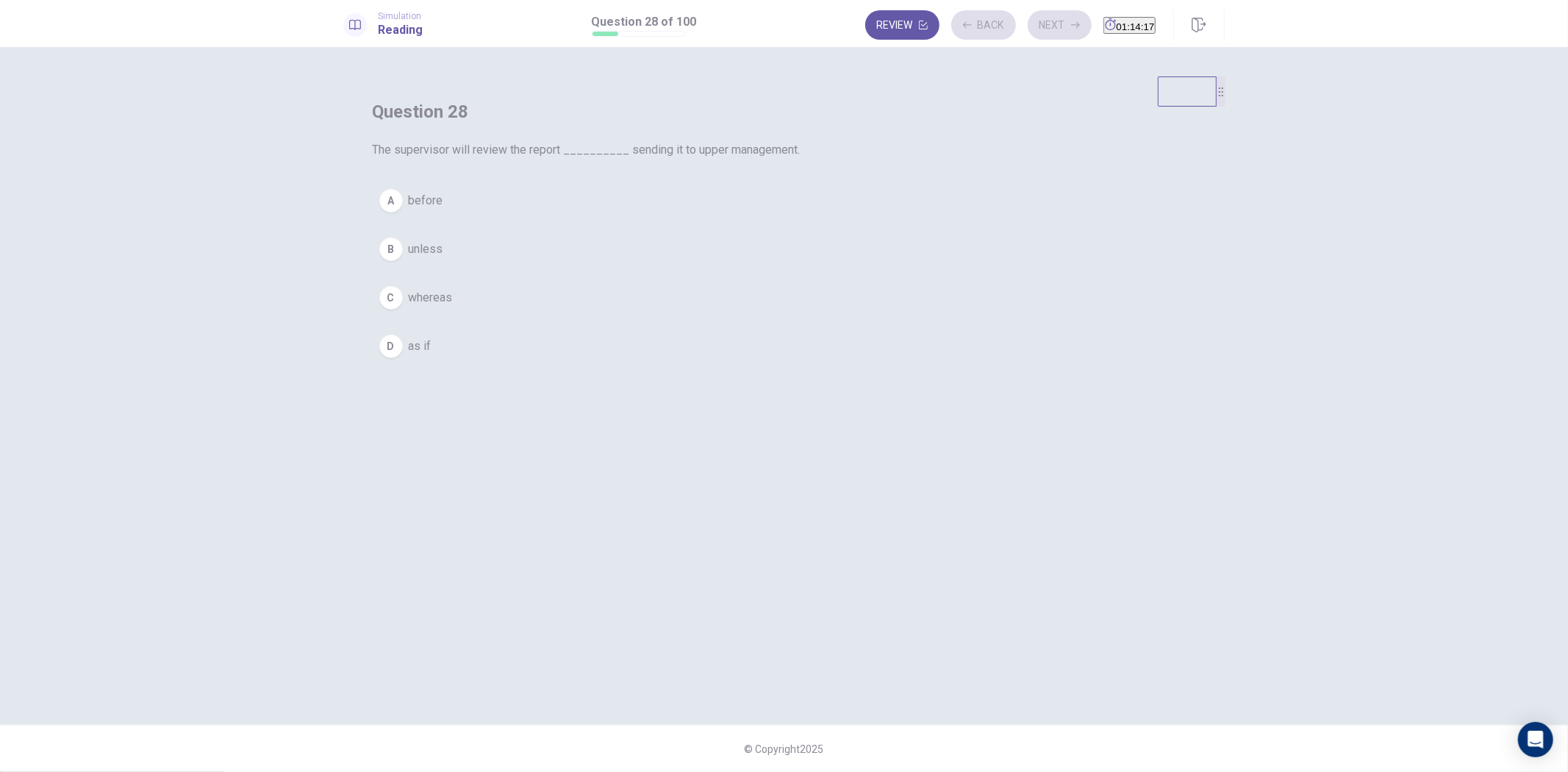
click at [755, 267] on button "B unless" at bounding box center [784, 249] width 824 height 37
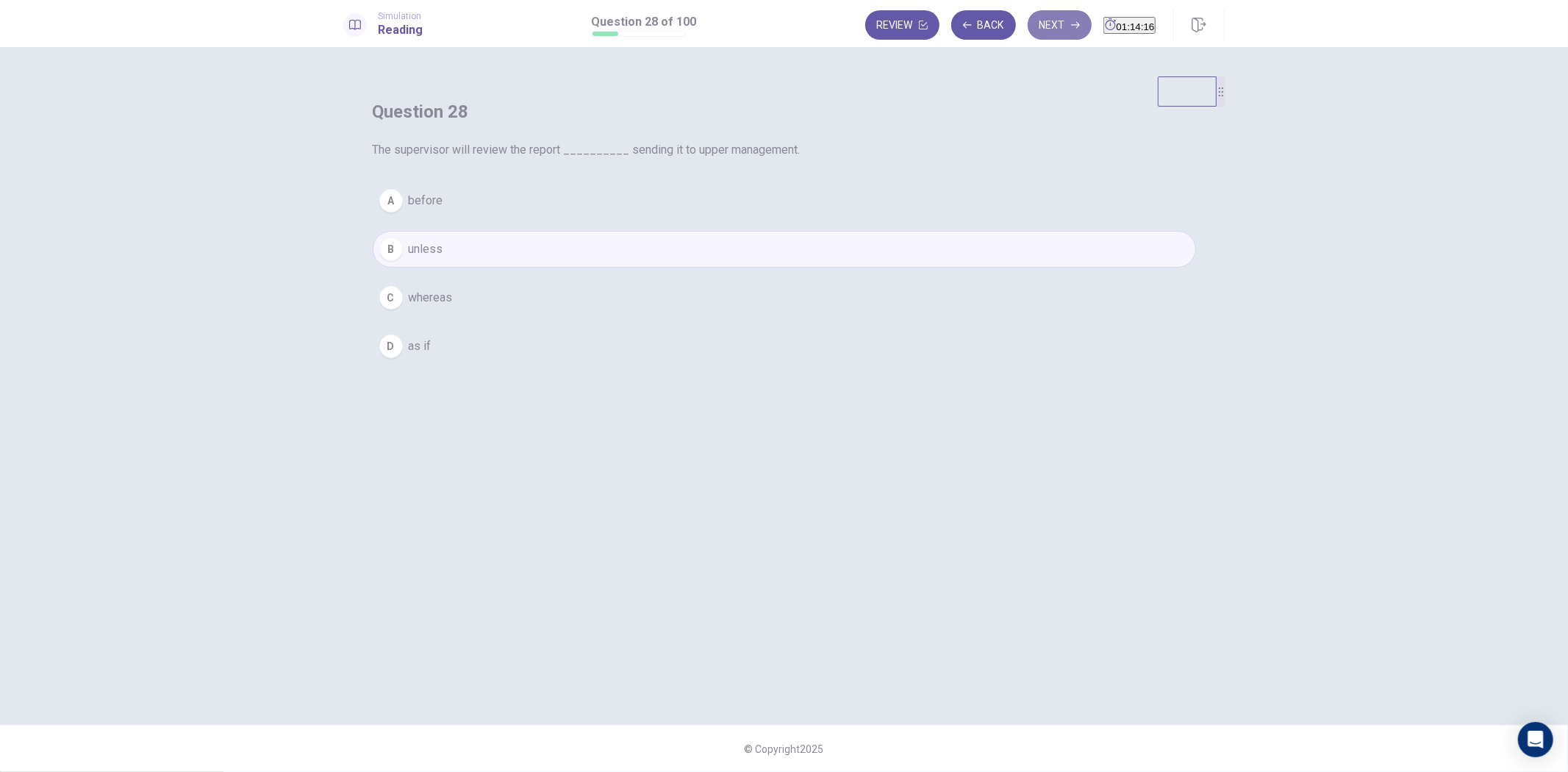
click at [1028, 27] on button "Next" at bounding box center [1060, 24] width 64 height 29
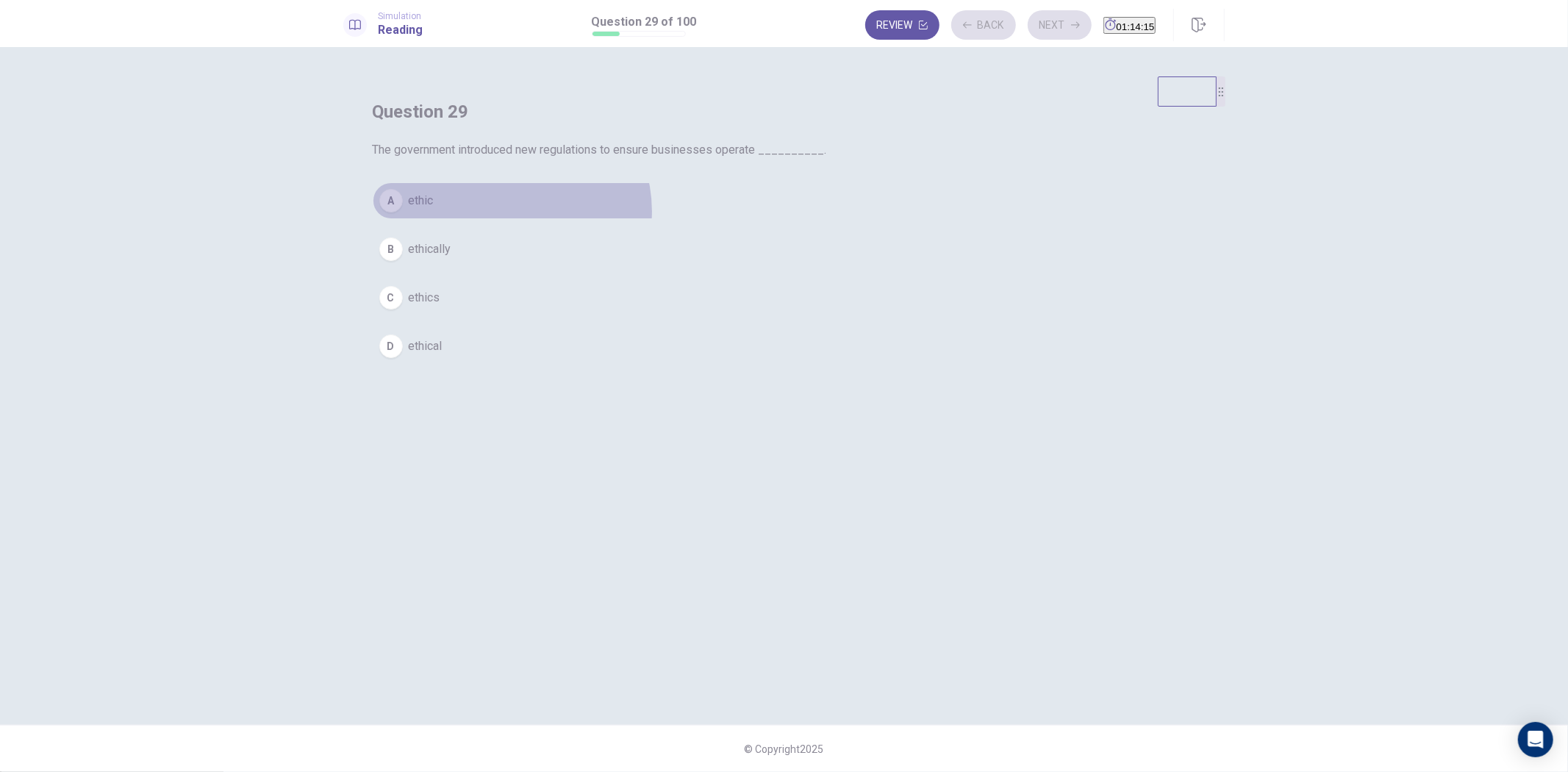
click at [798, 219] on button "A ethic" at bounding box center [784, 201] width 824 height 37
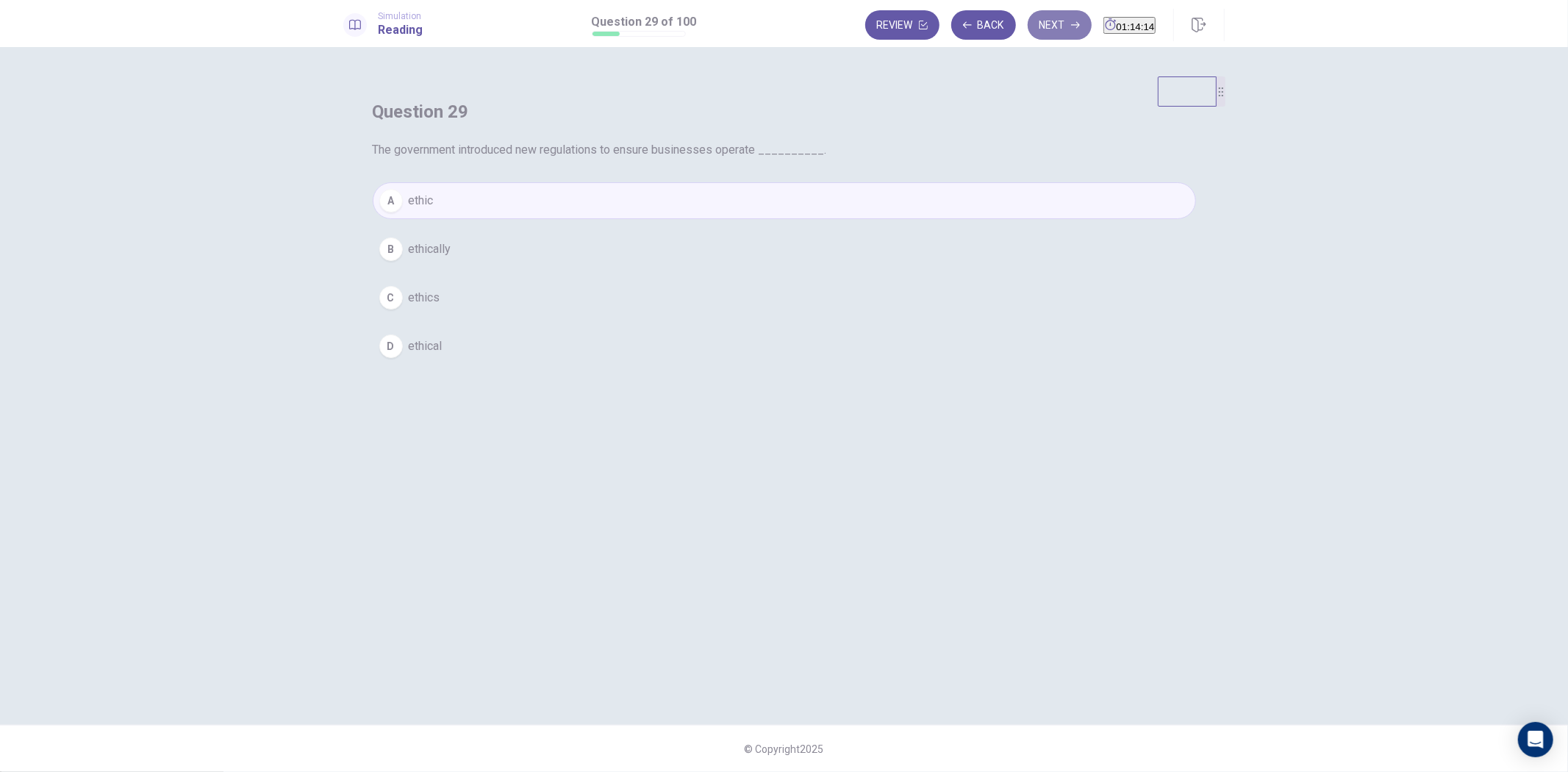
click at [1035, 23] on button "Next" at bounding box center [1060, 24] width 64 height 29
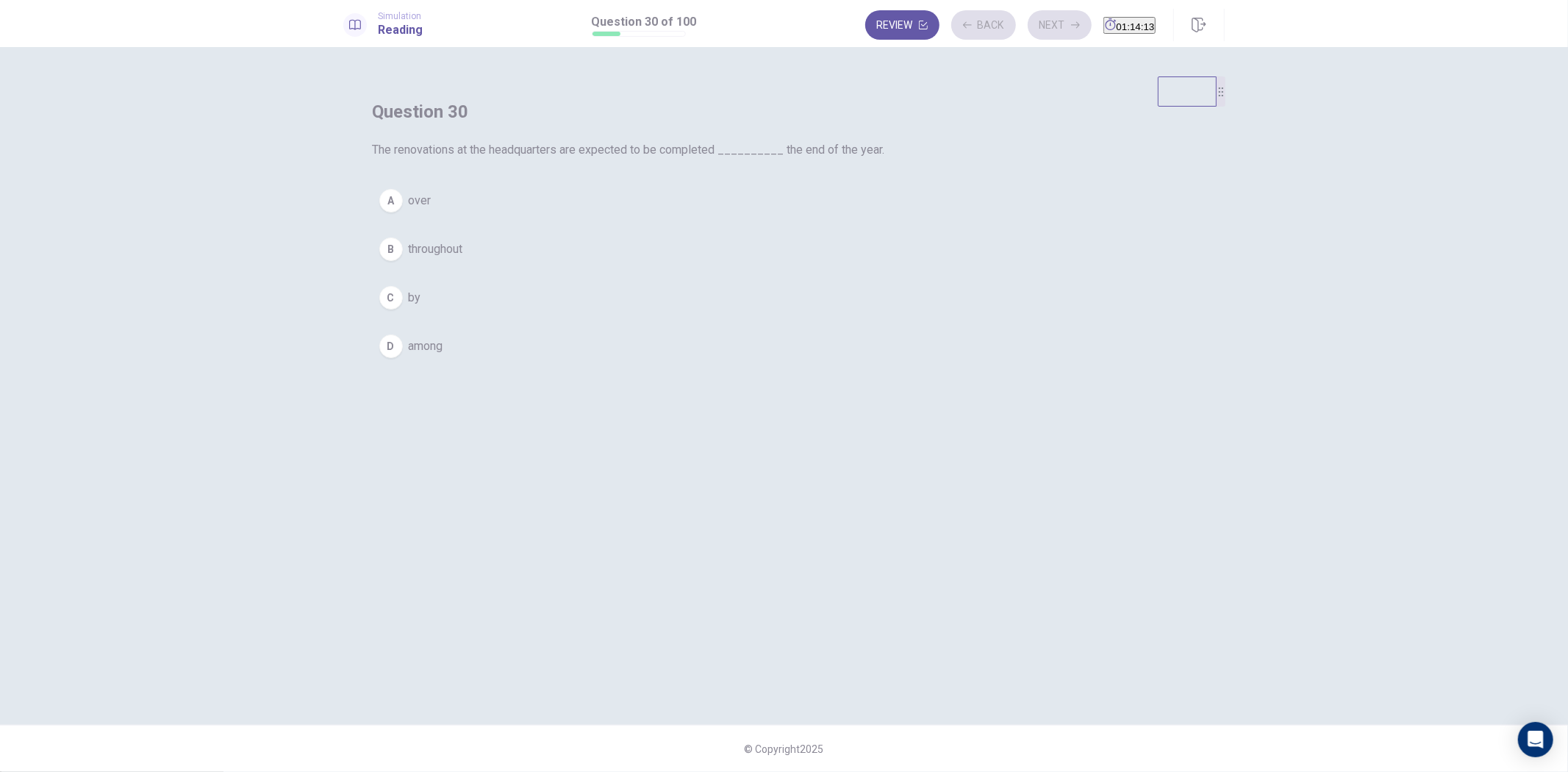
click at [836, 219] on button "A over" at bounding box center [784, 201] width 824 height 37
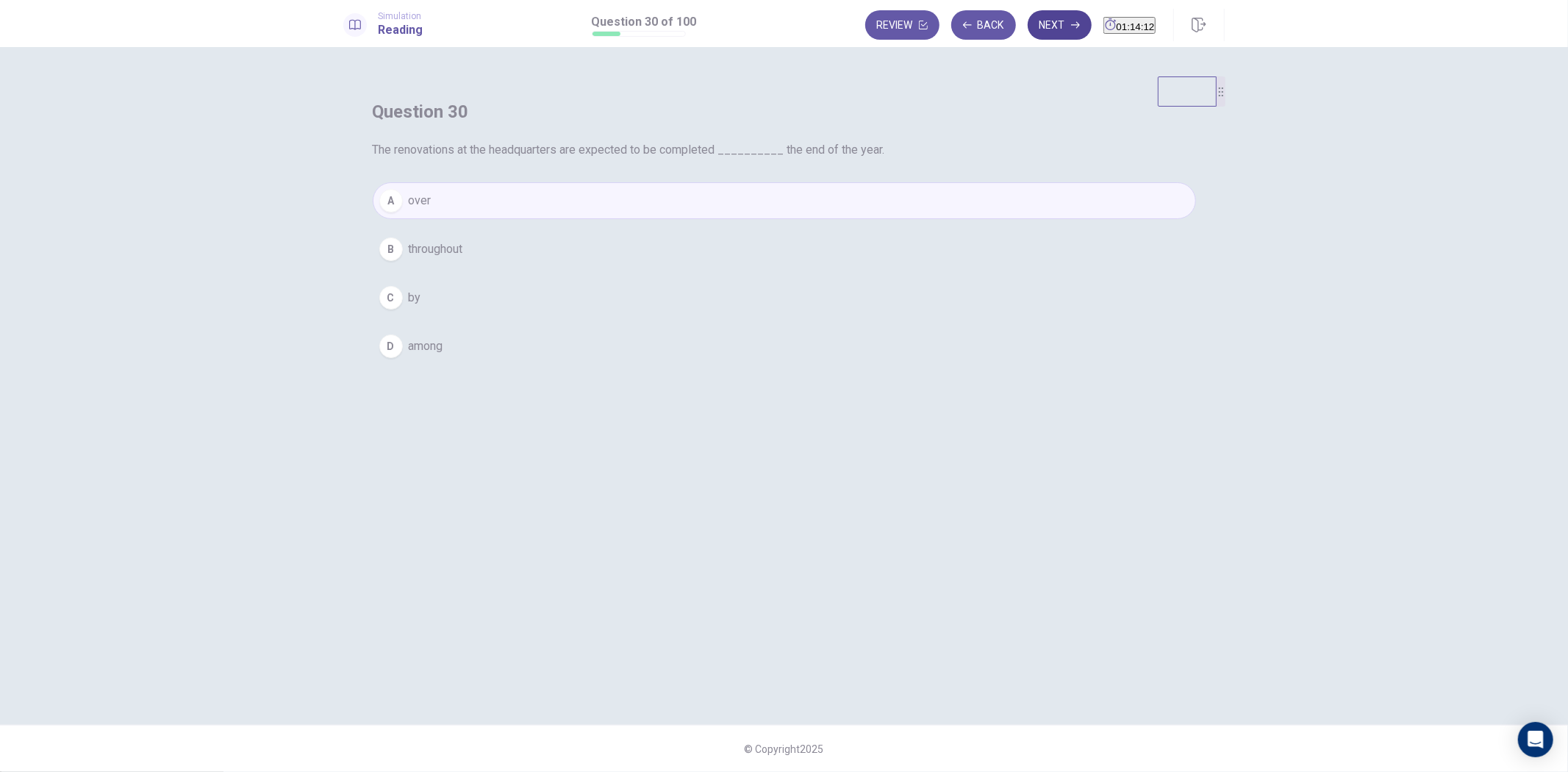
click at [1037, 25] on button "Next" at bounding box center [1060, 24] width 64 height 29
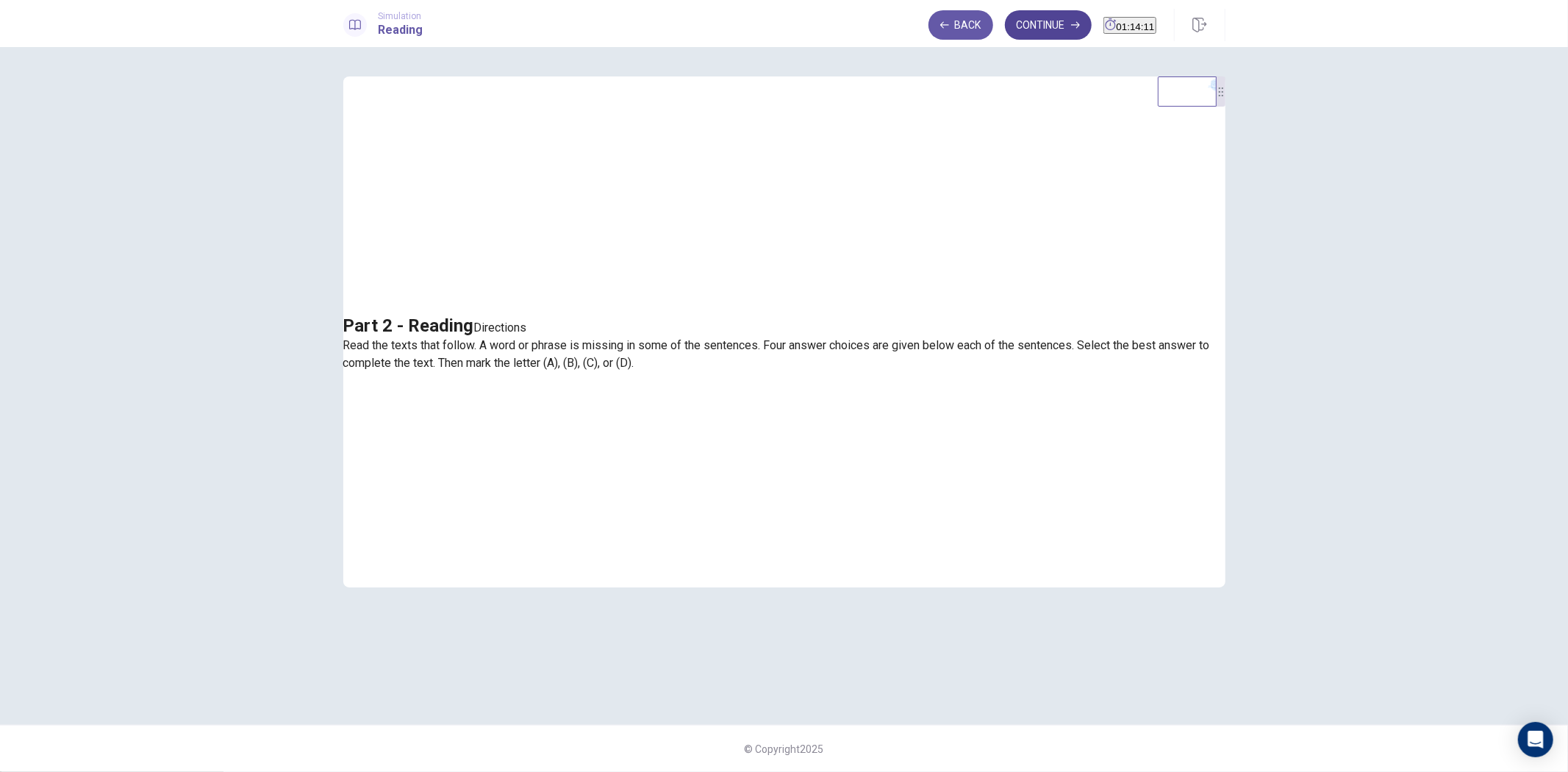
click at [1014, 32] on button "Continue" at bounding box center [1048, 24] width 87 height 29
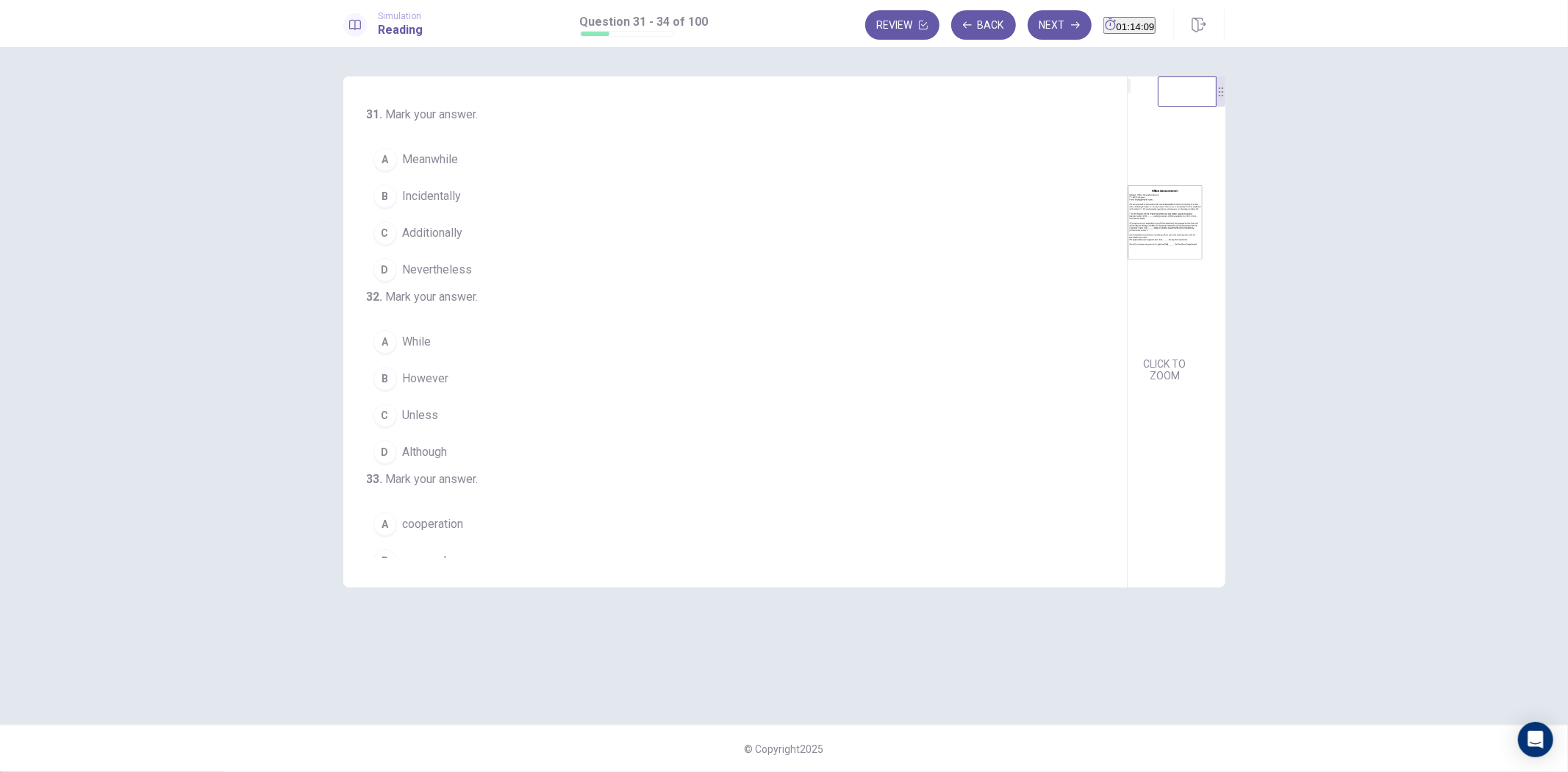
click at [581, 221] on button "C Additionally" at bounding box center [727, 233] width 719 height 37
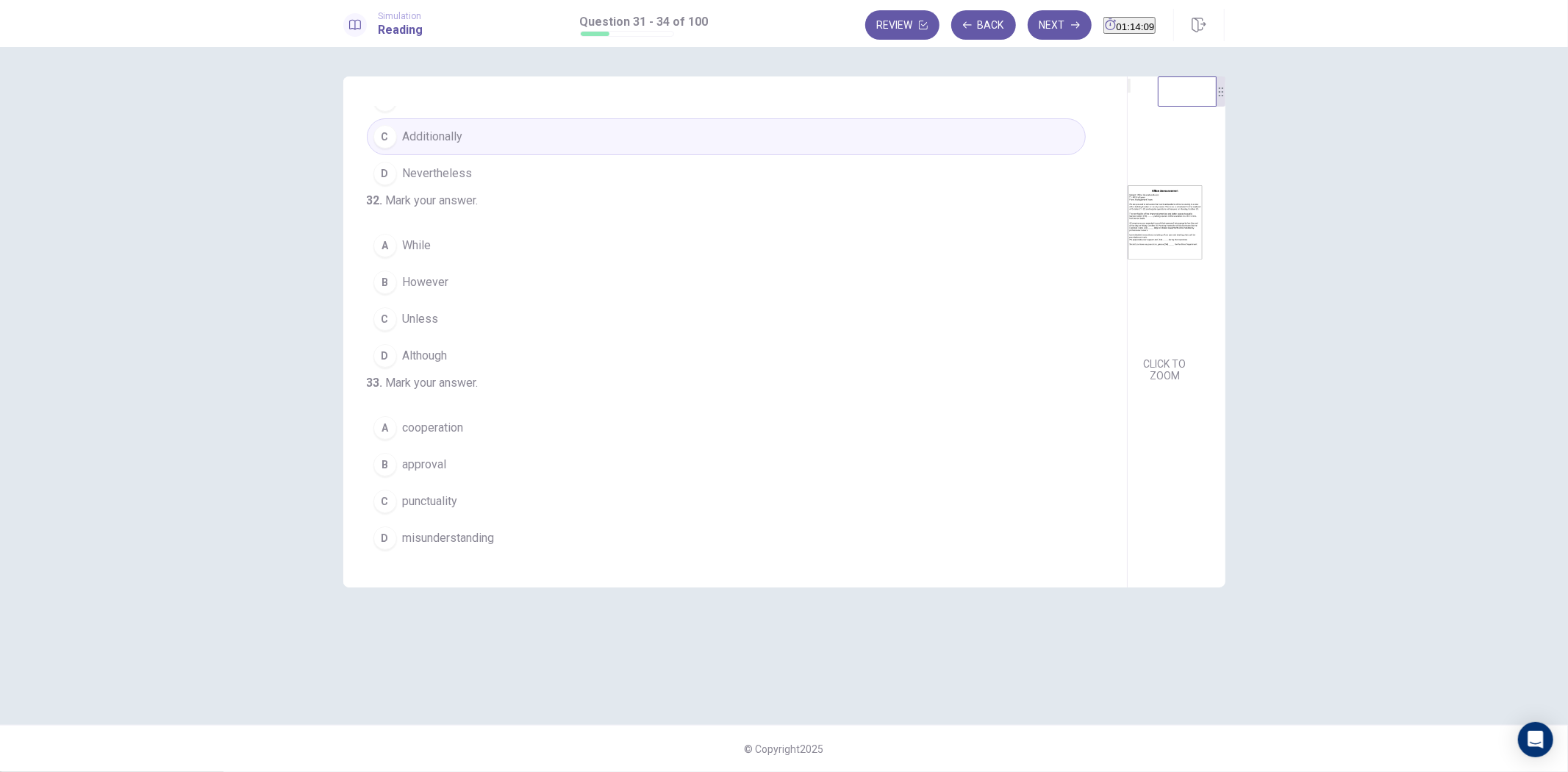
scroll to position [245, 0]
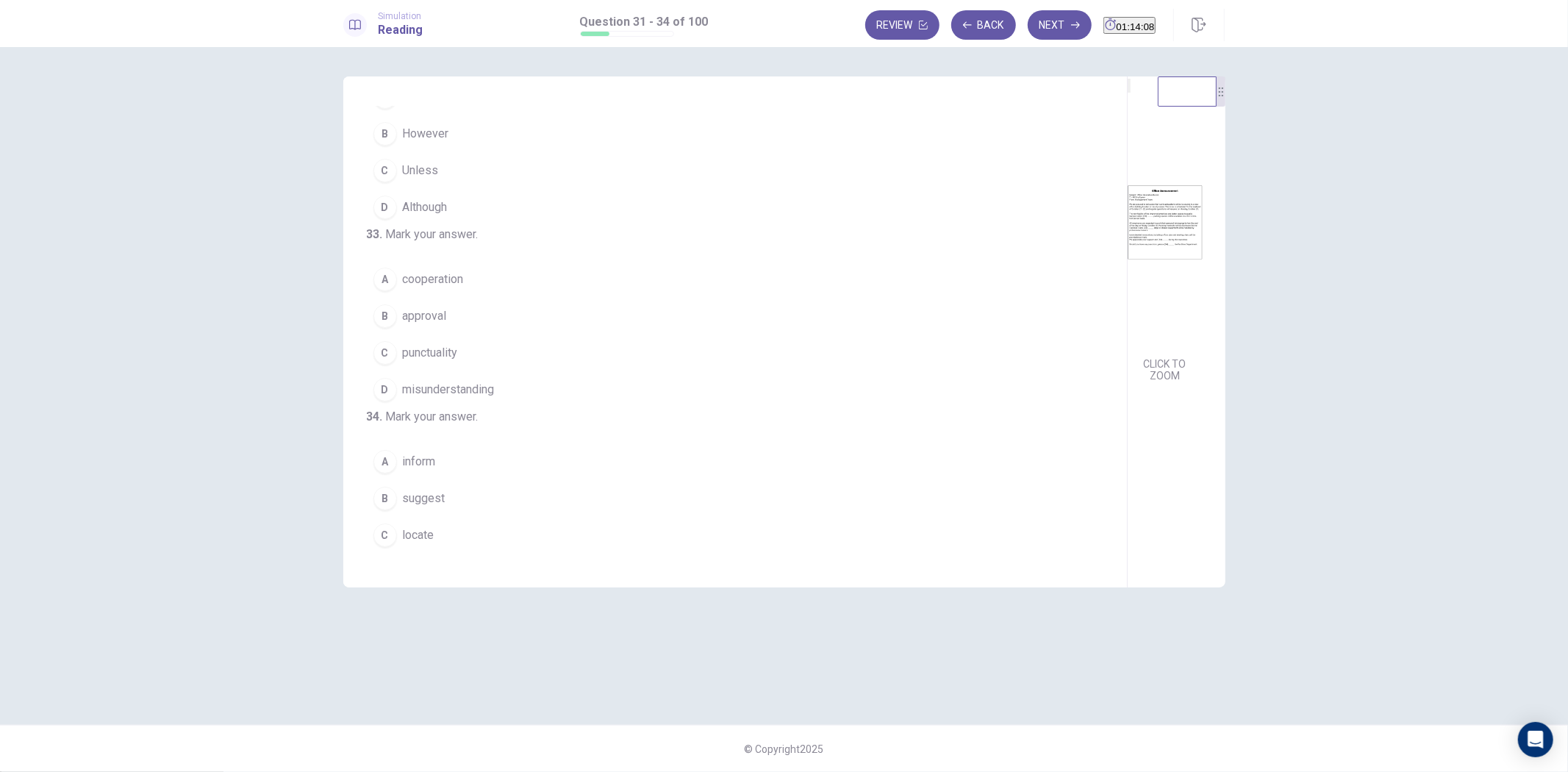
click at [504, 298] on button "A cooperation" at bounding box center [727, 279] width 719 height 37
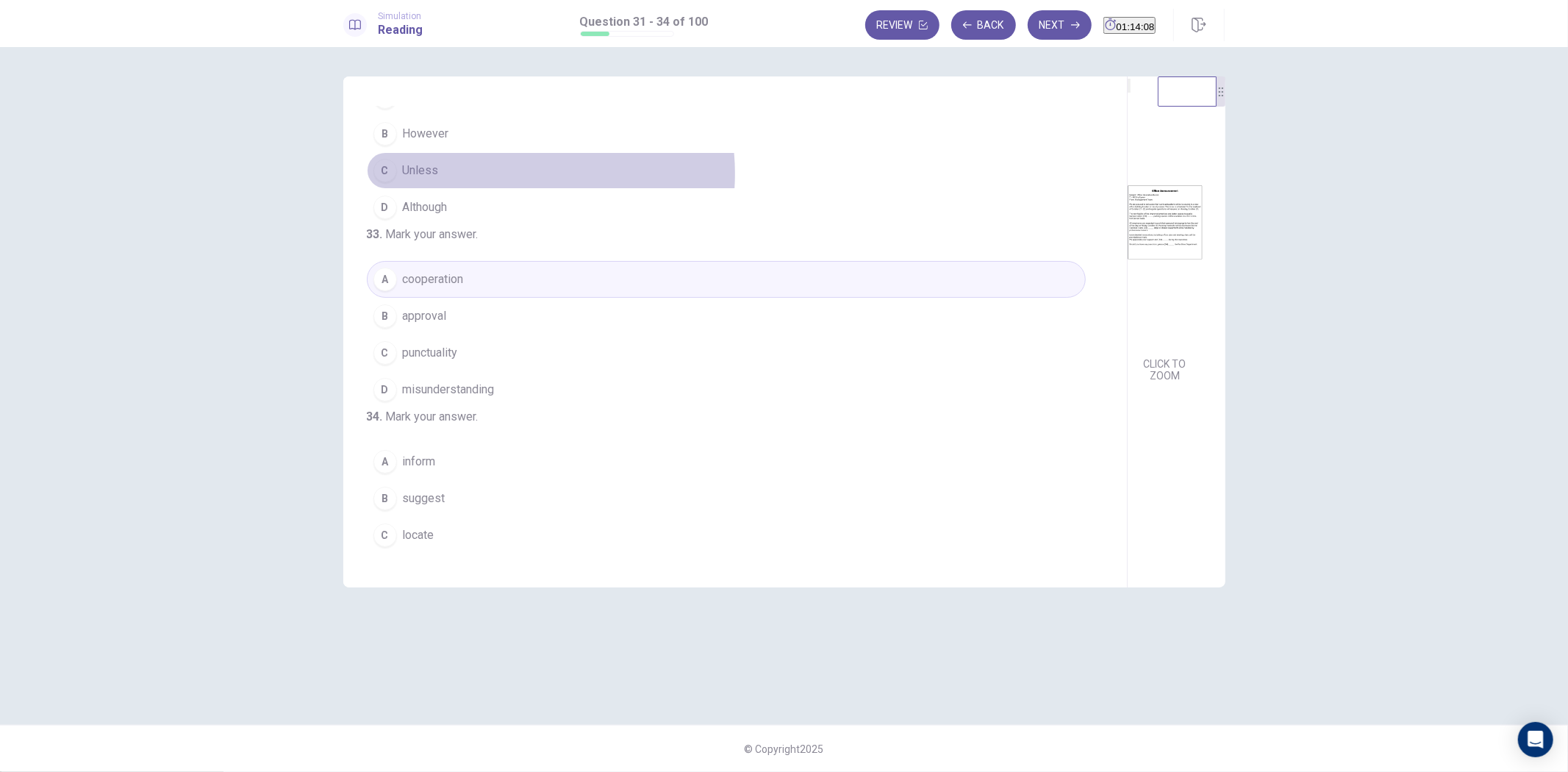
click at [507, 189] on button "C Unless" at bounding box center [727, 170] width 719 height 37
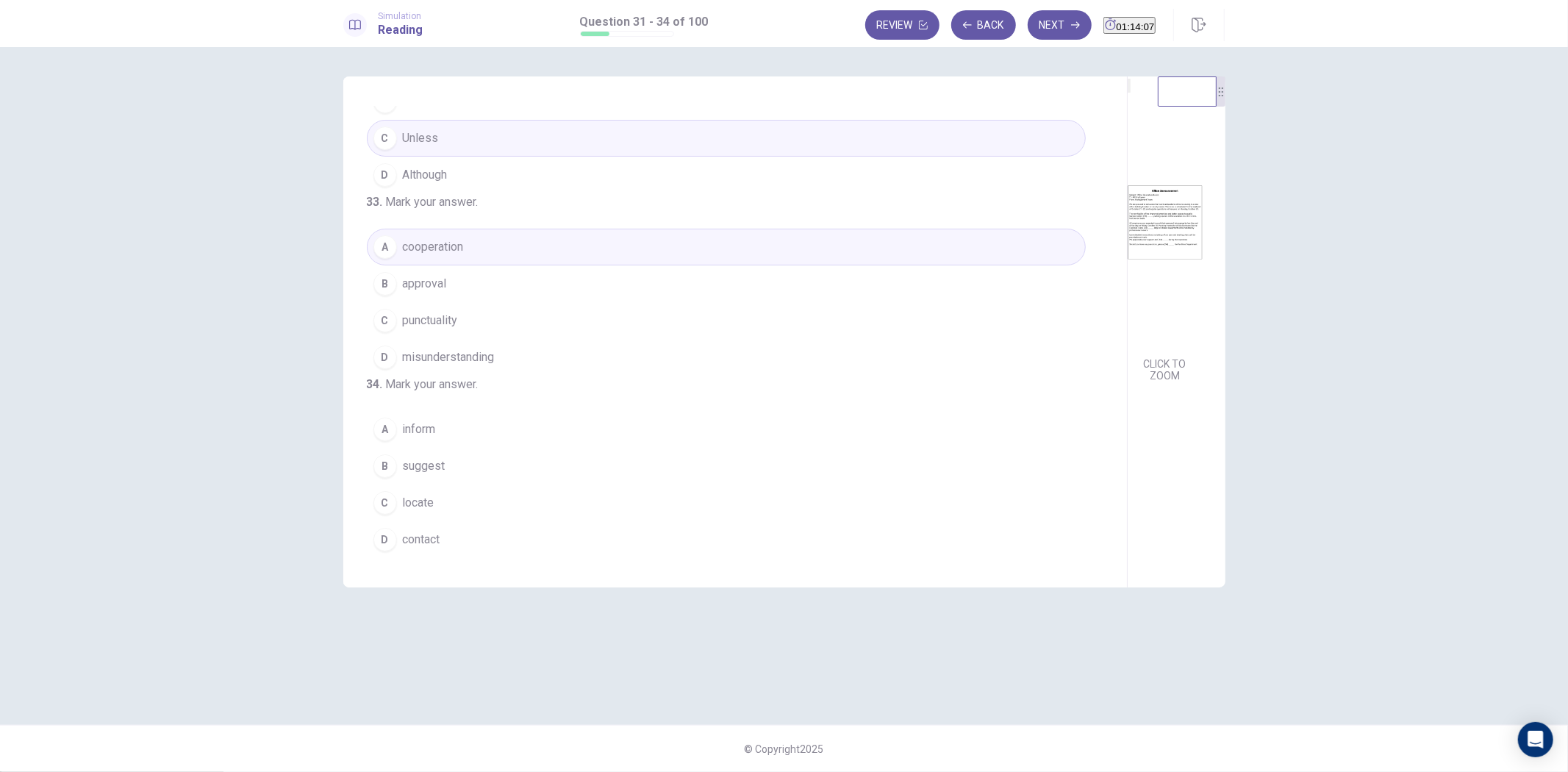
scroll to position [368, 0]
click at [483, 496] on button "C locate" at bounding box center [727, 503] width 719 height 37
click at [1031, 23] on button "Next" at bounding box center [1060, 24] width 64 height 29
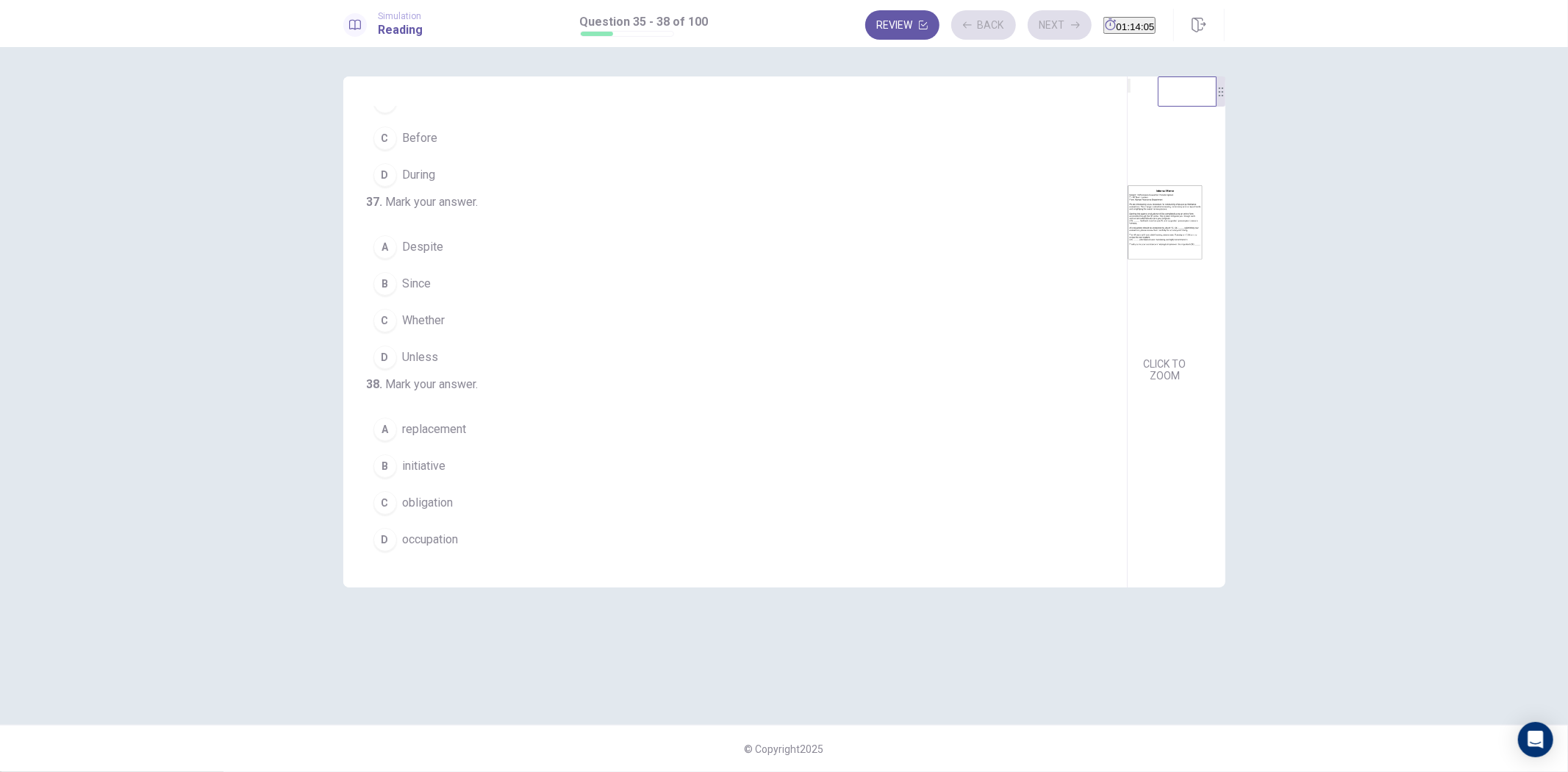
click at [513, 265] on button "B Since" at bounding box center [727, 283] width 719 height 37
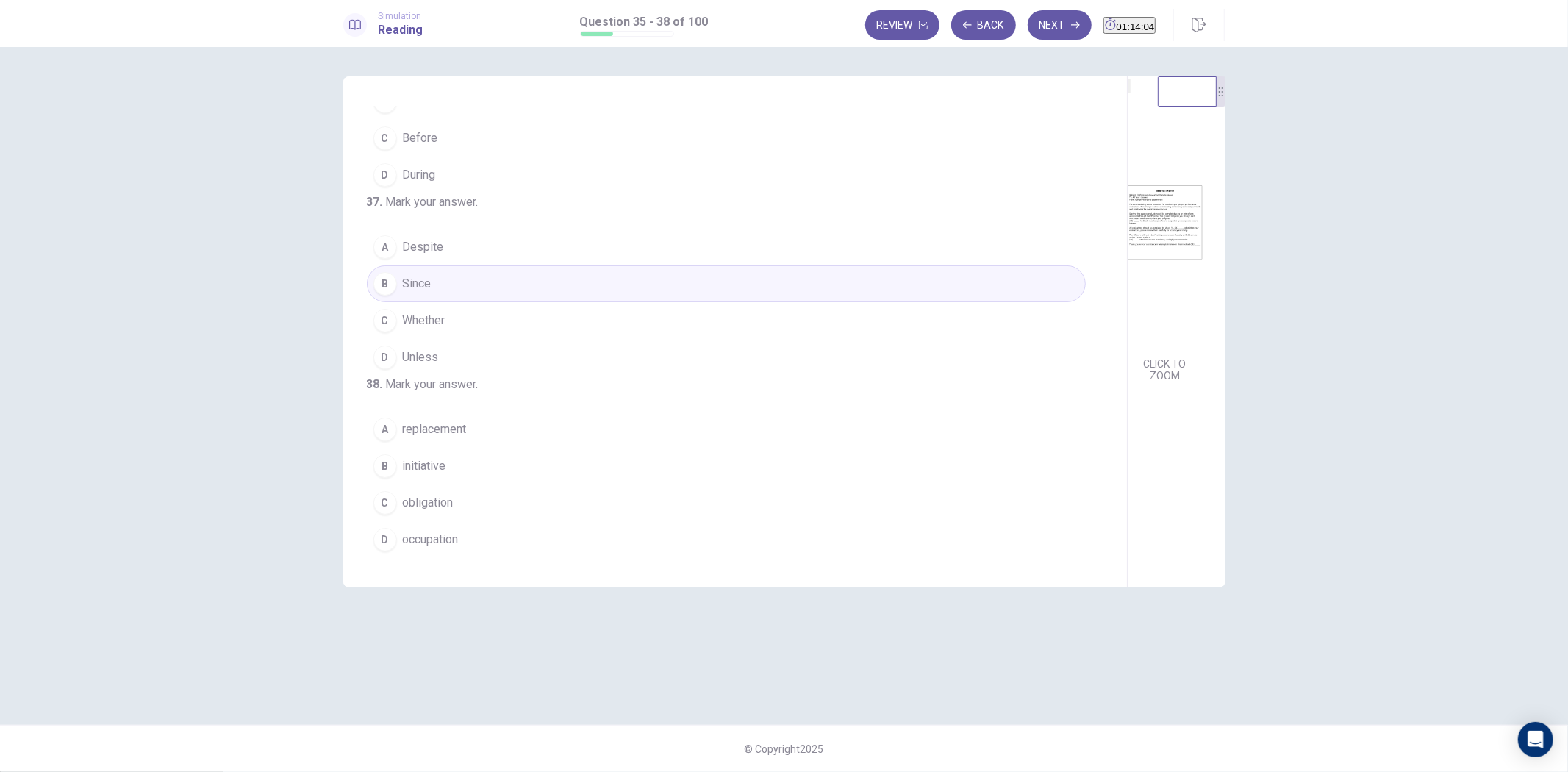
click at [491, 431] on button "A replacement" at bounding box center [727, 429] width 719 height 37
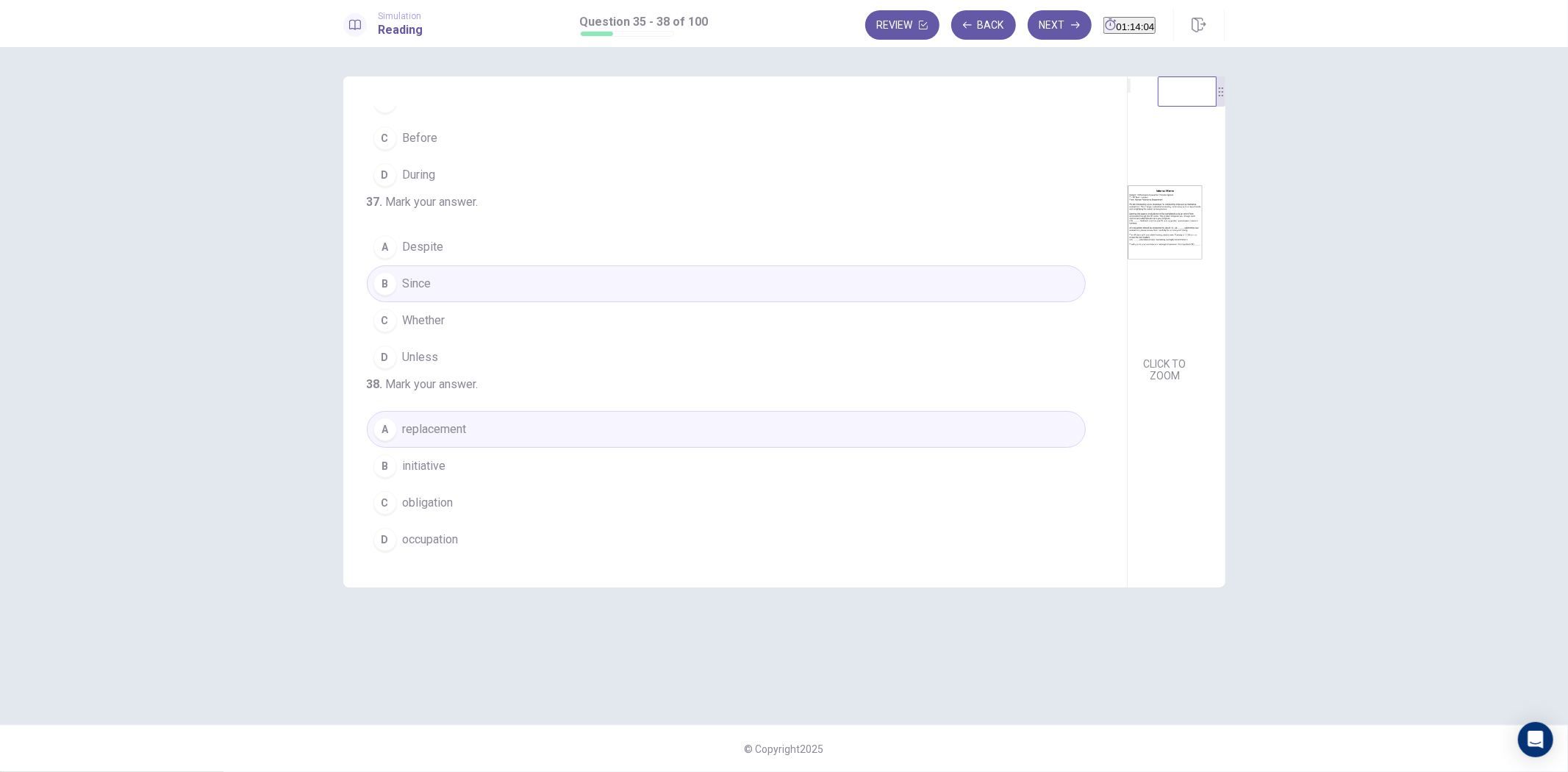
scroll to position [40, 0]
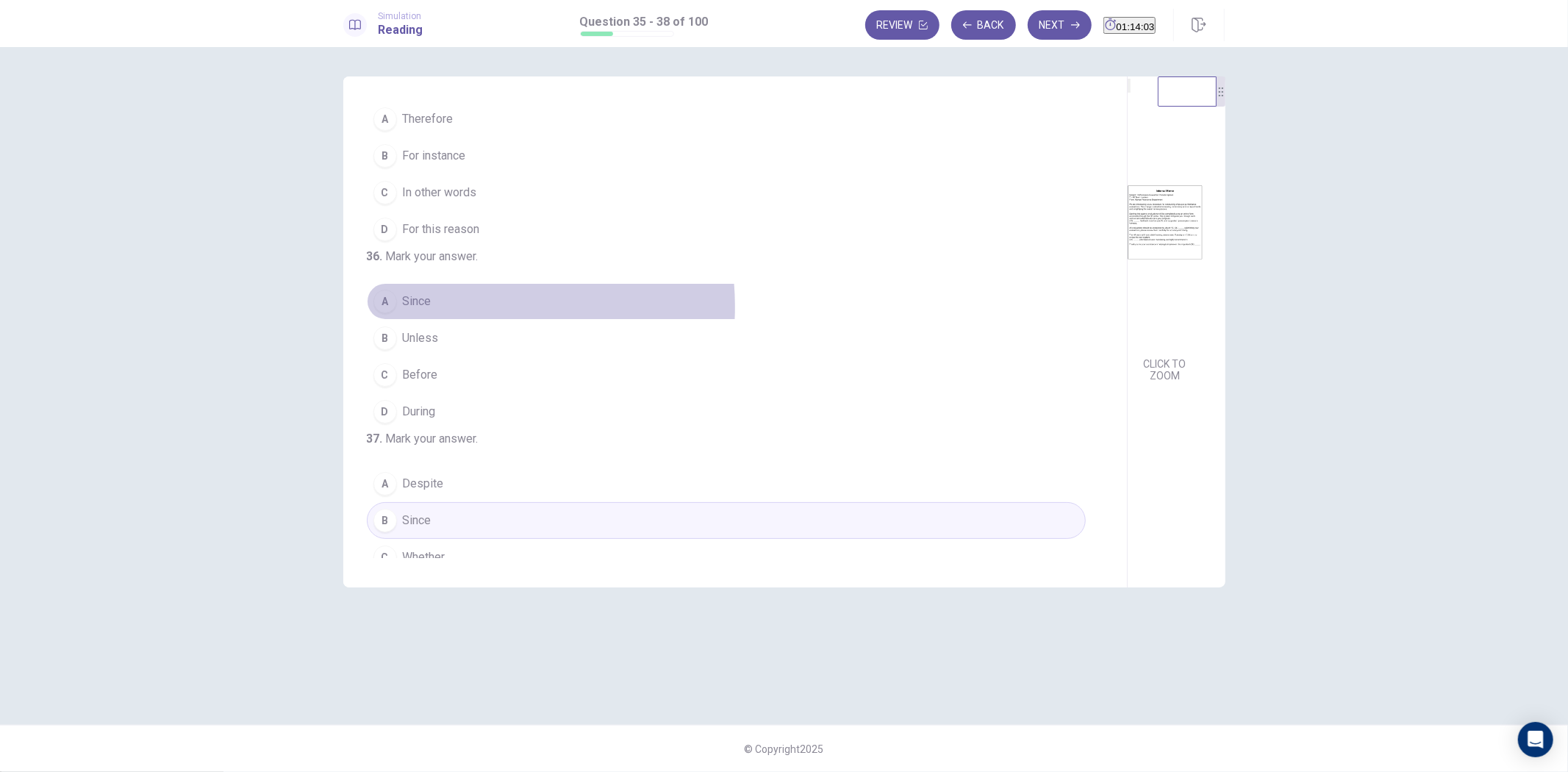
click at [466, 320] on button "A Since" at bounding box center [727, 301] width 719 height 37
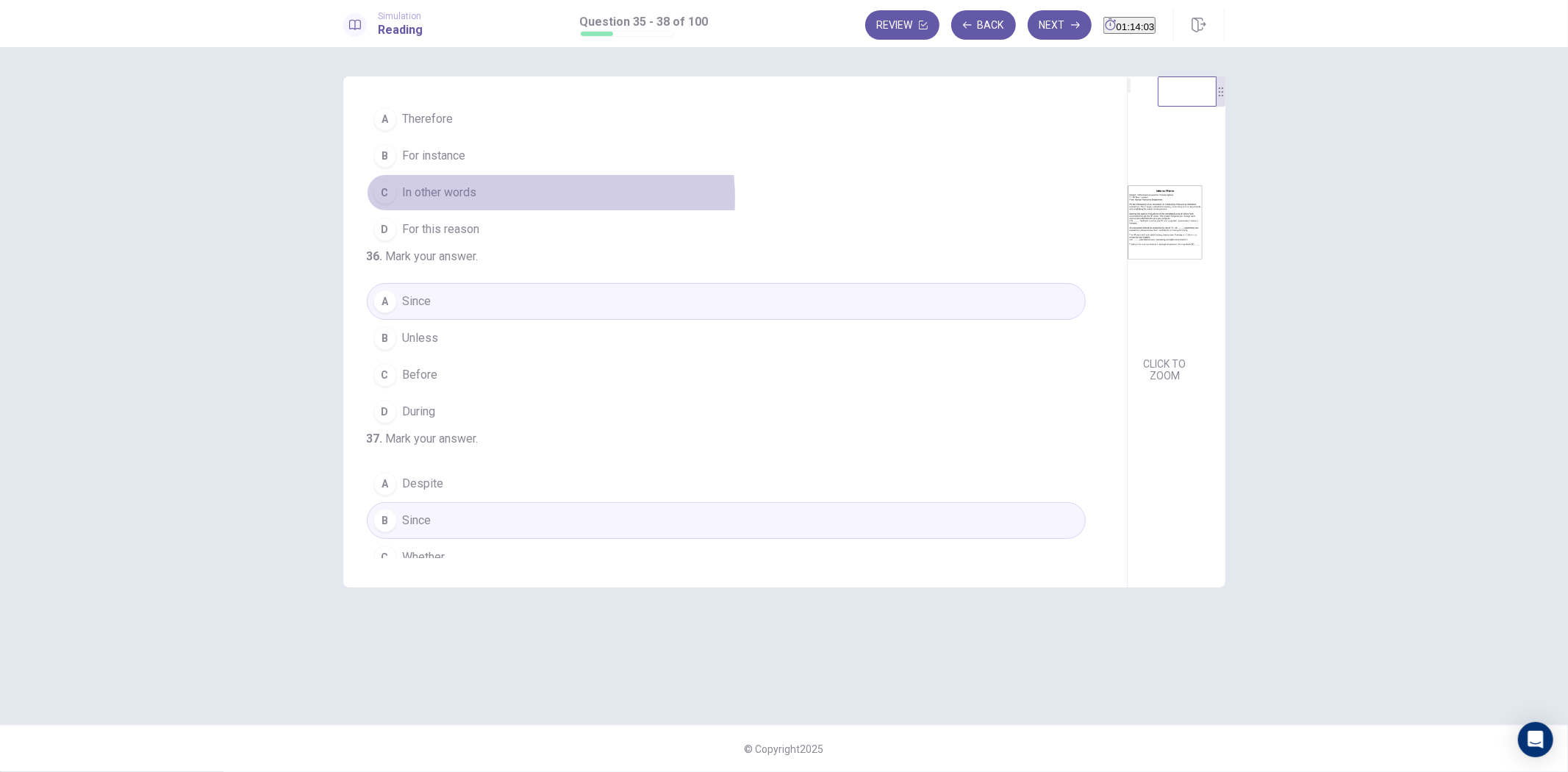
click at [516, 199] on button "C In other words" at bounding box center [727, 192] width 719 height 37
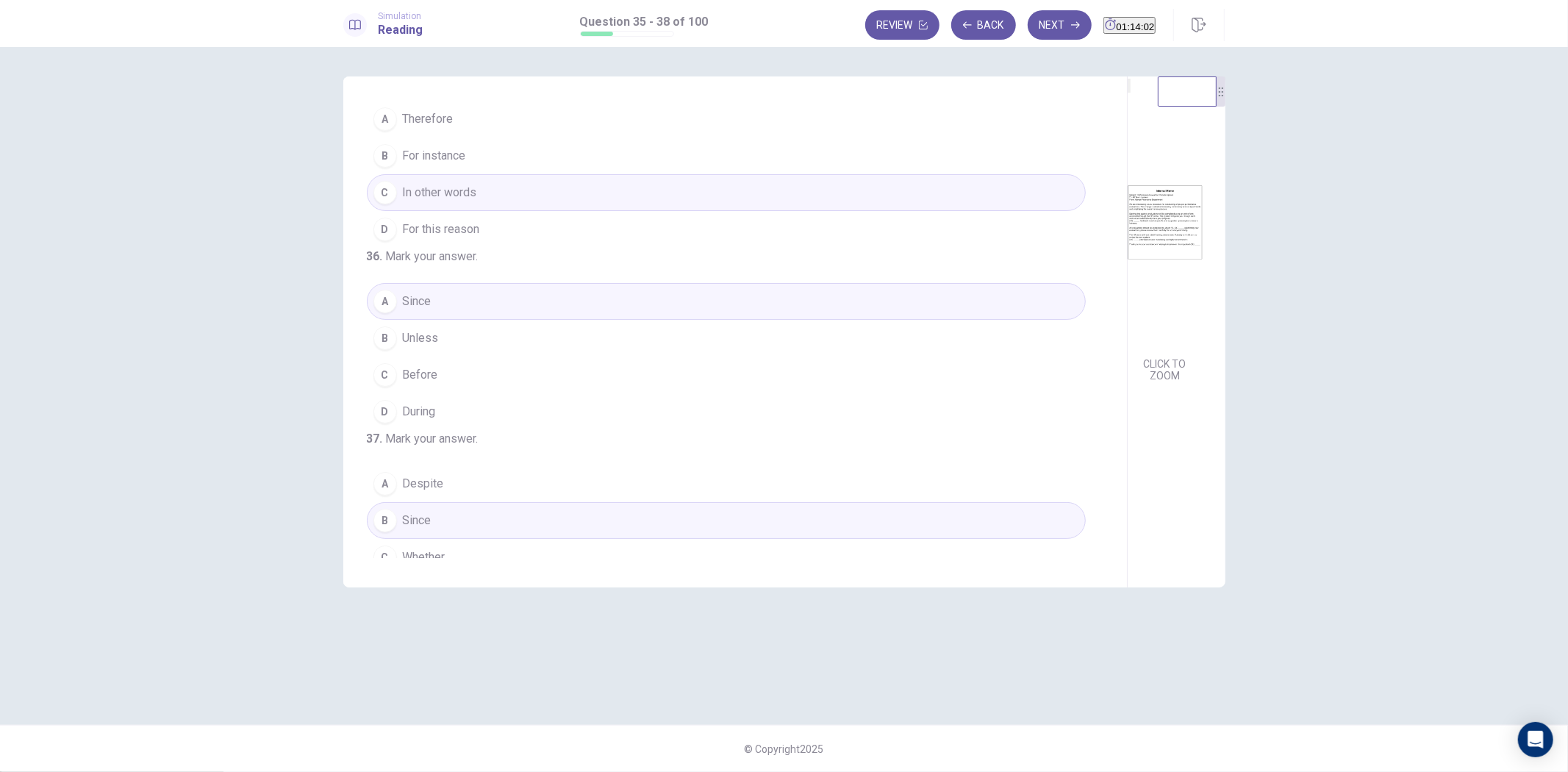
drag, startPoint x: 1010, startPoint y: 25, endPoint x: 935, endPoint y: 106, distance: 110.4
click at [1028, 25] on button "Next" at bounding box center [1060, 24] width 64 height 29
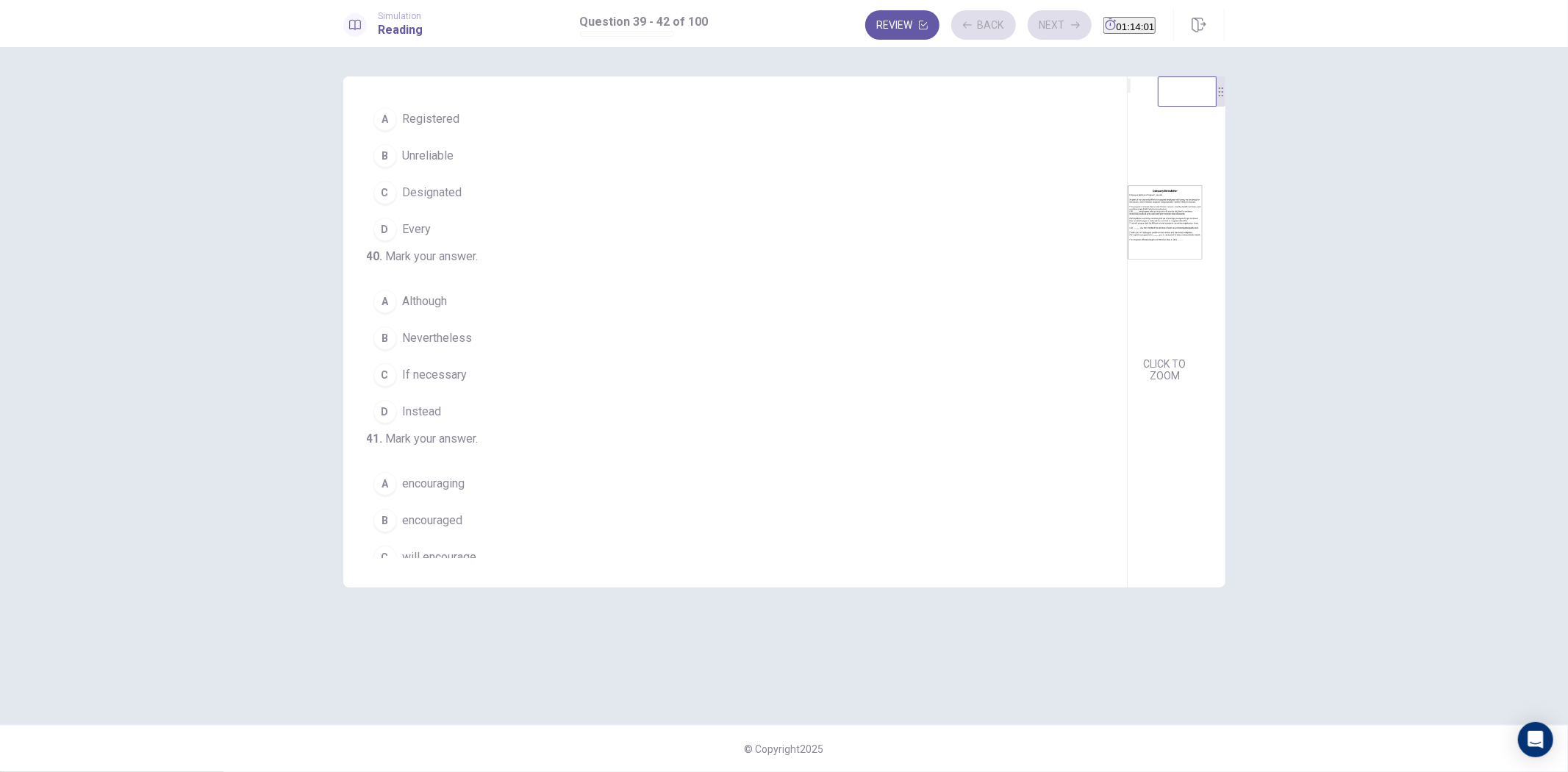
drag, startPoint x: 546, startPoint y: 181, endPoint x: 560, endPoint y: 312, distance: 131.7
click at [546, 180] on button "C Designated" at bounding box center [727, 192] width 719 height 37
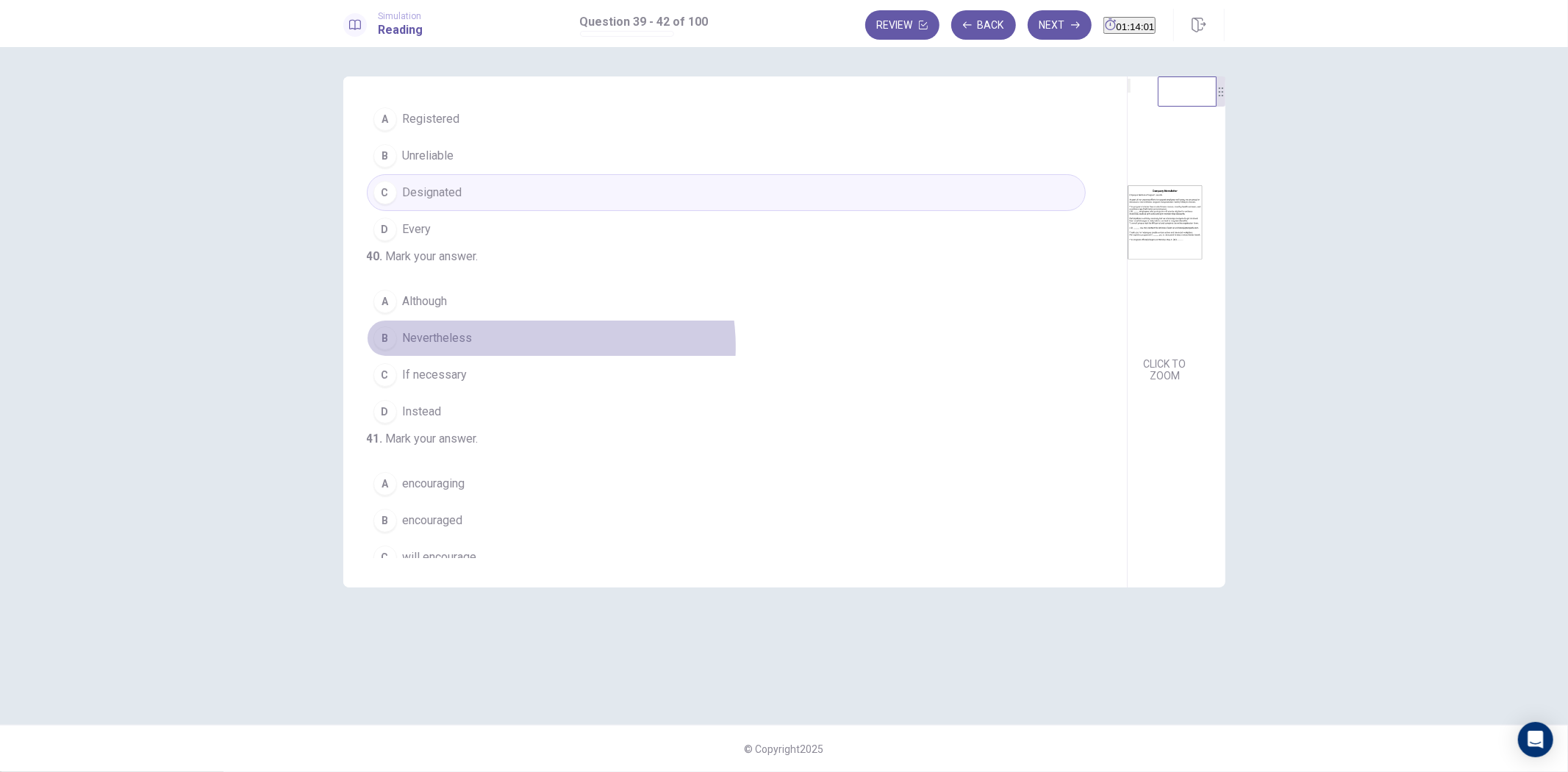
click at [539, 357] on button "B Nevertheless" at bounding box center [727, 338] width 719 height 37
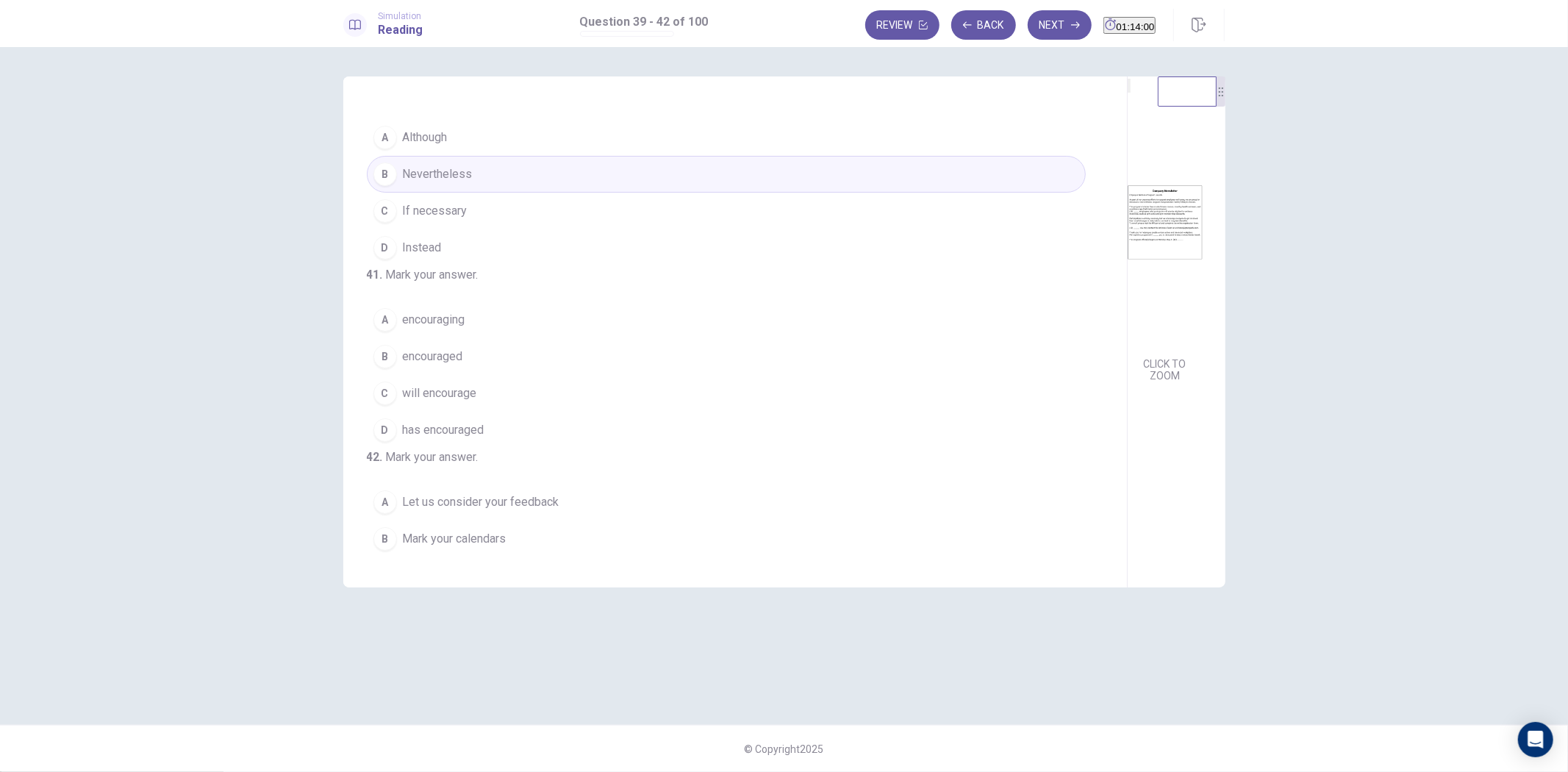
scroll to position [368, 0]
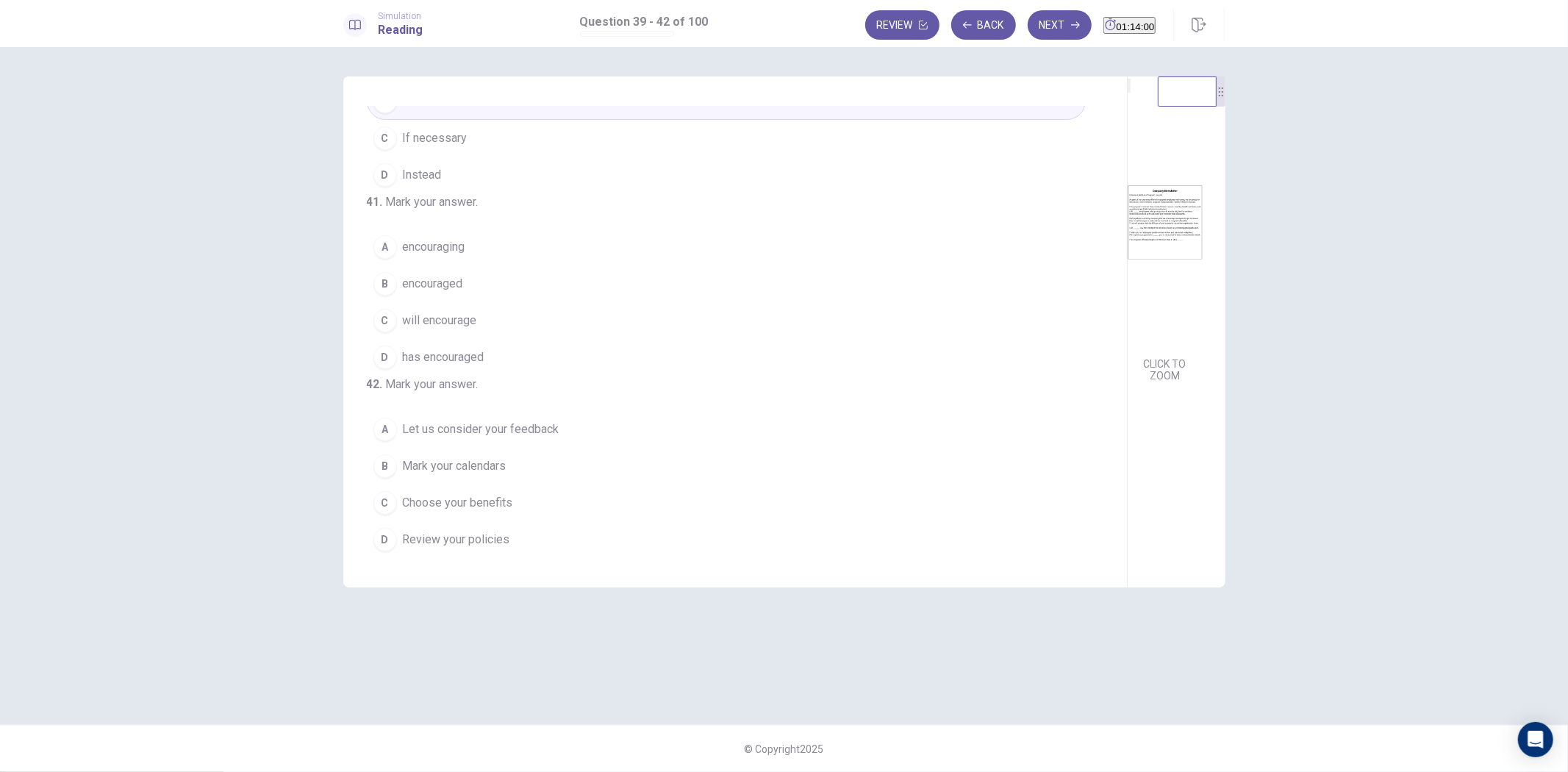
click at [539, 302] on button "C will encourage" at bounding box center [727, 320] width 719 height 37
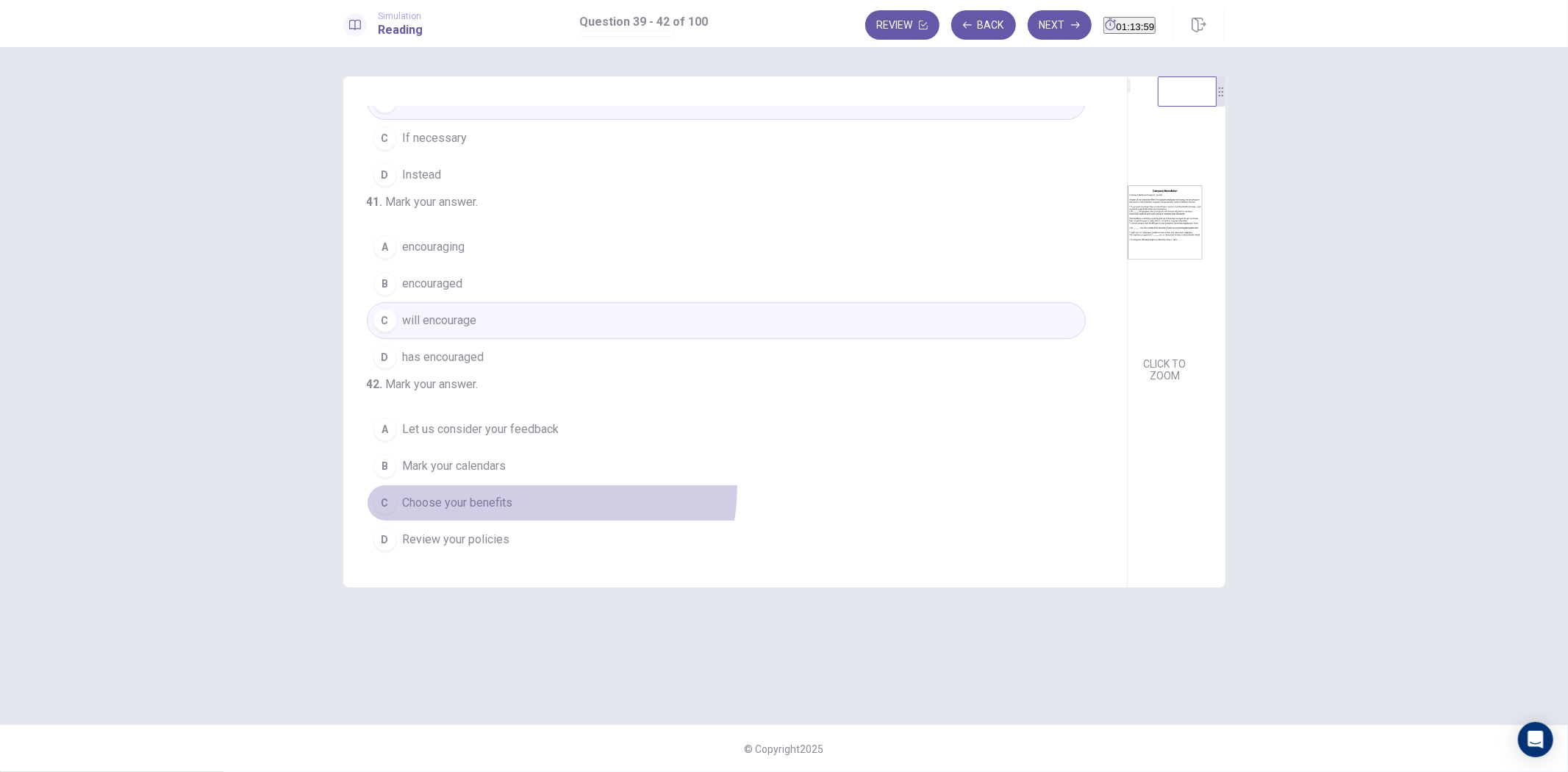
click at [544, 488] on button "C Choose your benefits" at bounding box center [727, 503] width 719 height 37
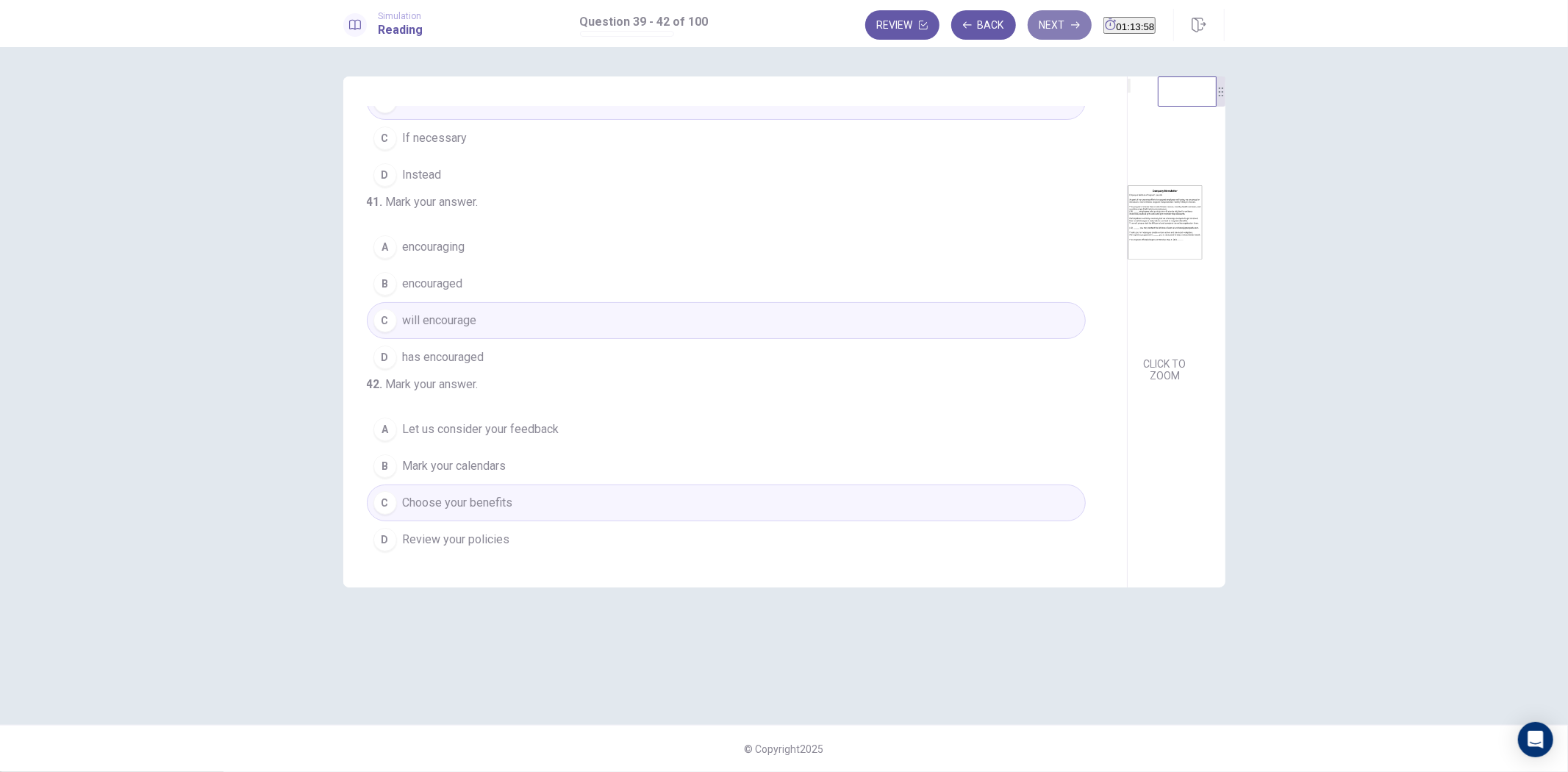
click at [1028, 25] on button "Next" at bounding box center [1060, 24] width 64 height 29
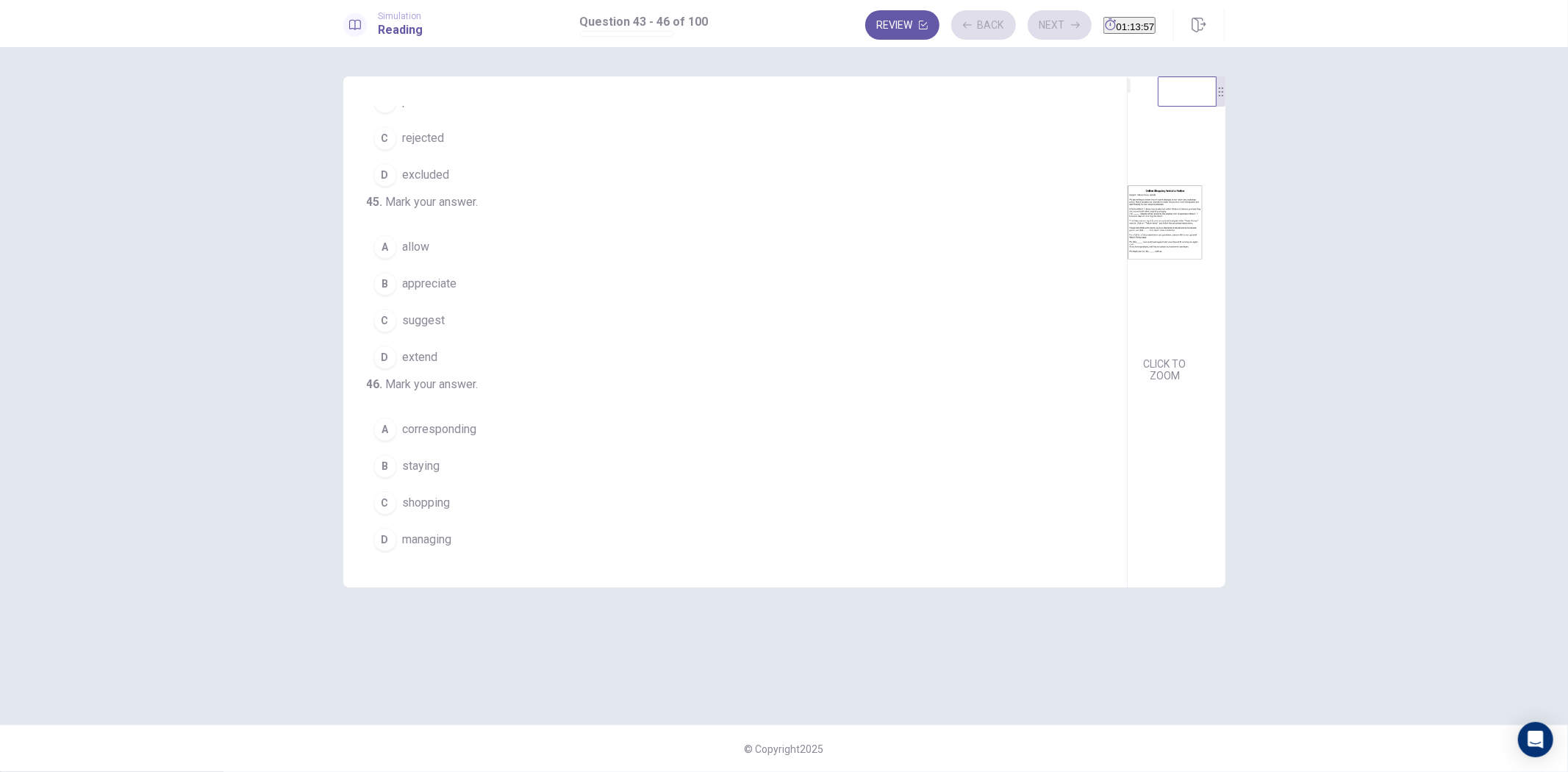
click at [496, 471] on button "B staying" at bounding box center [727, 466] width 719 height 37
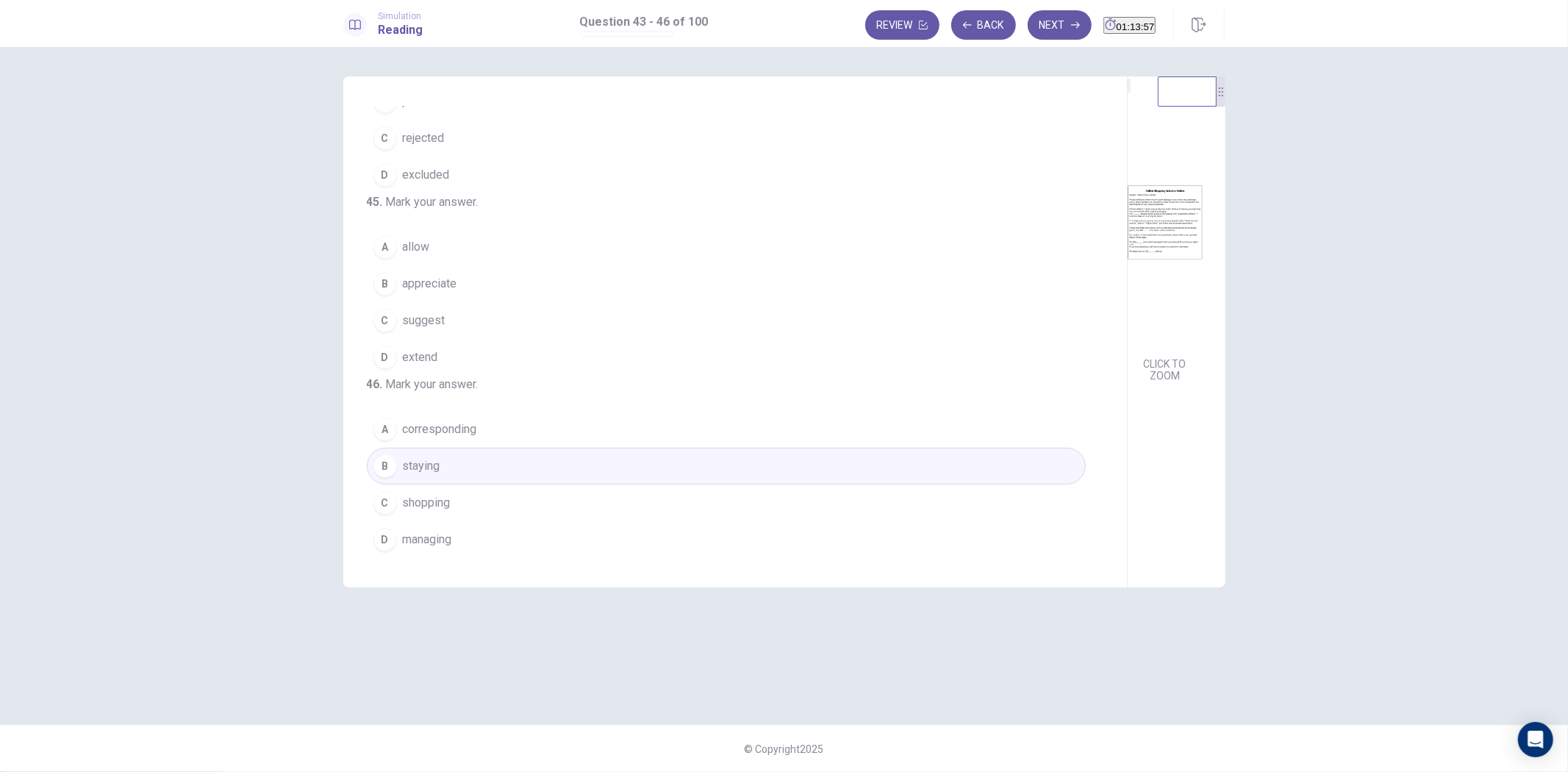
click at [563, 302] on button "C suggest" at bounding box center [727, 320] width 719 height 37
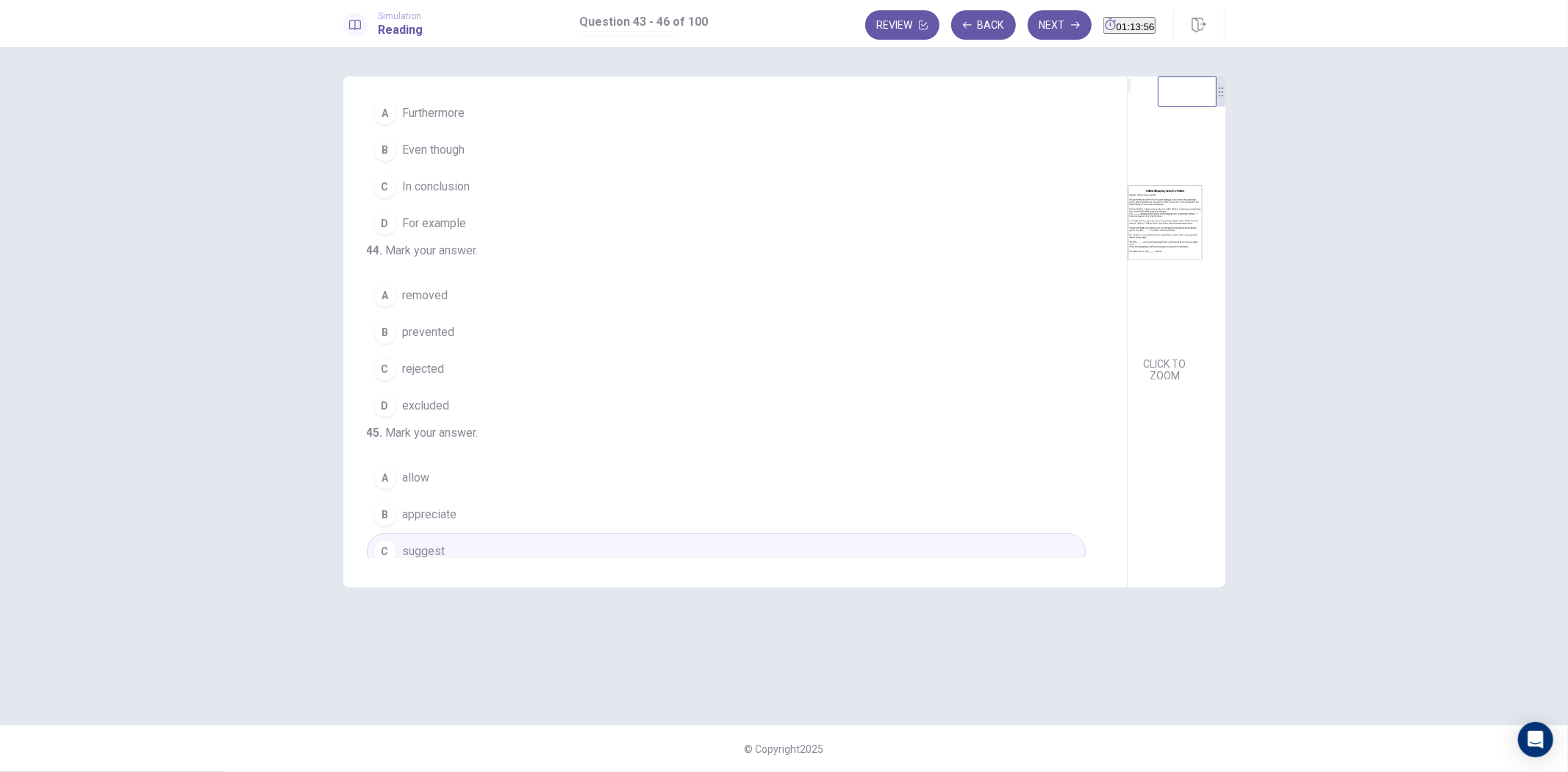
scroll to position [40, 0]
click at [482, 357] on button "B prevented" at bounding box center [727, 338] width 719 height 37
click at [569, 190] on button "C In conclusion" at bounding box center [727, 192] width 719 height 37
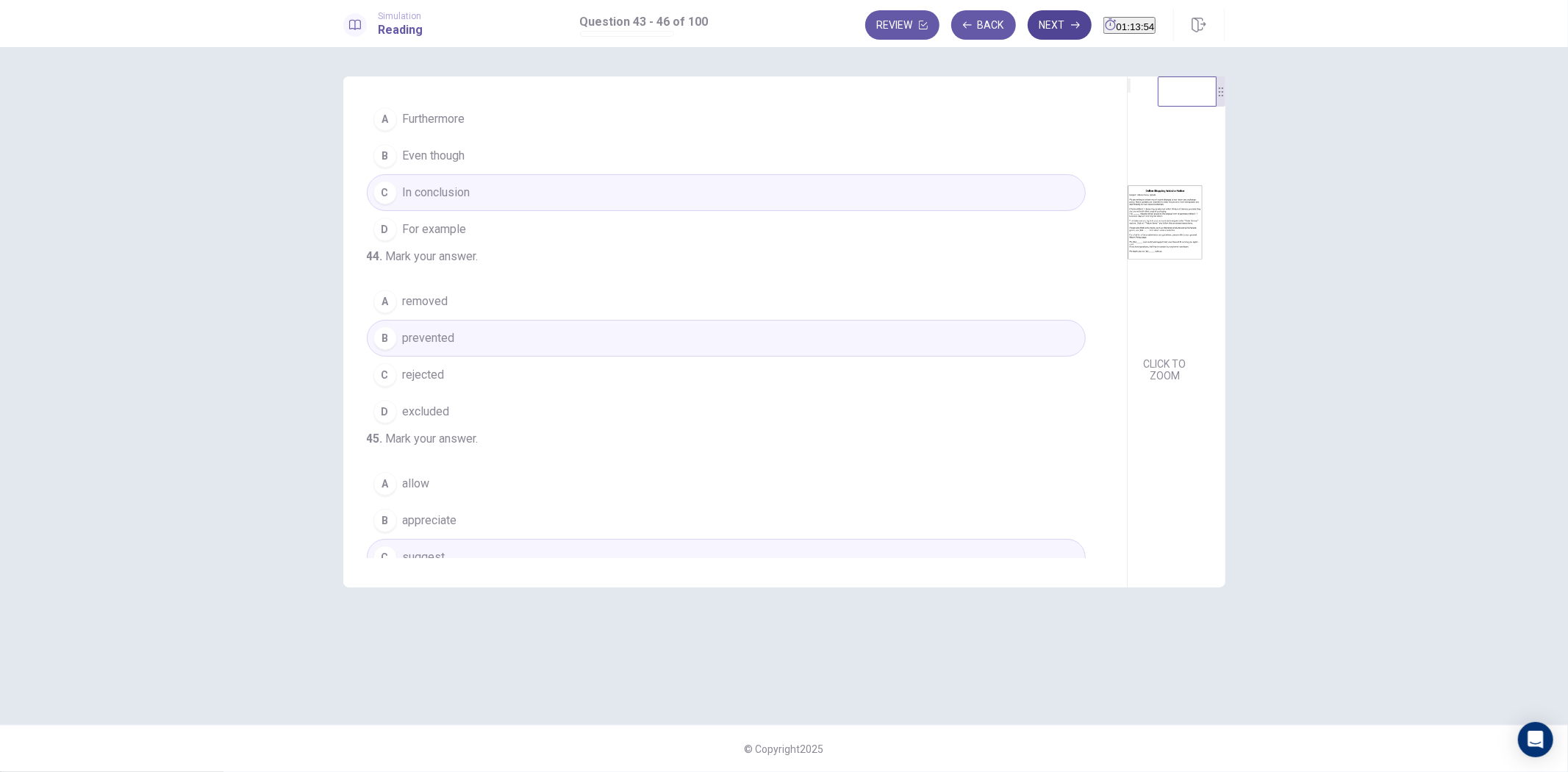
click at [1028, 19] on button "Next" at bounding box center [1060, 24] width 64 height 29
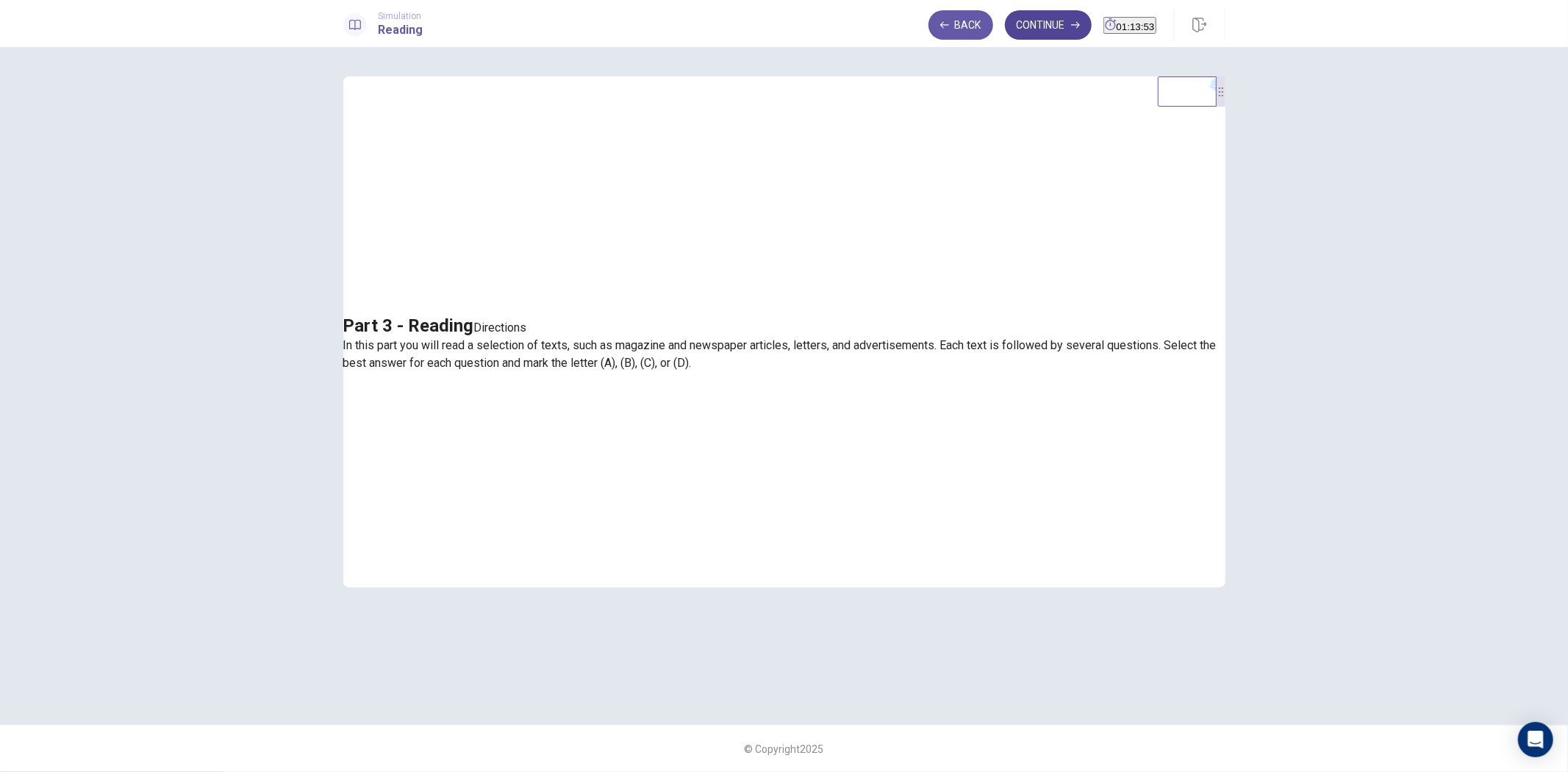
click at [1019, 20] on button "Continue" at bounding box center [1048, 24] width 87 height 29
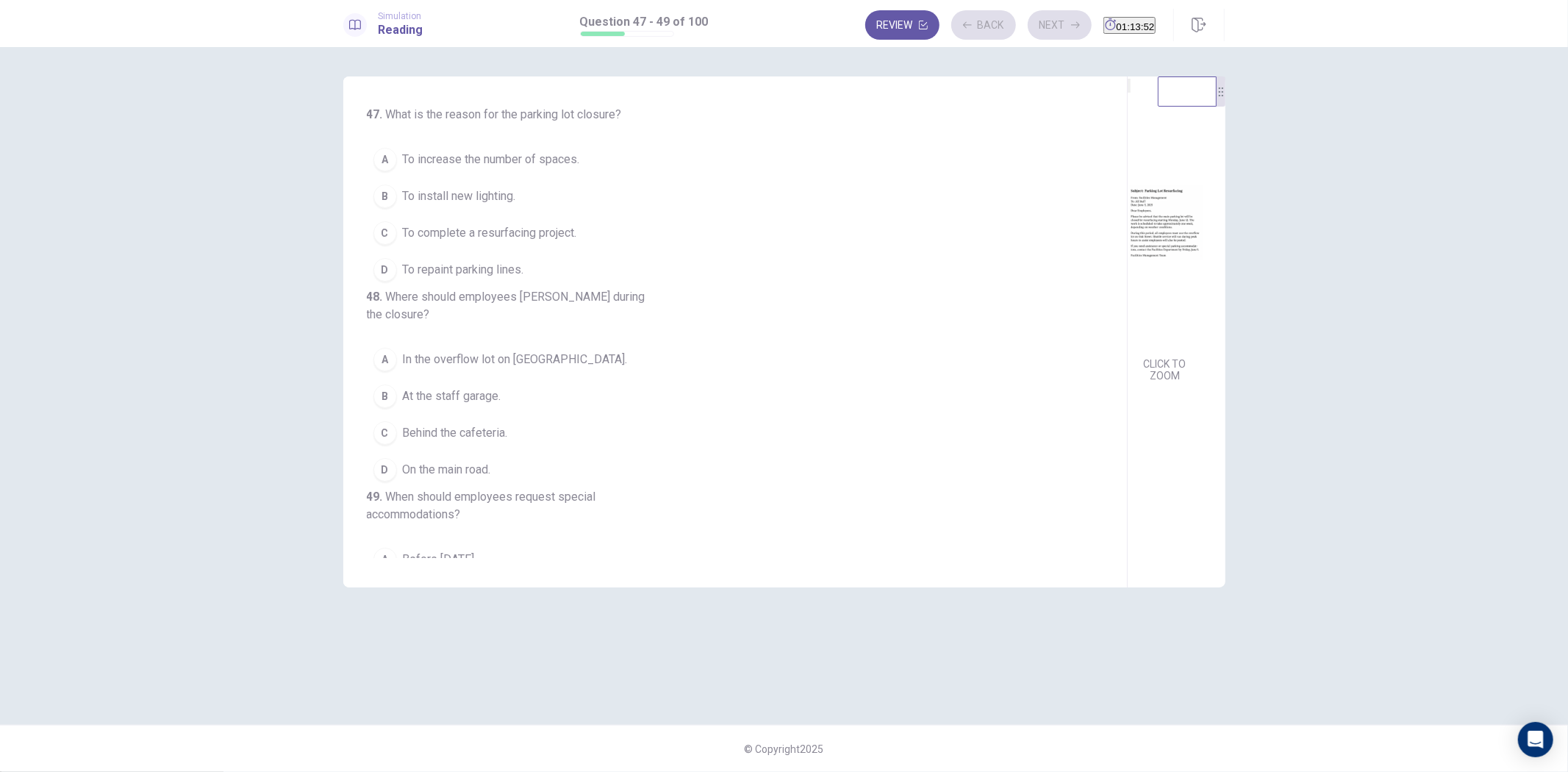
drag, startPoint x: 600, startPoint y: 233, endPoint x: 606, endPoint y: 340, distance: 107.2
click at [600, 236] on button "C To complete a resurfacing project." at bounding box center [727, 233] width 719 height 37
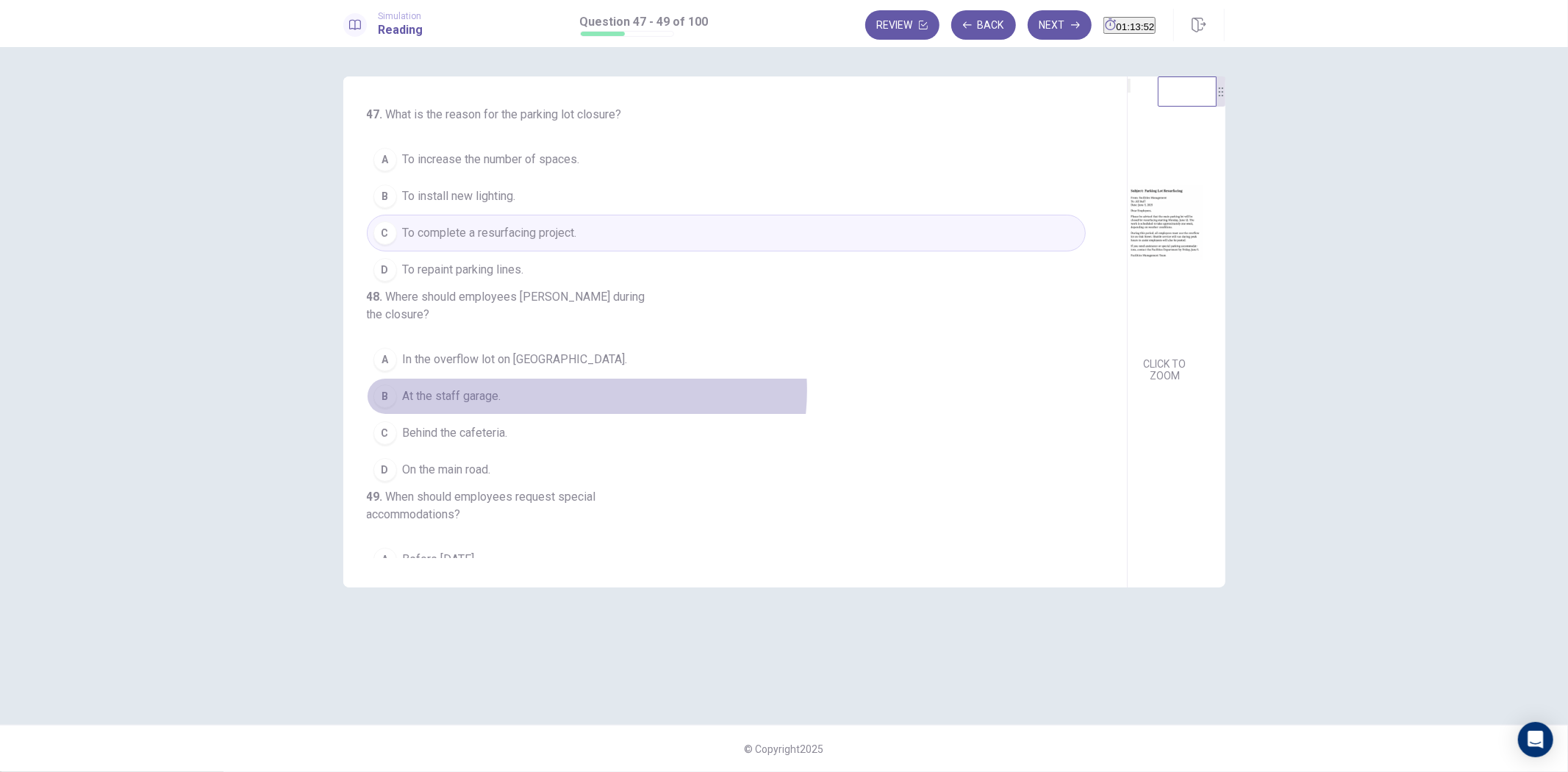
click at [586, 403] on button "B At the staff garage." at bounding box center [727, 396] width 719 height 37
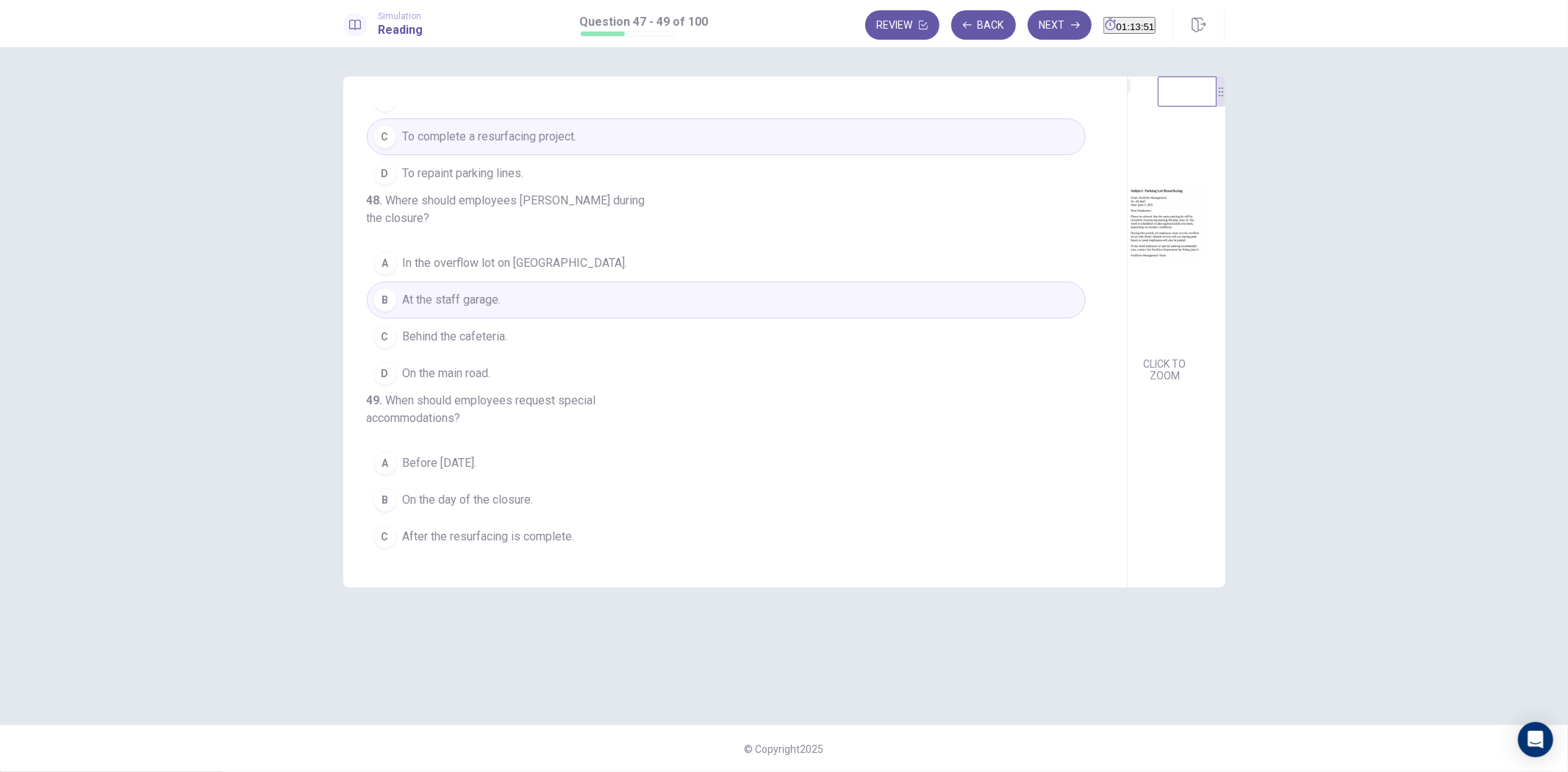
scroll to position [172, 0]
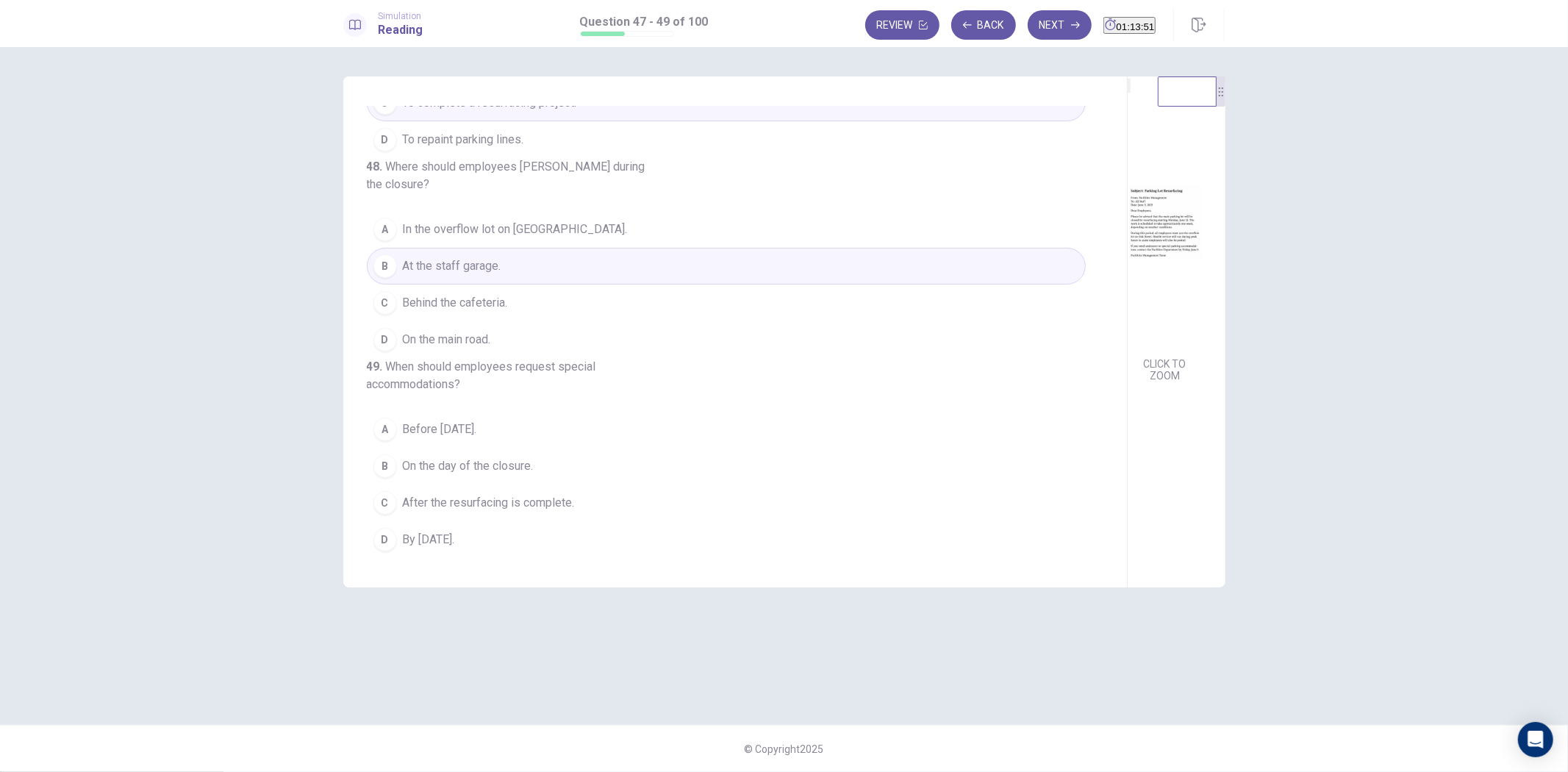
click at [577, 444] on button "A Before June 5." at bounding box center [727, 429] width 719 height 37
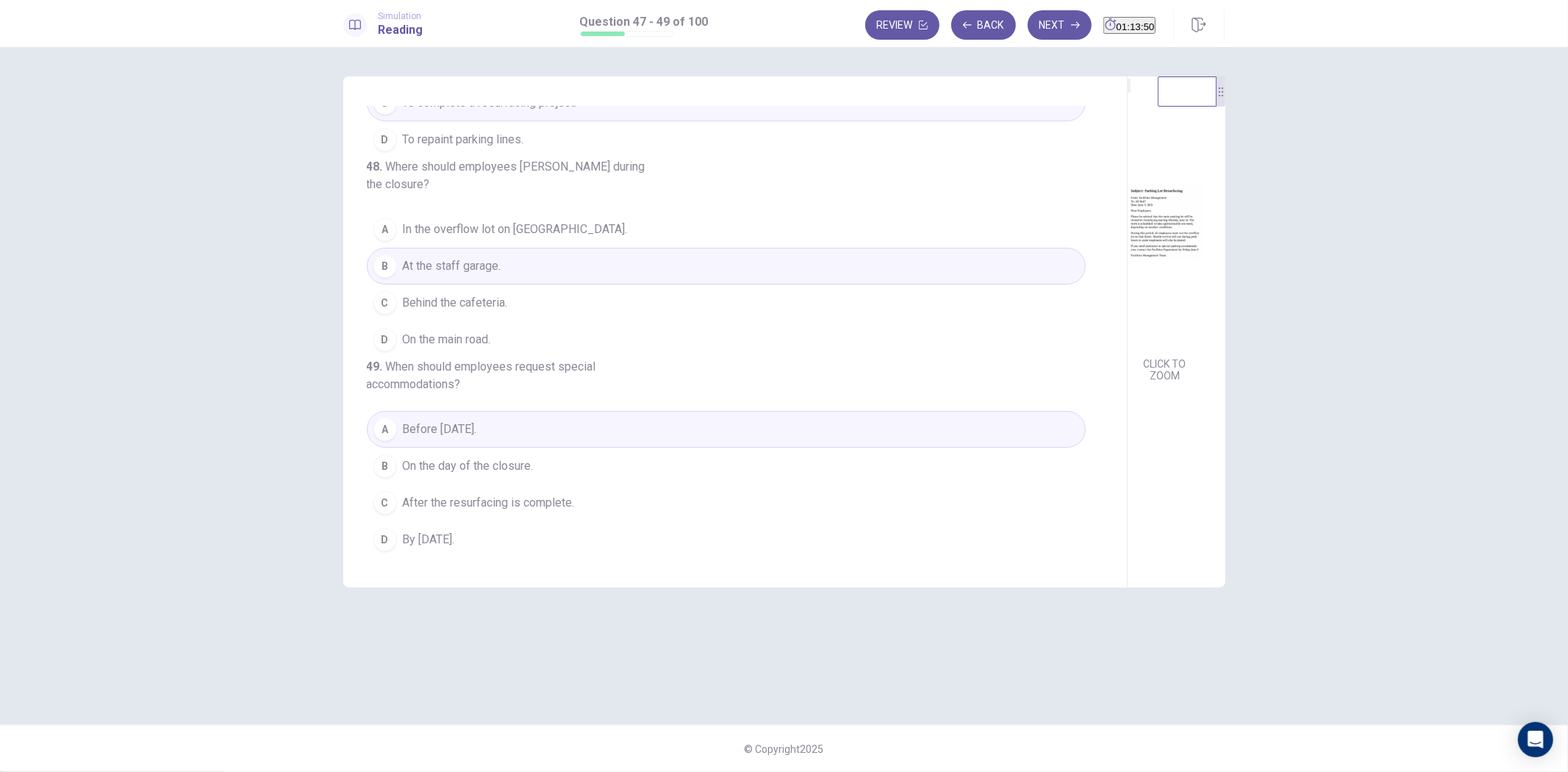
click at [1128, 273] on img at bounding box center [1165, 222] width 75 height 257
click at [1071, 27] on icon "button" at bounding box center [1075, 24] width 8 height 8
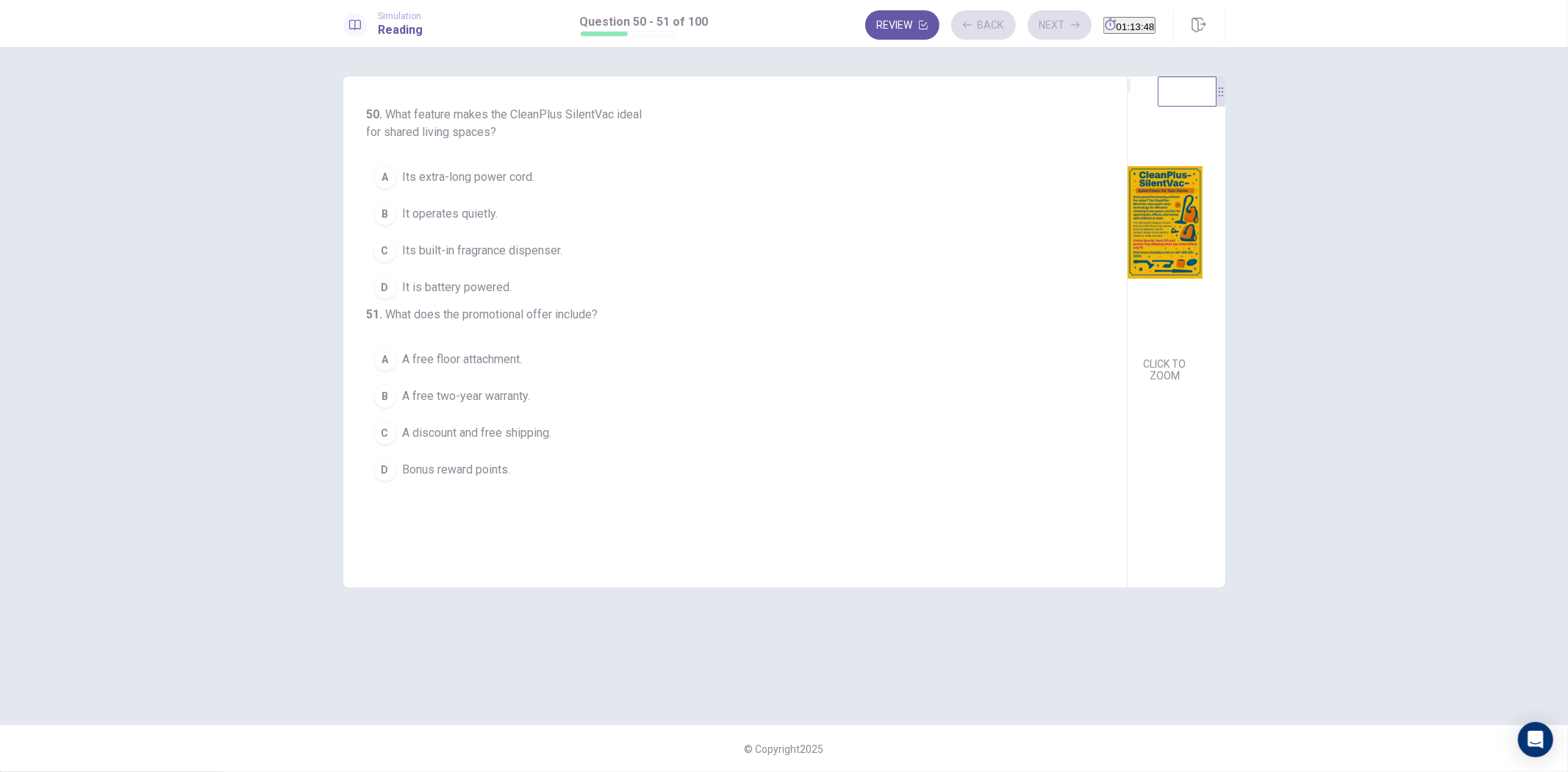
scroll to position [0, 0]
click at [536, 251] on span "Its built-in fragrance dispenser." at bounding box center [483, 250] width 160 height 18
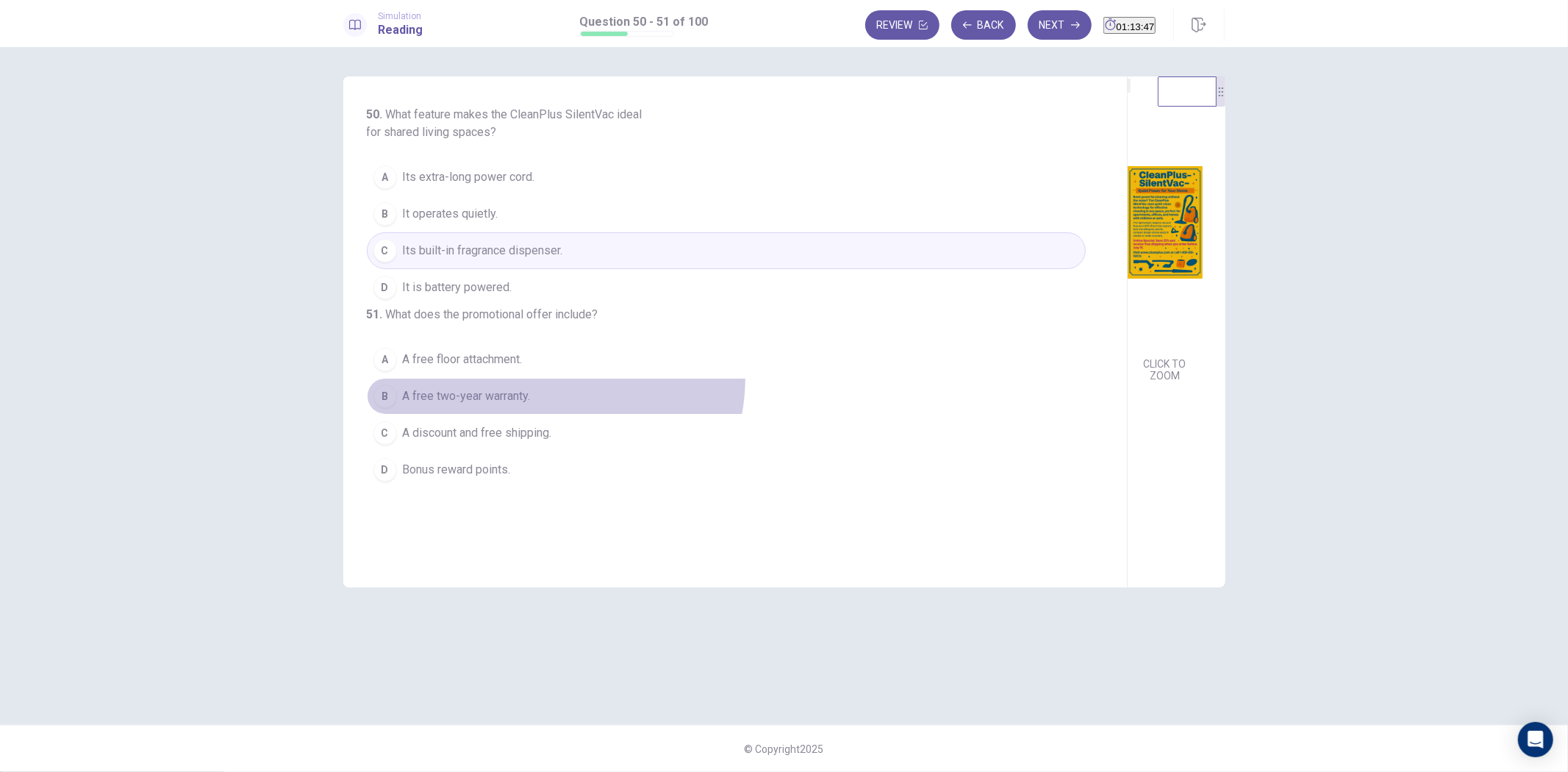
click at [545, 408] on button "B A free two-year warranty." at bounding box center [727, 396] width 719 height 37
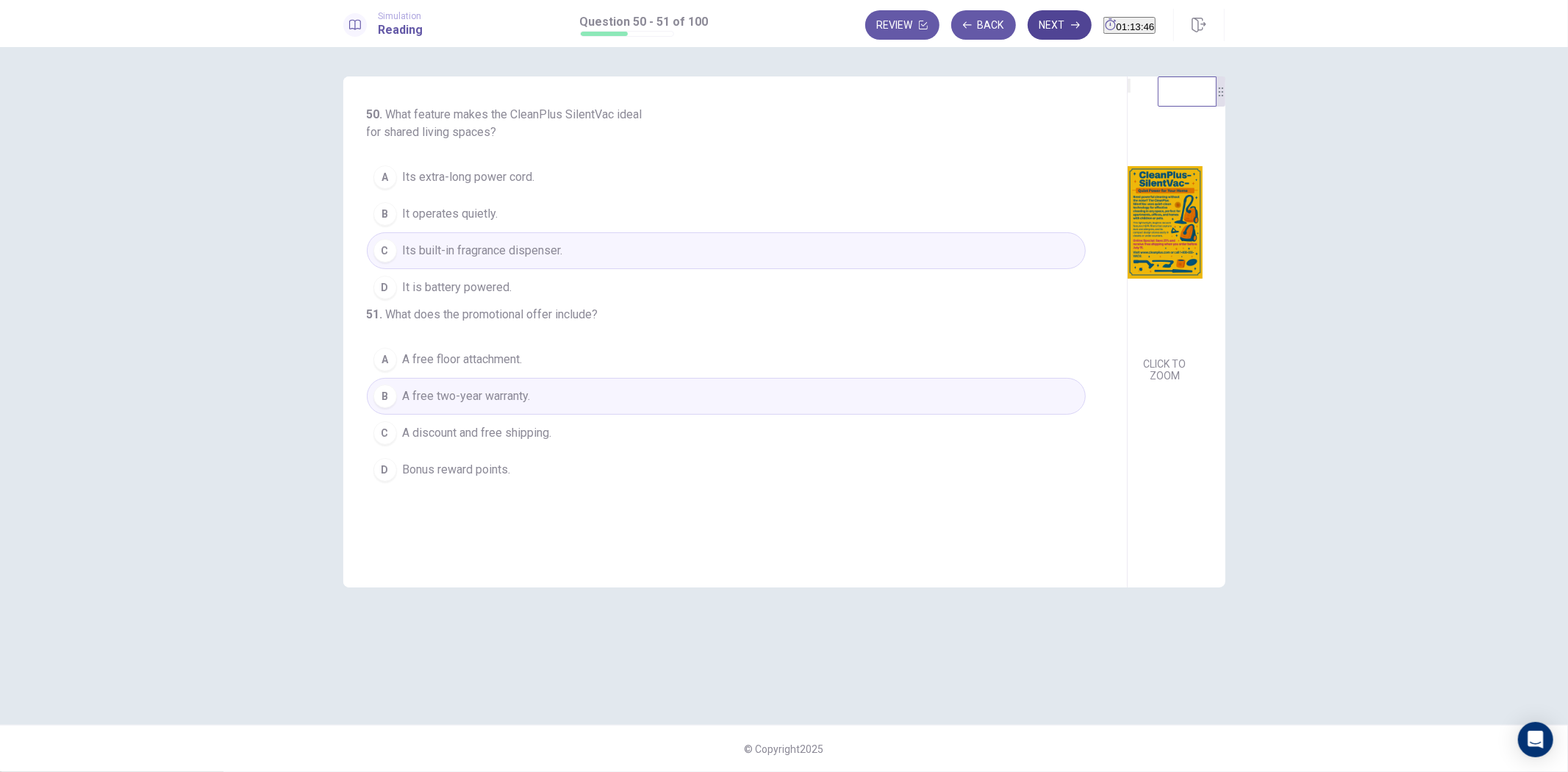
click at [1033, 20] on button "Next" at bounding box center [1060, 24] width 64 height 29
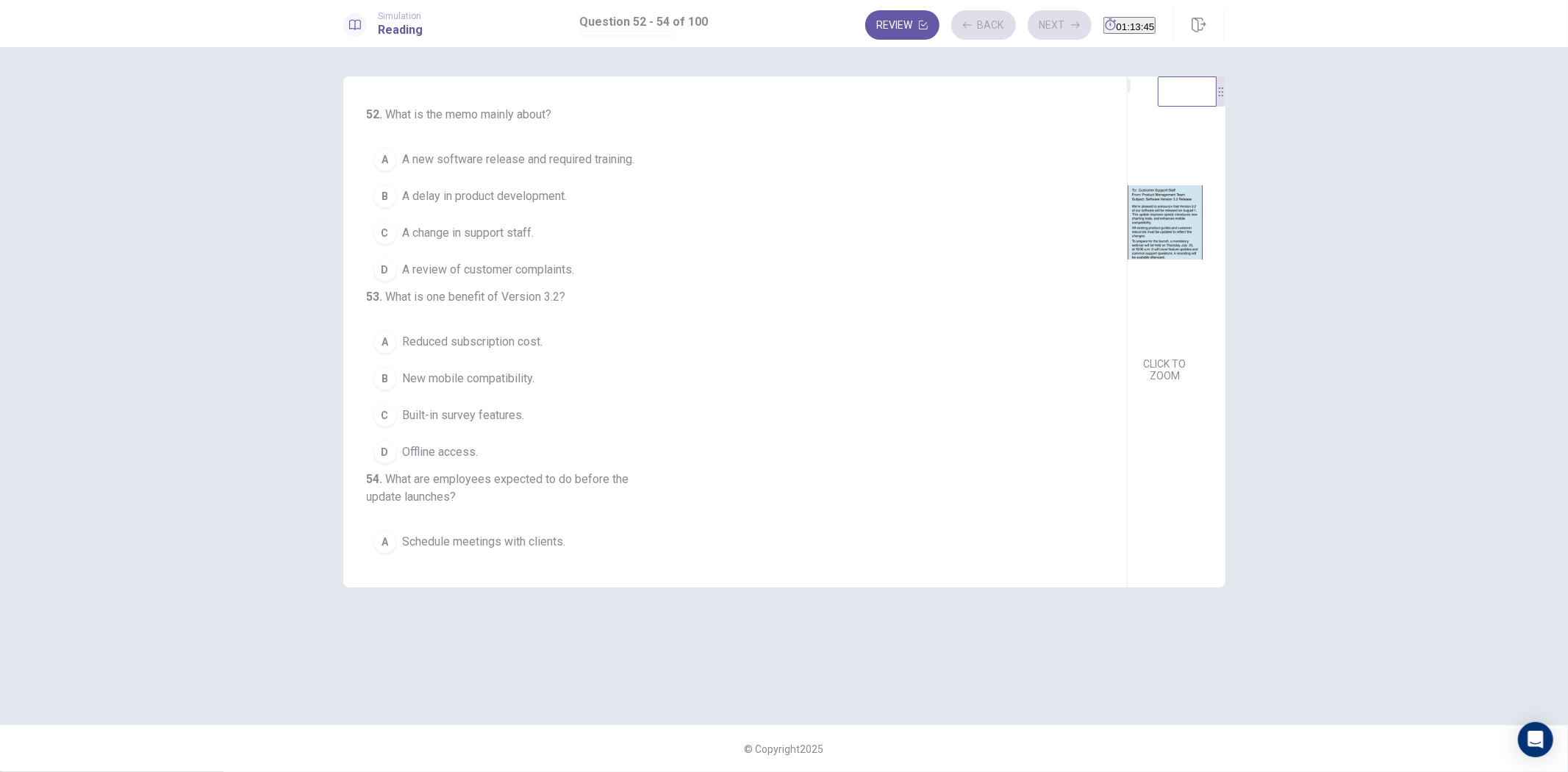
drag, startPoint x: 577, startPoint y: 233, endPoint x: 577, endPoint y: 250, distance: 17.0
click at [577, 235] on button "C A change in support staff." at bounding box center [727, 233] width 719 height 37
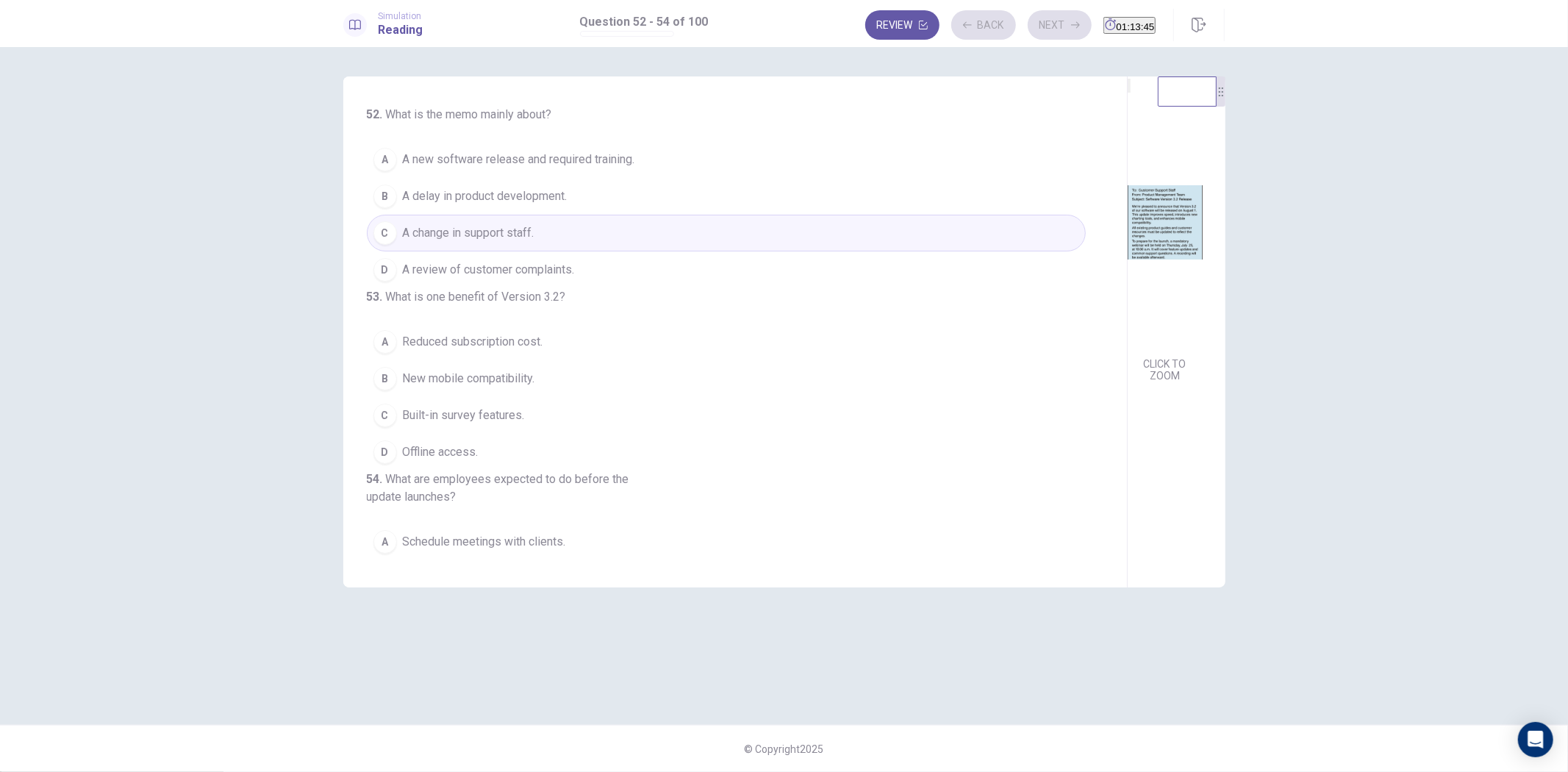
click at [548, 361] on button "A Reduced subscription cost." at bounding box center [727, 342] width 719 height 37
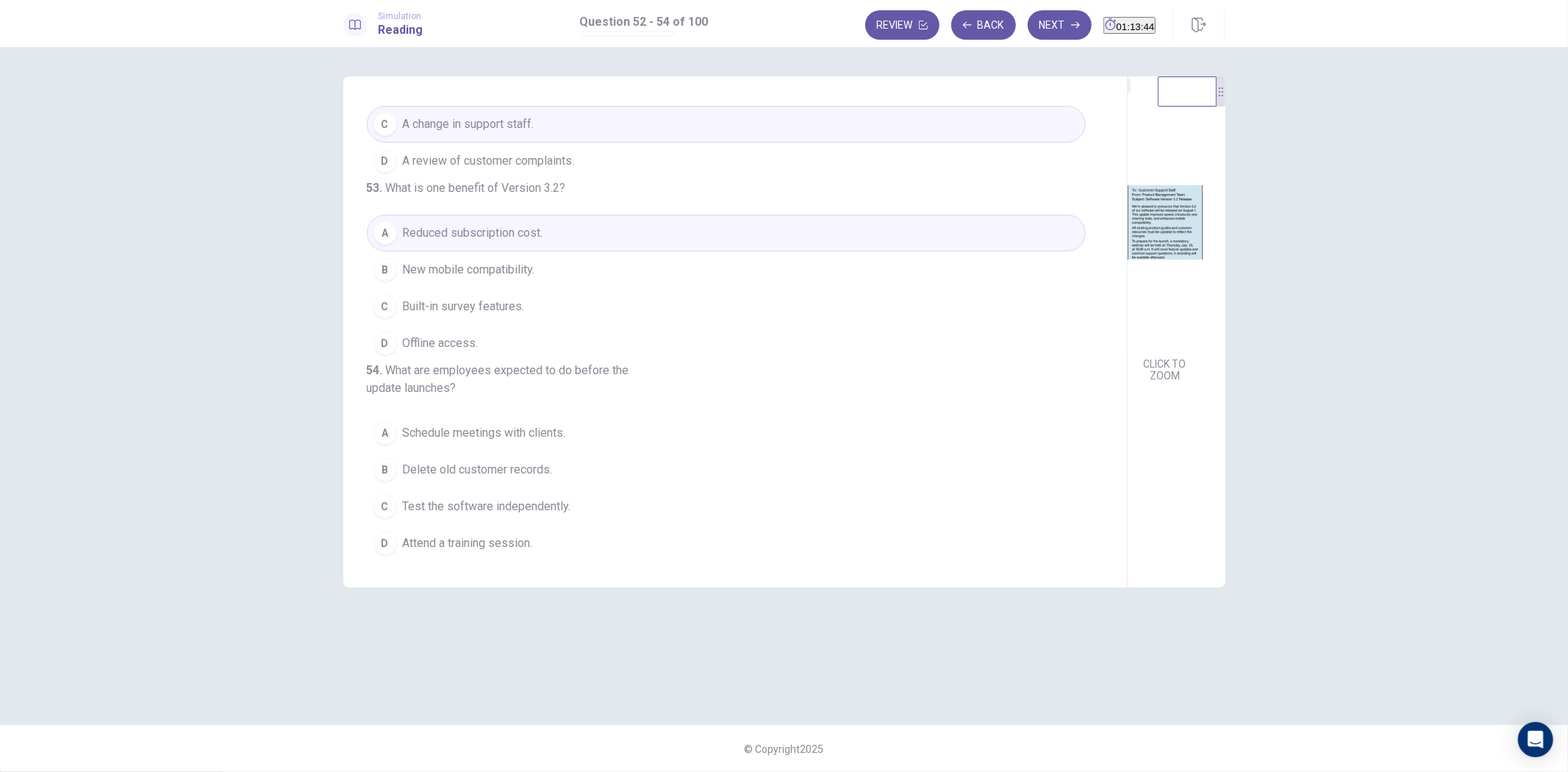
scroll to position [172, 0]
click at [577, 479] on button "B Delete old customer records." at bounding box center [727, 466] width 719 height 37
click at [1028, 22] on button "Next" at bounding box center [1060, 24] width 64 height 29
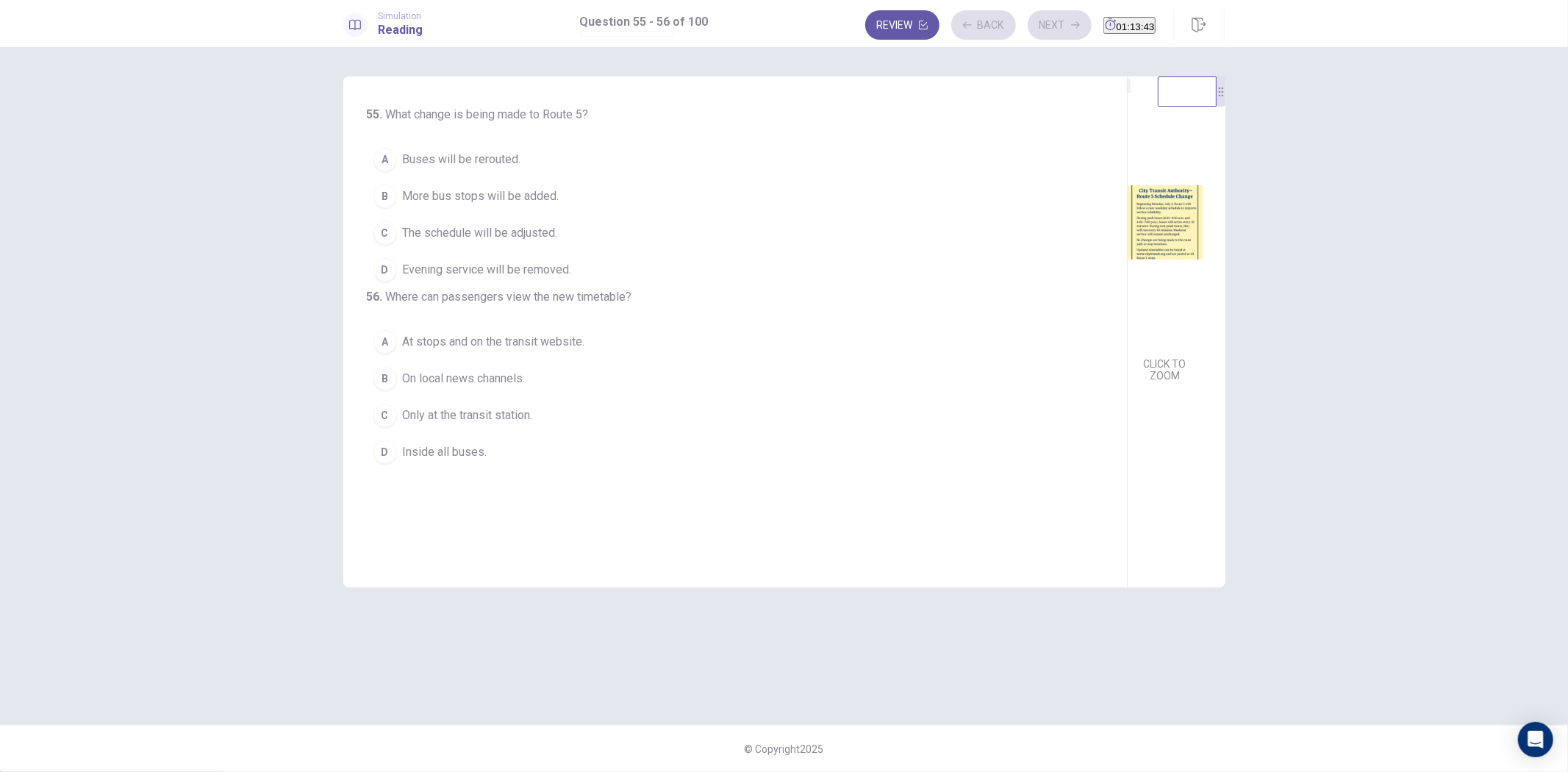
drag, startPoint x: 547, startPoint y: 219, endPoint x: 568, endPoint y: 380, distance: 162.4
click at [547, 220] on button "C The schedule will be adjusted." at bounding box center [727, 233] width 719 height 37
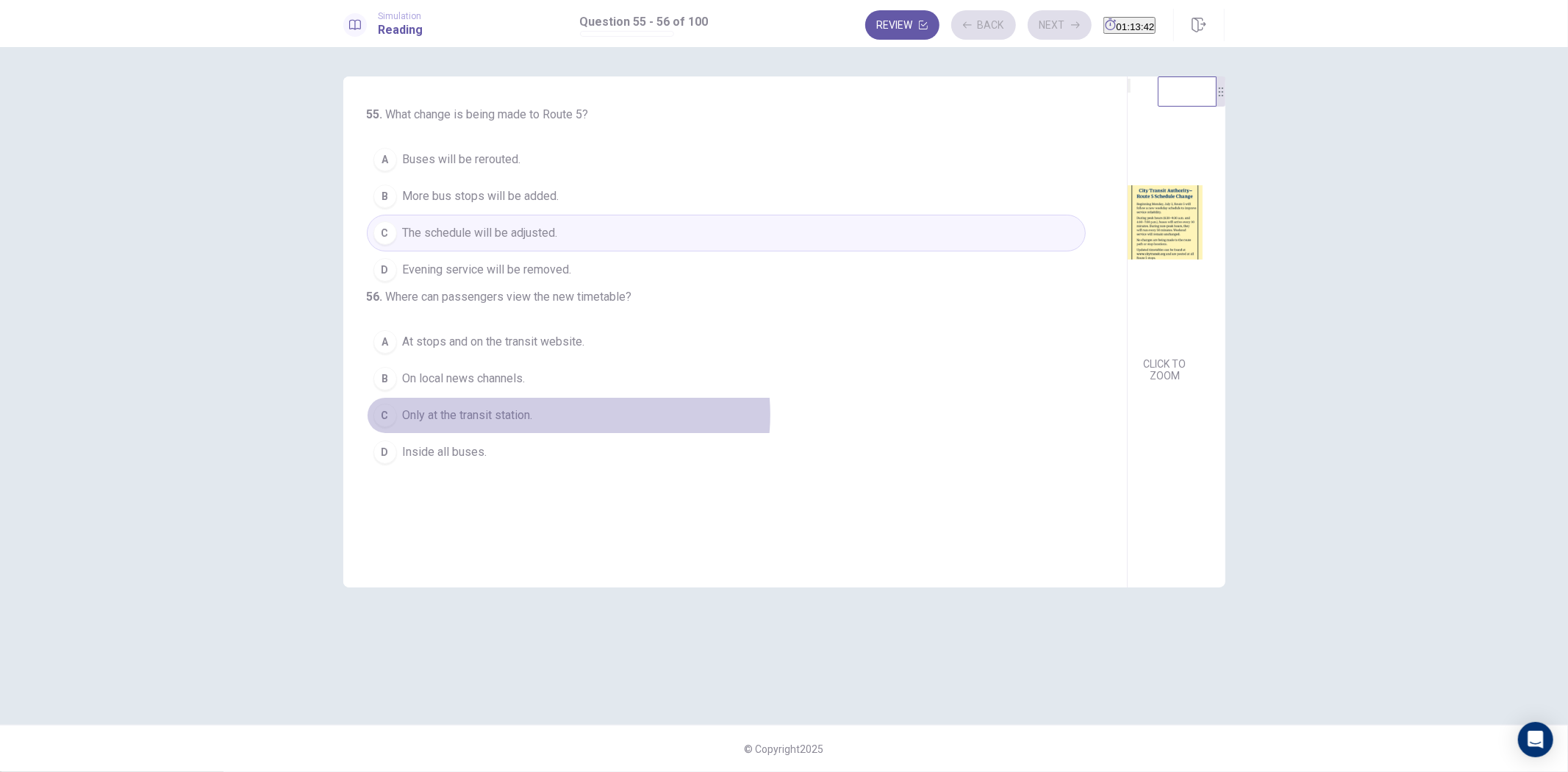
drag, startPoint x: 568, startPoint y: 445, endPoint x: 767, endPoint y: 313, distance: 238.8
click at [569, 434] on button "C Only at the transit station." at bounding box center [727, 415] width 719 height 37
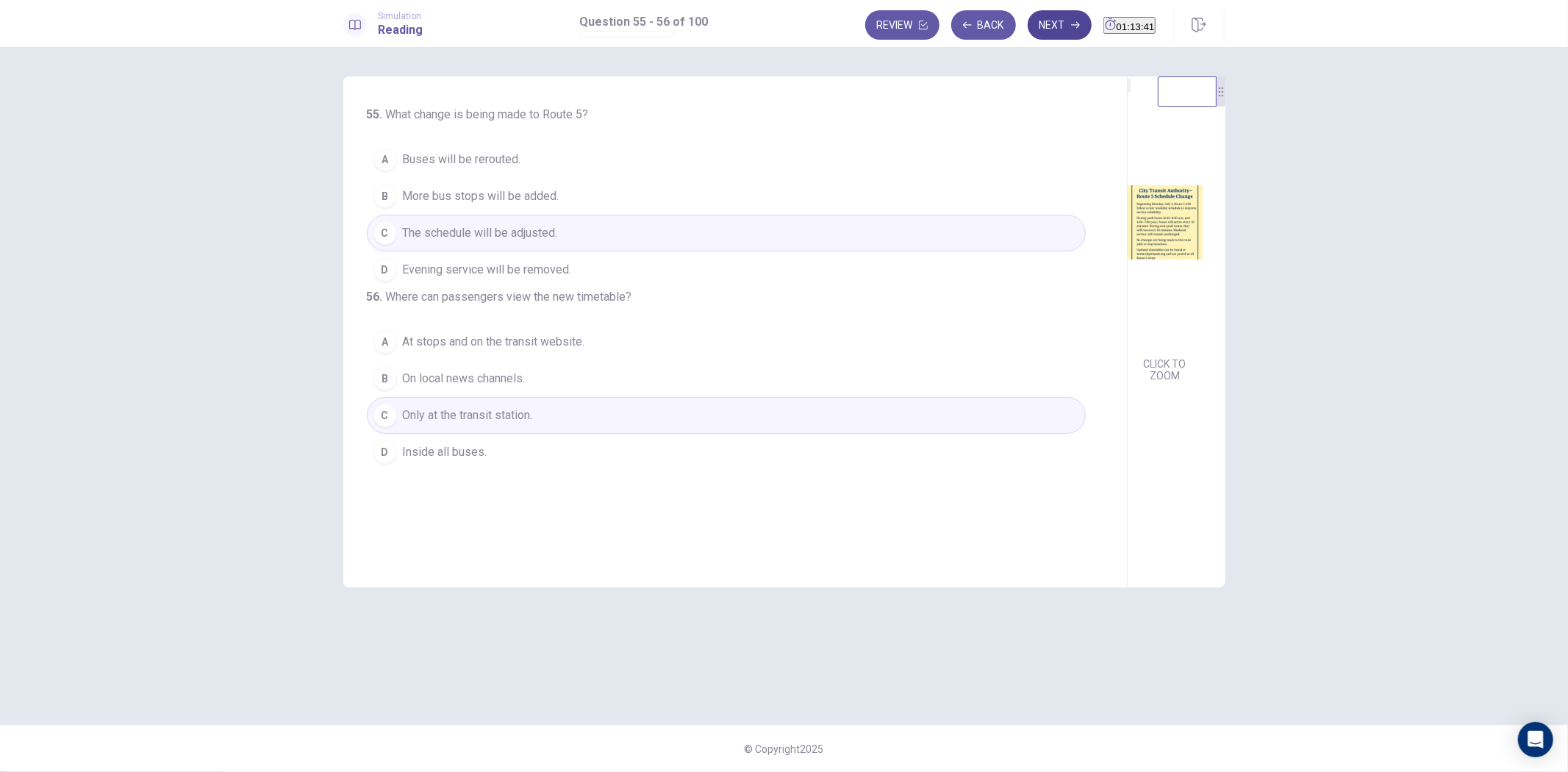
click at [1040, 20] on button "Next" at bounding box center [1060, 24] width 64 height 29
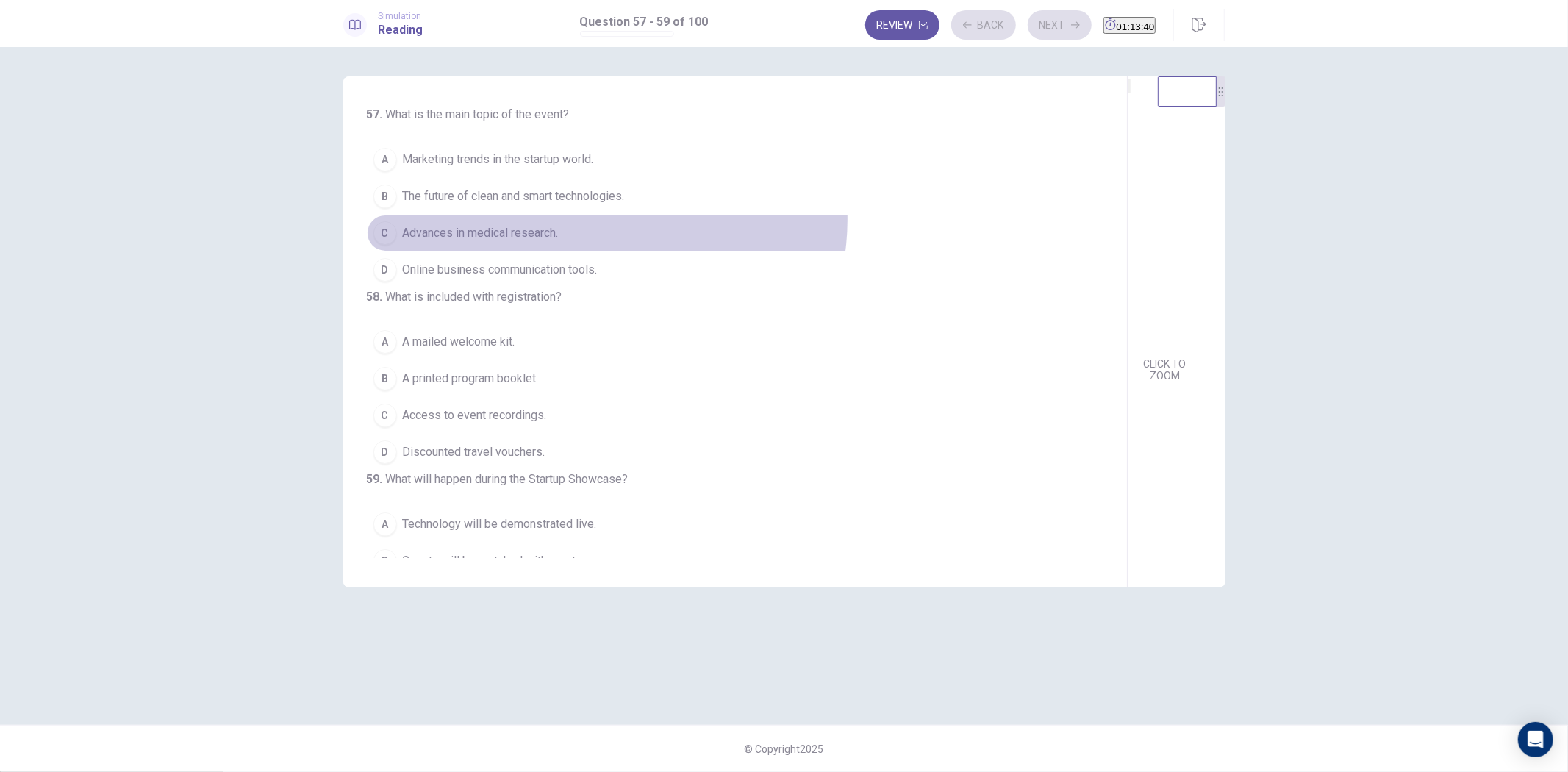
click at [607, 219] on button "C Advances in medical research." at bounding box center [727, 233] width 719 height 37
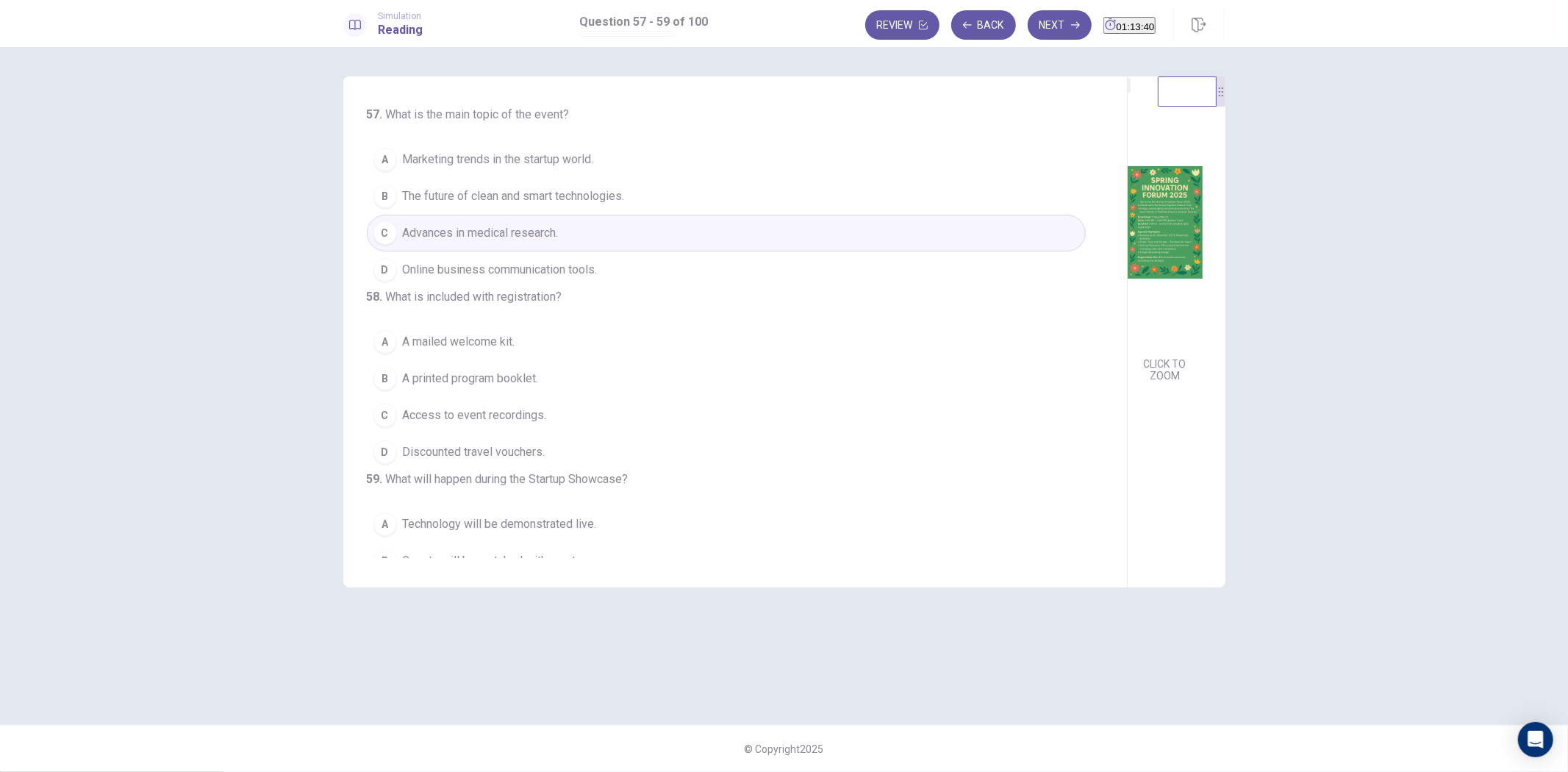
click at [553, 397] on button "B A printed program booklet." at bounding box center [727, 378] width 719 height 37
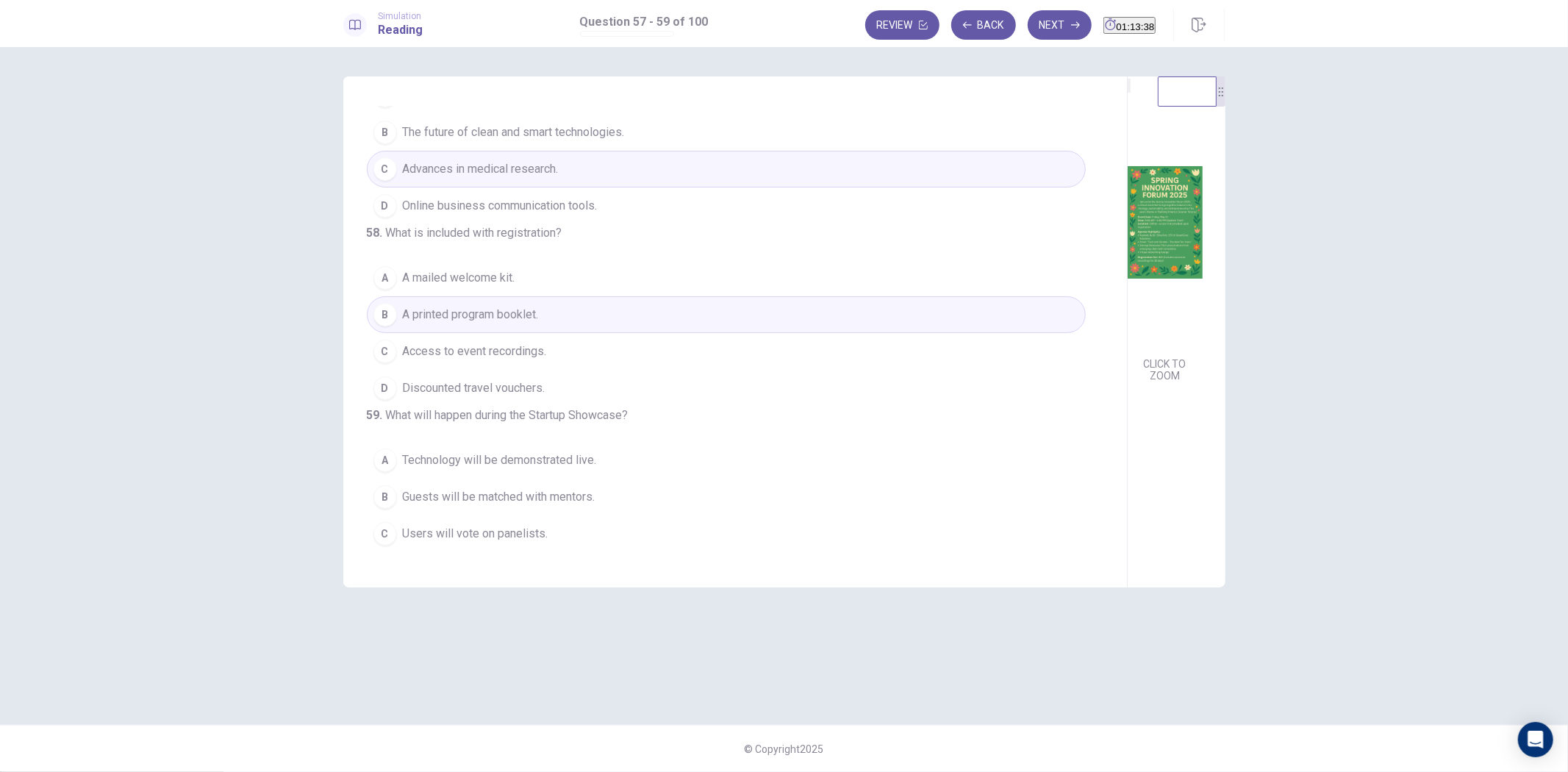
scroll to position [155, 0]
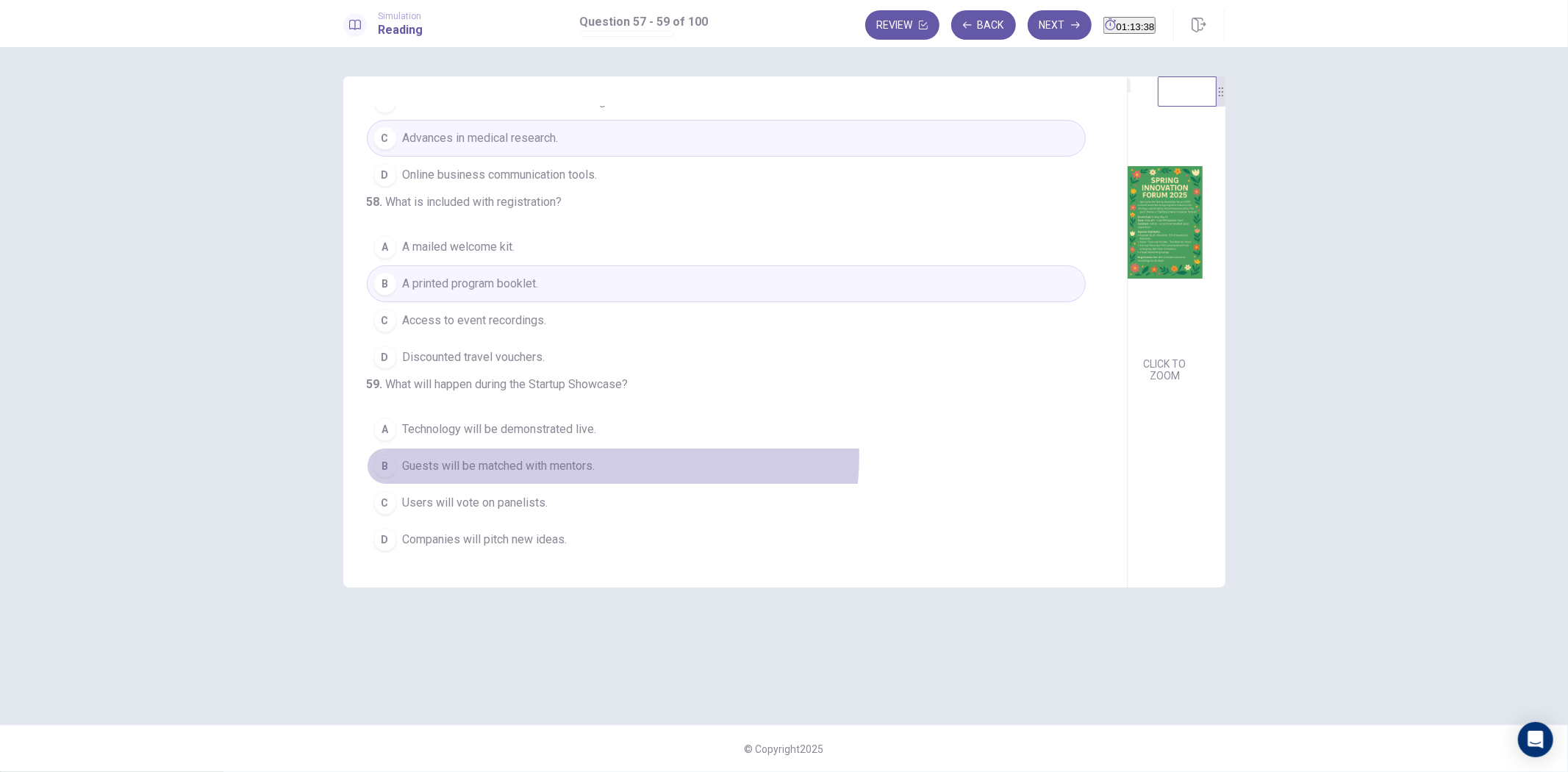
drag, startPoint x: 613, startPoint y: 458, endPoint x: 856, endPoint y: 324, distance: 277.5
click at [612, 458] on button "B Guests will be matched with mentors." at bounding box center [727, 466] width 719 height 37
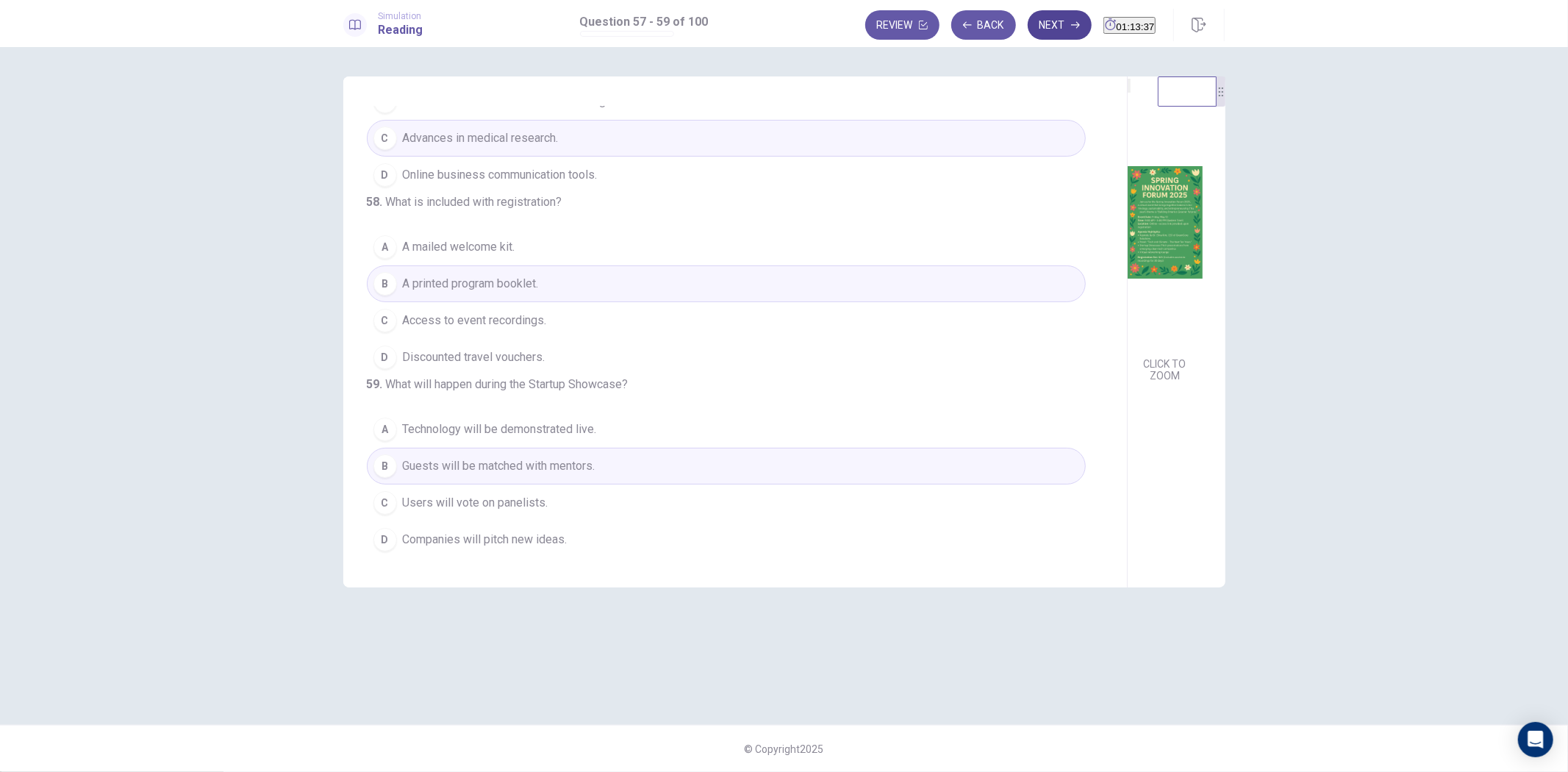
click at [1034, 20] on button "Next" at bounding box center [1060, 24] width 64 height 29
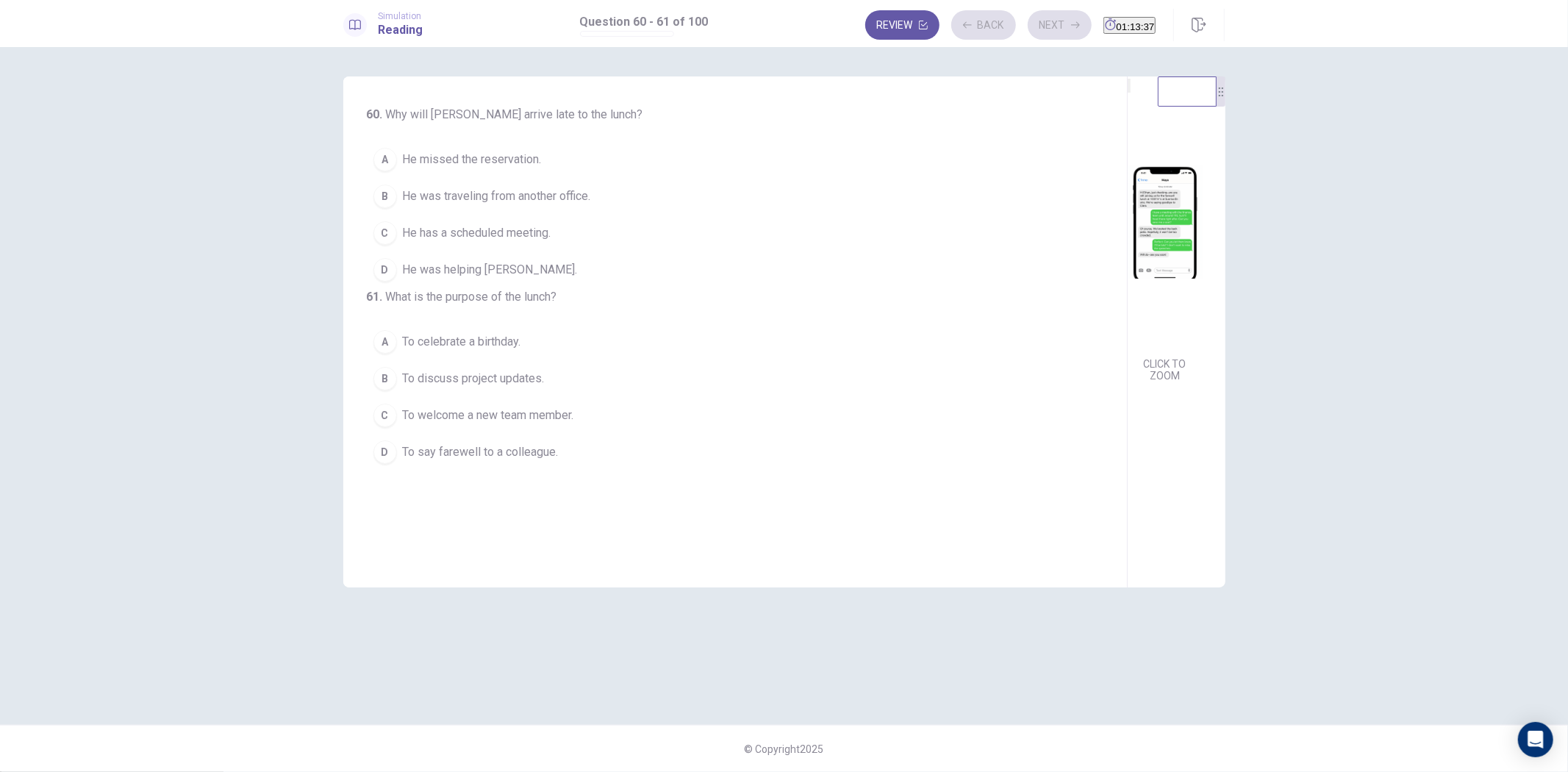
scroll to position [0, 0]
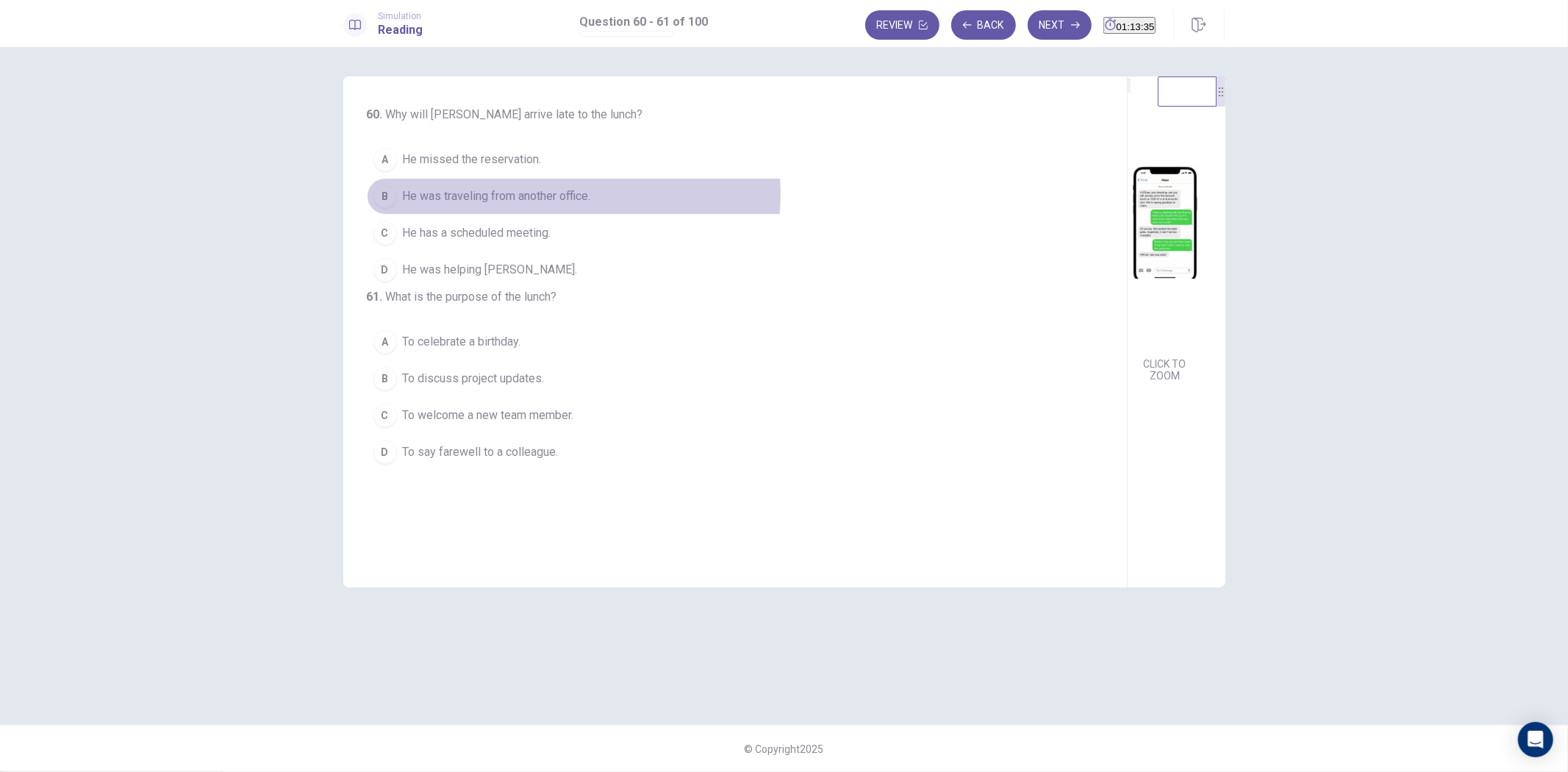
click at [573, 194] on span "He was traveling from another office." at bounding box center [497, 196] width 188 height 18
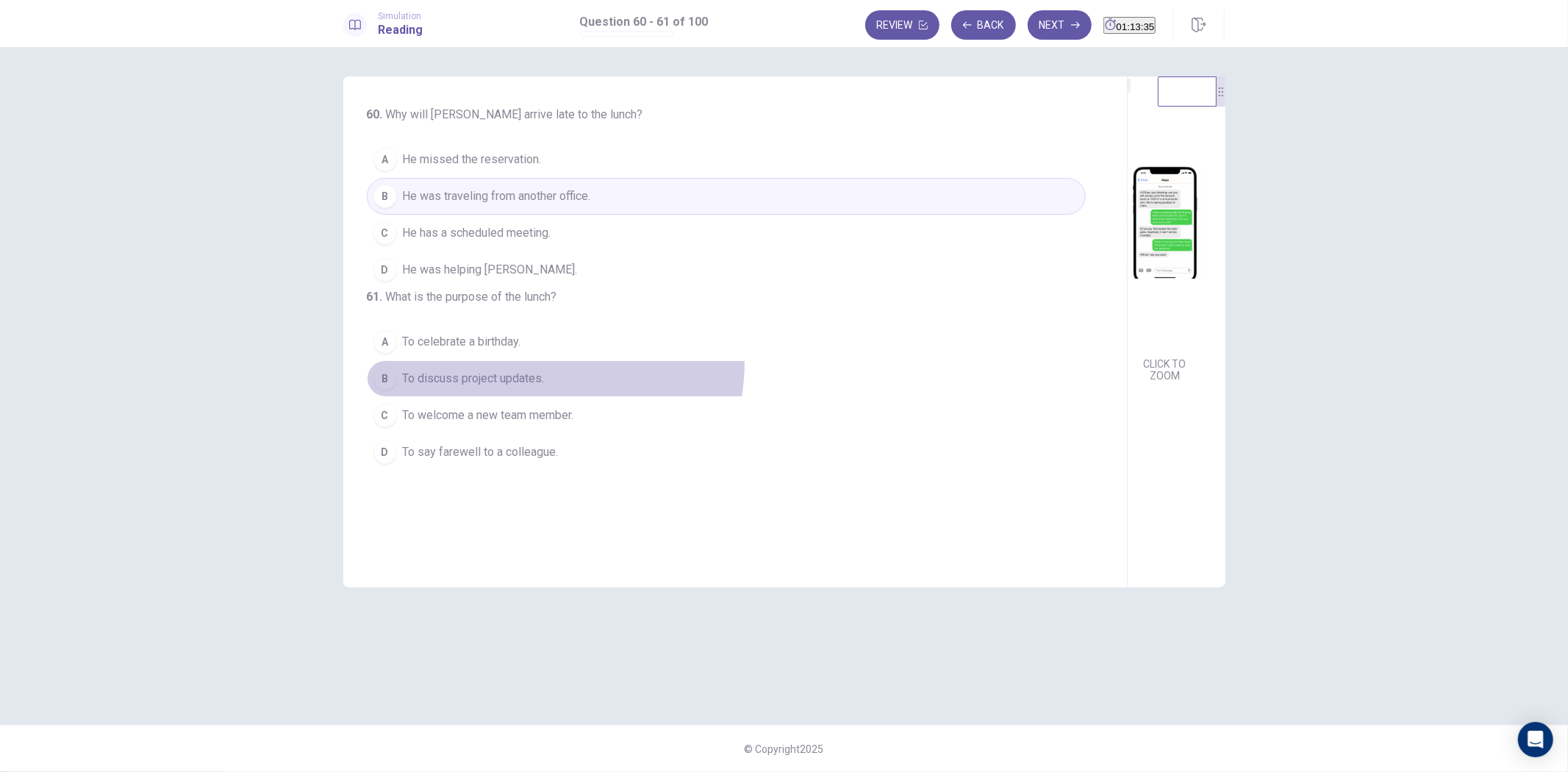
click at [539, 393] on button "B To discuss project updates." at bounding box center [727, 378] width 719 height 37
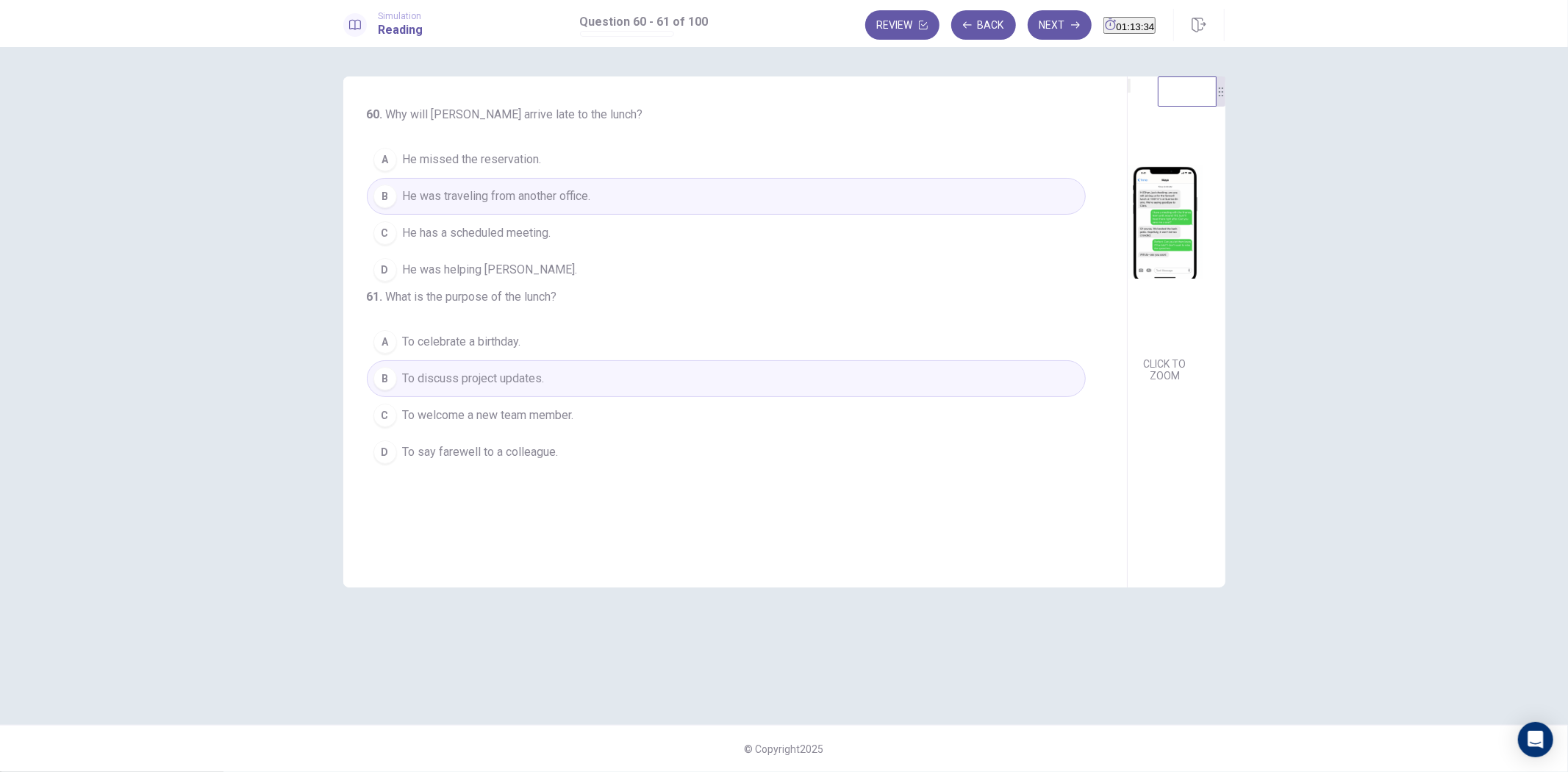
click at [1128, 270] on img at bounding box center [1165, 222] width 75 height 257
click at [1028, 26] on button "Next" at bounding box center [1060, 24] width 64 height 29
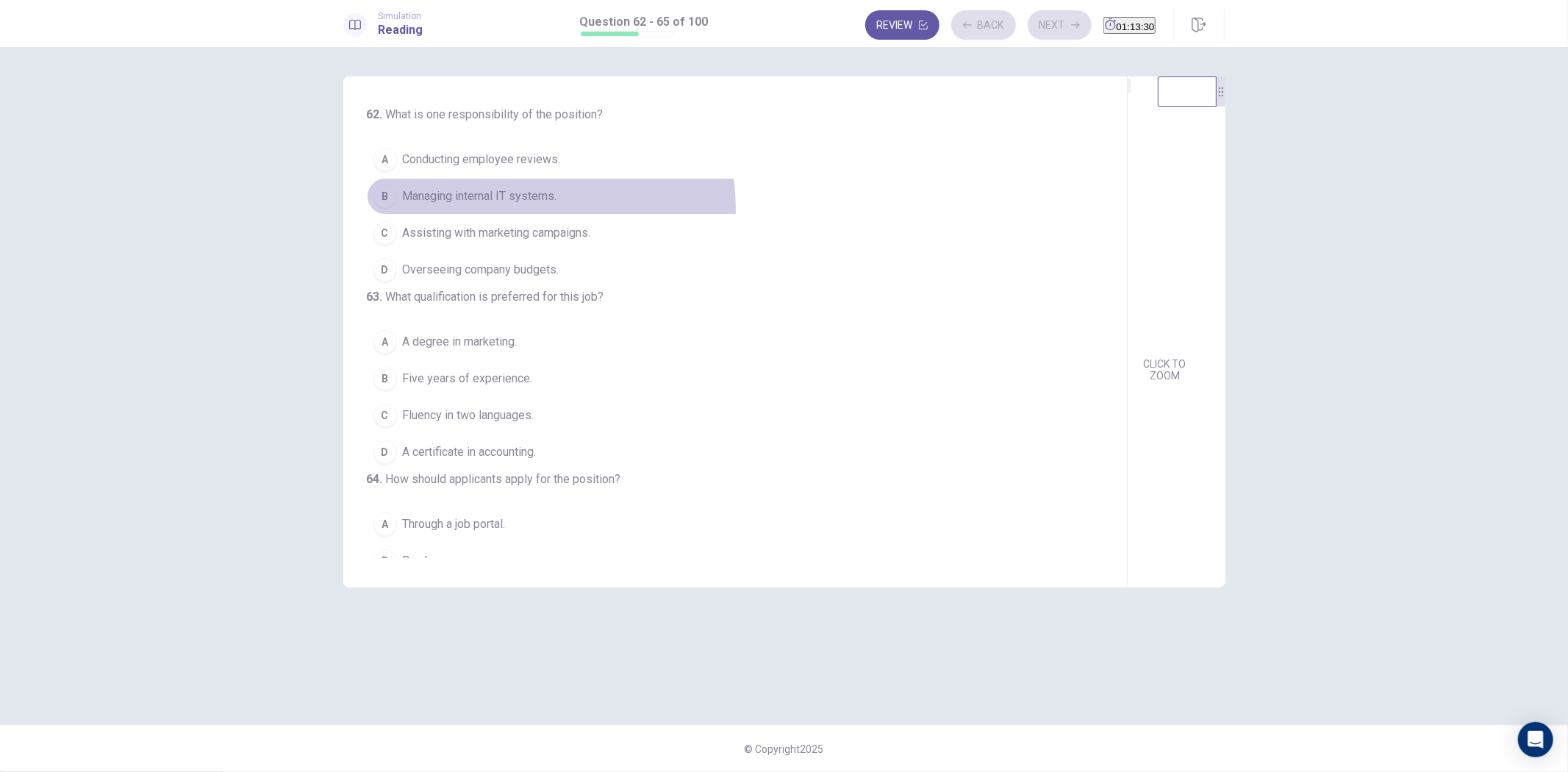
drag, startPoint x: 489, startPoint y: 210, endPoint x: 504, endPoint y: 328, distance: 118.9
click at [490, 211] on button "B Managing internal IT systems." at bounding box center [727, 196] width 719 height 37
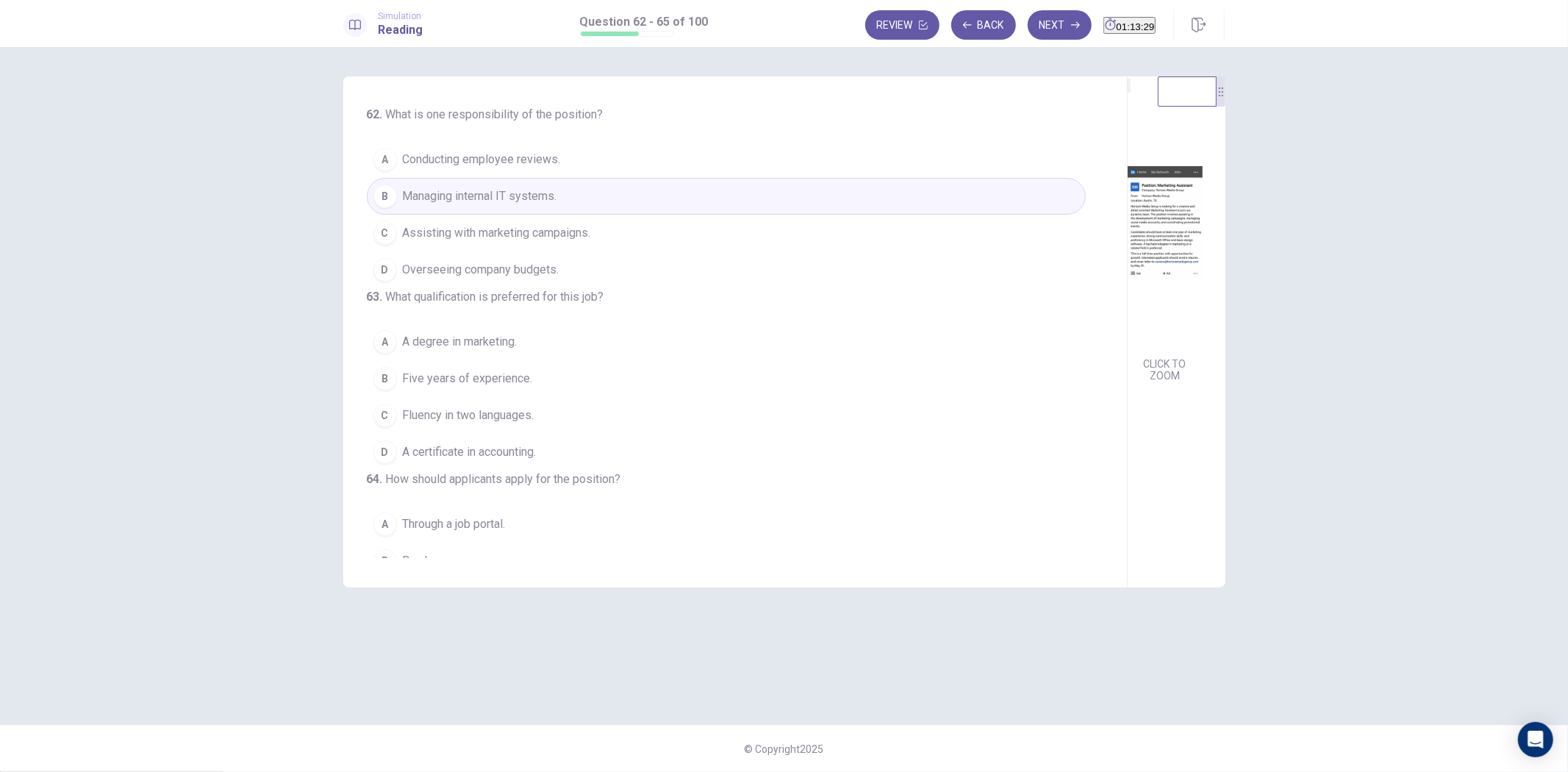
click at [489, 351] on span "A degree in marketing." at bounding box center [460, 342] width 115 height 18
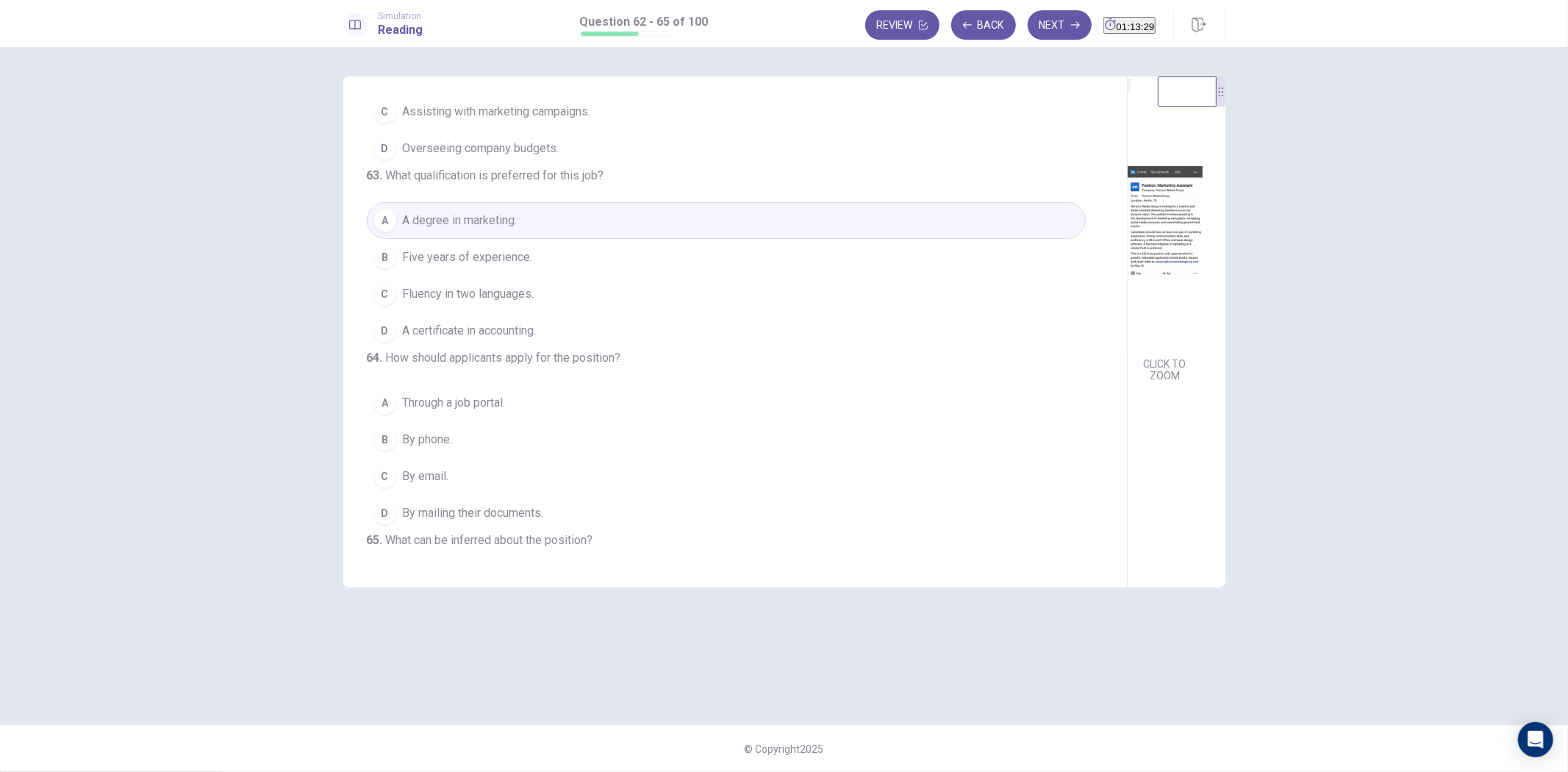
scroll to position [368, 0]
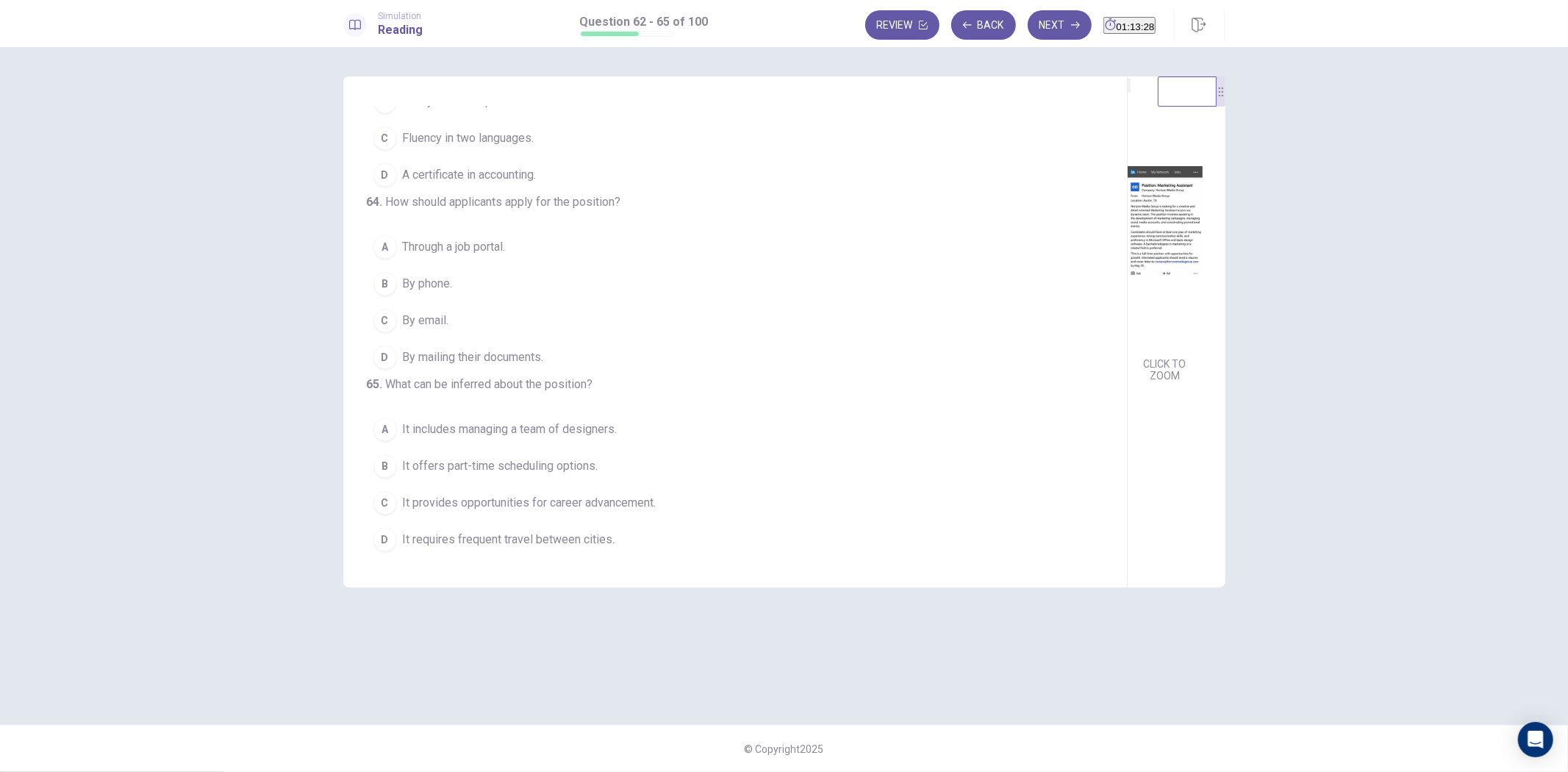
click at [550, 466] on span "It offers part-time scheduling options." at bounding box center [501, 466] width 196 height 18
drag, startPoint x: 560, startPoint y: 265, endPoint x: 750, endPoint y: 202, distance: 200.2
click at [560, 265] on button "B By phone." at bounding box center [727, 283] width 719 height 37
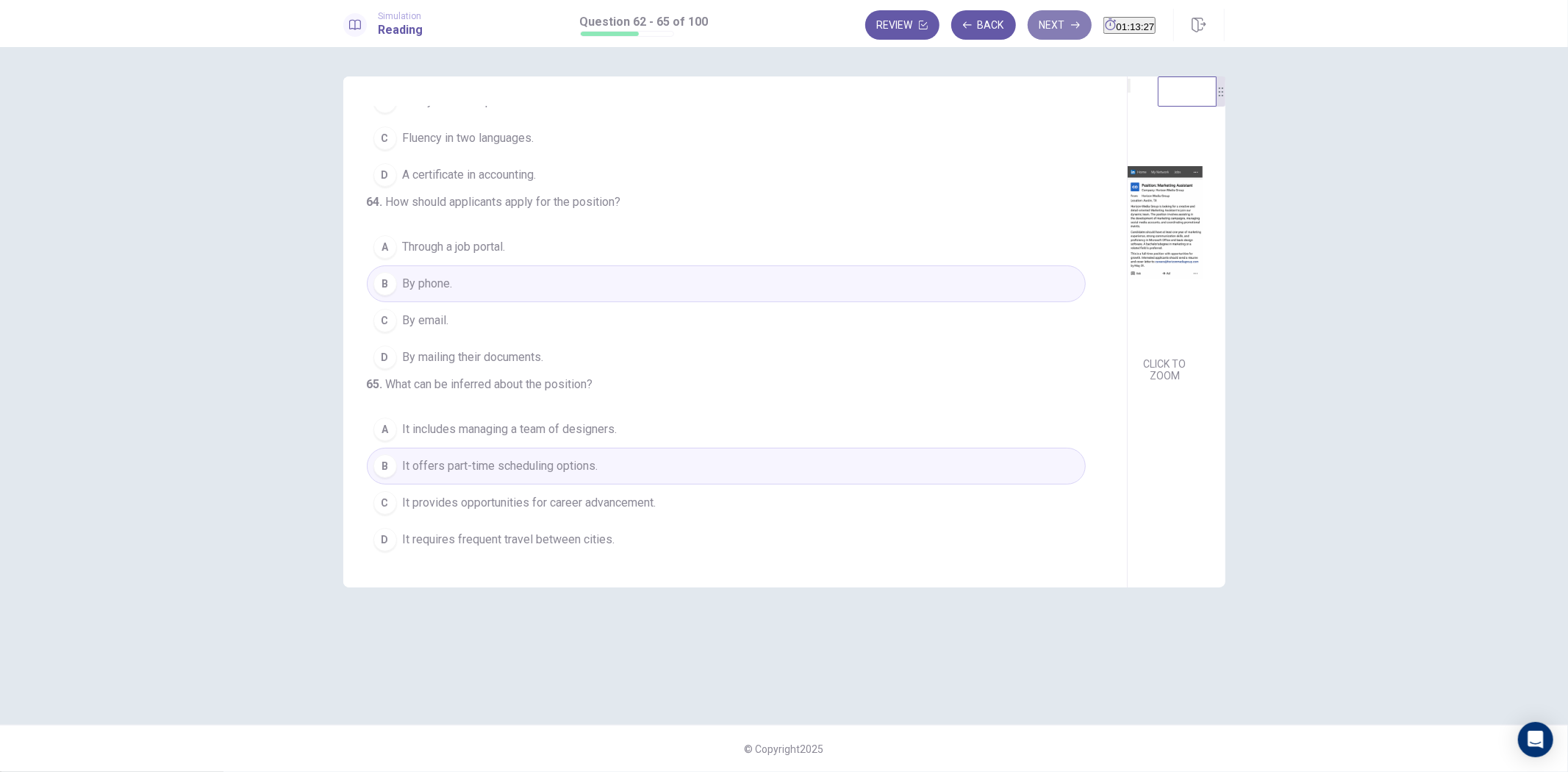
click at [1028, 32] on button "Next" at bounding box center [1060, 24] width 64 height 29
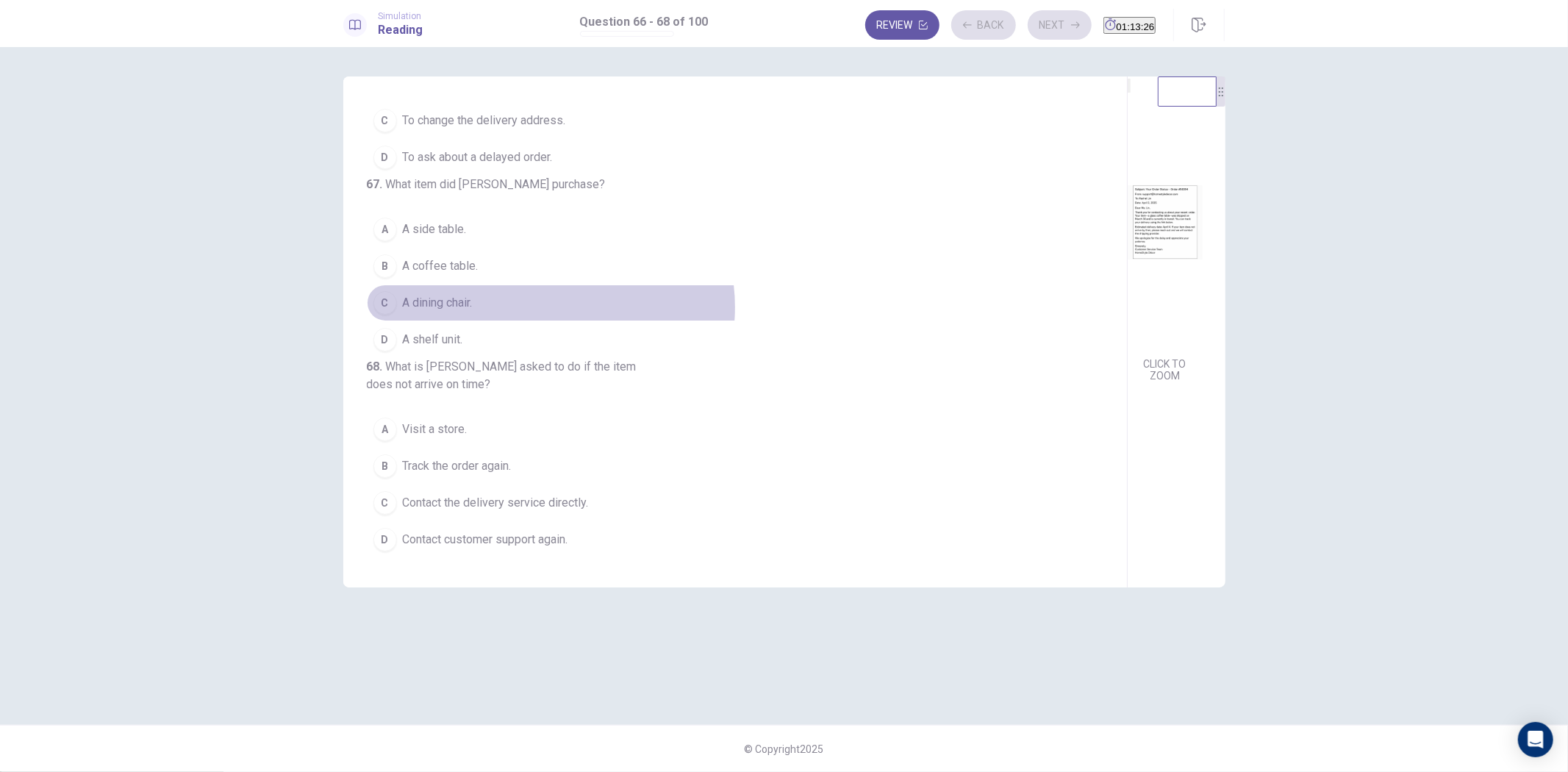
click at [550, 284] on button "C A dining chair." at bounding box center [727, 302] width 719 height 37
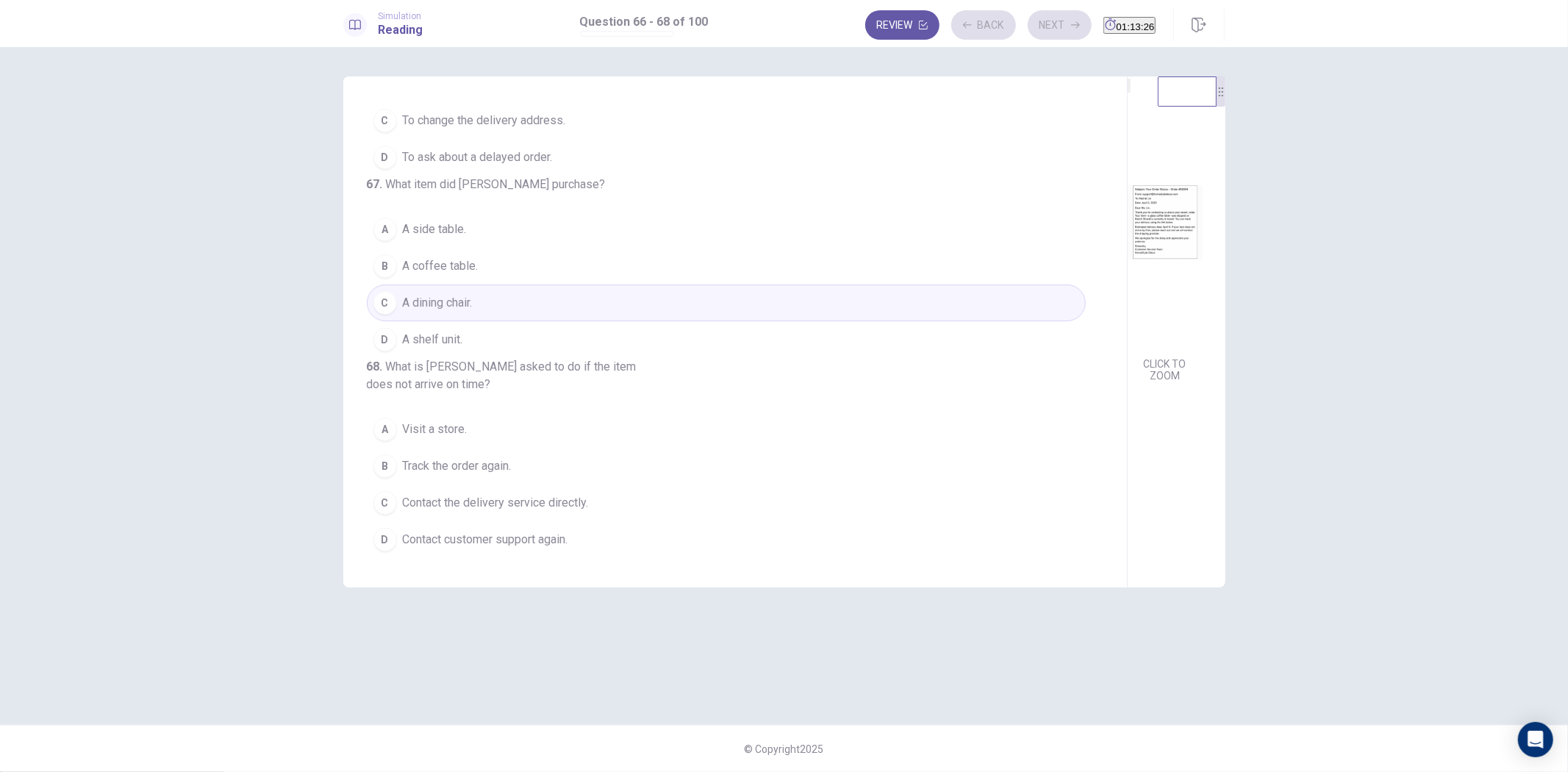
click at [545, 450] on button "B Track the order again." at bounding box center [727, 466] width 719 height 37
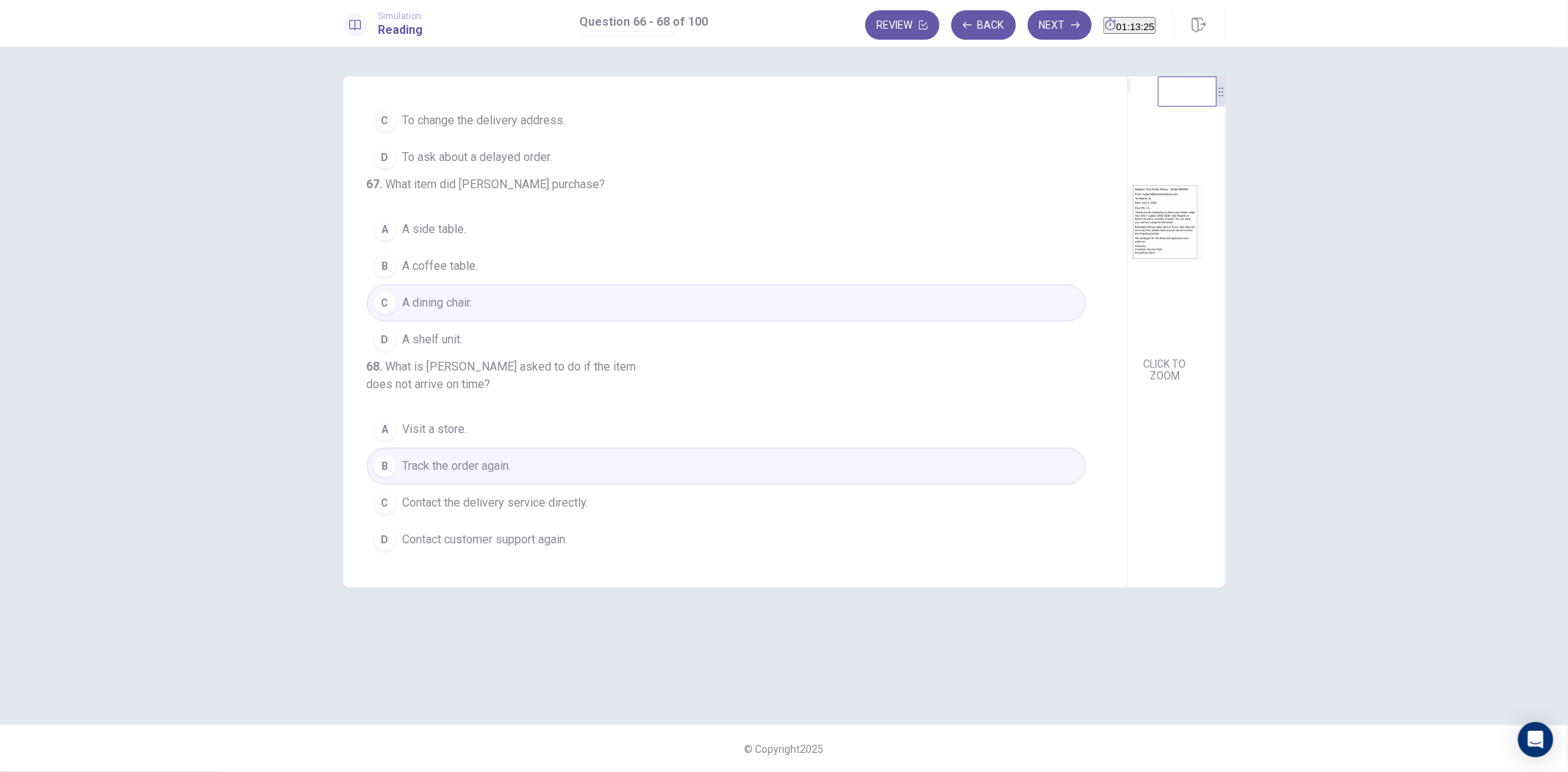
scroll to position [0, 0]
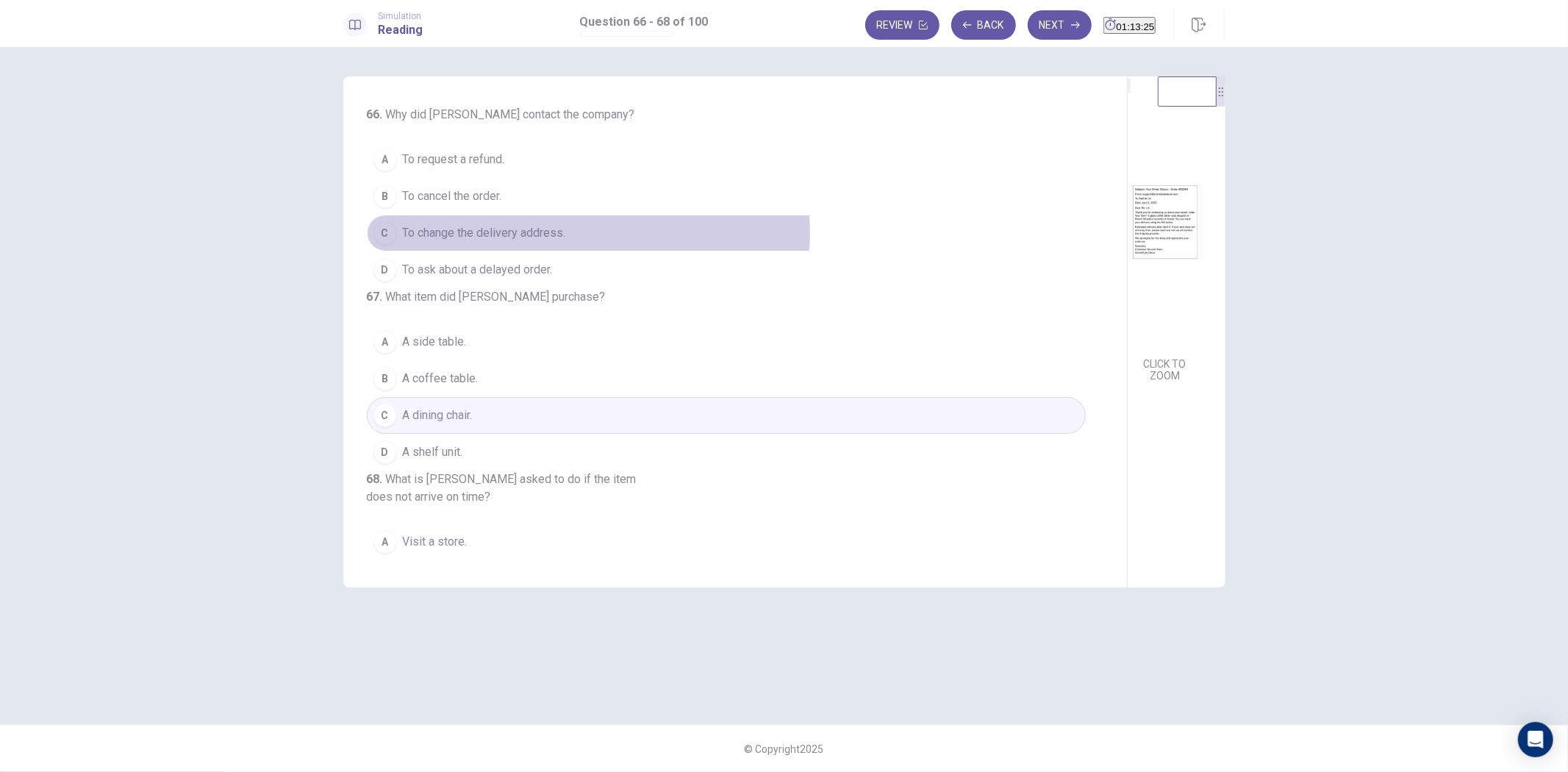
drag, startPoint x: 588, startPoint y: 233, endPoint x: 903, endPoint y: 114, distance: 336.7
click at [588, 232] on button "C To change the delivery address." at bounding box center [727, 233] width 719 height 37
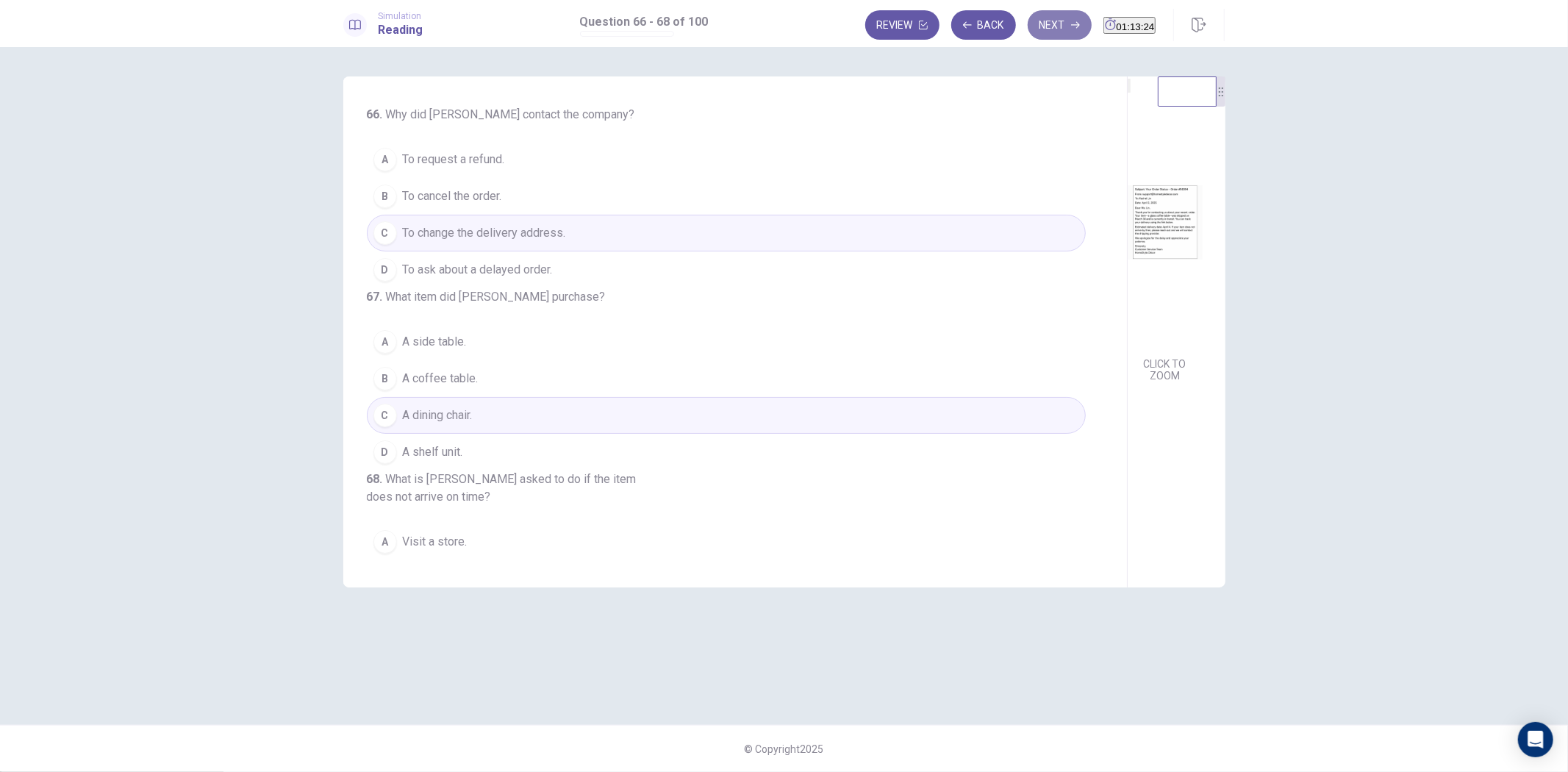
click at [1028, 23] on button "Next" at bounding box center [1060, 24] width 64 height 29
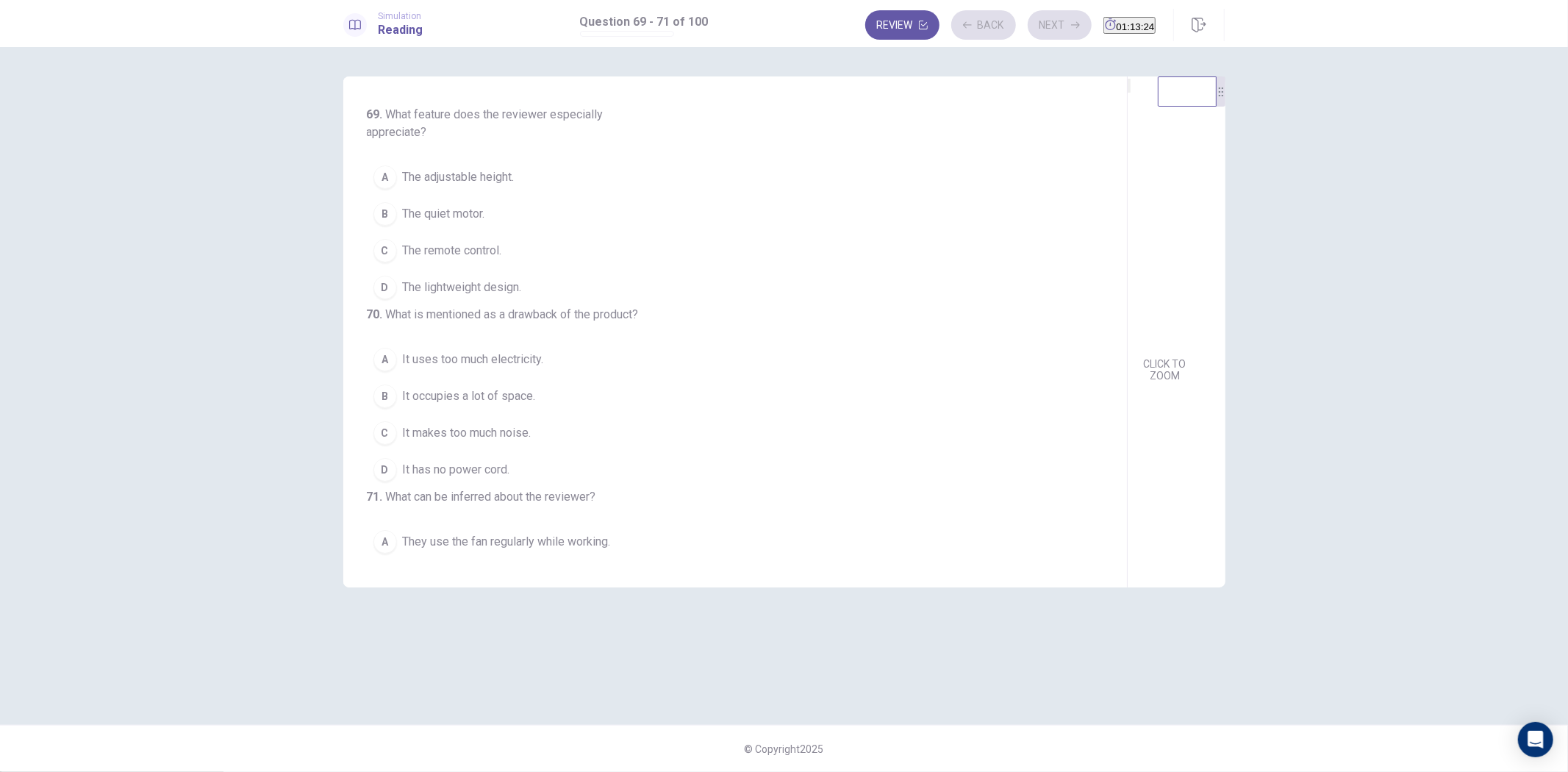
drag, startPoint x: 511, startPoint y: 238, endPoint x: 531, endPoint y: 311, distance: 75.7
click at [516, 246] on button "C The remote control." at bounding box center [727, 250] width 719 height 37
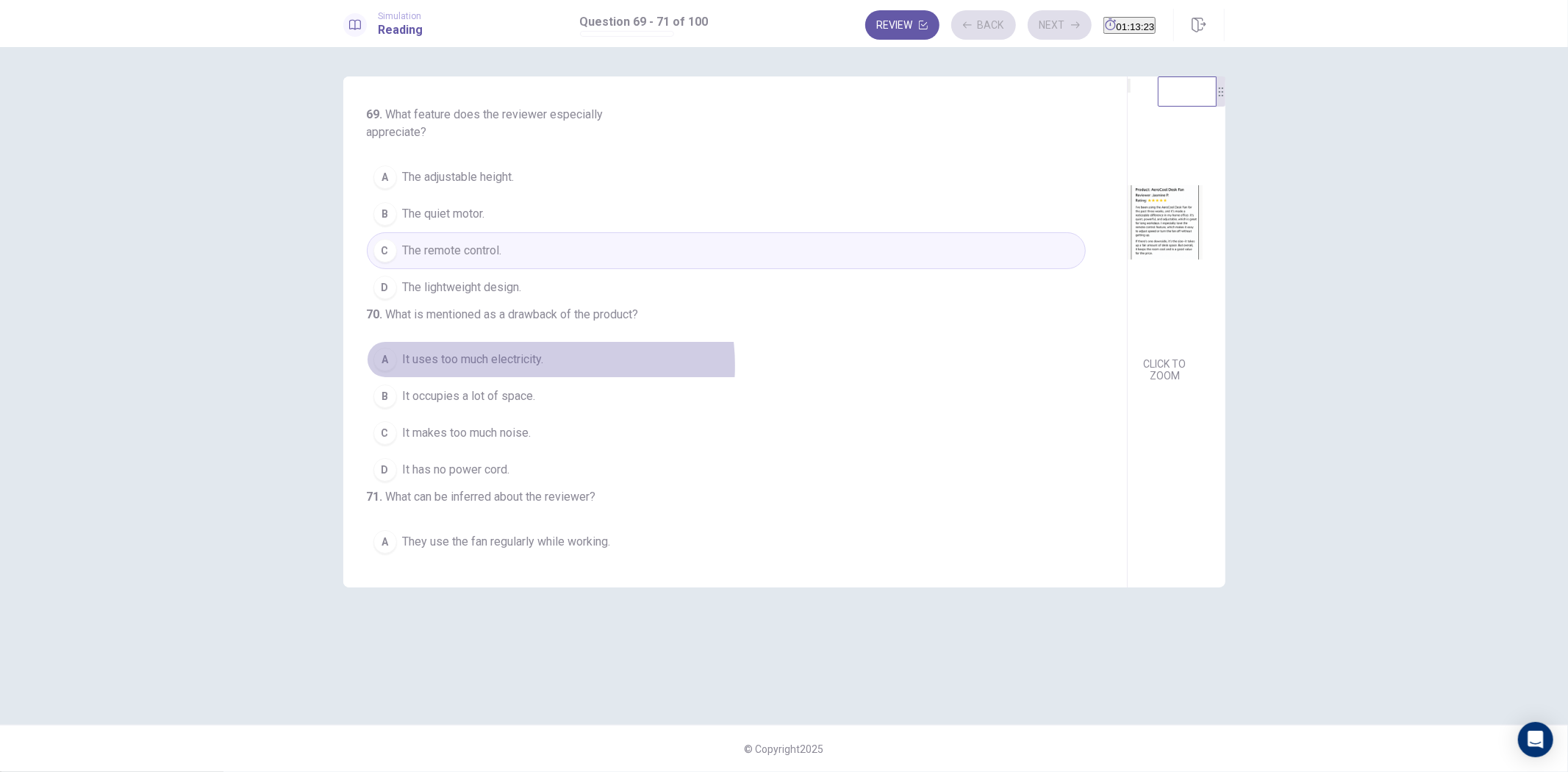
click at [532, 368] on span "It uses too much electricity." at bounding box center [473, 360] width 141 height 18
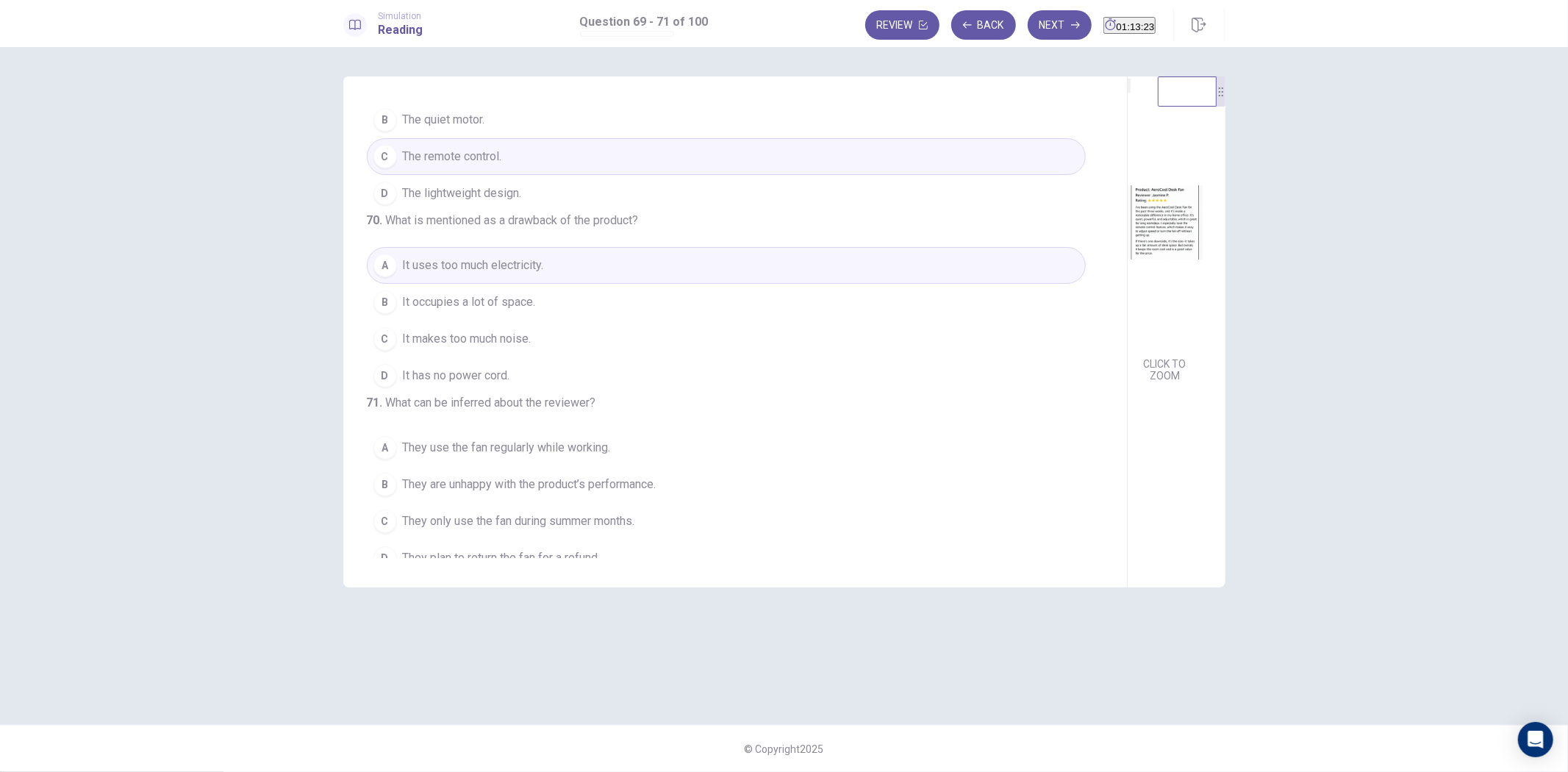
scroll to position [172, 0]
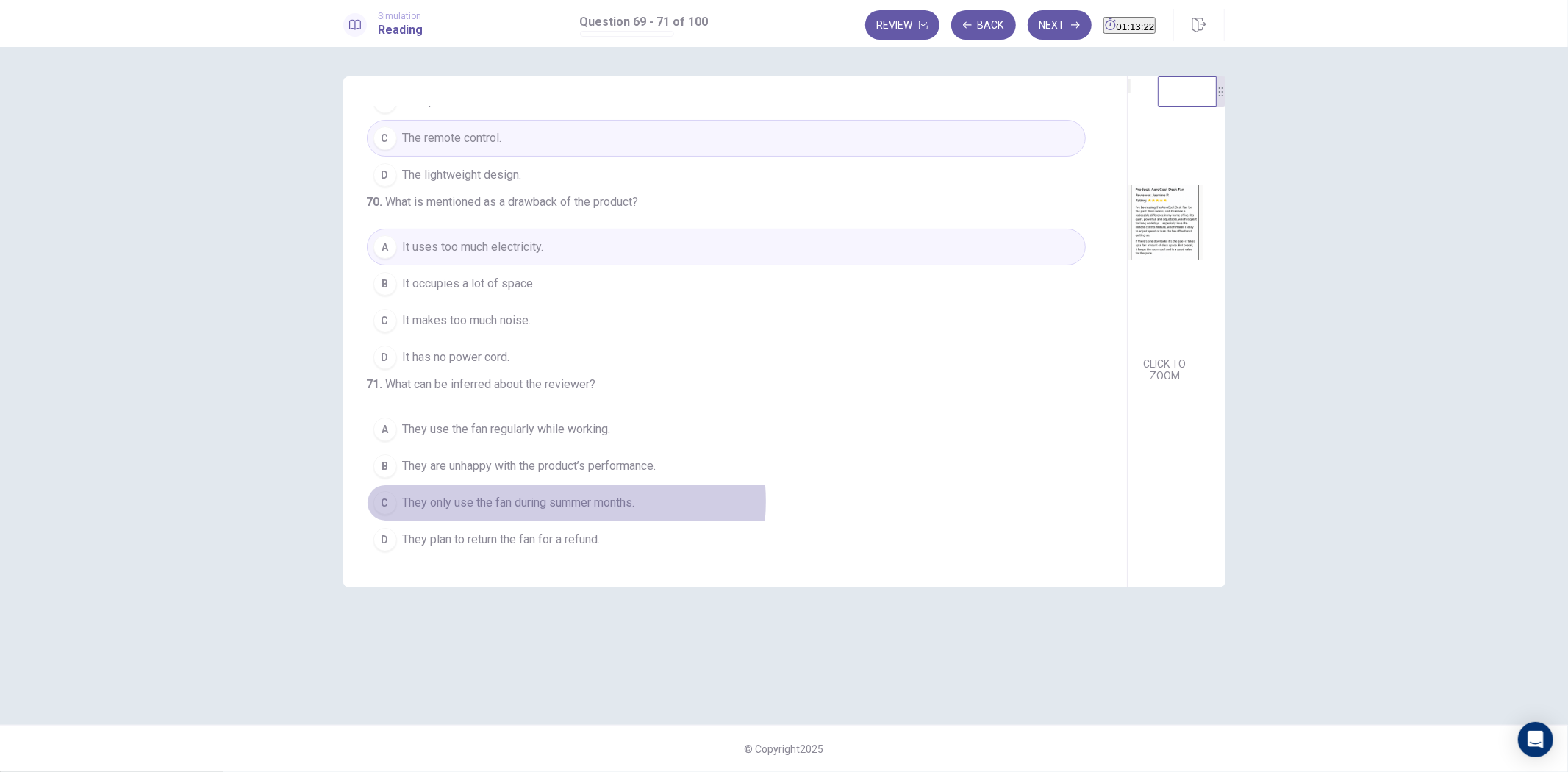
click at [567, 503] on span "They only use the fan during summer months." at bounding box center [519, 503] width 232 height 18
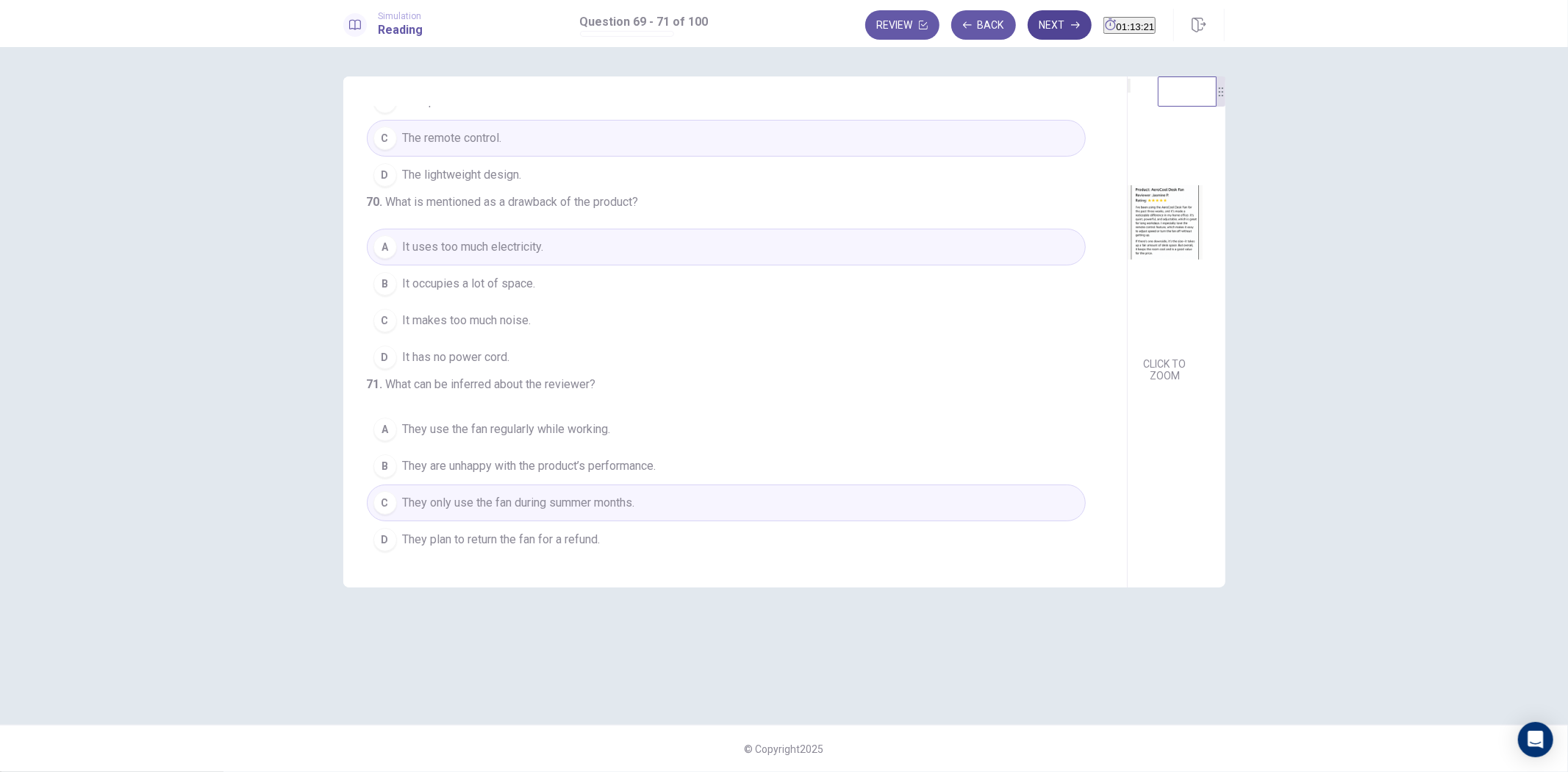
click at [1028, 21] on button "Next" at bounding box center [1060, 24] width 64 height 29
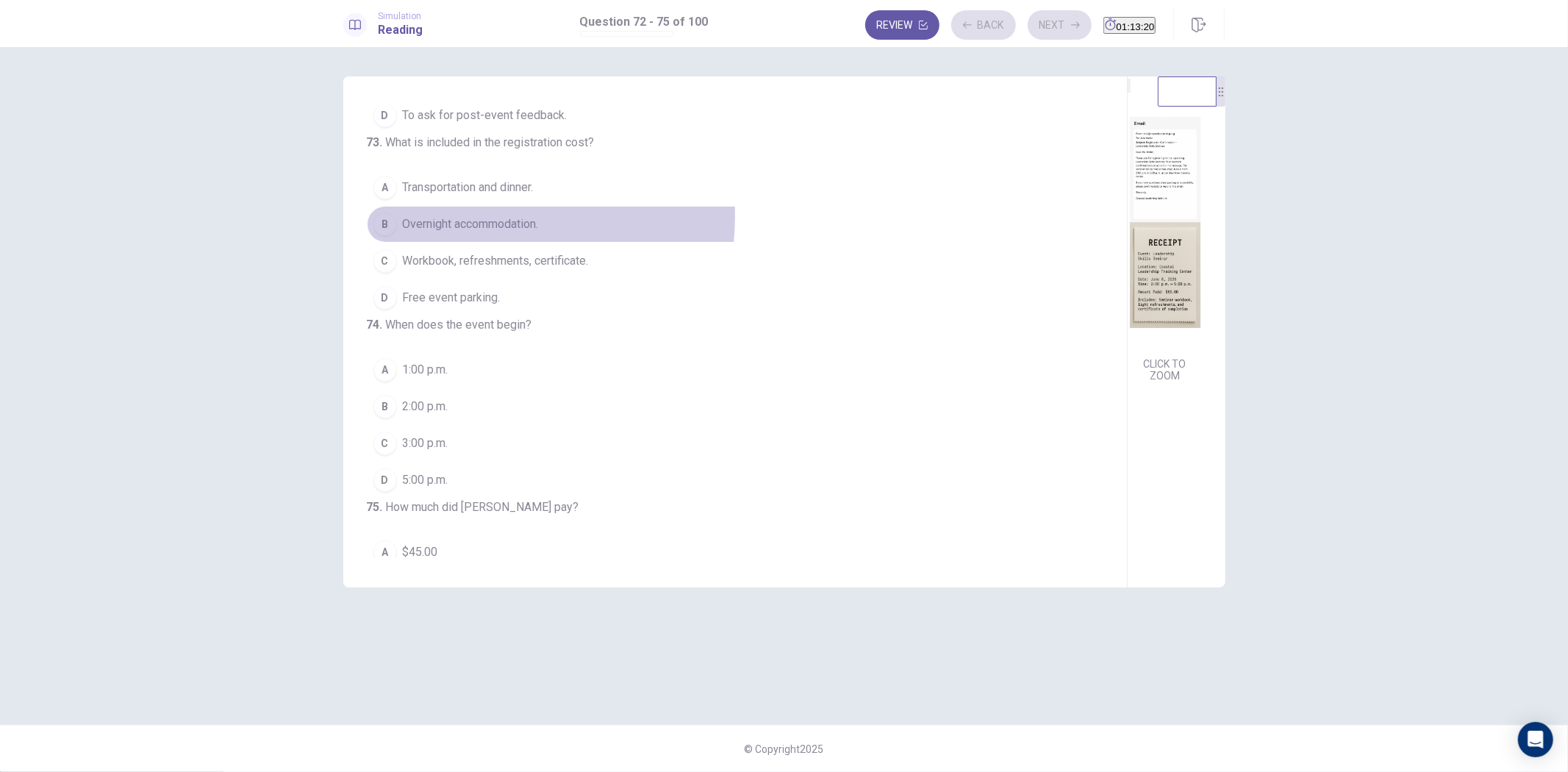
click at [459, 233] on span "Overnight accommodation." at bounding box center [471, 224] width 136 height 18
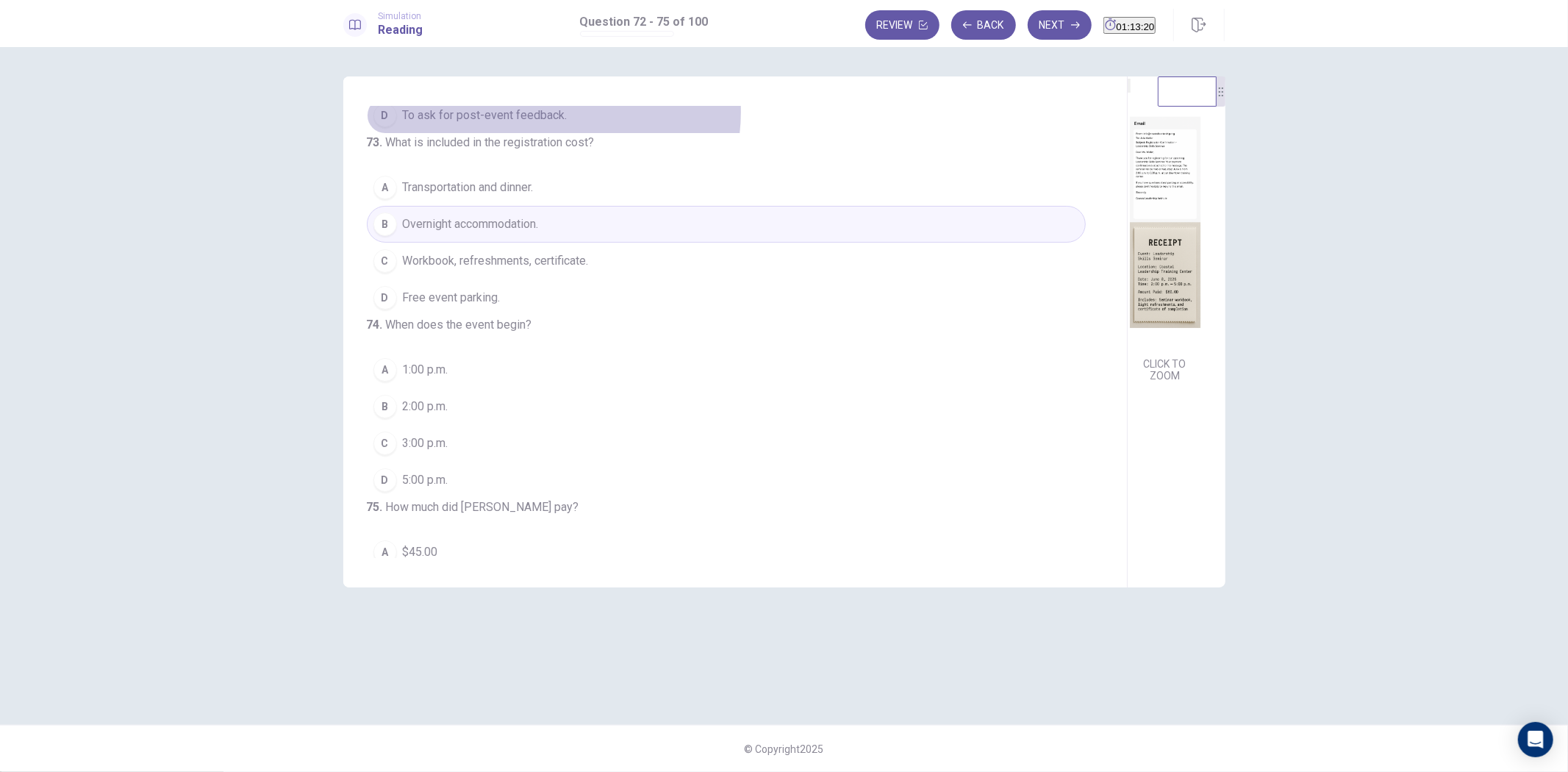
click at [553, 113] on span "To ask for post-event feedback." at bounding box center [485, 115] width 165 height 18
click at [528, 426] on button "B 2:00 p.m." at bounding box center [727, 407] width 719 height 37
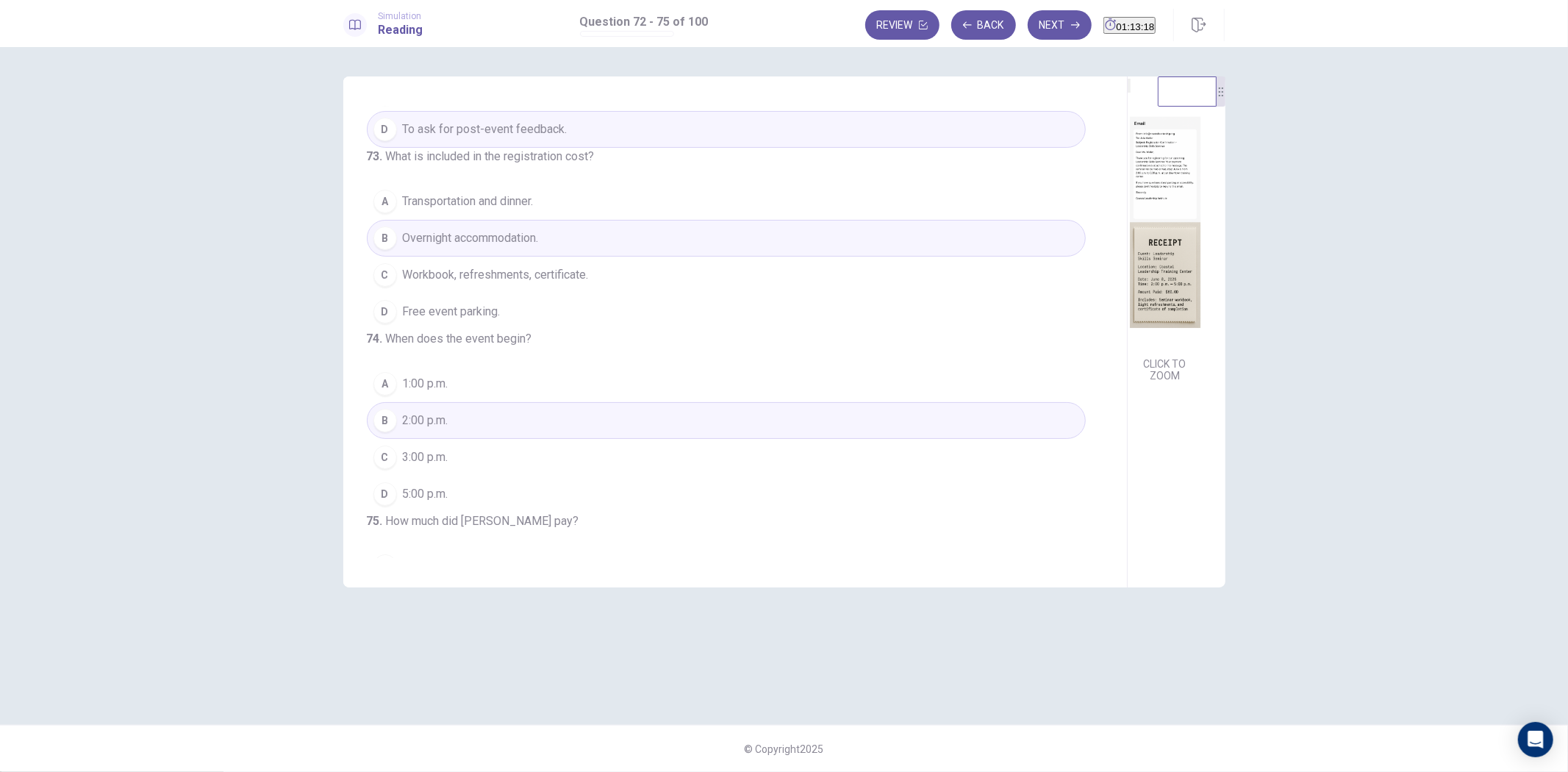
scroll to position [368, 0]
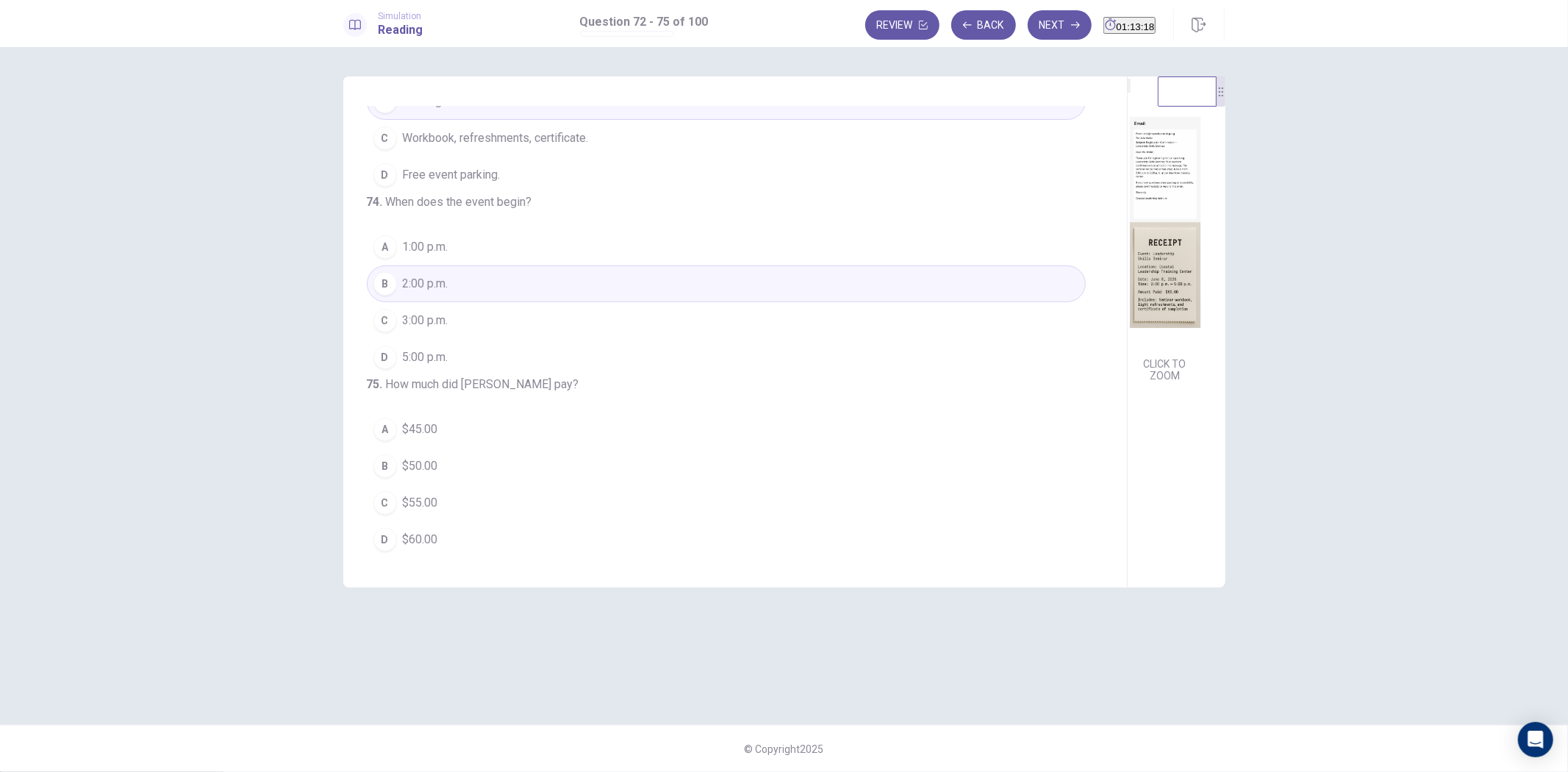
drag, startPoint x: 567, startPoint y: 478, endPoint x: 600, endPoint y: 451, distance: 42.6
click at [568, 478] on button "B $50.00" at bounding box center [727, 466] width 719 height 37
click at [1028, 23] on button "Next" at bounding box center [1060, 24] width 64 height 29
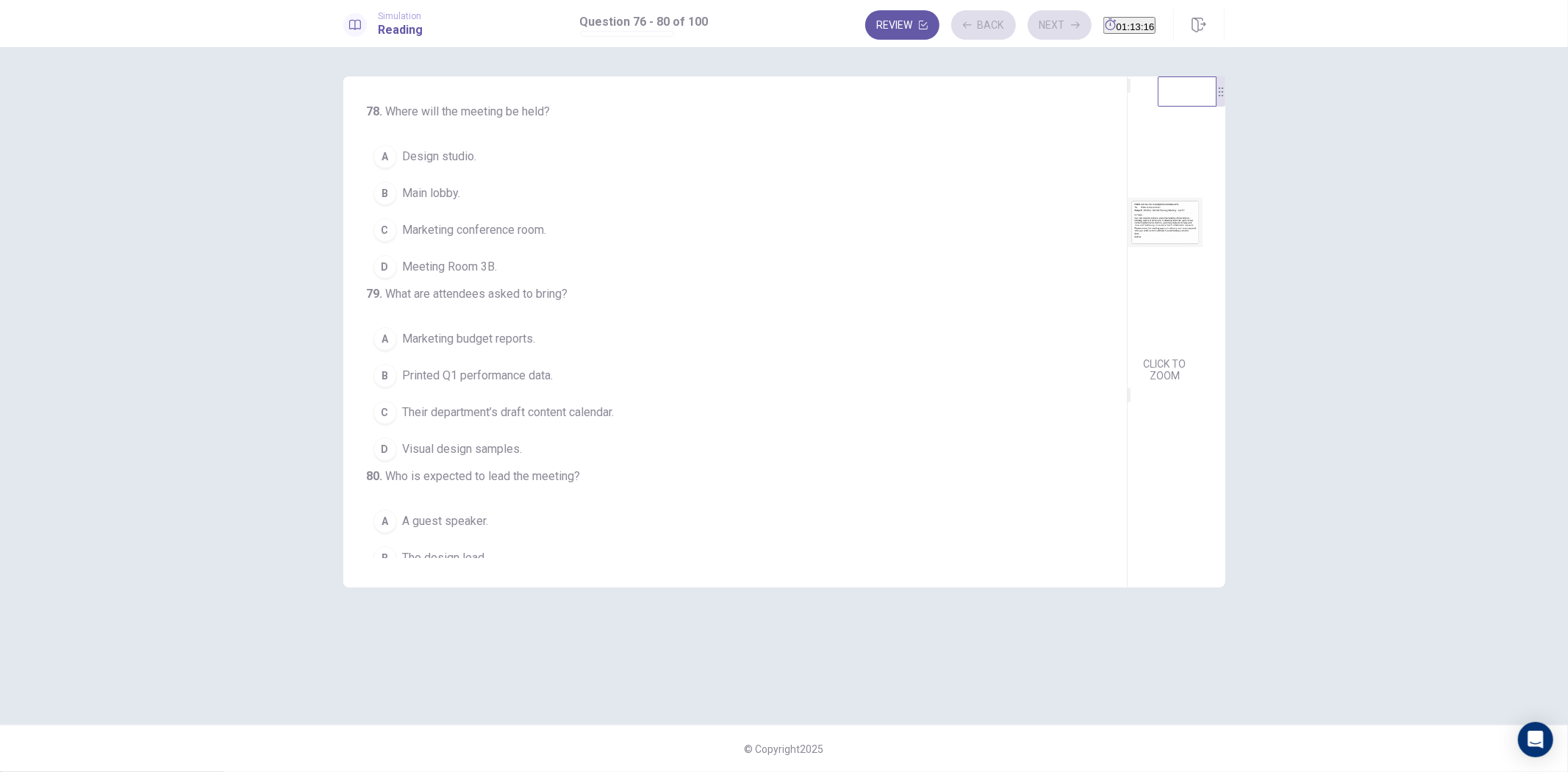
drag, startPoint x: 547, startPoint y: 131, endPoint x: 547, endPoint y: 208, distance: 77.0
click at [547, 103] on button "D April 18." at bounding box center [727, 84] width 719 height 37
drag, startPoint x: 508, startPoint y: 318, endPoint x: 522, endPoint y: 353, distance: 37.7
click at [508, 285] on button "D Meeting Room 3B." at bounding box center [727, 266] width 719 height 37
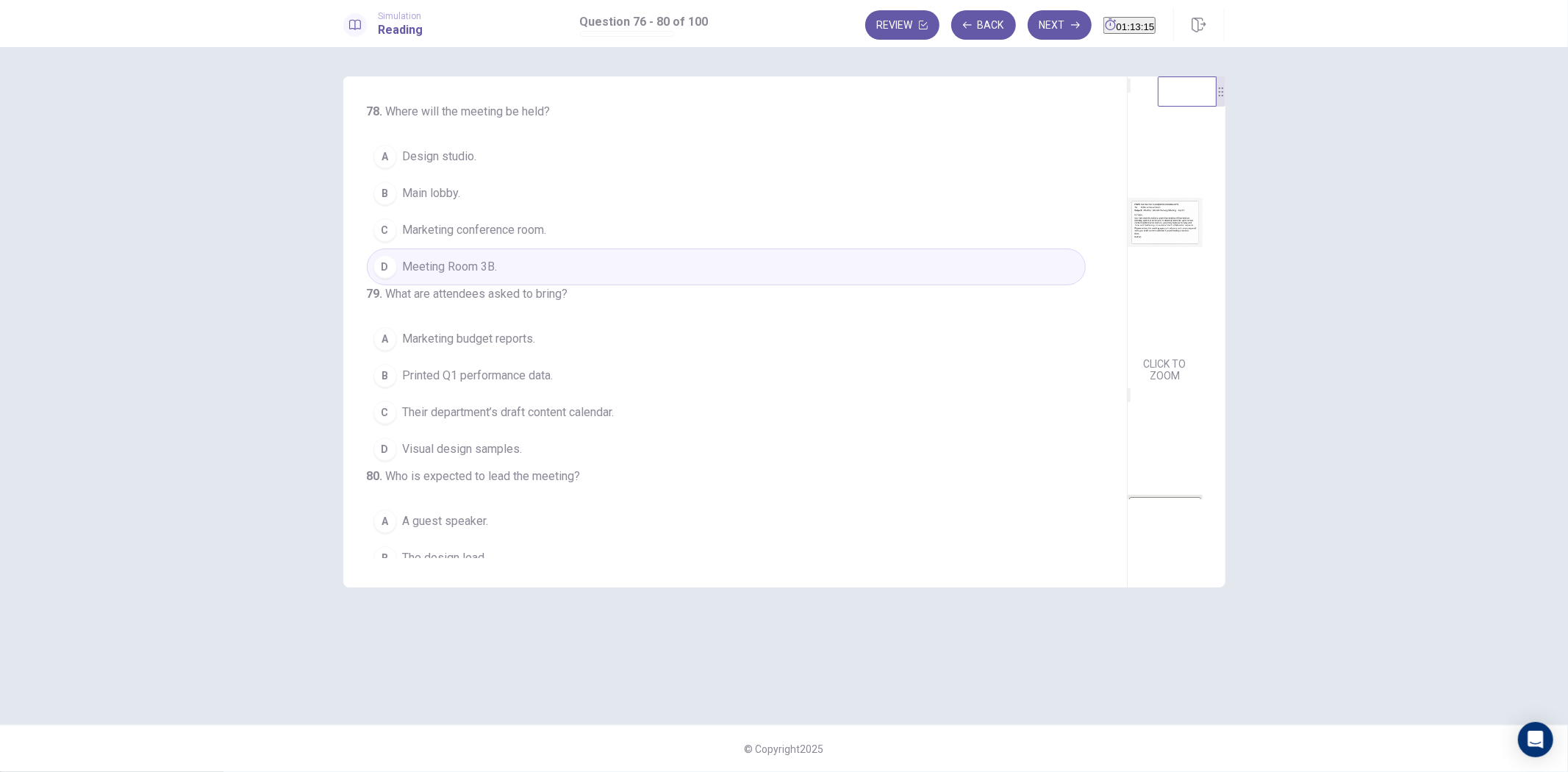
click at [515, 422] on span "Their department’s draft content calendar." at bounding box center [508, 412] width 212 height 18
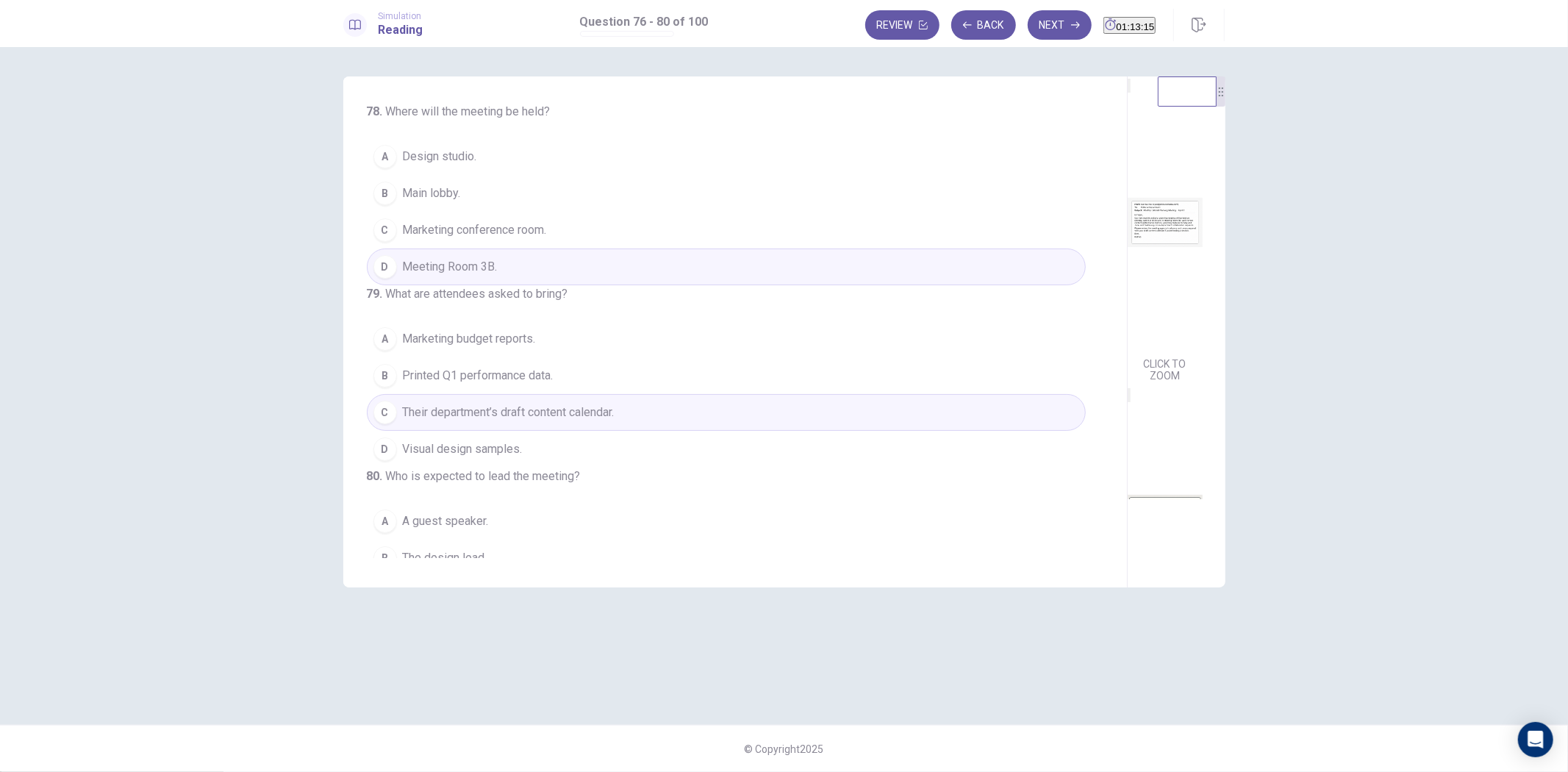
scroll to position [0, 0]
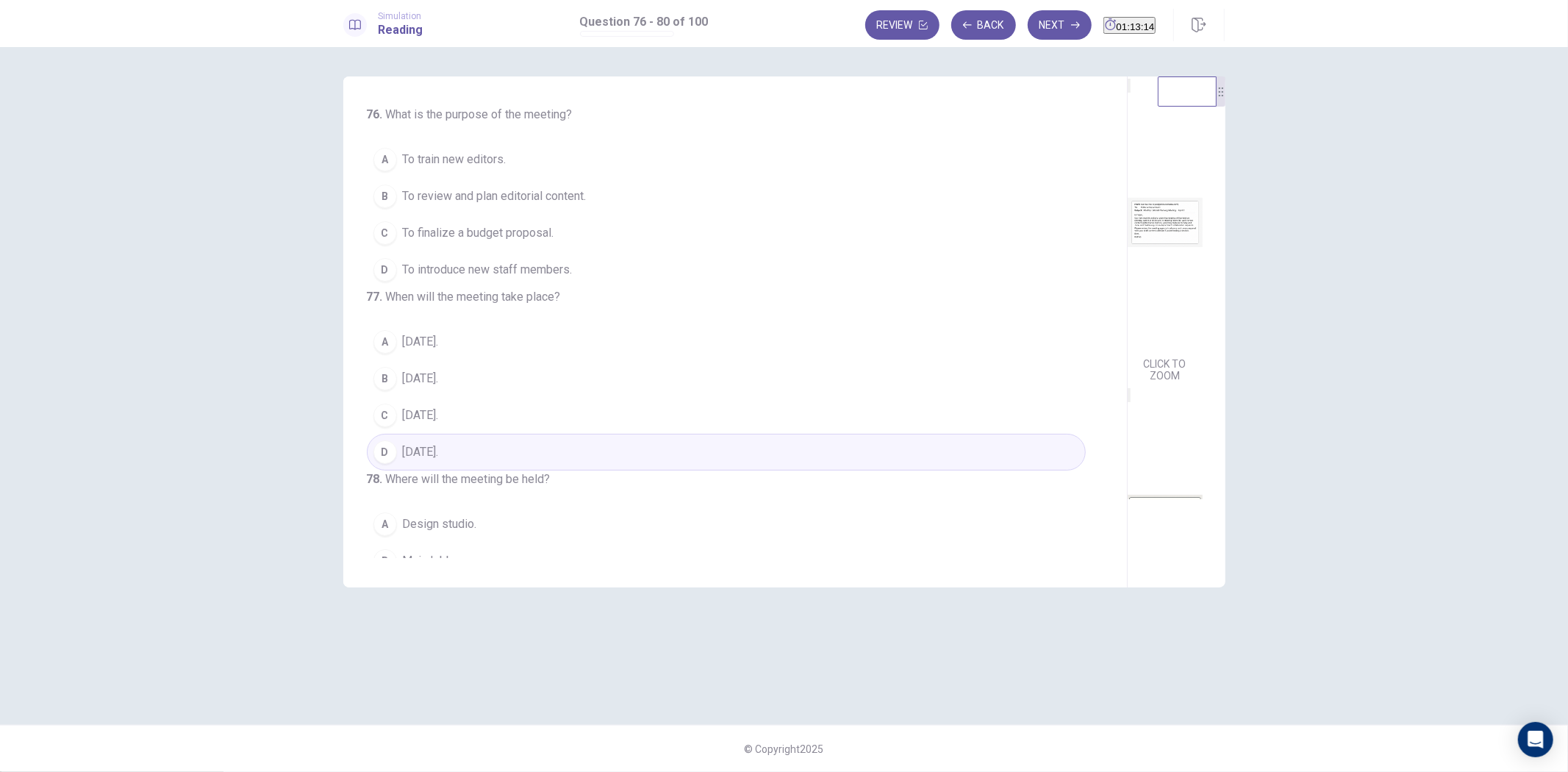
click at [564, 193] on span "To review and plan editorial content." at bounding box center [494, 196] width 184 height 18
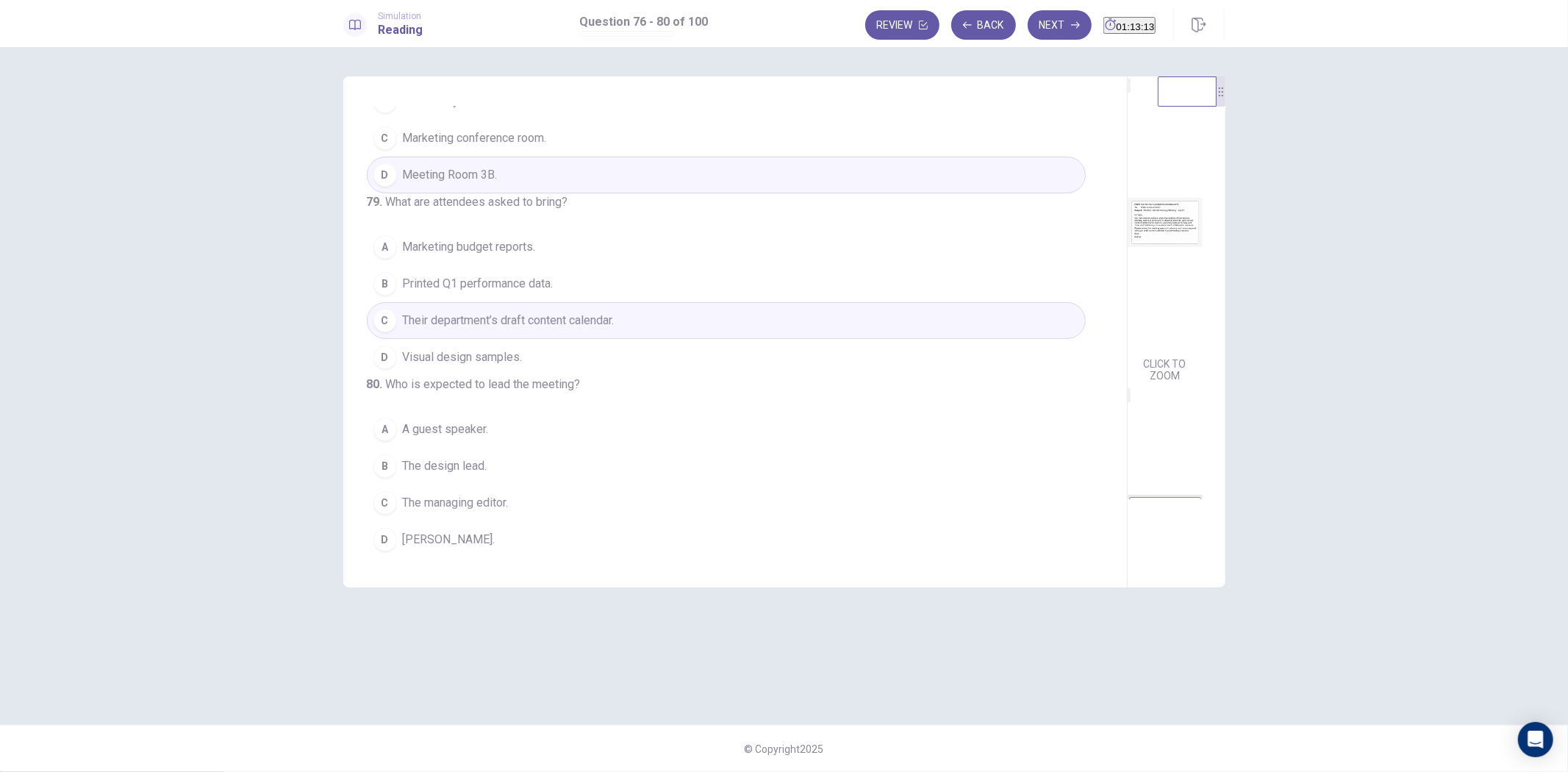
scroll to position [579, 0]
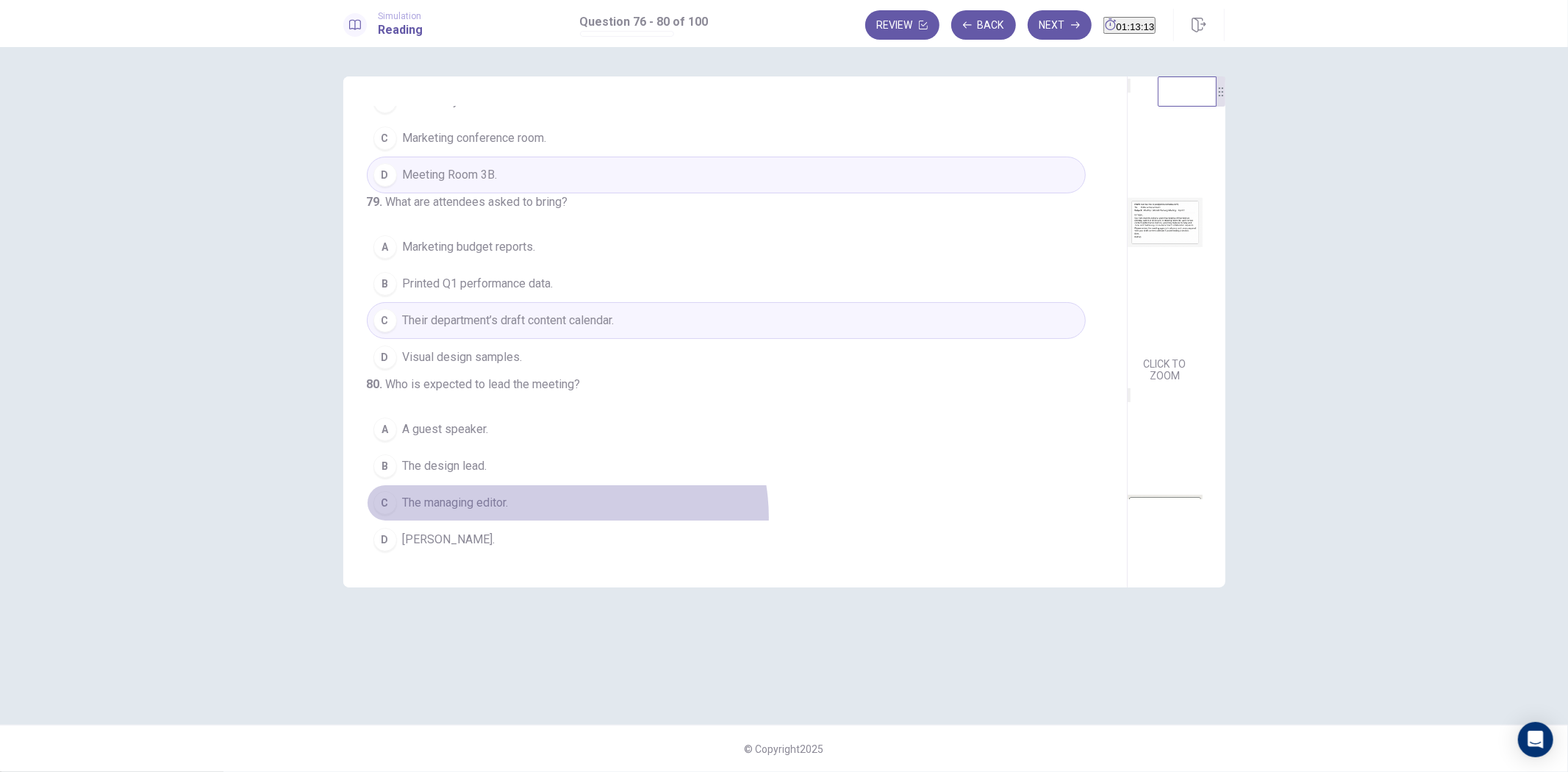
click at [567, 519] on button "C The managing editor." at bounding box center [727, 503] width 719 height 37
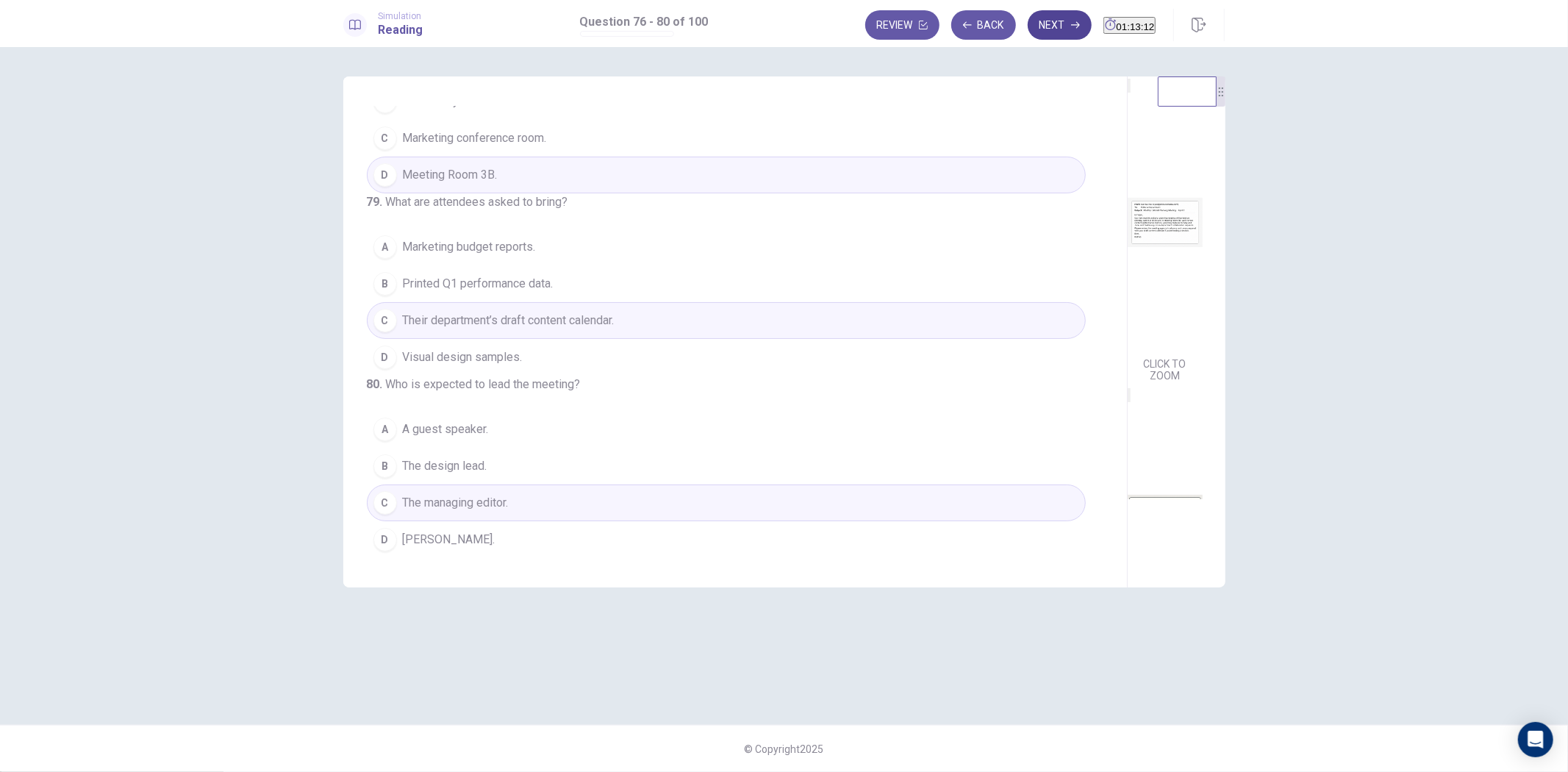
click at [1028, 29] on button "Next" at bounding box center [1060, 24] width 64 height 29
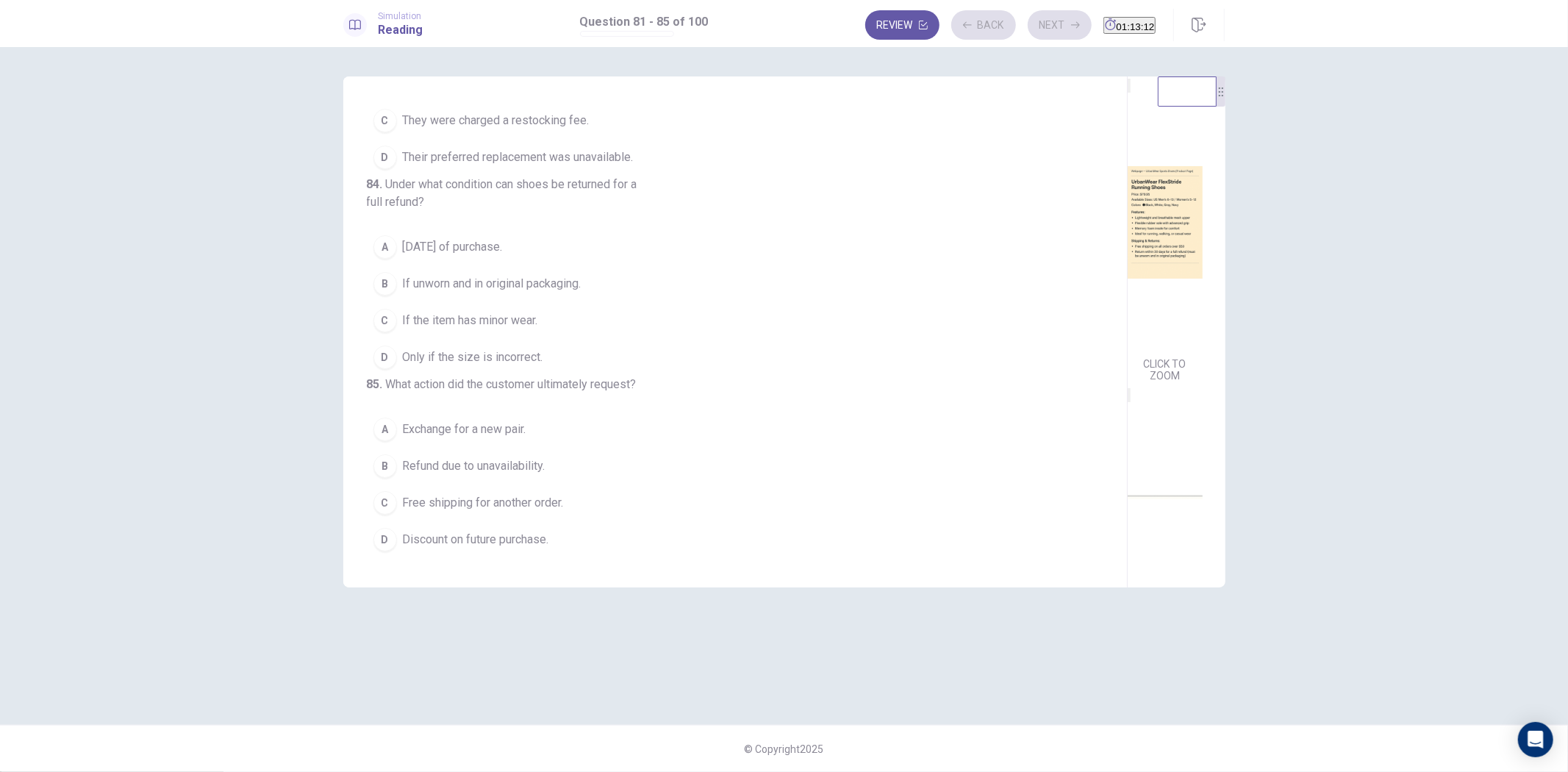
scroll to position [597, 0]
click at [582, 276] on span "If unworn and in original packaging." at bounding box center [492, 283] width 179 height 18
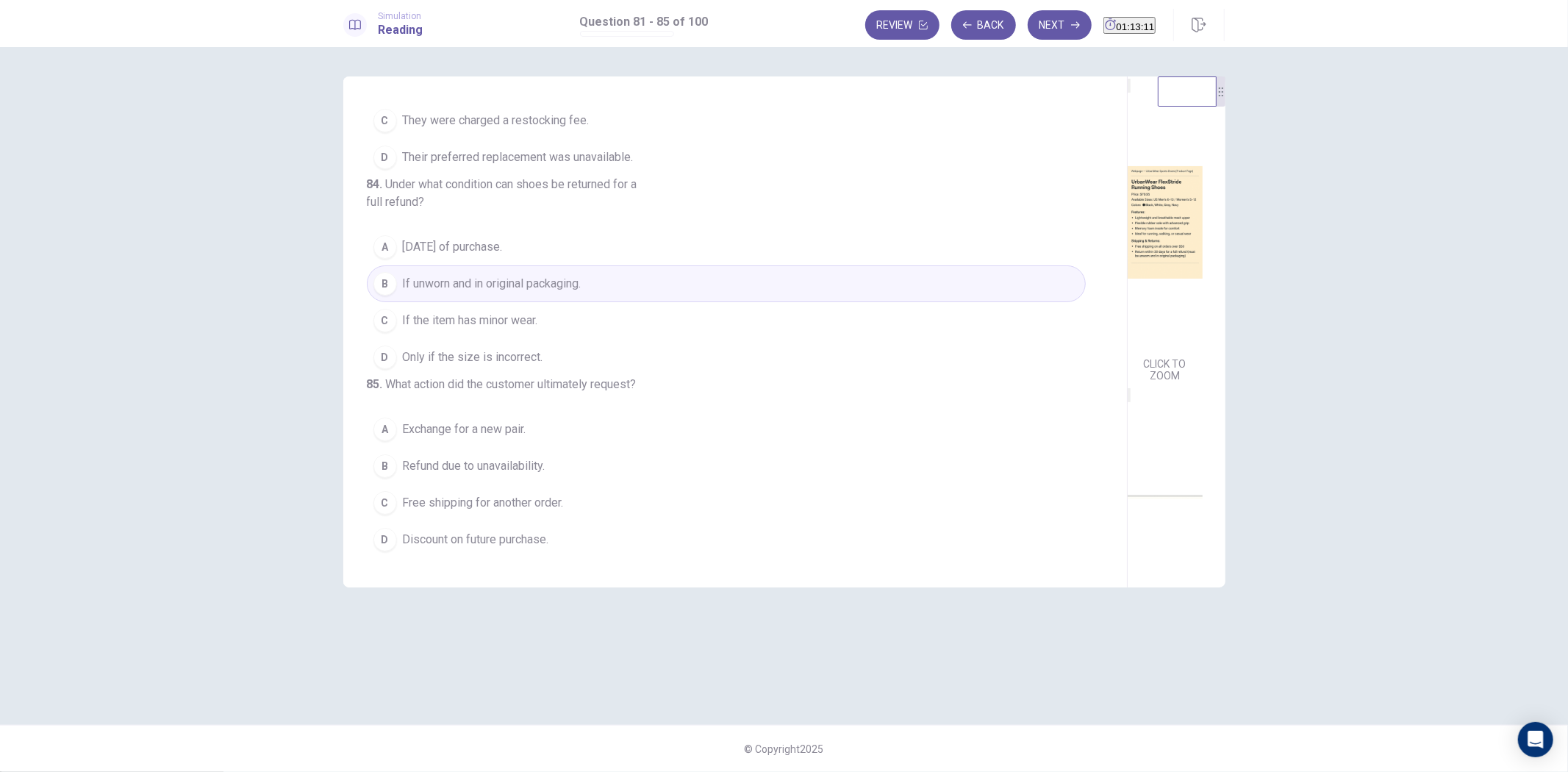
click at [586, 448] on button "A Exchange for a new pair." at bounding box center [727, 429] width 719 height 37
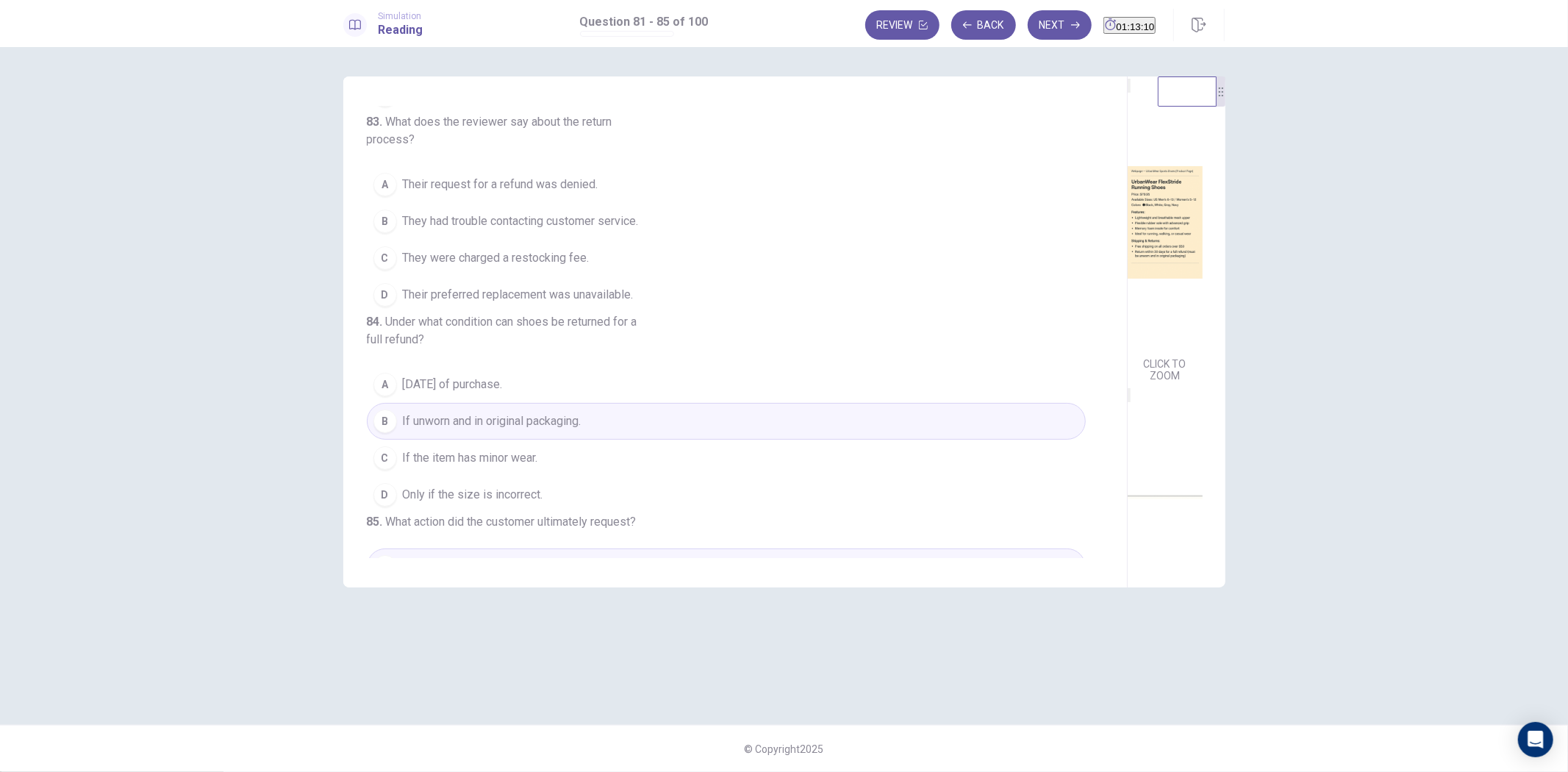
scroll to position [188, 0]
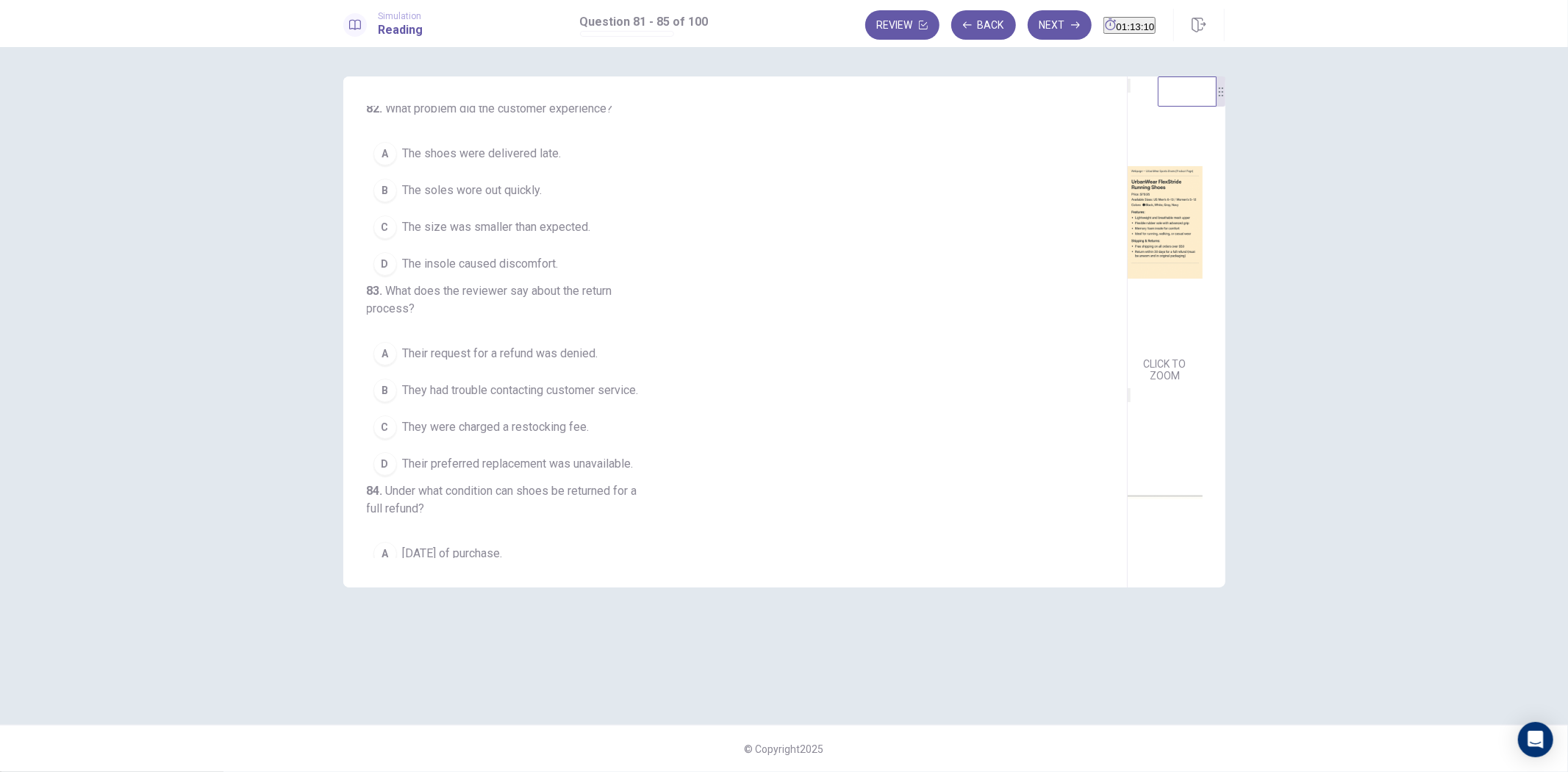
click at [573, 409] on button "B They had trouble contacting customer service." at bounding box center [727, 390] width 719 height 37
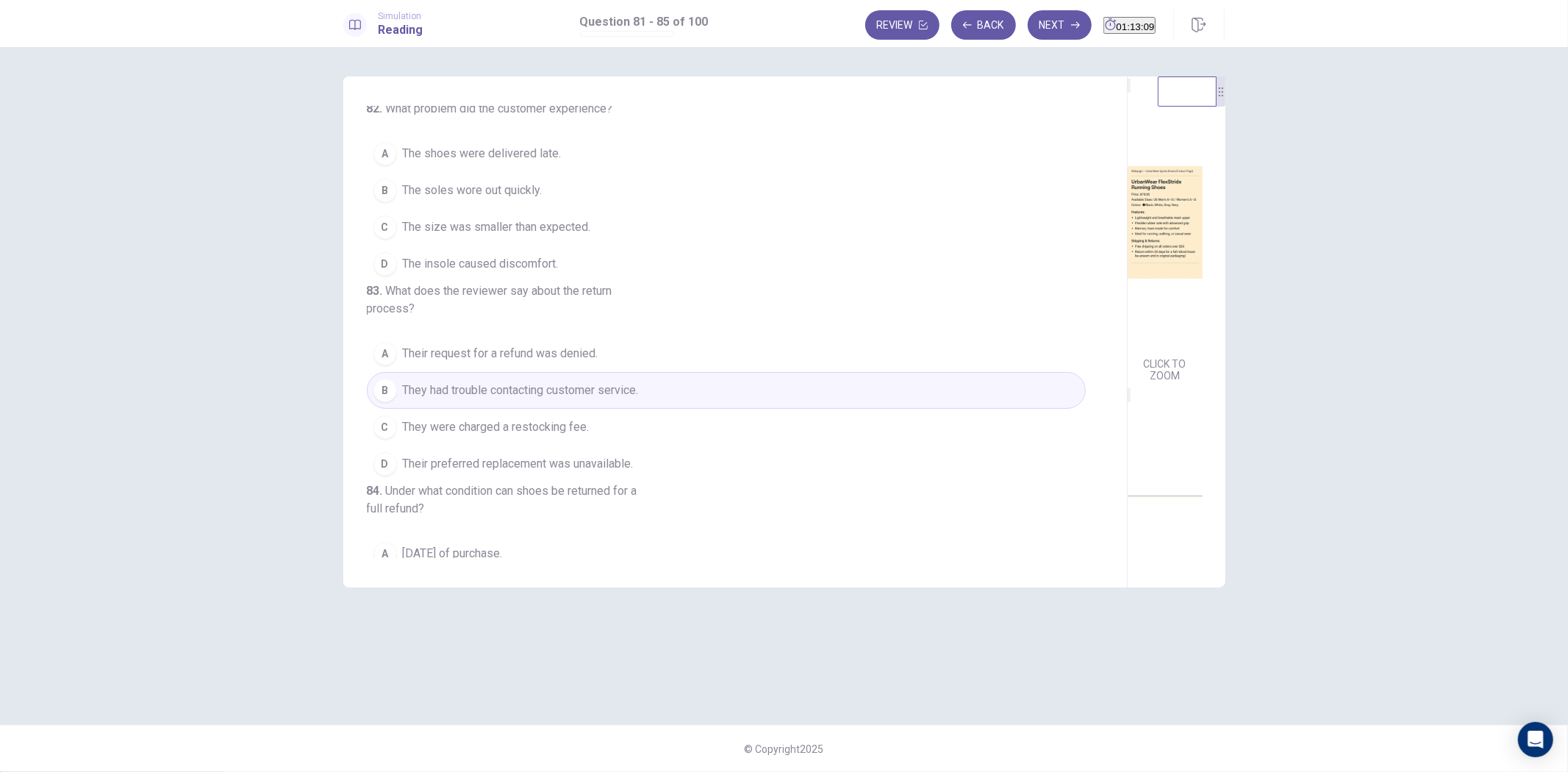
click at [590, 209] on button "B The soles wore out quickly." at bounding box center [727, 190] width 719 height 37
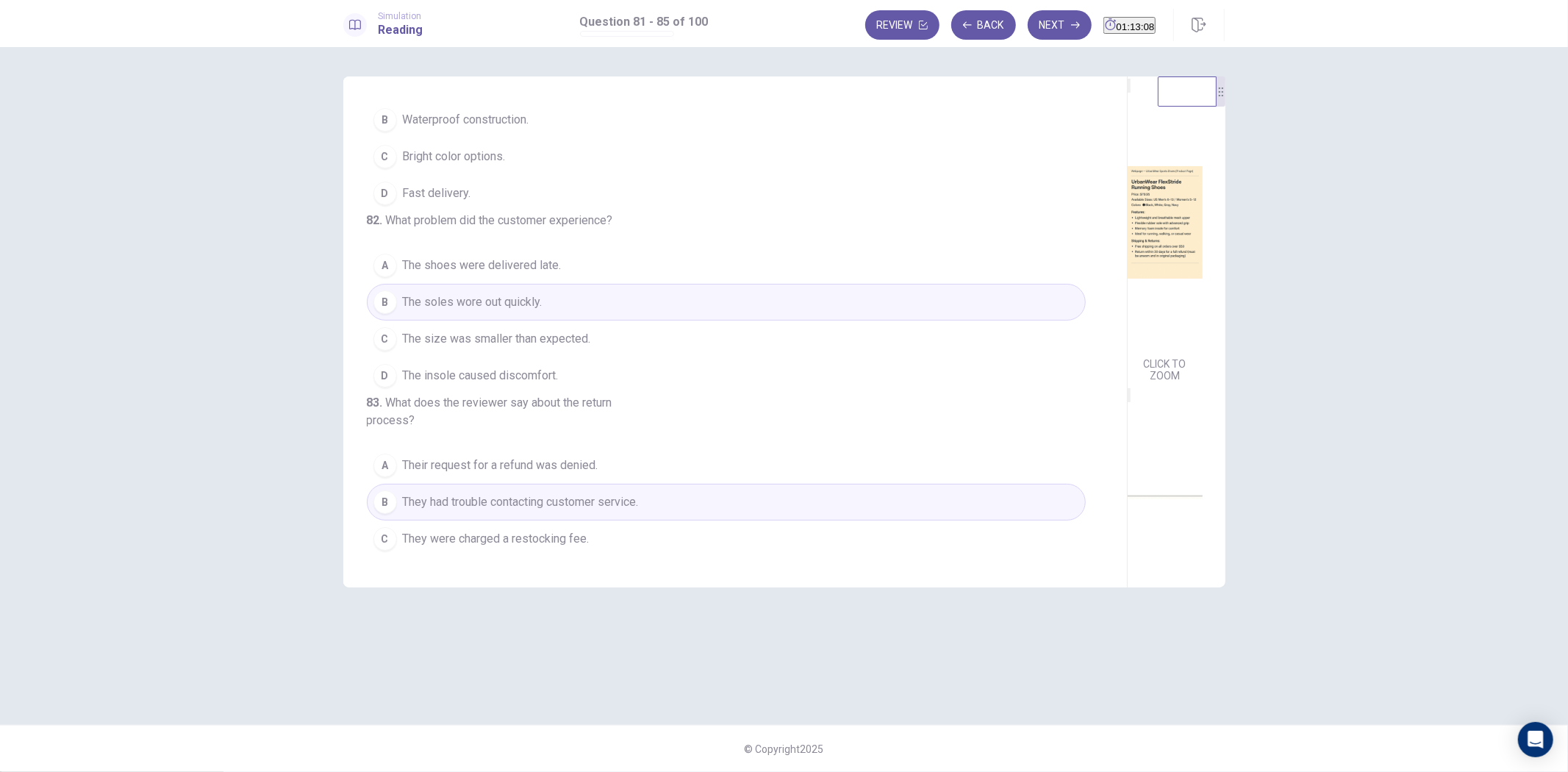
scroll to position [0, 0]
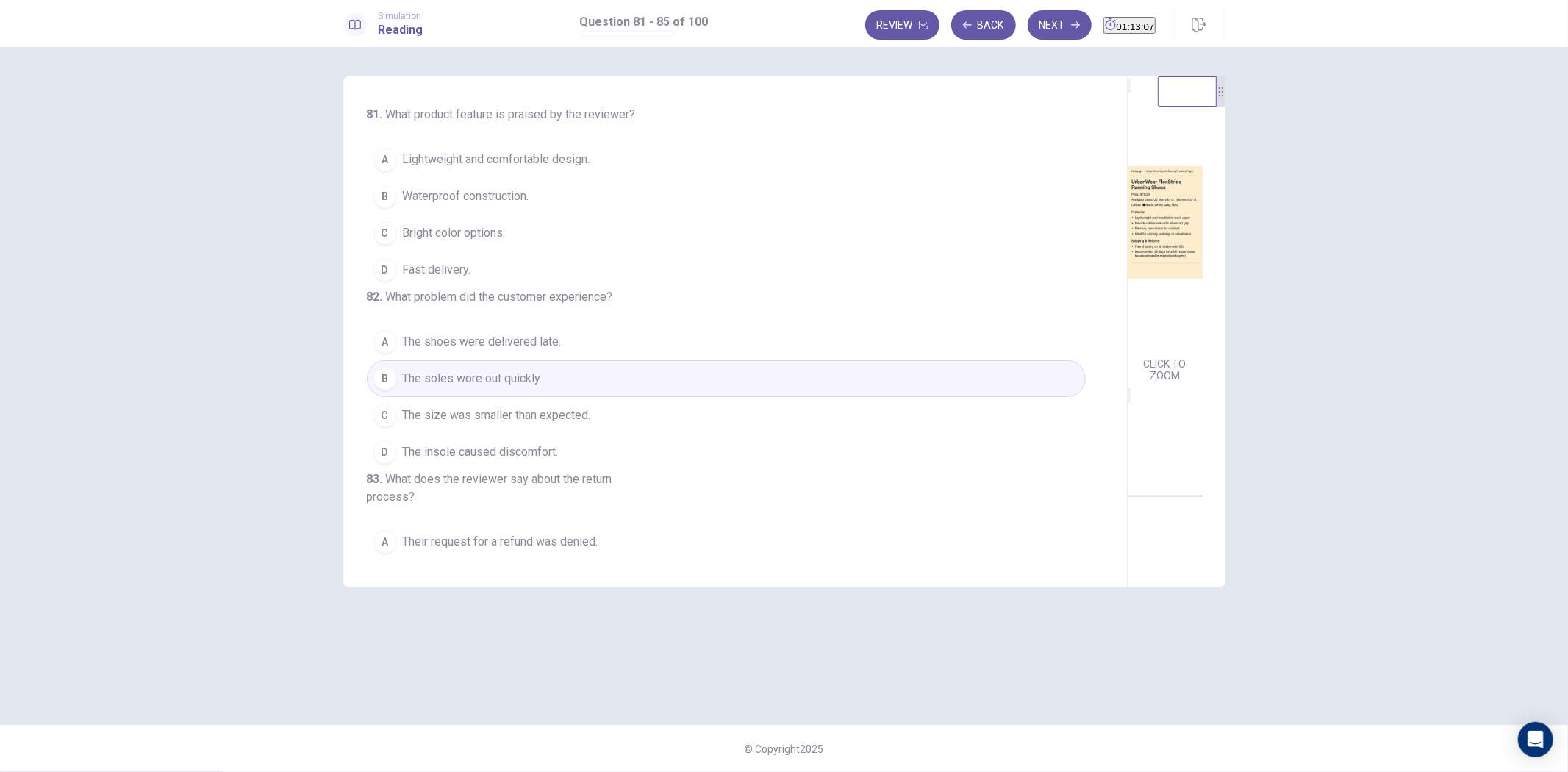
click at [615, 194] on button "B Waterproof construction." at bounding box center [727, 196] width 719 height 37
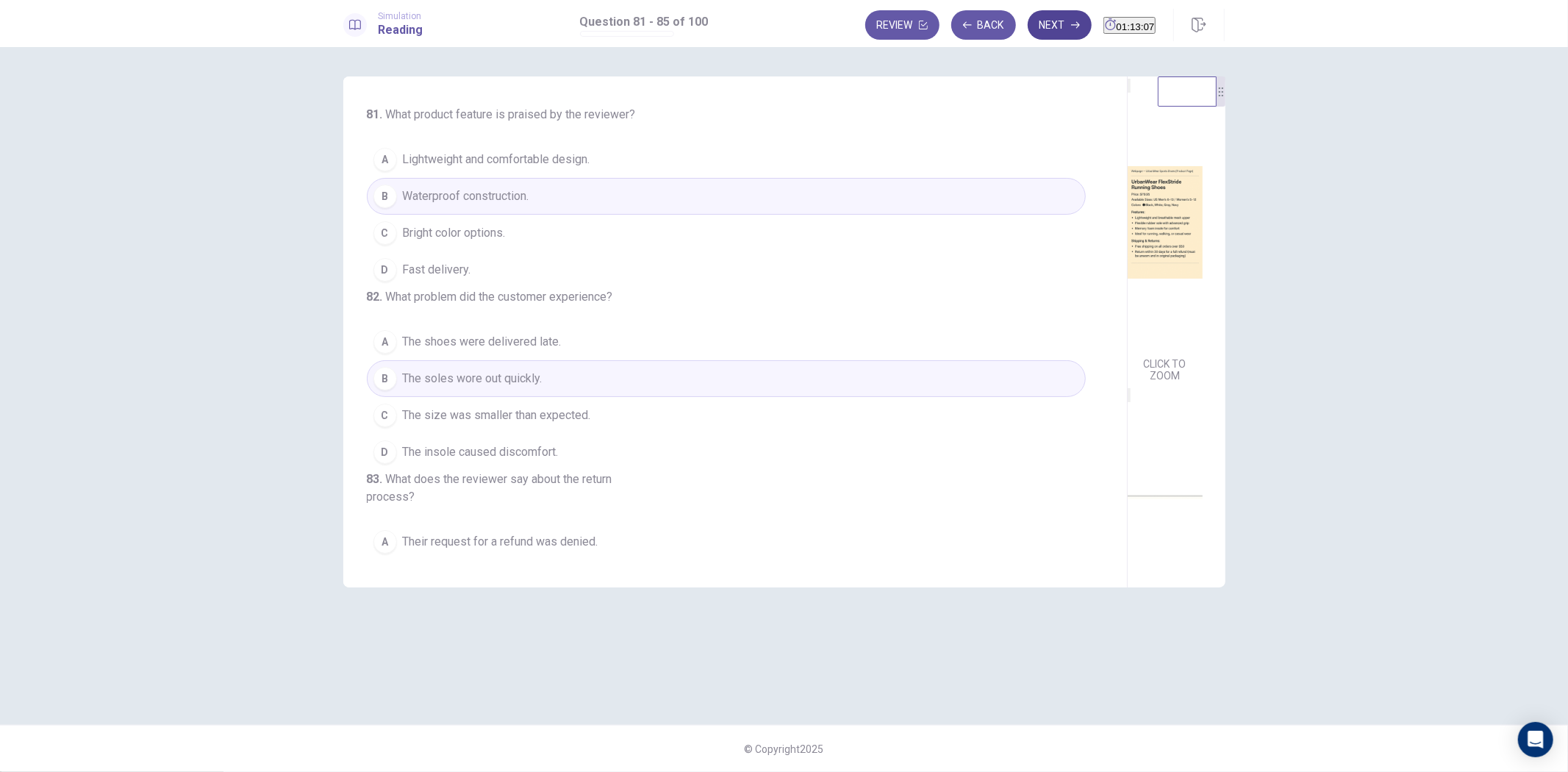
click at [1032, 31] on button "Next" at bounding box center [1060, 24] width 64 height 29
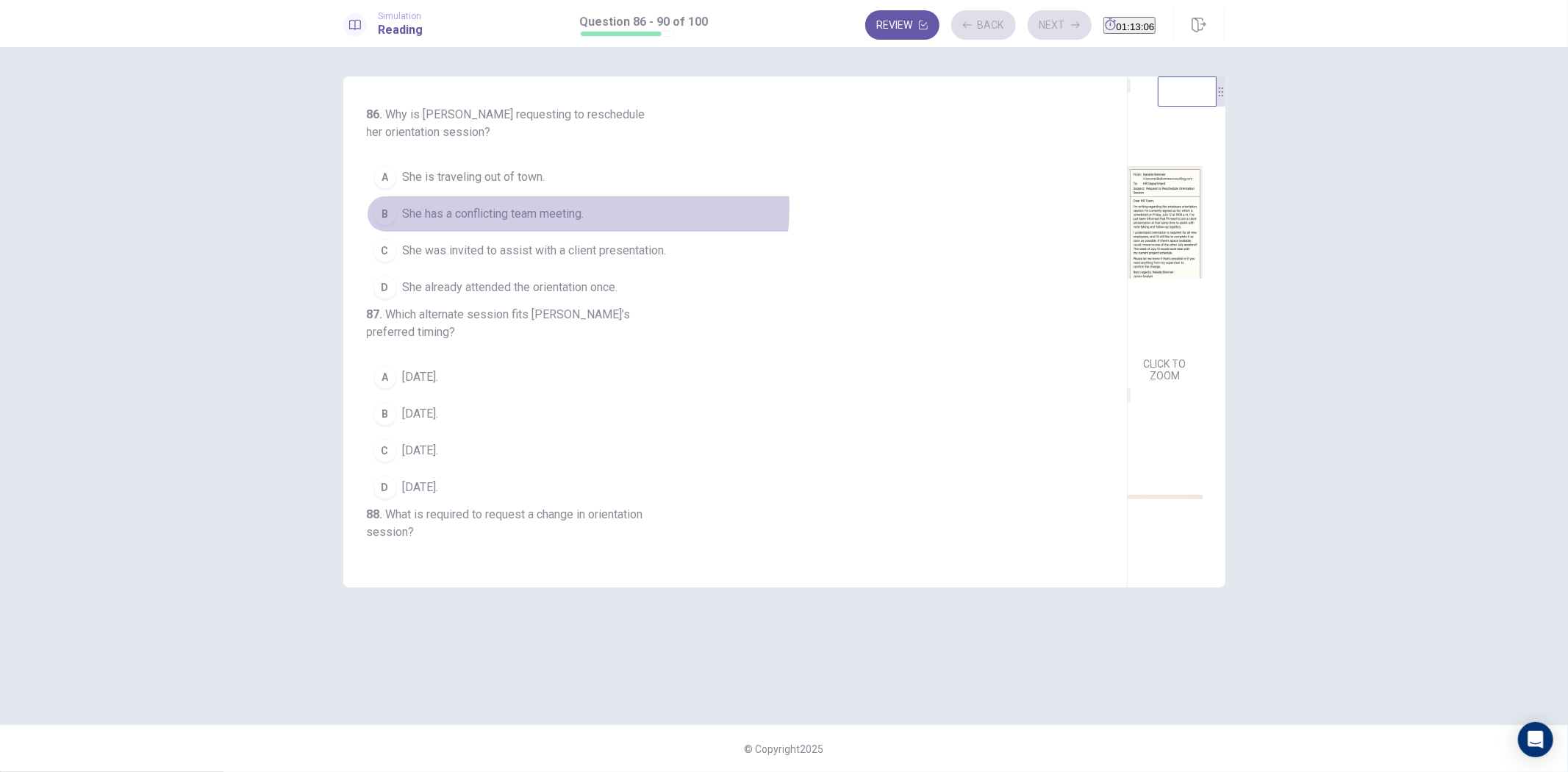
drag, startPoint x: 578, startPoint y: 208, endPoint x: 588, endPoint y: 338, distance: 130.4
click at [580, 210] on span "She has a conflicting team meeting." at bounding box center [493, 214] width 182 height 18
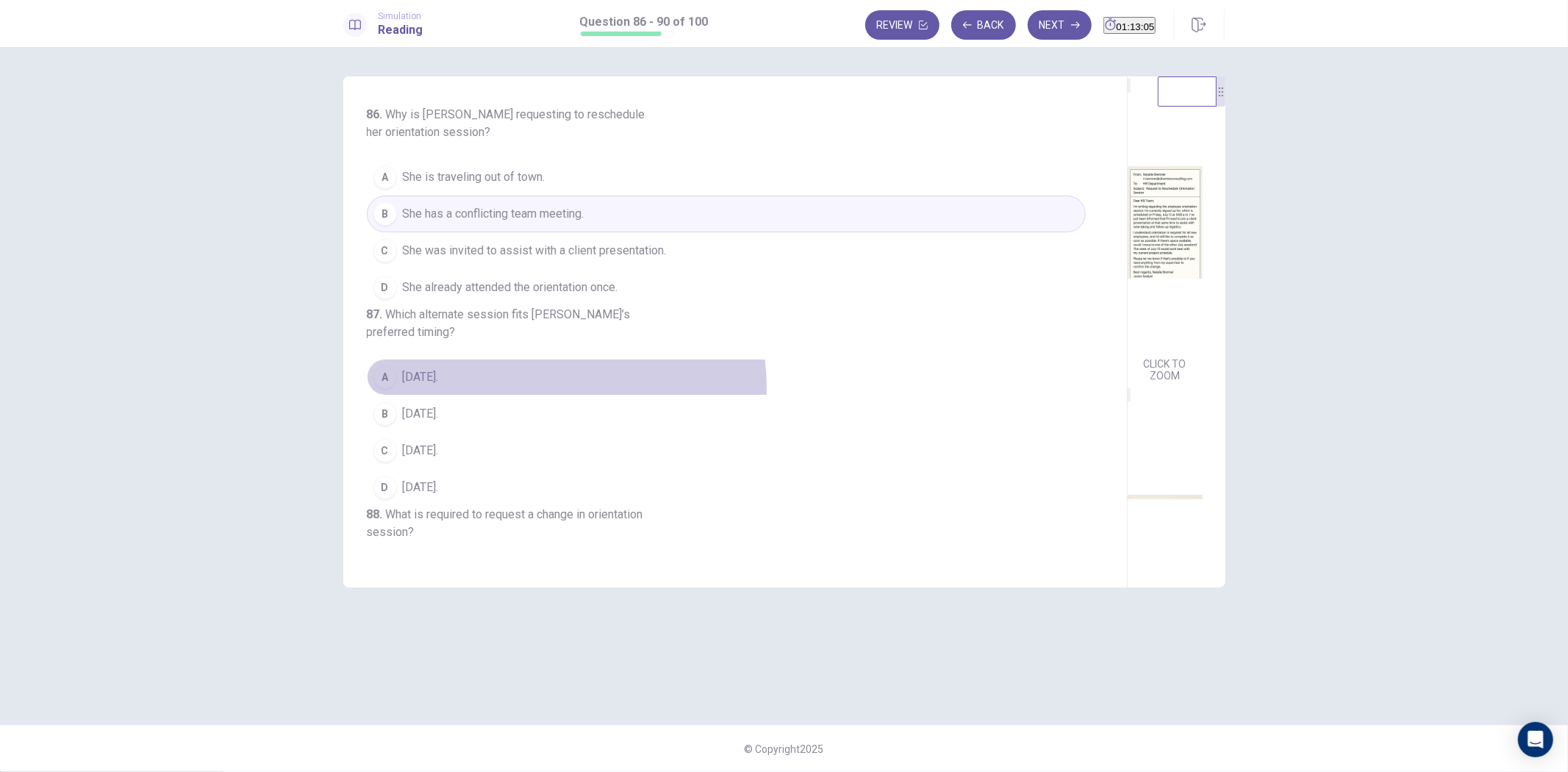
click at [567, 395] on button "A July 15." at bounding box center [727, 377] width 719 height 37
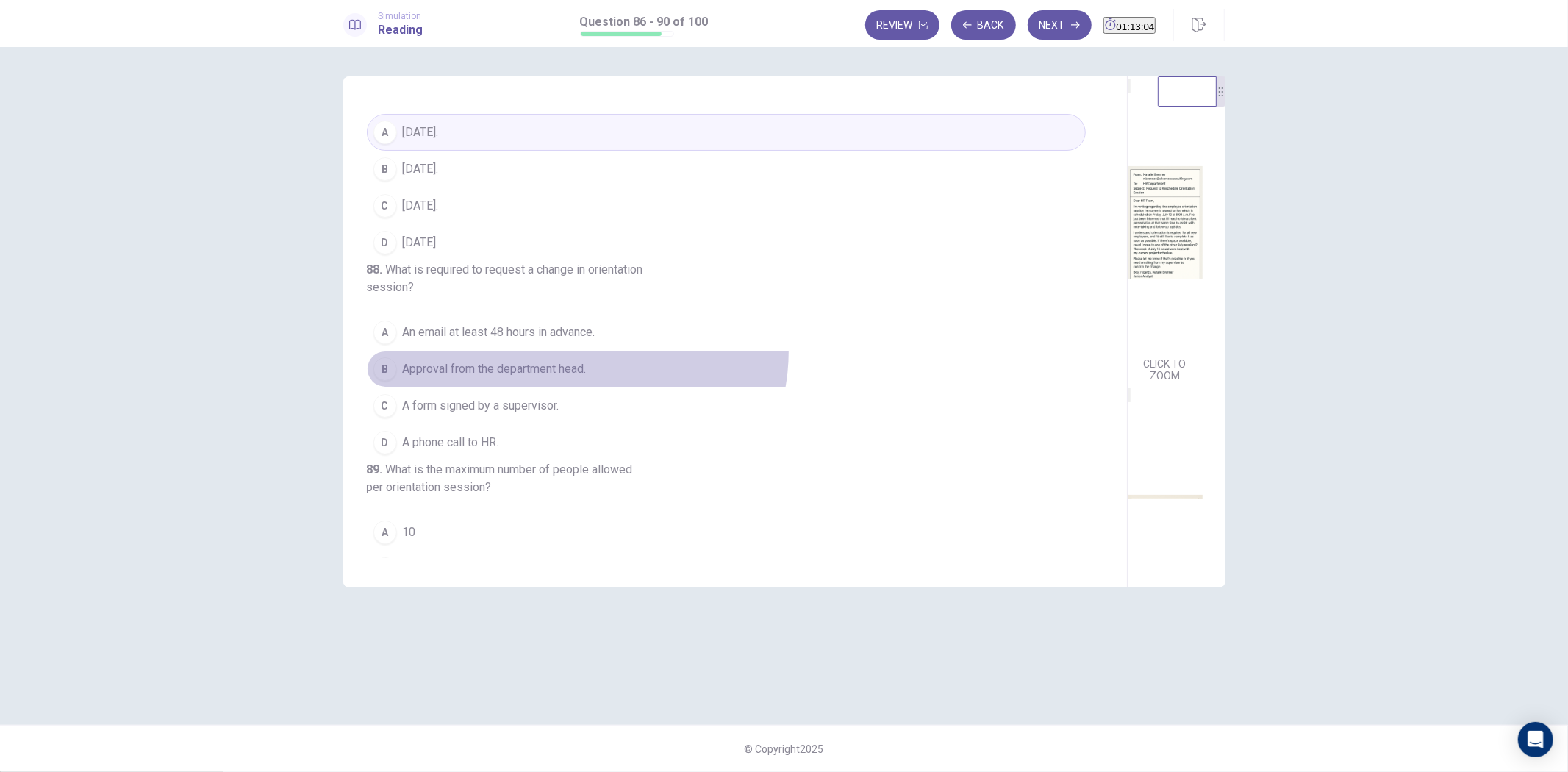
click at [577, 388] on button "B Approval from the department head." at bounding box center [727, 369] width 719 height 37
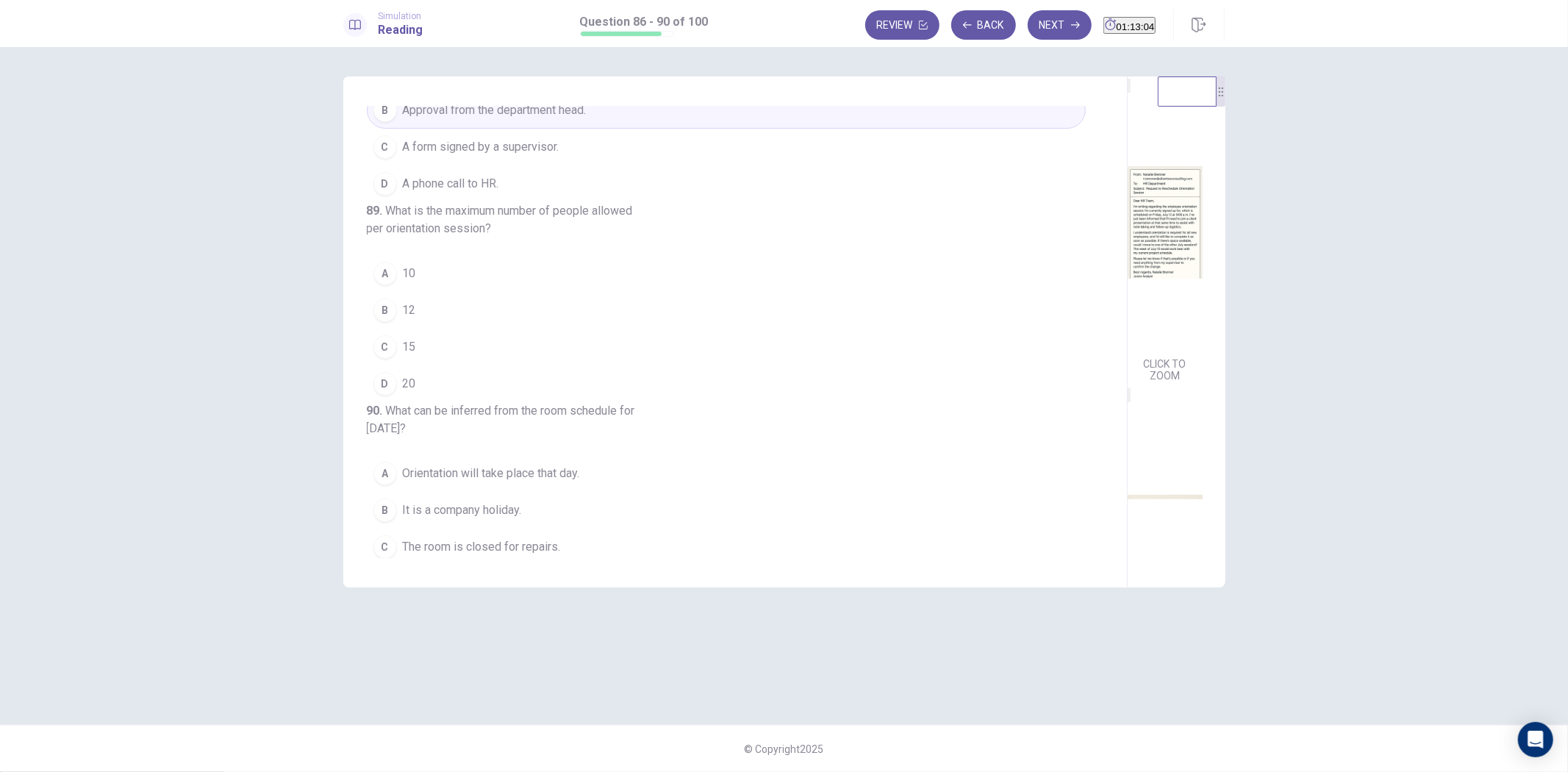
scroll to position [667, 0]
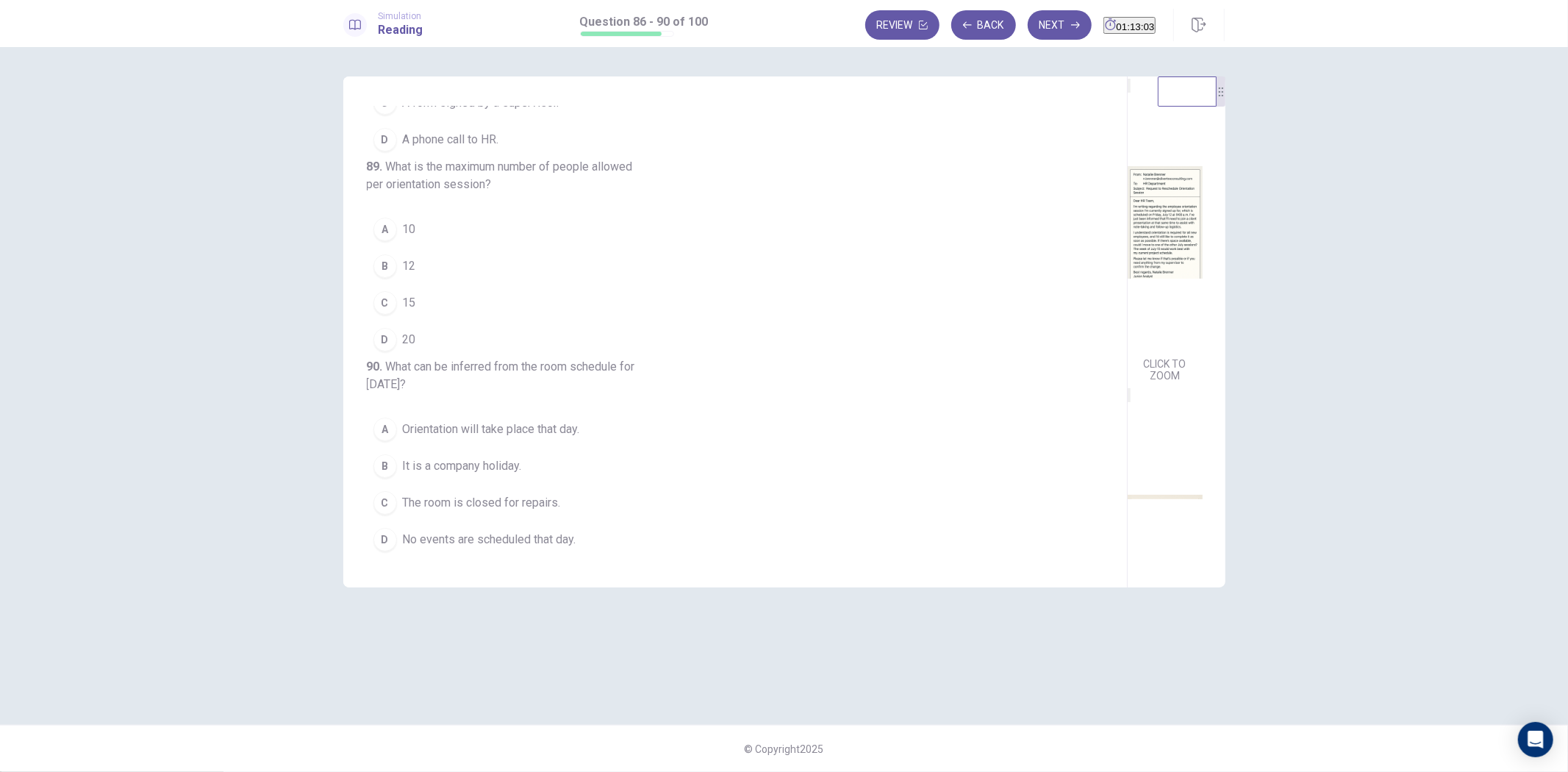
drag, startPoint x: 567, startPoint y: 451, endPoint x: 591, endPoint y: 368, distance: 86.4
click at [567, 452] on button "B It is a company holiday." at bounding box center [727, 466] width 719 height 37
drag, startPoint x: 607, startPoint y: 291, endPoint x: 620, endPoint y: 290, distance: 13.0
click at [607, 321] on button "D 20" at bounding box center [727, 339] width 719 height 37
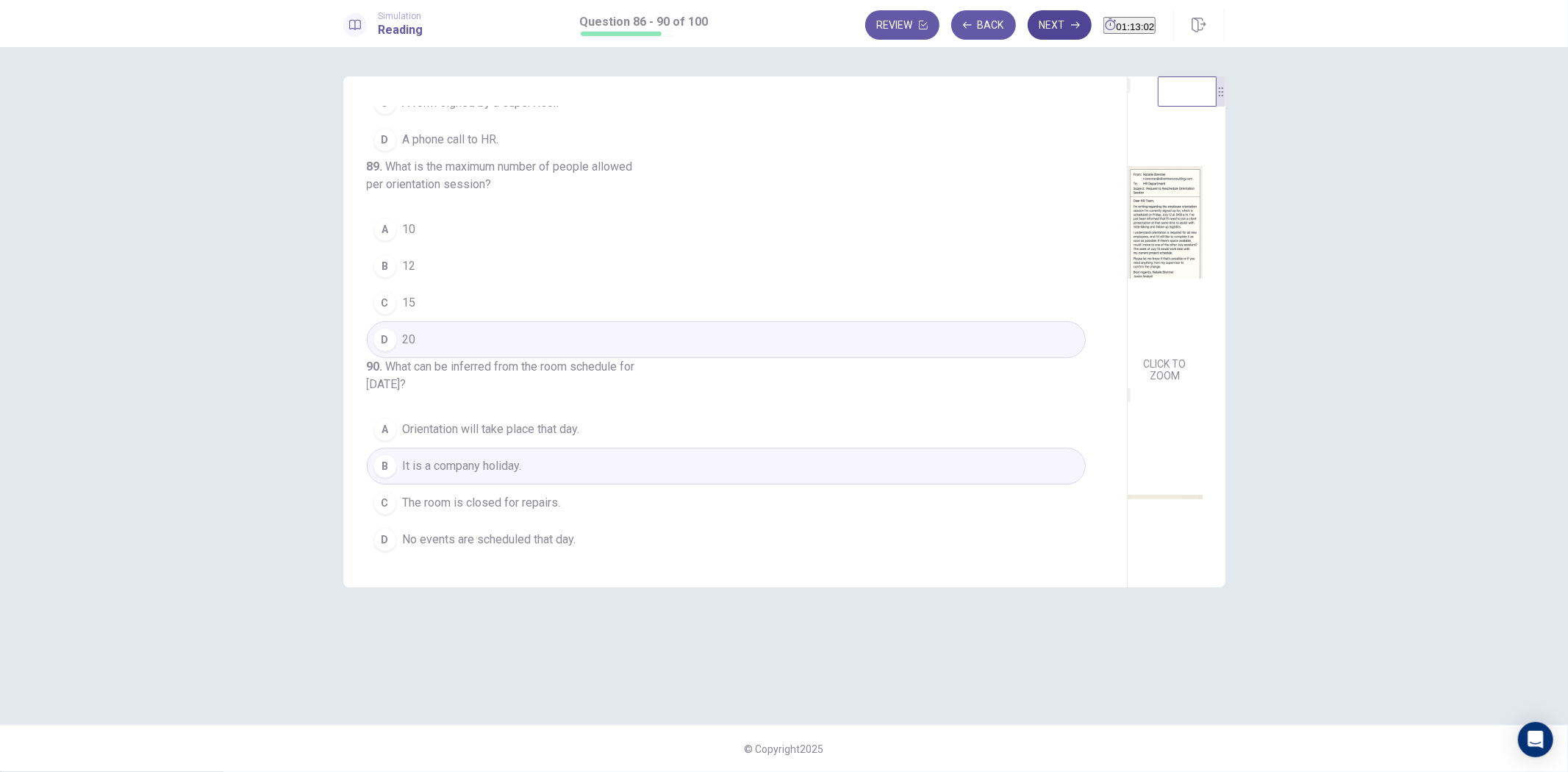
click at [1028, 19] on button "Next" at bounding box center [1060, 24] width 64 height 29
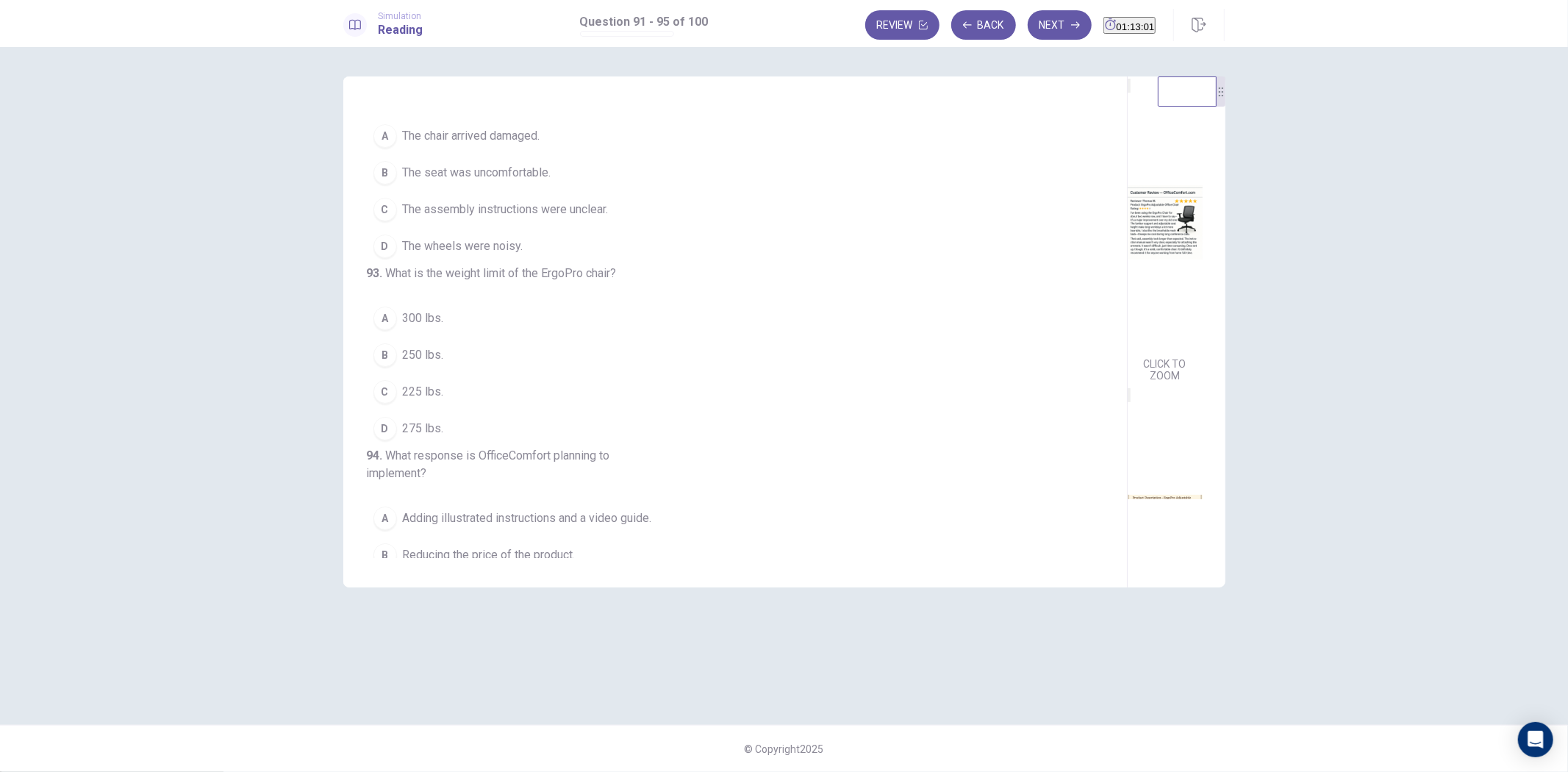
scroll to position [0, 0]
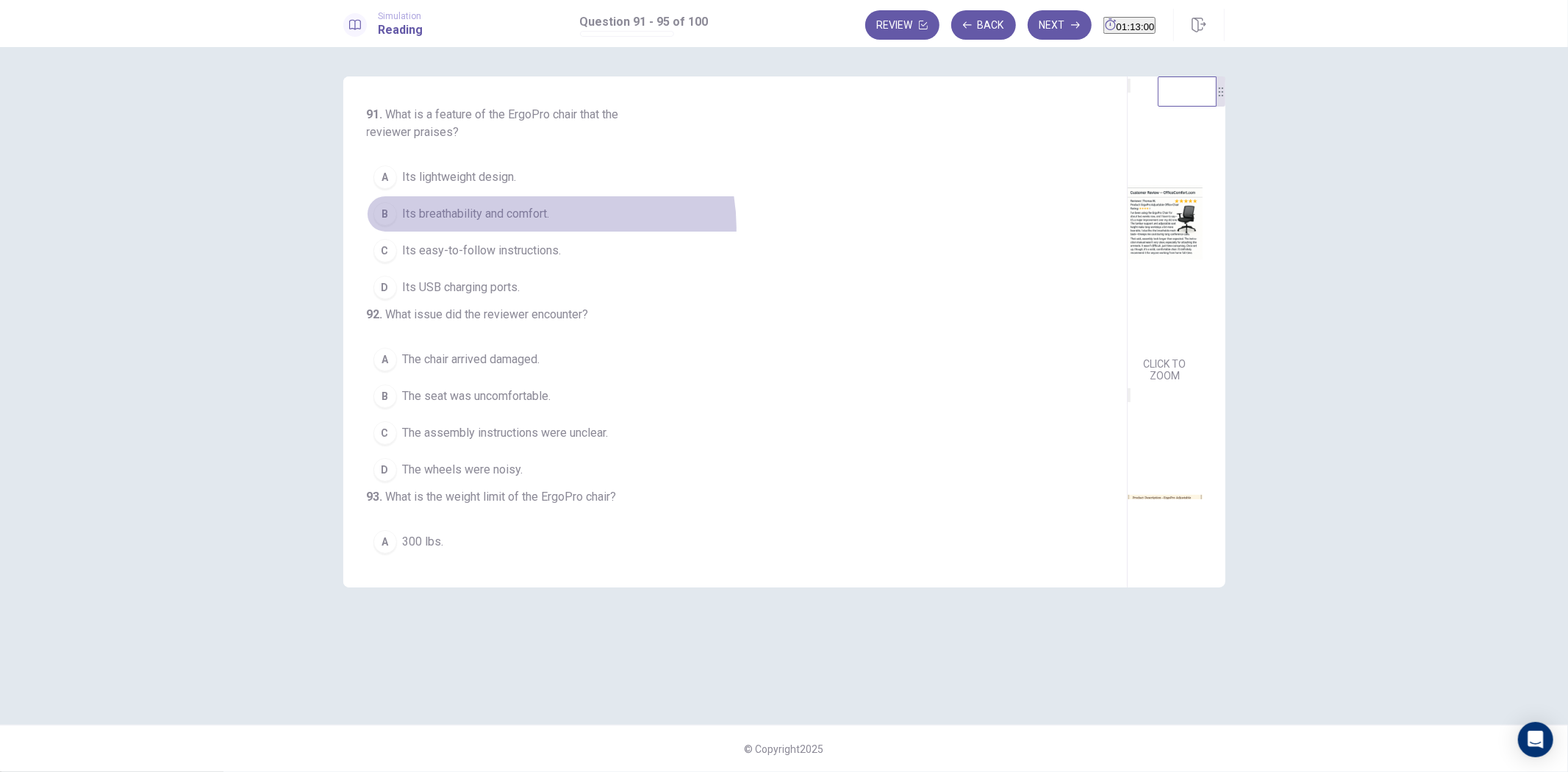
click at [546, 228] on button "B Its breathability and comfort." at bounding box center [727, 214] width 719 height 37
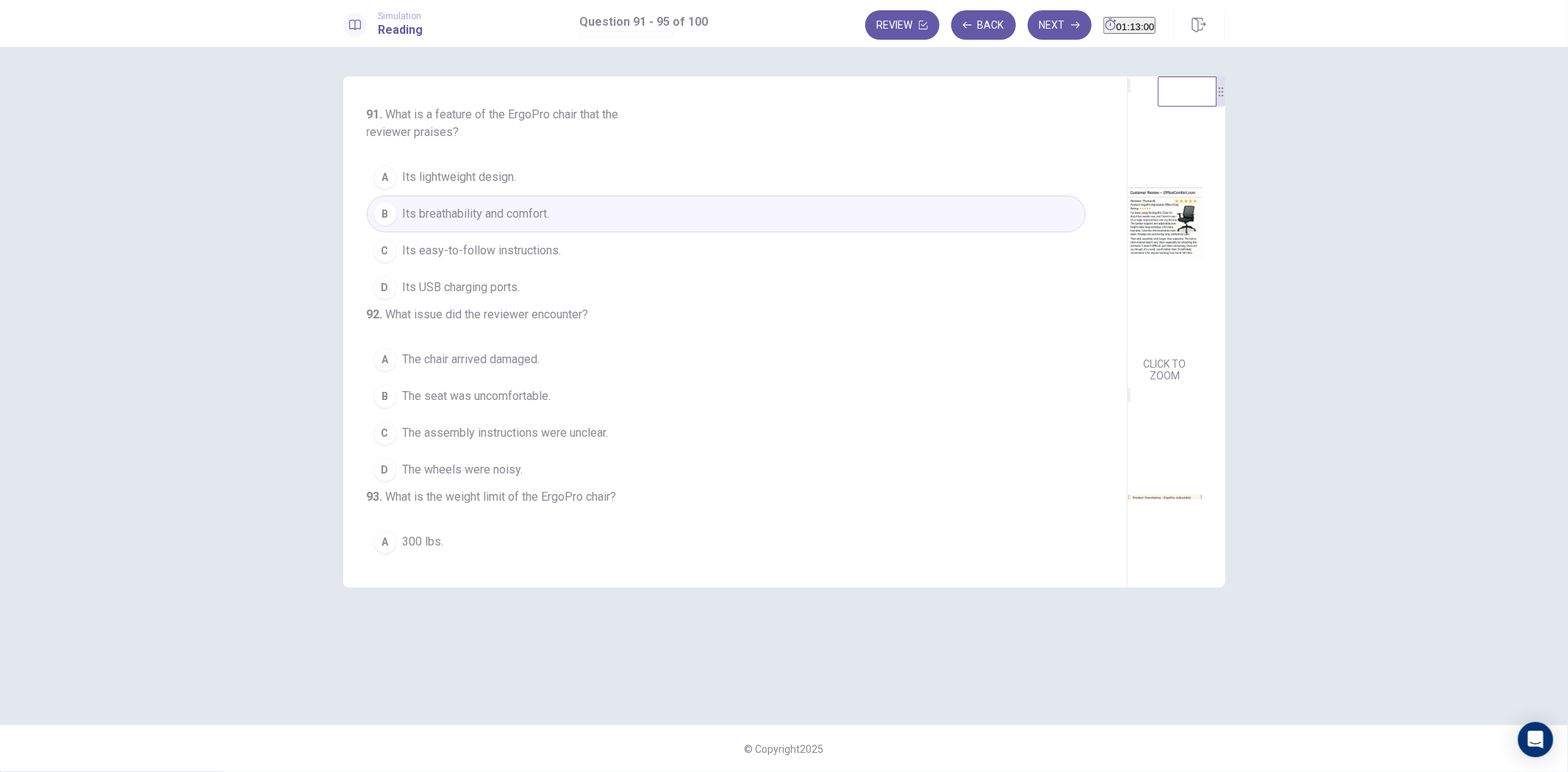
drag, startPoint x: 549, startPoint y: 422, endPoint x: 584, endPoint y: 452, distance: 46.1
click at [549, 405] on span "The seat was uncomfortable." at bounding box center [477, 396] width 149 height 18
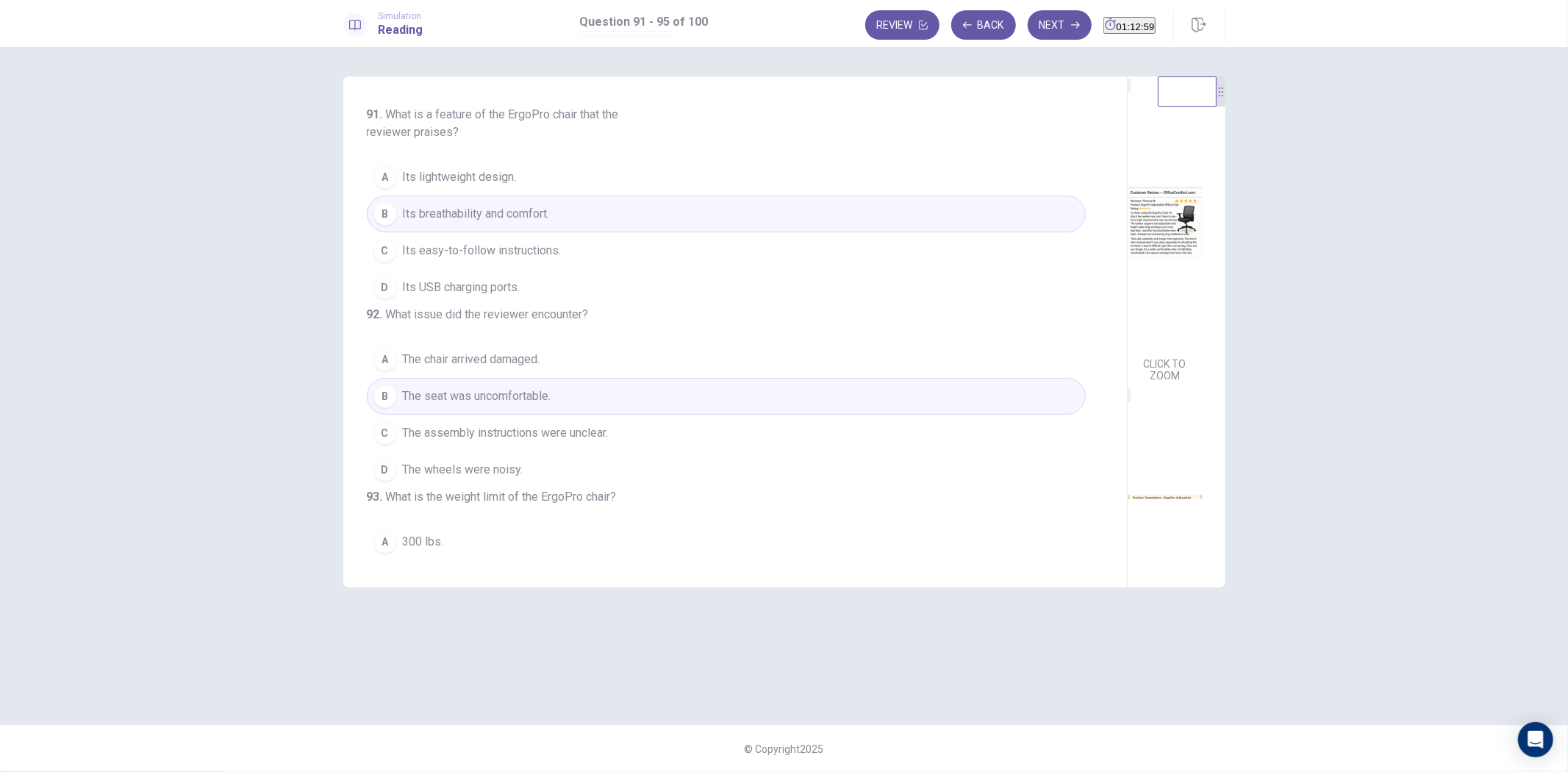
scroll to position [409, 0]
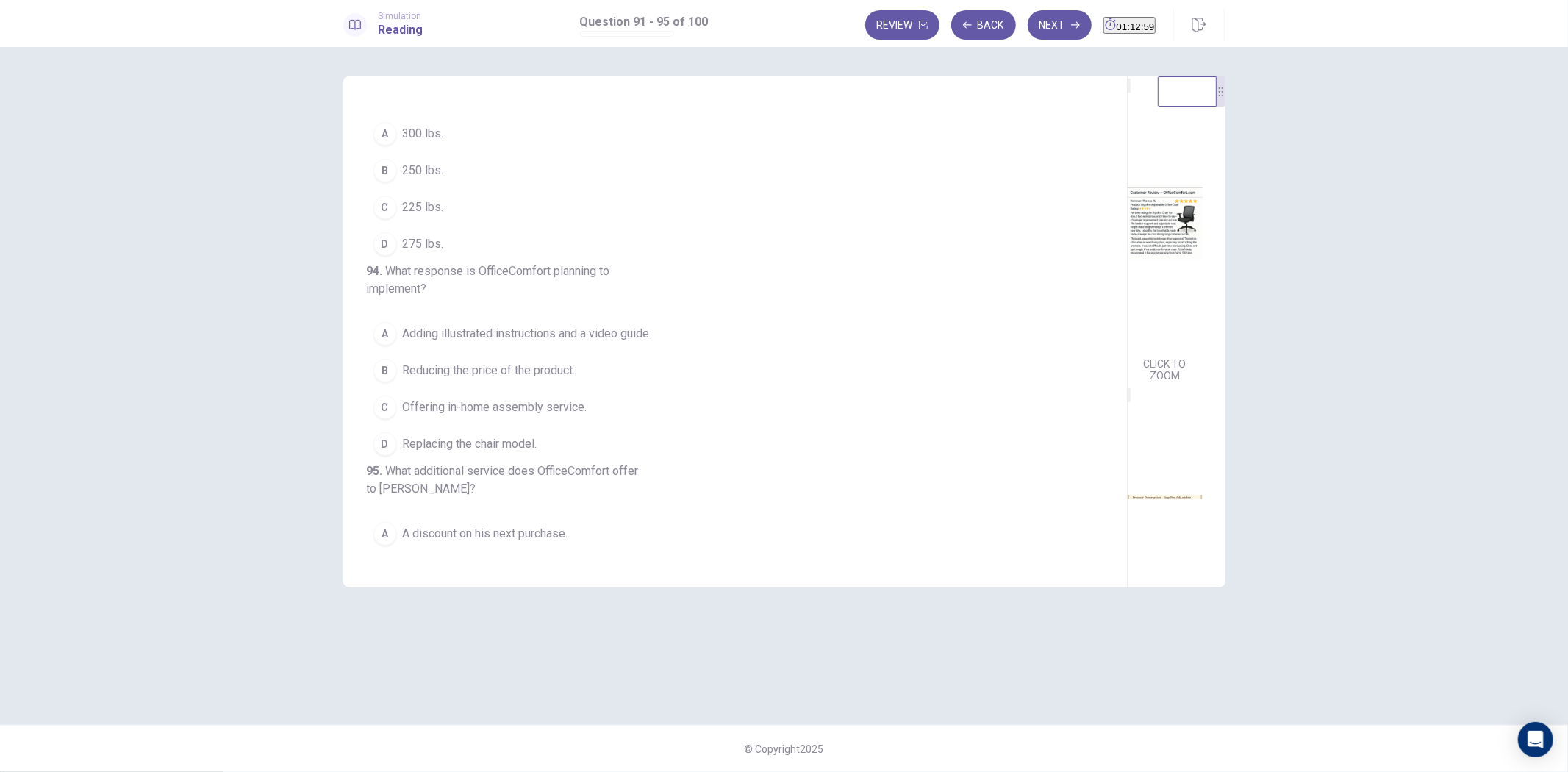
click at [557, 226] on button "C 225 lbs." at bounding box center [727, 207] width 719 height 37
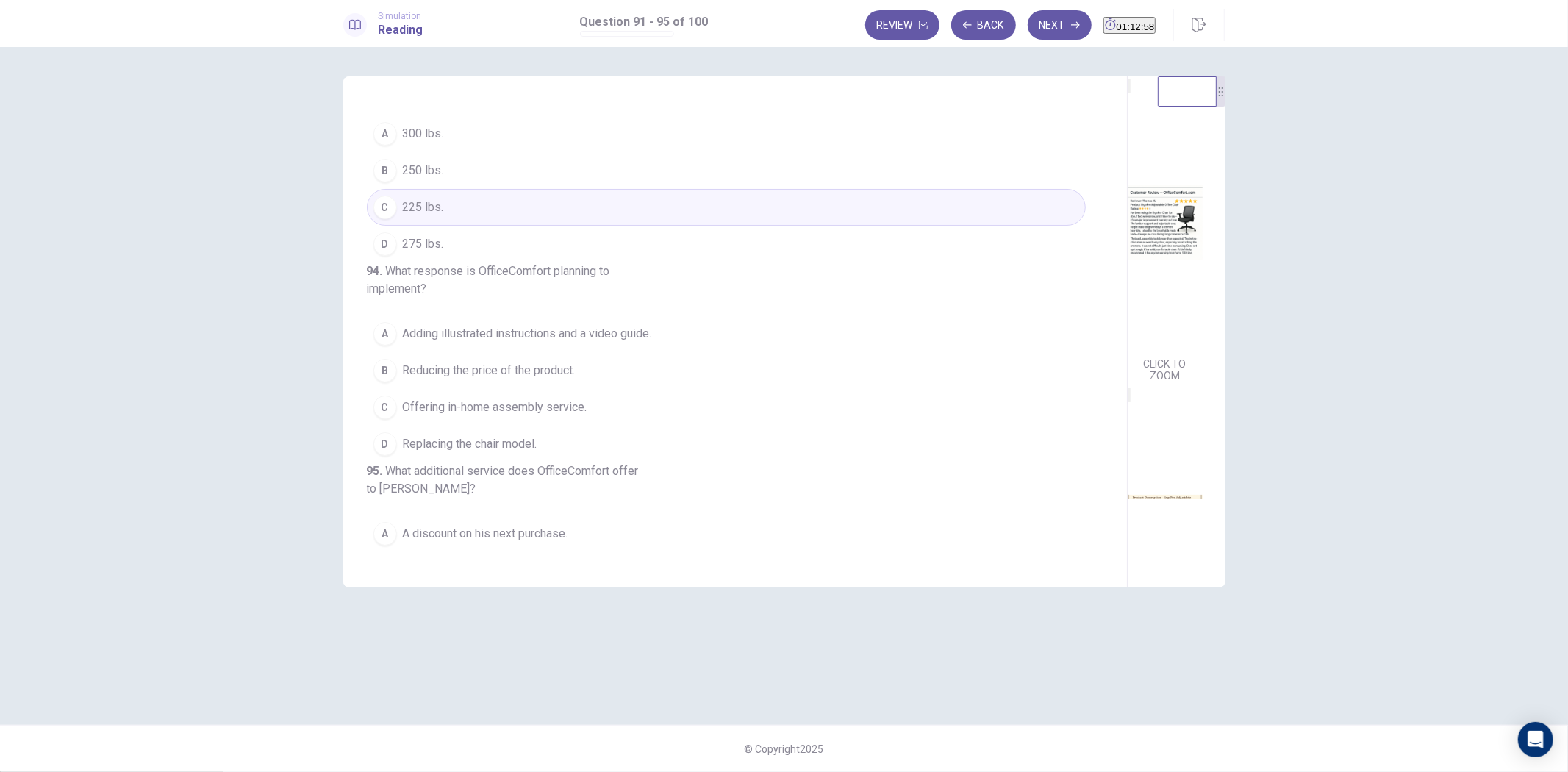
click at [560, 389] on button "B Reducing the price of the product." at bounding box center [727, 370] width 719 height 37
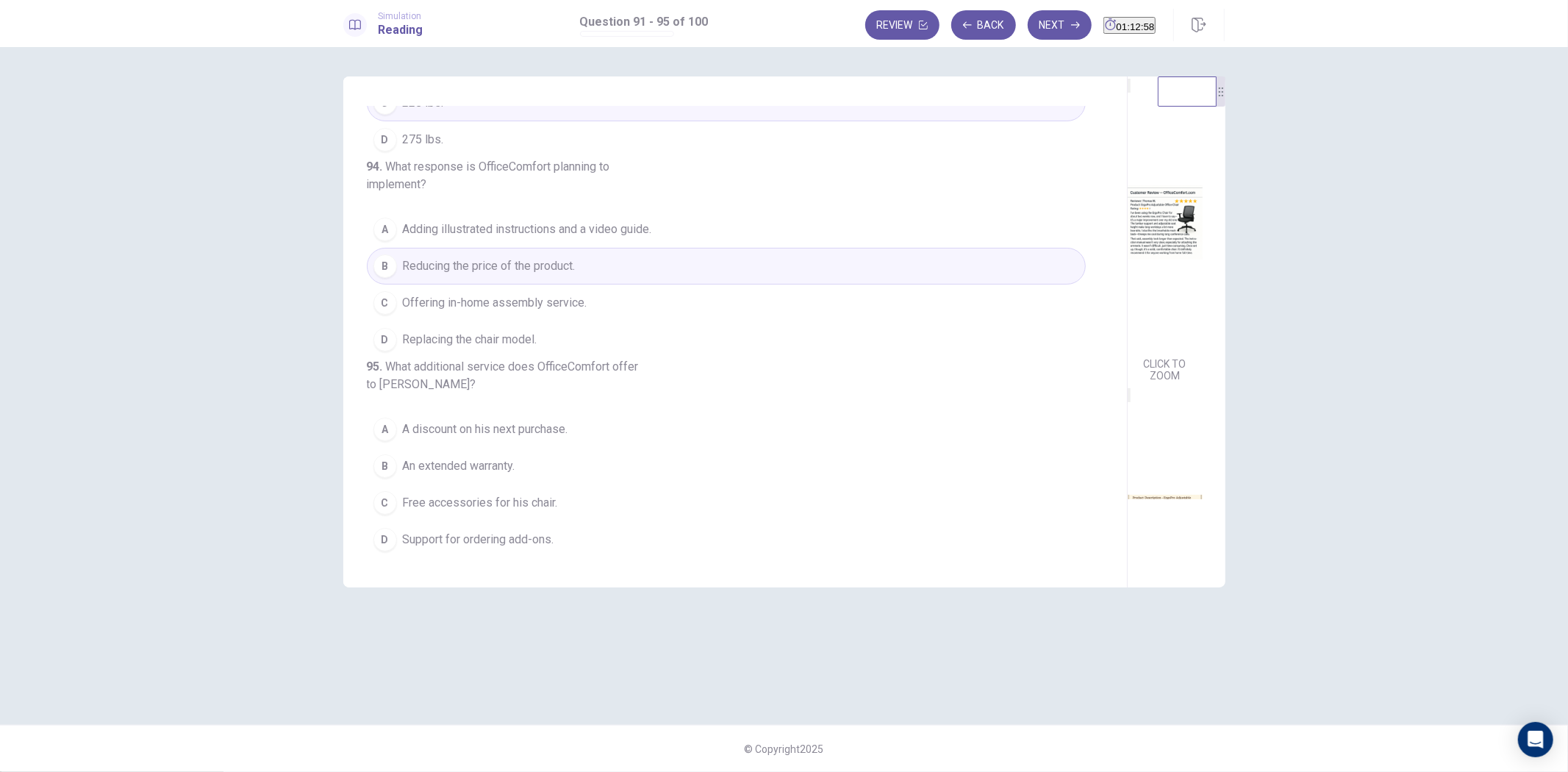
scroll to position [633, 0]
click at [544, 493] on button "C Free accessories for his chair." at bounding box center [727, 503] width 719 height 37
click at [1048, 29] on button "Next" at bounding box center [1060, 24] width 64 height 29
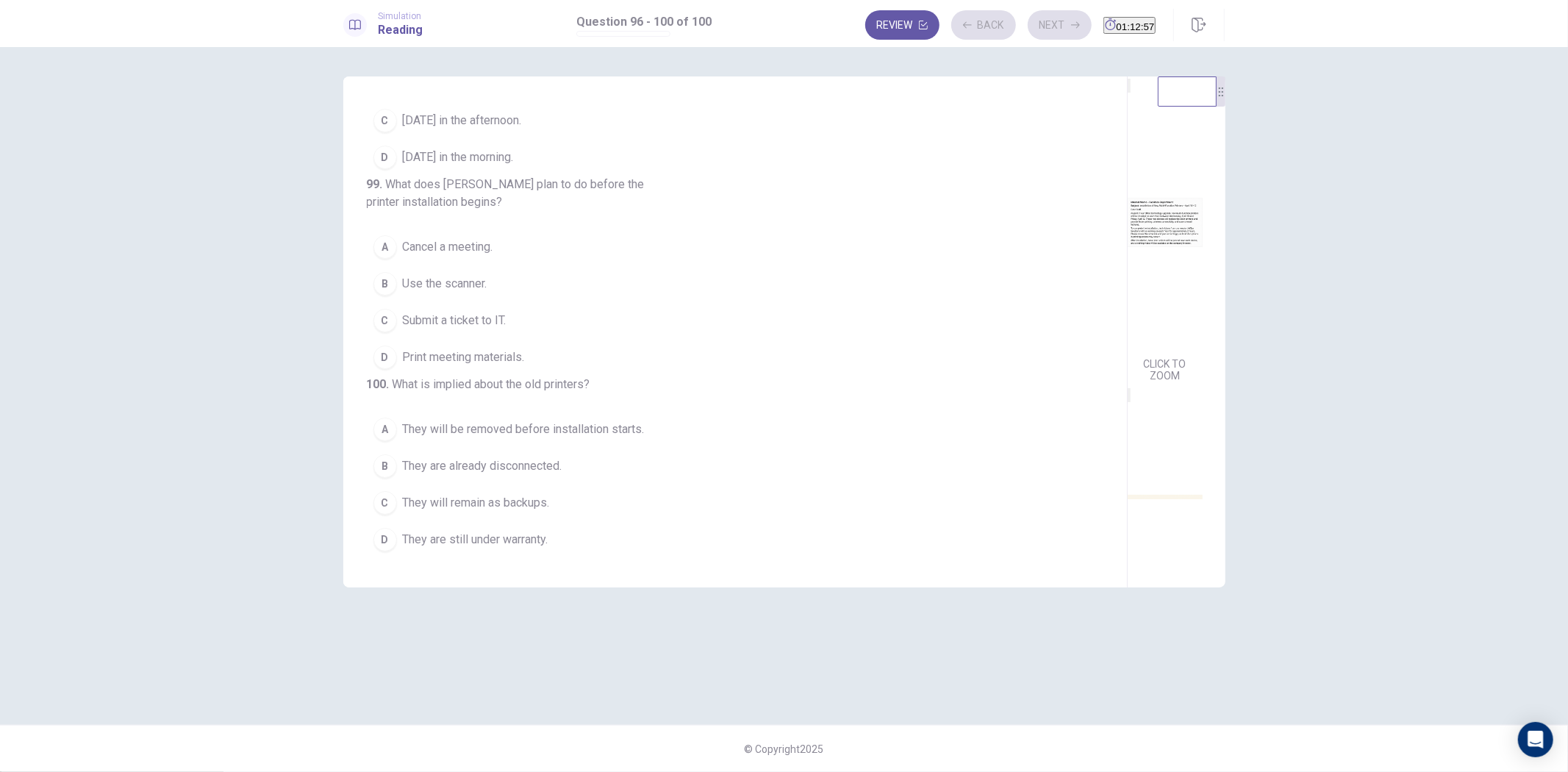
scroll to position [597, 0]
drag, startPoint x: 520, startPoint y: 493, endPoint x: 627, endPoint y: 301, distance: 219.8
click at [520, 491] on button "C They will remain as backups." at bounding box center [727, 503] width 719 height 37
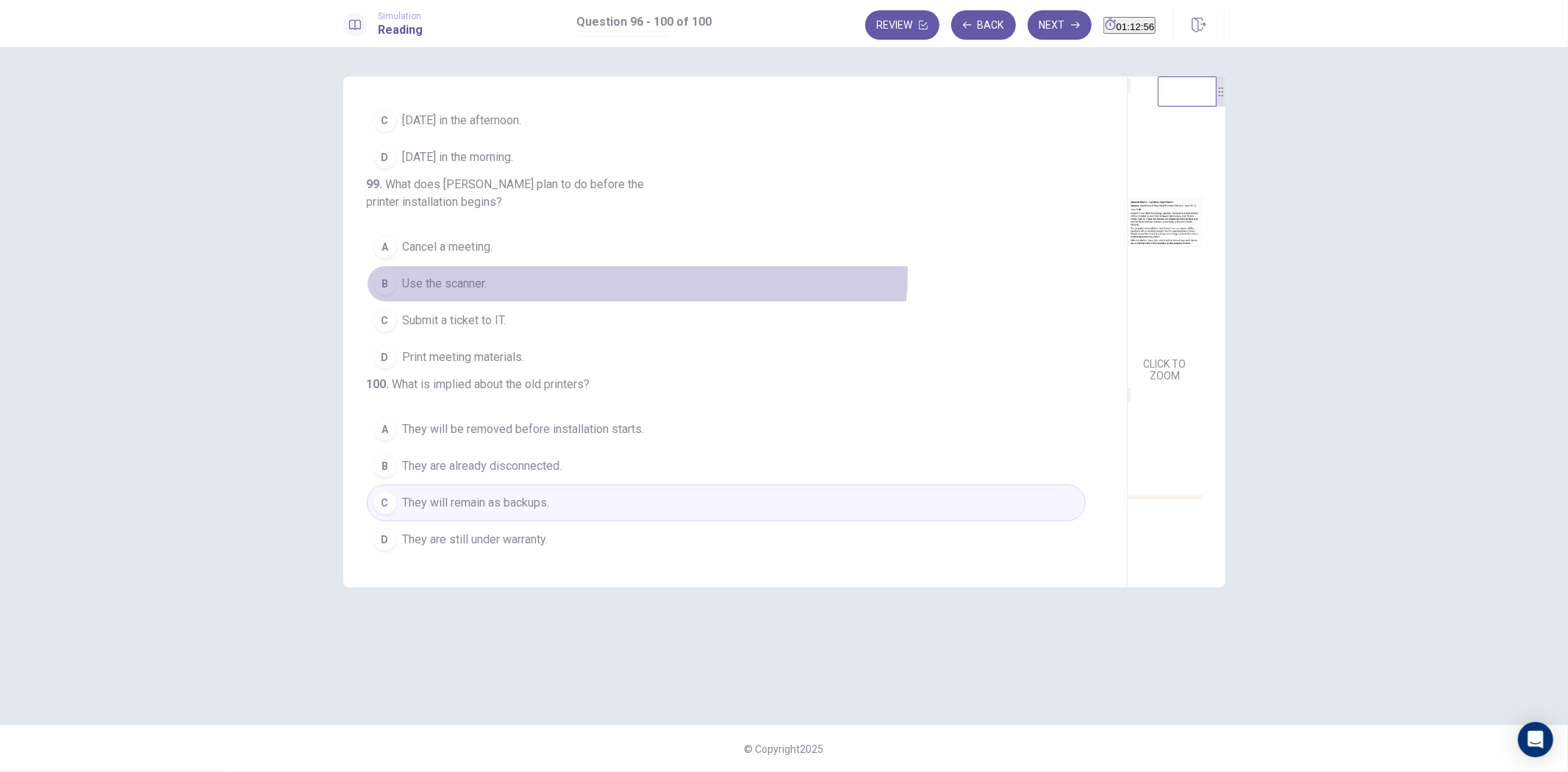
drag, startPoint x: 637, startPoint y: 243, endPoint x: 640, endPoint y: 252, distance: 9.5
click at [637, 265] on button "B Use the scanner." at bounding box center [727, 283] width 719 height 37
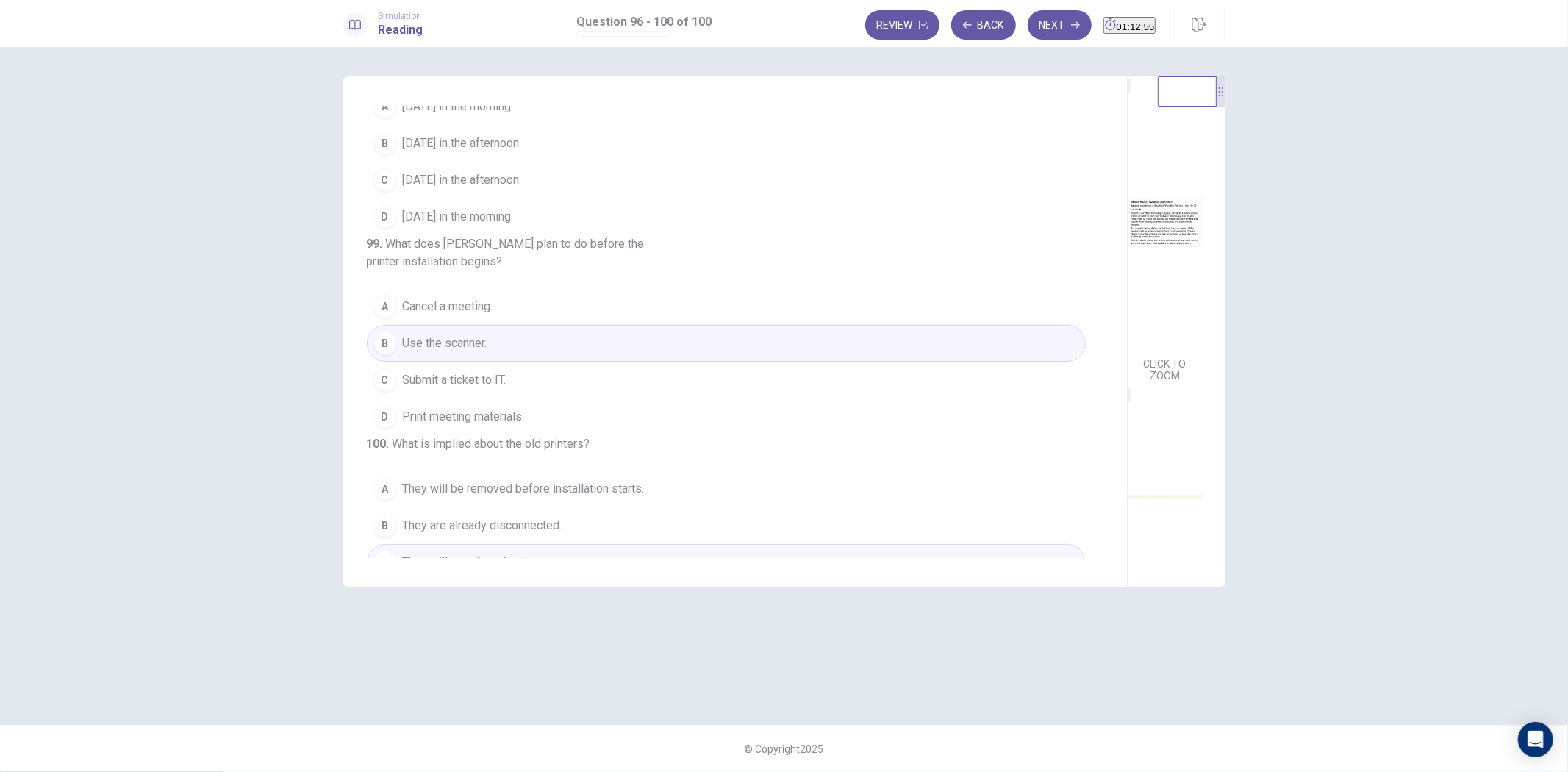
scroll to position [188, 0]
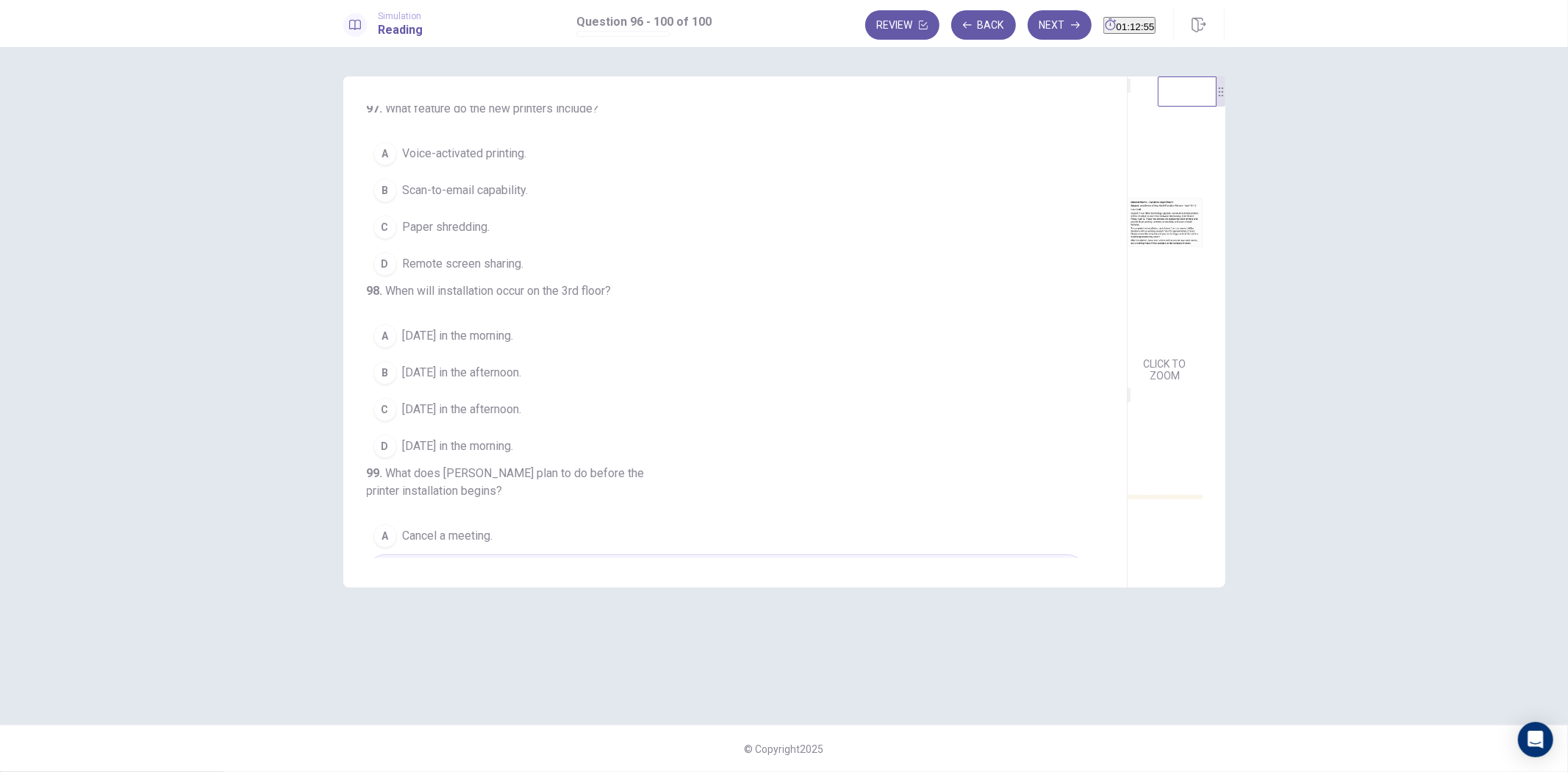
click at [560, 392] on button "B April 10 in the afternoon." at bounding box center [727, 373] width 719 height 37
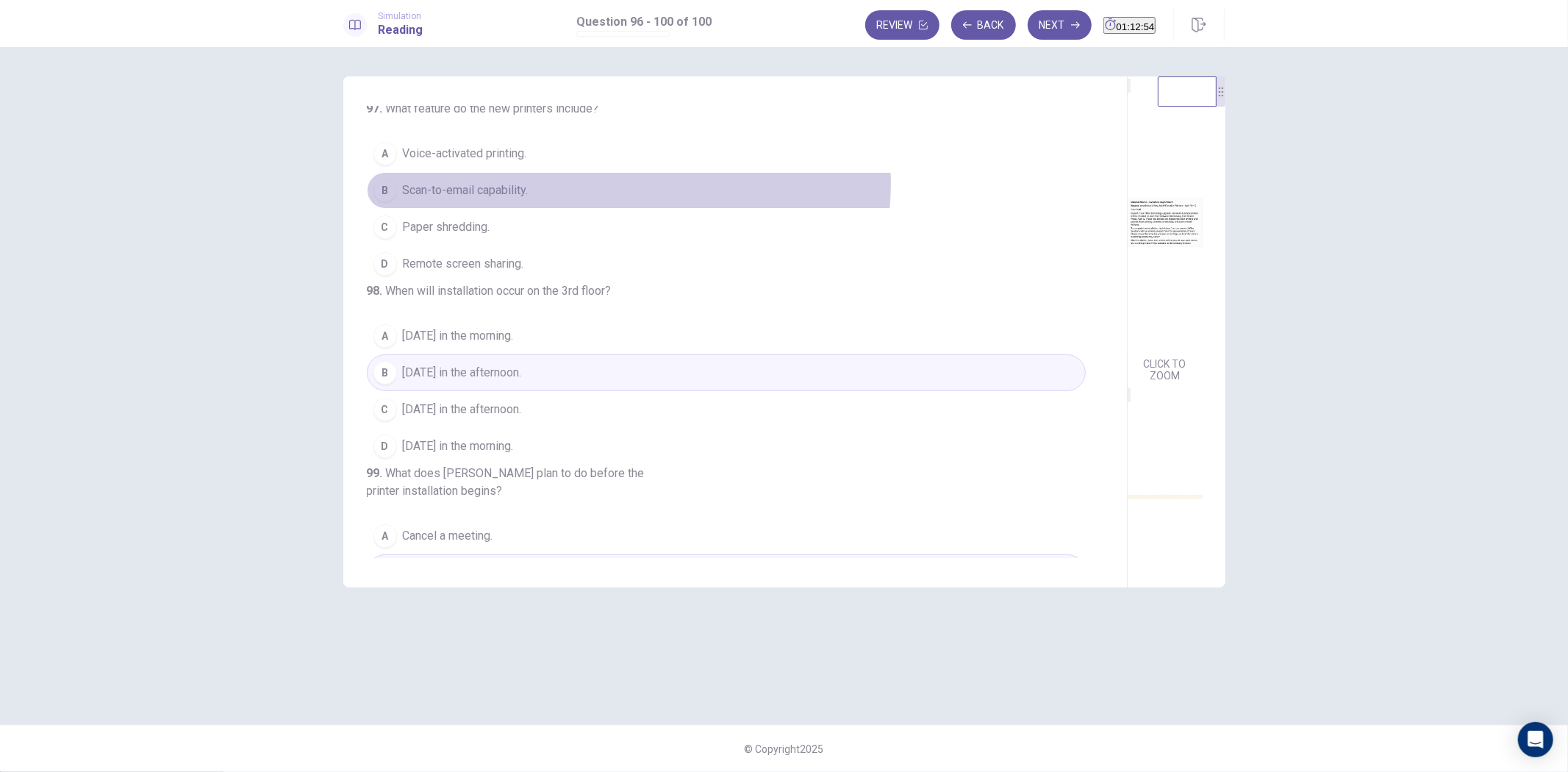
click at [629, 209] on button "B Scan-to-email capability." at bounding box center [727, 190] width 719 height 37
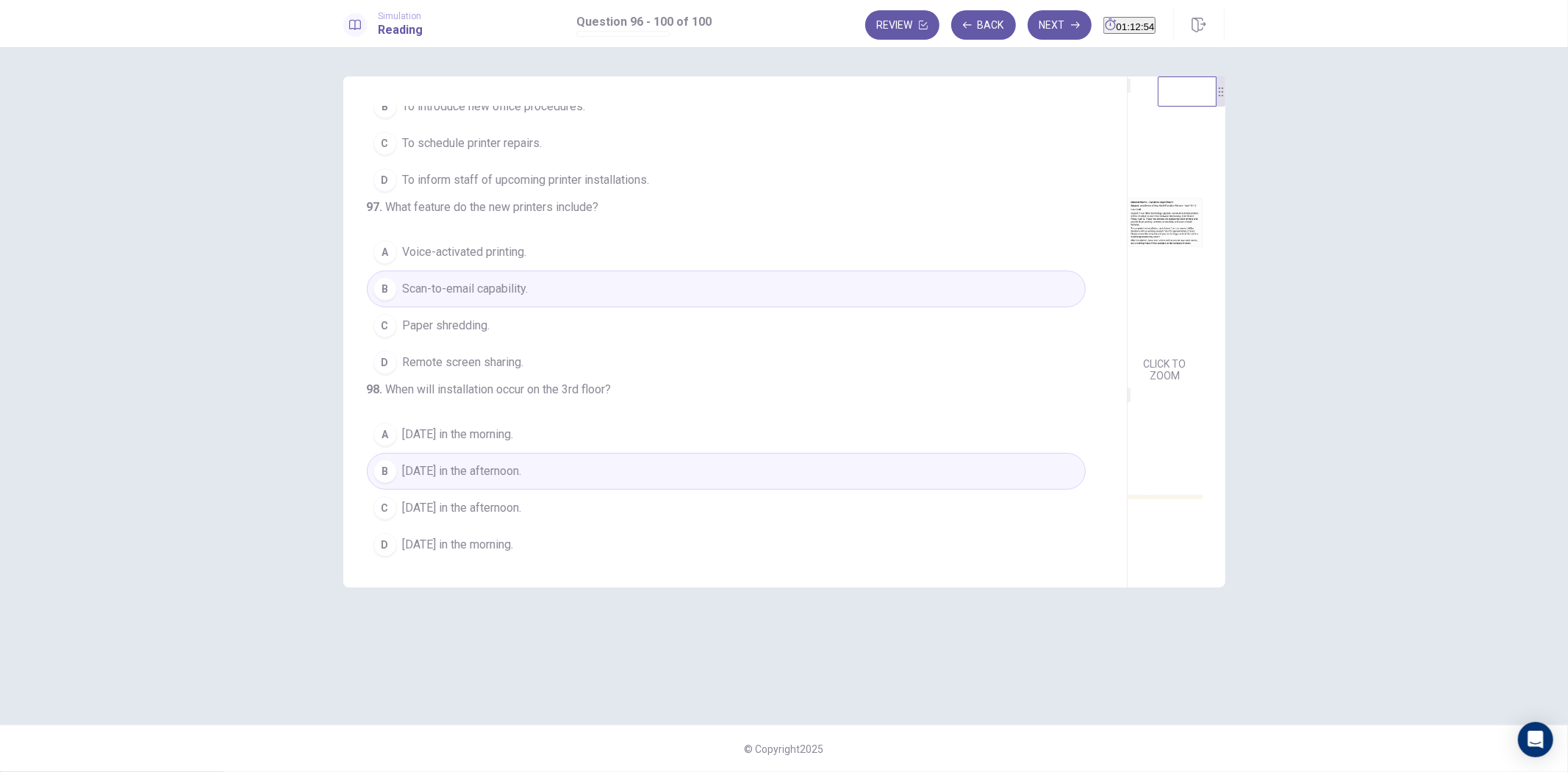
scroll to position [0, 0]
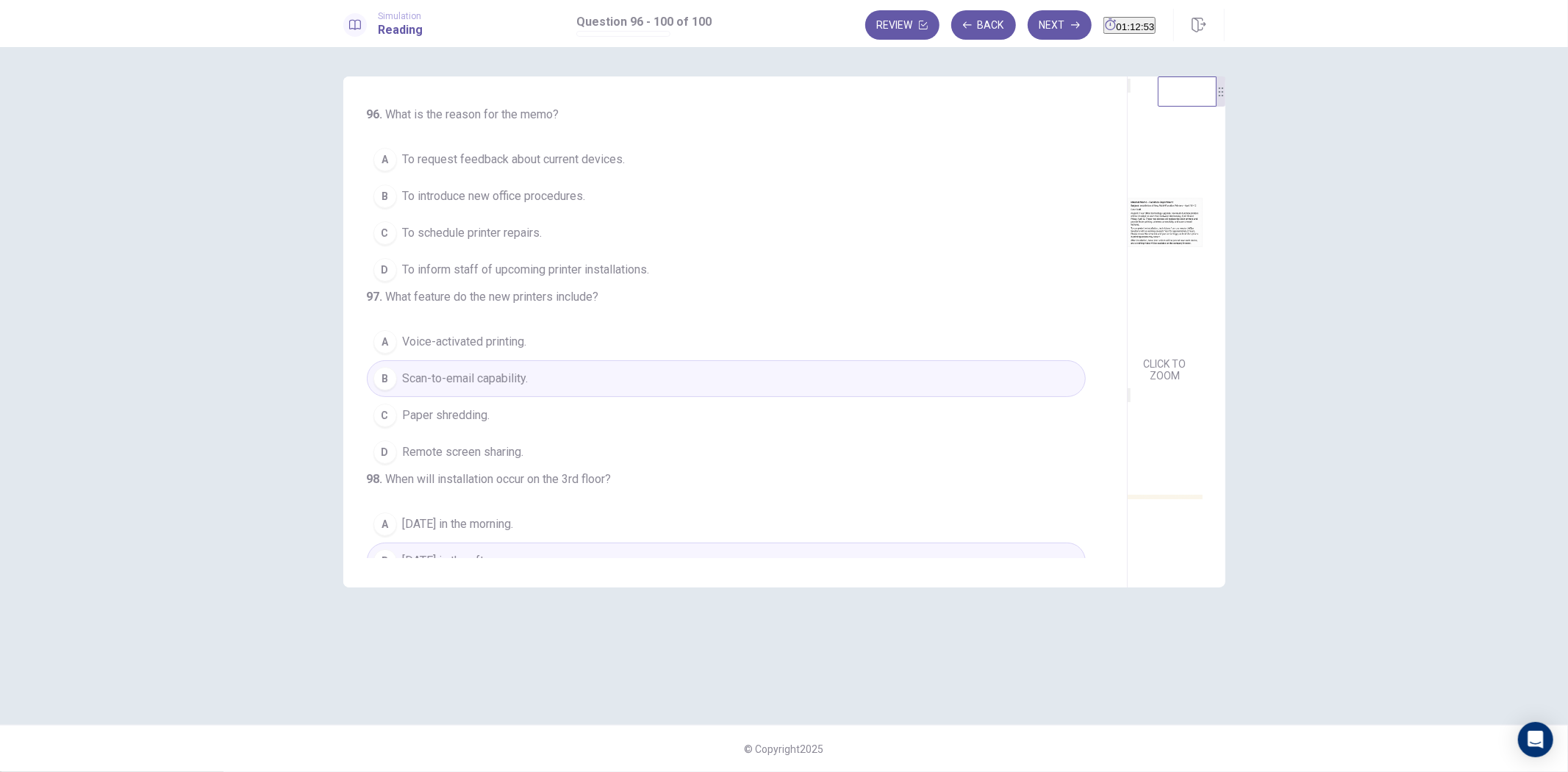
click at [593, 233] on button "C To schedule printer repairs." at bounding box center [727, 233] width 719 height 37
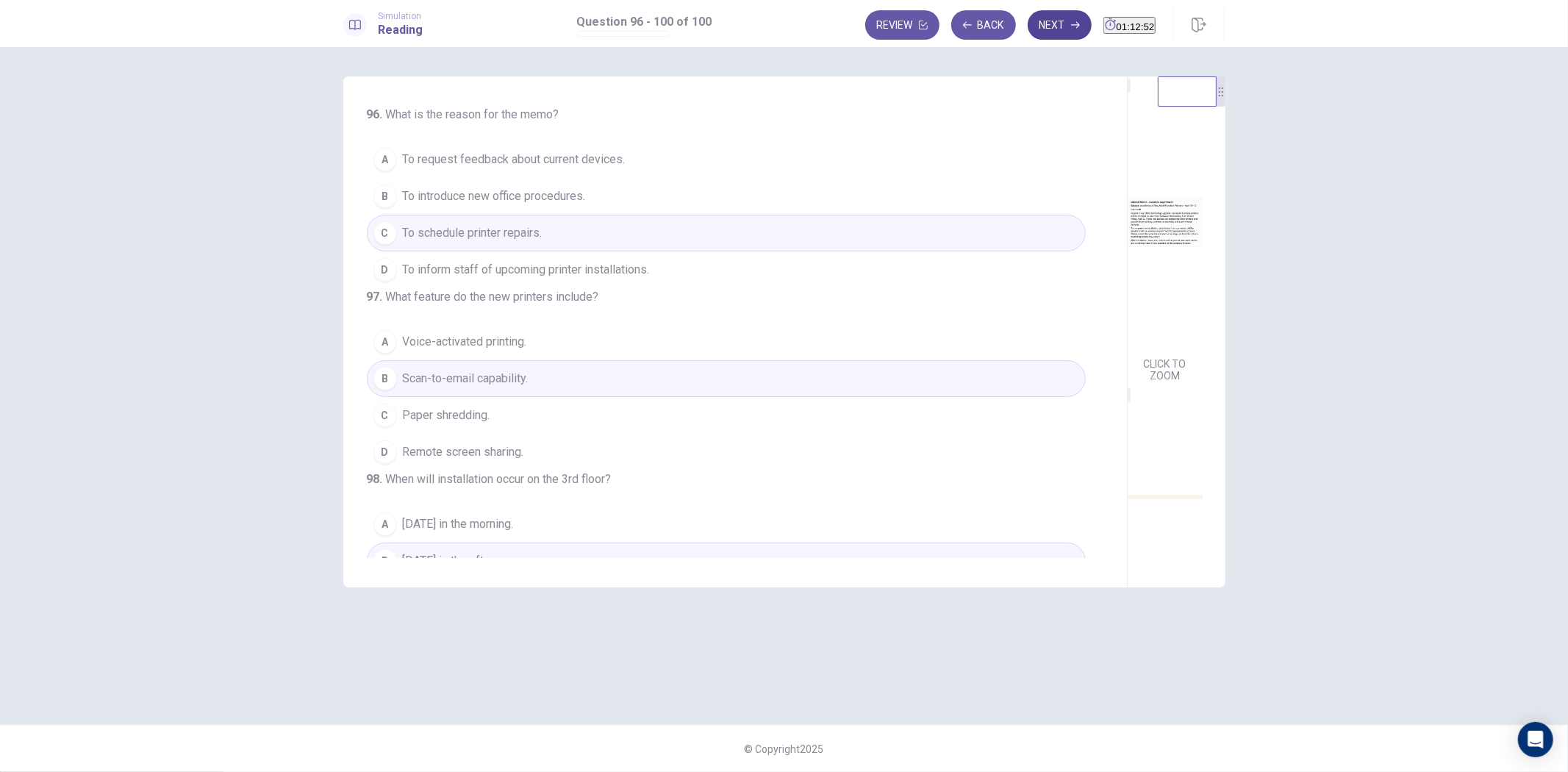
click at [1028, 19] on button "Next" at bounding box center [1060, 24] width 64 height 29
click at [1071, 25] on icon "button" at bounding box center [1075, 24] width 8 height 8
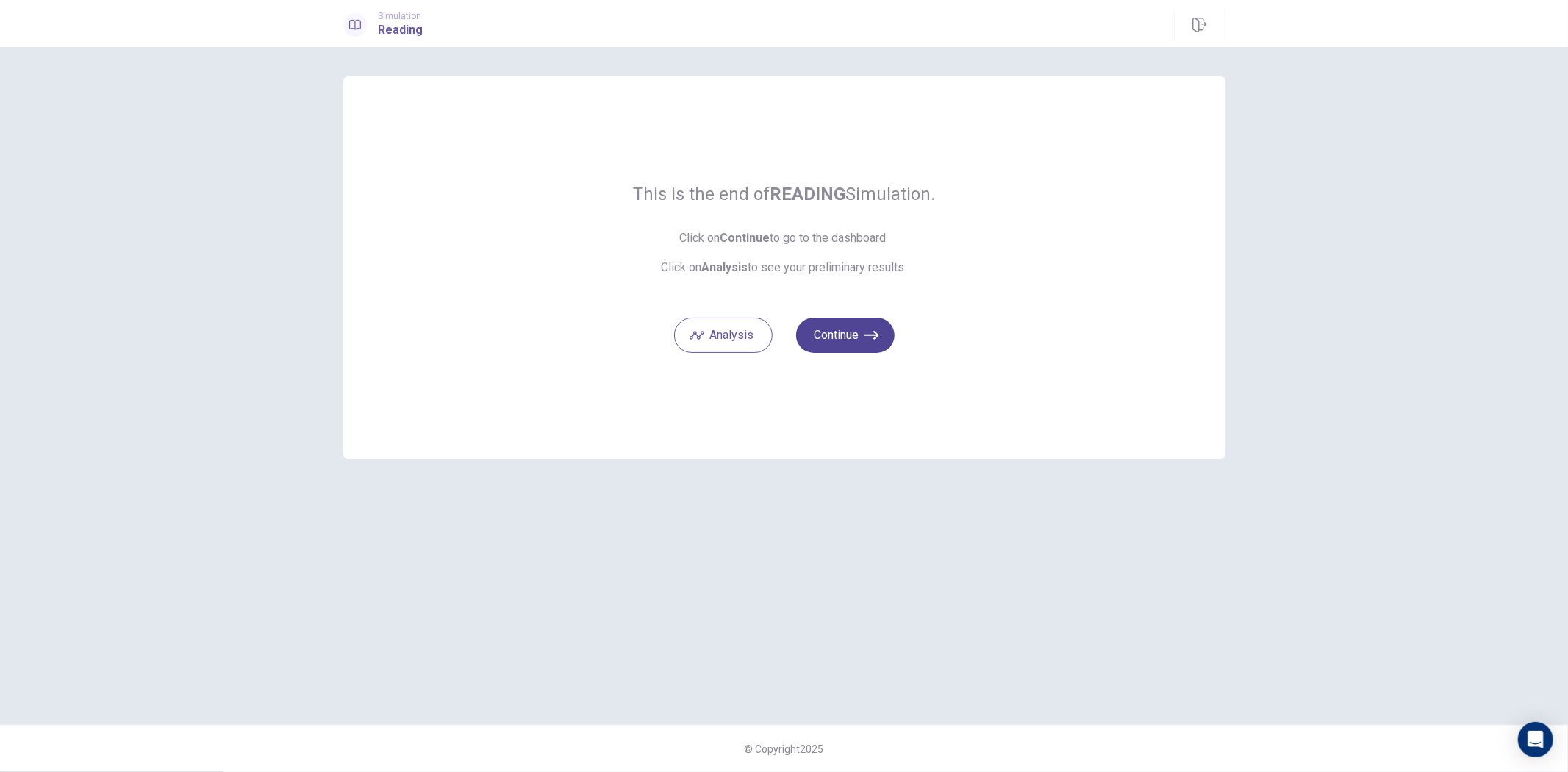
click at [851, 334] on button "Continue" at bounding box center [845, 336] width 99 height 36
